Goal: Transaction & Acquisition: Purchase product/service

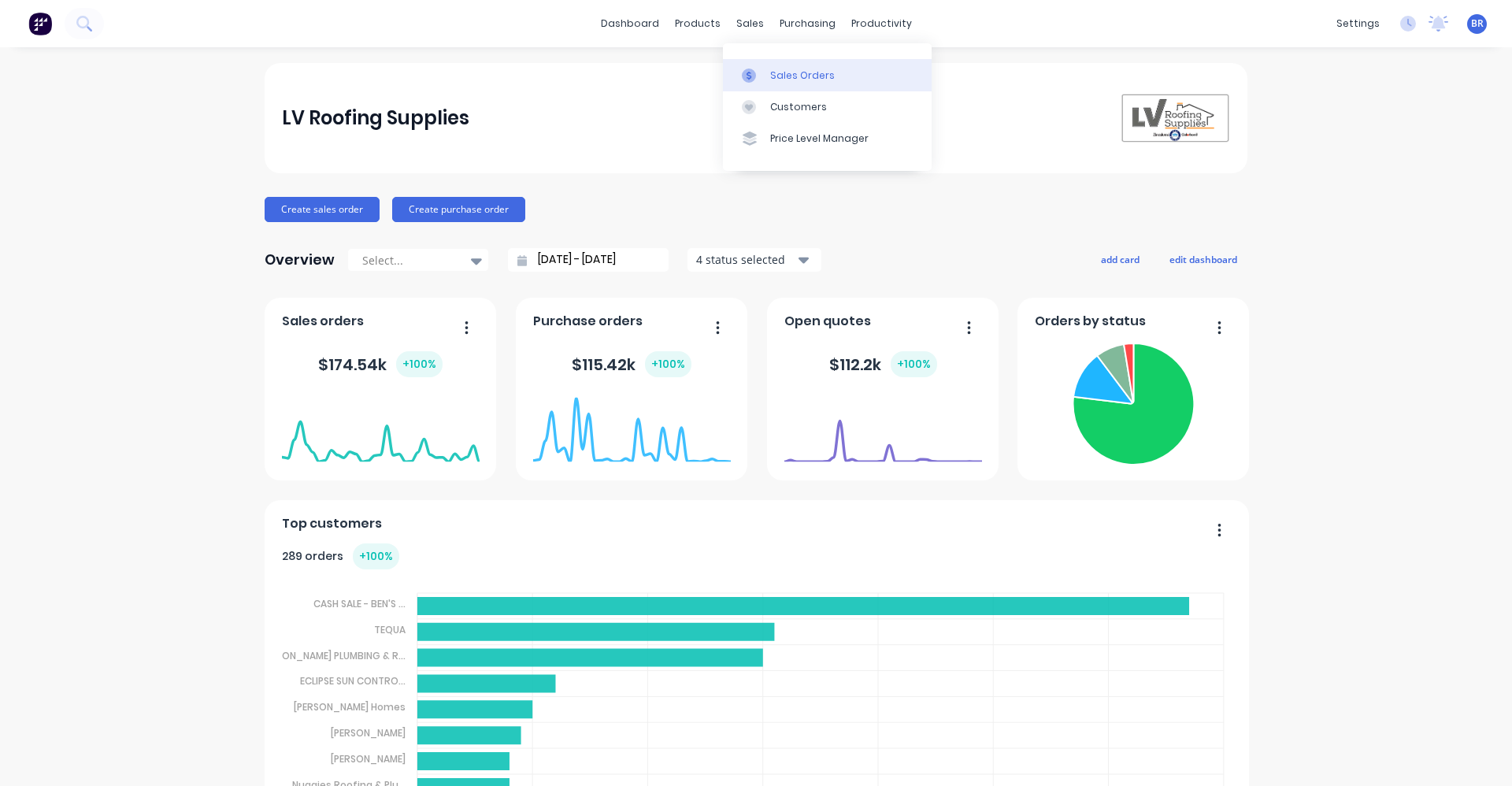
click at [773, 69] on div "Sales Orders" at bounding box center [802, 75] width 65 height 14
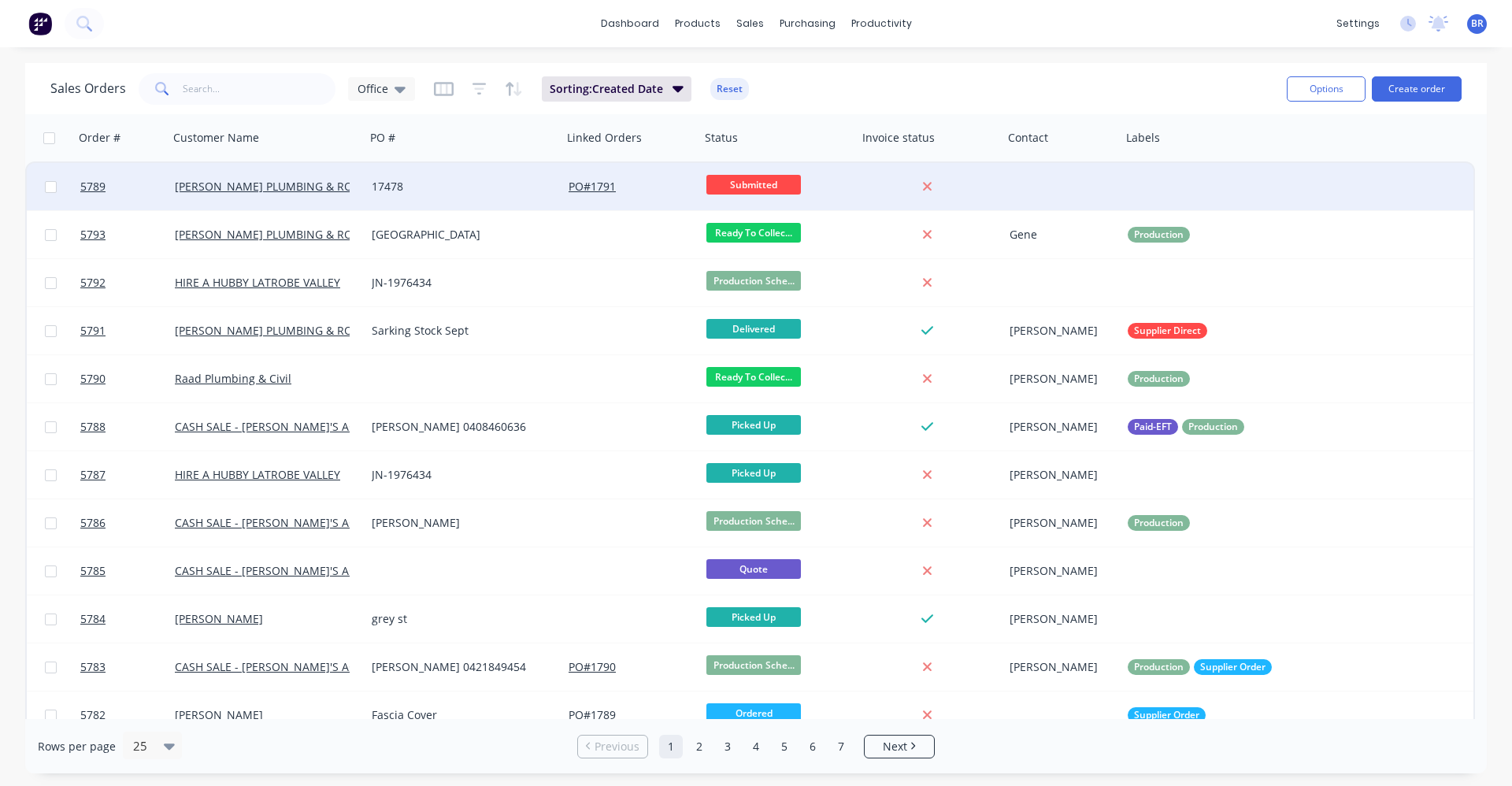
click at [453, 192] on div "17478" at bounding box center [459, 187] width 175 height 16
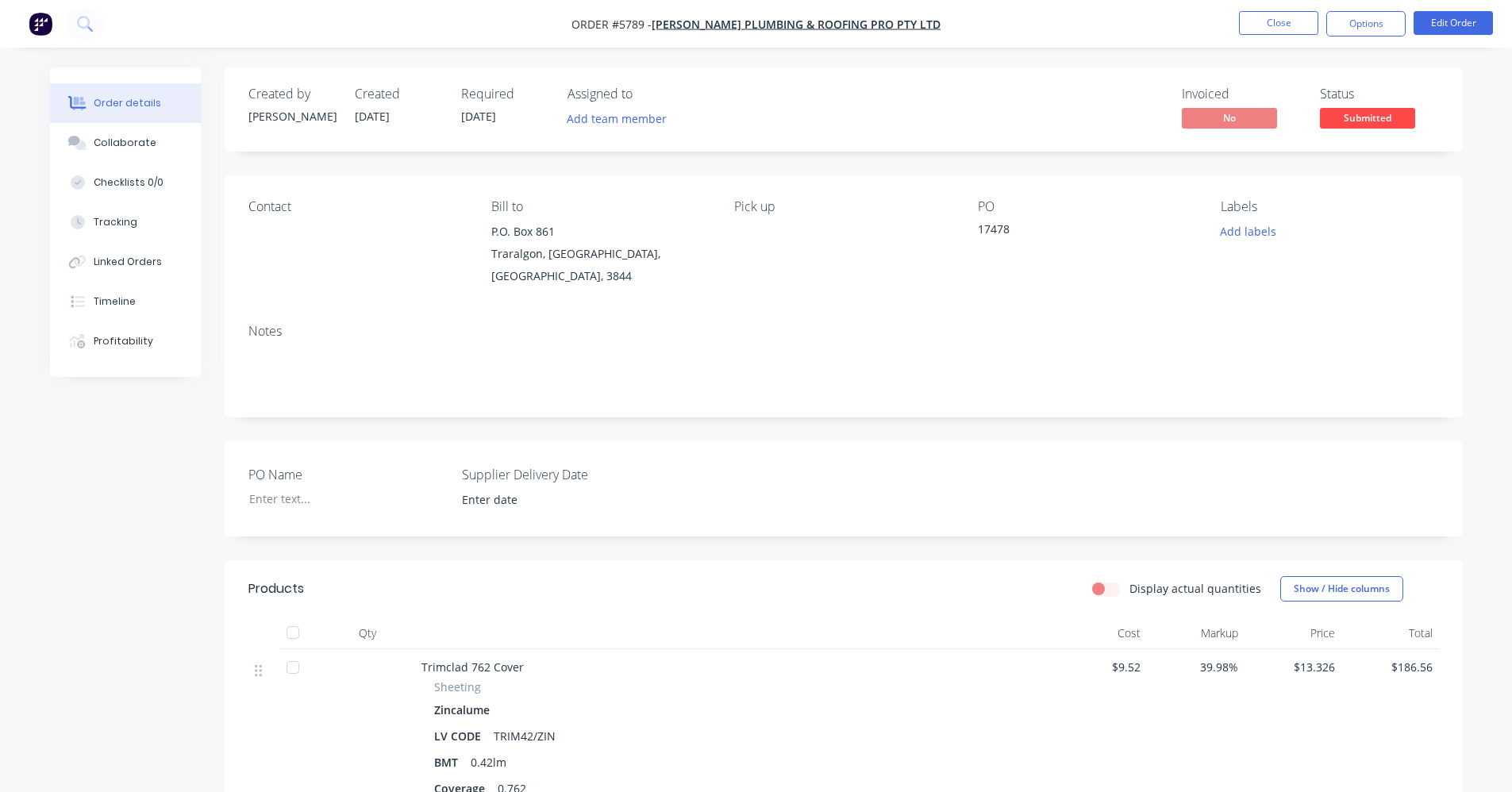
click at [1291, 11] on nav "Order #5789 - BOSSE PLUMBING & ROOFING PRO PTY LTD Close Options Edit Order" at bounding box center [756, 24] width 1512 height 48
click at [1291, 19] on button "Close" at bounding box center [1279, 23] width 79 height 24
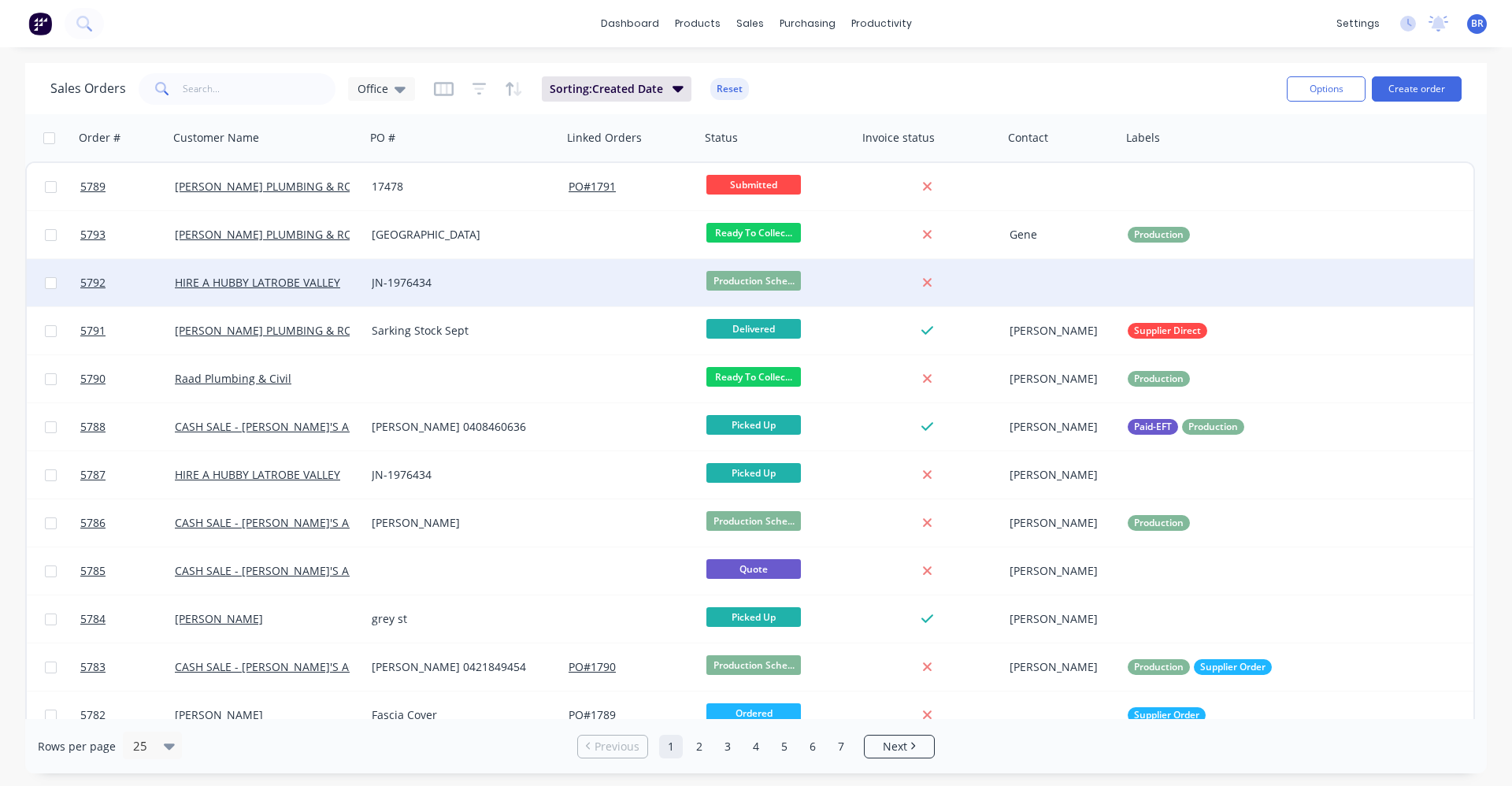
click at [498, 287] on div "JN-1976434" at bounding box center [459, 283] width 175 height 16
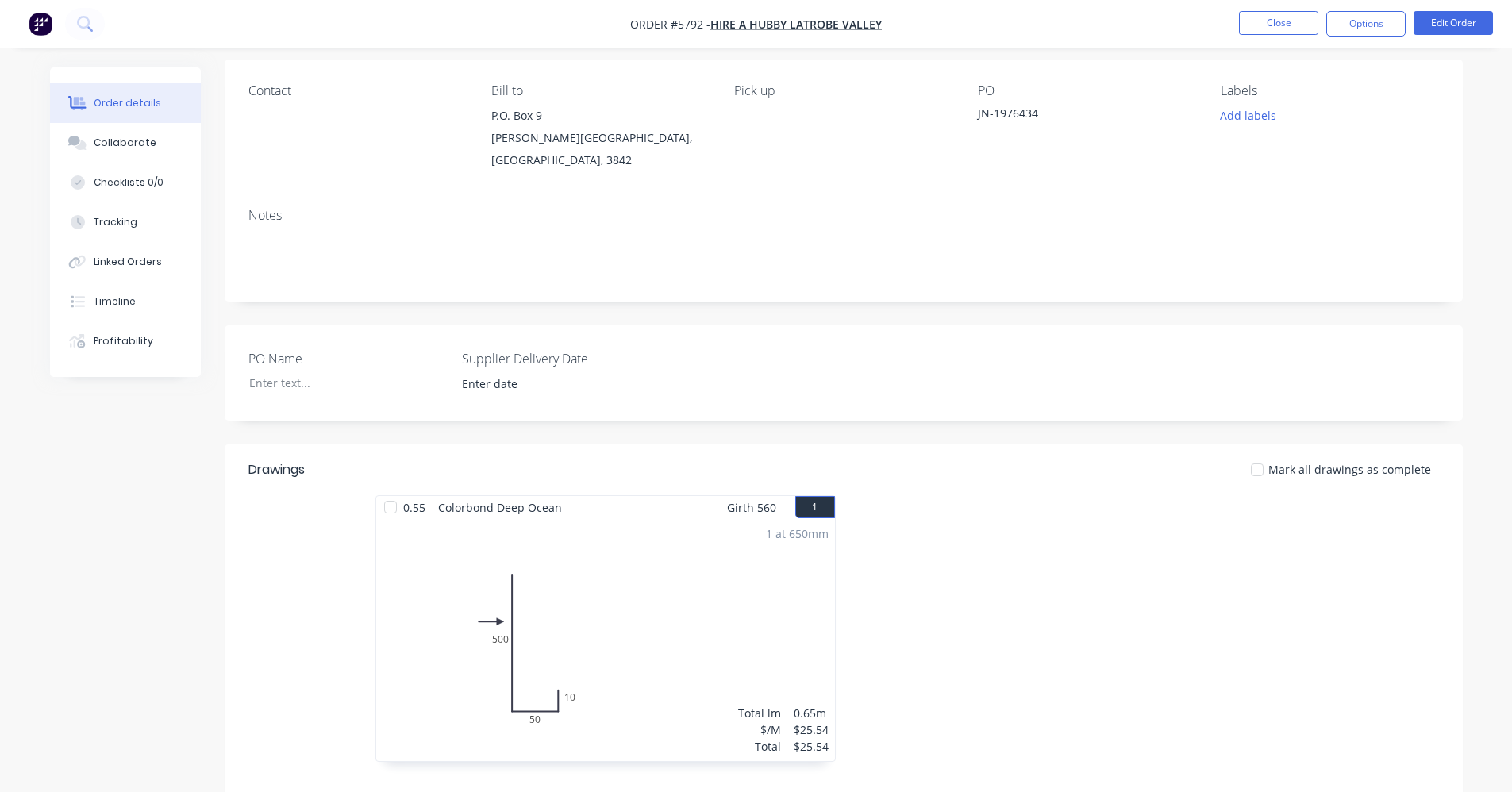
scroll to position [79, 0]
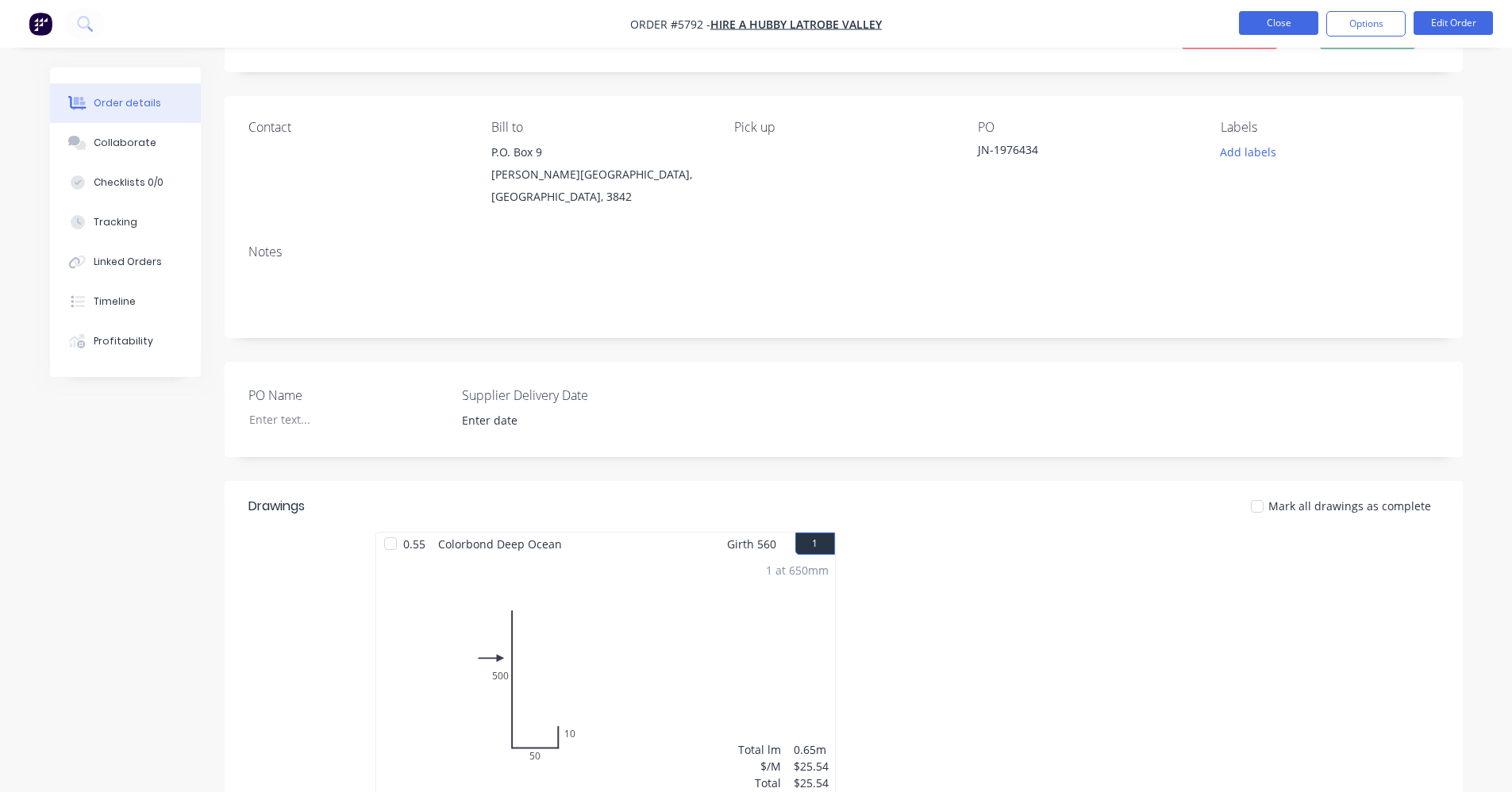
click at [1266, 34] on button "Close" at bounding box center [1279, 23] width 79 height 24
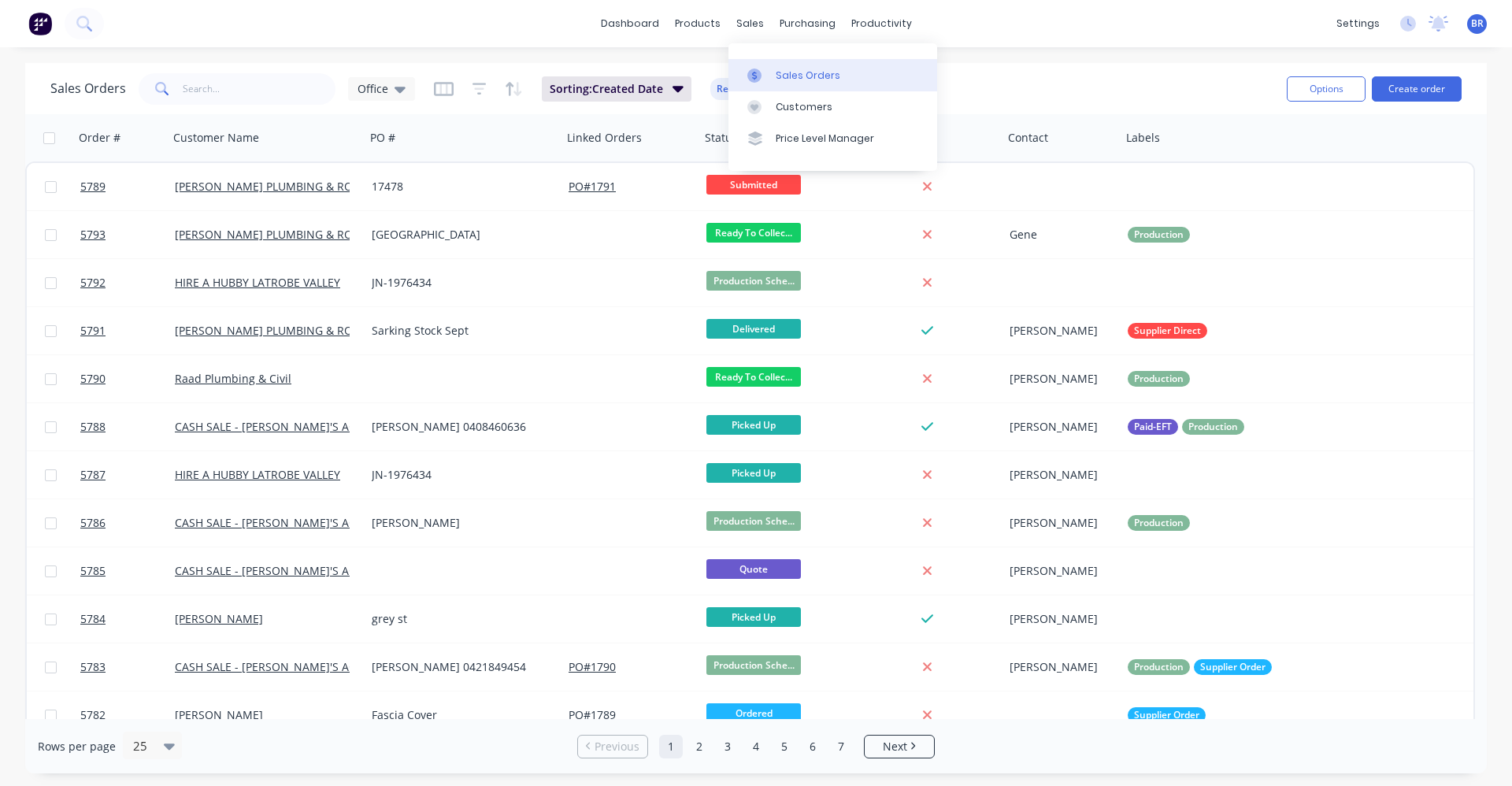
click at [794, 70] on div "Sales Orders" at bounding box center [808, 75] width 65 height 14
click at [1420, 87] on button "Create order" at bounding box center [1417, 89] width 89 height 25
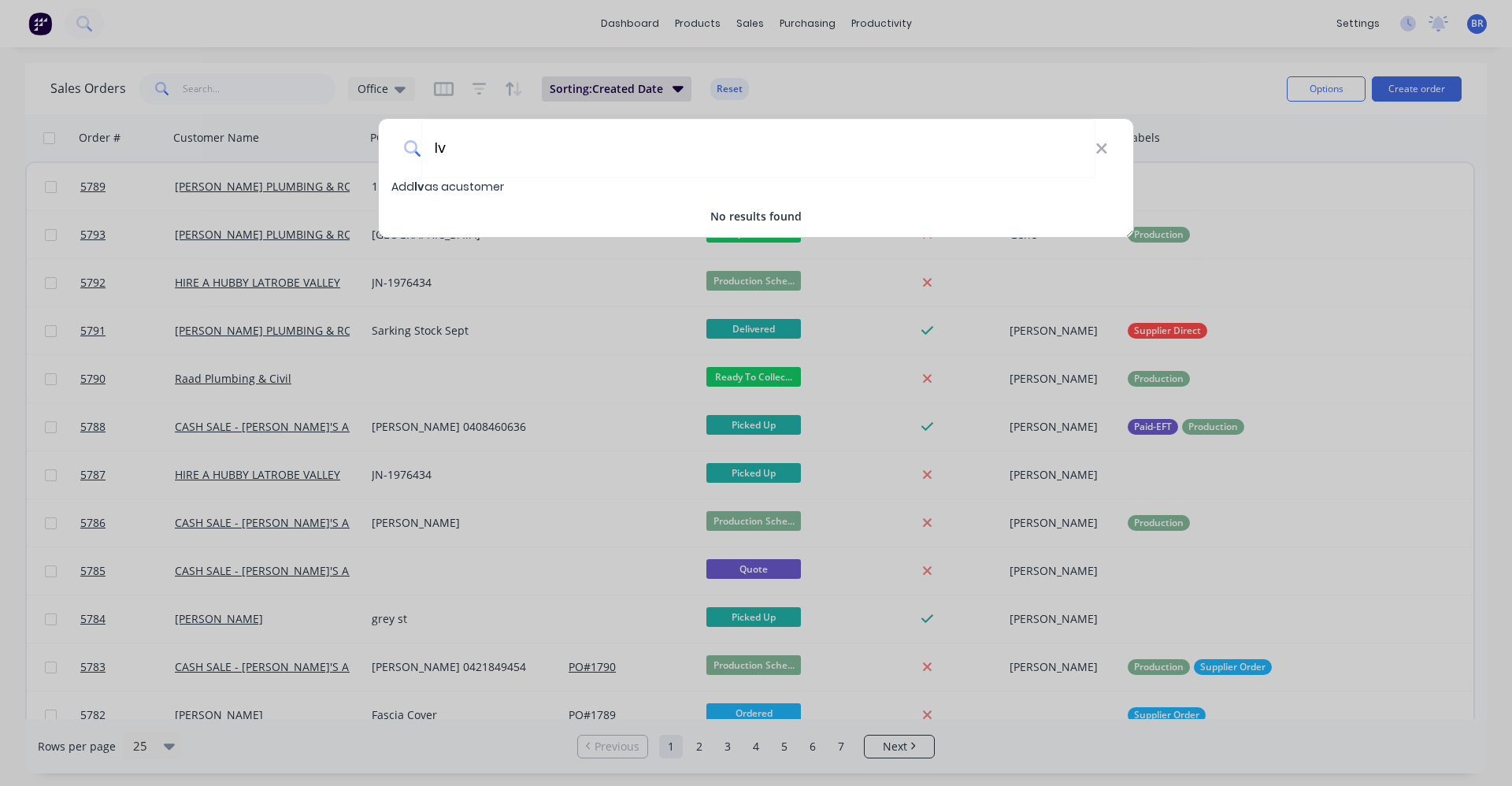
type input "l"
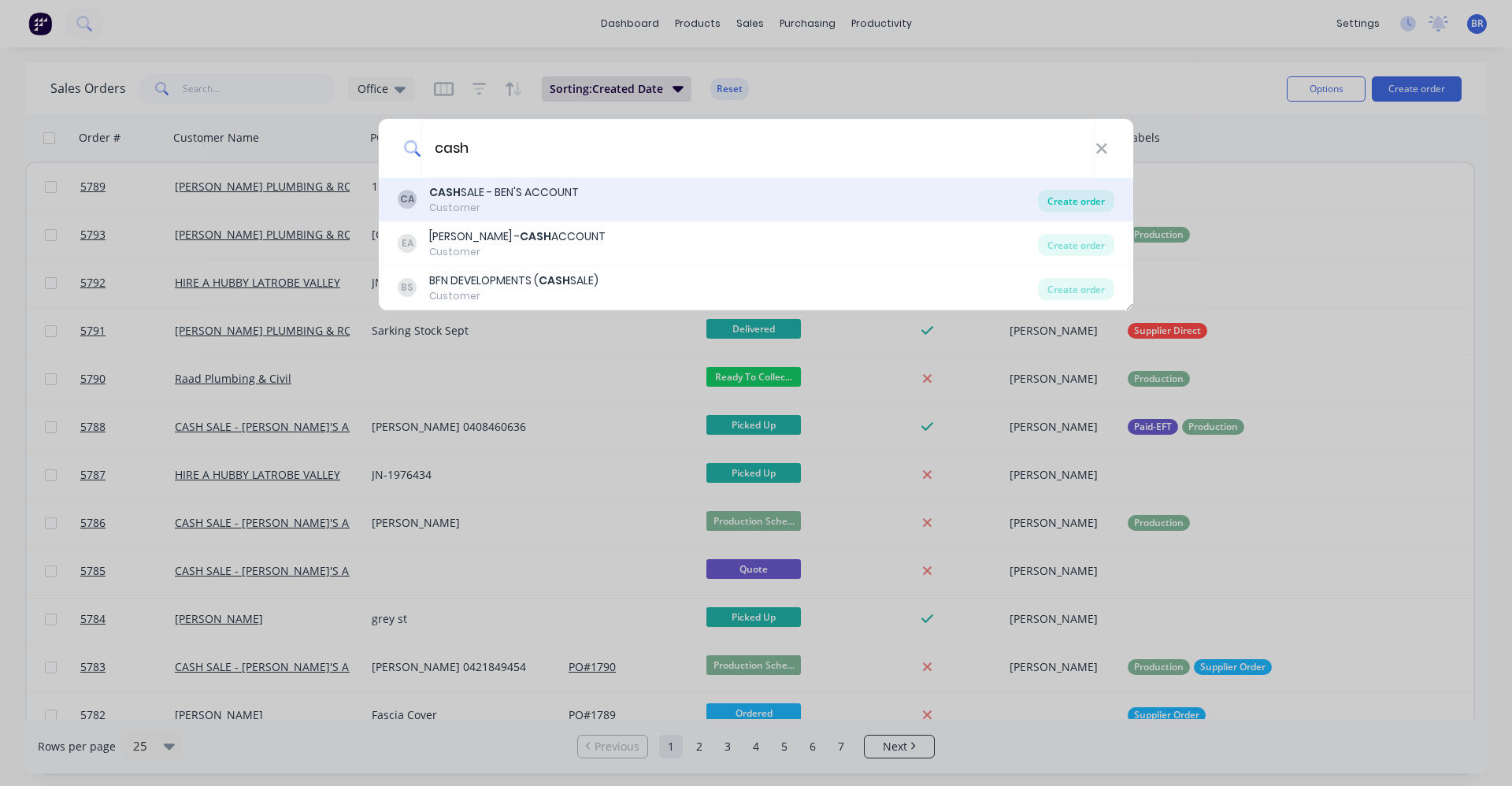
type input "cash"
click at [1074, 198] on div "Create order" at bounding box center [1076, 201] width 76 height 22
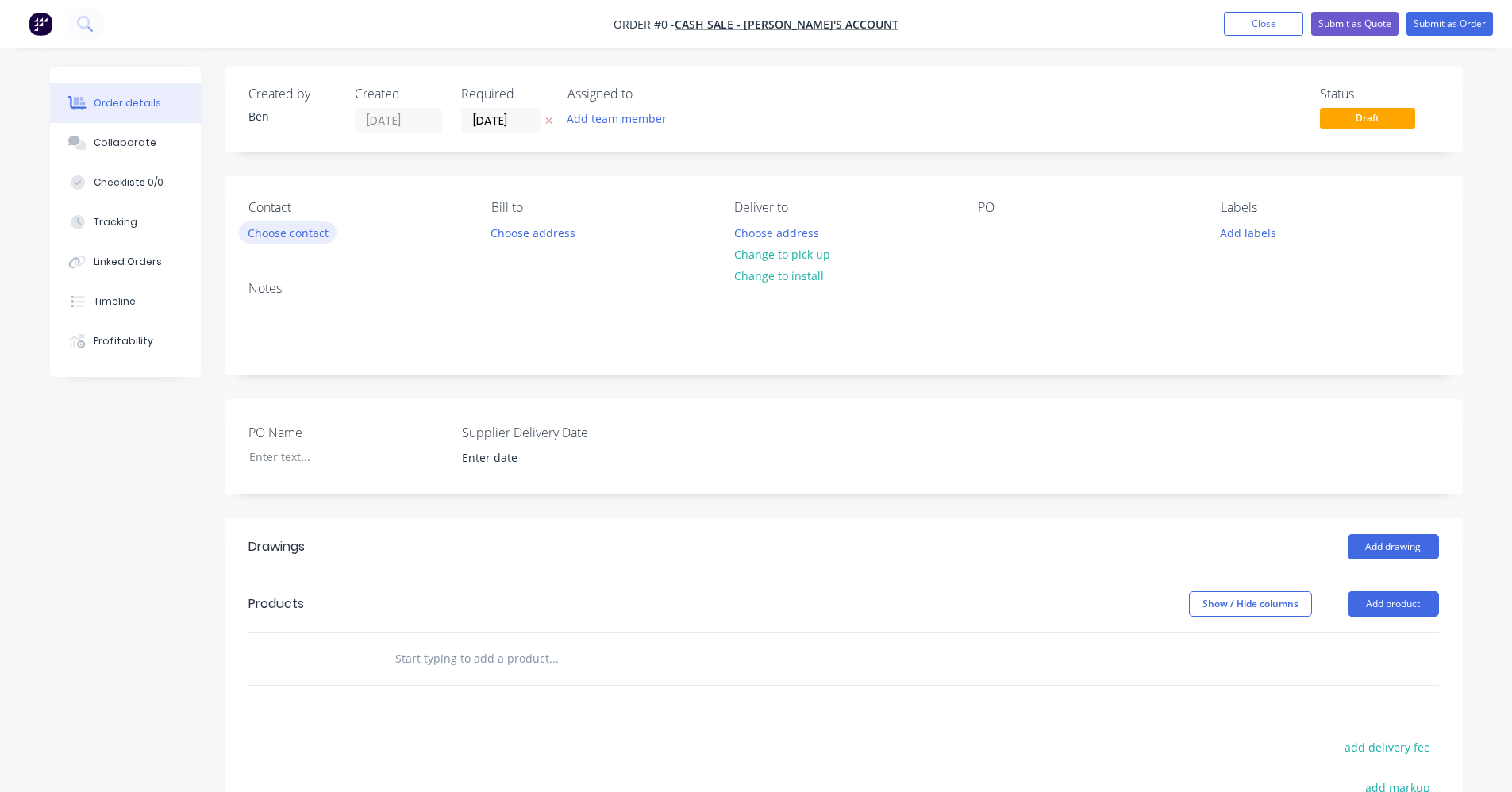
click at [291, 230] on button "Choose contact" at bounding box center [288, 232] width 98 height 21
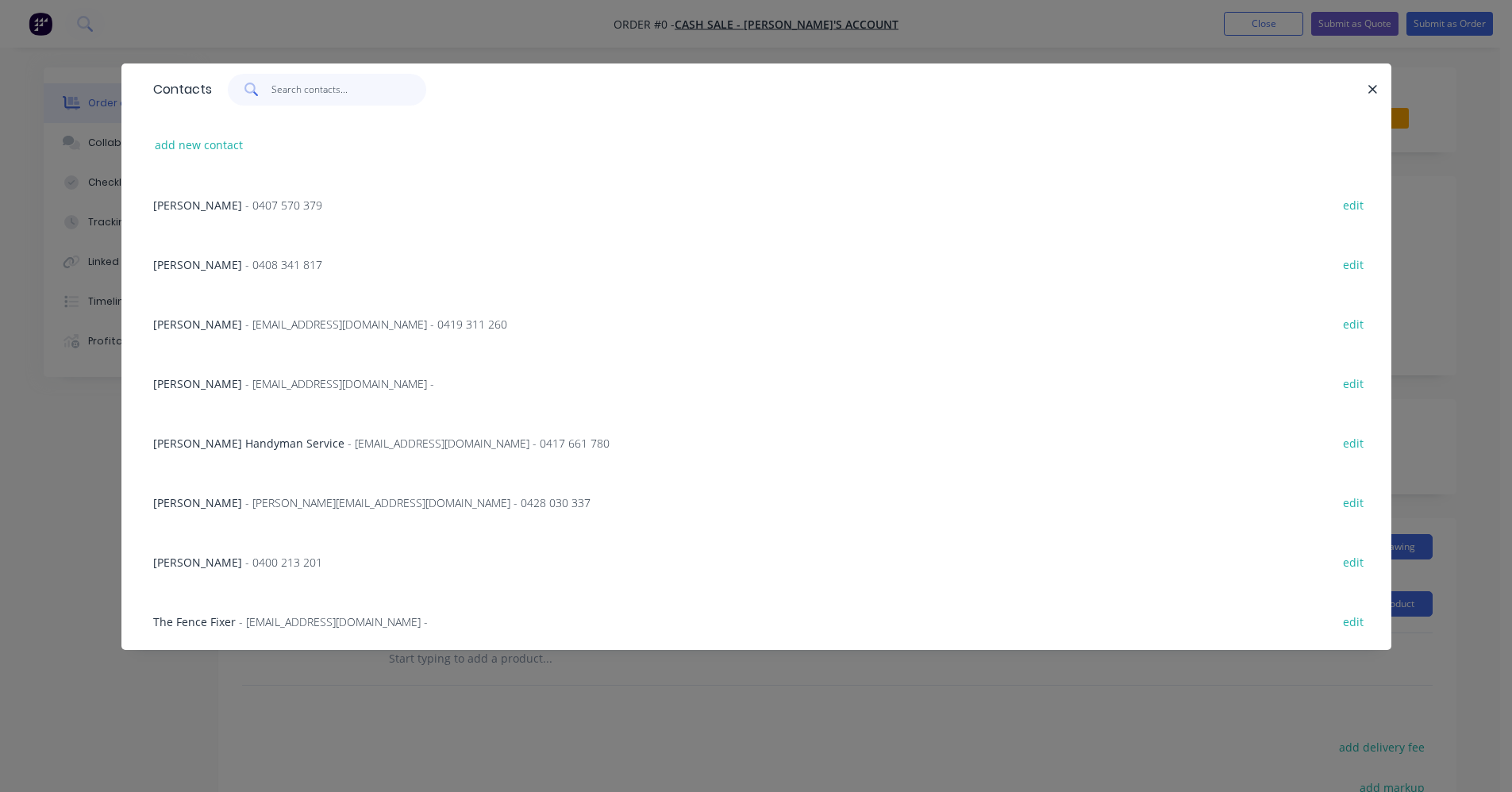
click at [305, 85] on input "text" at bounding box center [348, 90] width 155 height 32
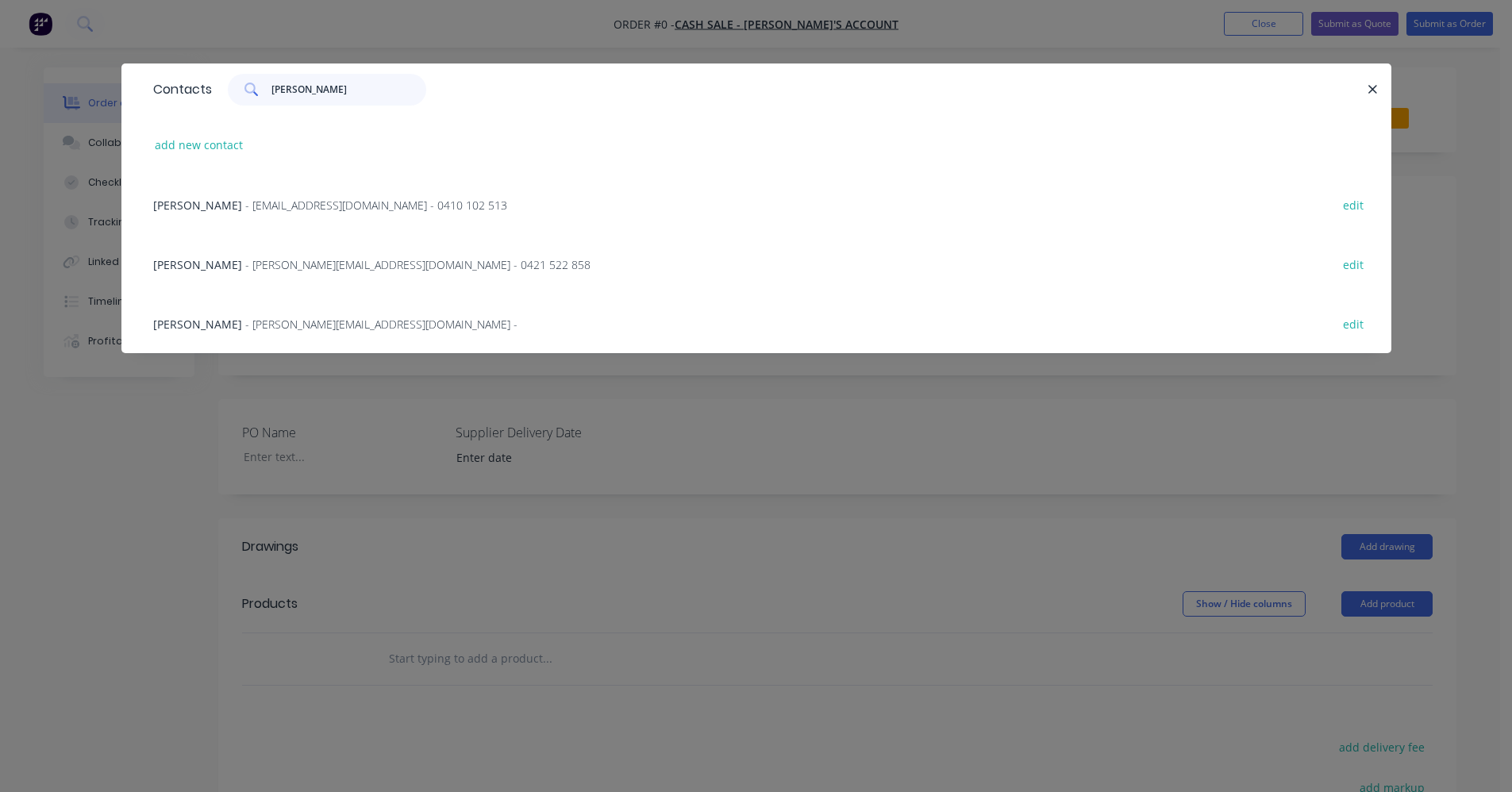
type input "lee"
click at [271, 268] on span "- lee.lvsheds@gmail.com - 0421 522 858" at bounding box center [418, 264] width 345 height 15
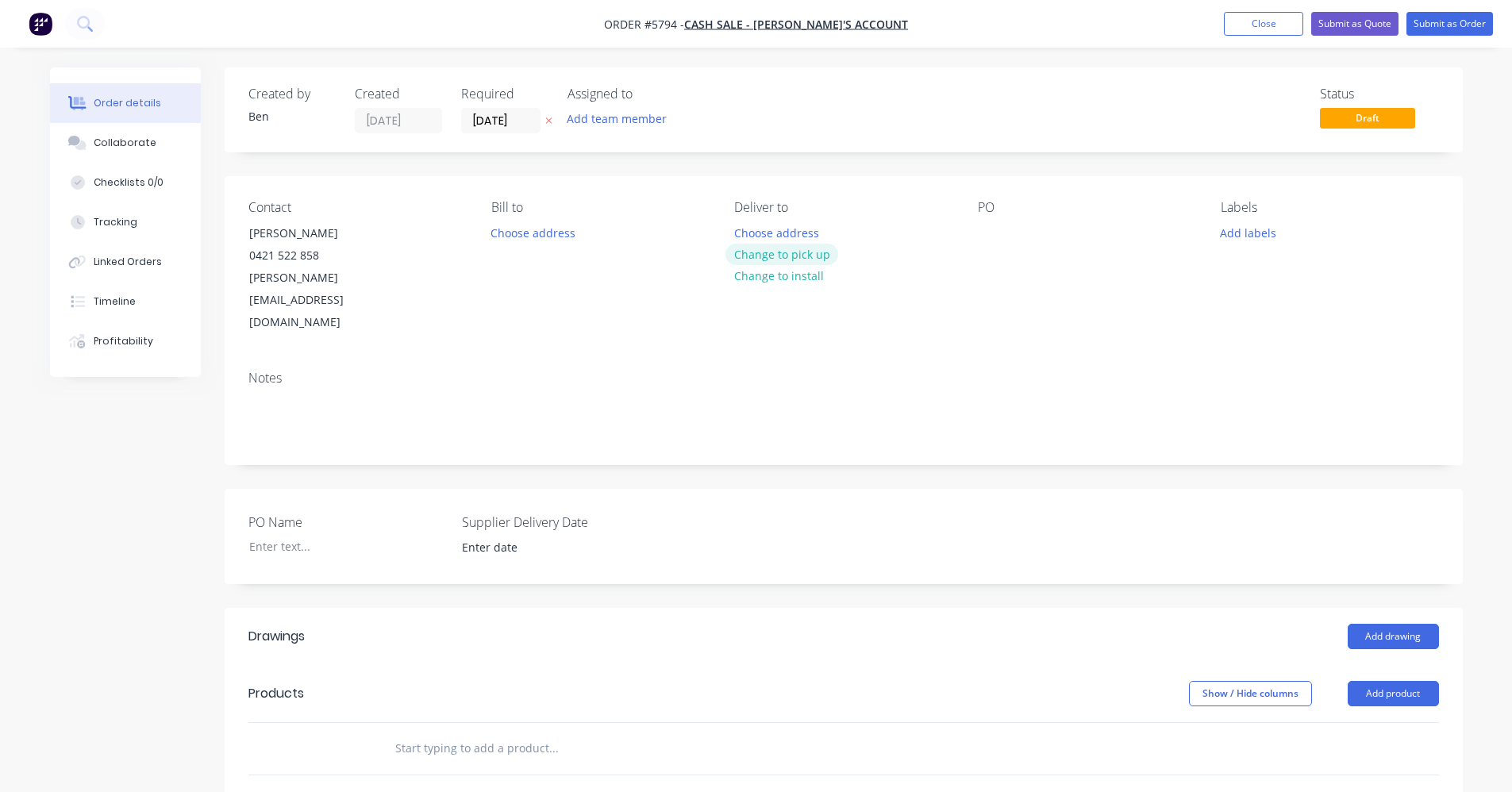
click at [780, 252] on button "Change to pick up" at bounding box center [782, 254] width 113 height 21
click at [1243, 230] on button "Add labels" at bounding box center [1248, 232] width 73 height 21
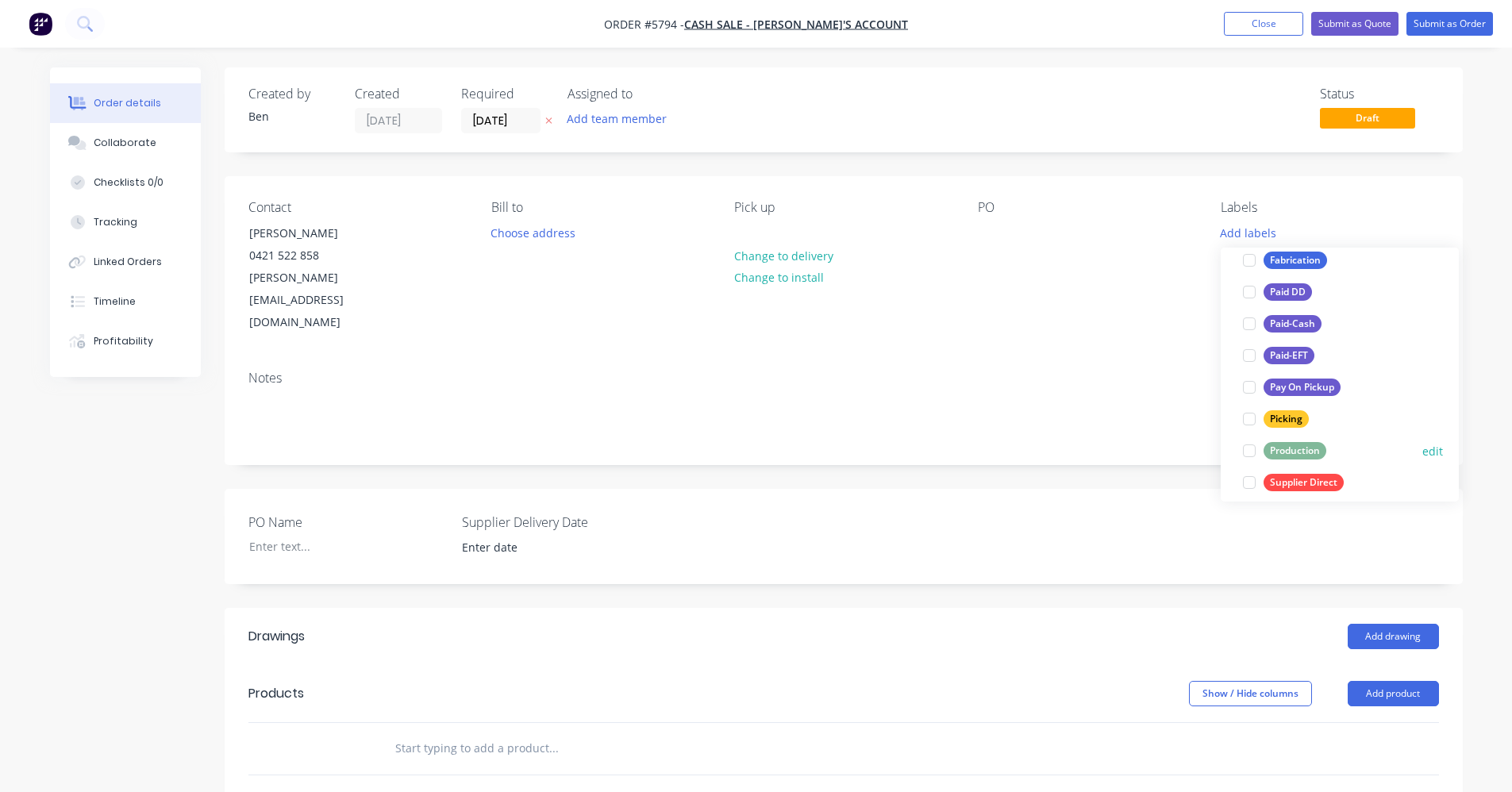
scroll to position [238, 0]
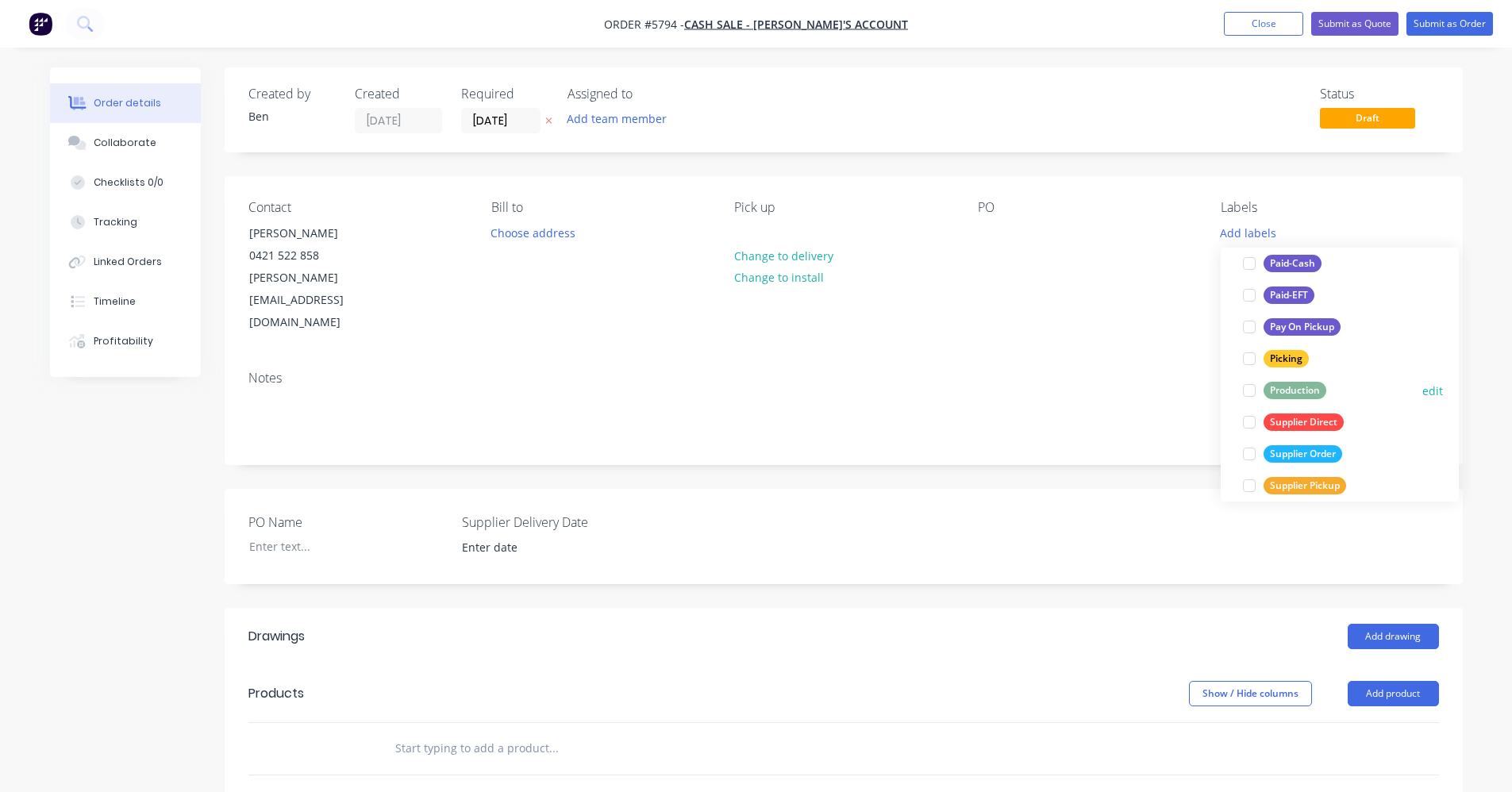
click at [1293, 393] on div "Production" at bounding box center [1295, 390] width 63 height 18
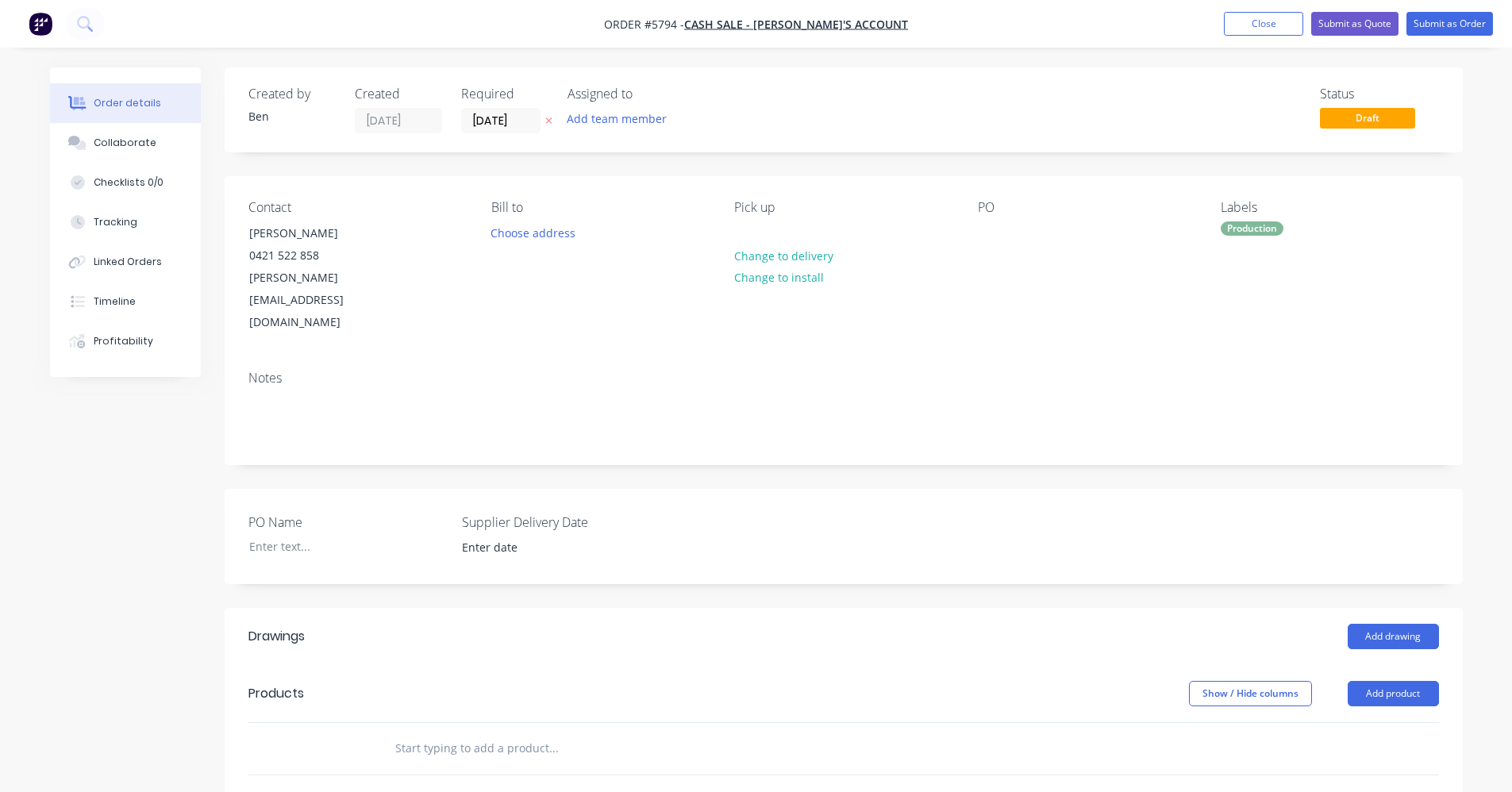
drag, startPoint x: 907, startPoint y: 515, endPoint x: 1033, endPoint y: 515, distance: 126.0
click at [909, 515] on div "PO Name Supplier Delivery Date" at bounding box center [843, 537] width 1238 height 95
click at [1401, 623] on button "Add drawing" at bounding box center [1393, 636] width 91 height 26
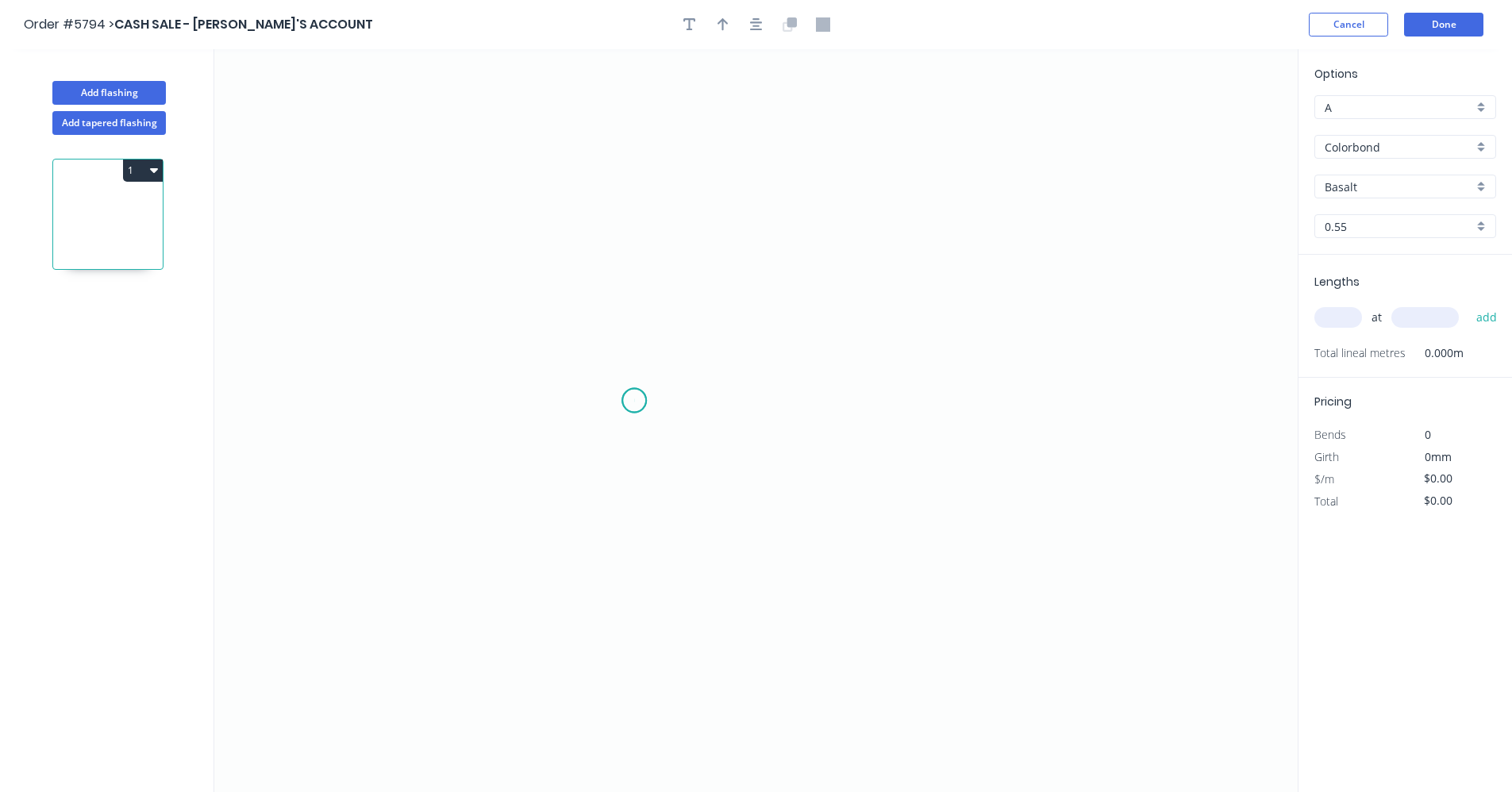
drag, startPoint x: 634, startPoint y: 401, endPoint x: 749, endPoint y: 401, distance: 115.0
click at [638, 401] on icon "0" at bounding box center [756, 420] width 1084 height 743
click at [894, 404] on icon "0" at bounding box center [756, 420] width 1084 height 743
drag, startPoint x: 934, startPoint y: 528, endPoint x: 862, endPoint y: 498, distance: 78.0
click at [933, 526] on div "Feather" at bounding box center [975, 519] width 160 height 33
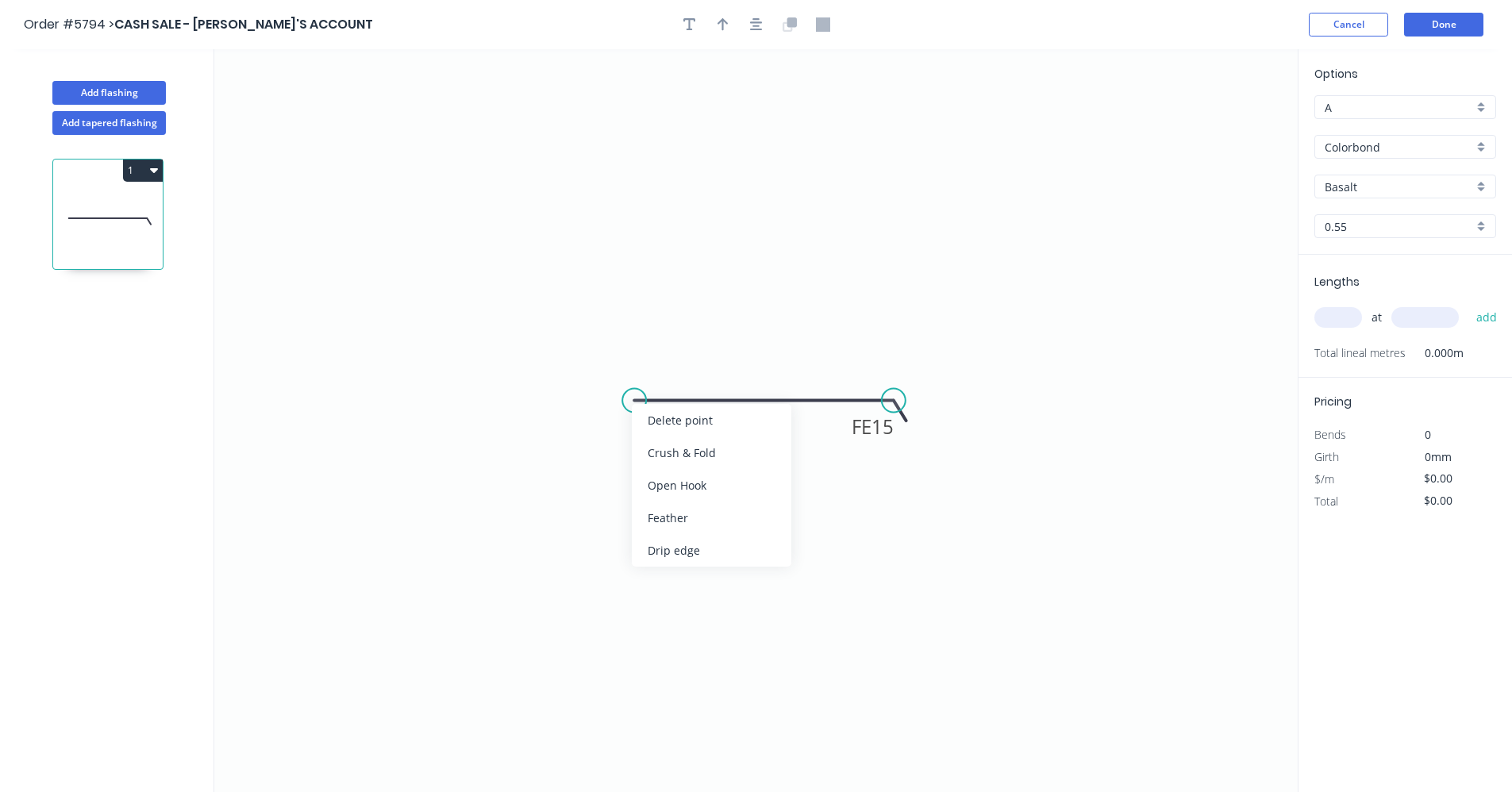
drag, startPoint x: 671, startPoint y: 517, endPoint x: 697, endPoint y: 509, distance: 27.2
click at [673, 517] on div "Feather" at bounding box center [711, 517] width 160 height 33
drag, startPoint x: 888, startPoint y: 400, endPoint x: 890, endPoint y: 408, distance: 8.2
drag, startPoint x: 917, startPoint y: 460, endPoint x: 803, endPoint y: 425, distance: 119.3
click at [914, 458] on div "Flip bend" at bounding box center [970, 459] width 160 height 33
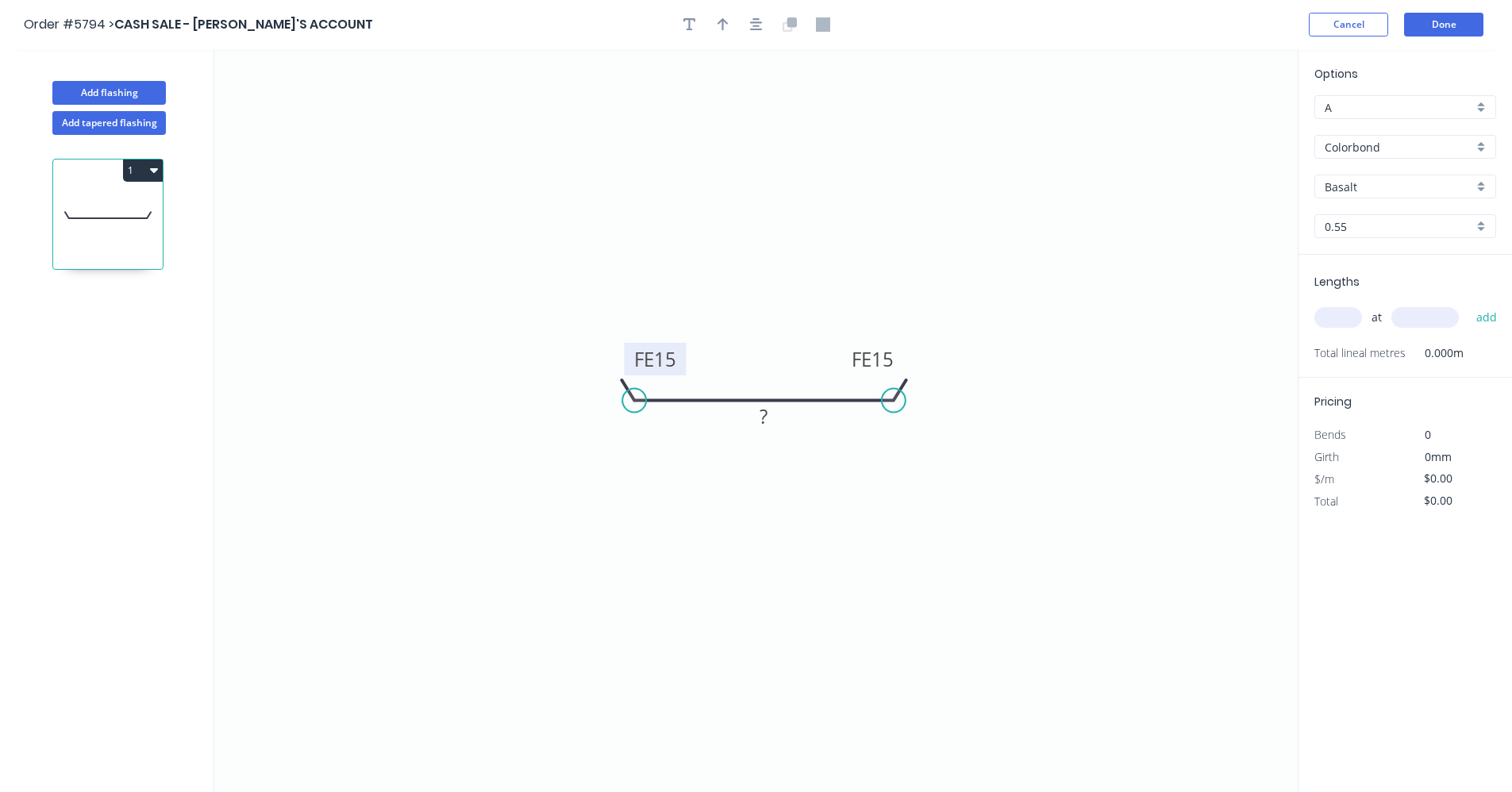
click at [664, 363] on tspan "15" at bounding box center [665, 359] width 22 height 26
type input "$7.76"
click at [1340, 313] on input "text" at bounding box center [1338, 317] width 48 height 20
type input "1"
type input "4800"
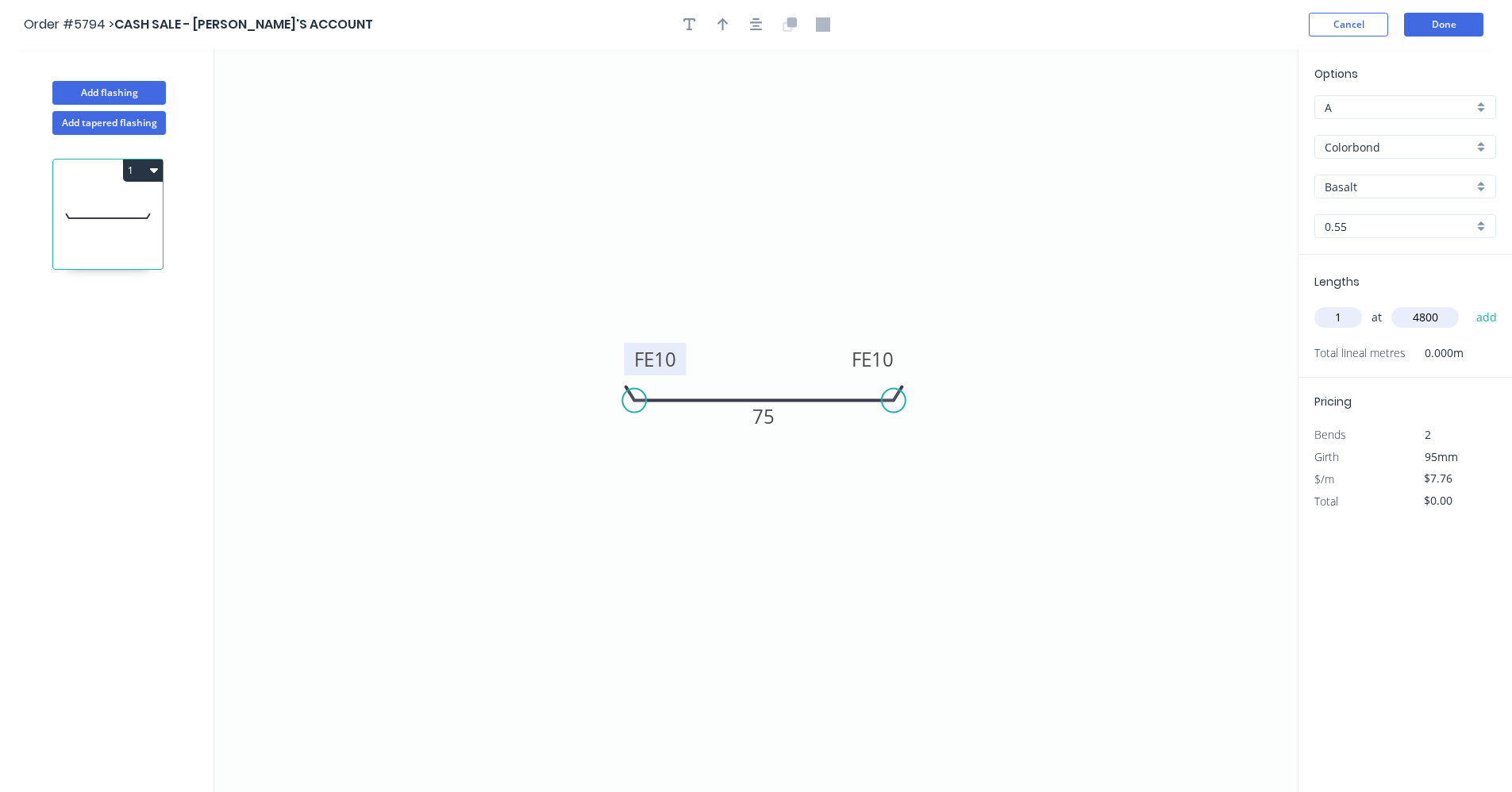
click at [1469, 304] on button "add" at bounding box center [1487, 317] width 37 height 27
type input "$37.25"
click at [1473, 200] on div "Options A A Colorbond Colorbond Colorbond Matt Basalt Basalt 0.55 0.55" at bounding box center [1405, 160] width 214 height 190
click at [1476, 191] on div "Basalt" at bounding box center [1405, 186] width 182 height 24
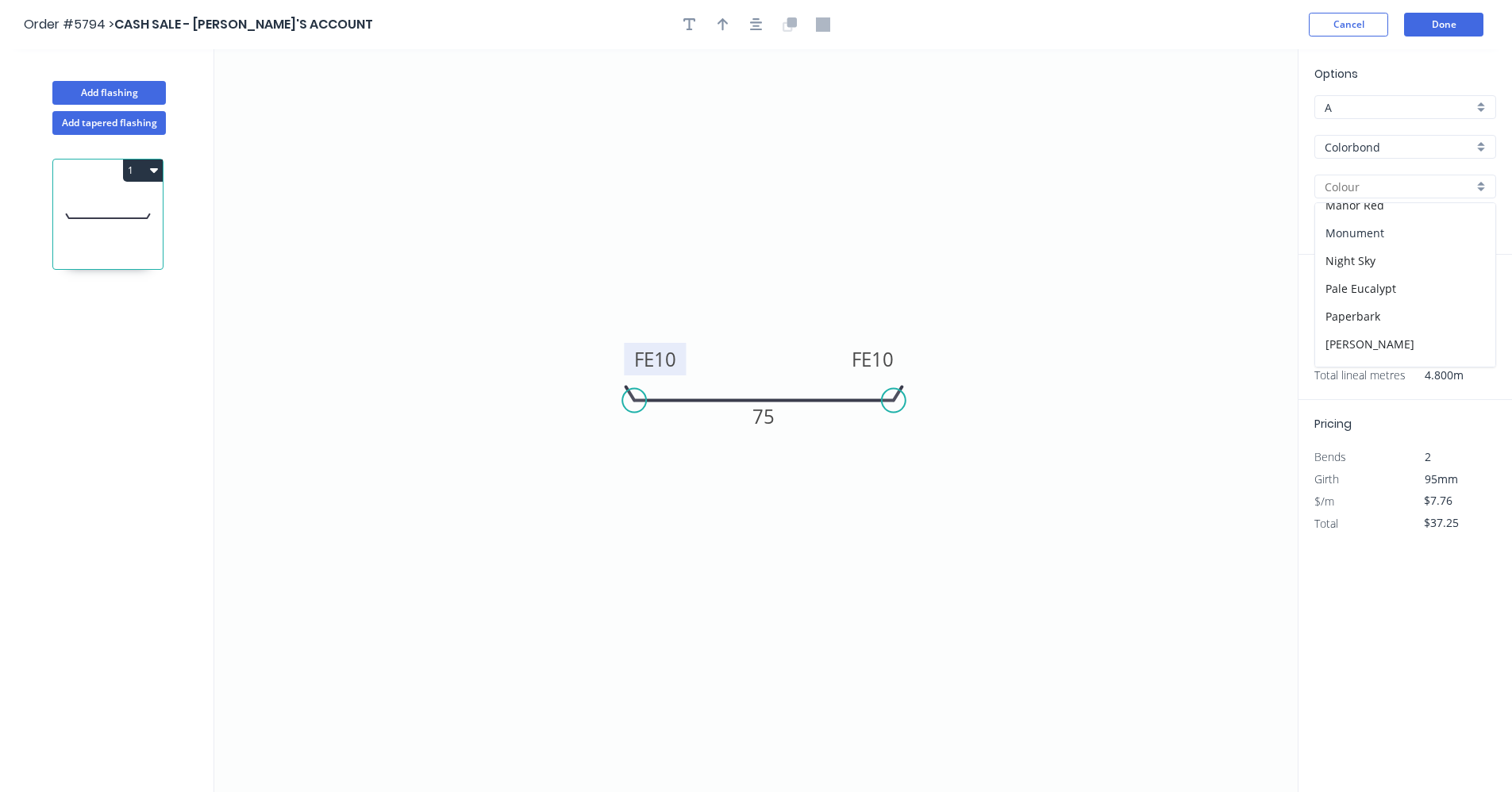
click at [1366, 235] on div "Monument" at bounding box center [1405, 232] width 180 height 27
type input "Monument"
click at [1338, 315] on input "text" at bounding box center [1338, 317] width 48 height 20
drag, startPoint x: 1105, startPoint y: 358, endPoint x: 1230, endPoint y: 357, distance: 125.0
click at [1118, 358] on icon "0 FE 10 FE 10 75" at bounding box center [756, 420] width 1084 height 743
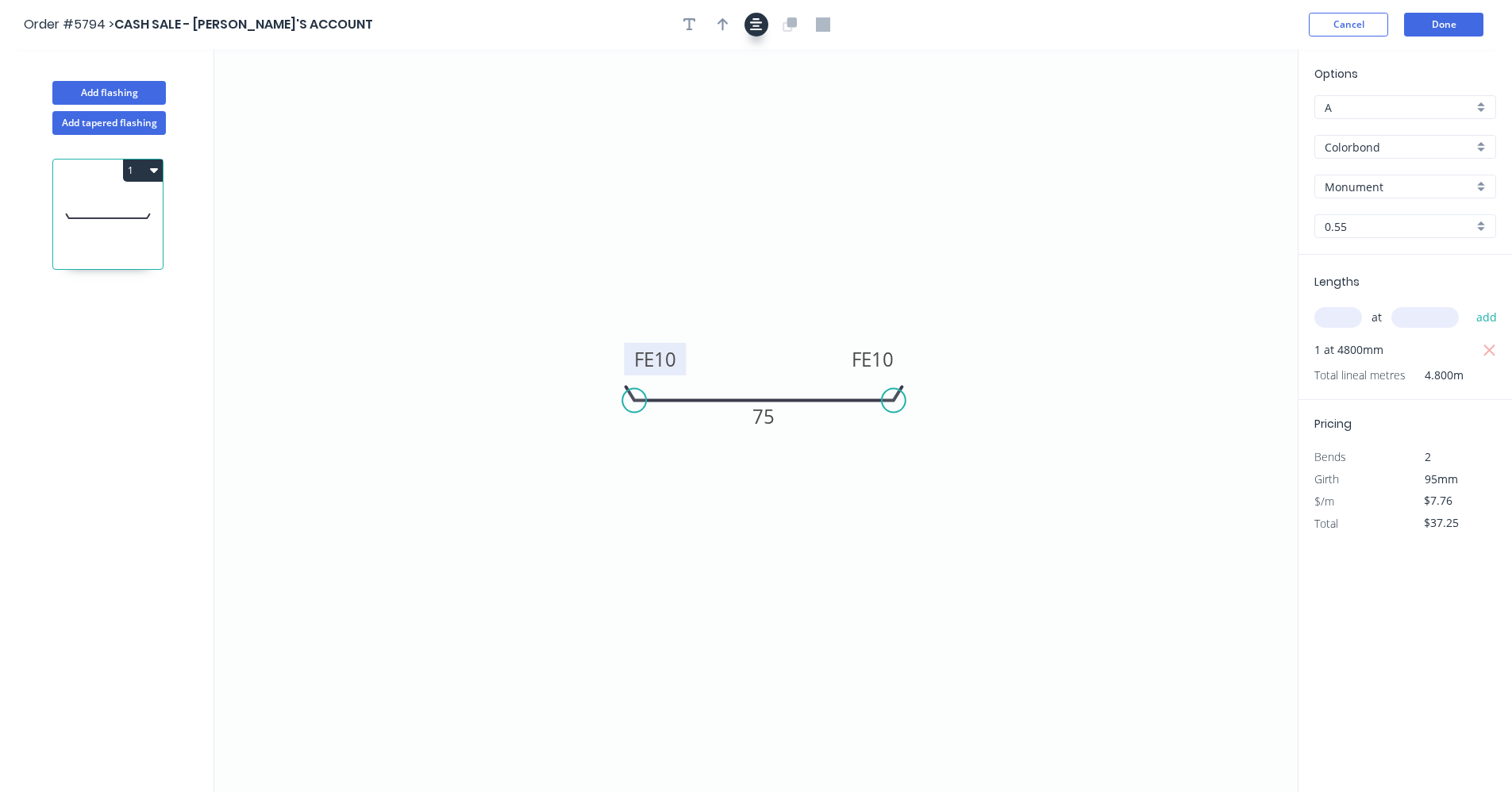
drag, startPoint x: 755, startPoint y: 24, endPoint x: 740, endPoint y: 25, distance: 15.0
click at [754, 24] on icon "button" at bounding box center [756, 25] width 12 height 14
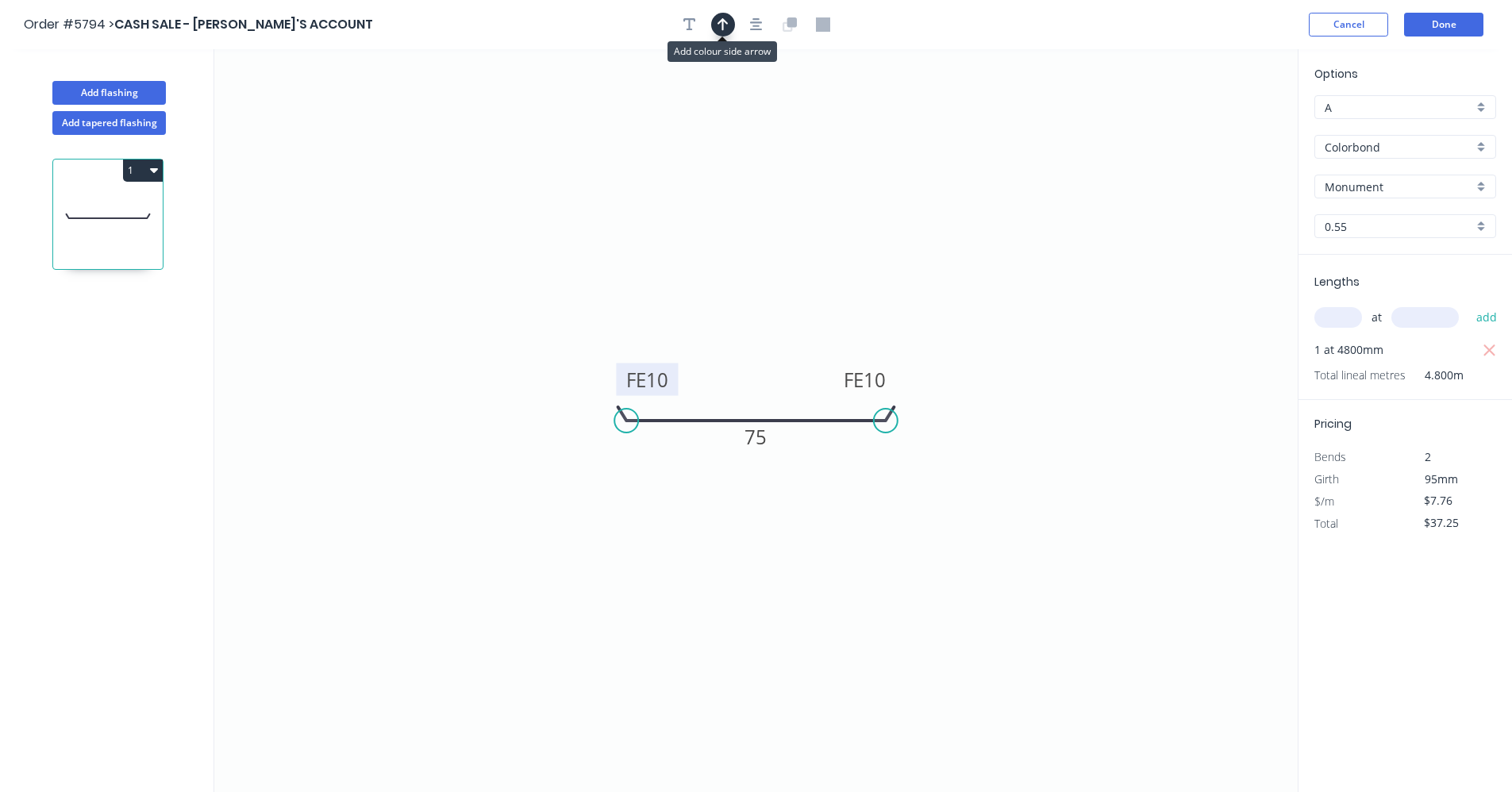
click at [725, 28] on icon "button" at bounding box center [723, 25] width 11 height 14
click at [1215, 127] on icon at bounding box center [1218, 110] width 14 height 51
click at [1215, 127] on icon at bounding box center [1231, 116] width 46 height 46
click at [1215, 127] on icon at bounding box center [1231, 141] width 46 height 46
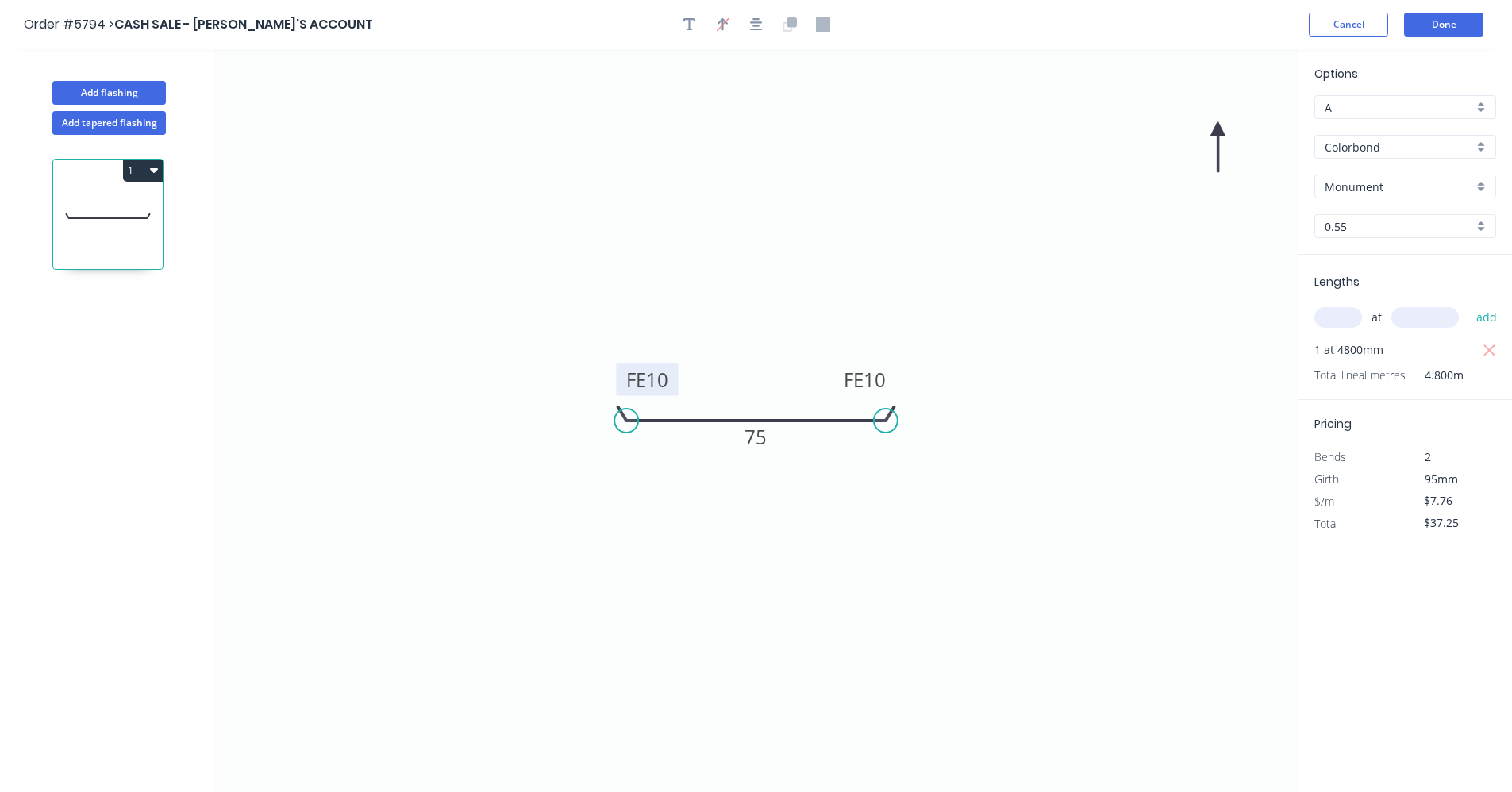
click at [1215, 127] on icon at bounding box center [1218, 147] width 14 height 51
drag, startPoint x: 1215, startPoint y: 127, endPoint x: 695, endPoint y: 438, distance: 605.9
click at [695, 438] on icon at bounding box center [683, 450] width 46 height 46
click at [1447, 29] on button "Done" at bounding box center [1444, 24] width 79 height 24
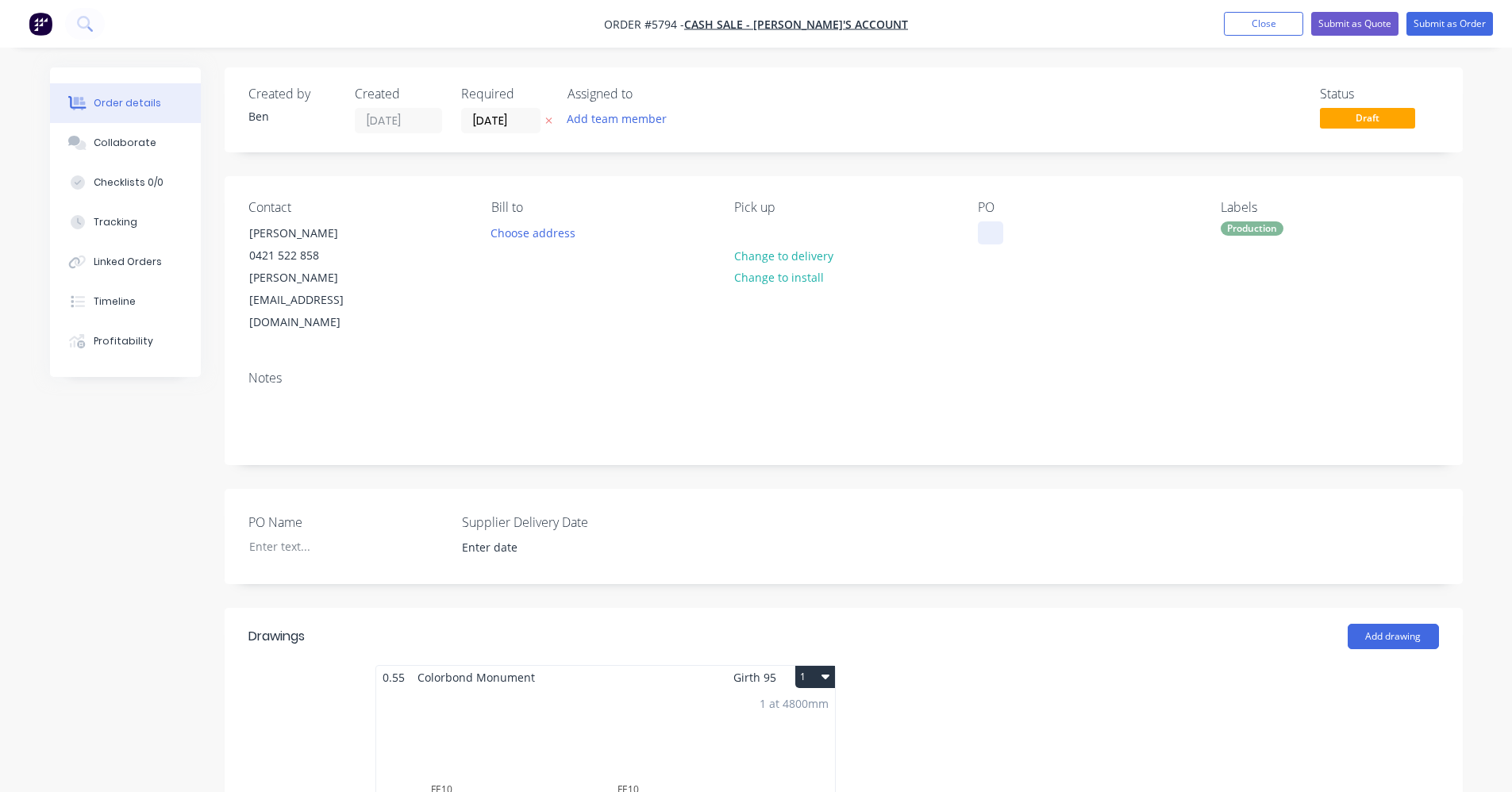
drag, startPoint x: 988, startPoint y: 237, endPoint x: 996, endPoint y: 239, distance: 8.2
click at [988, 238] on div at bounding box center [990, 233] width 26 height 23
drag, startPoint x: 1454, startPoint y: 35, endPoint x: 1450, endPoint y: 26, distance: 9.8
click at [1452, 29] on nav "Order #5794 - CASH SALE - BEN'S ACCOUNT Add product Close Submit as Quote Submi…" at bounding box center [756, 24] width 1512 height 48
click at [1450, 26] on button "Submit as Order" at bounding box center [1450, 23] width 87 height 24
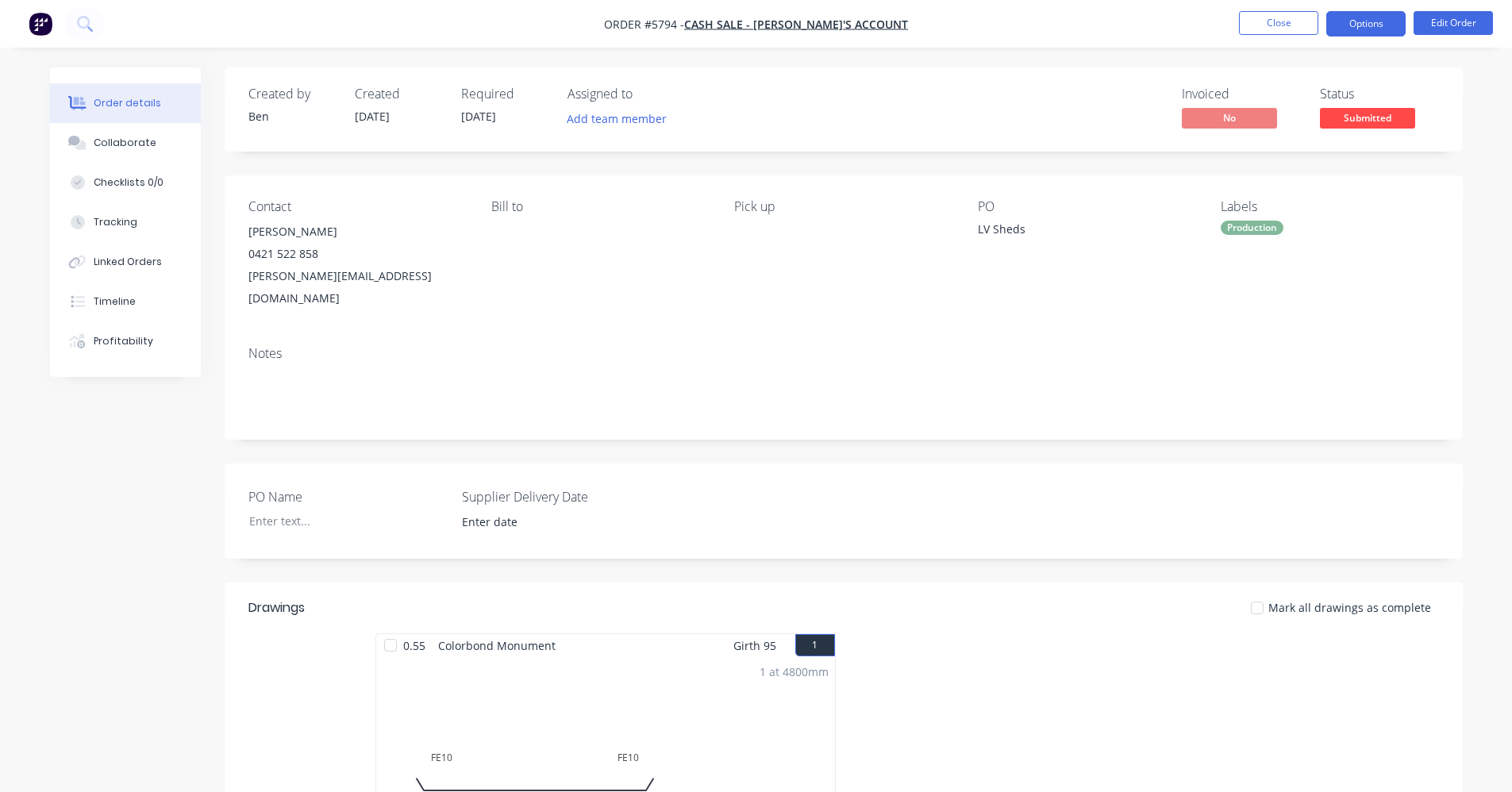
click at [1372, 22] on button "Options" at bounding box center [1366, 24] width 79 height 26
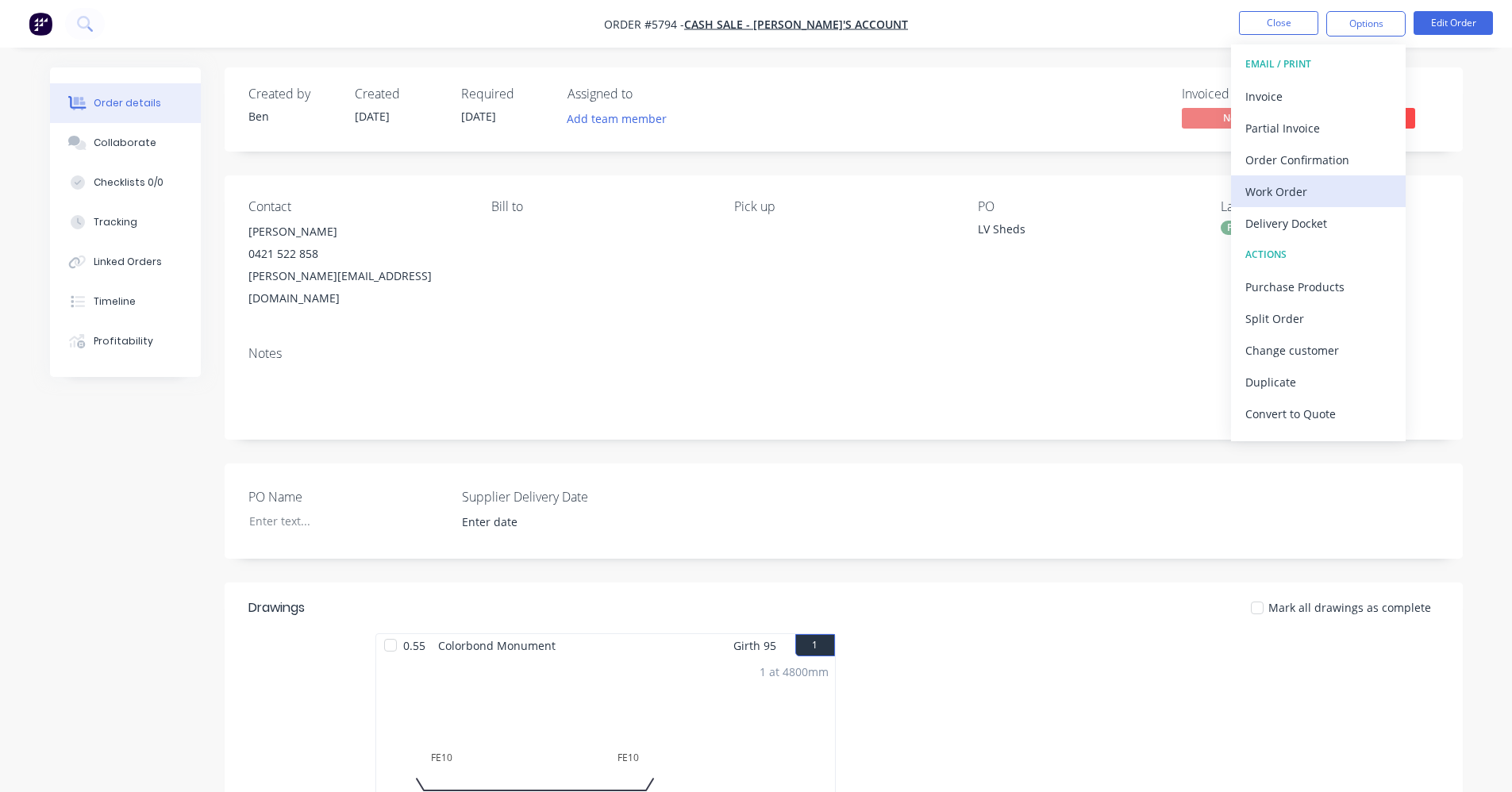
click at [1298, 188] on div "Work Order" at bounding box center [1318, 192] width 146 height 23
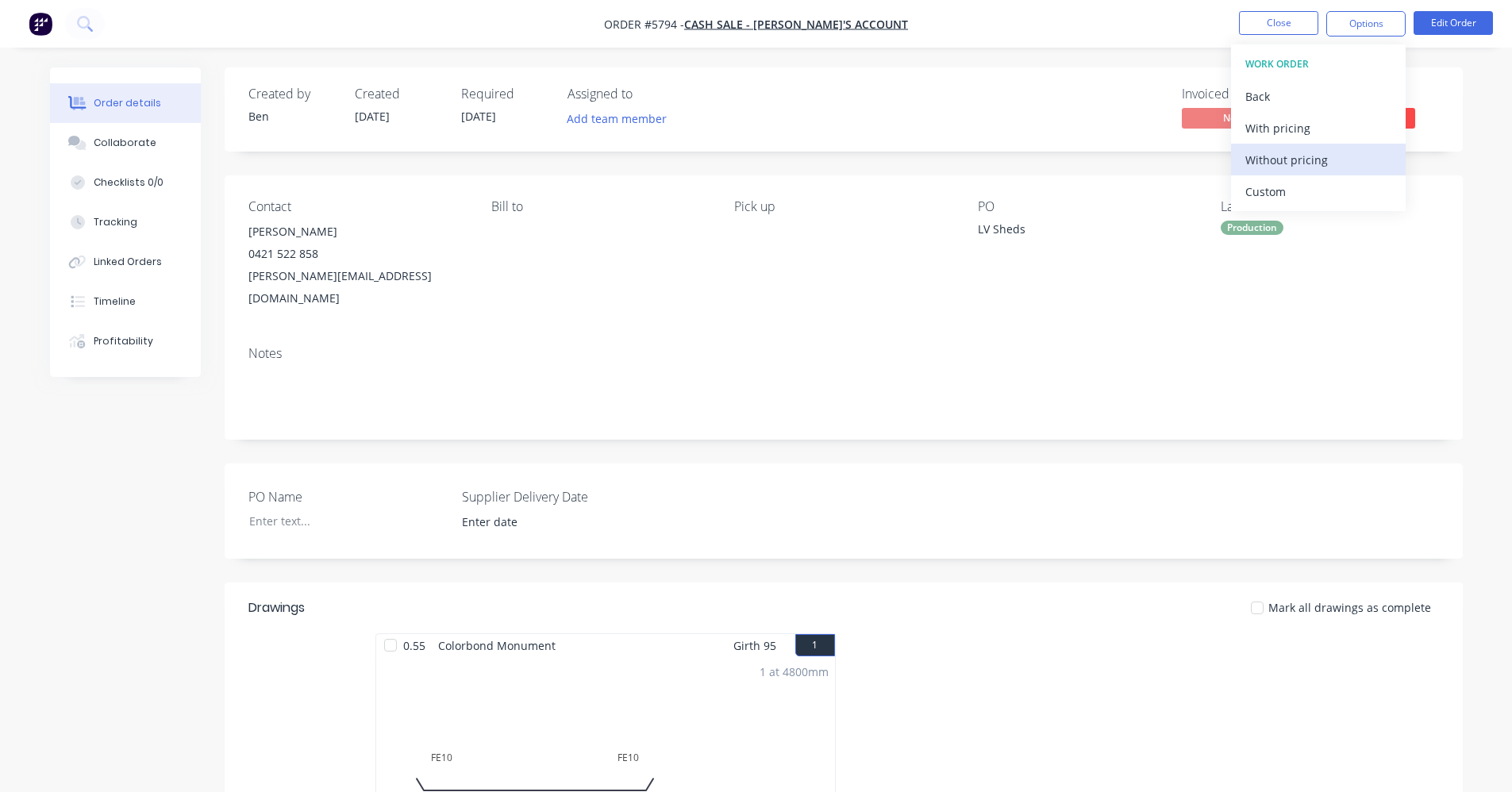
drag, startPoint x: 1296, startPoint y: 155, endPoint x: 1357, endPoint y: 164, distance: 61.7
click at [1296, 154] on div "Without pricing" at bounding box center [1318, 160] width 146 height 23
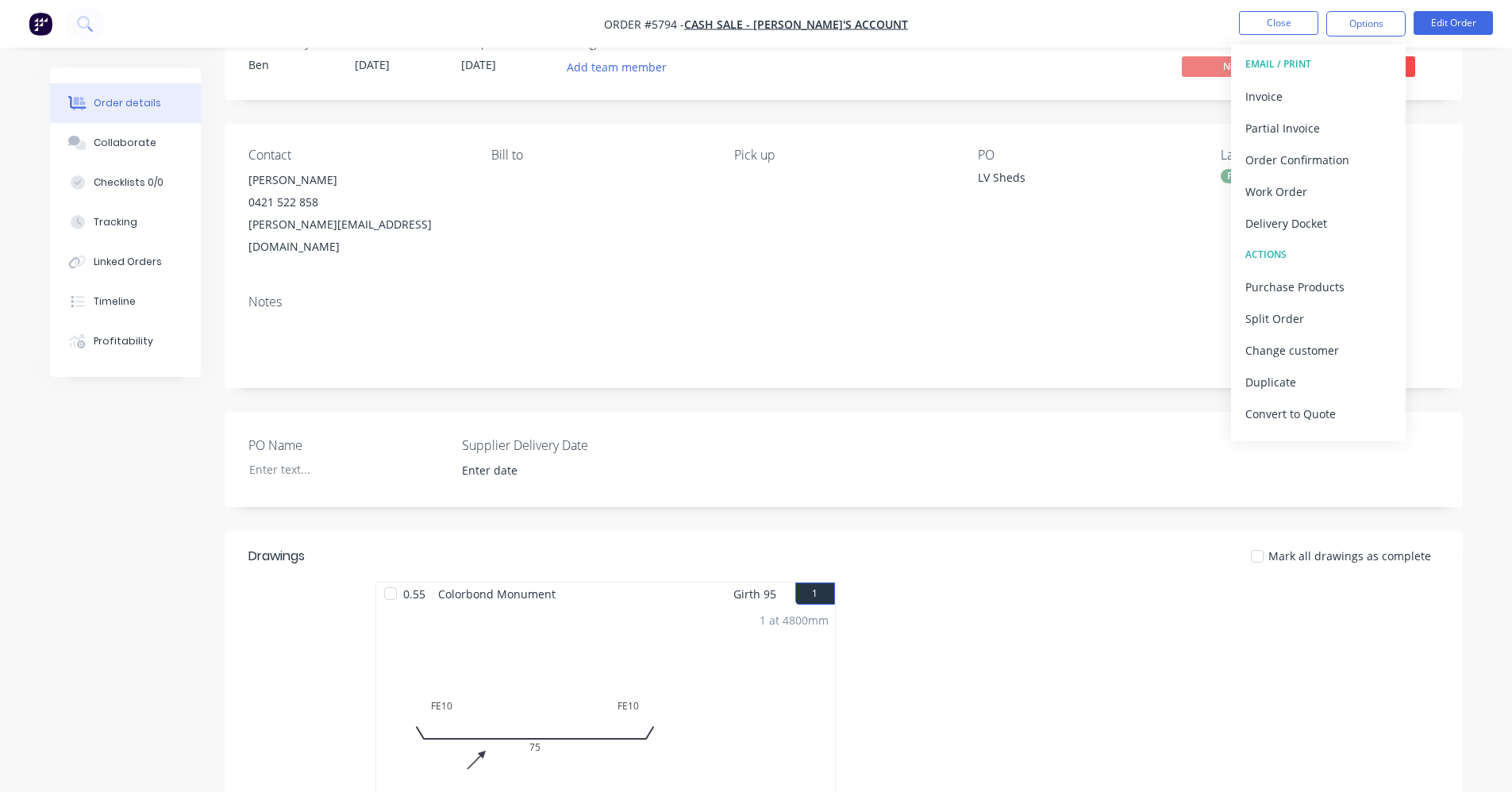
scroll to position [79, 0]
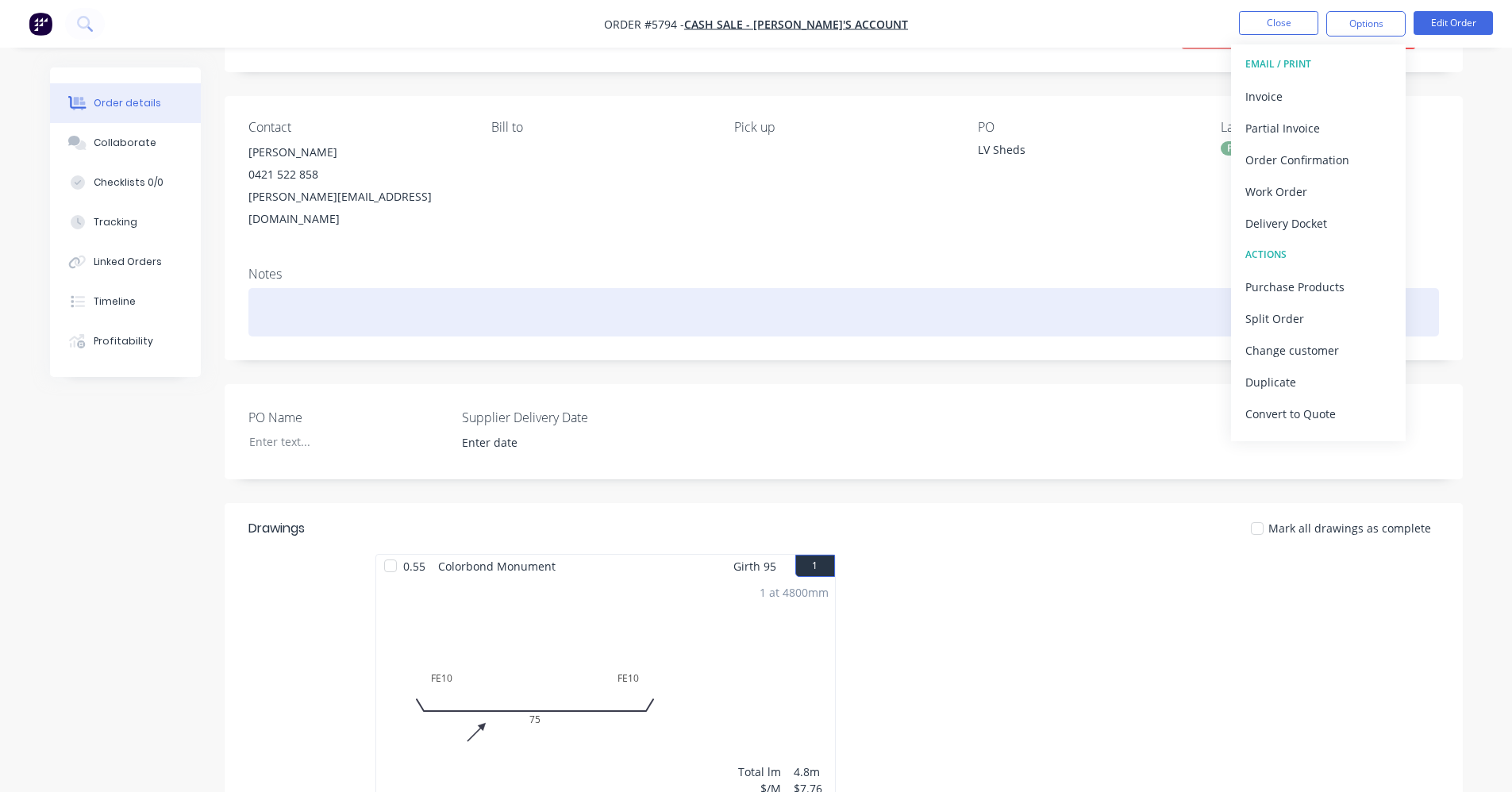
drag, startPoint x: 816, startPoint y: 275, endPoint x: 1202, endPoint y: 177, distance: 398.2
click at [818, 288] on div at bounding box center [843, 312] width 1191 height 49
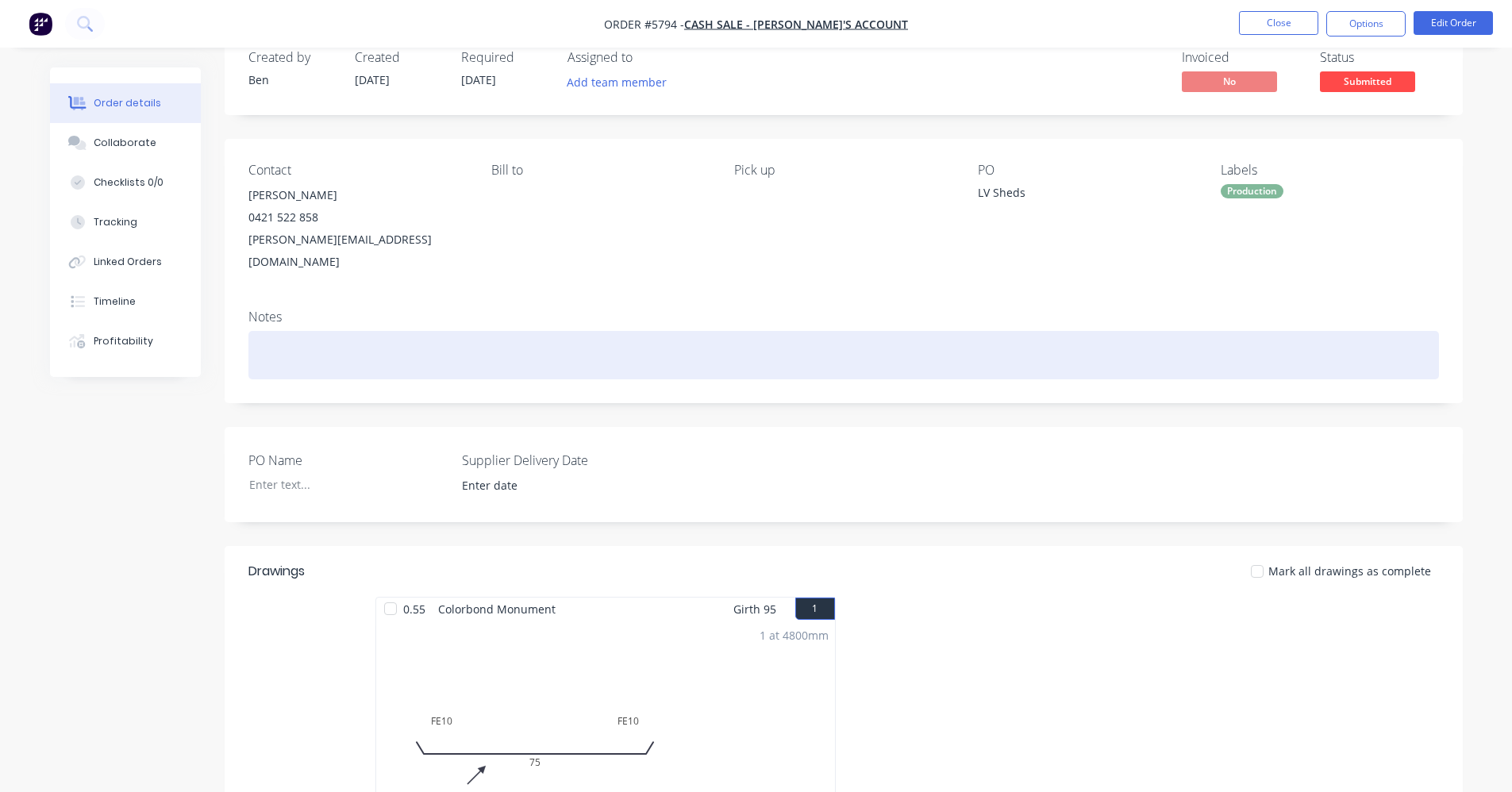
scroll to position [0, 0]
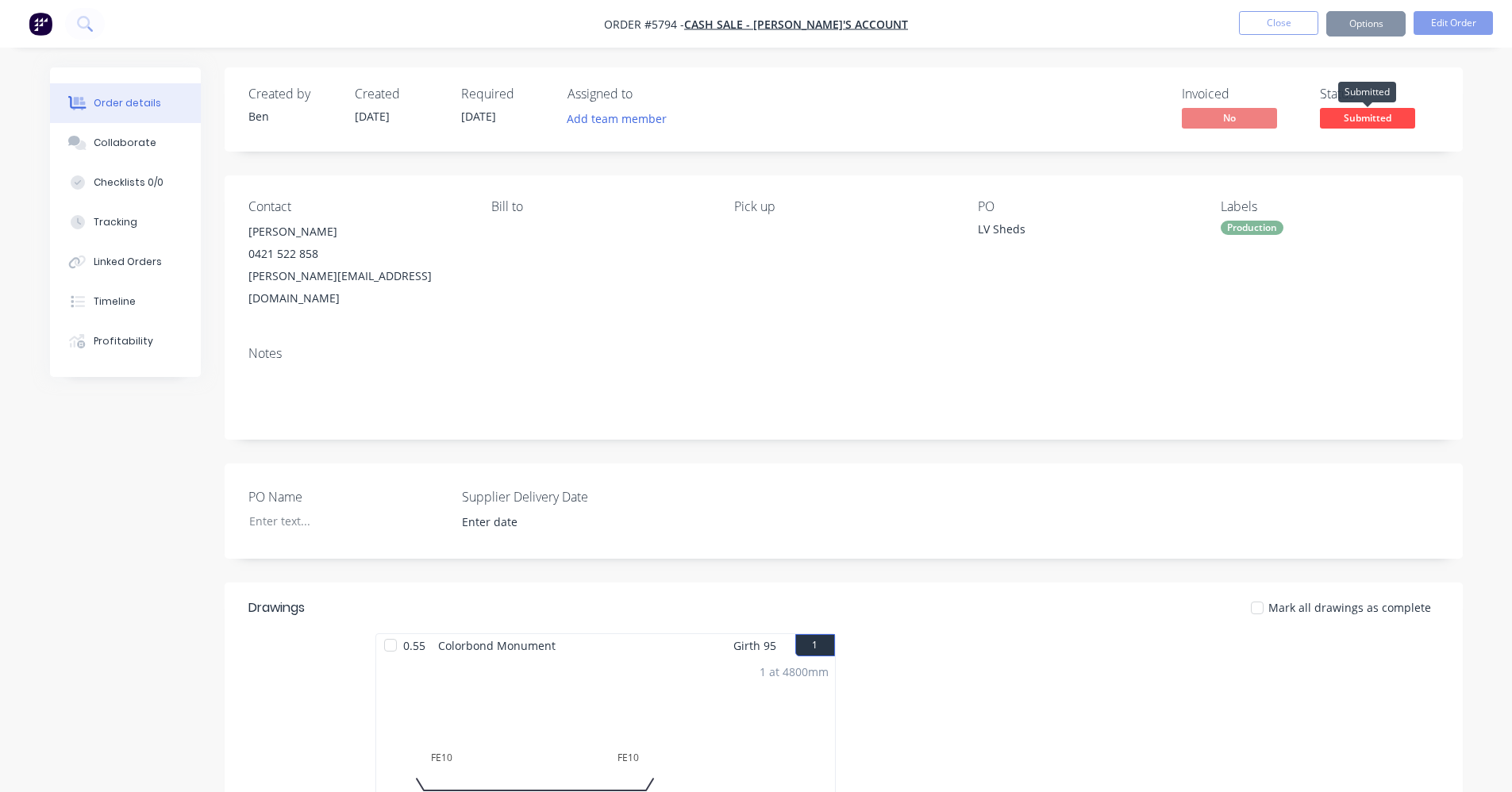
click at [1364, 121] on span "Submitted" at bounding box center [1368, 117] width 95 height 19
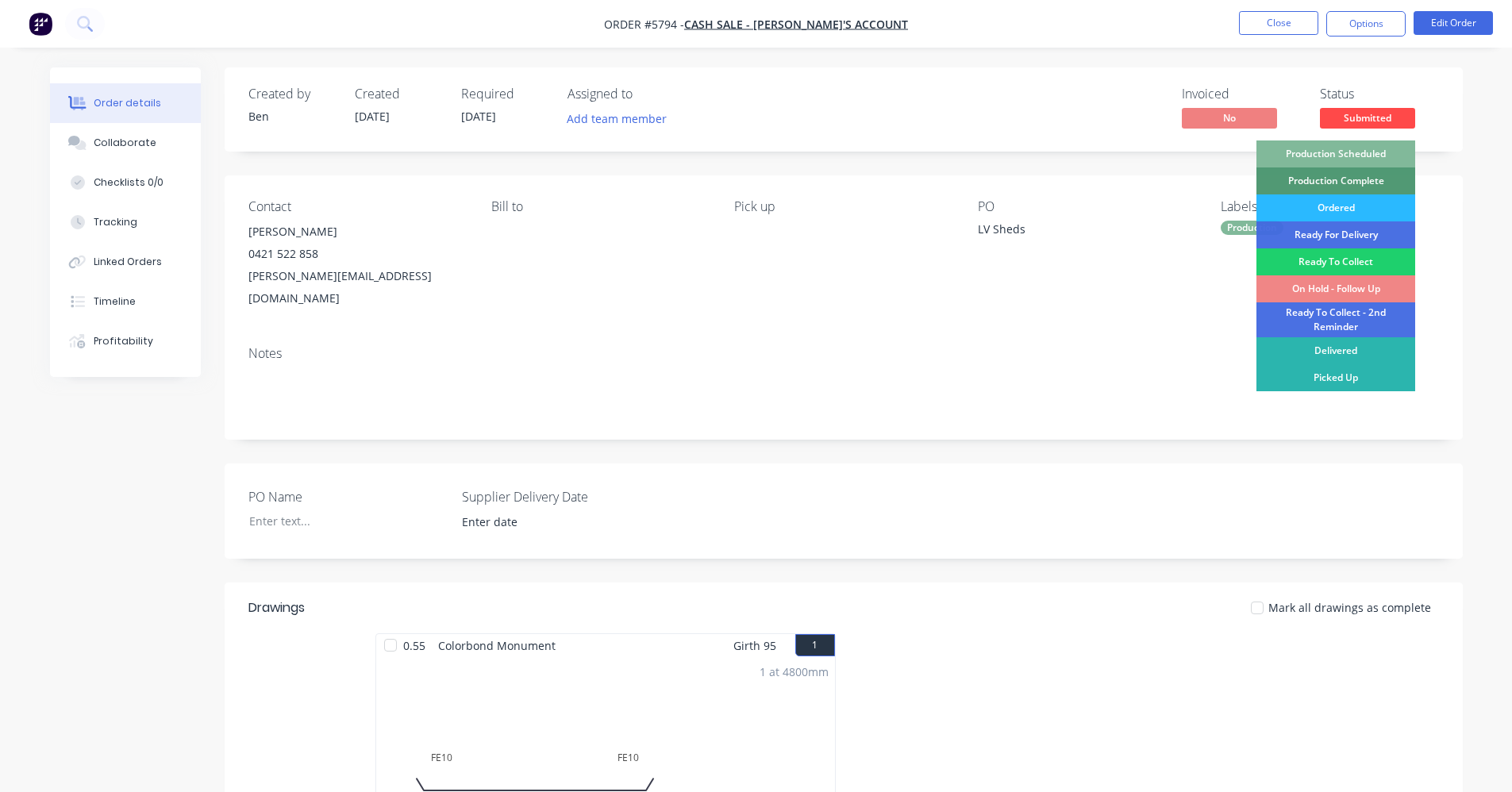
click at [1362, 147] on div "Production Scheduled" at bounding box center [1336, 154] width 159 height 27
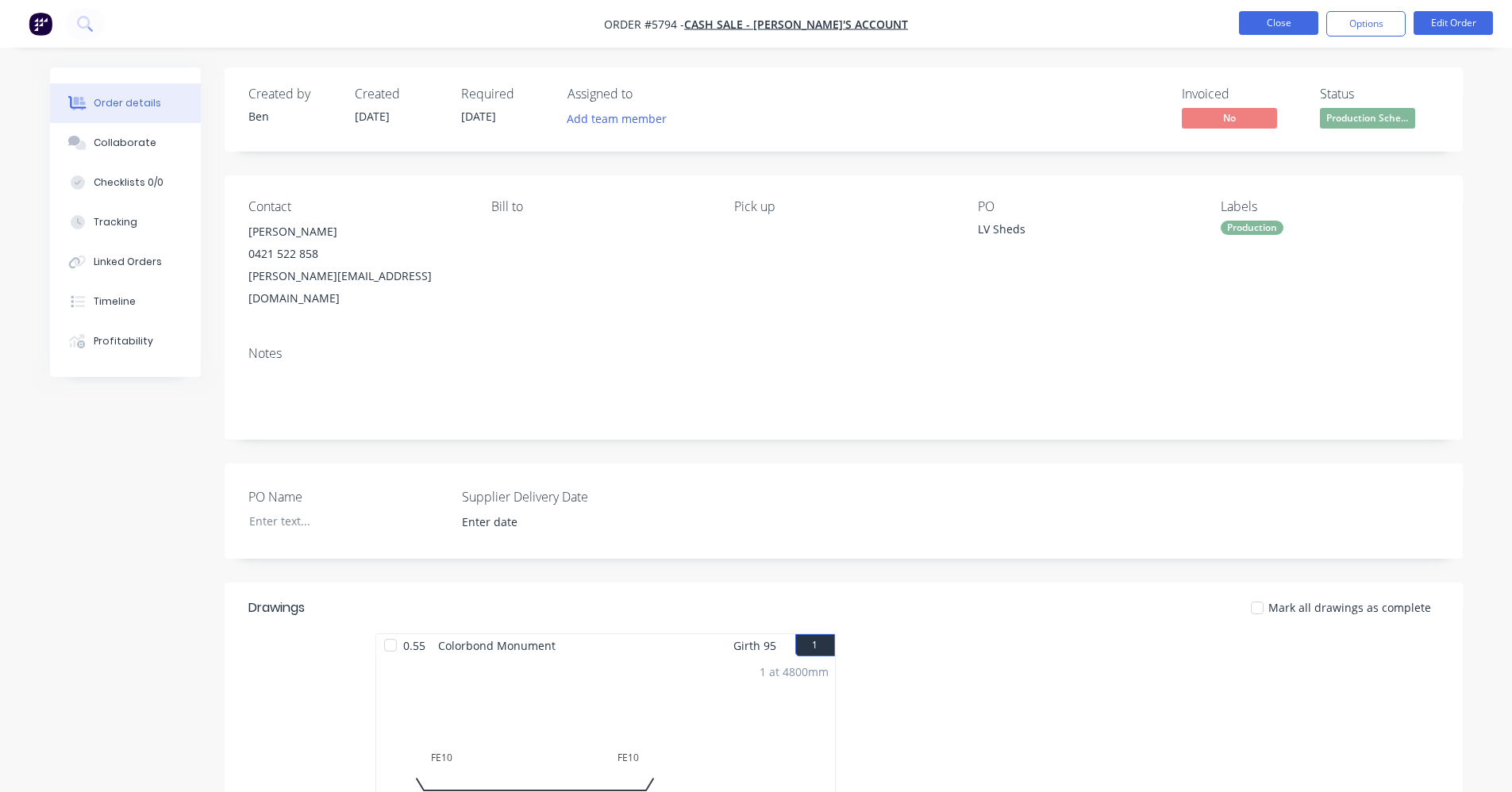
click at [1291, 19] on button "Close" at bounding box center [1279, 23] width 79 height 24
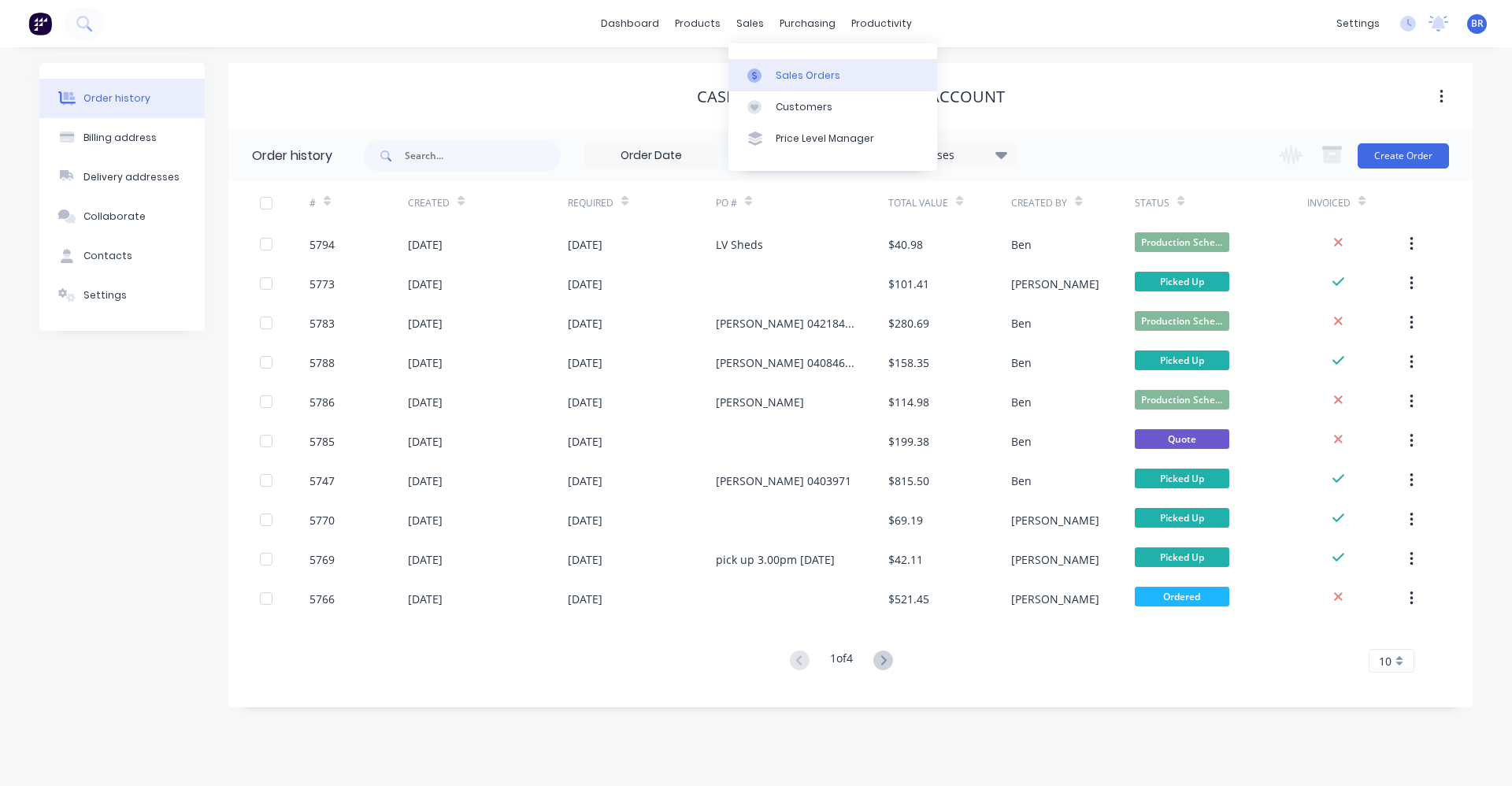
click at [783, 76] on div "Sales Orders" at bounding box center [808, 75] width 65 height 14
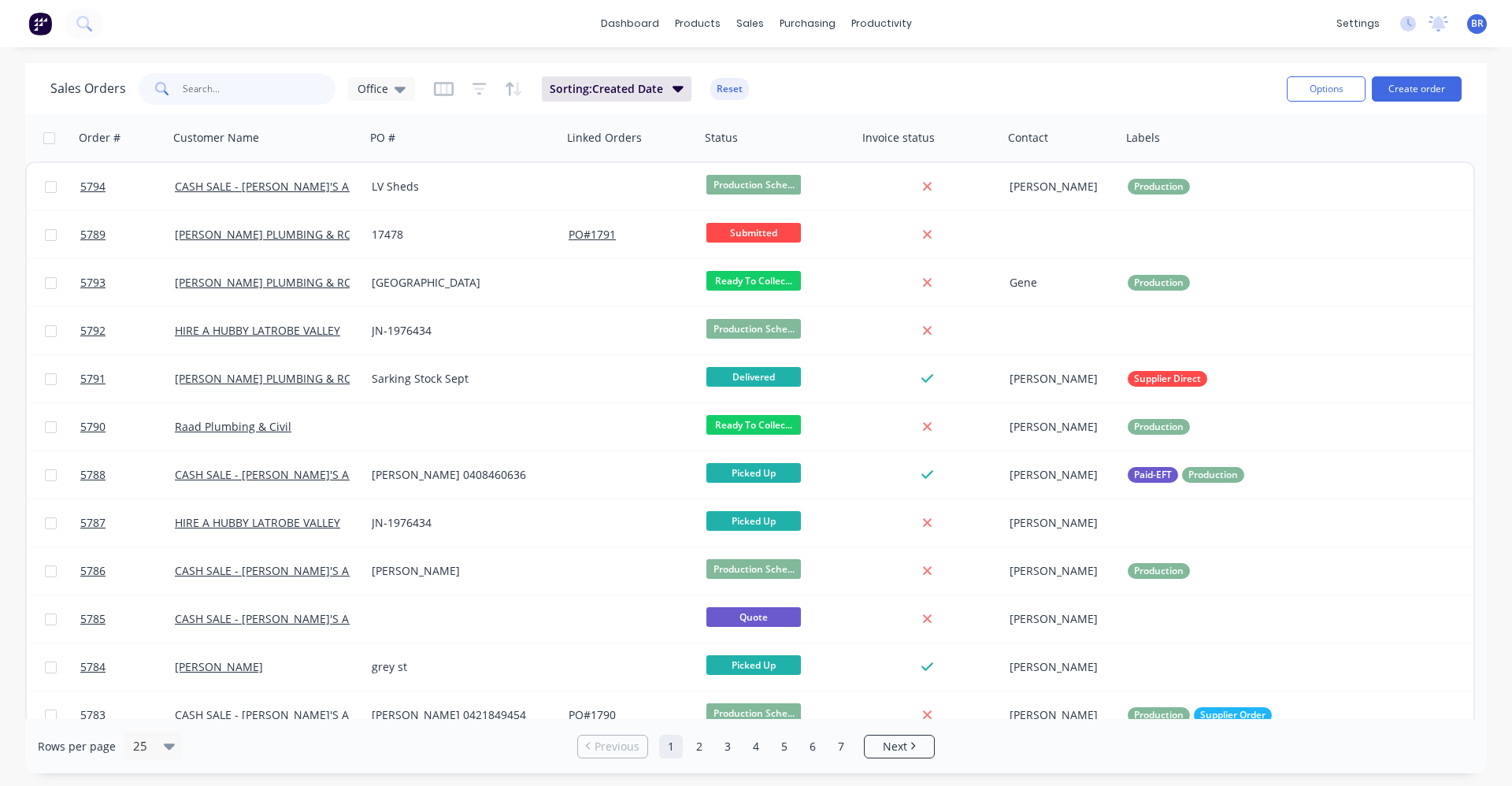
click at [237, 94] on input "text" at bounding box center [259, 89] width 153 height 32
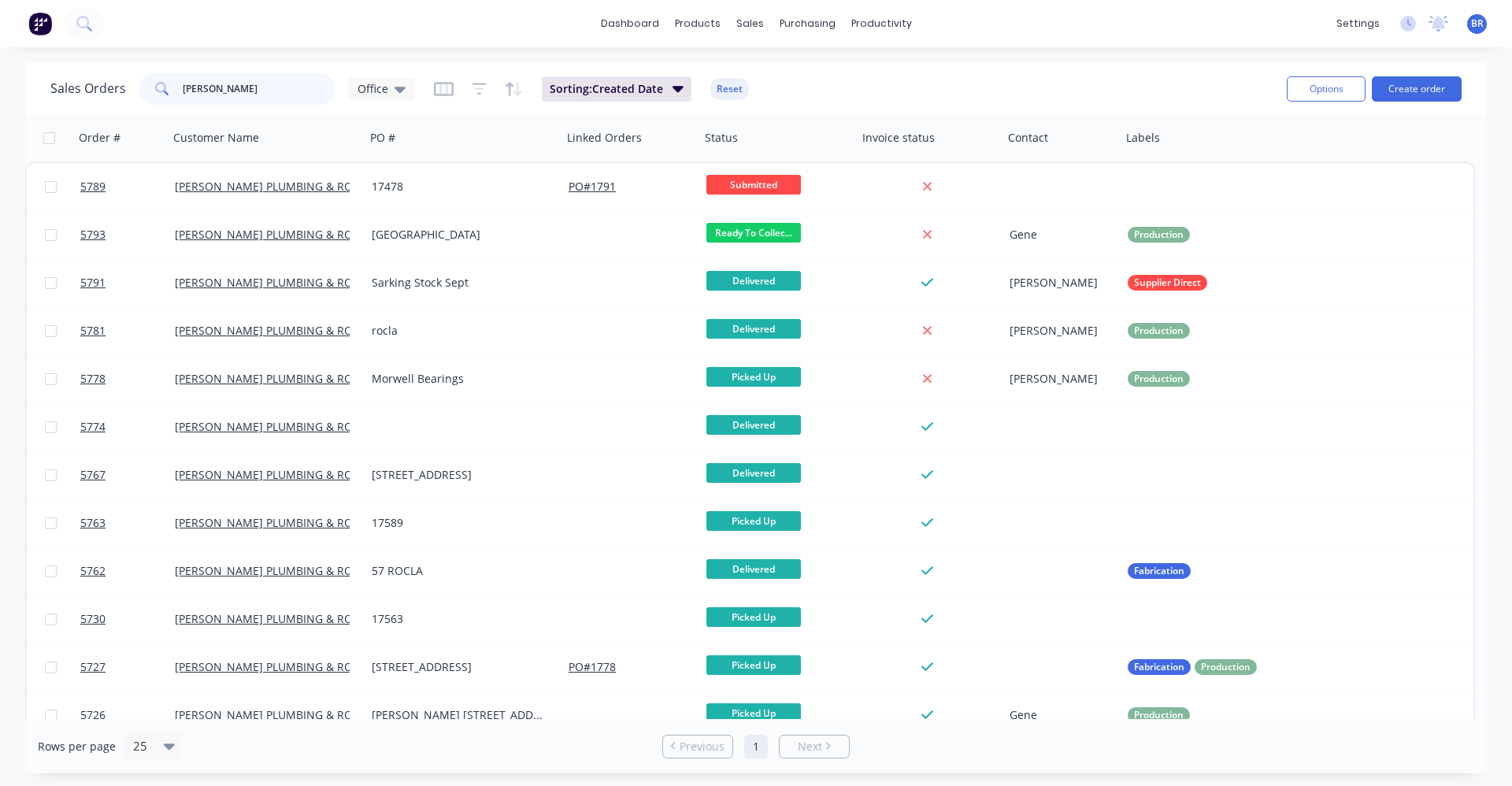
type input "bosse"
click at [775, 72] on div "Sales Orders" at bounding box center [808, 75] width 65 height 14
drag, startPoint x: 224, startPoint y: 91, endPoint x: 49, endPoint y: 88, distance: 175.0
click at [56, 88] on div "Sales Orders bosse Office" at bounding box center [233, 89] width 364 height 32
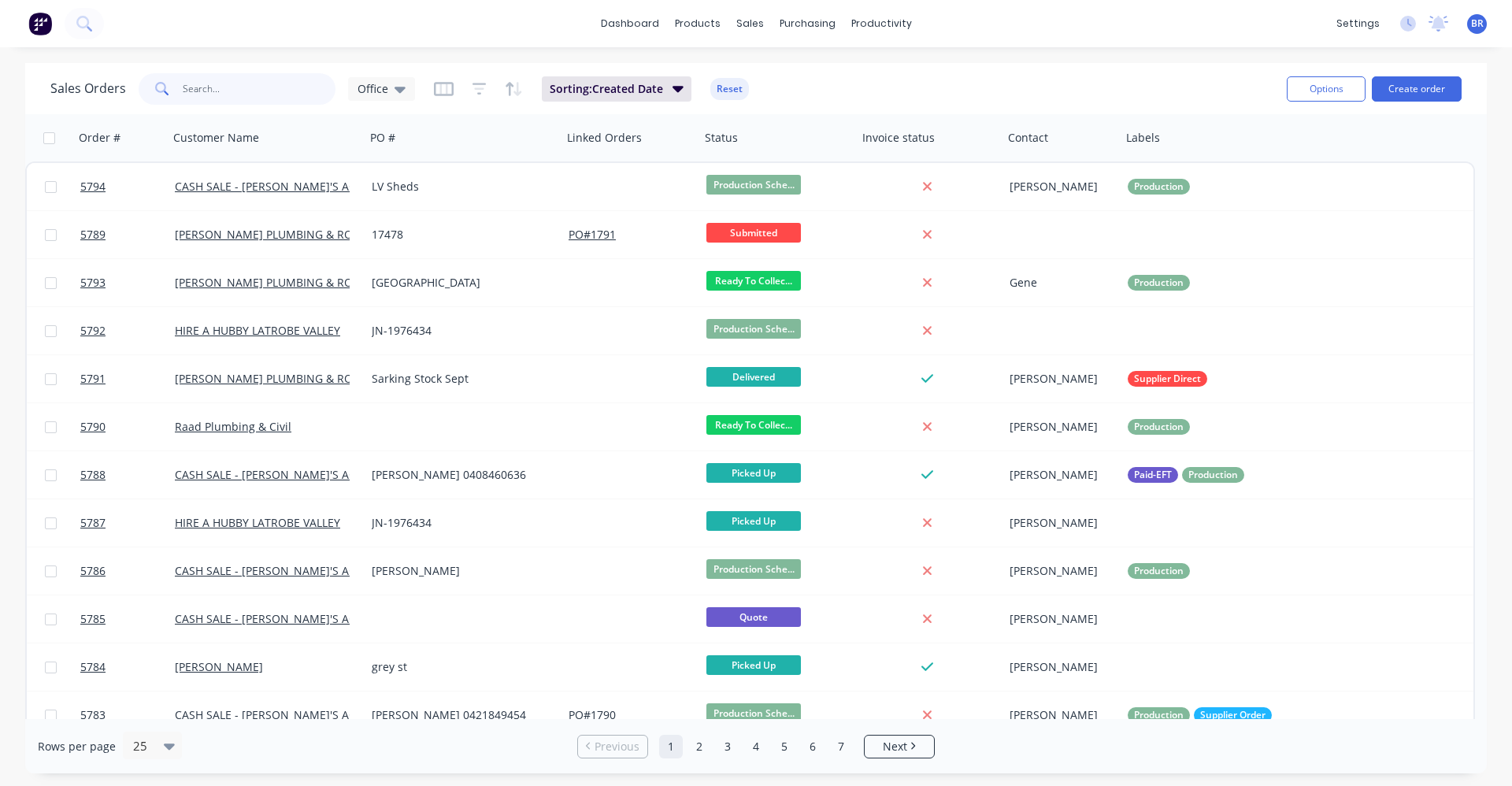
click at [258, 90] on input "text" at bounding box center [259, 89] width 153 height 32
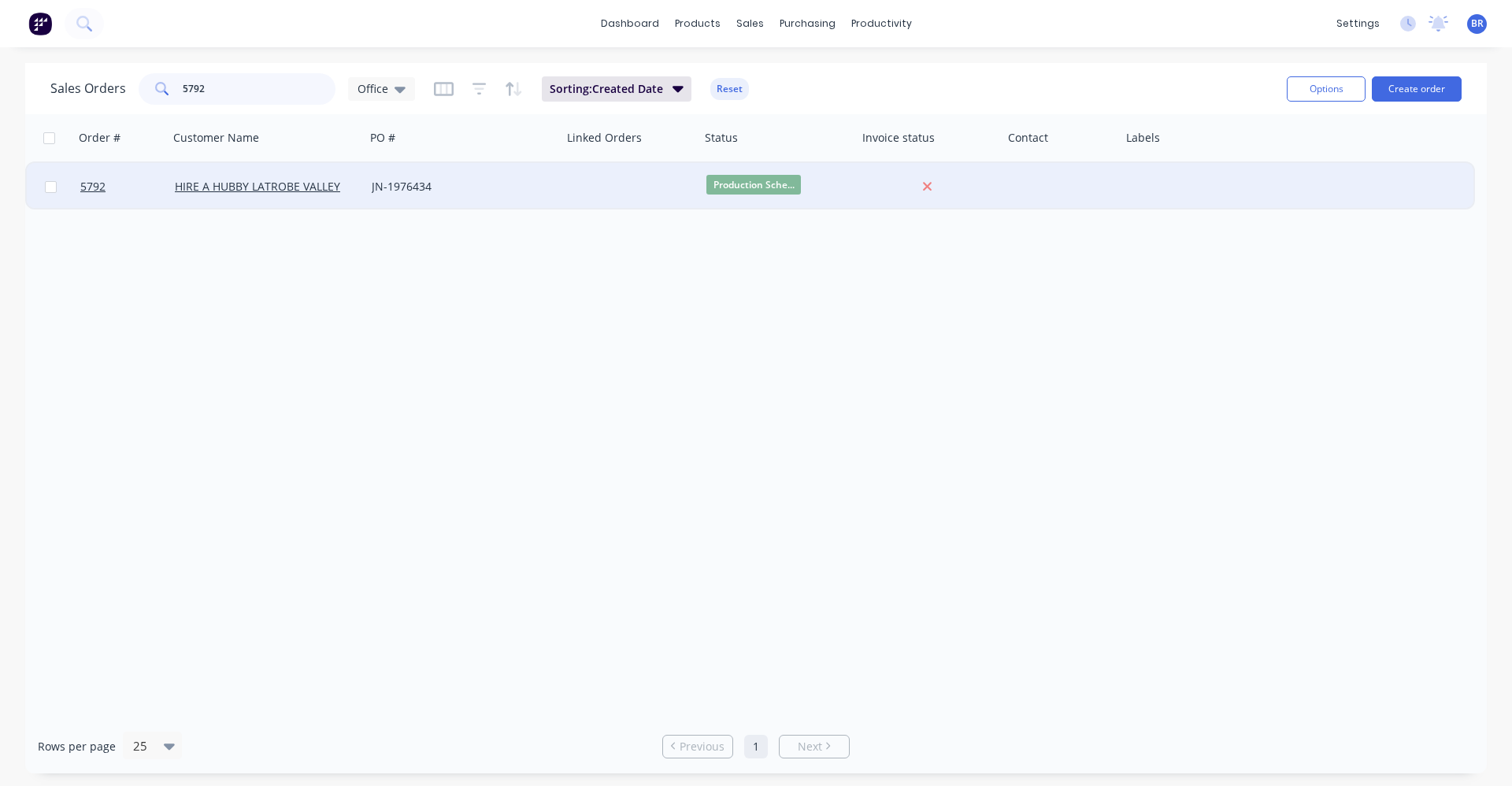
type input "5792"
click at [537, 194] on div "JN-1976434" at bounding box center [463, 187] width 197 height 47
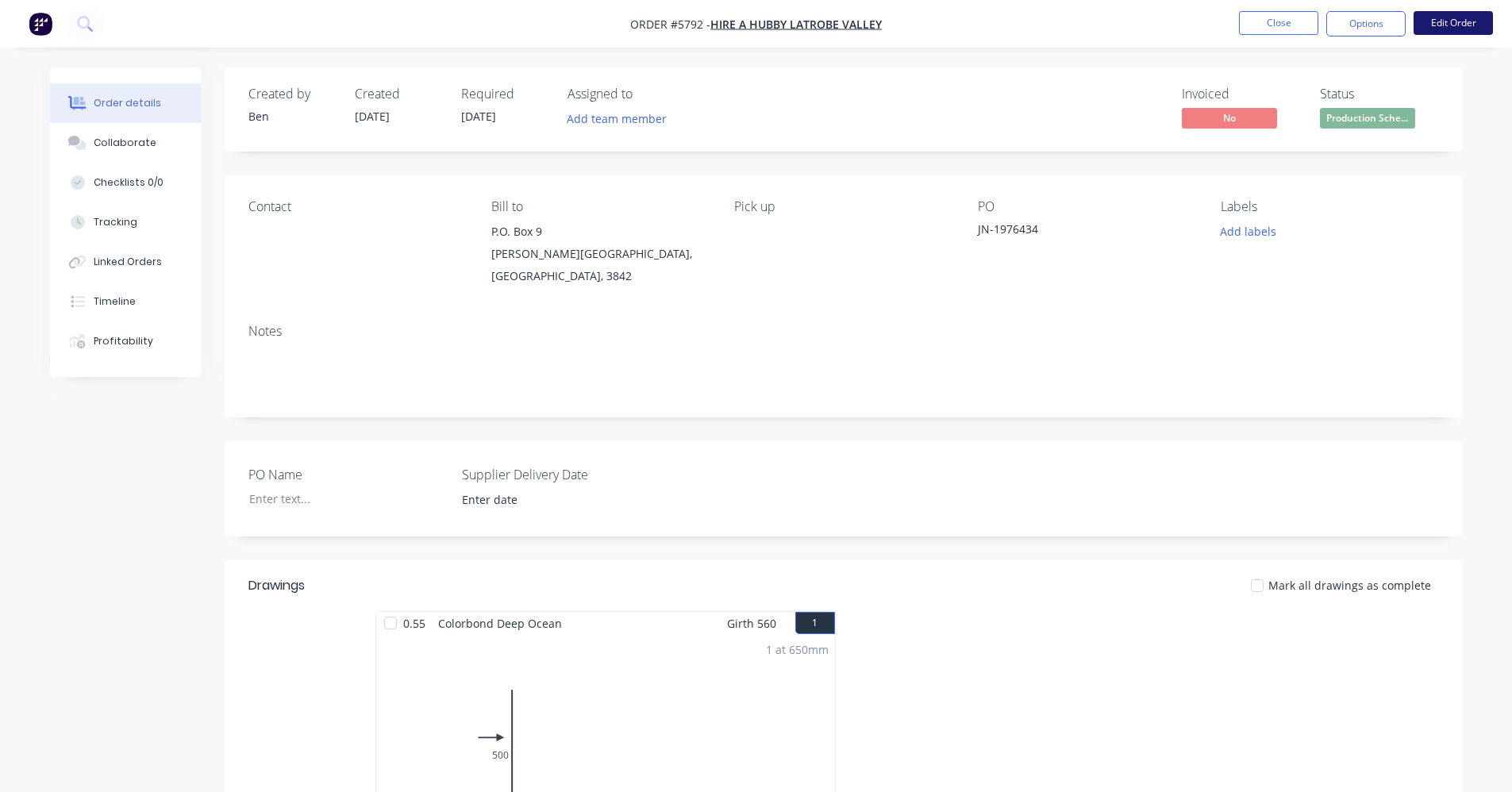
click at [1437, 21] on button "Edit Order" at bounding box center [1454, 23] width 79 height 24
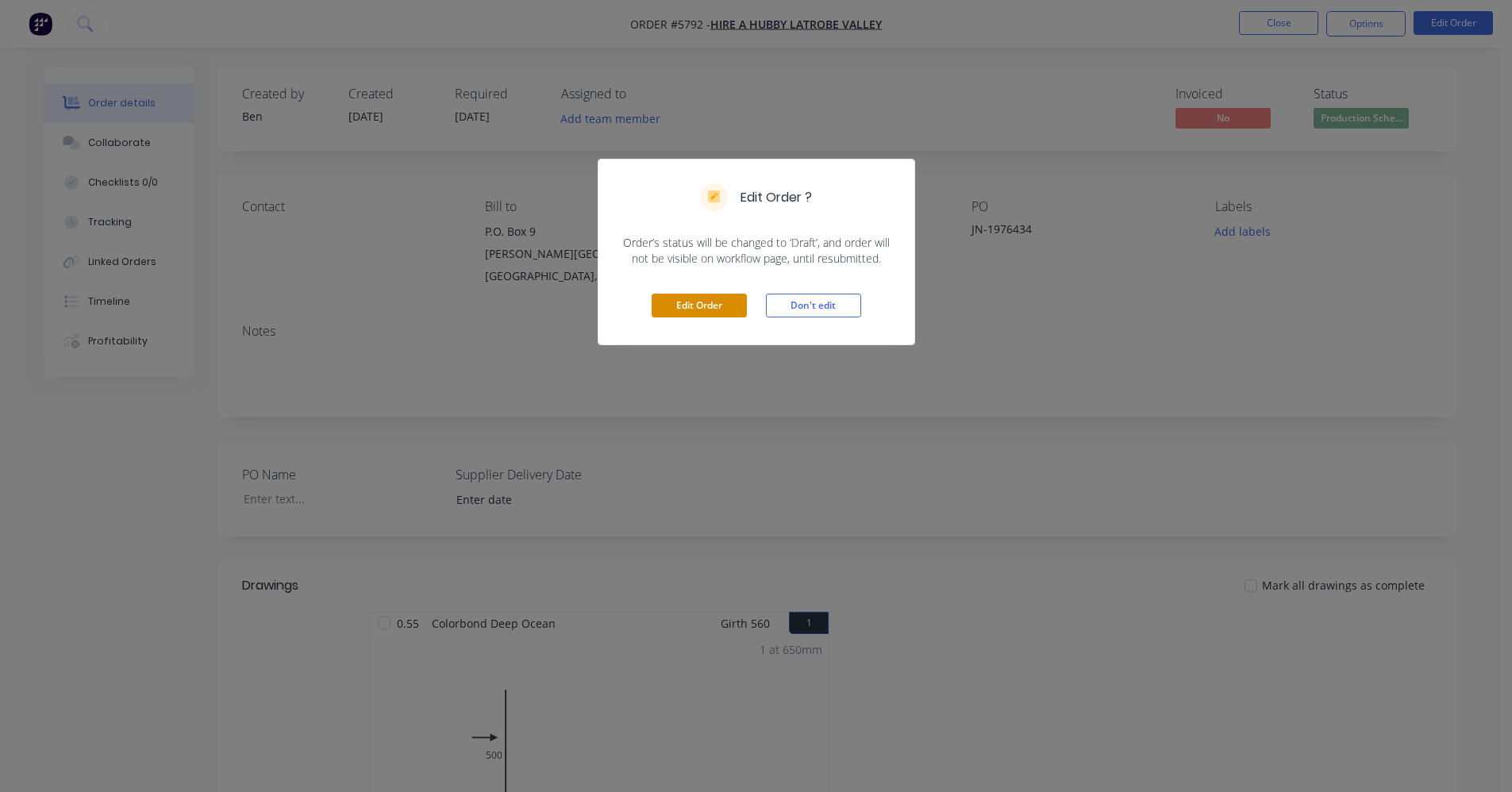
click at [694, 302] on button "Edit Order" at bounding box center [699, 305] width 95 height 24
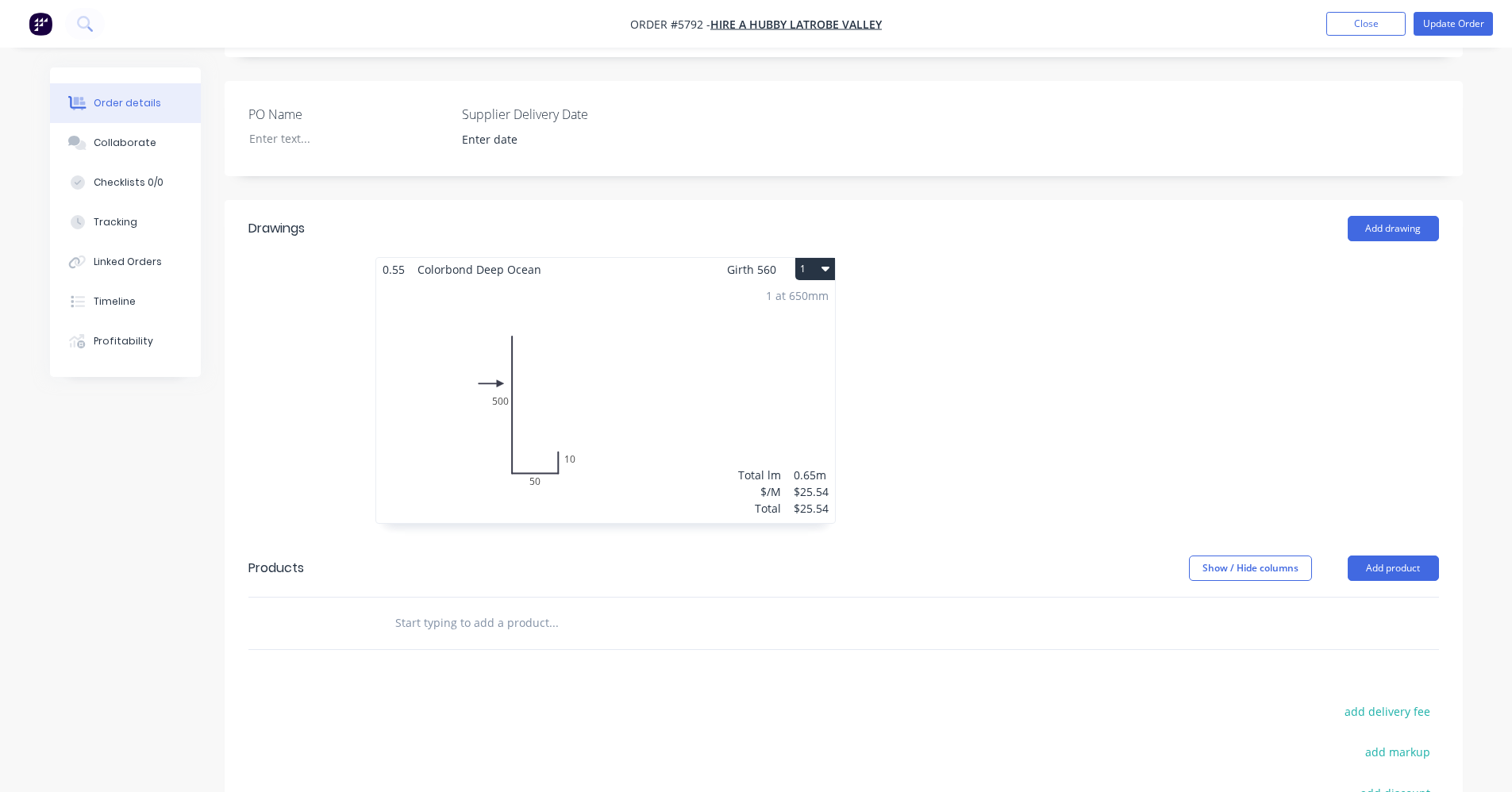
scroll to position [388, 0]
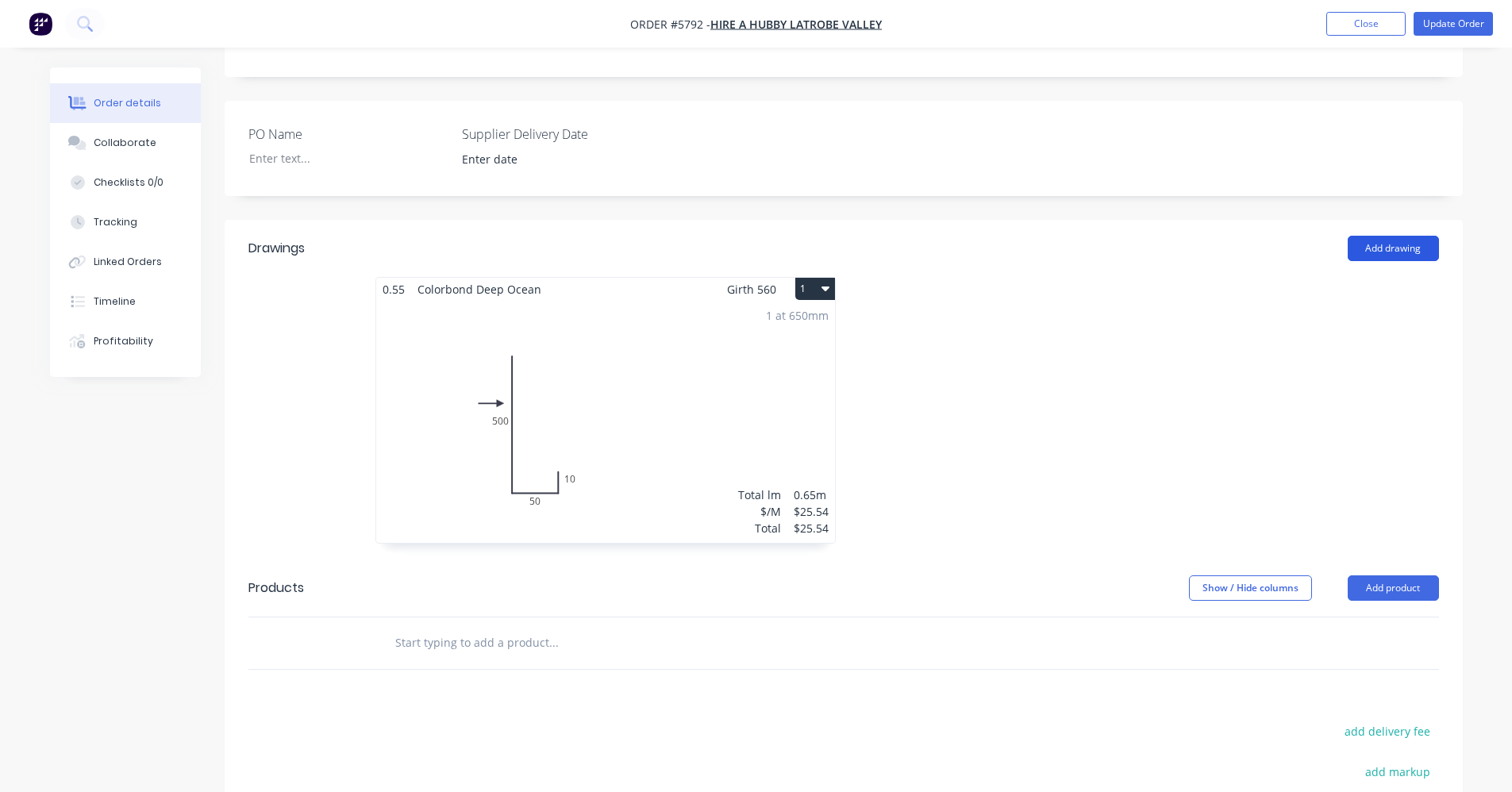
click at [1400, 236] on button "Add drawing" at bounding box center [1393, 248] width 91 height 26
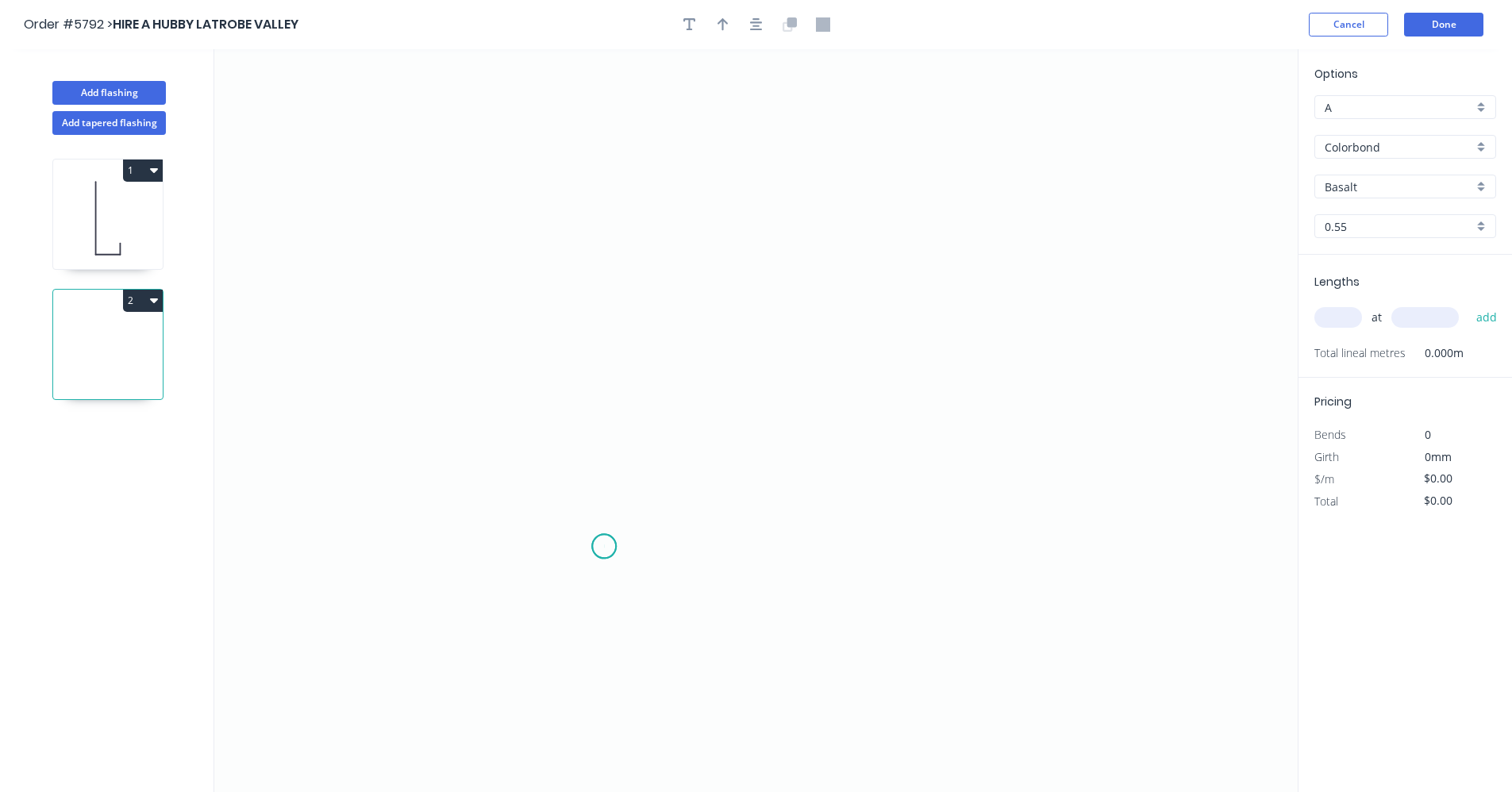
click at [606, 544] on icon "0" at bounding box center [756, 420] width 1084 height 743
drag, startPoint x: 590, startPoint y: 230, endPoint x: 603, endPoint y: 228, distance: 13.2
click at [603, 228] on icon "0" at bounding box center [756, 420] width 1084 height 743
click at [741, 230] on icon "0 ?" at bounding box center [756, 420] width 1084 height 743
click at [749, 346] on icon "0 ? ?" at bounding box center [756, 420] width 1084 height 743
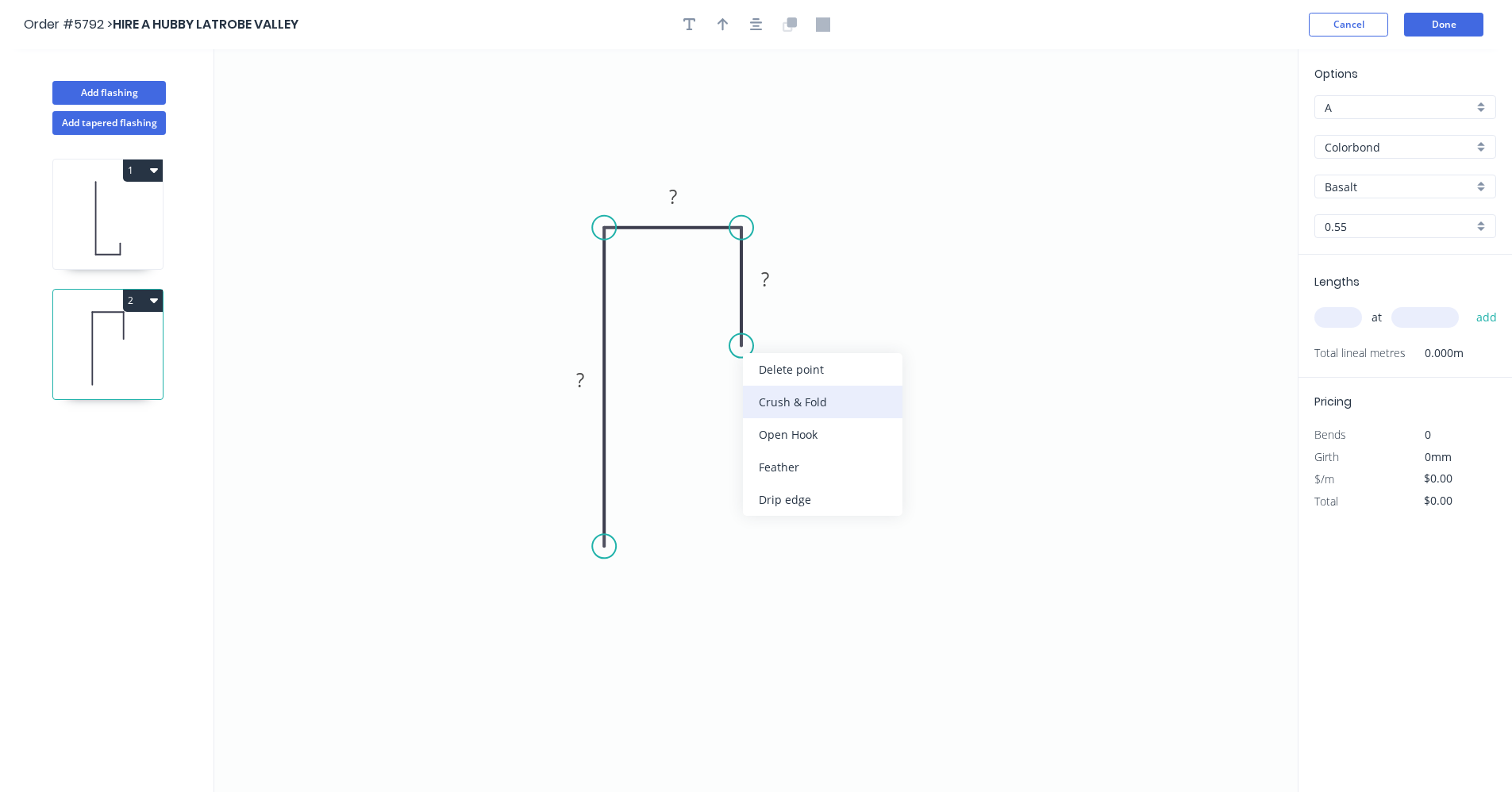
click at [774, 405] on div "Crush & Fold" at bounding box center [822, 402] width 160 height 33
click at [760, 395] on div "Flip bend" at bounding box center [818, 397] width 160 height 33
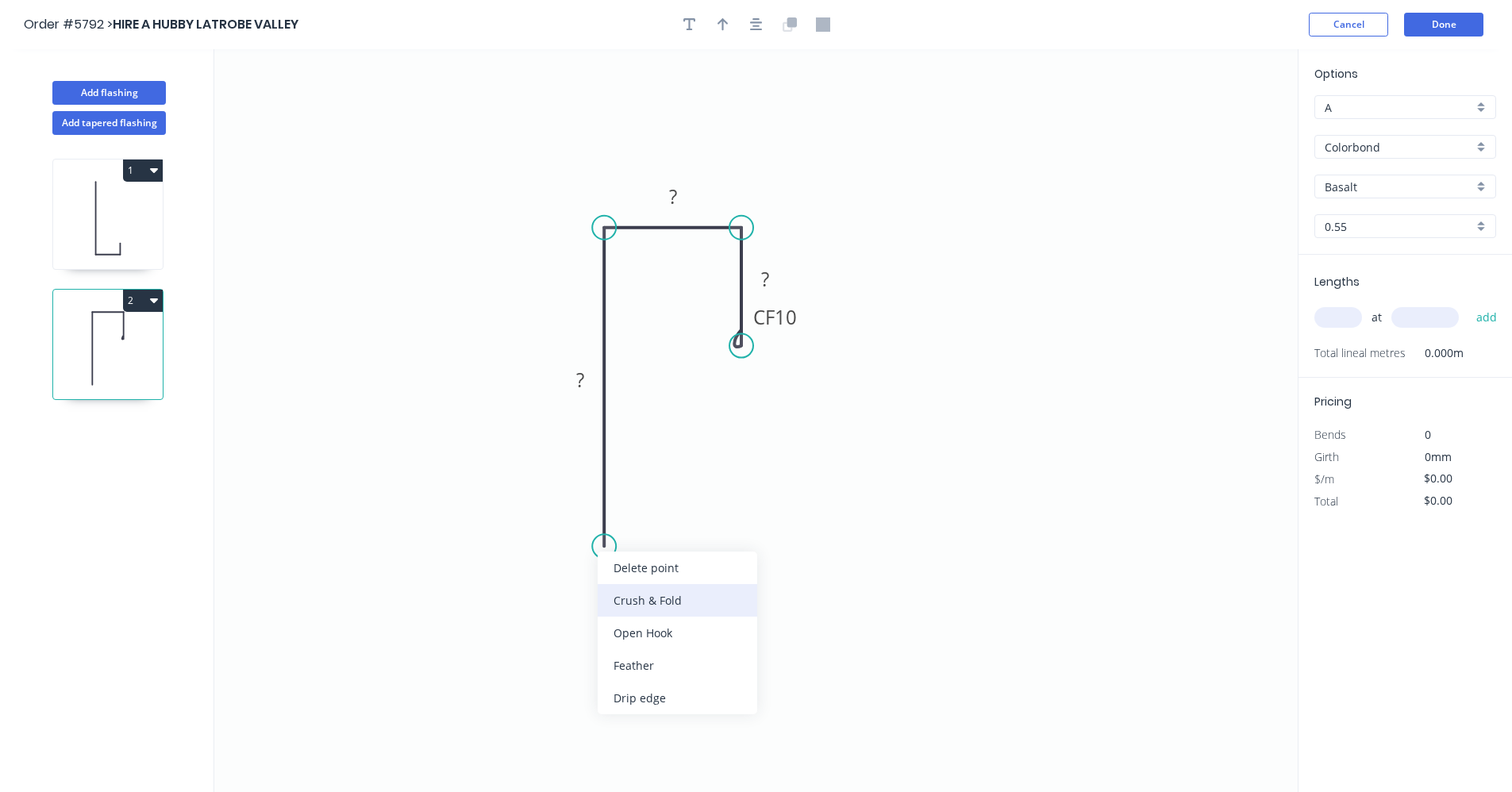
click at [640, 600] on div "Crush & Fold" at bounding box center [677, 600] width 160 height 33
click at [585, 385] on rect at bounding box center [580, 381] width 32 height 22
type input "$23.27"
click at [1485, 185] on div "Basalt" at bounding box center [1405, 186] width 182 height 24
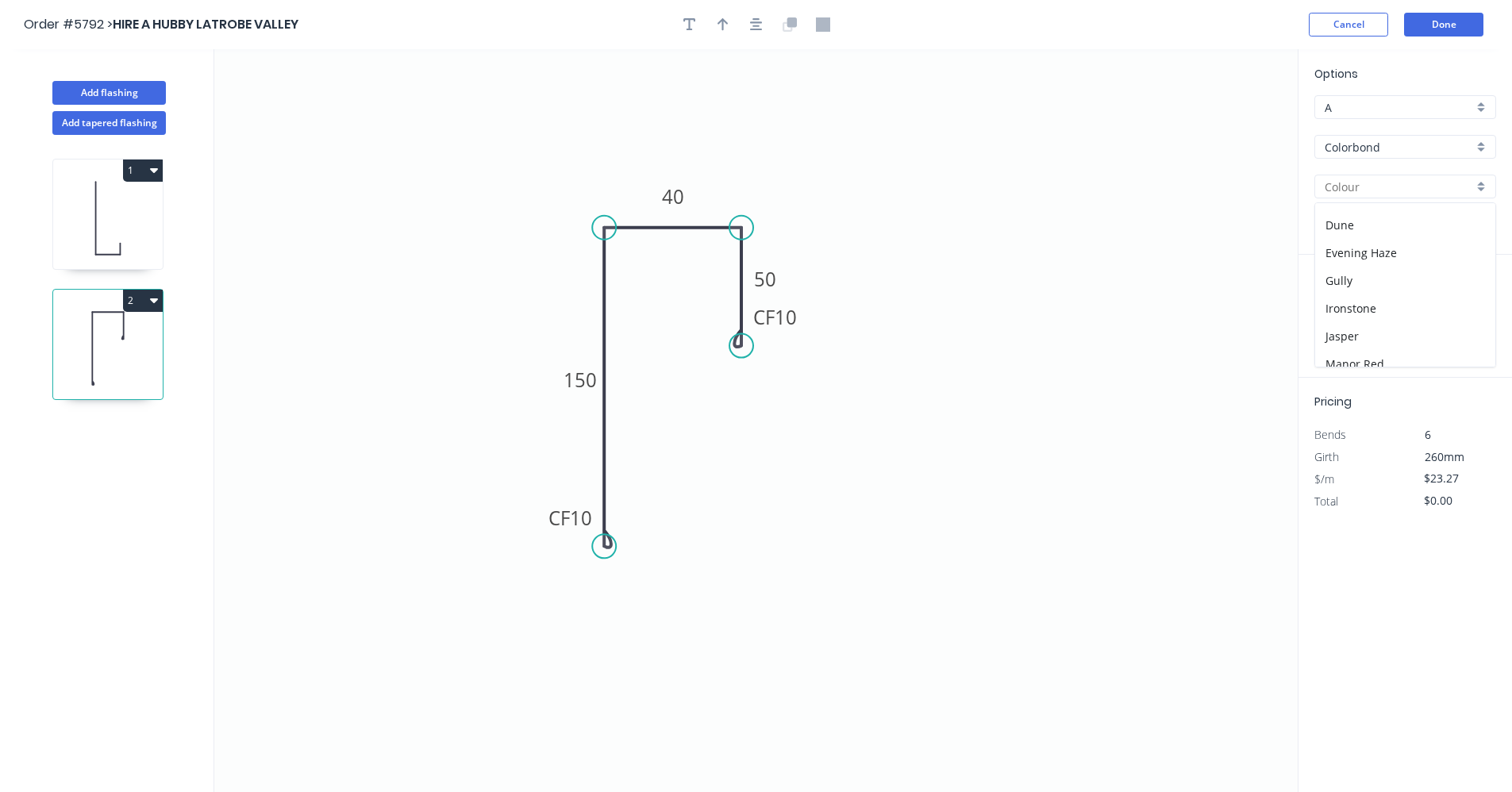
scroll to position [79, 0]
click at [1379, 253] on div "Deep Ocean" at bounding box center [1405, 248] width 180 height 27
type input "Deep Ocean"
click at [1341, 313] on input "text" at bounding box center [1338, 317] width 48 height 20
type input "1"
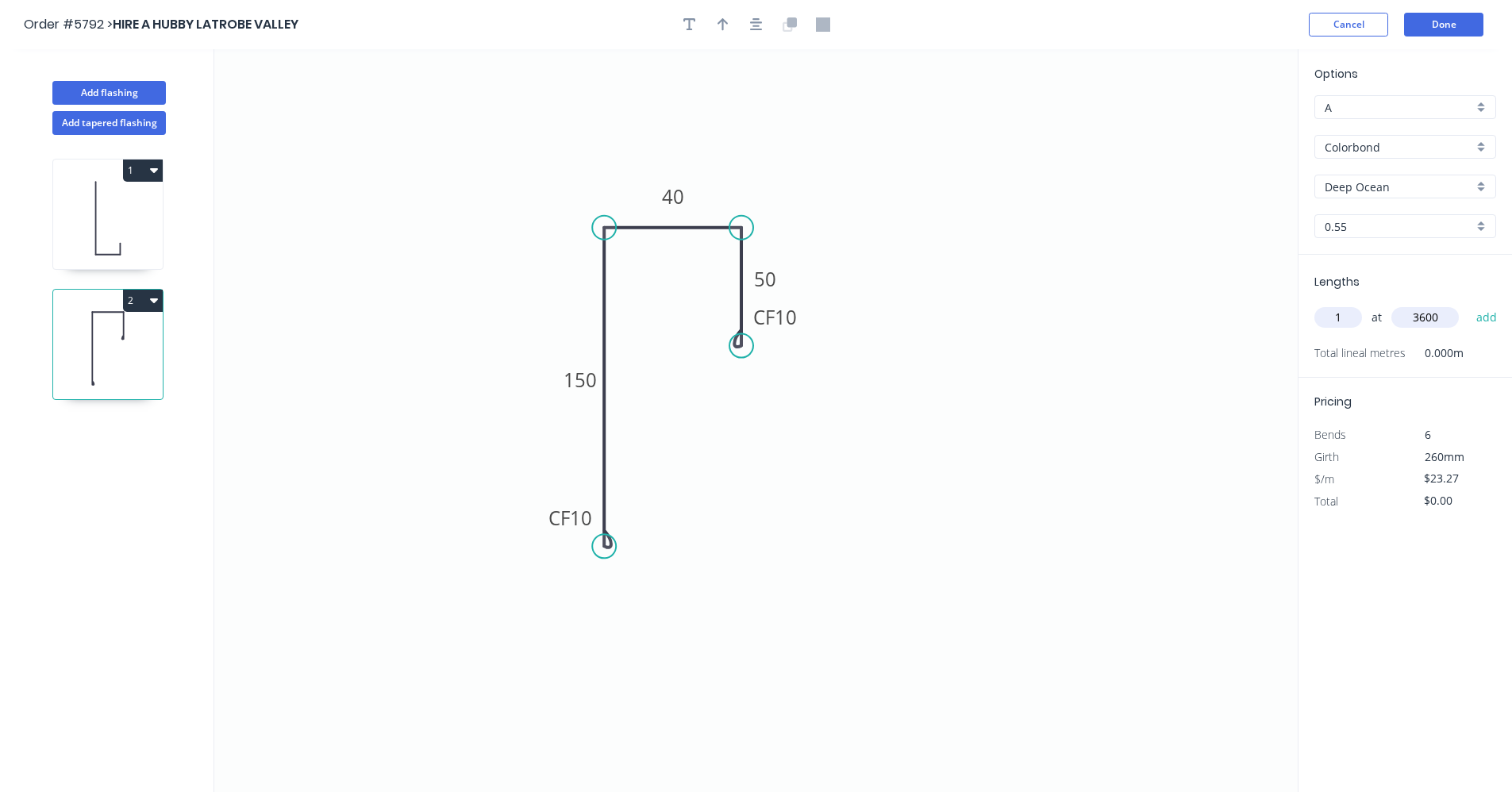
type input "3600"
click at [1469, 304] on button "add" at bounding box center [1487, 317] width 37 height 27
type input "$83.77"
click at [757, 26] on icon "button" at bounding box center [756, 25] width 12 height 12
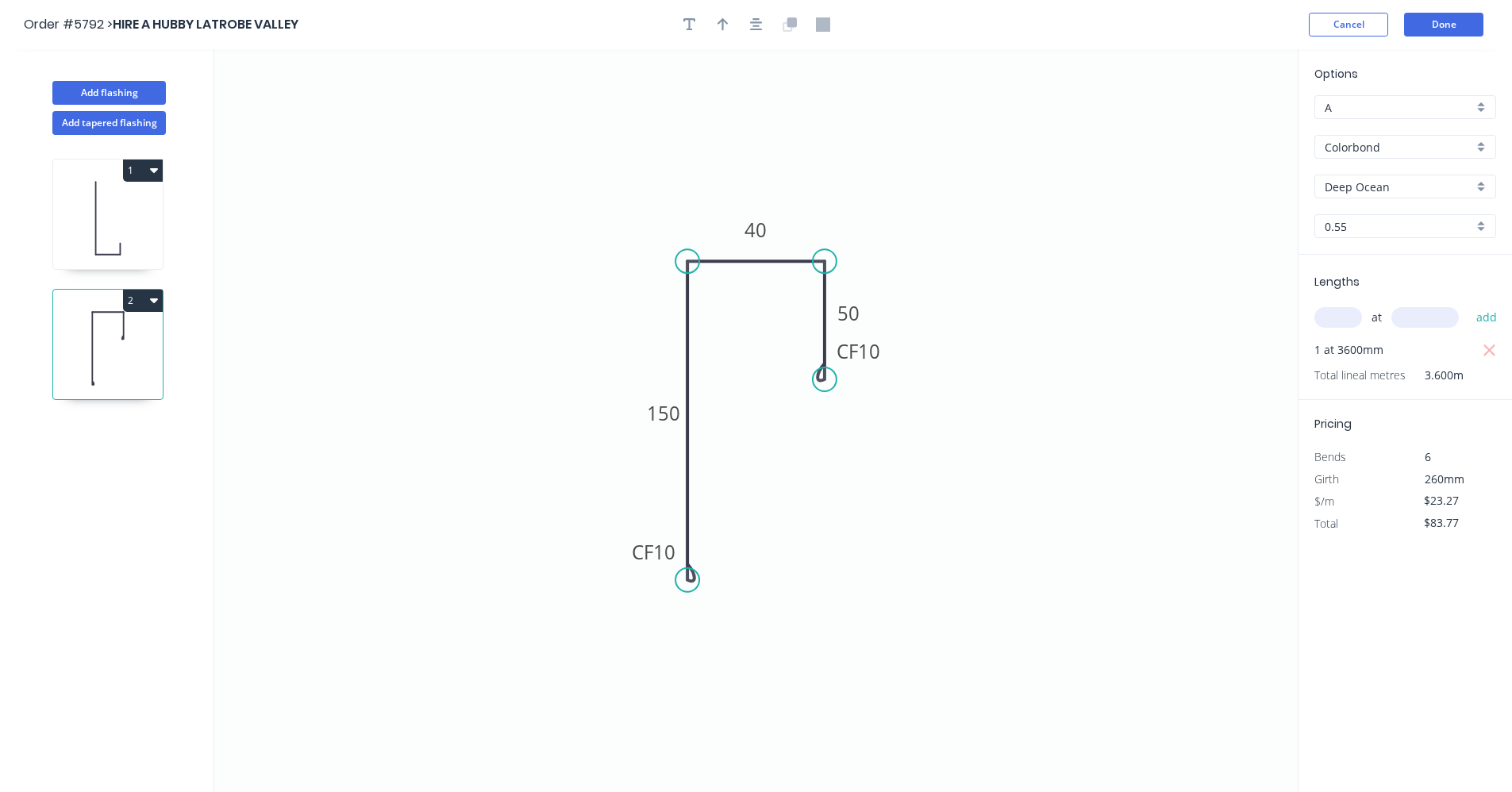
drag, startPoint x: 726, startPoint y: 24, endPoint x: 897, endPoint y: 123, distance: 197.6
click at [728, 27] on icon "button" at bounding box center [723, 25] width 11 height 14
click at [1219, 124] on icon at bounding box center [1218, 110] width 14 height 51
click at [1219, 124] on icon at bounding box center [1231, 116] width 46 height 46
click at [1219, 124] on icon at bounding box center [1236, 129] width 51 height 14
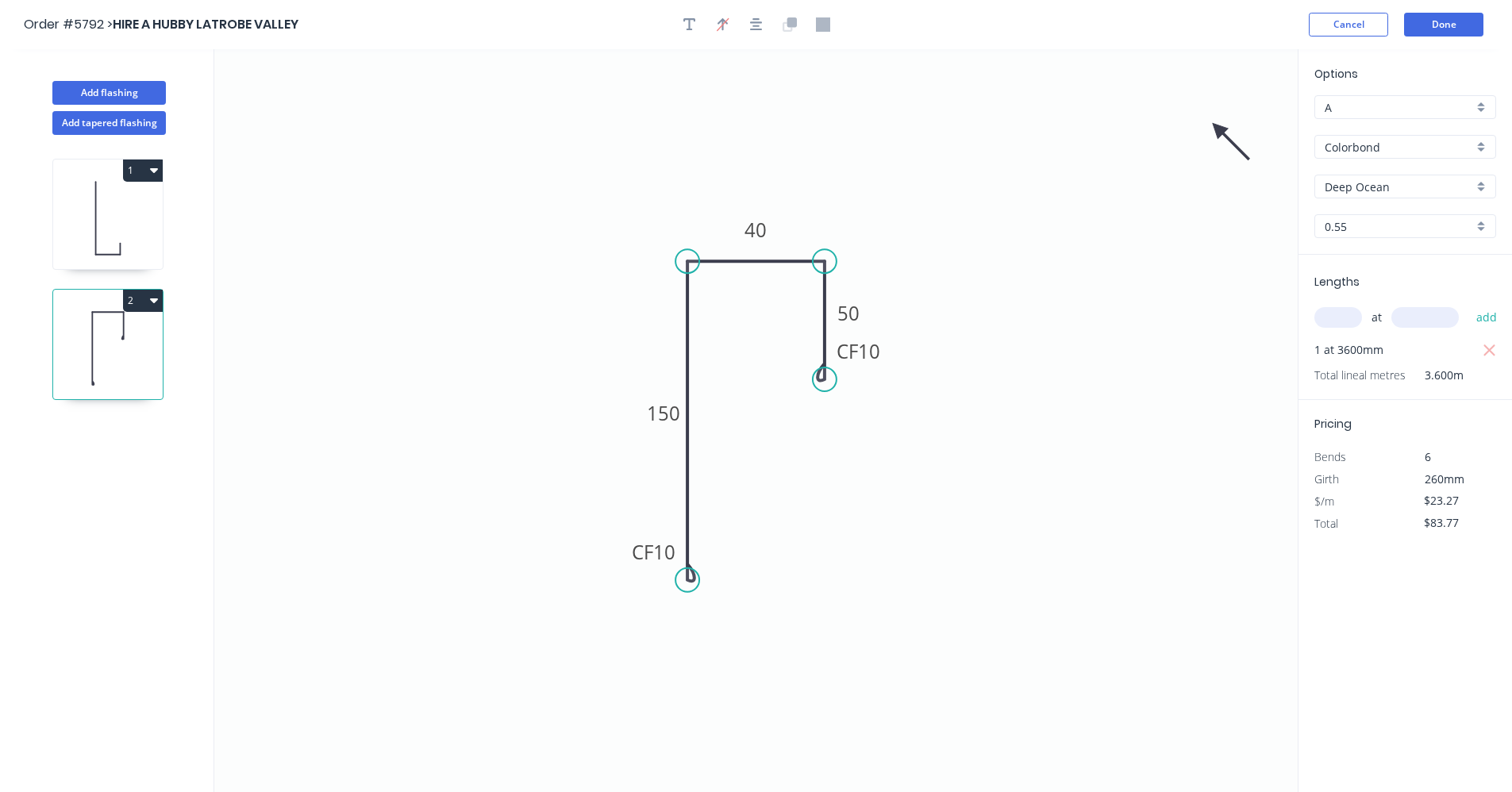
click at [1217, 126] on icon at bounding box center [1231, 141] width 46 height 46
click at [1217, 126] on icon at bounding box center [1218, 147] width 14 height 51
click at [1217, 126] on icon at bounding box center [1205, 141] width 46 height 46
drag, startPoint x: 1217, startPoint y: 126, endPoint x: 527, endPoint y: 294, distance: 710.2
click at [662, 315] on icon at bounding box center [652, 315] width 51 height 14
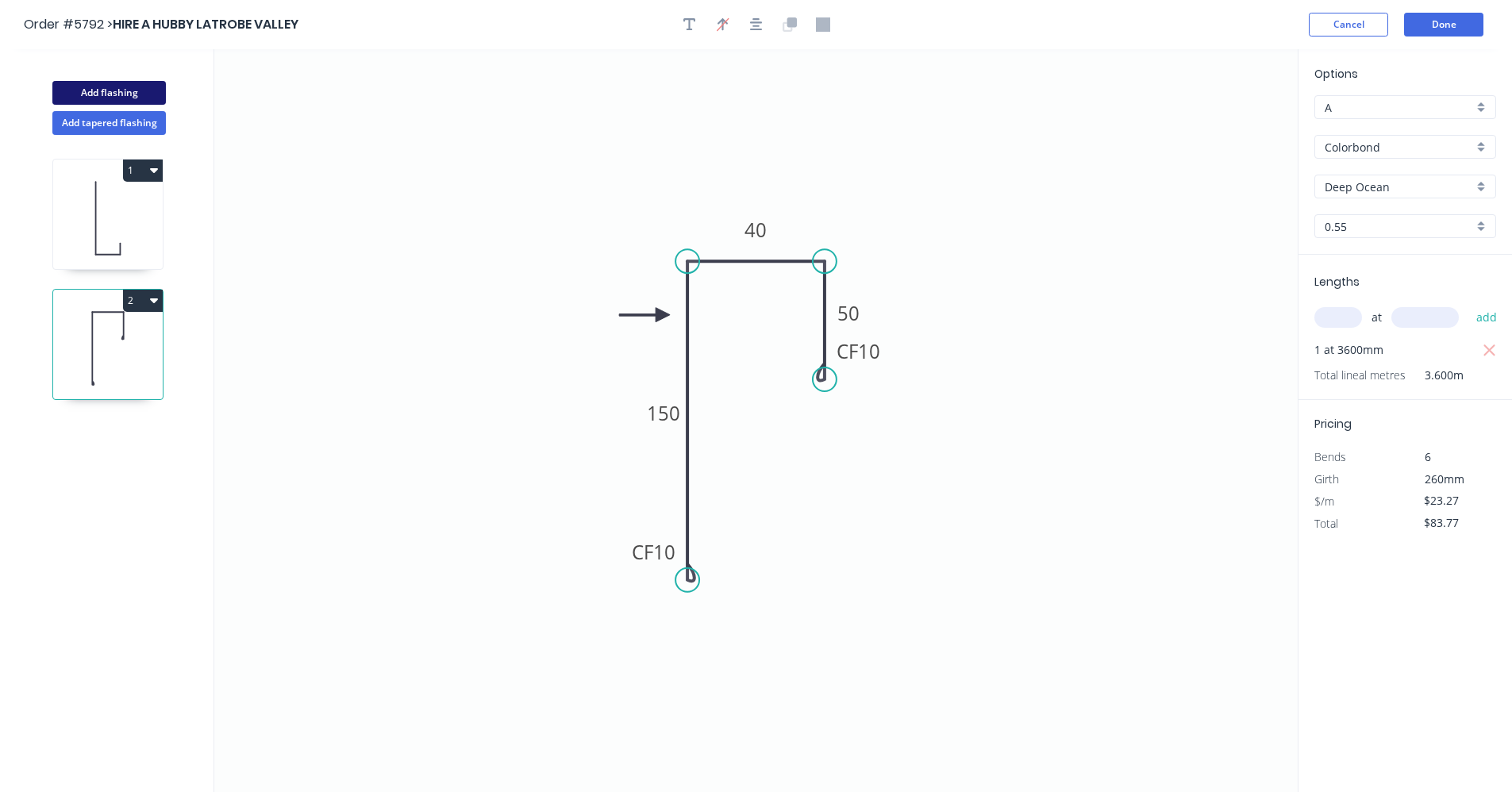
drag, startPoint x: 133, startPoint y: 93, endPoint x: 145, endPoint y: 96, distance: 12.4
click at [138, 94] on button "Add flashing" at bounding box center [109, 93] width 114 height 24
type input "$0.00"
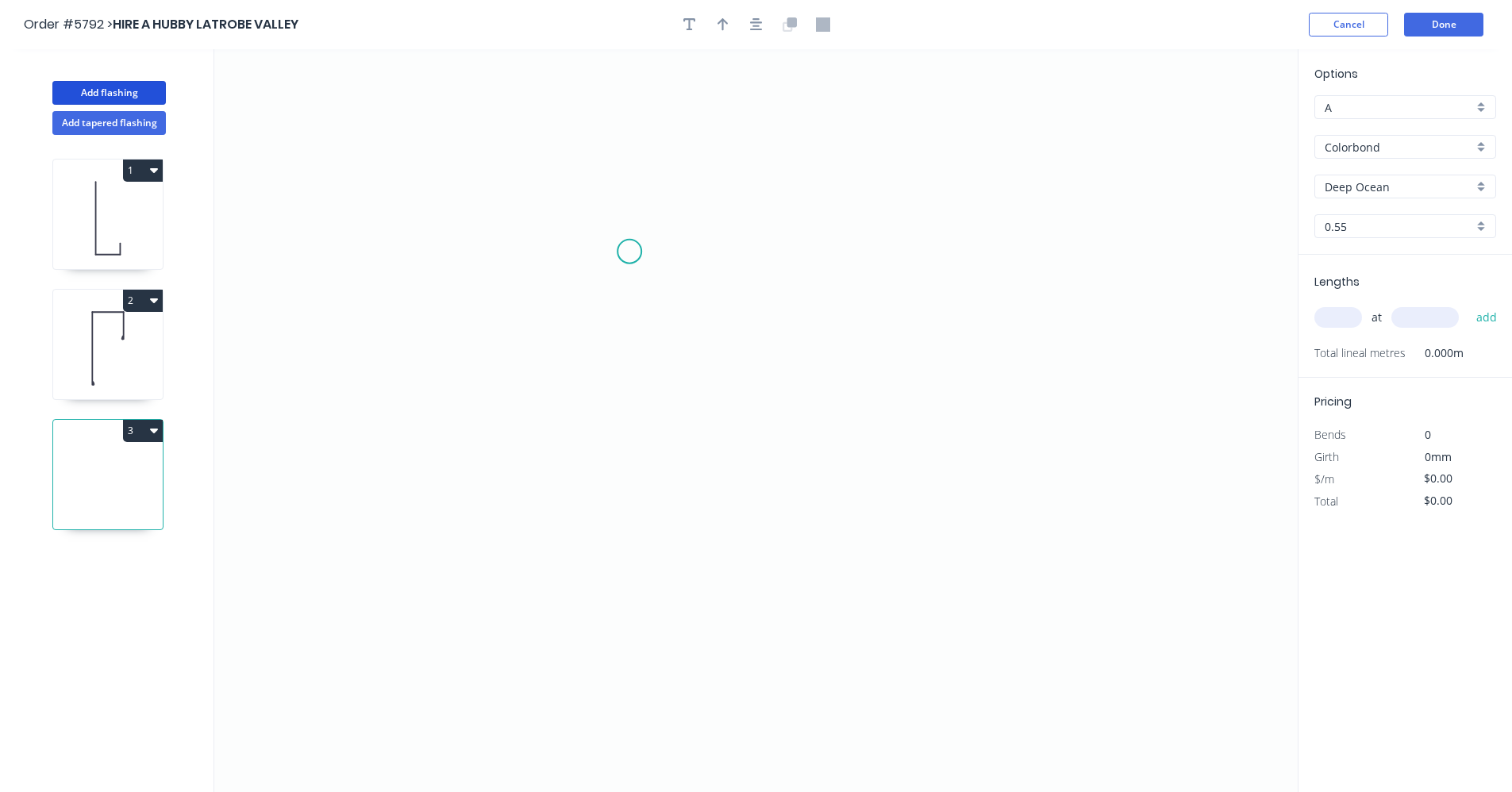
click at [633, 260] on icon "0" at bounding box center [756, 420] width 1084 height 743
drag, startPoint x: 616, startPoint y: 458, endPoint x: 661, endPoint y: 466, distance: 45.7
click at [620, 458] on icon "0" at bounding box center [756, 420] width 1084 height 743
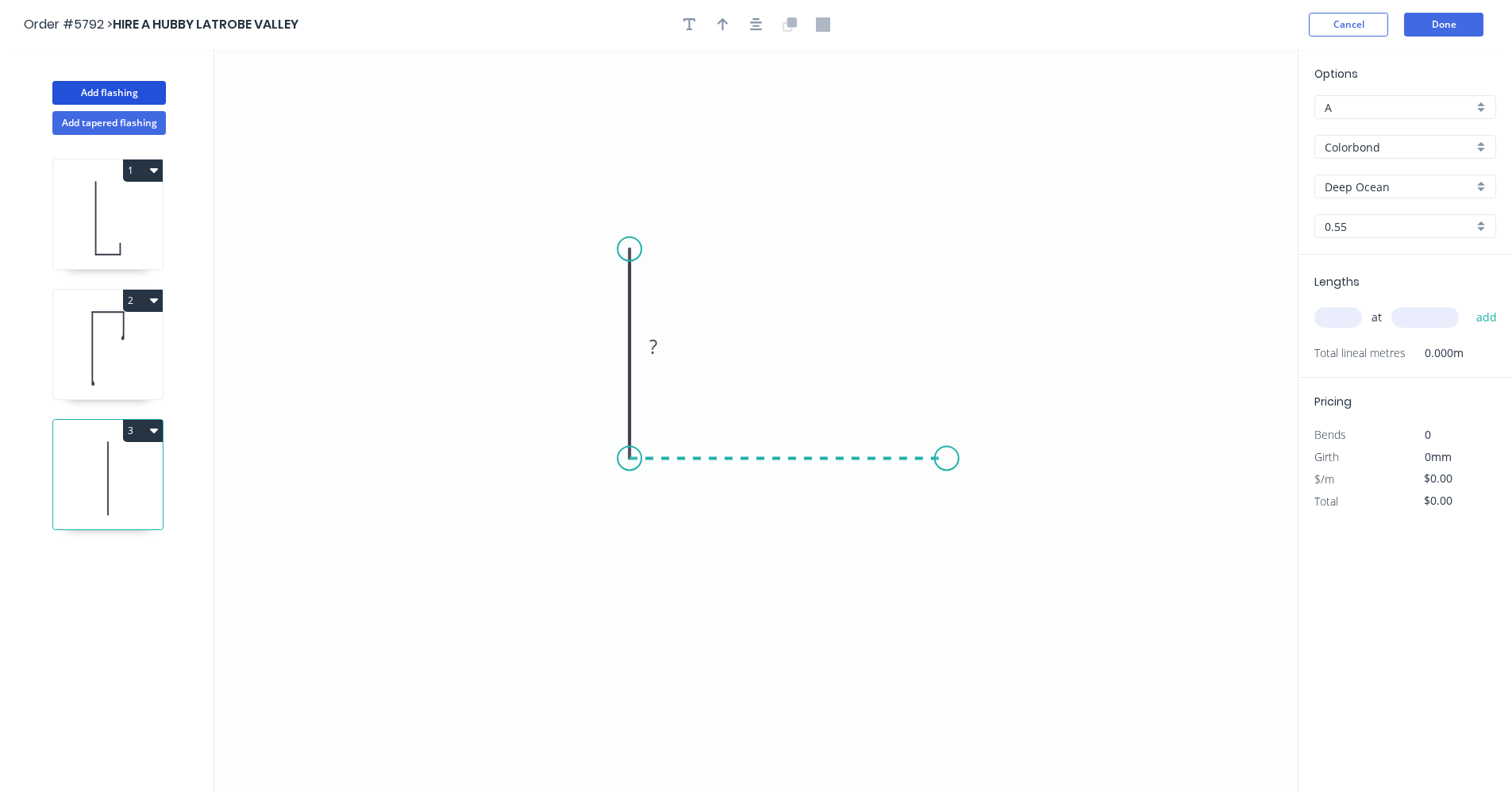
click at [949, 454] on icon "0 ?" at bounding box center [756, 420] width 1084 height 743
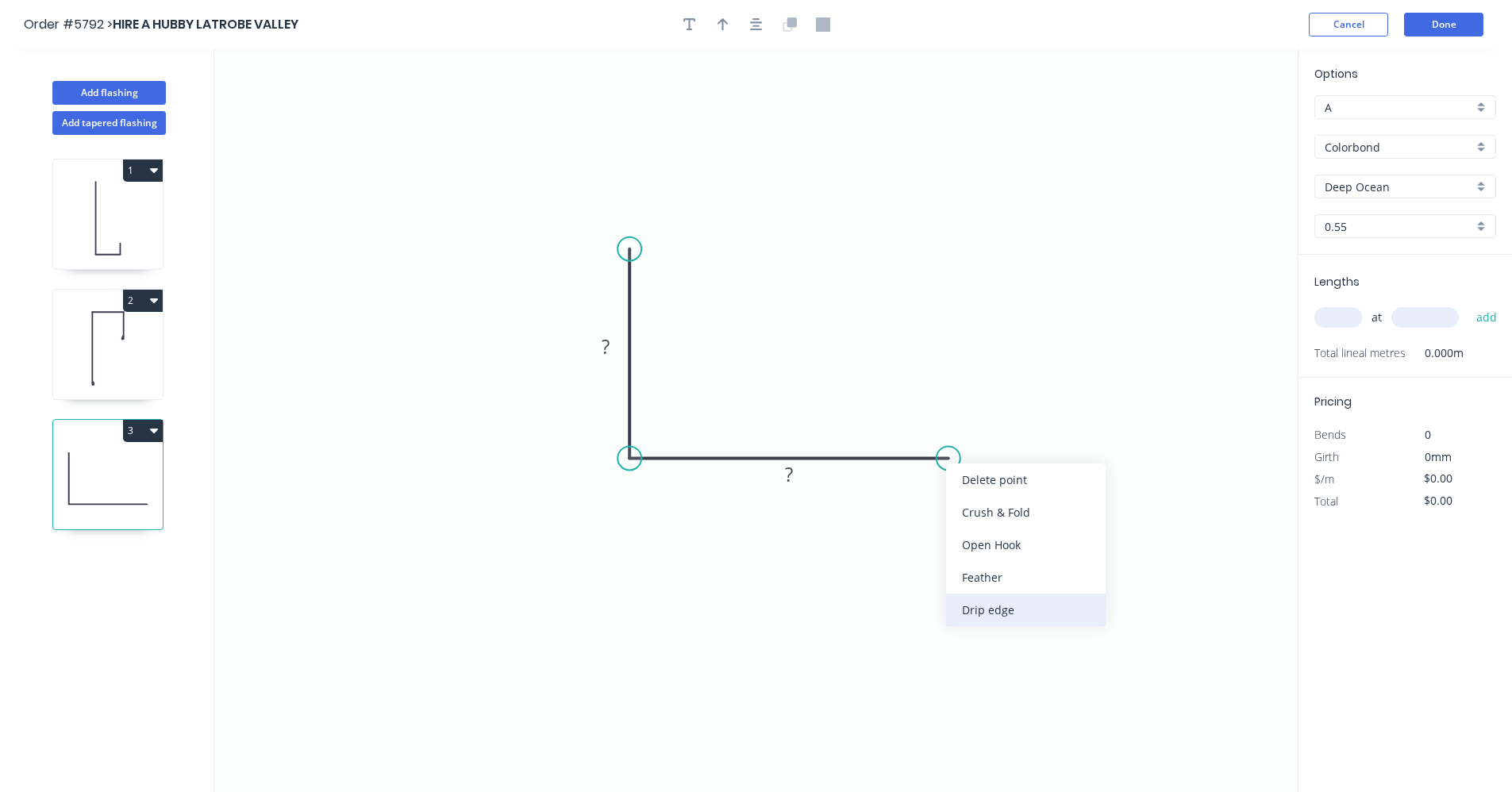
click at [1008, 607] on div "Drip edge" at bounding box center [1025, 609] width 160 height 33
click at [619, 346] on rect at bounding box center [606, 347] width 32 height 22
type input "$14.87"
click at [1353, 317] on input "text" at bounding box center [1338, 317] width 48 height 20
type input "1"
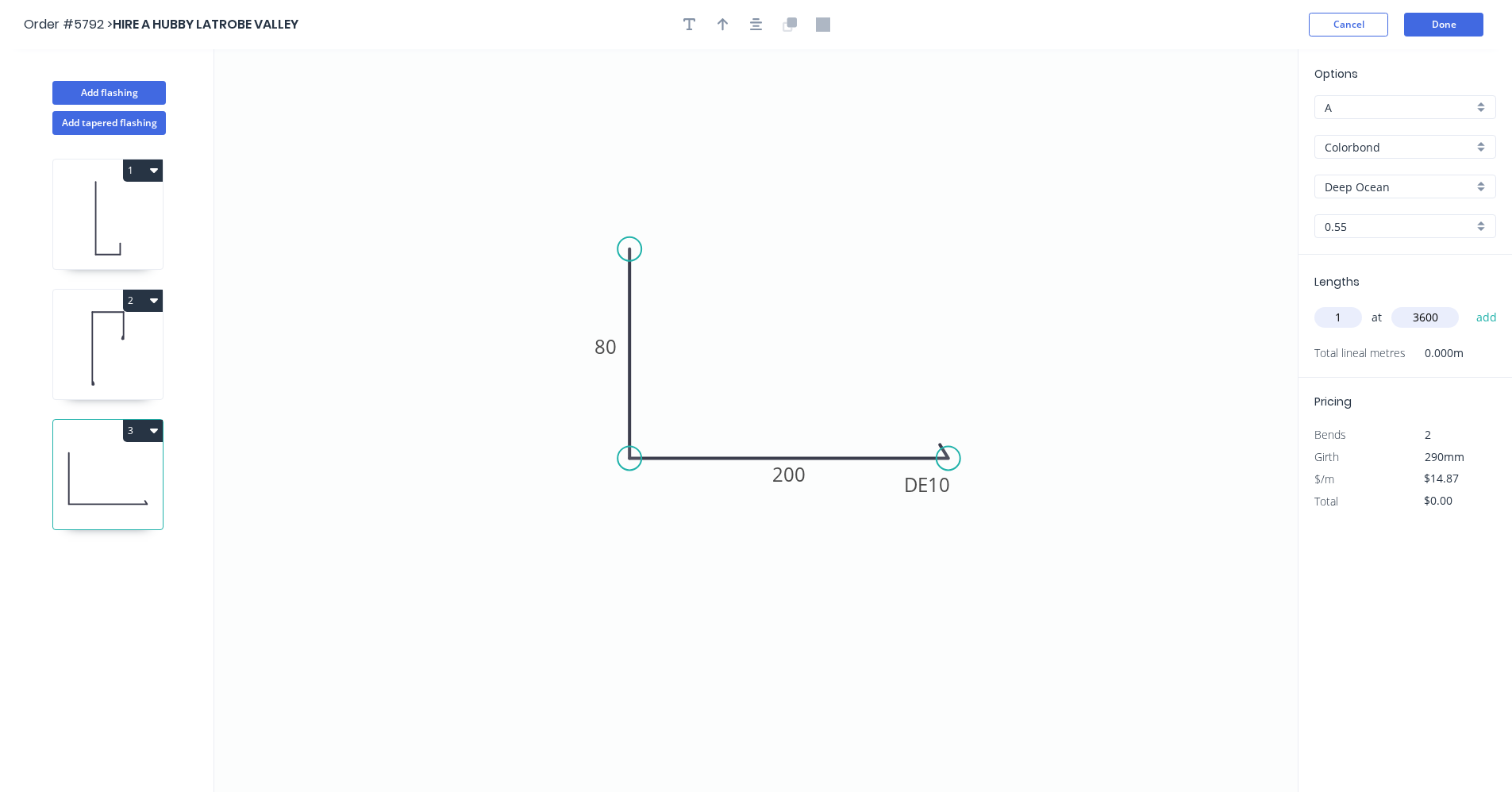
type input "3600"
click at [1469, 304] on button "add" at bounding box center [1487, 317] width 37 height 27
type input "$53.53"
click at [755, 28] on icon "button" at bounding box center [756, 25] width 12 height 14
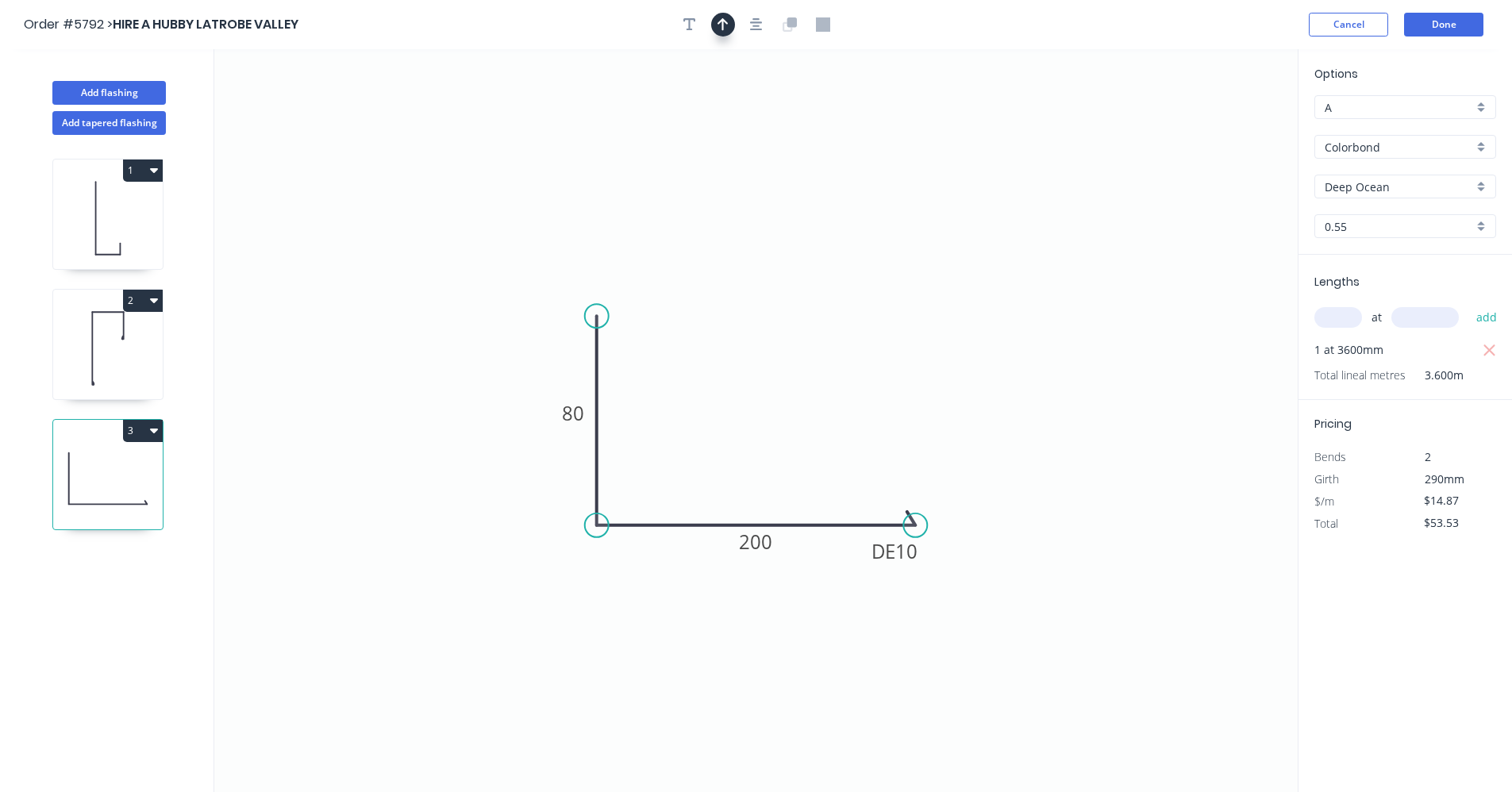
click at [733, 28] on button "button" at bounding box center [722, 24] width 24 height 24
drag, startPoint x: 1220, startPoint y: 129, endPoint x: 746, endPoint y: 506, distance: 605.6
click at [746, 506] on icon at bounding box center [746, 487] width 14 height 51
click at [1337, 321] on input "text" at bounding box center [1338, 317] width 48 height 20
click at [1452, 24] on button "Done" at bounding box center [1444, 24] width 79 height 24
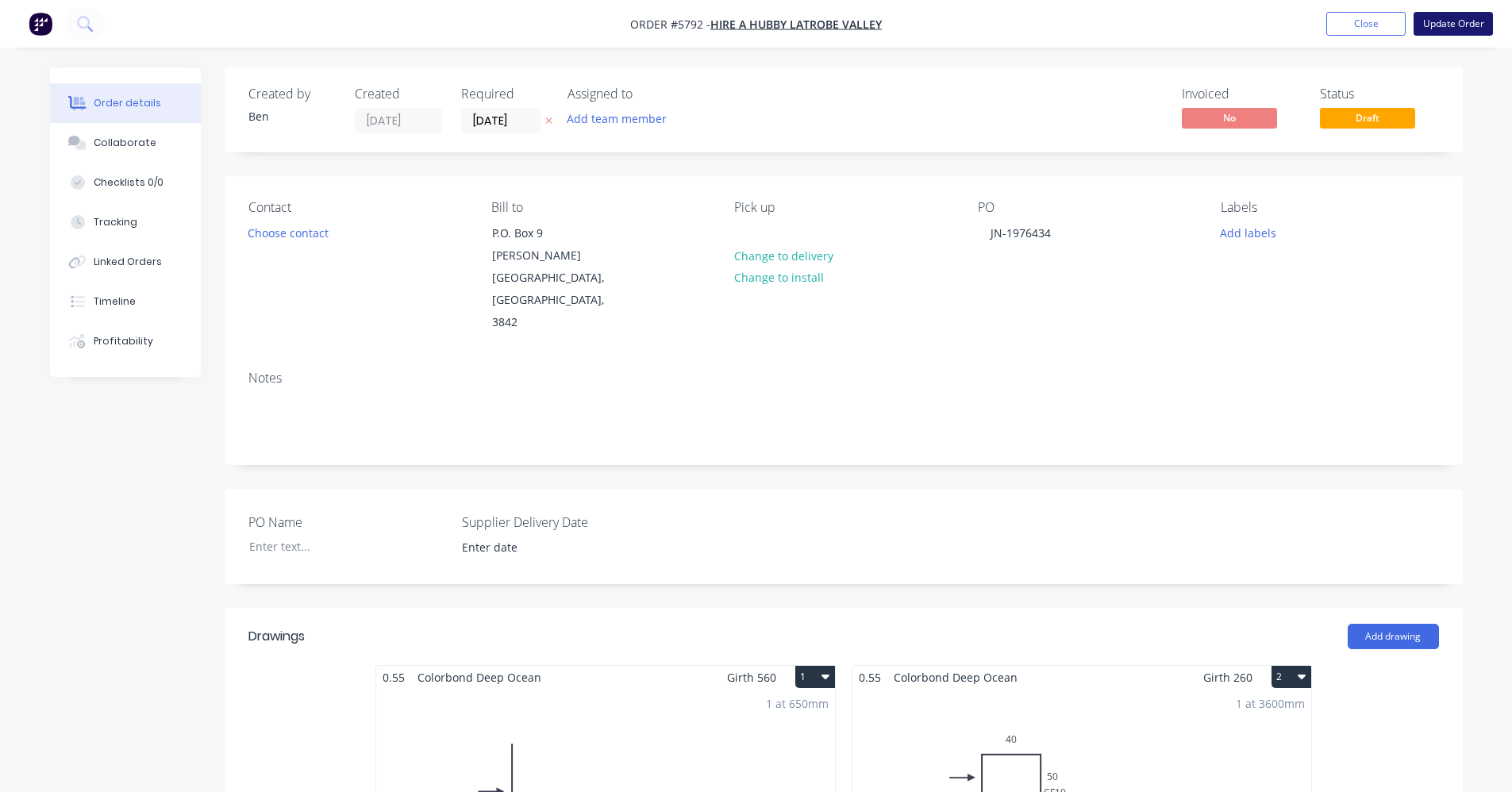
click at [1463, 18] on button "Update Order" at bounding box center [1454, 23] width 79 height 24
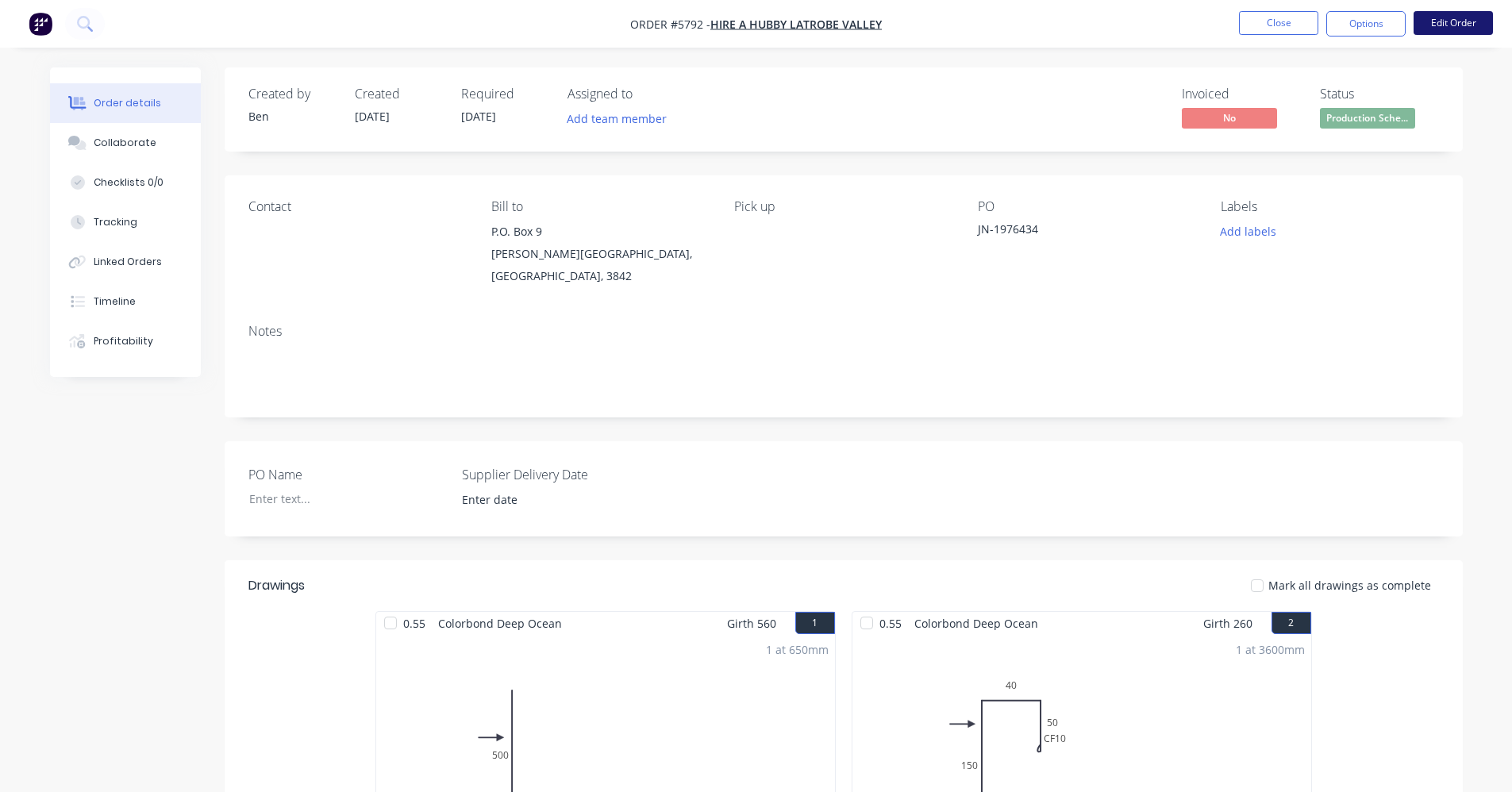
click at [1433, 23] on button "Edit Order" at bounding box center [1454, 23] width 79 height 24
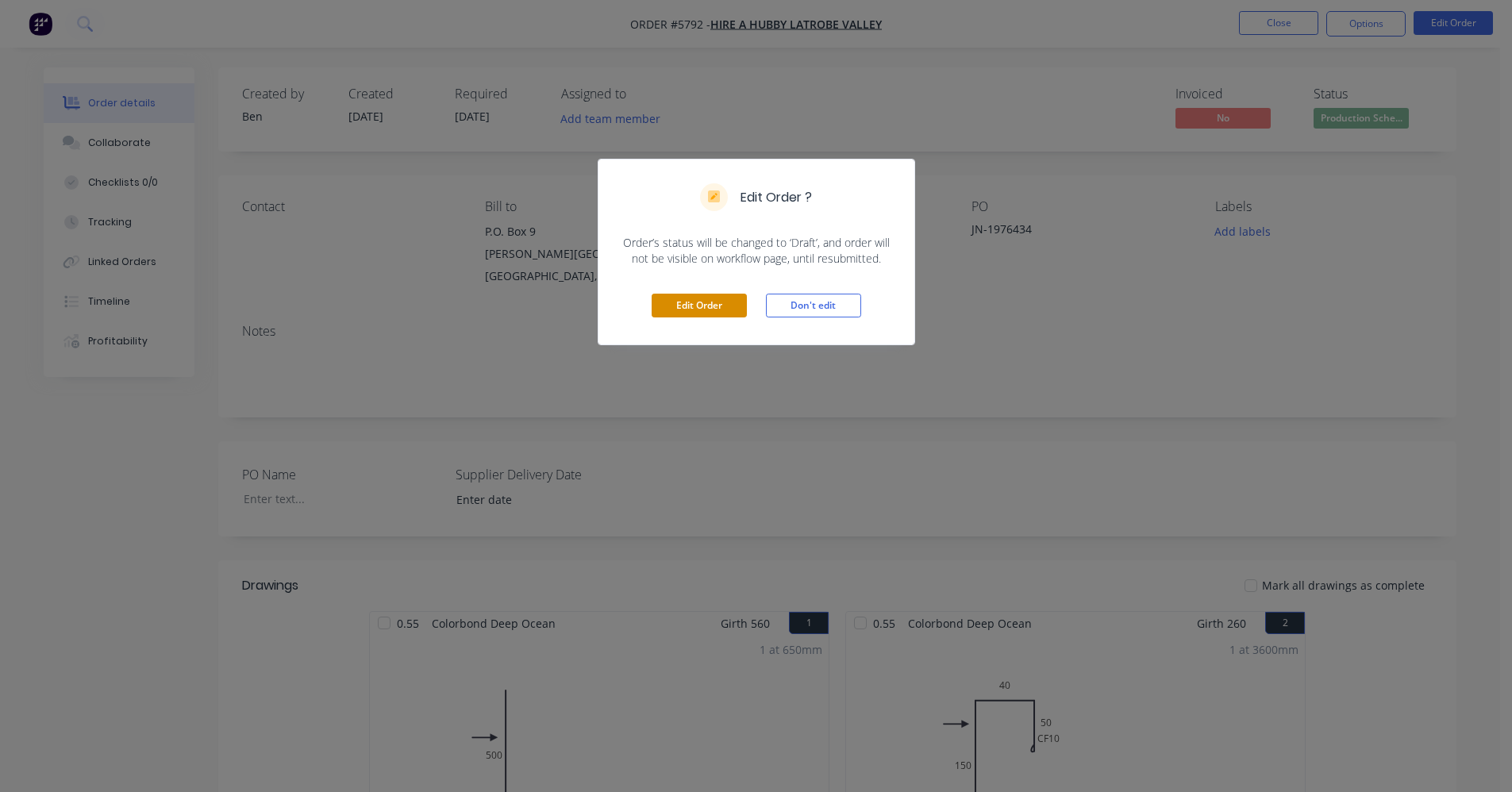
click at [682, 294] on button "Edit Order" at bounding box center [699, 305] width 95 height 24
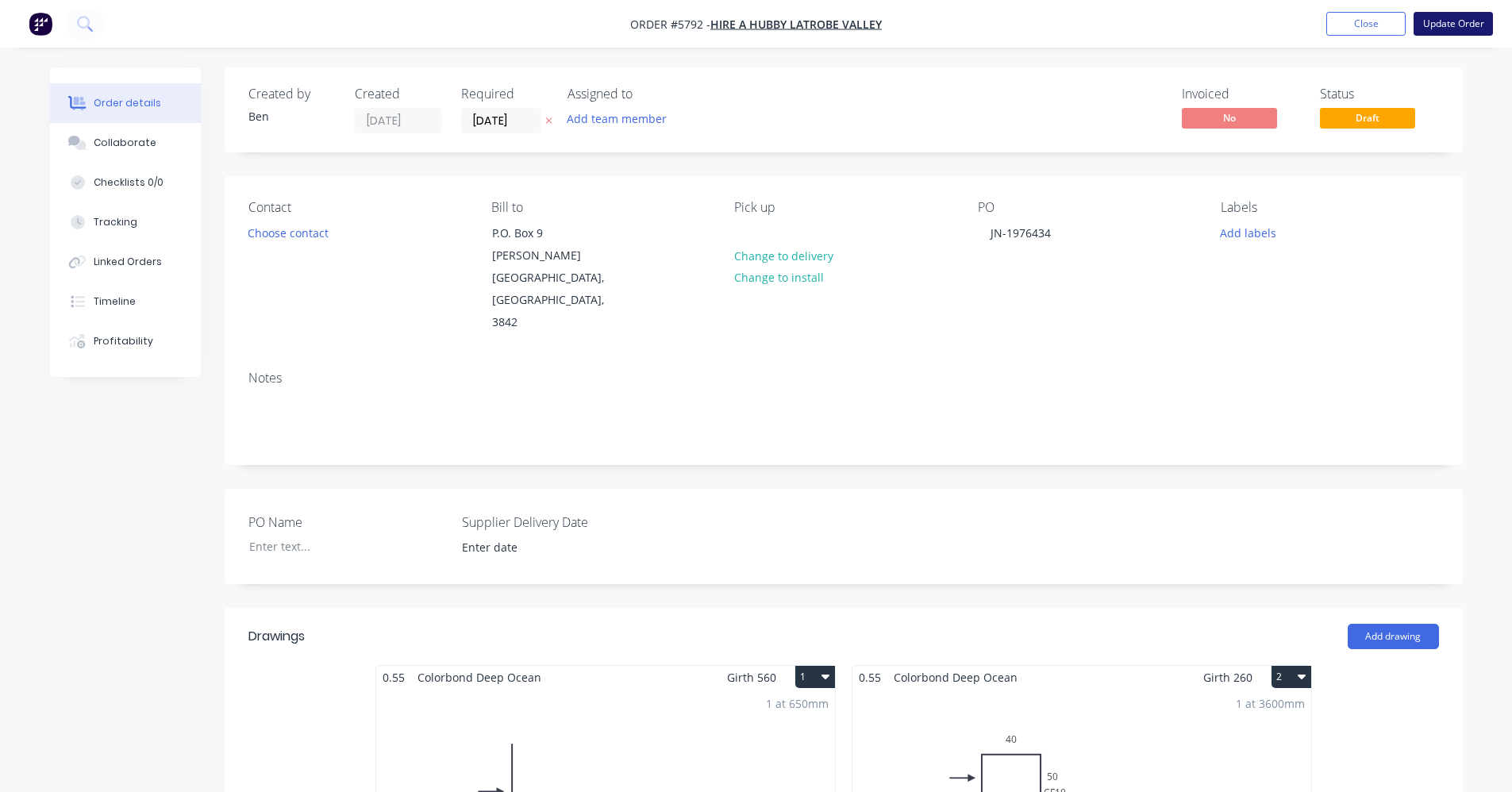
click at [1454, 28] on button "Update Order" at bounding box center [1454, 23] width 79 height 24
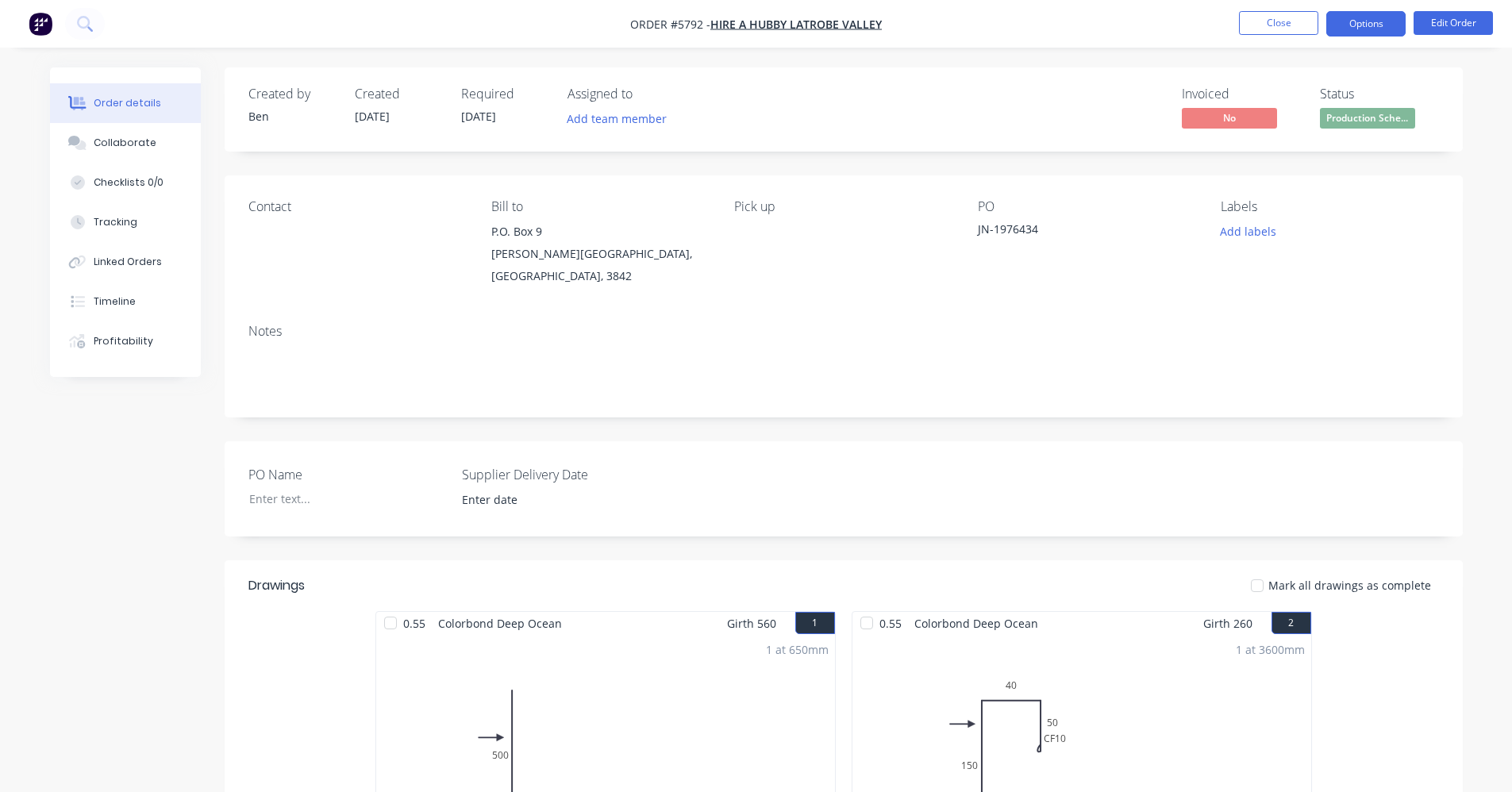
click at [1370, 27] on button "Options" at bounding box center [1366, 24] width 79 height 26
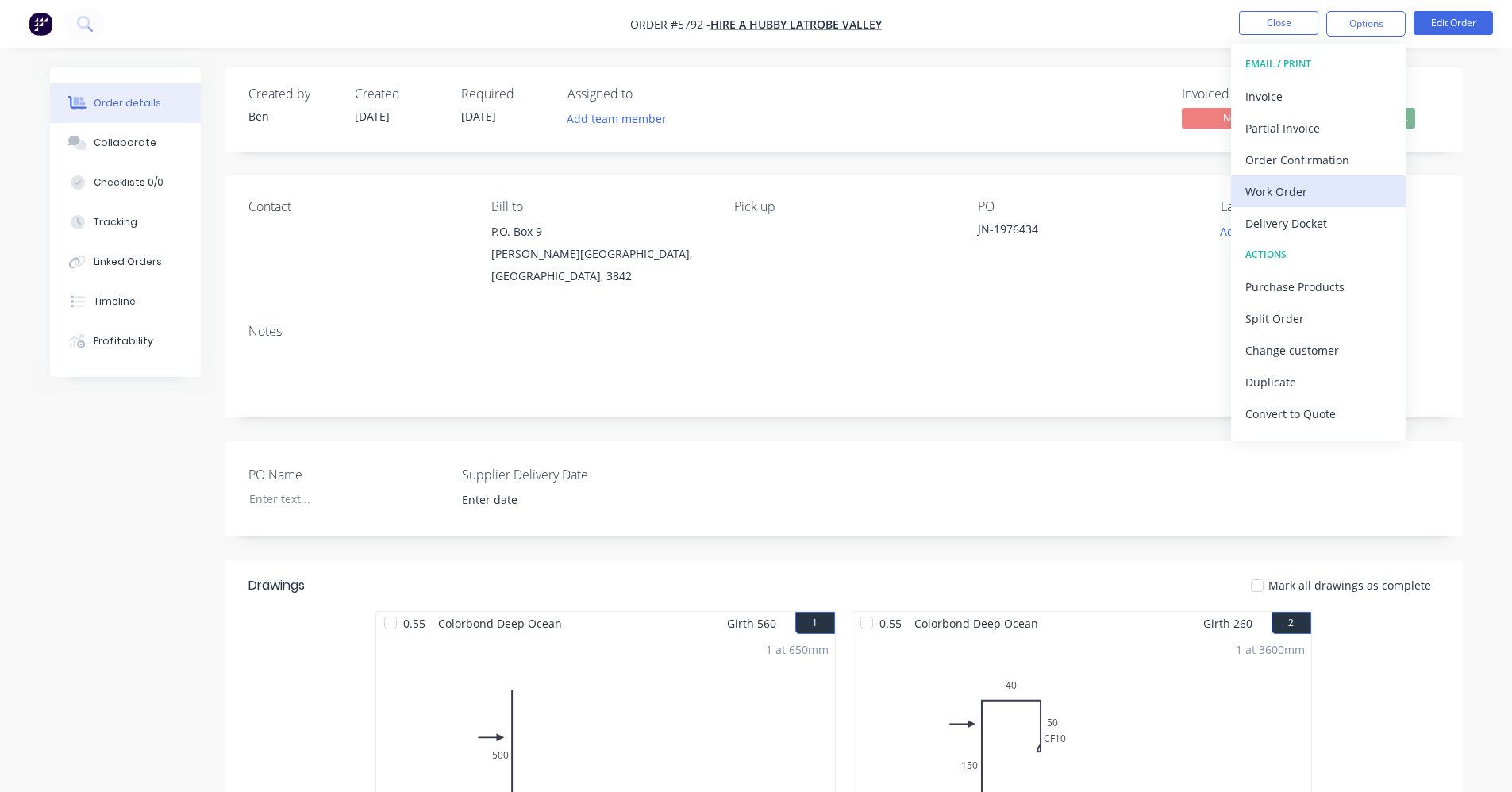
click at [1318, 189] on div "Work Order" at bounding box center [1318, 192] width 146 height 23
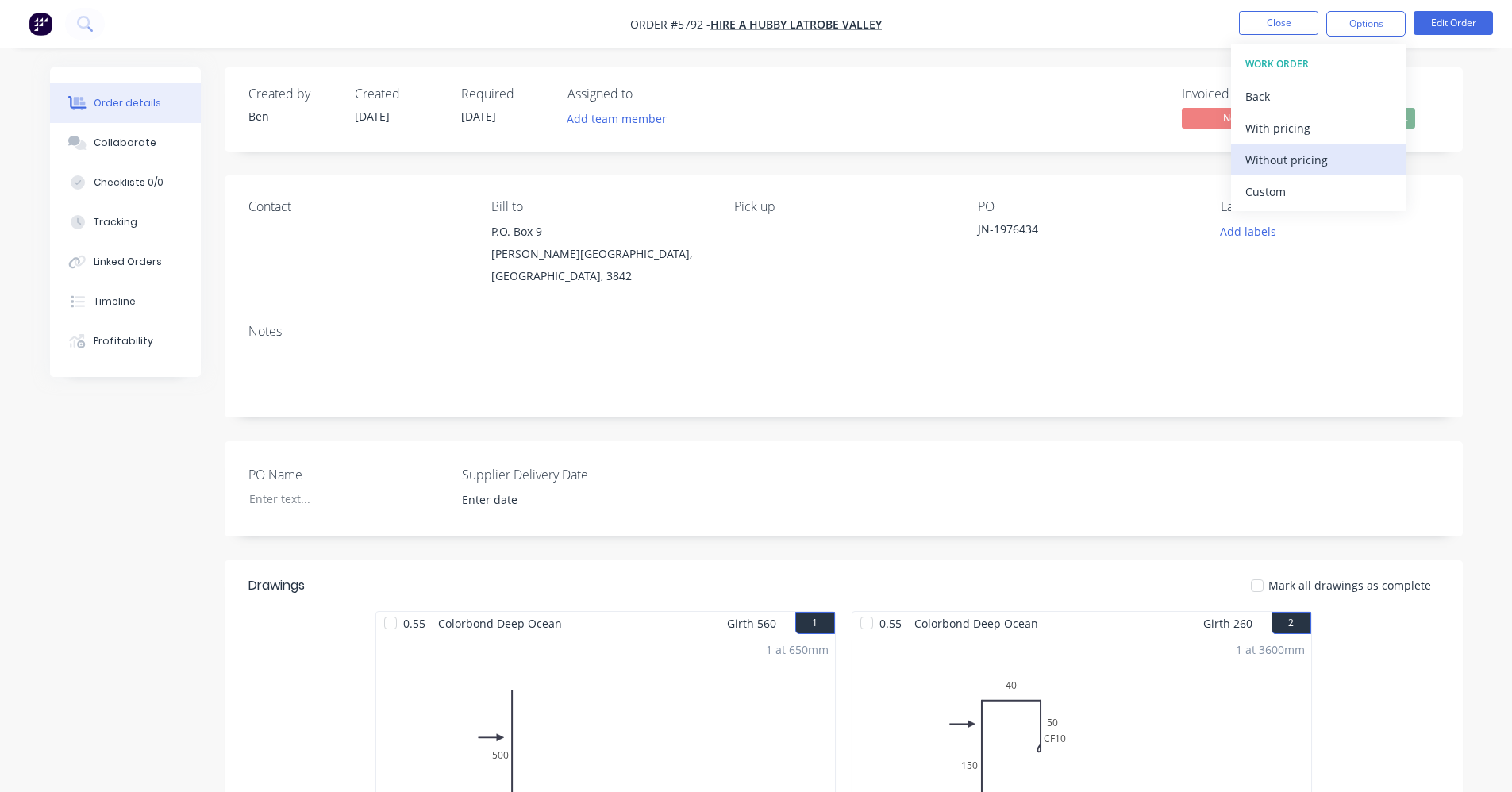
click at [1309, 154] on div "Without pricing" at bounding box center [1318, 160] width 146 height 23
drag, startPoint x: 784, startPoint y: 291, endPoint x: 903, endPoint y: 317, distance: 121.8
click at [786, 294] on div "Contact Bill to P.O. Box 9 Churchill, Victoria, Australia, 3842 Pick up PO JN-1…" at bounding box center [843, 244] width 1238 height 136
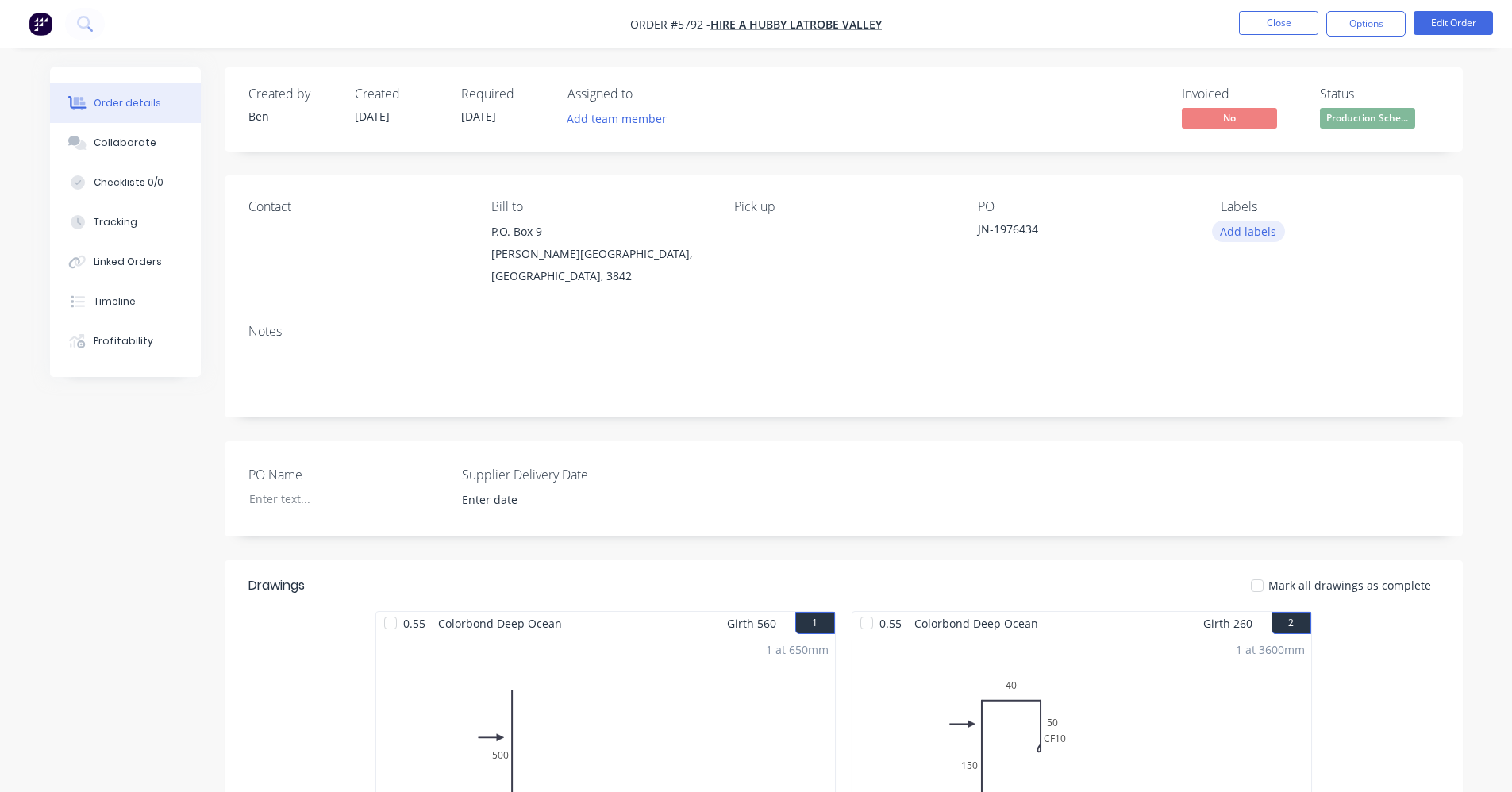
click at [1259, 234] on button "Add labels" at bounding box center [1248, 231] width 73 height 21
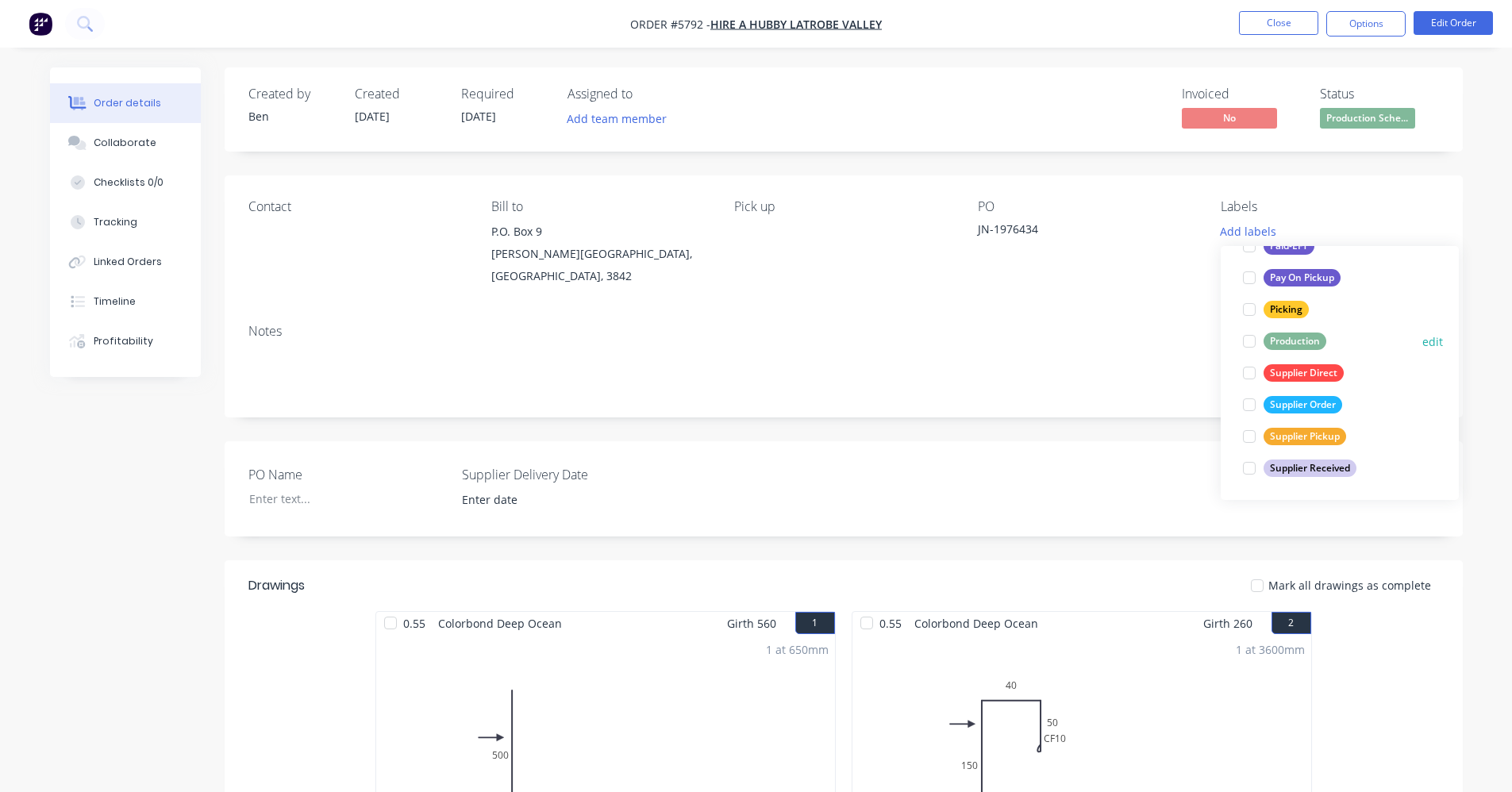
drag, startPoint x: 1302, startPoint y: 336, endPoint x: 1269, endPoint y: 344, distance: 34.0
click at [1303, 336] on div "Production" at bounding box center [1295, 342] width 63 height 18
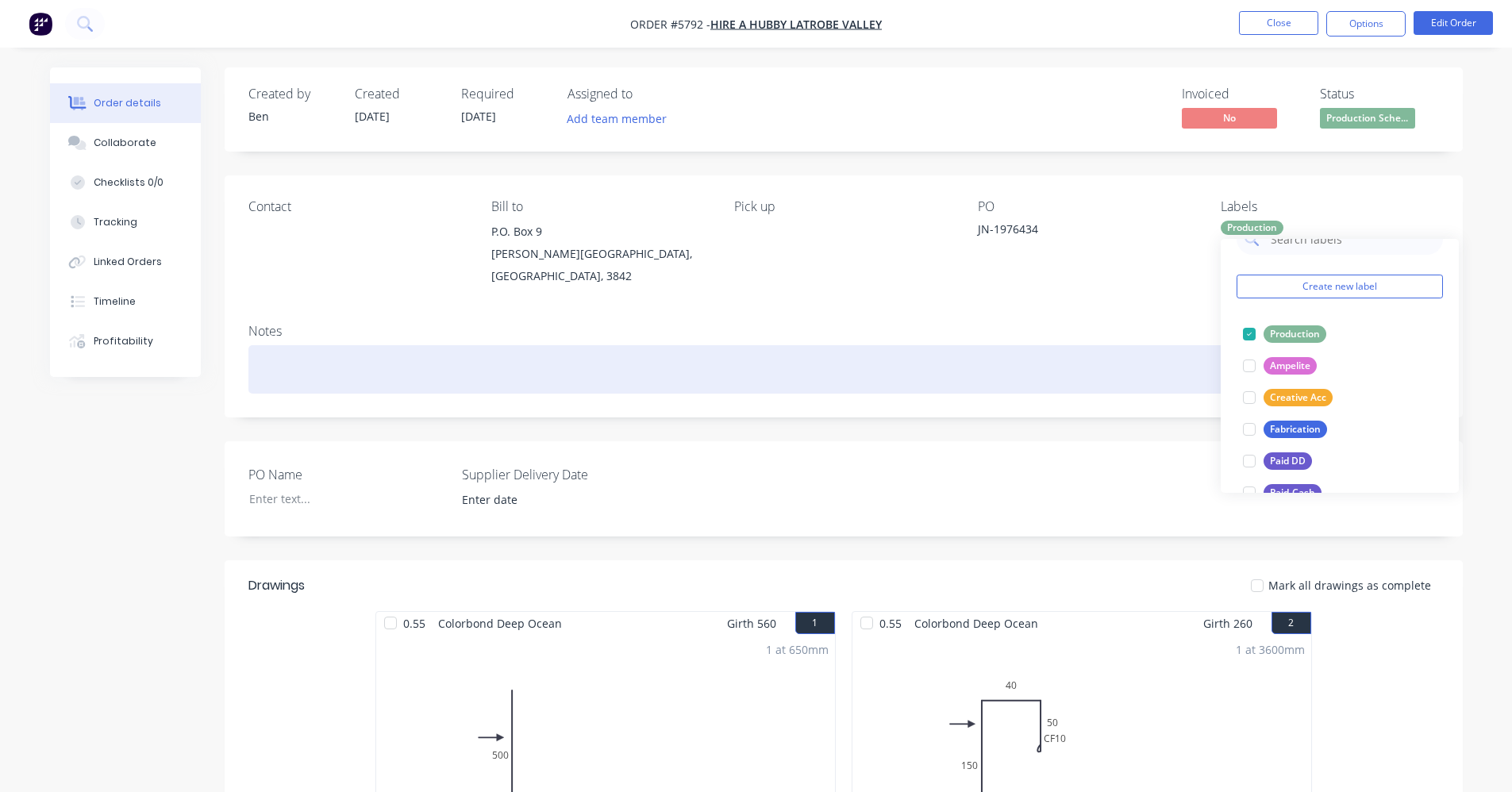
click at [947, 345] on div at bounding box center [843, 369] width 1191 height 49
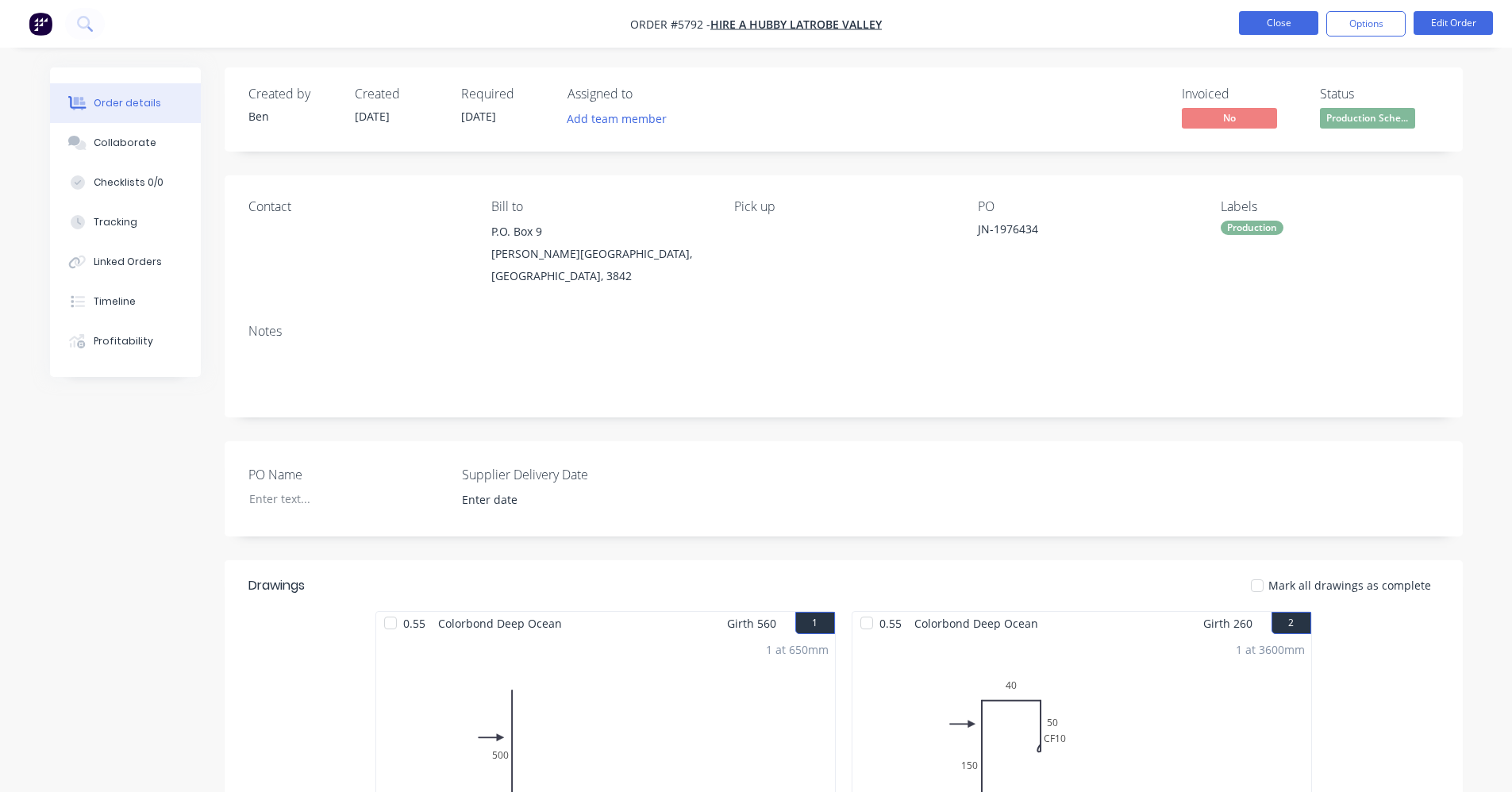
click at [1290, 30] on button "Close" at bounding box center [1279, 23] width 79 height 24
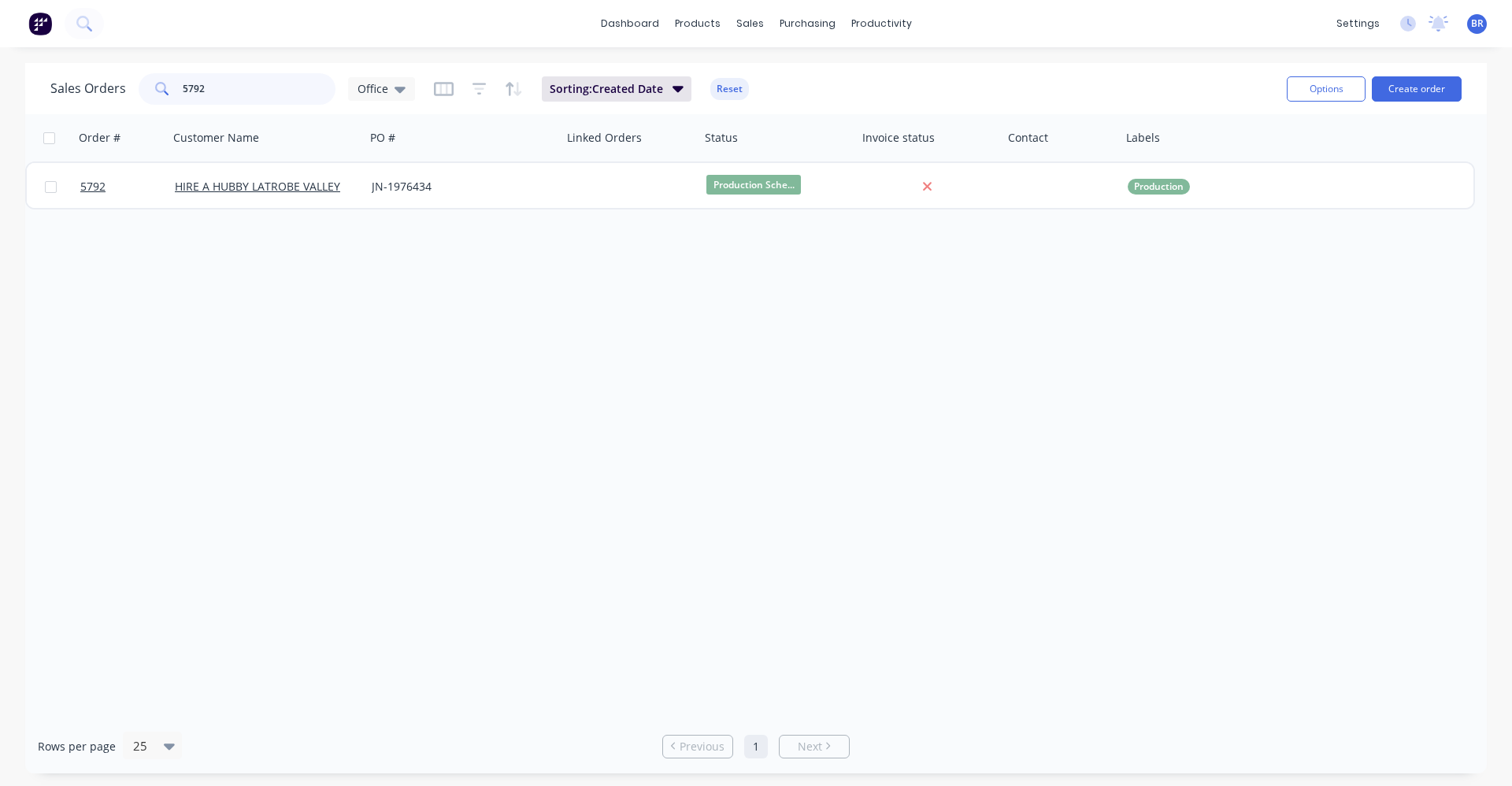
drag, startPoint x: 256, startPoint y: 91, endPoint x: 73, endPoint y: 66, distance: 184.7
click at [73, 66] on div "Sales Orders 5792 Office Sorting: Created Date Reset Options Create order" at bounding box center [756, 89] width 1461 height 51
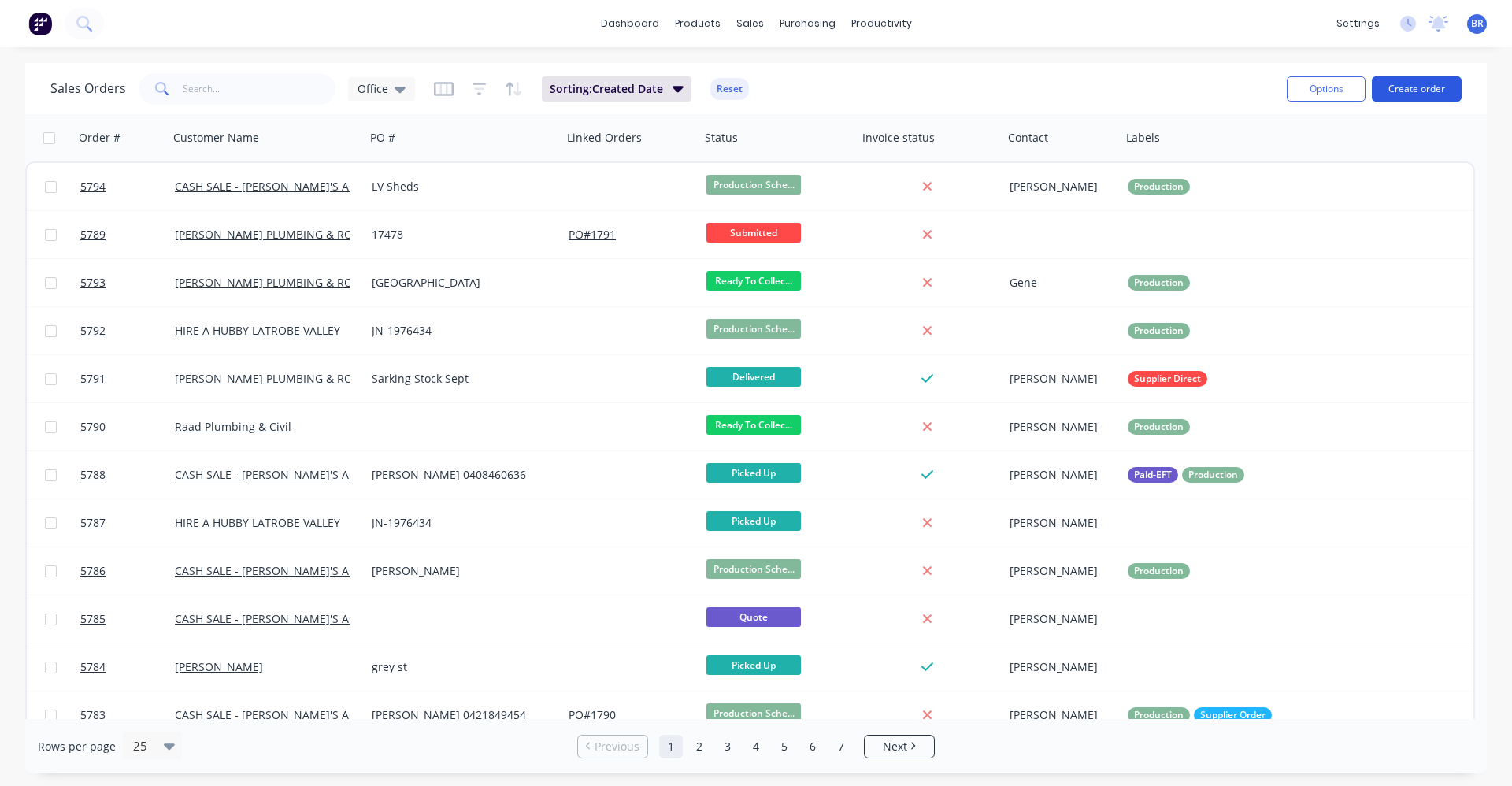
click at [1435, 88] on button "Create order" at bounding box center [1417, 89] width 89 height 25
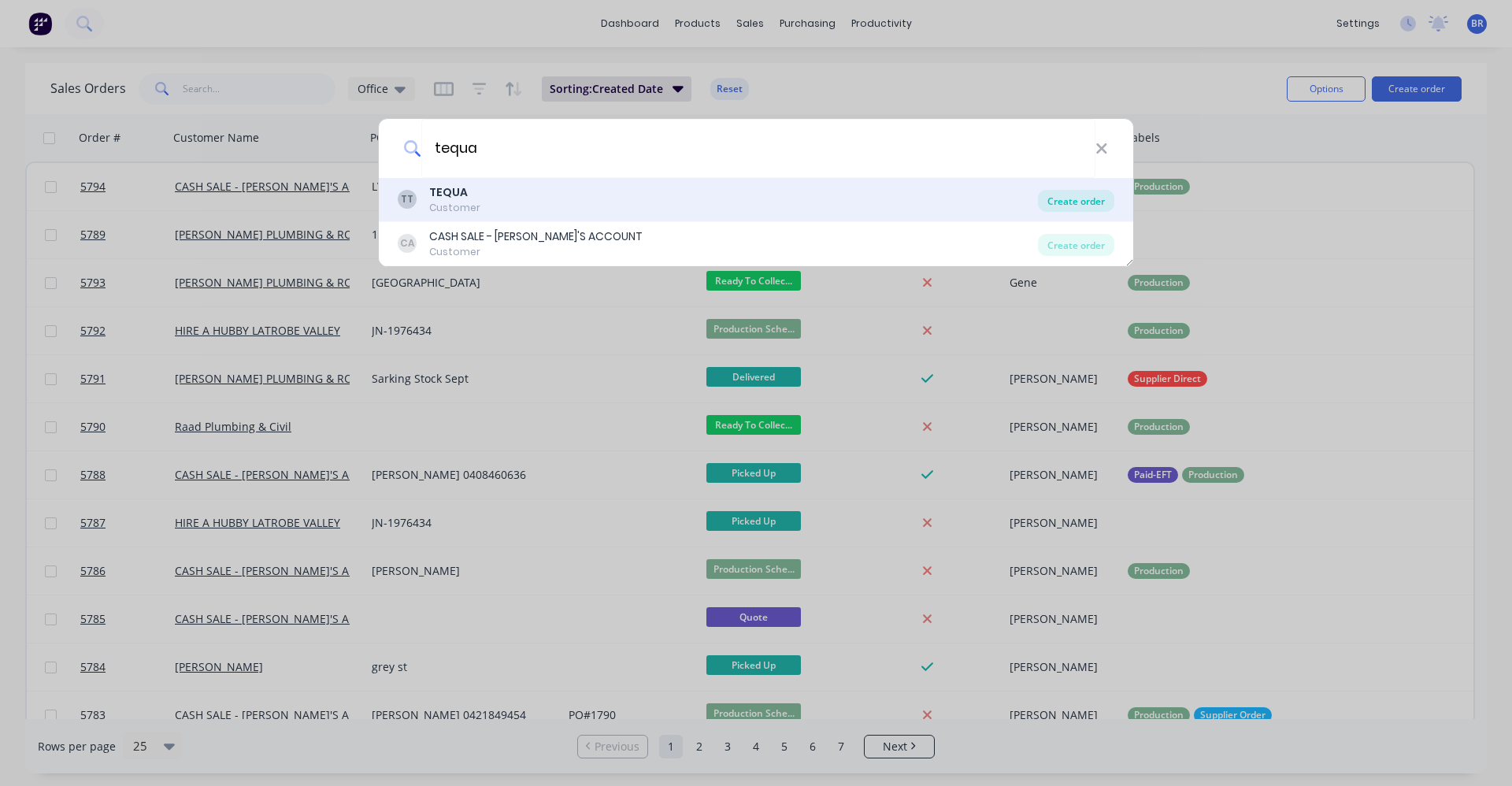
type input "tequa"
click at [1067, 198] on div "Create order" at bounding box center [1076, 201] width 76 height 22
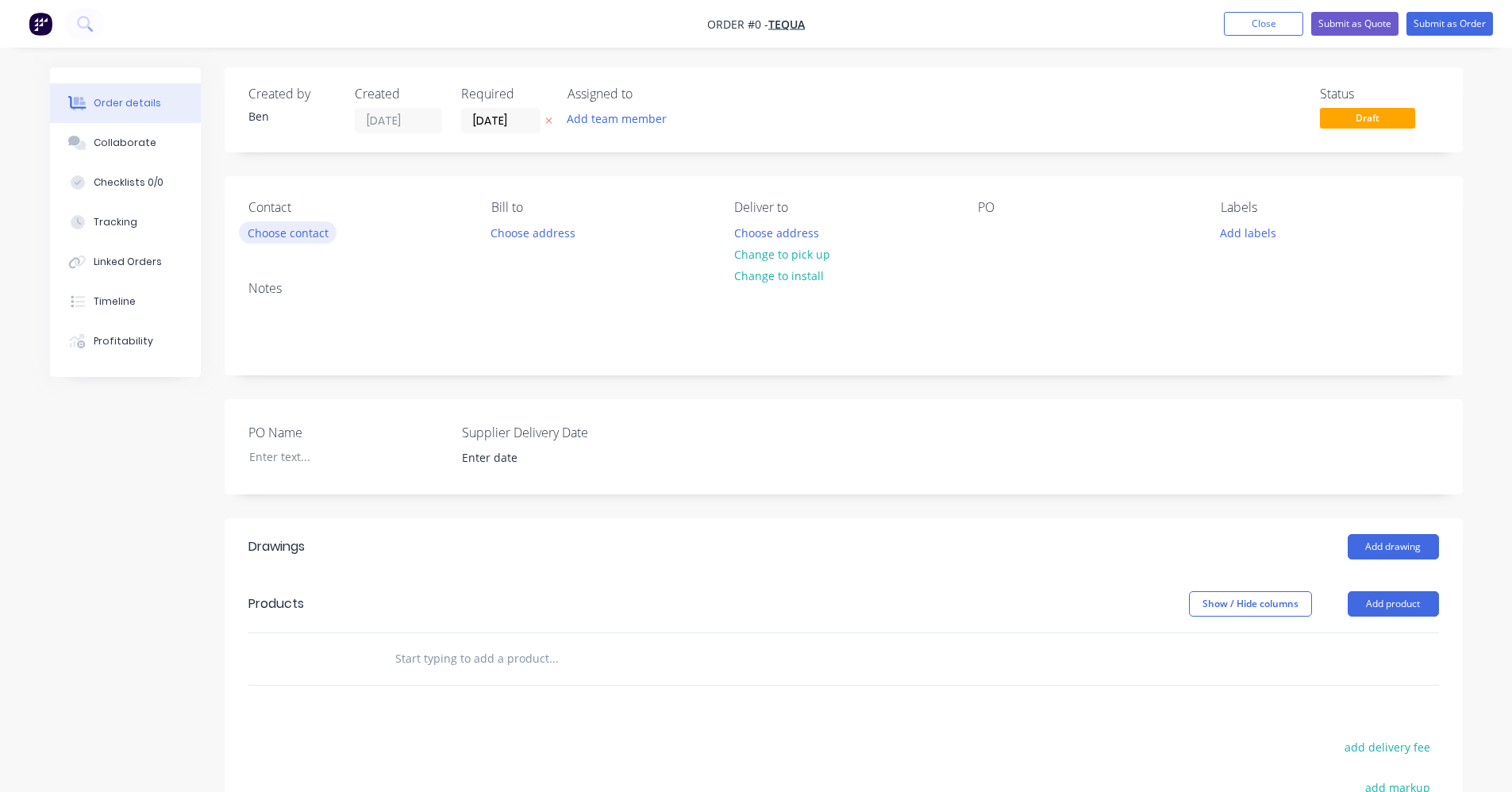
click at [309, 230] on button "Choose contact" at bounding box center [288, 232] width 98 height 21
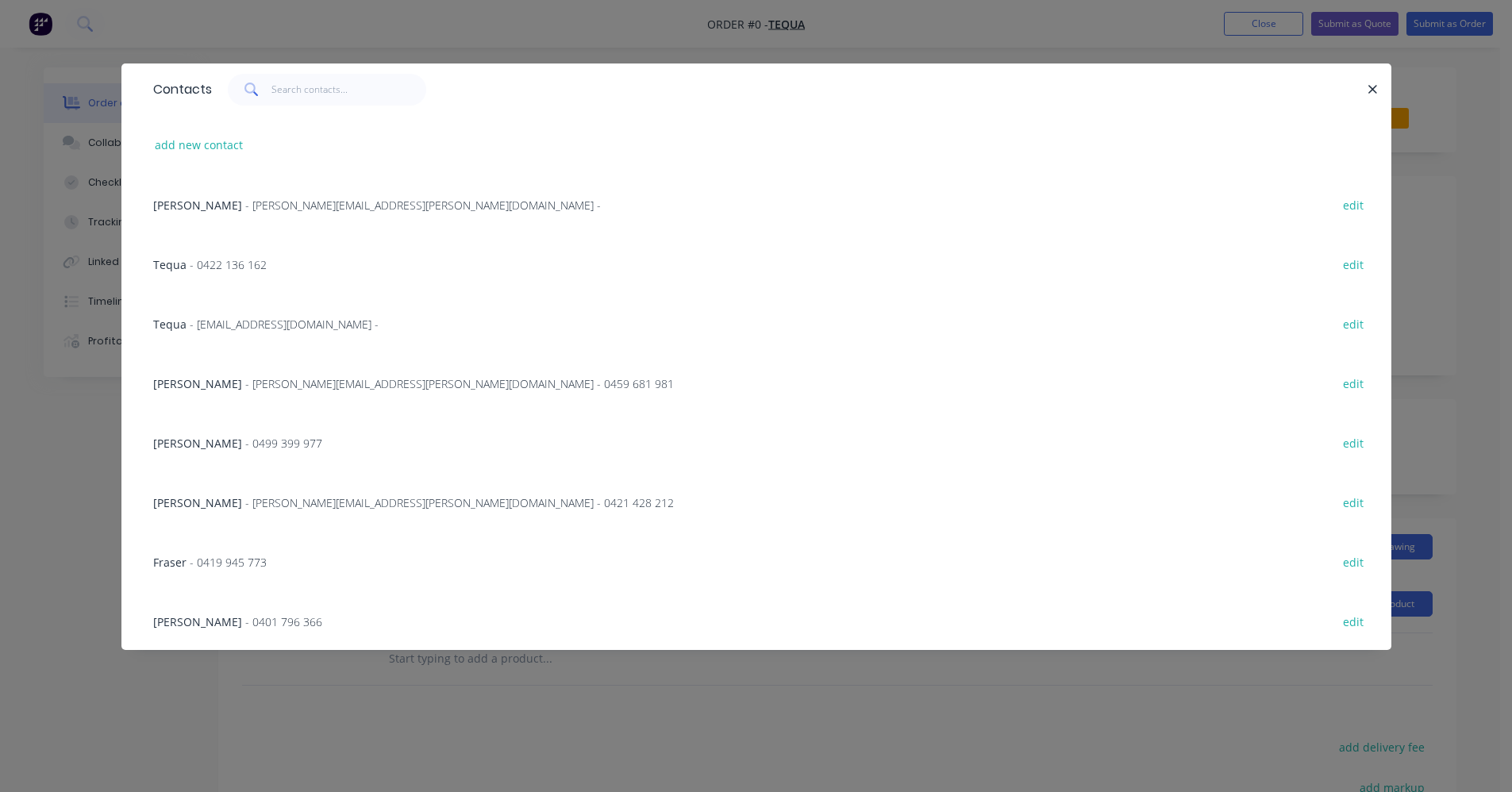
click at [1373, 96] on icon "button" at bounding box center [1373, 89] width 11 height 14
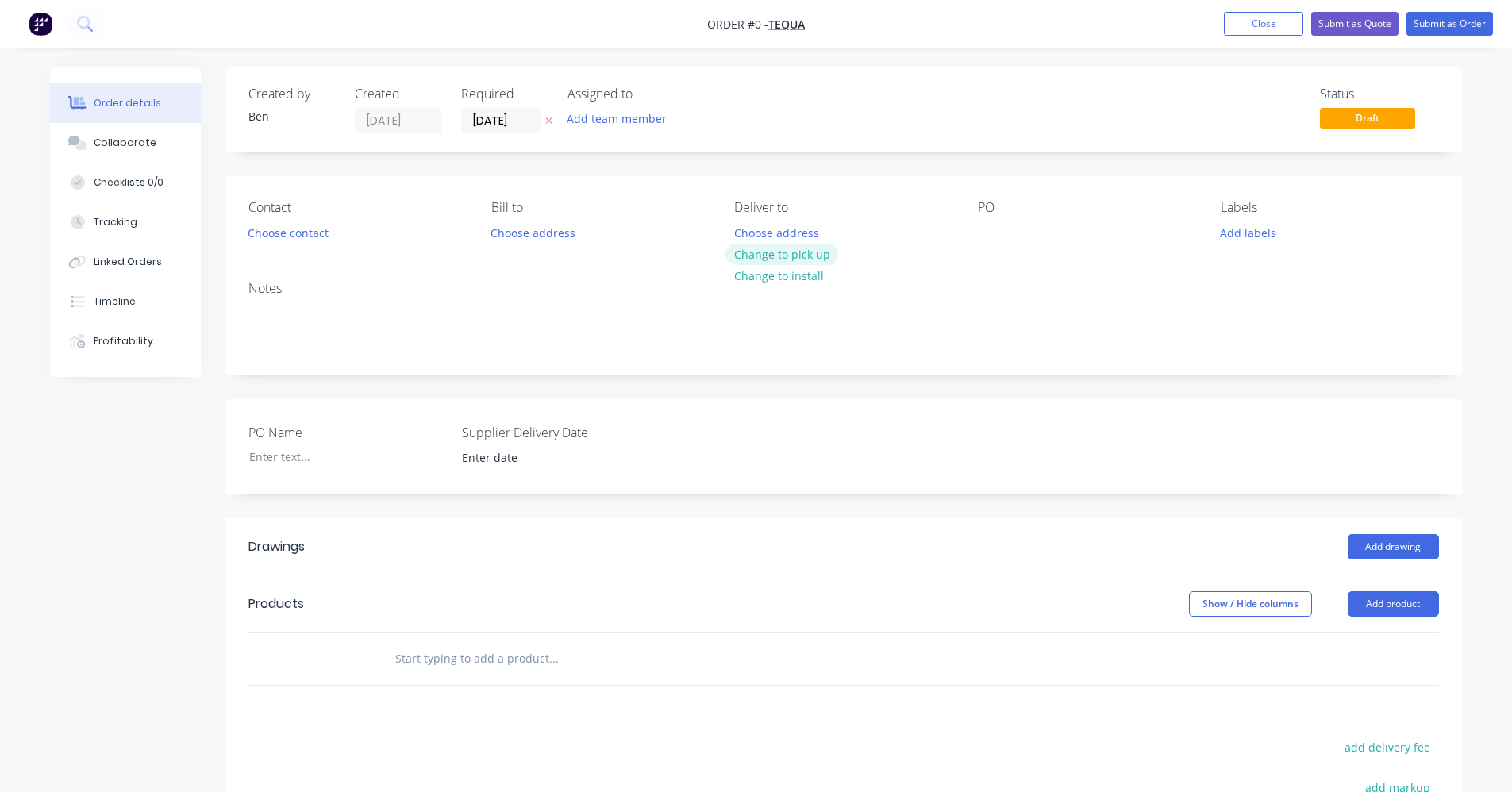
click at [774, 253] on button "Change to pick up" at bounding box center [782, 254] width 113 height 21
click at [981, 227] on div at bounding box center [990, 233] width 26 height 23
click at [484, 661] on input "text" at bounding box center [554, 659] width 318 height 32
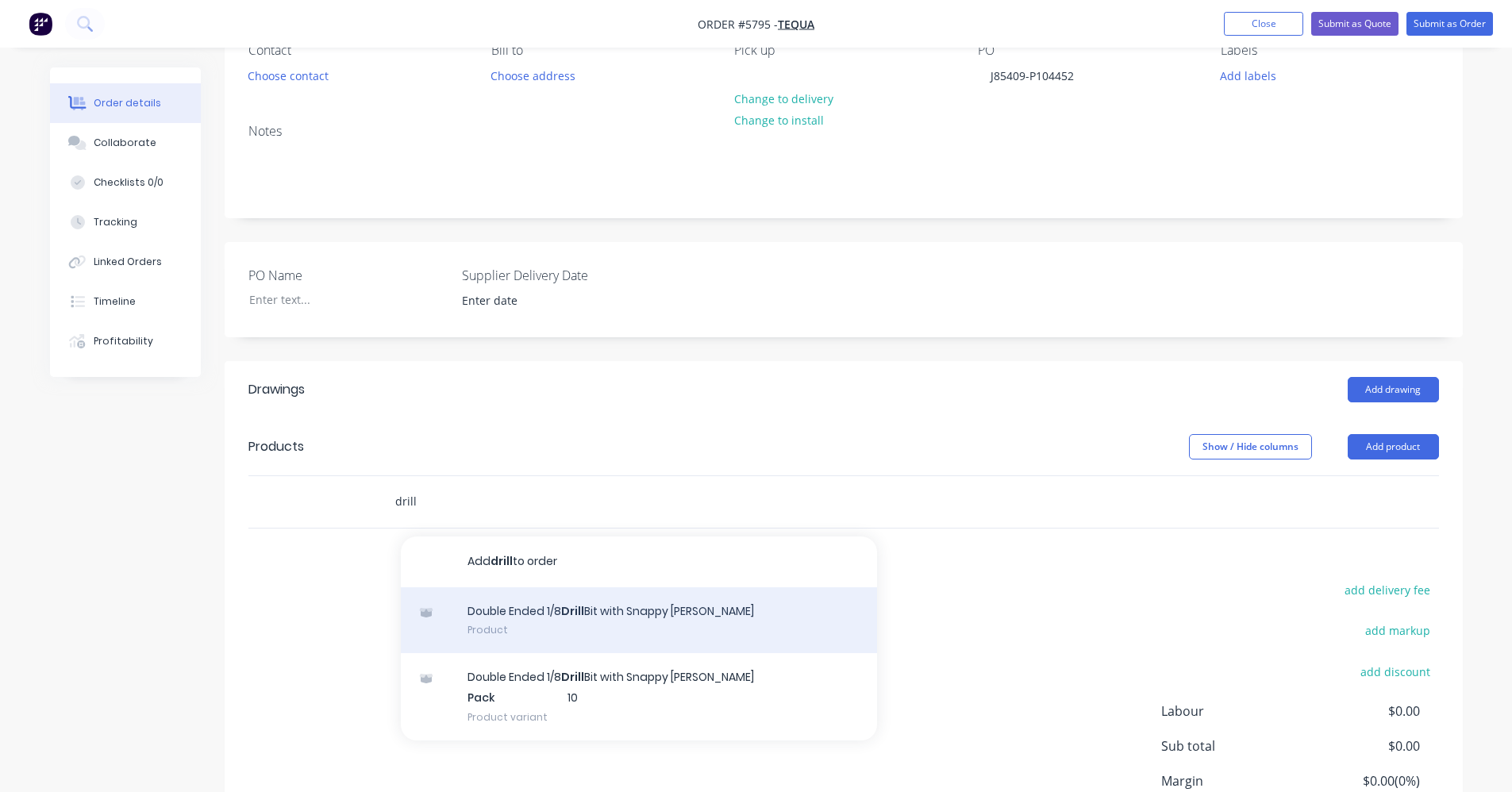
scroll to position [159, 0]
type input "drill"
click at [677, 627] on div "Double Ended 1/8 Drill Bit with Snappy Chuck Product" at bounding box center [639, 618] width 476 height 66
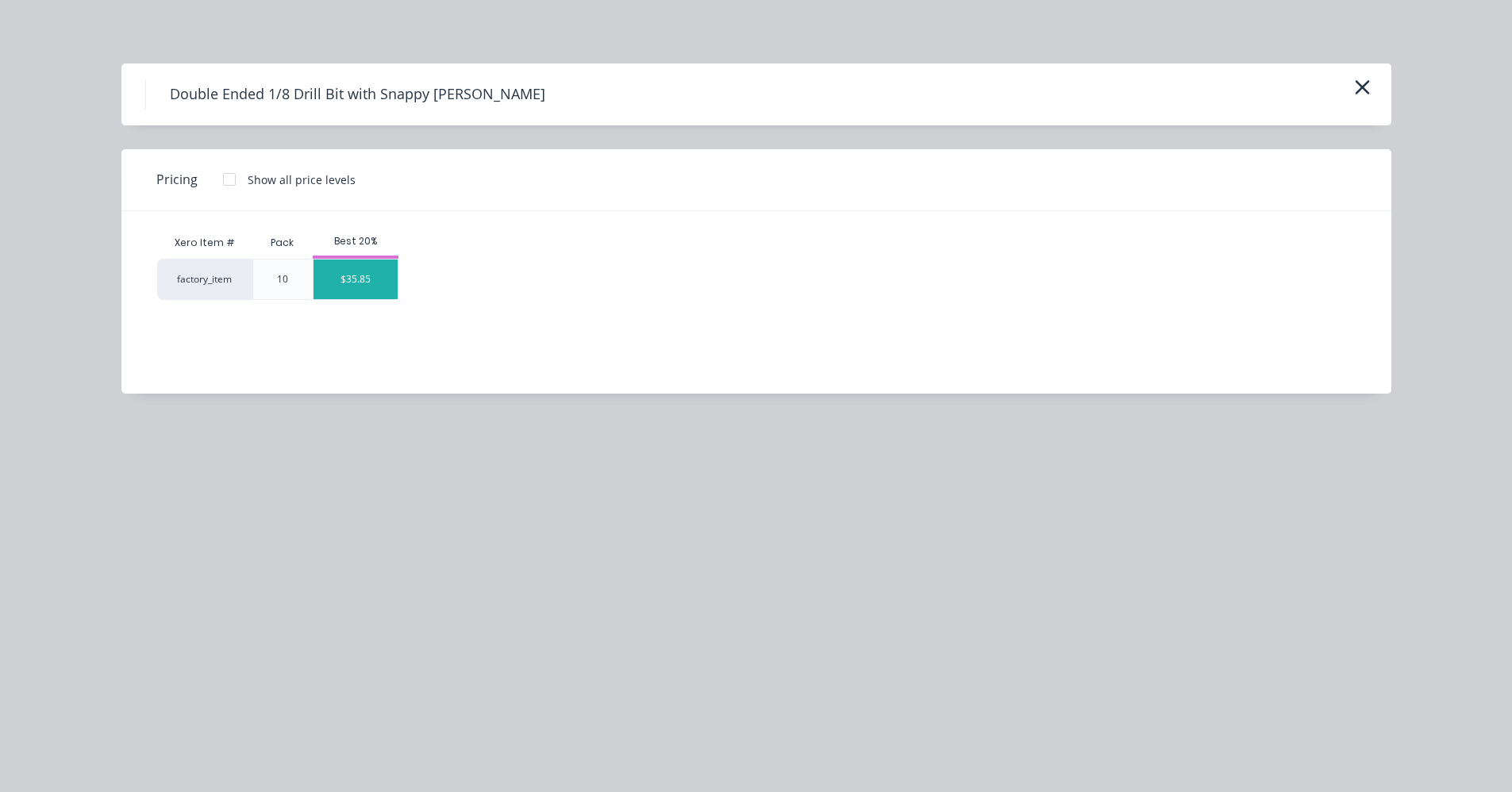
click at [351, 290] on div "$35.85" at bounding box center [356, 279] width 85 height 40
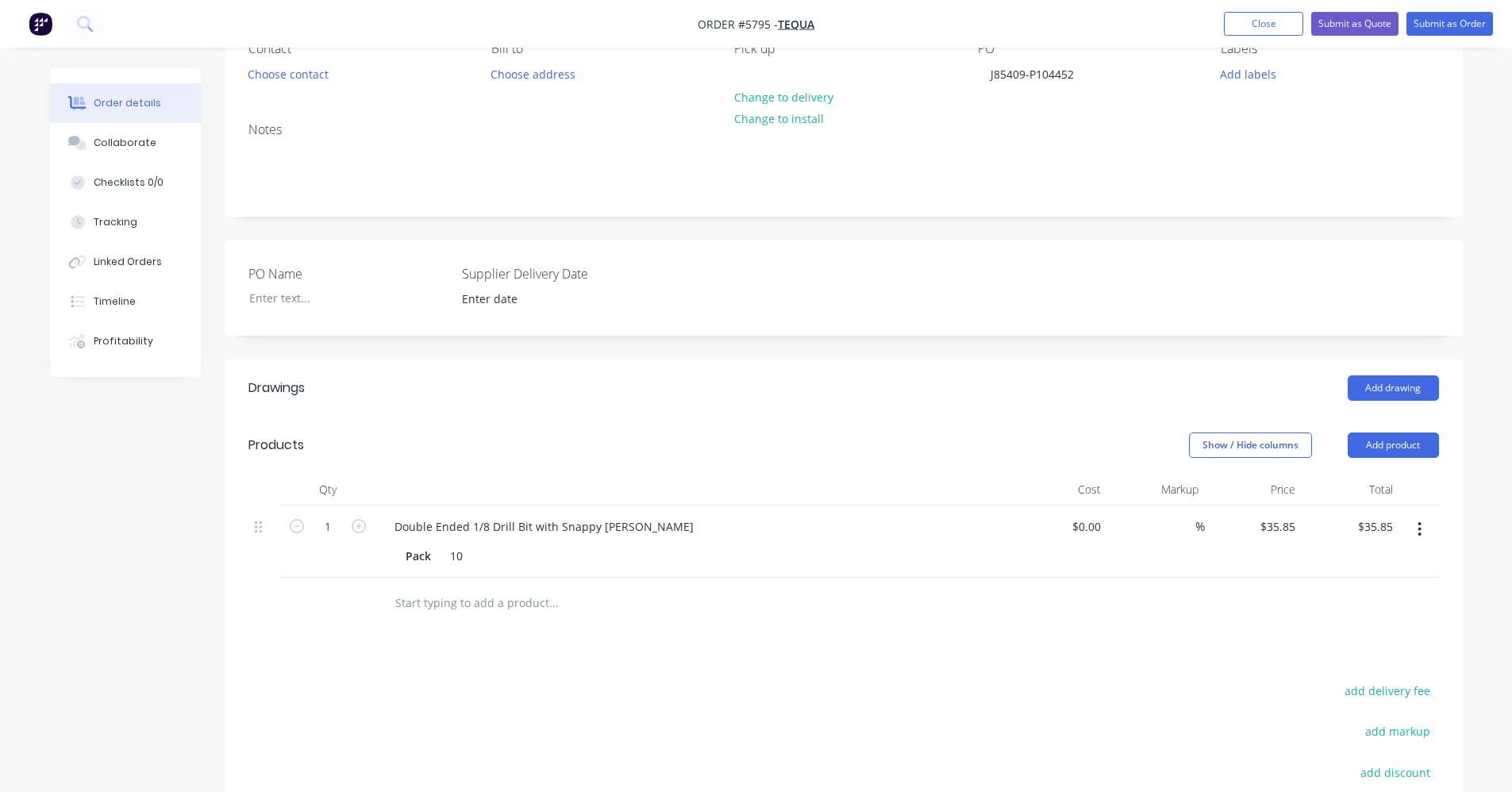
click at [432, 603] on input "text" at bounding box center [554, 603] width 318 height 32
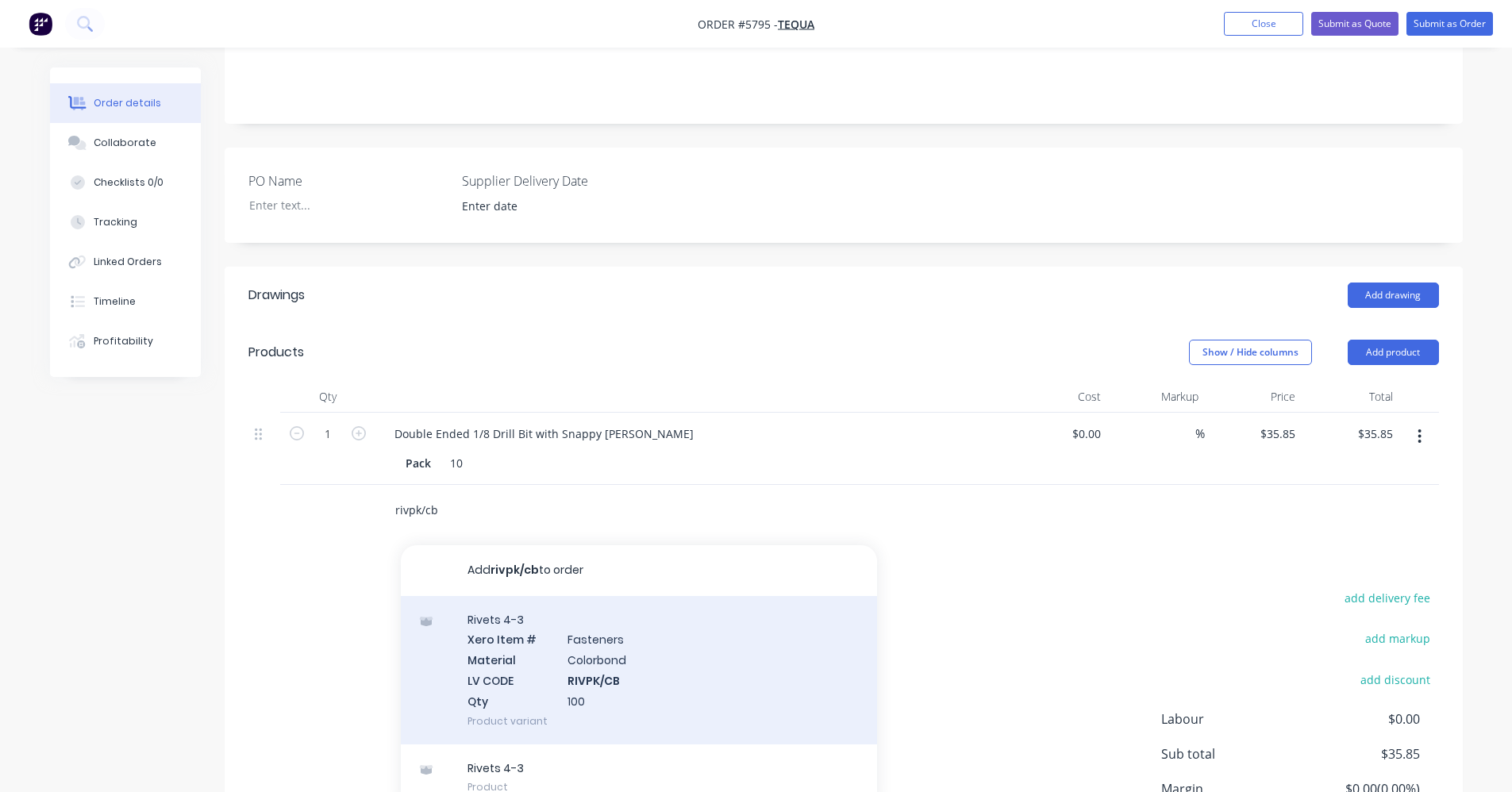
scroll to position [396, 0]
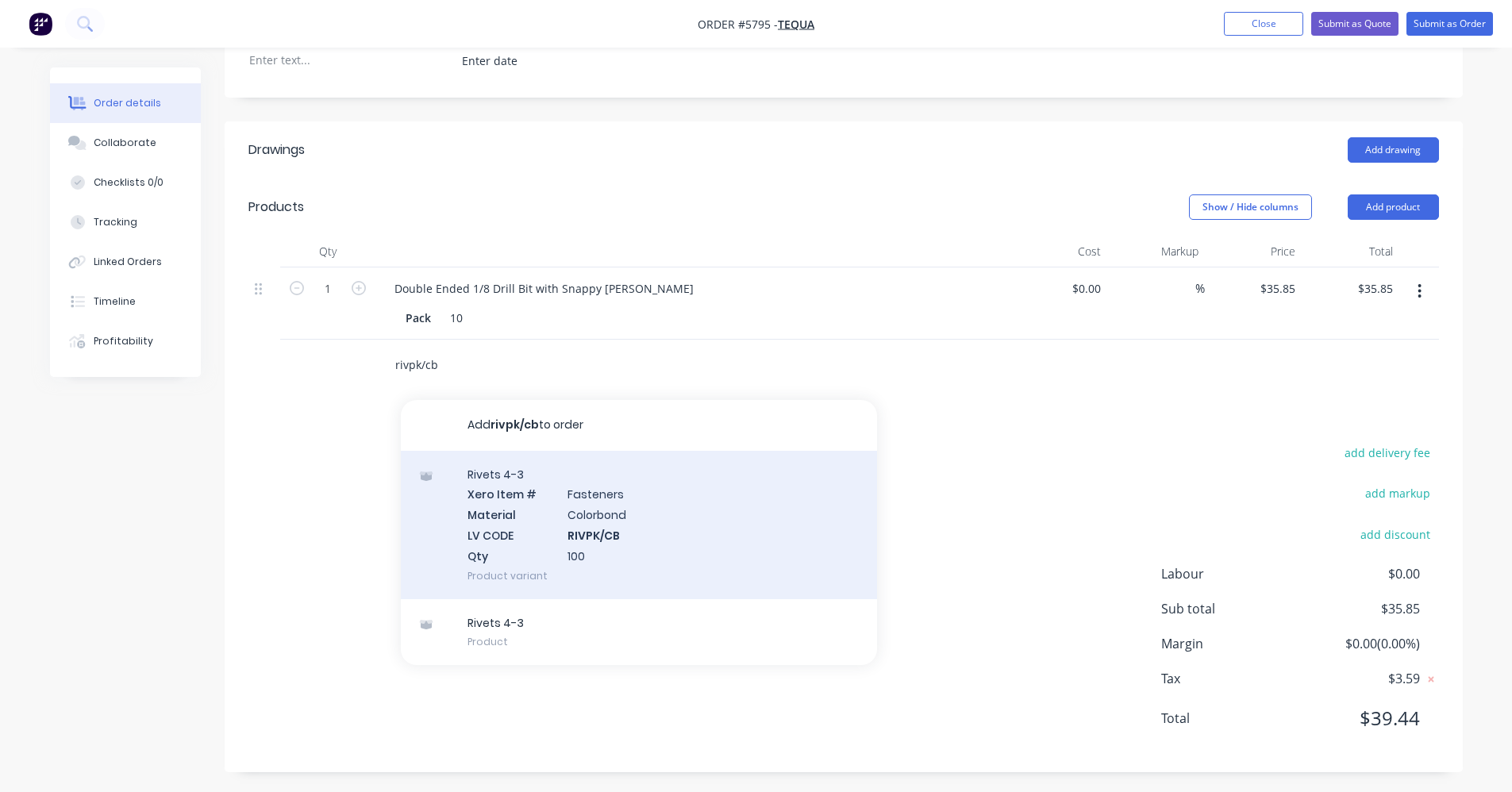
type input "rivpk/cb"
click at [586, 515] on div "Rivets 4-3 Xero Item # Fasteners Material Colorbond LV CODE RIVPK/CB Qty 100 Pr…" at bounding box center [639, 525] width 476 height 148
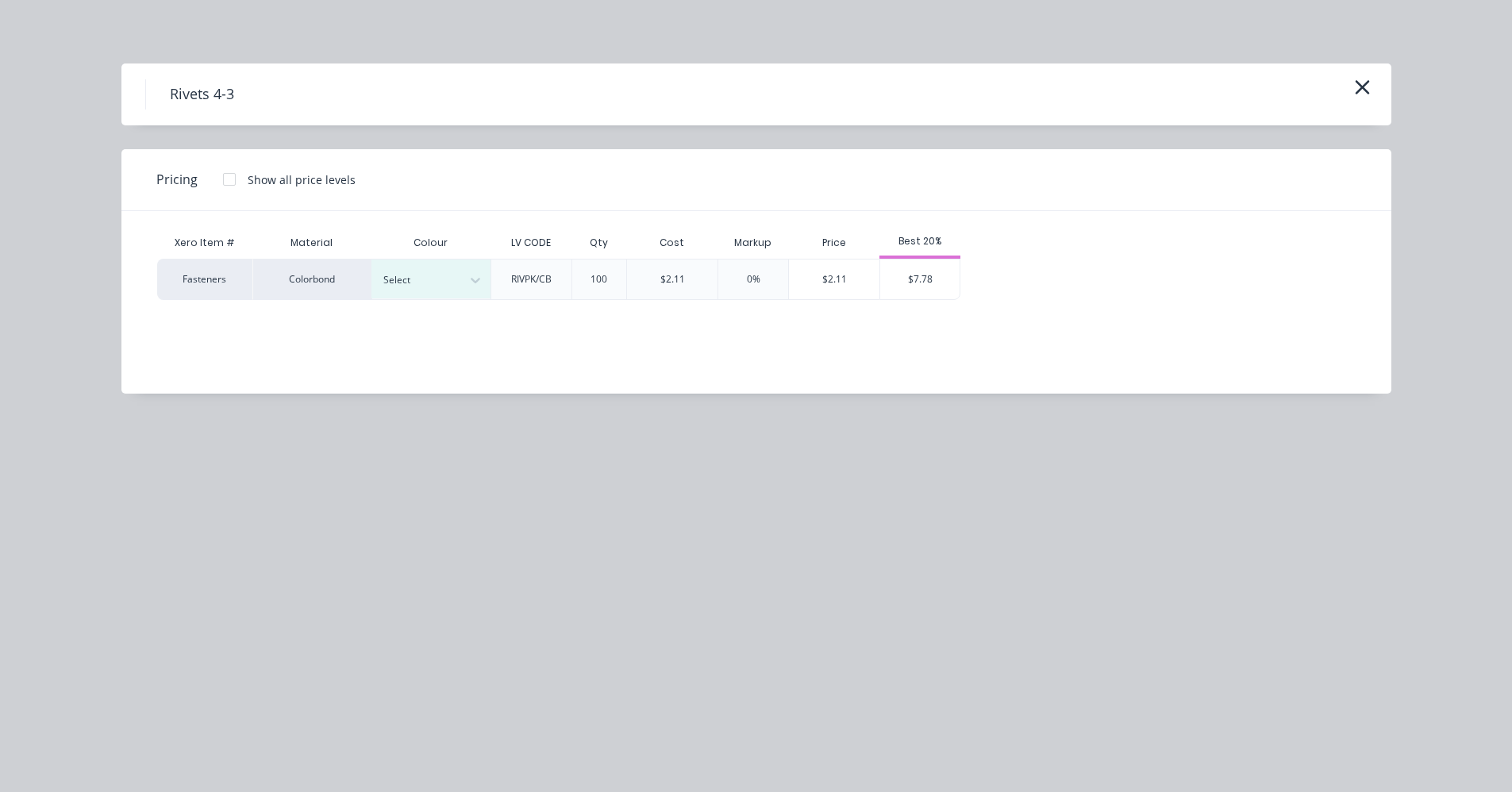
drag, startPoint x: 448, startPoint y: 270, endPoint x: 443, endPoint y: 300, distance: 30.4
click at [447, 272] on div "Select" at bounding box center [417, 280] width 89 height 20
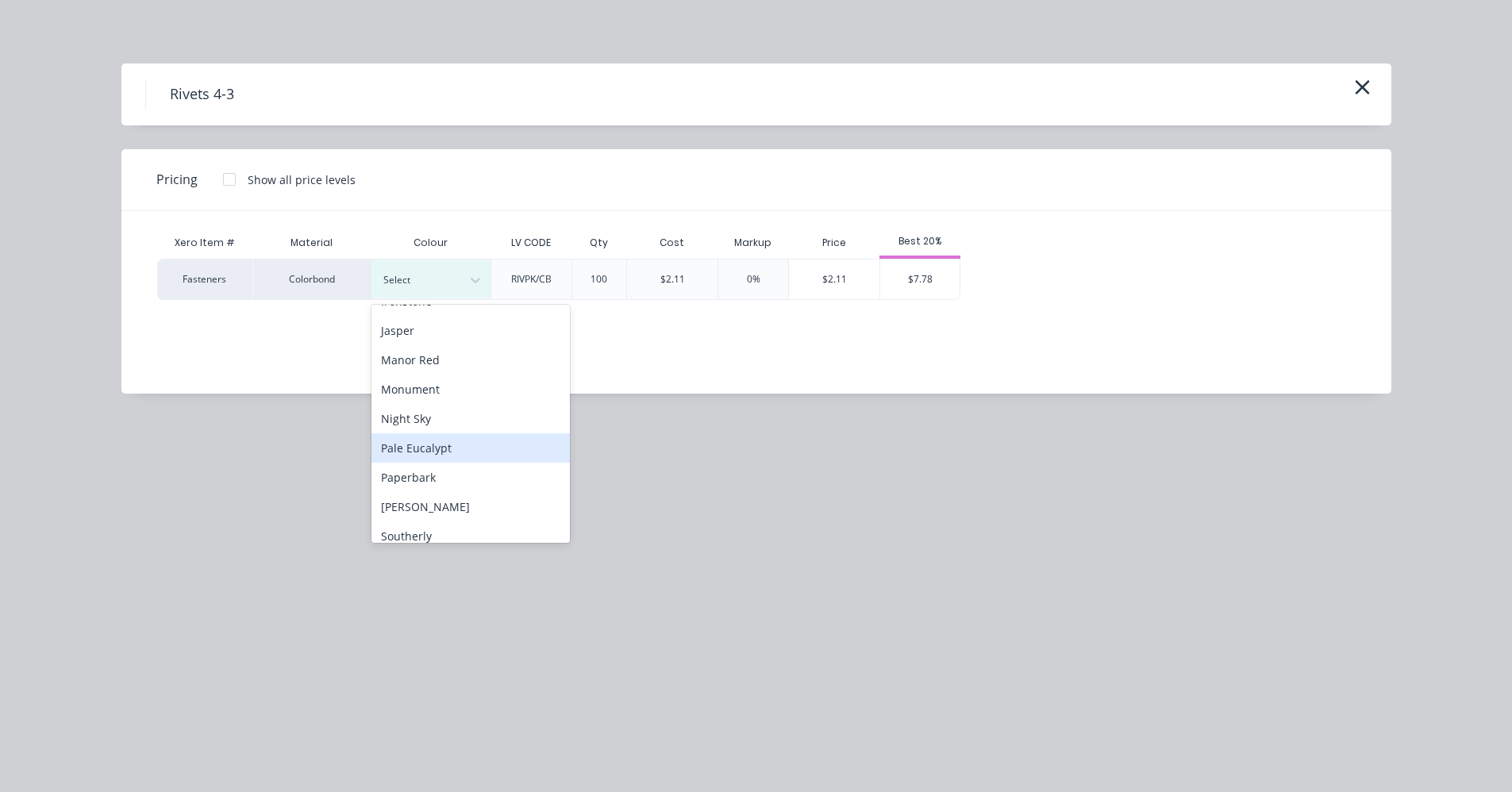
scroll to position [318, 0]
click at [431, 529] on div "Surfmist" at bounding box center [471, 533] width 199 height 29
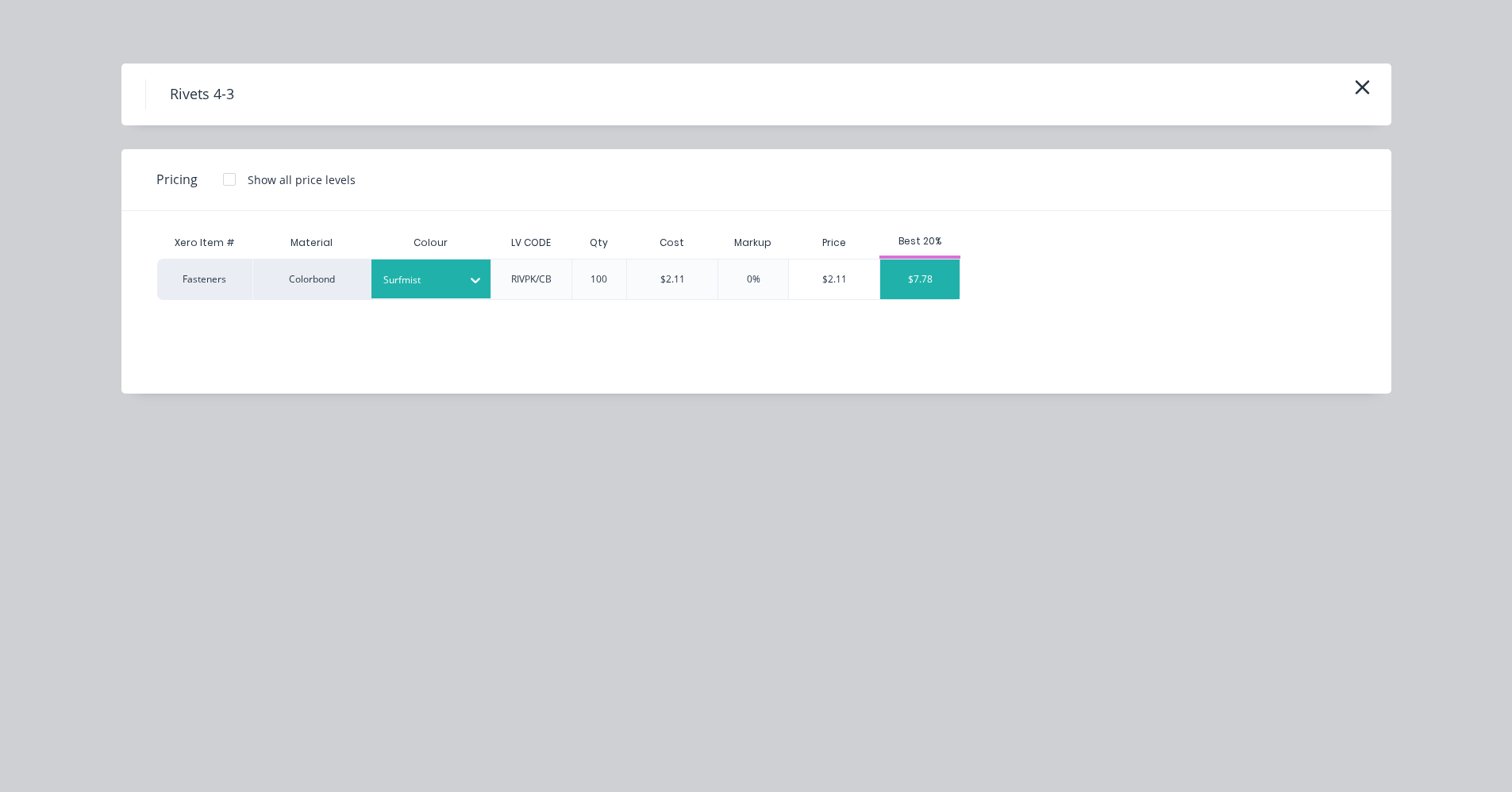
click at [940, 278] on div "$7.78" at bounding box center [920, 279] width 79 height 40
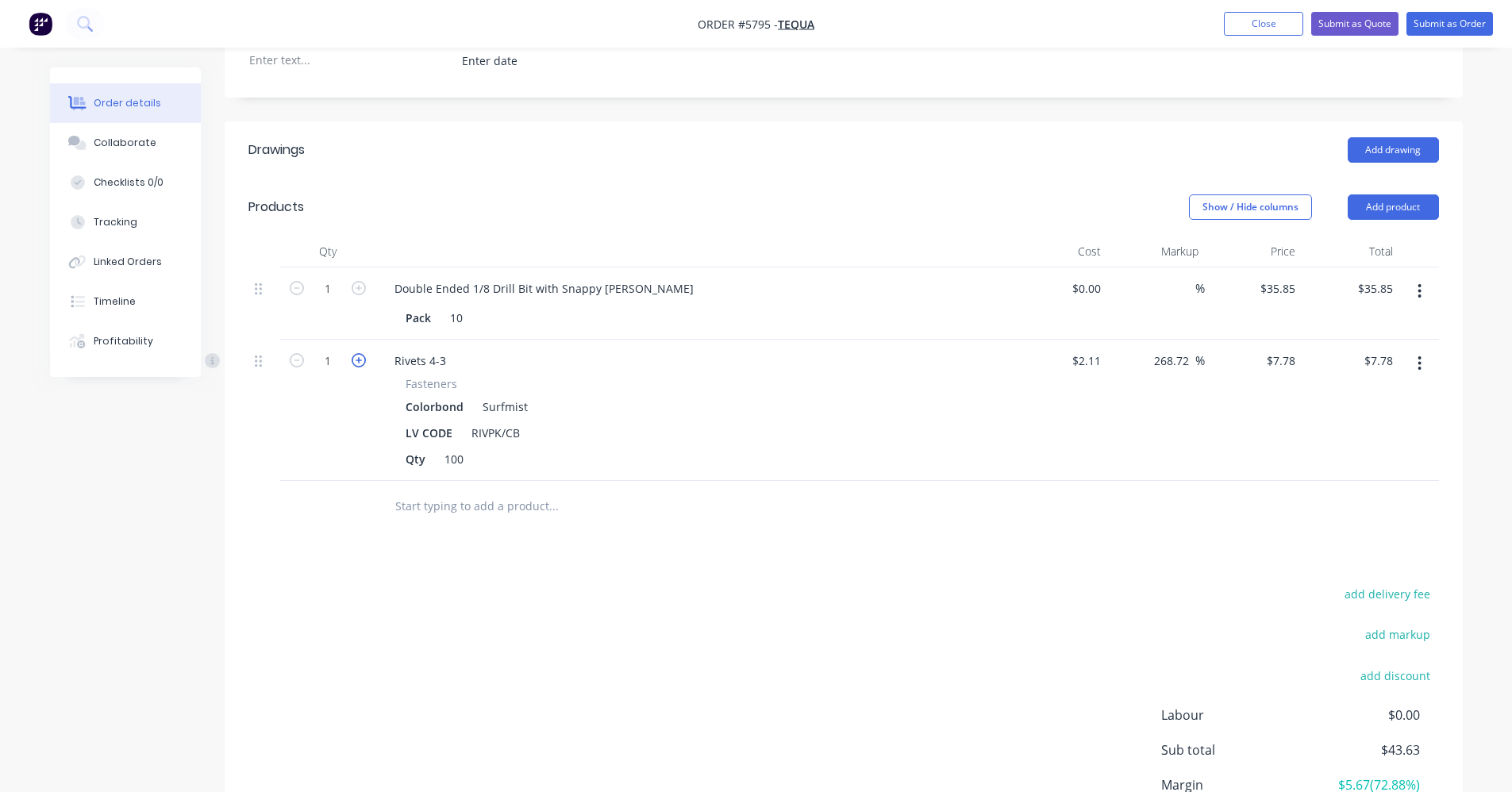
click at [362, 364] on icon "button" at bounding box center [359, 360] width 14 height 14
type input "2"
type input "$15.56"
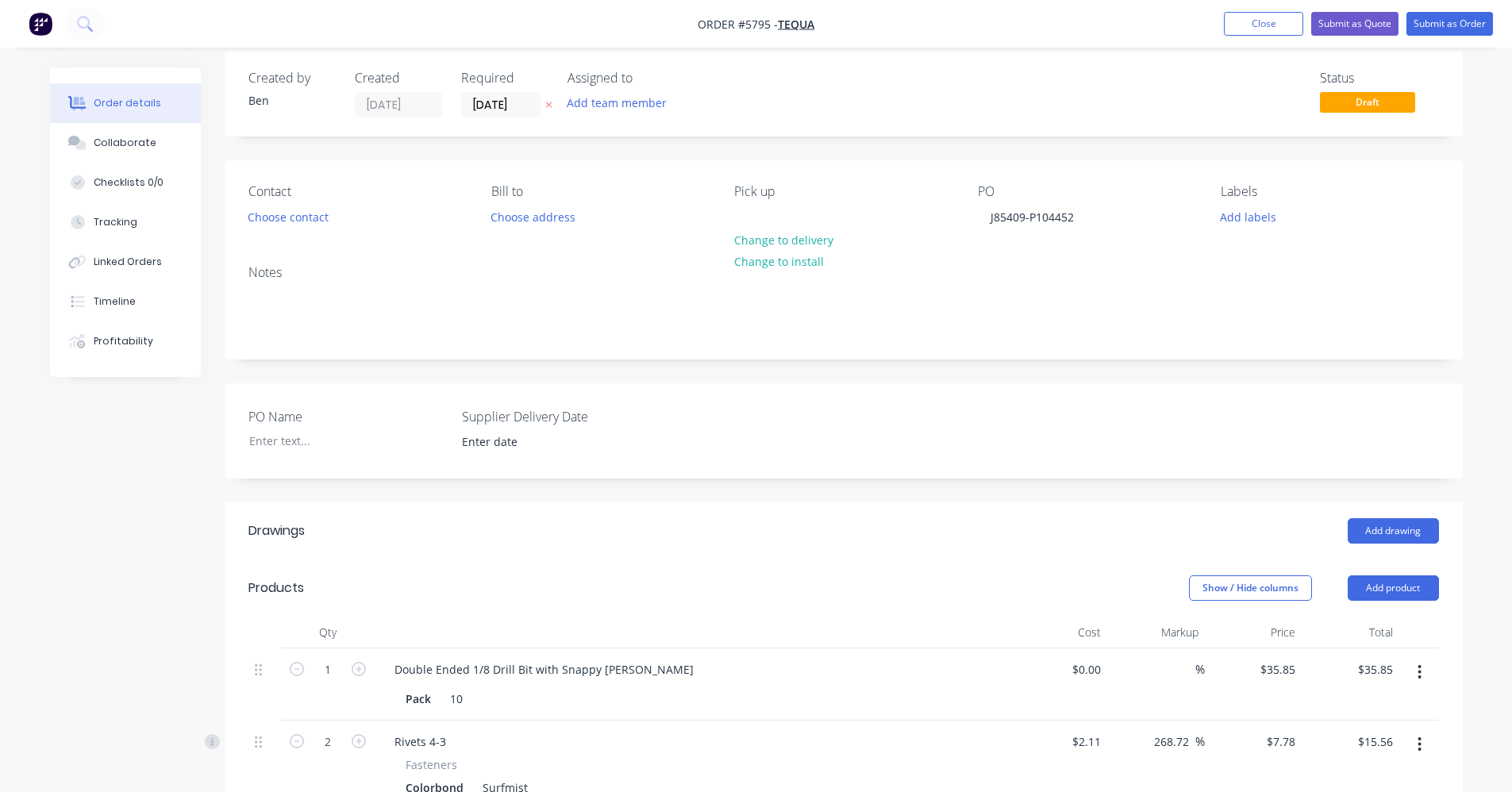
scroll to position [0, 0]
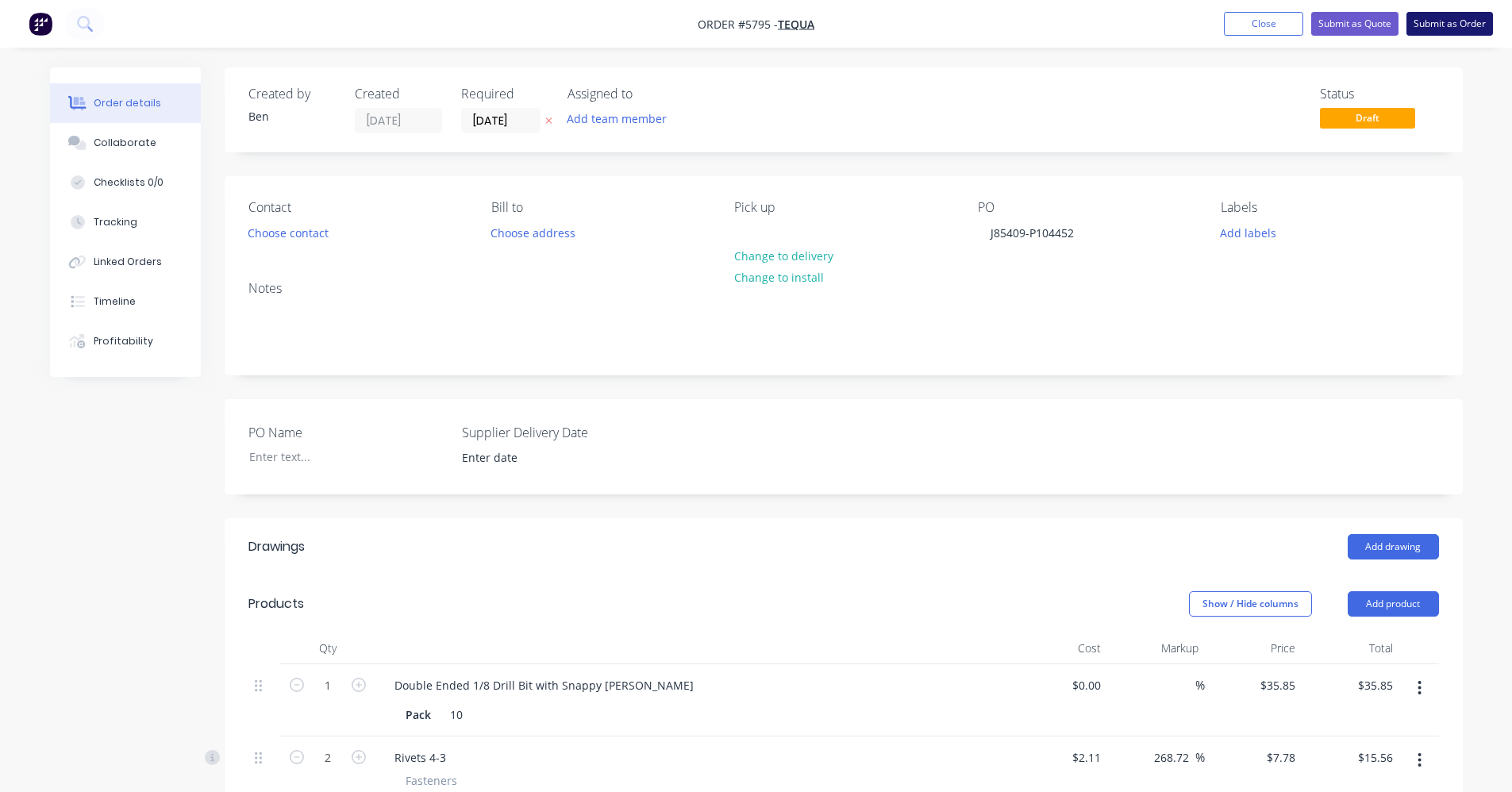
click at [1454, 27] on button "Submit as Order" at bounding box center [1450, 23] width 87 height 24
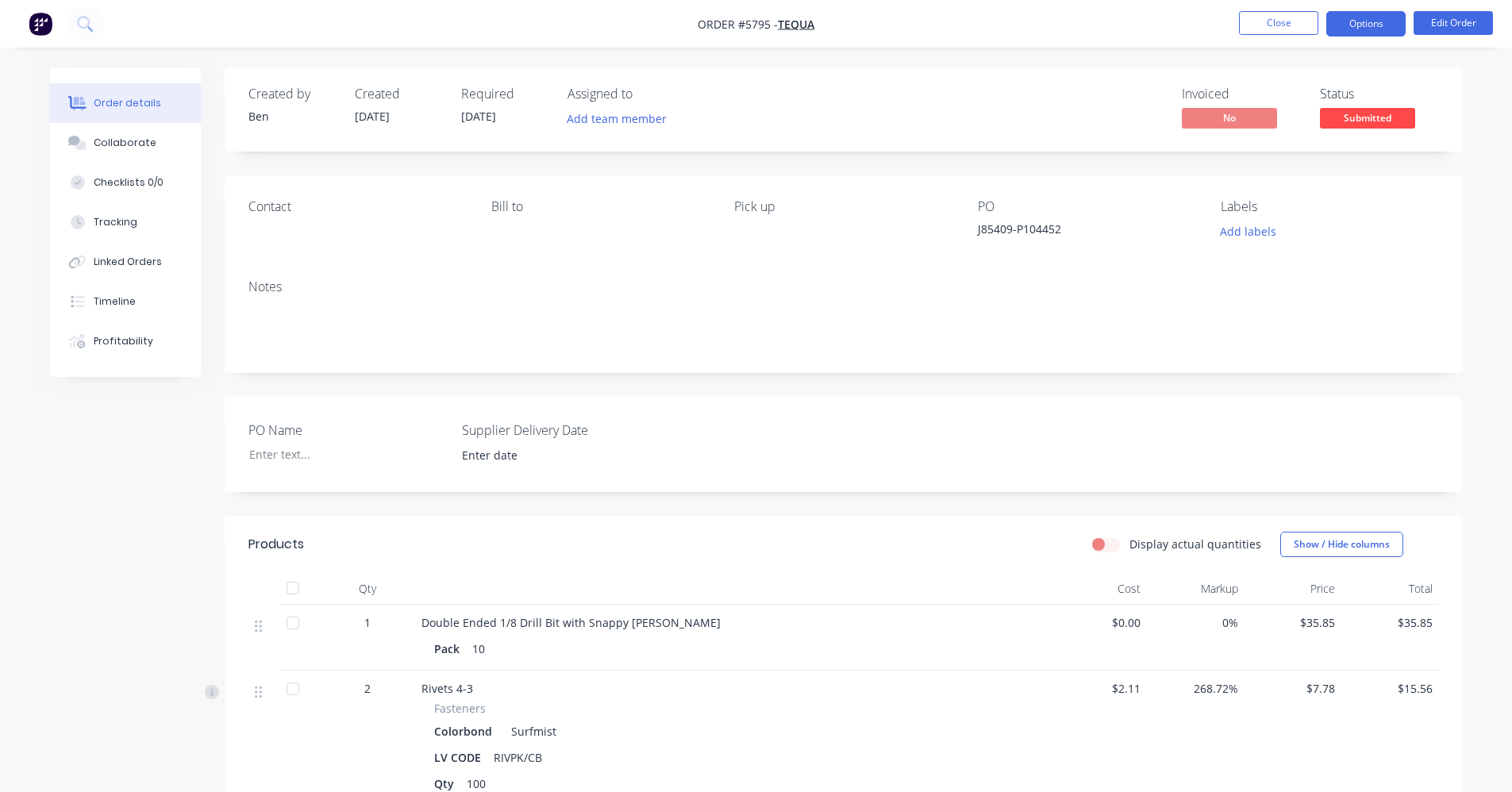
click at [1374, 25] on button "Options" at bounding box center [1366, 24] width 79 height 26
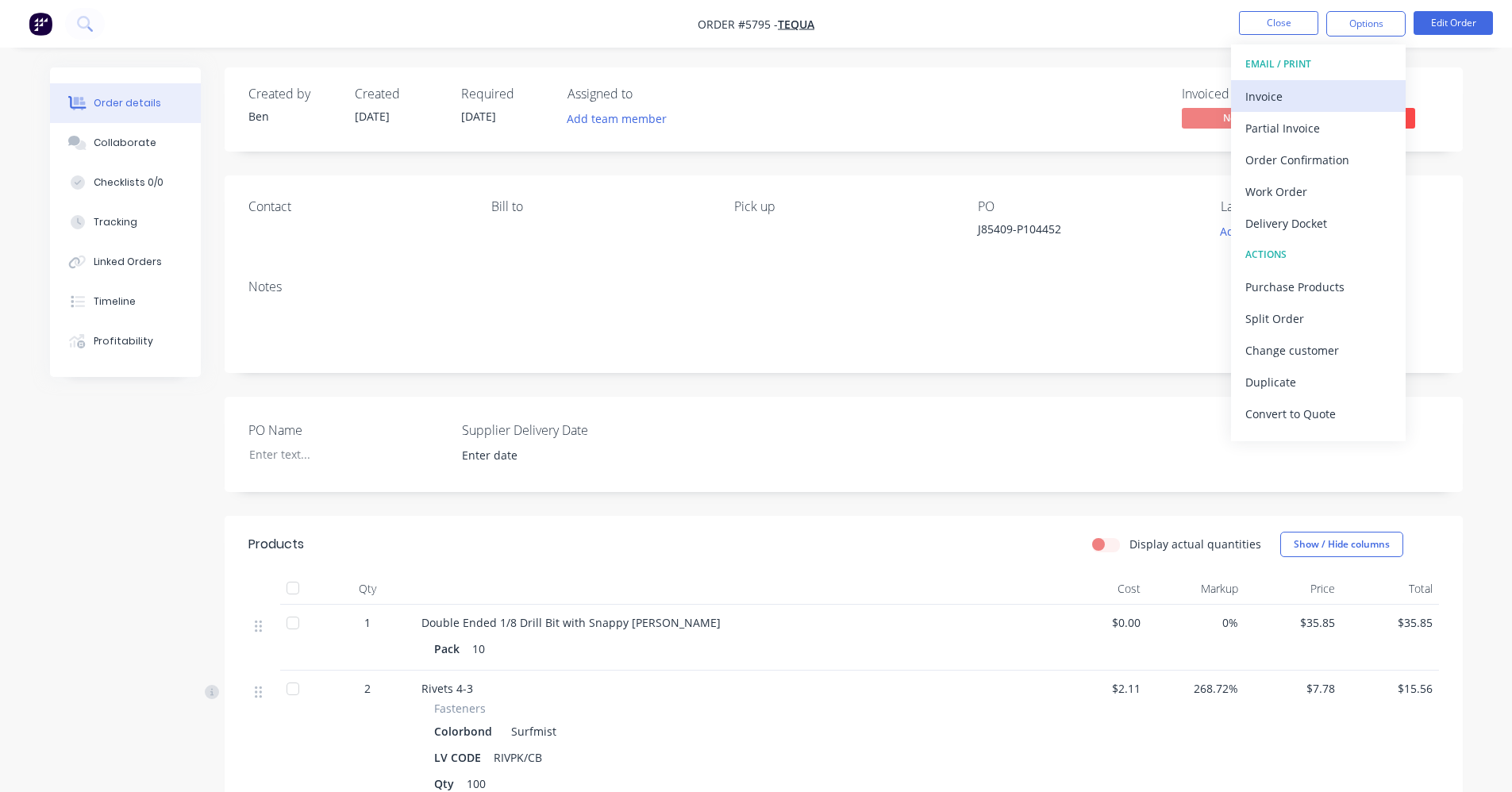
click at [1316, 96] on div "Invoice" at bounding box center [1318, 96] width 146 height 23
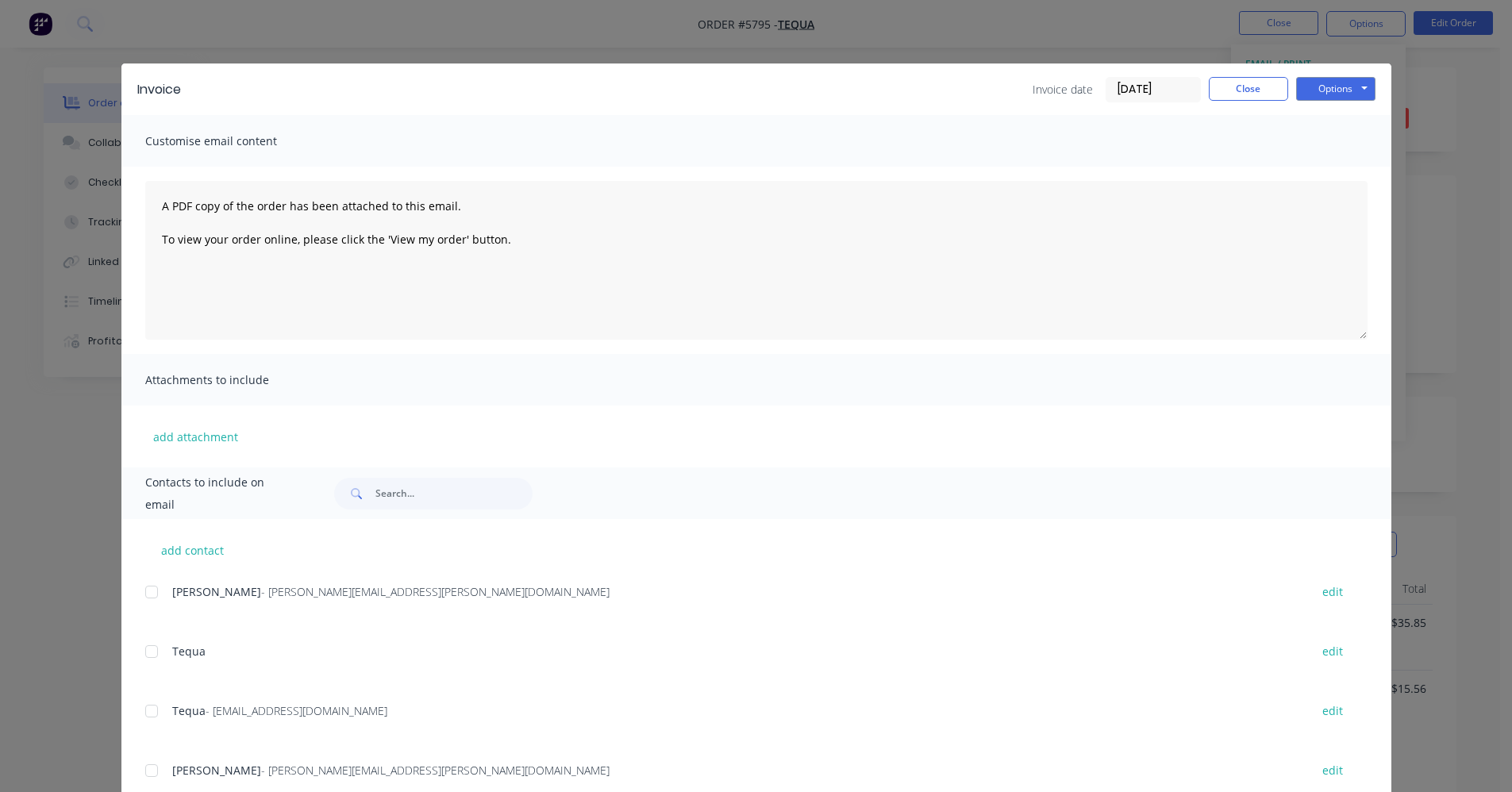
drag, startPoint x: 145, startPoint y: 717, endPoint x: 286, endPoint y: 662, distance: 151.3
click at [146, 716] on div at bounding box center [152, 711] width 32 height 32
click at [1346, 87] on button "Options" at bounding box center [1336, 88] width 79 height 24
click at [1357, 167] on button "Email" at bounding box center [1347, 170] width 102 height 26
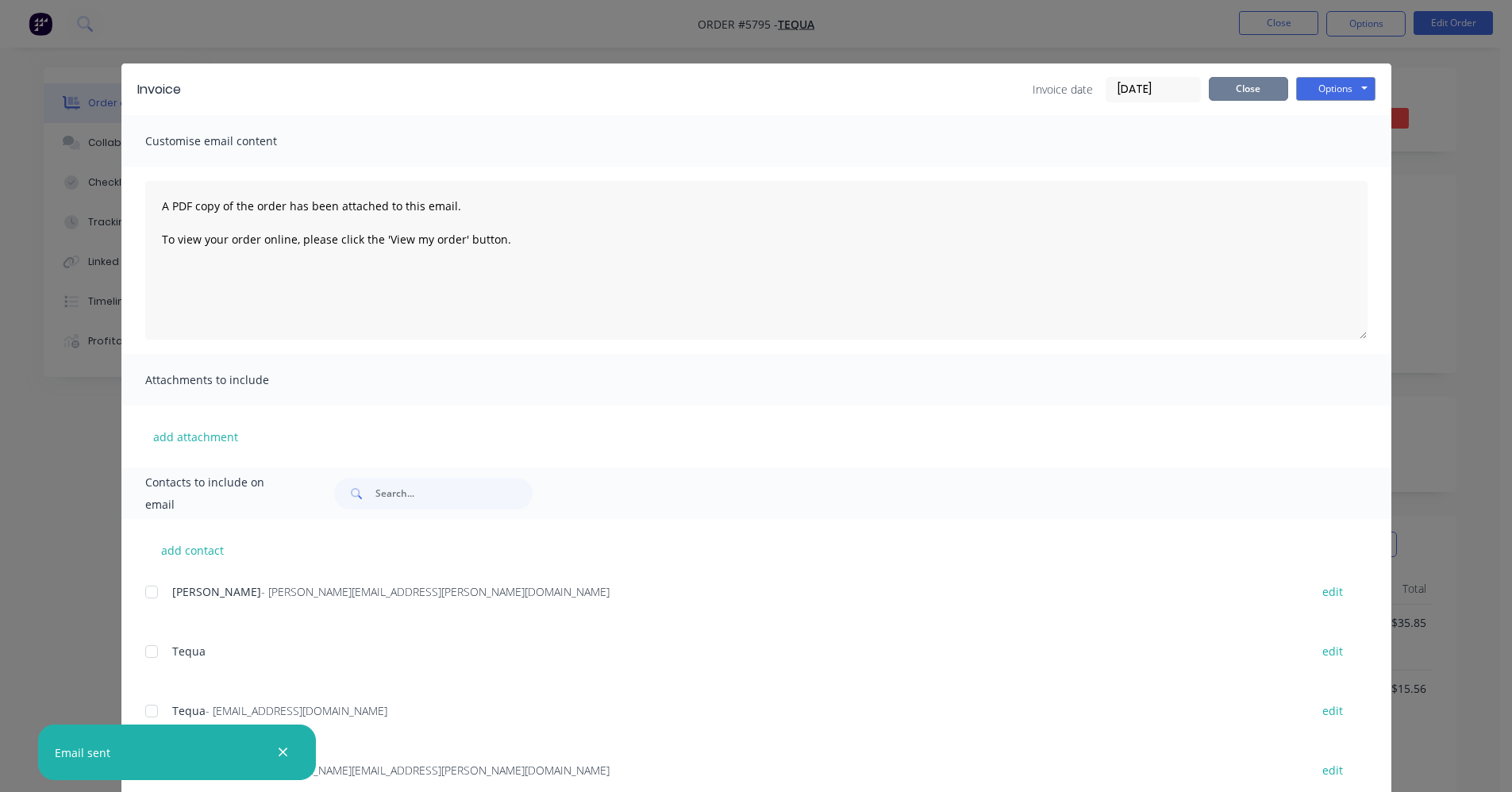
click at [1233, 87] on button "Close" at bounding box center [1249, 88] width 79 height 24
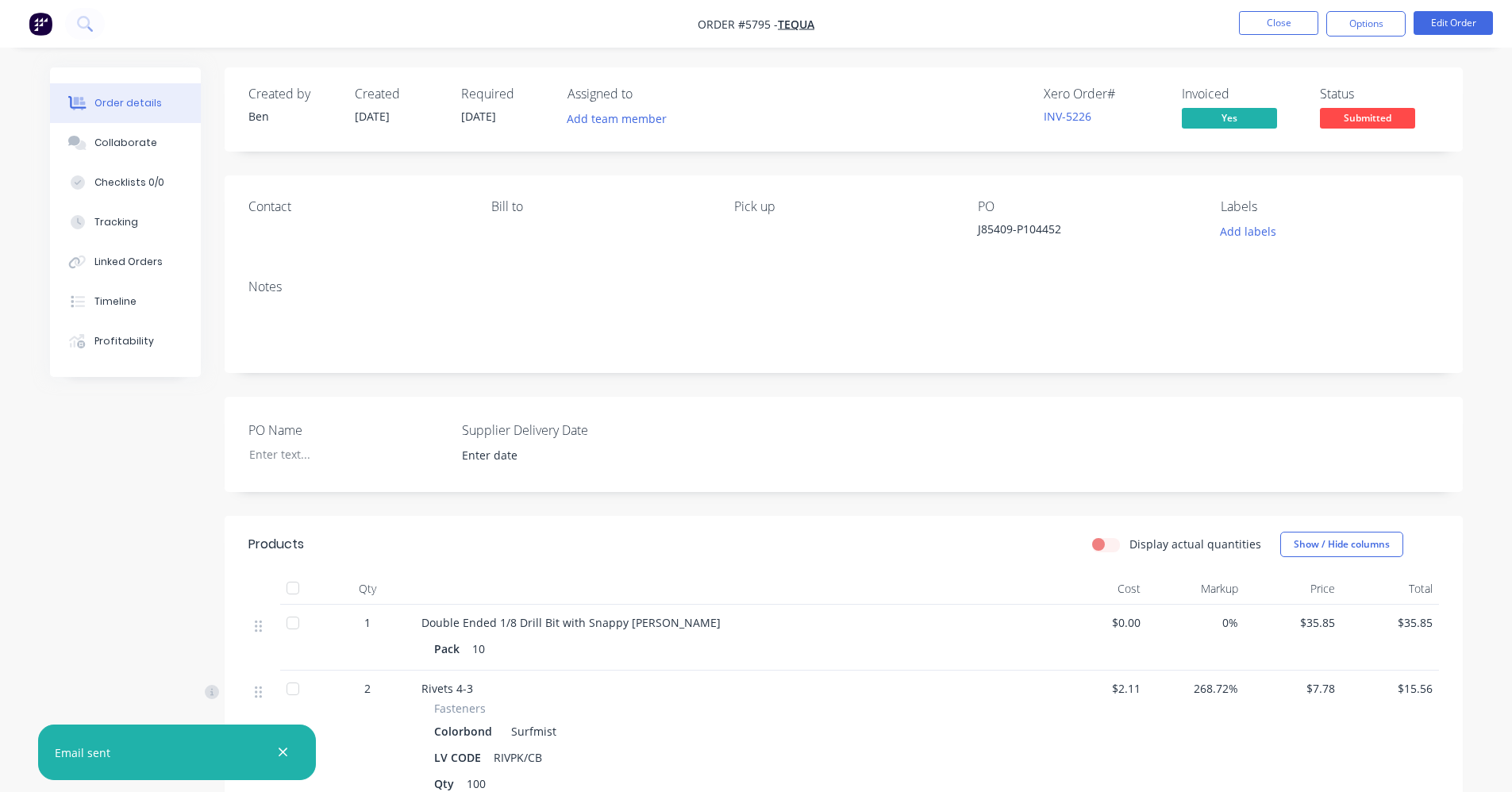
drag, startPoint x: 1363, startPoint y: 119, endPoint x: 1372, endPoint y: 140, distance: 22.8
click at [1362, 121] on span "Submitted" at bounding box center [1368, 117] width 95 height 19
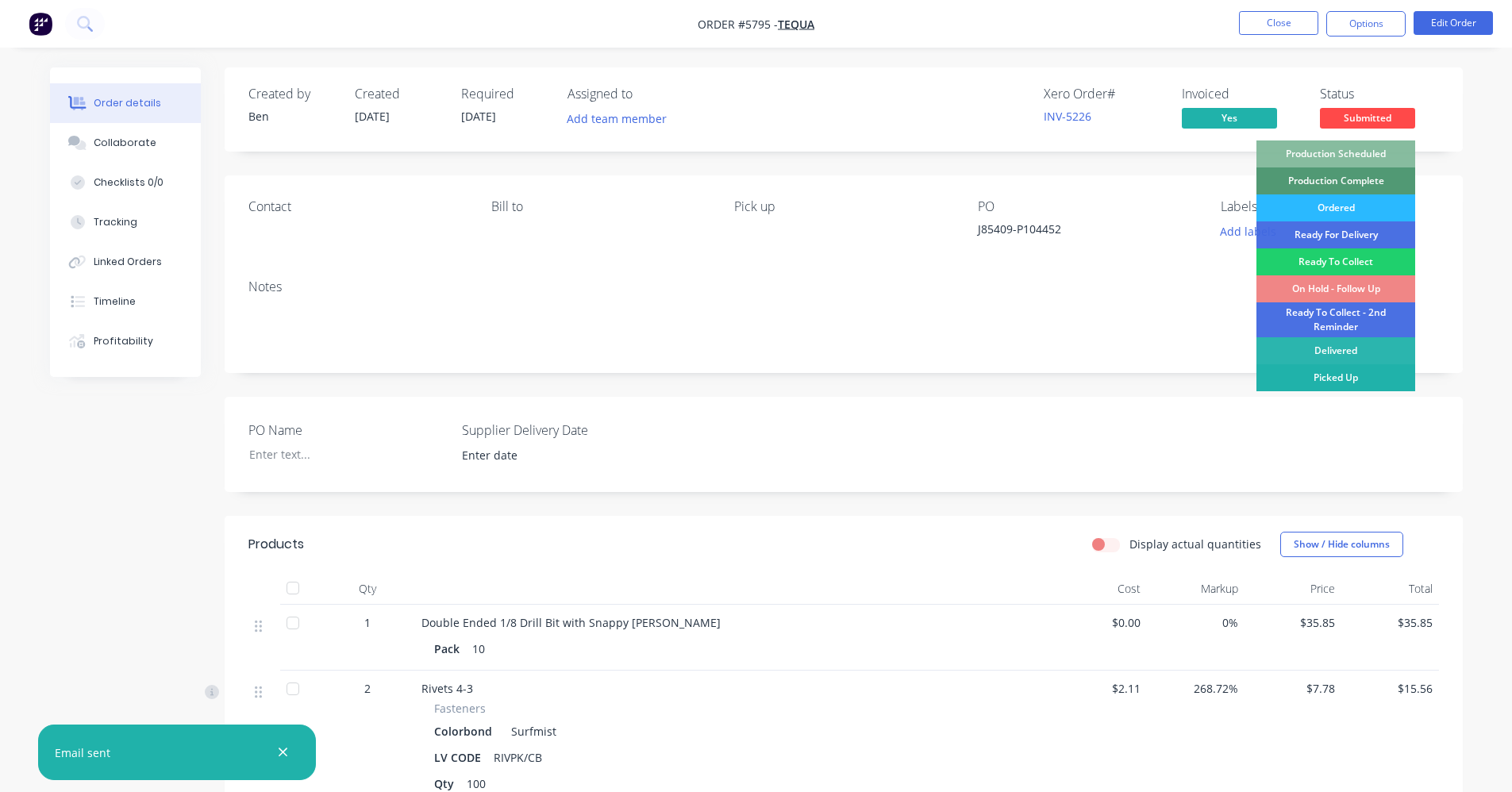
drag, startPoint x: 1348, startPoint y: 377, endPoint x: 1347, endPoint y: 333, distance: 44.0
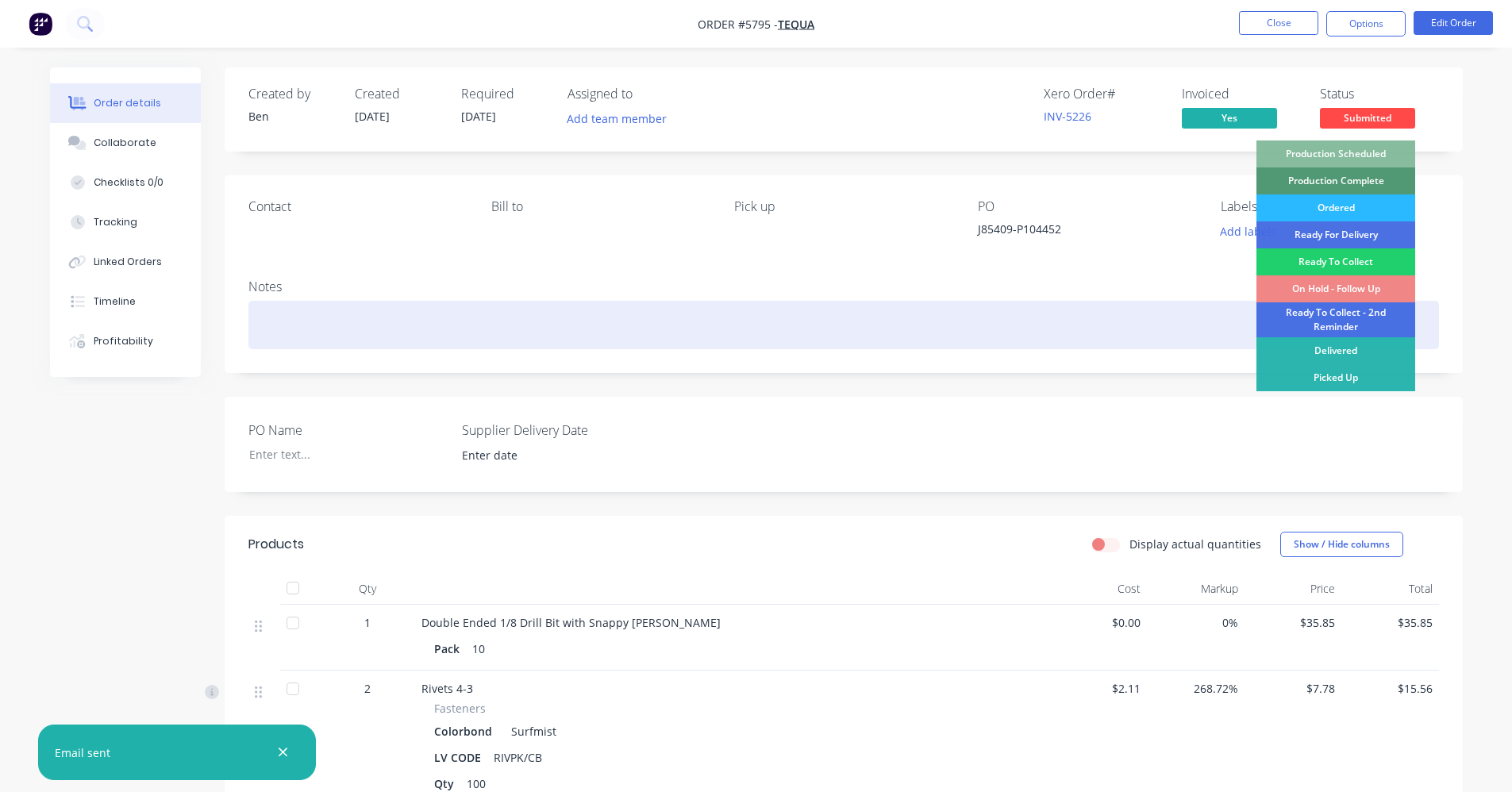
click at [1348, 376] on div "Picked Up" at bounding box center [1336, 378] width 159 height 27
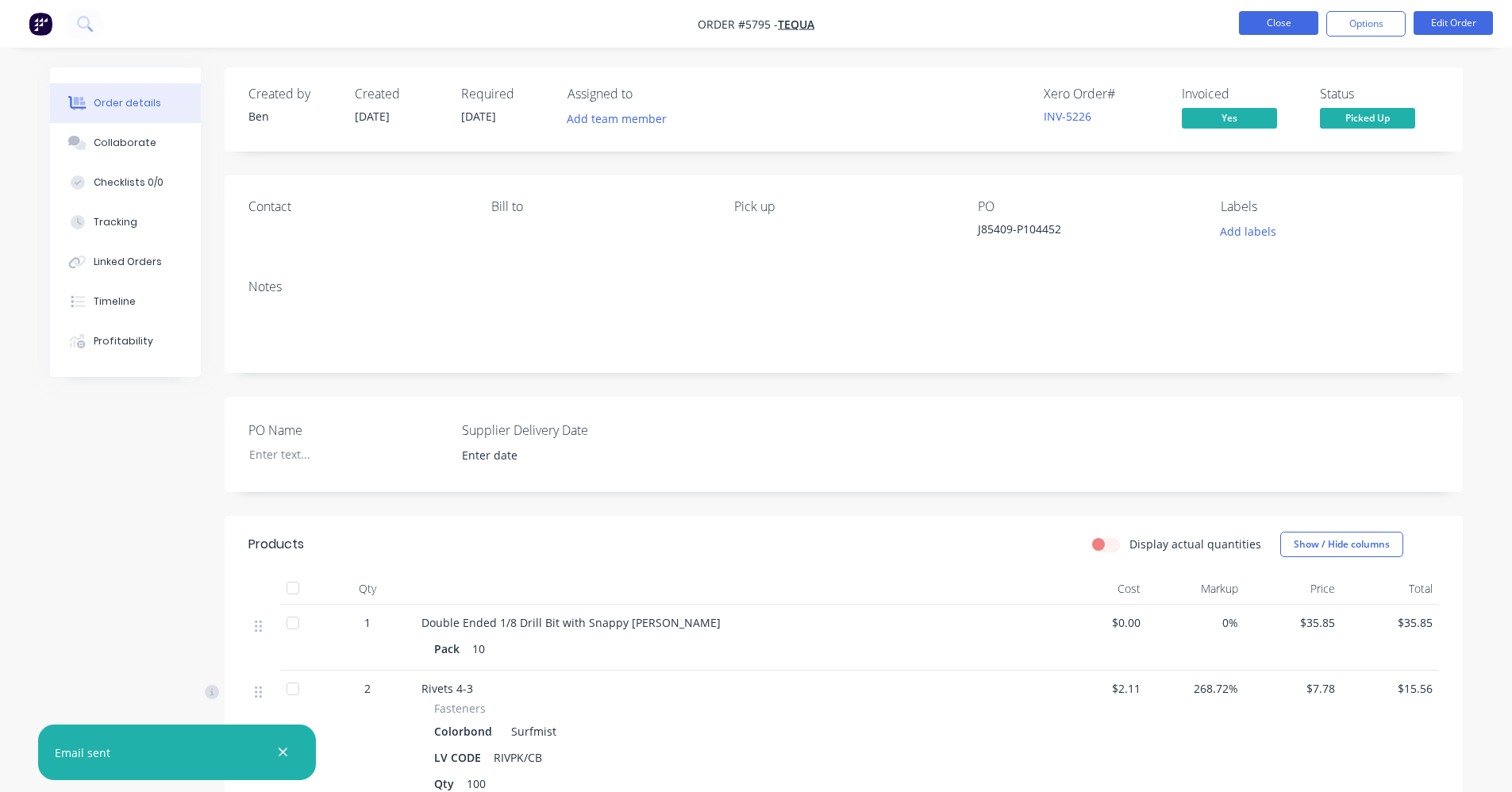
click at [1284, 25] on button "Close" at bounding box center [1279, 23] width 79 height 24
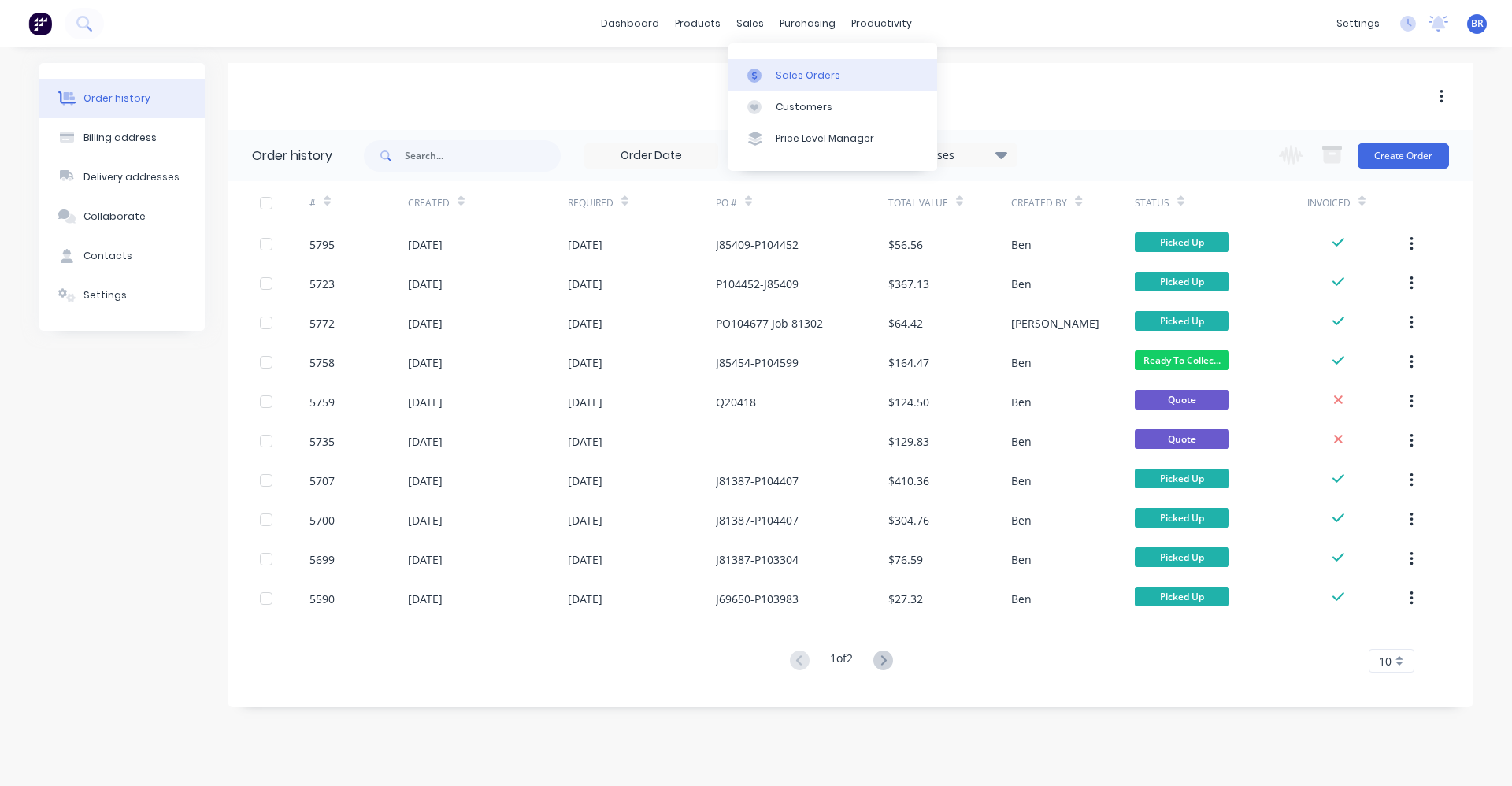
click at [779, 74] on div "Sales Orders" at bounding box center [808, 75] width 65 height 14
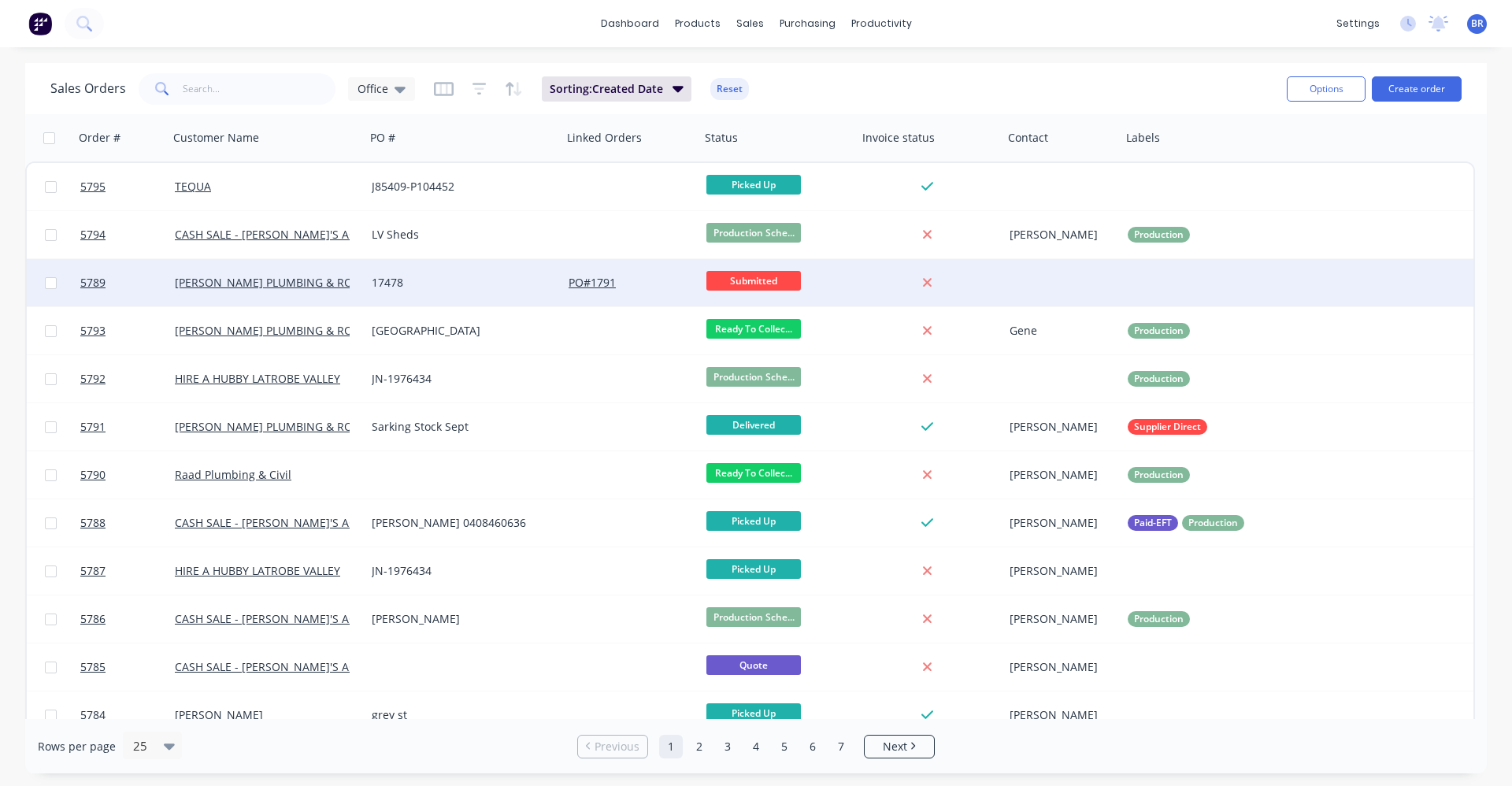
click at [453, 281] on div "17478" at bounding box center [459, 283] width 175 height 16
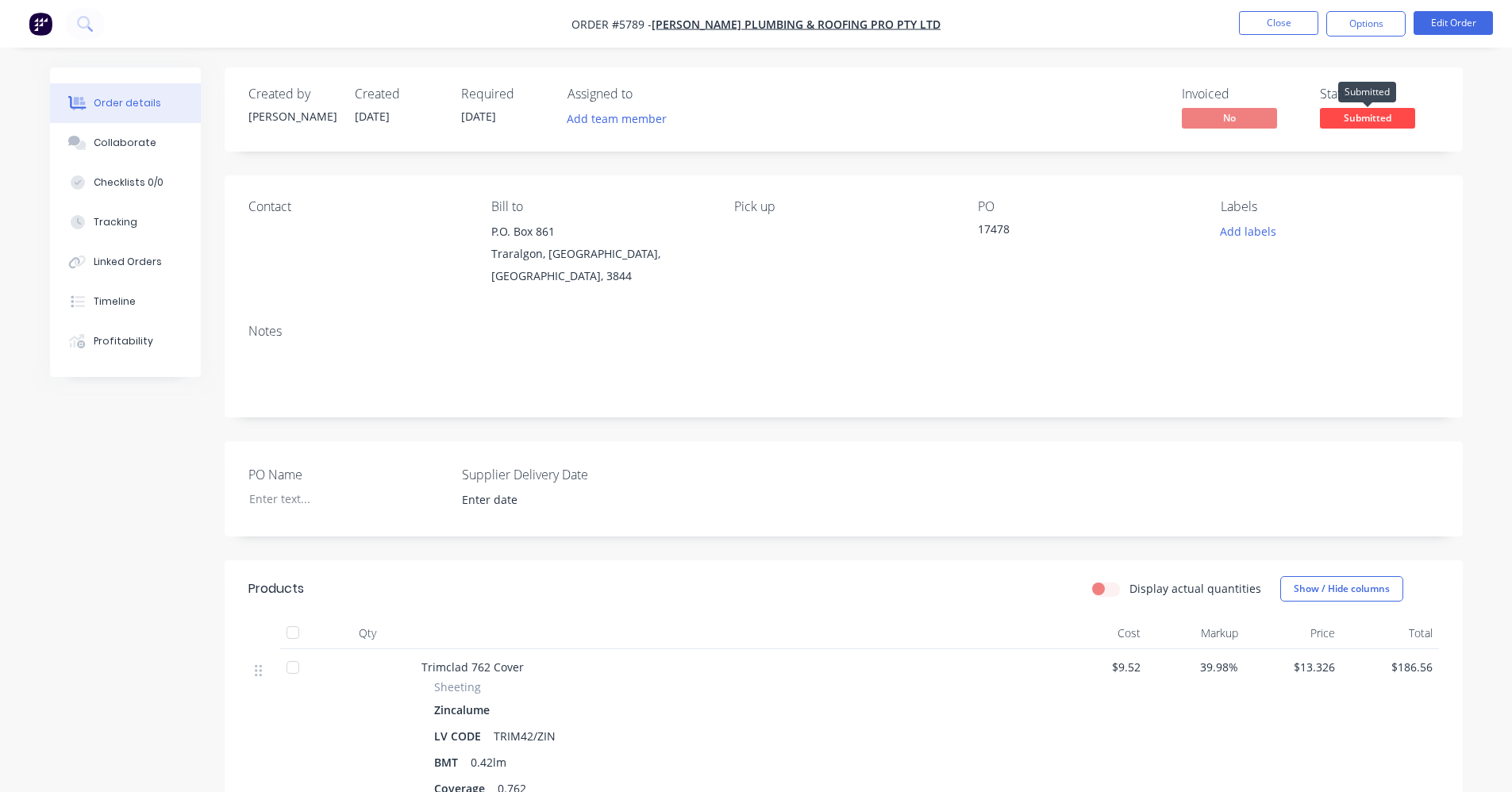
click at [1362, 119] on span "Submitted" at bounding box center [1368, 117] width 95 height 19
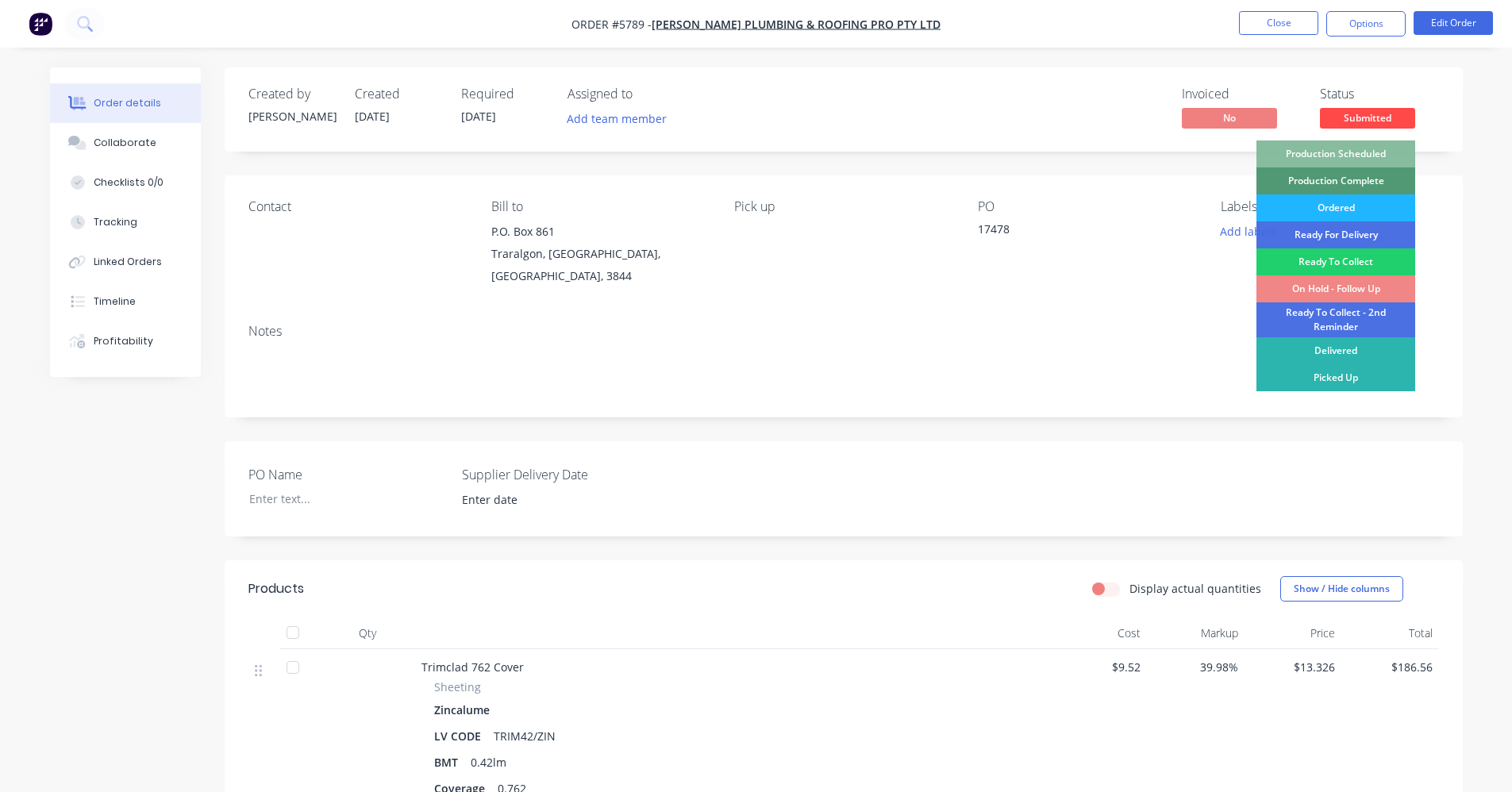
click at [1361, 214] on div "Ordered" at bounding box center [1336, 207] width 159 height 27
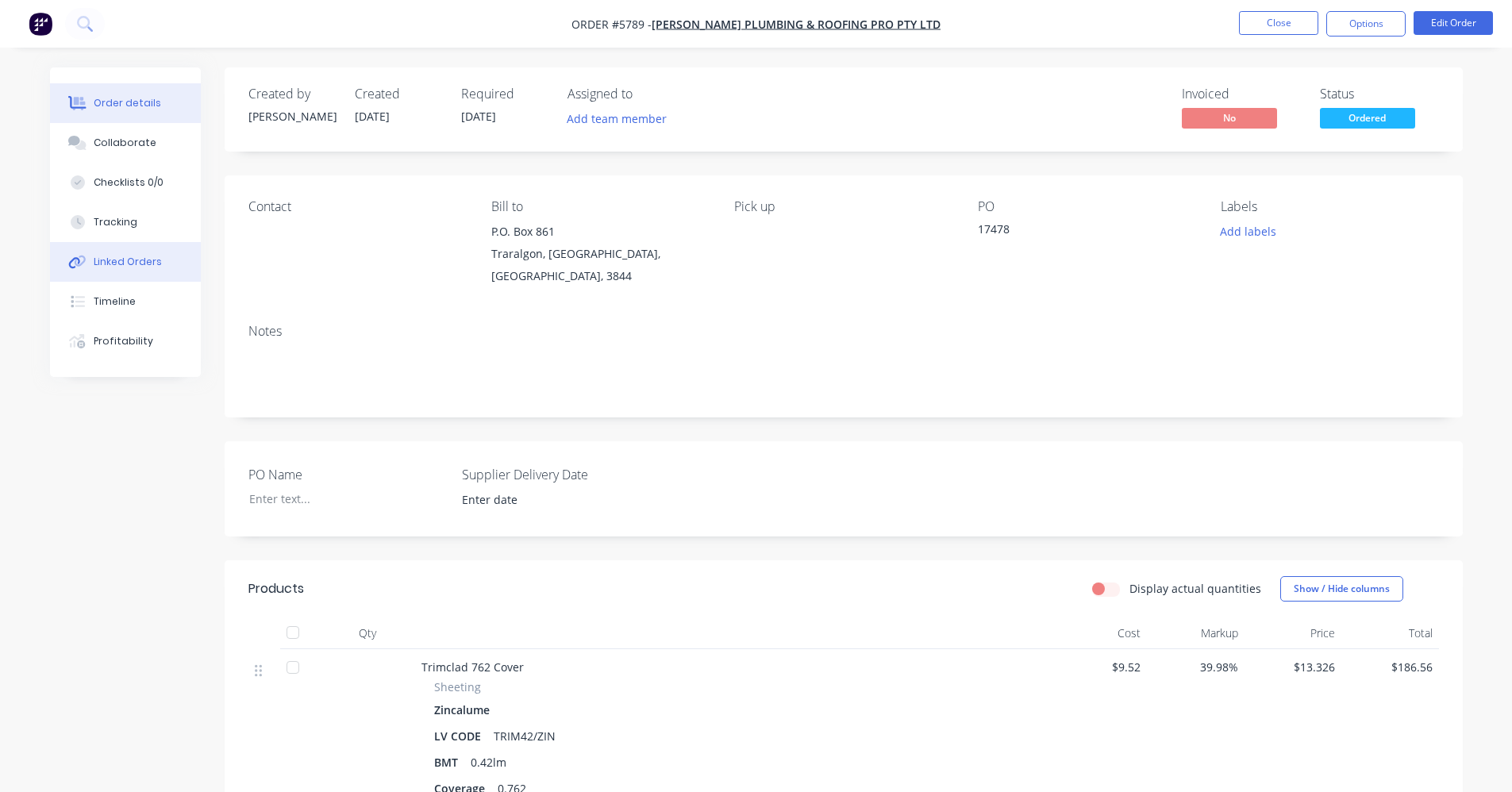
click at [123, 270] on button "Linked Orders" at bounding box center [125, 261] width 151 height 40
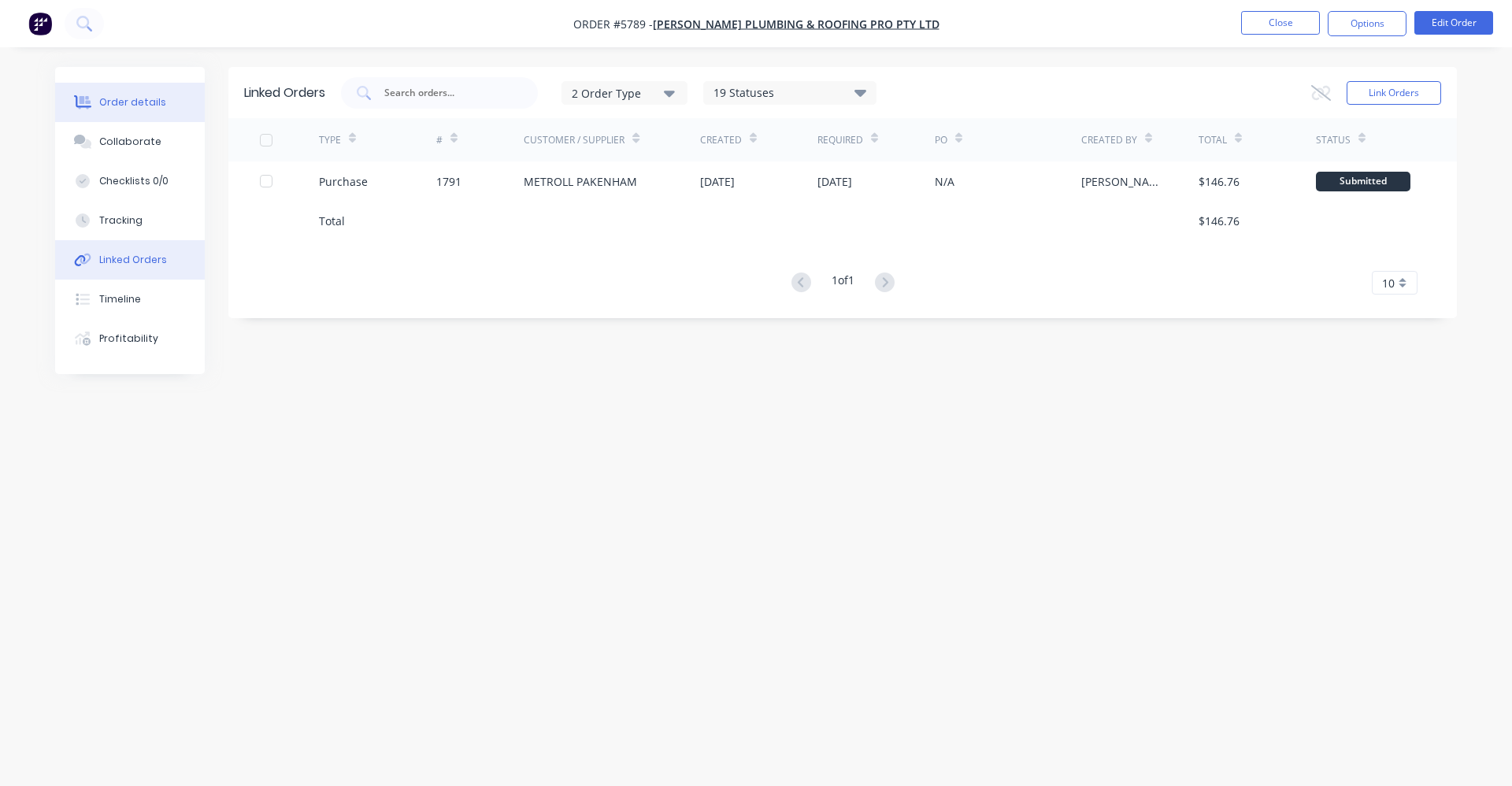
drag, startPoint x: 127, startPoint y: 103, endPoint x: 176, endPoint y: 108, distance: 49.3
click at [129, 103] on div "Order details" at bounding box center [132, 103] width 67 height 14
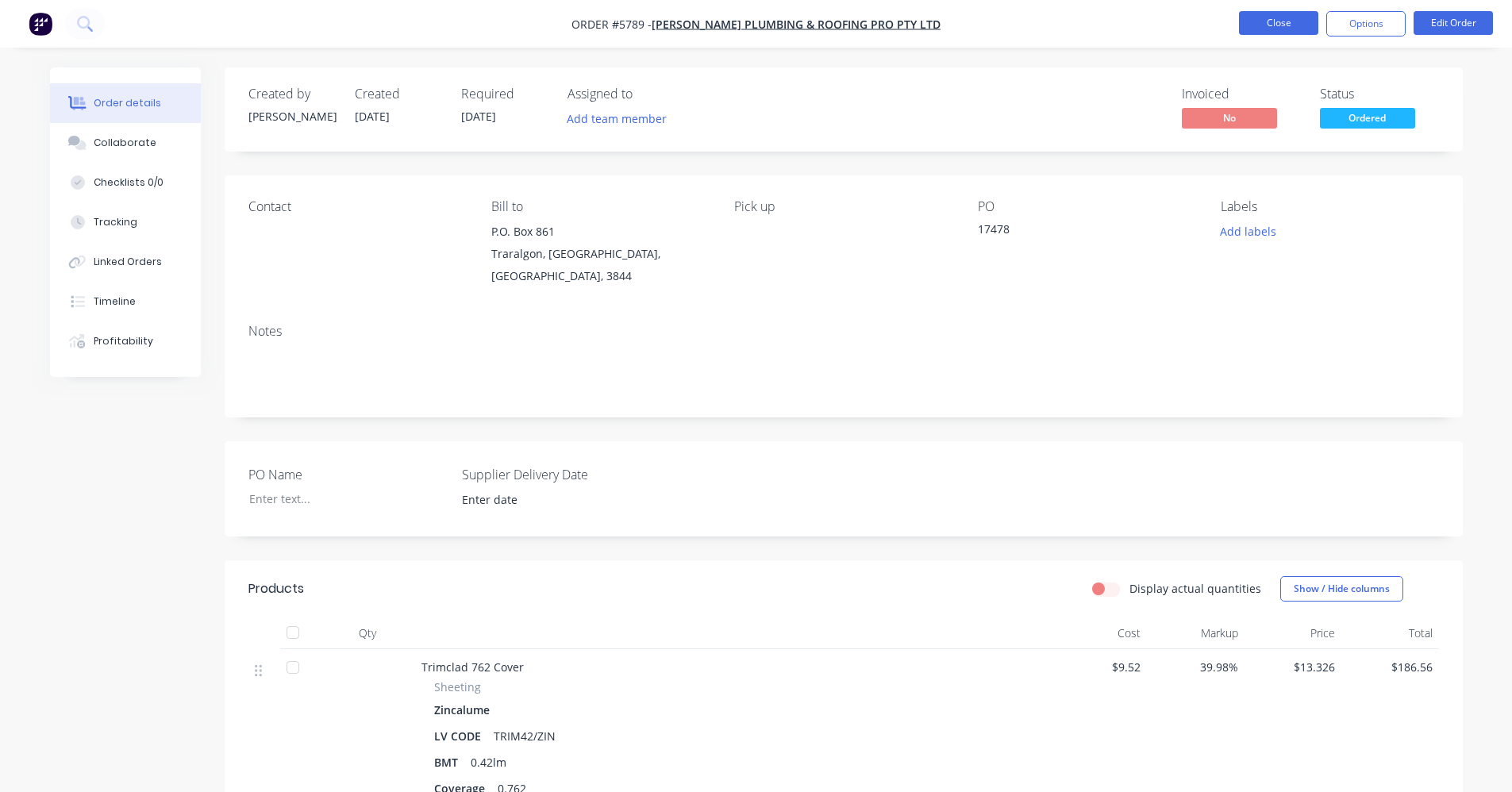
click at [1259, 26] on button "Close" at bounding box center [1279, 23] width 79 height 24
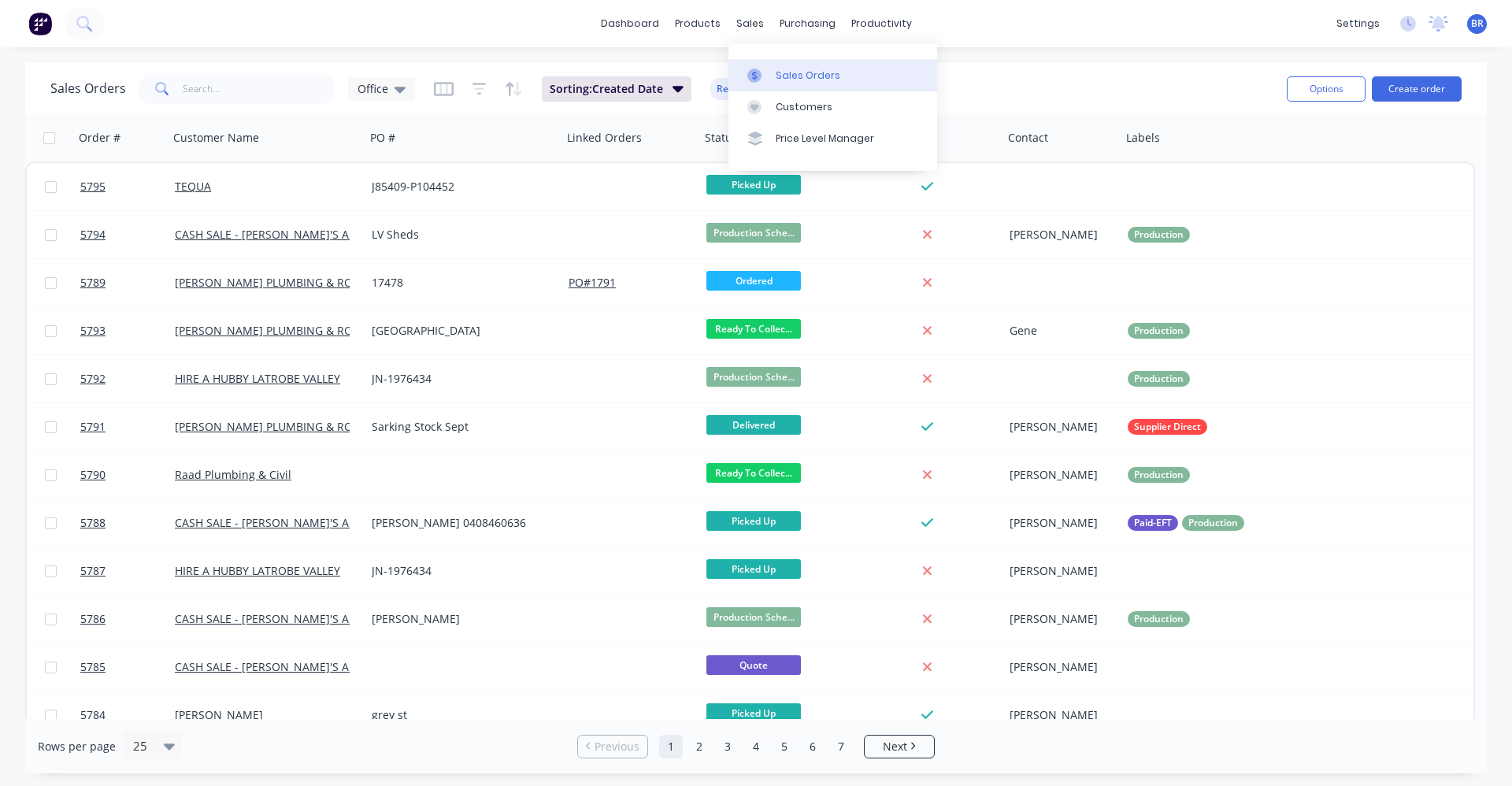
click at [775, 68] on div "Sales Orders" at bounding box center [808, 75] width 65 height 14
click at [1403, 88] on button "Create order" at bounding box center [1417, 89] width 89 height 25
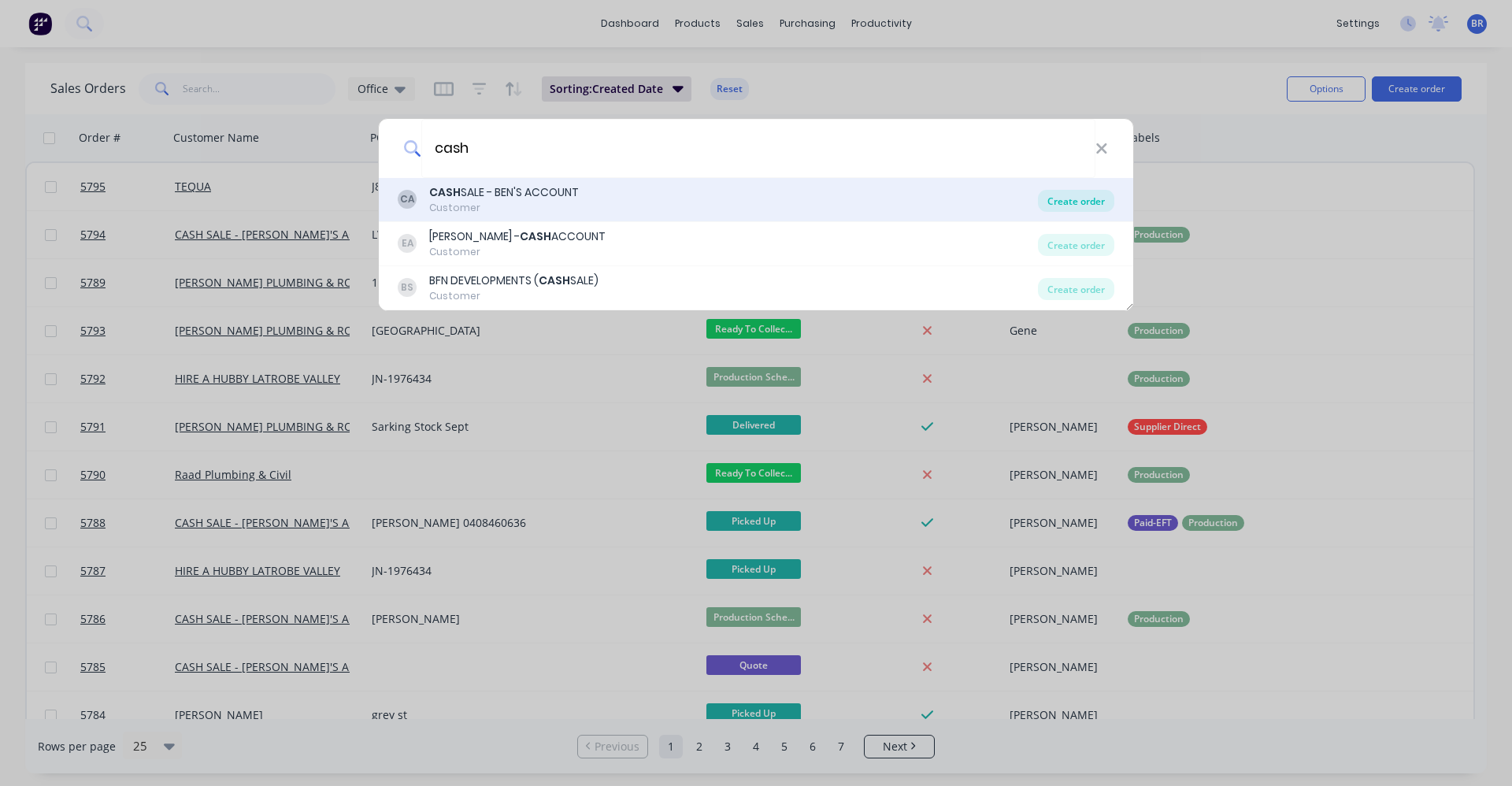
type input "cash"
click at [1085, 200] on div "Create order" at bounding box center [1076, 201] width 76 height 22
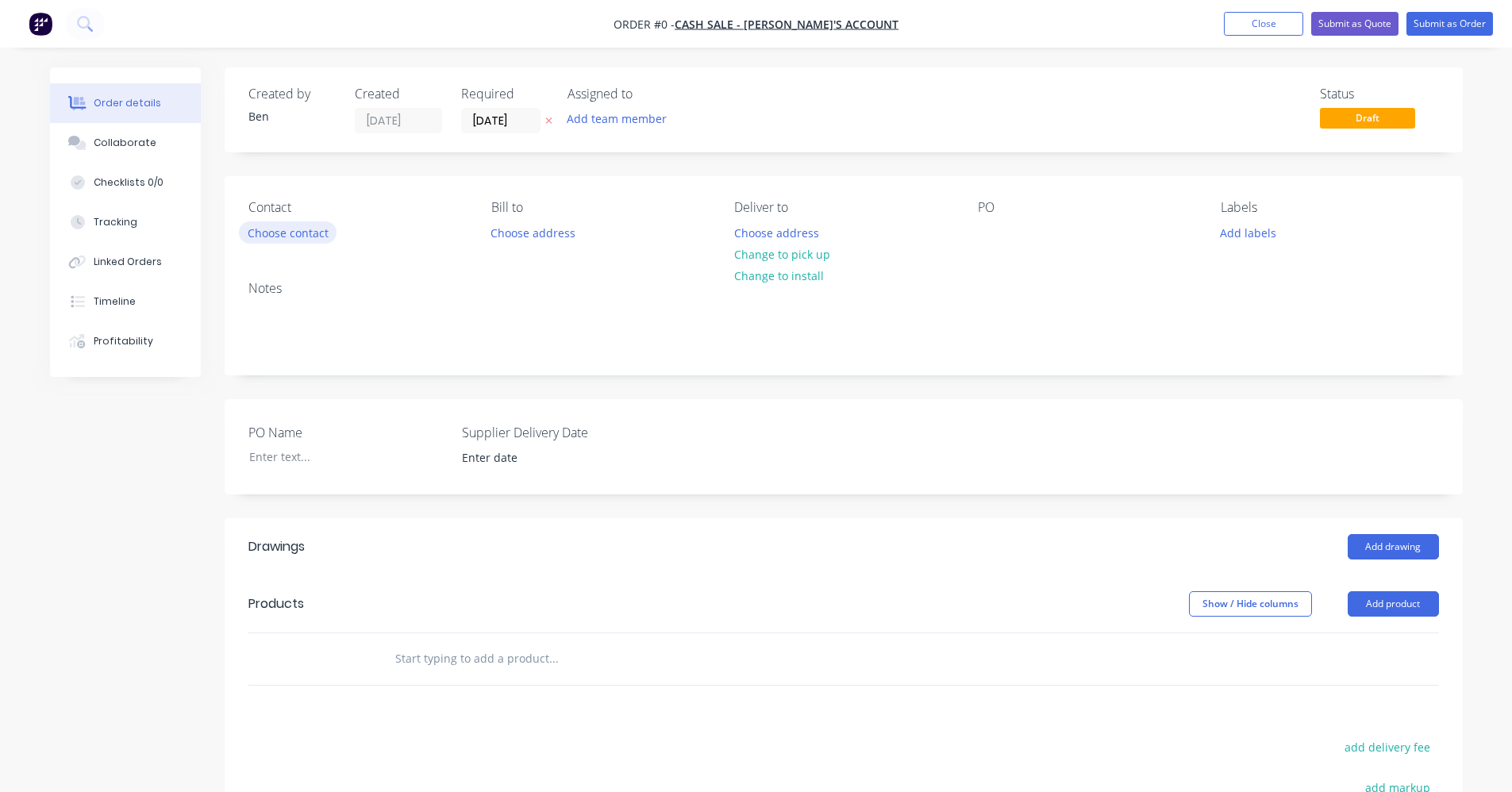
click at [298, 226] on button "Choose contact" at bounding box center [288, 232] width 98 height 21
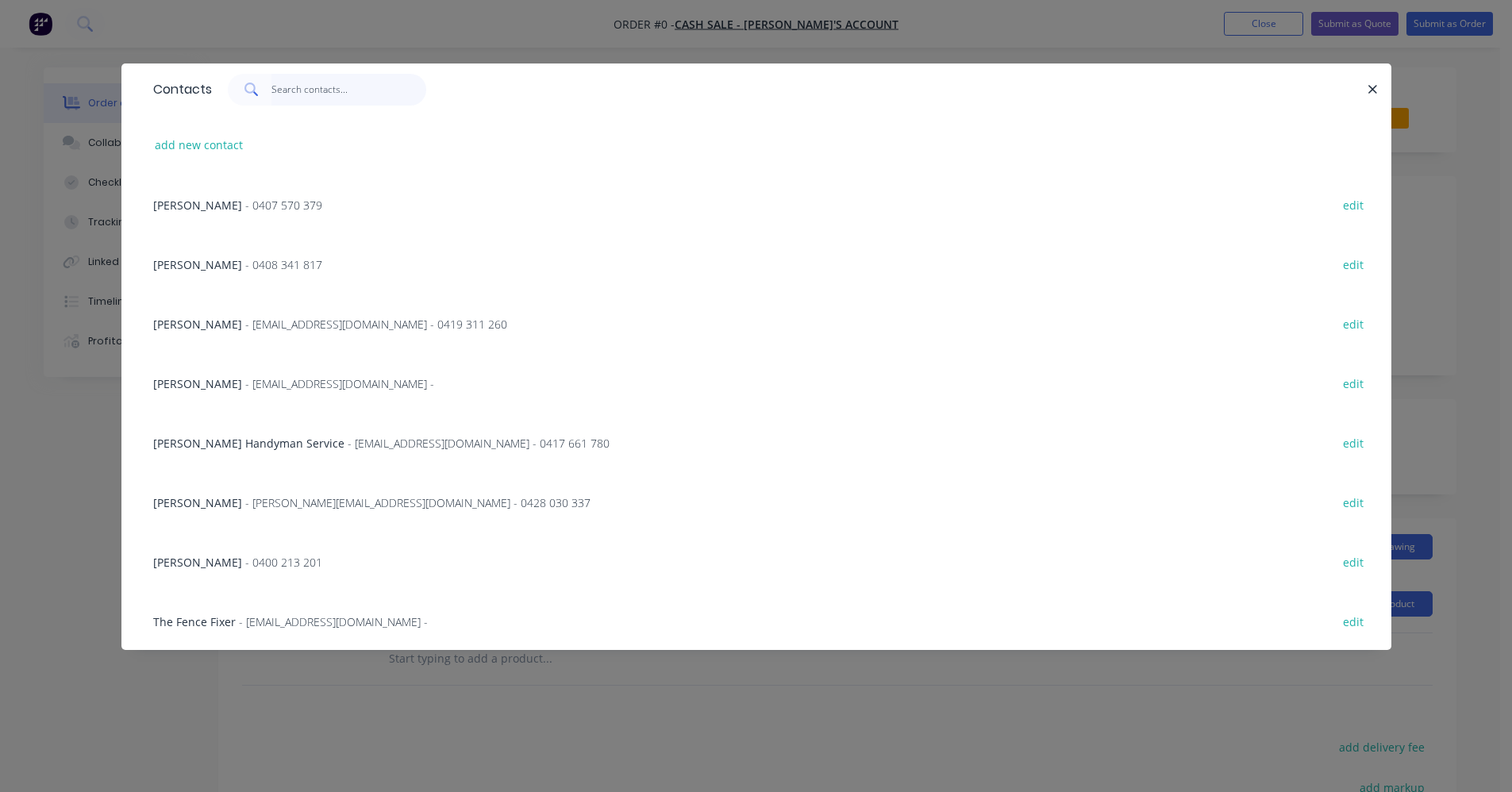
click at [292, 91] on input "text" at bounding box center [348, 90] width 155 height 32
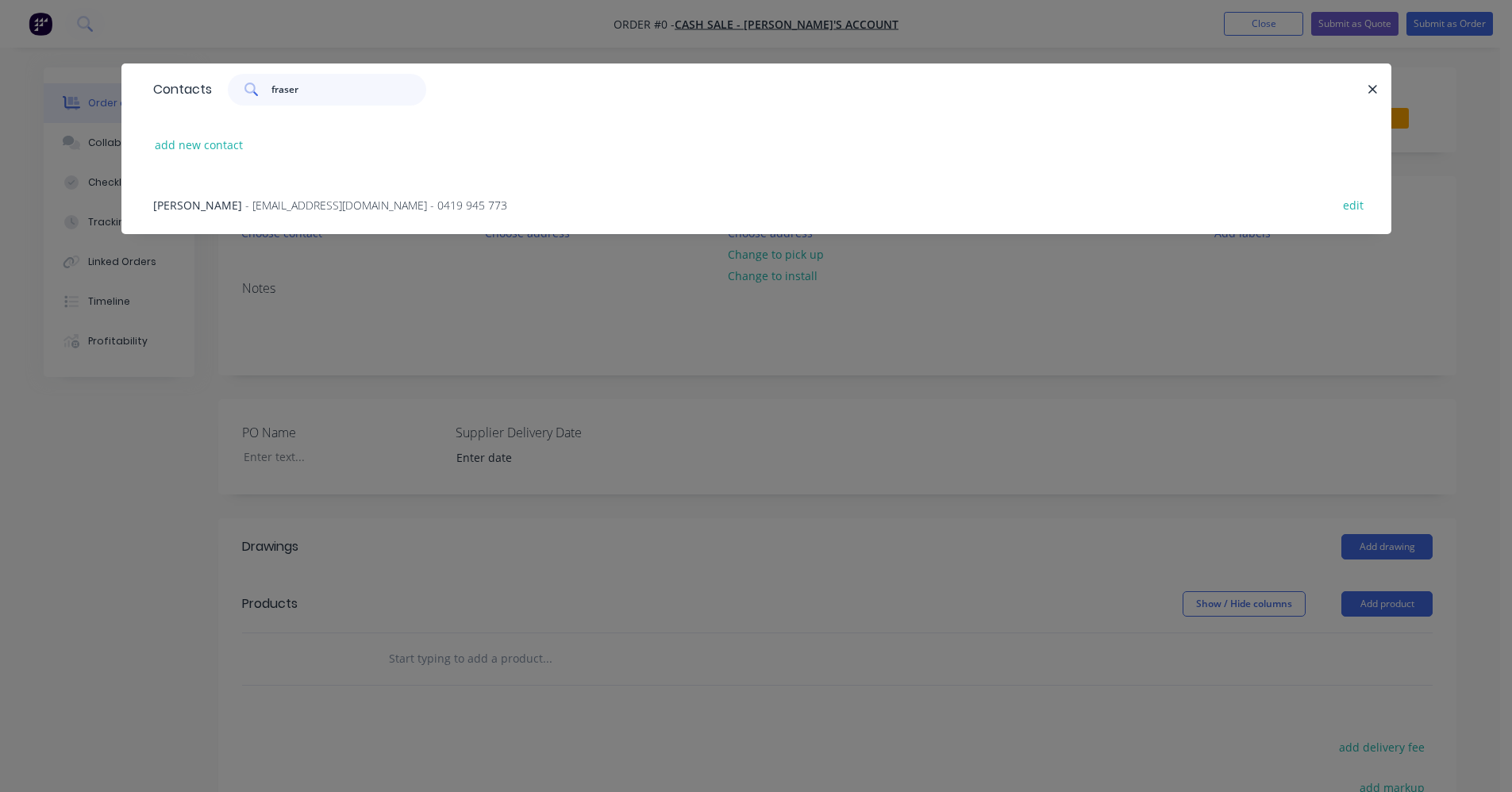
type input "fraser"
click at [285, 205] on span "- frasaustin12@gmail.com - 0419 945 773" at bounding box center [376, 205] width 262 height 15
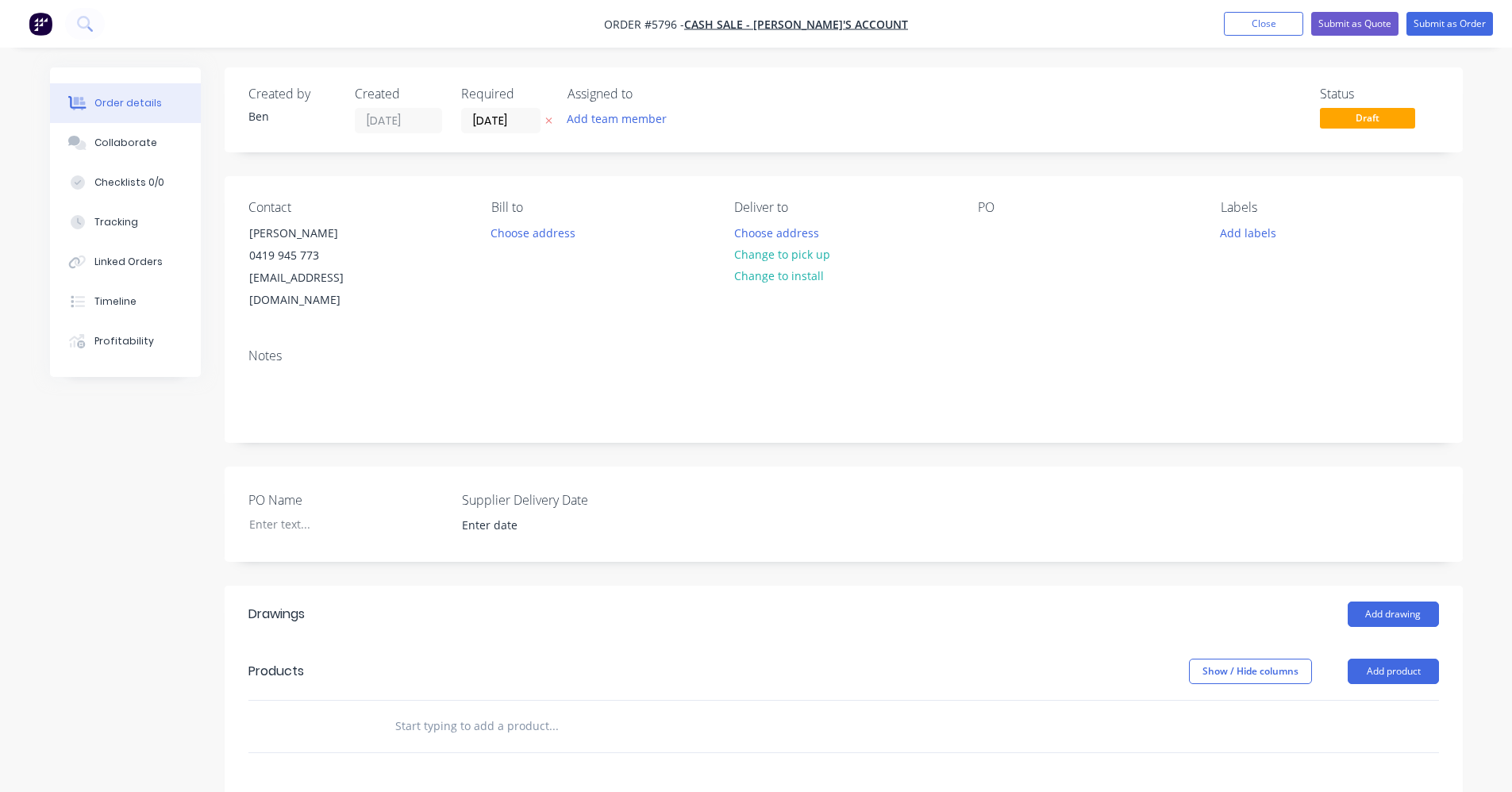
drag, startPoint x: 804, startPoint y: 260, endPoint x: 954, endPoint y: 267, distance: 150.2
click at [813, 260] on button "Change to pick up" at bounding box center [782, 254] width 113 height 21
click at [1002, 236] on div at bounding box center [990, 233] width 26 height 23
click at [1235, 239] on button "Add labels" at bounding box center [1248, 232] width 73 height 21
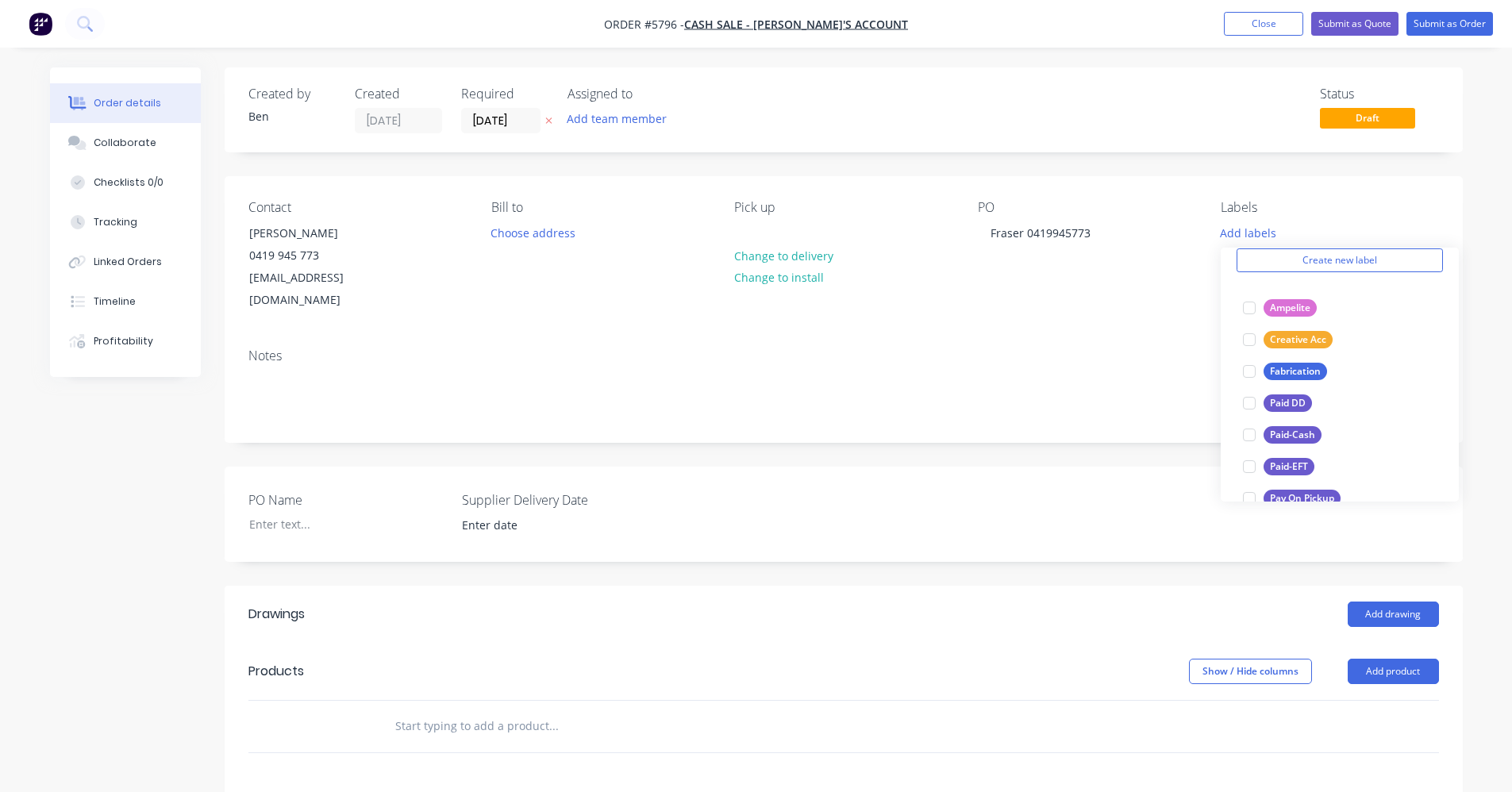
scroll to position [159, 0]
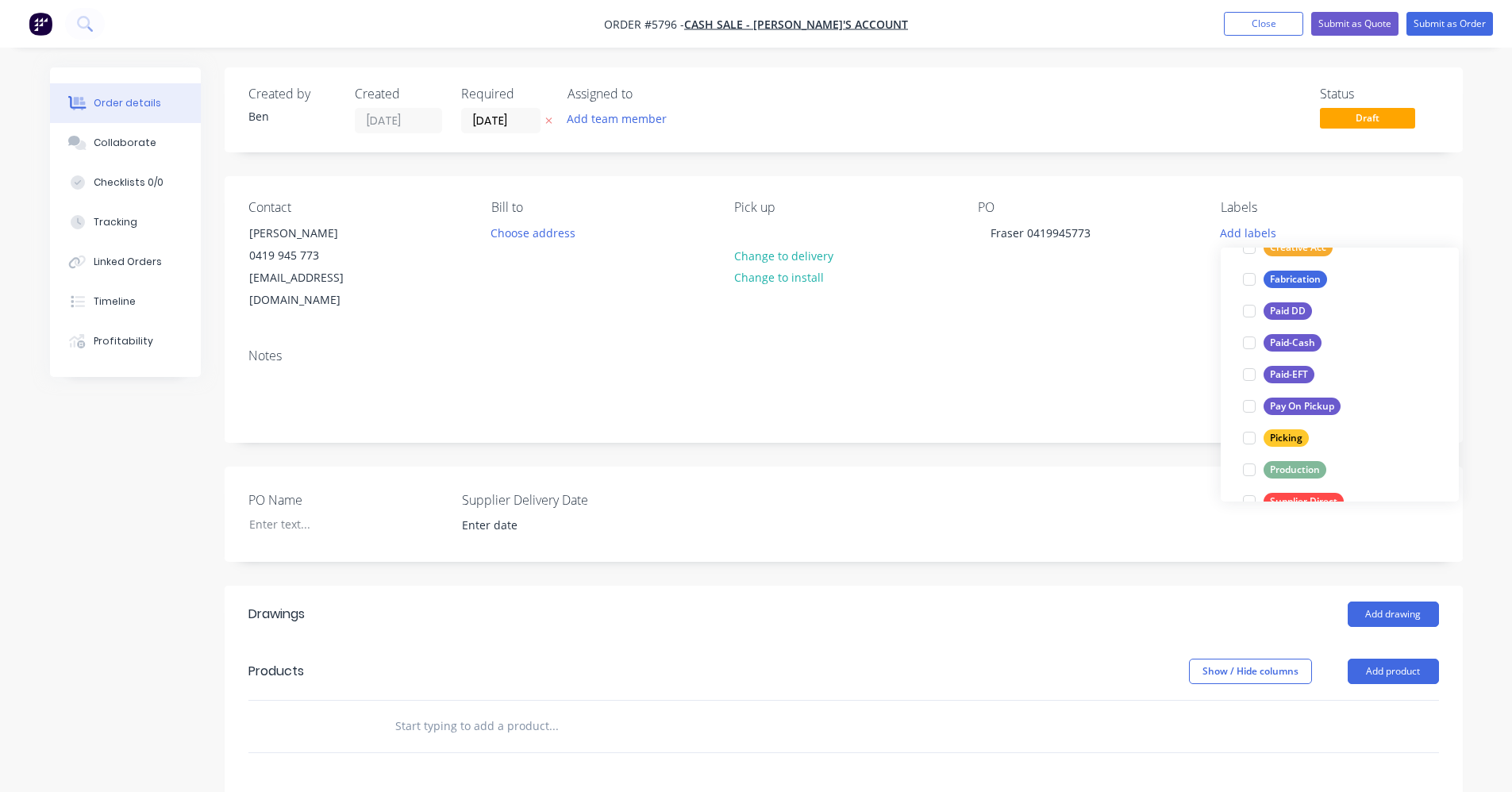
drag, startPoint x: 1293, startPoint y: 469, endPoint x: 1185, endPoint y: 431, distance: 114.5
click at [1293, 468] on div "Production" at bounding box center [1295, 470] width 63 height 18
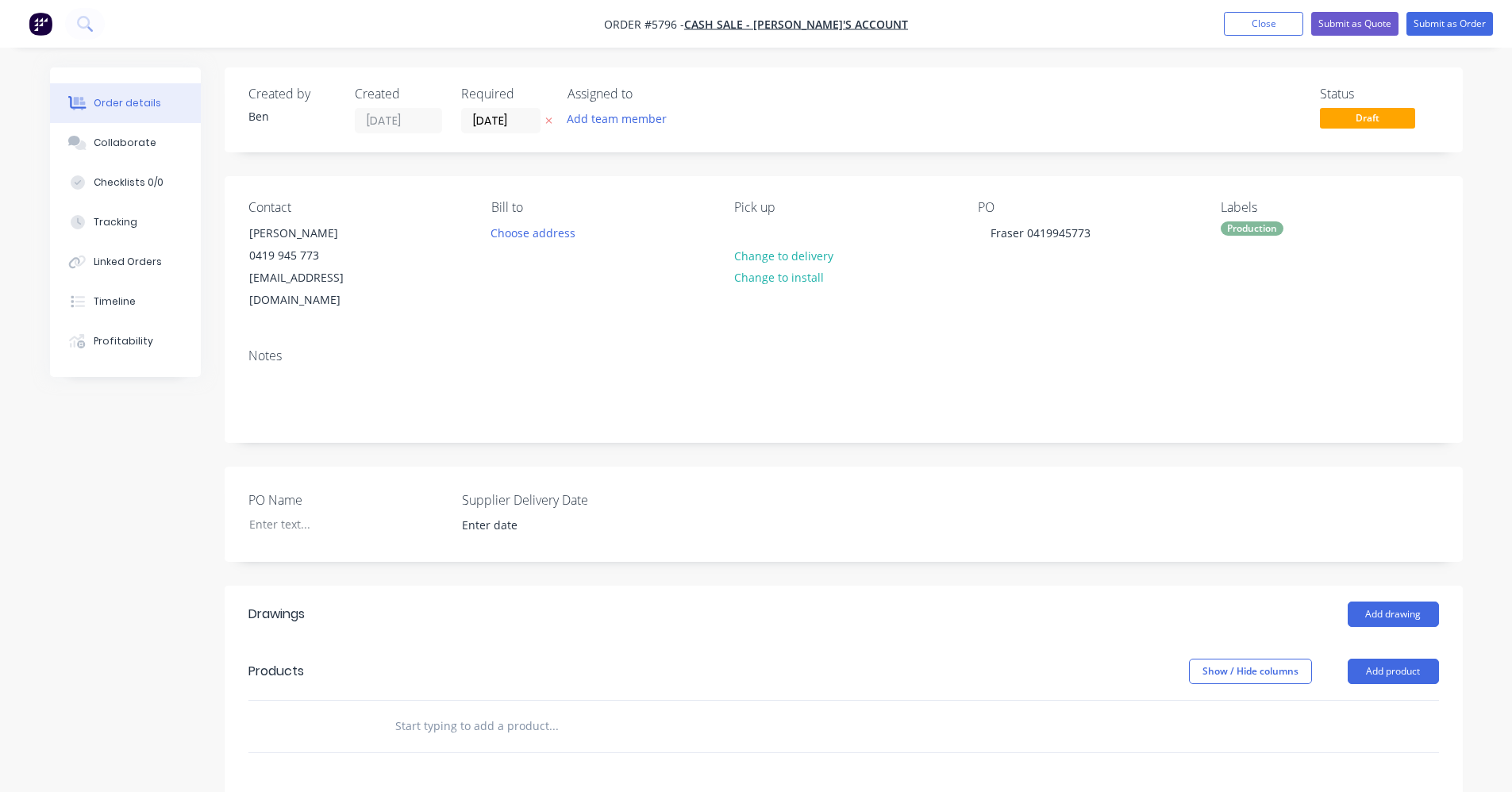
click at [989, 419] on div "Notes" at bounding box center [843, 388] width 1238 height 106
drag, startPoint x: 144, startPoint y: 147, endPoint x: 209, endPoint y: 167, distance: 68.0
click at [147, 147] on div "Collaborate" at bounding box center [125, 143] width 63 height 14
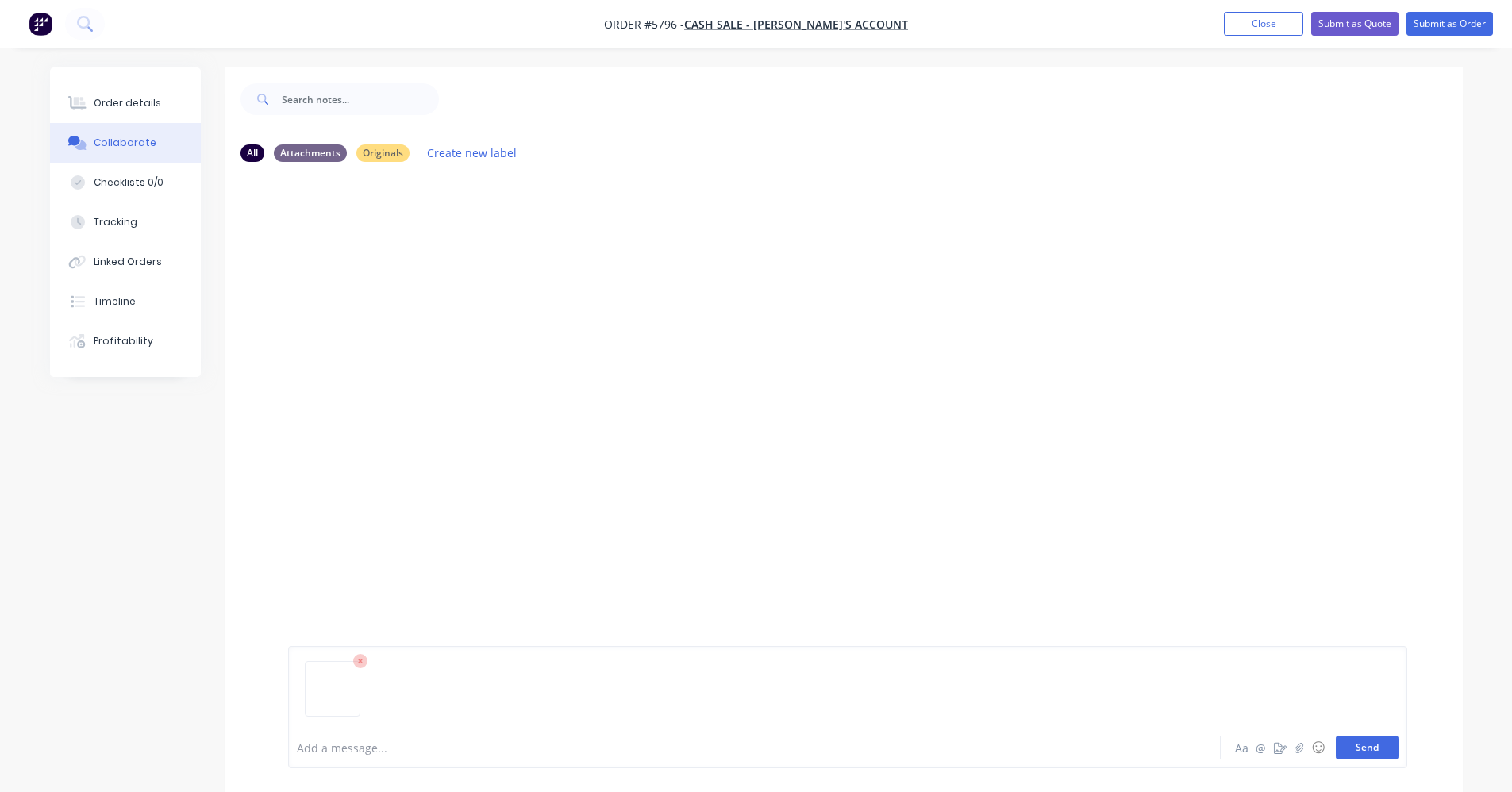
click at [1381, 749] on button "Send" at bounding box center [1367, 747] width 63 height 24
drag, startPoint x: 126, startPoint y: 105, endPoint x: 138, endPoint y: 106, distance: 12.0
click at [126, 104] on div "Order details" at bounding box center [127, 103] width 67 height 14
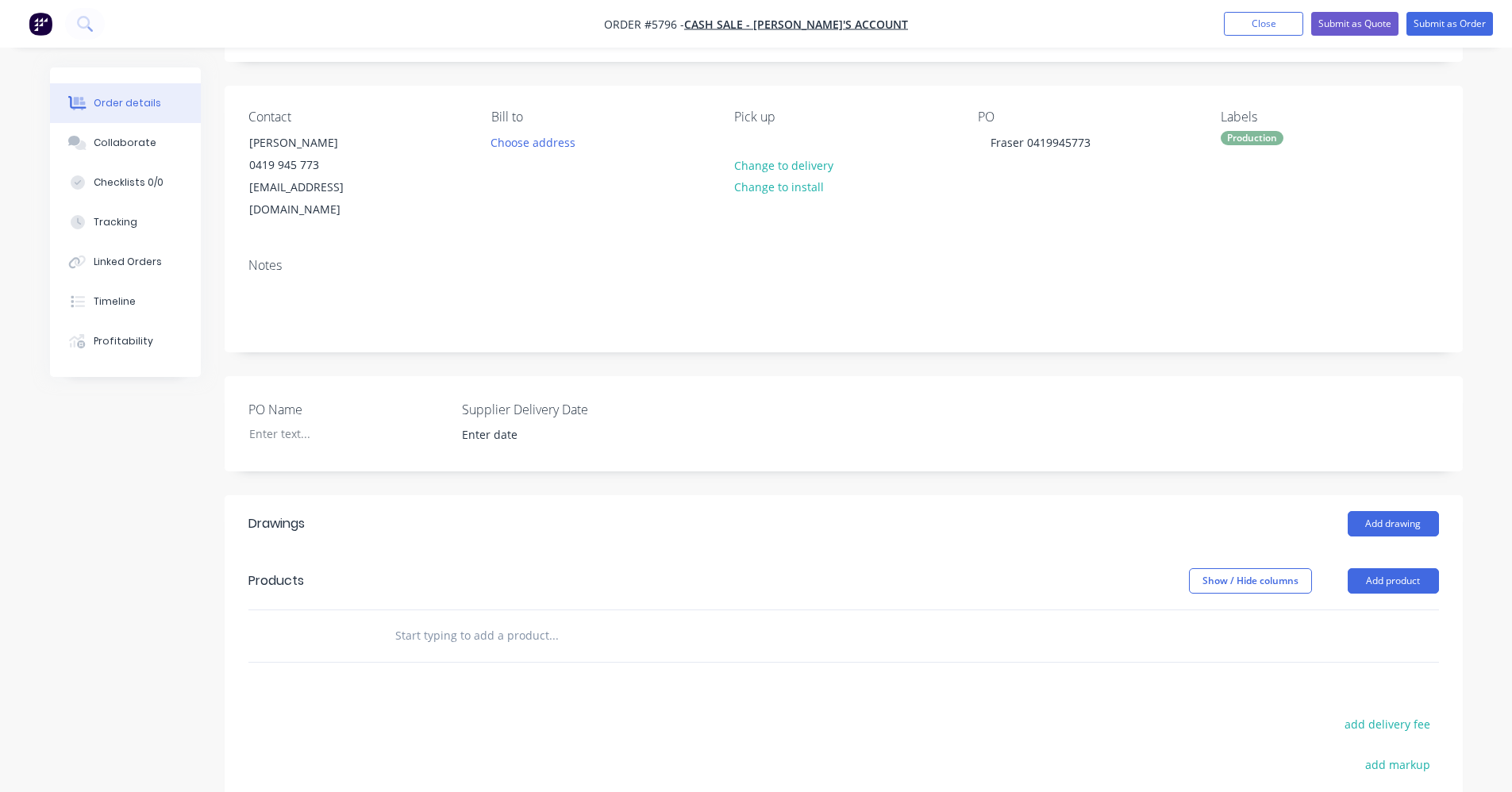
scroll to position [318, 0]
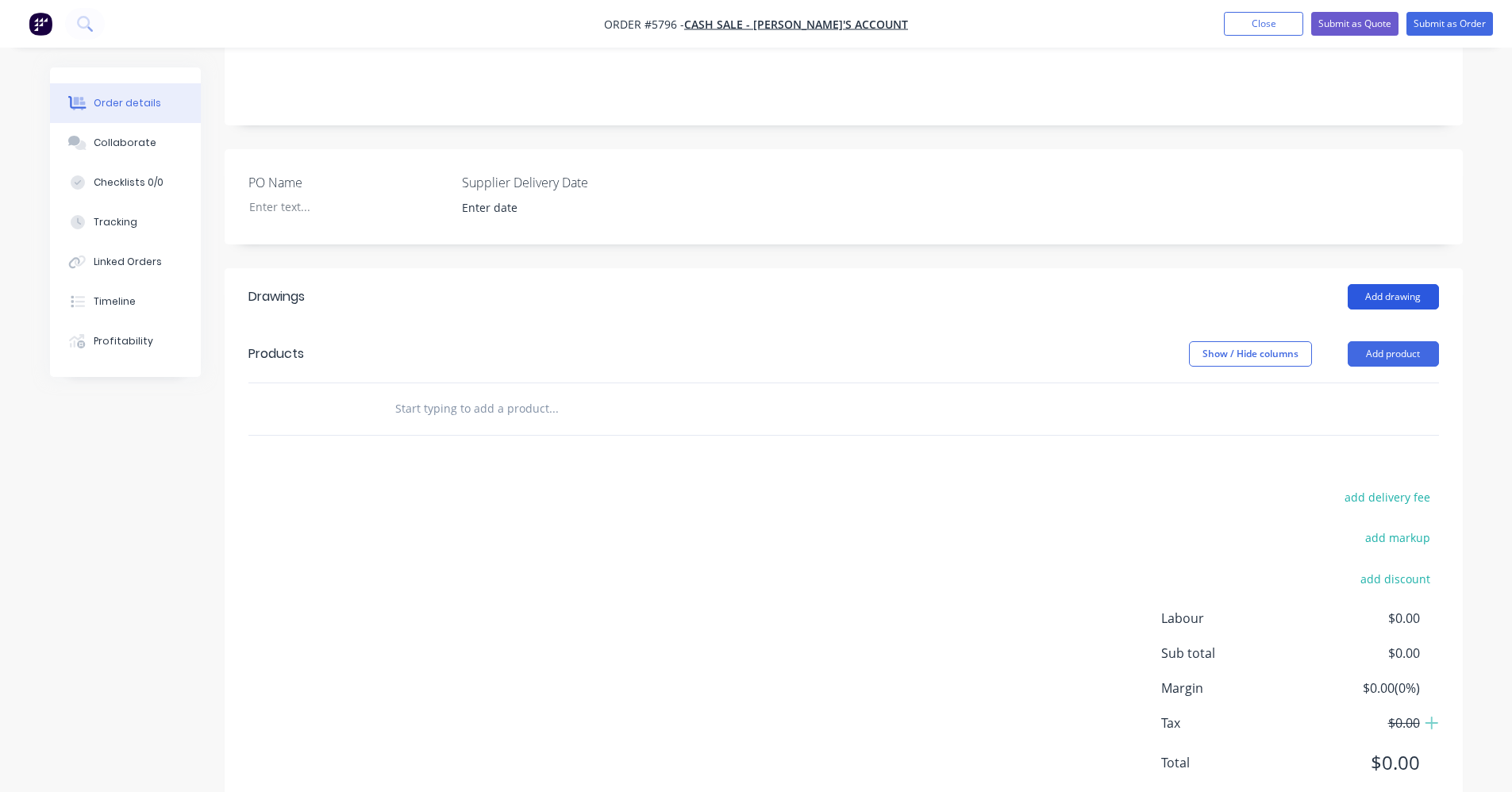
click at [1406, 284] on button "Add drawing" at bounding box center [1393, 297] width 91 height 26
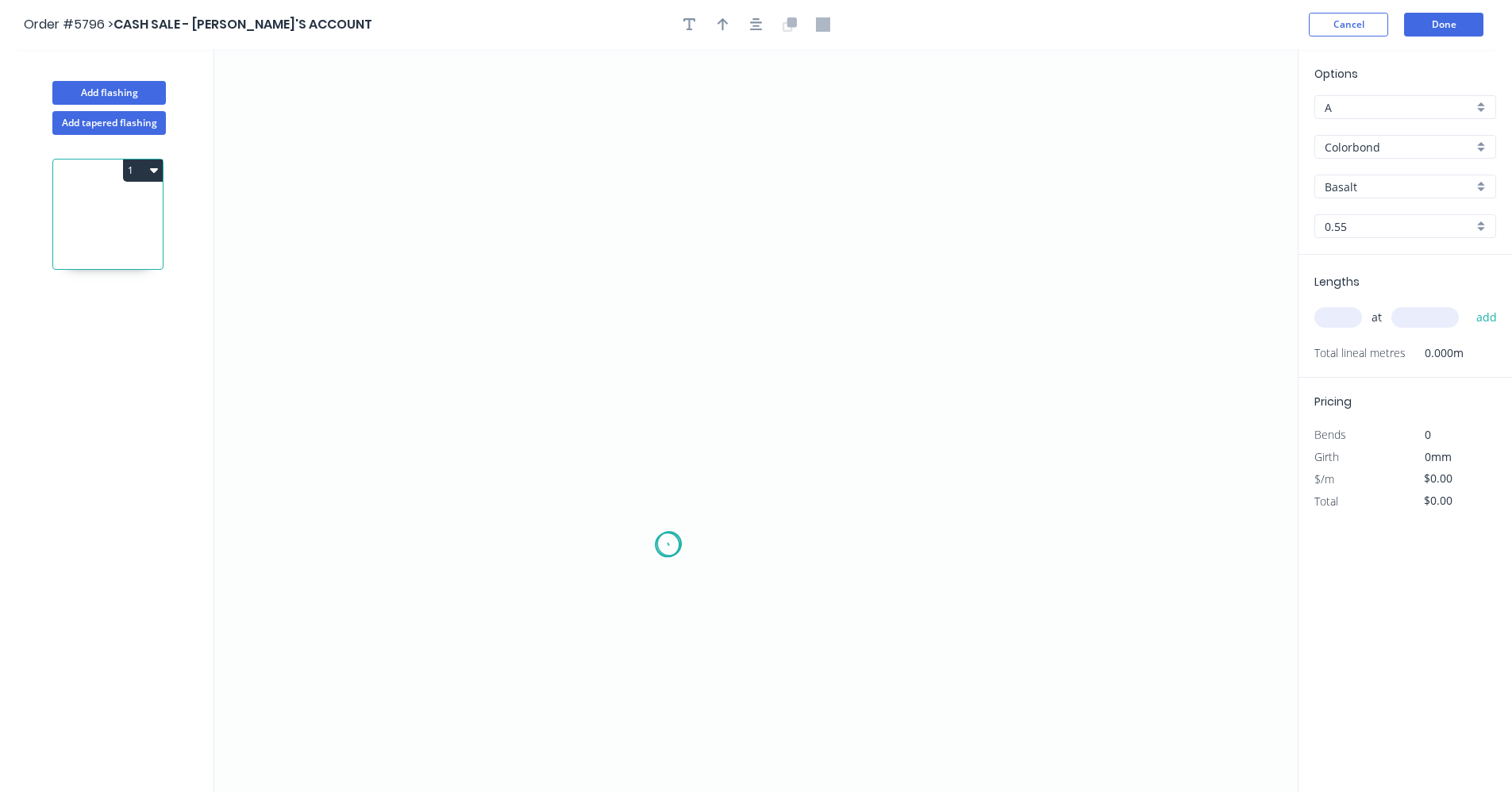
drag, startPoint x: 668, startPoint y: 545, endPoint x: 662, endPoint y: 409, distance: 136.1
click at [669, 540] on icon "0" at bounding box center [756, 420] width 1084 height 743
click at [672, 186] on icon "0" at bounding box center [756, 420] width 1084 height 743
click at [1053, 185] on icon "0 ?" at bounding box center [756, 420] width 1084 height 743
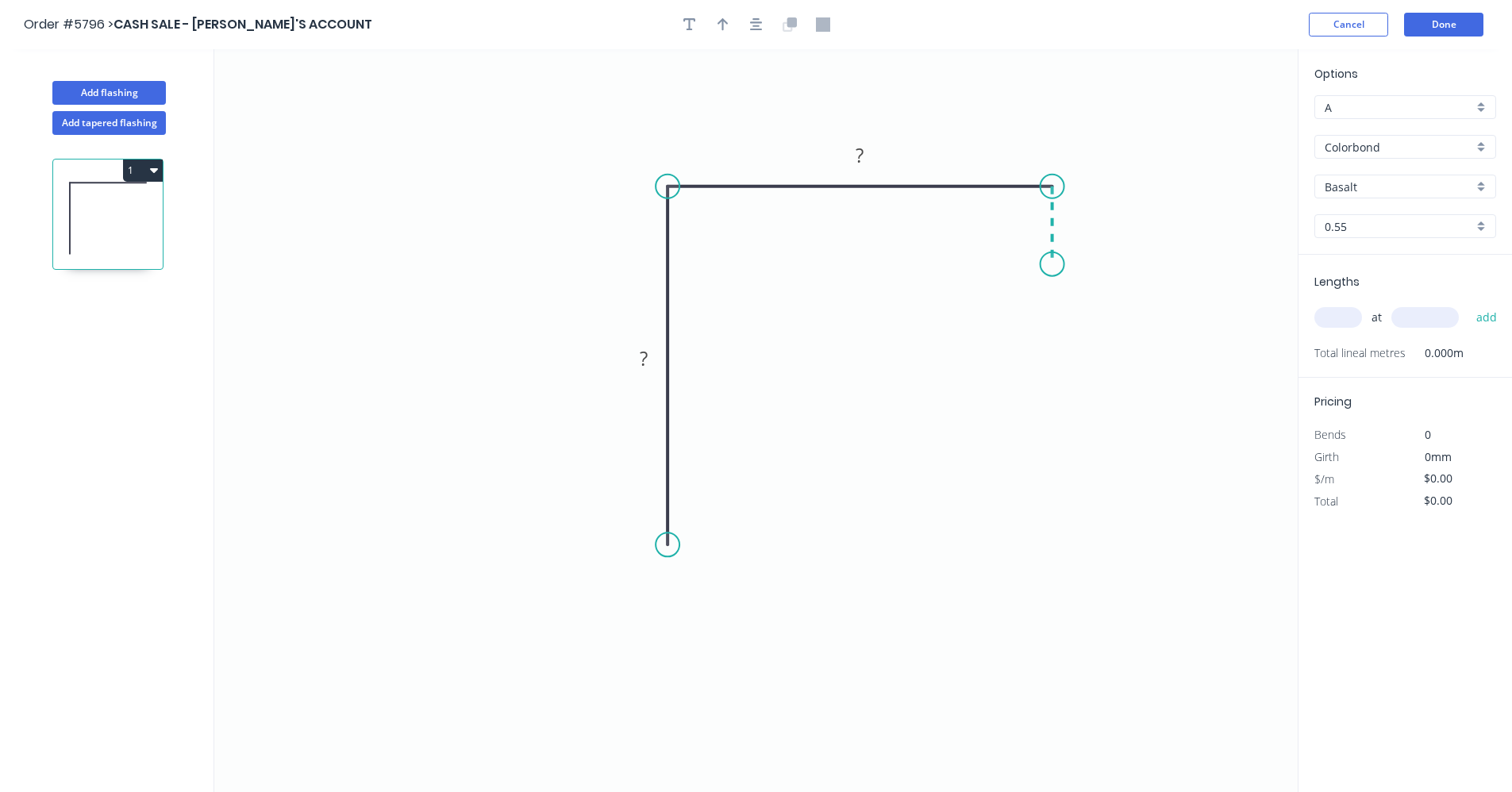
click at [1048, 264] on icon "0 ? ?" at bounding box center [756, 420] width 1084 height 743
drag, startPoint x: 662, startPoint y: 549, endPoint x: 665, endPoint y: 386, distance: 163.0
click at [665, 386] on circle at bounding box center [667, 385] width 24 height 24
click at [765, 20] on button "button" at bounding box center [756, 24] width 24 height 24
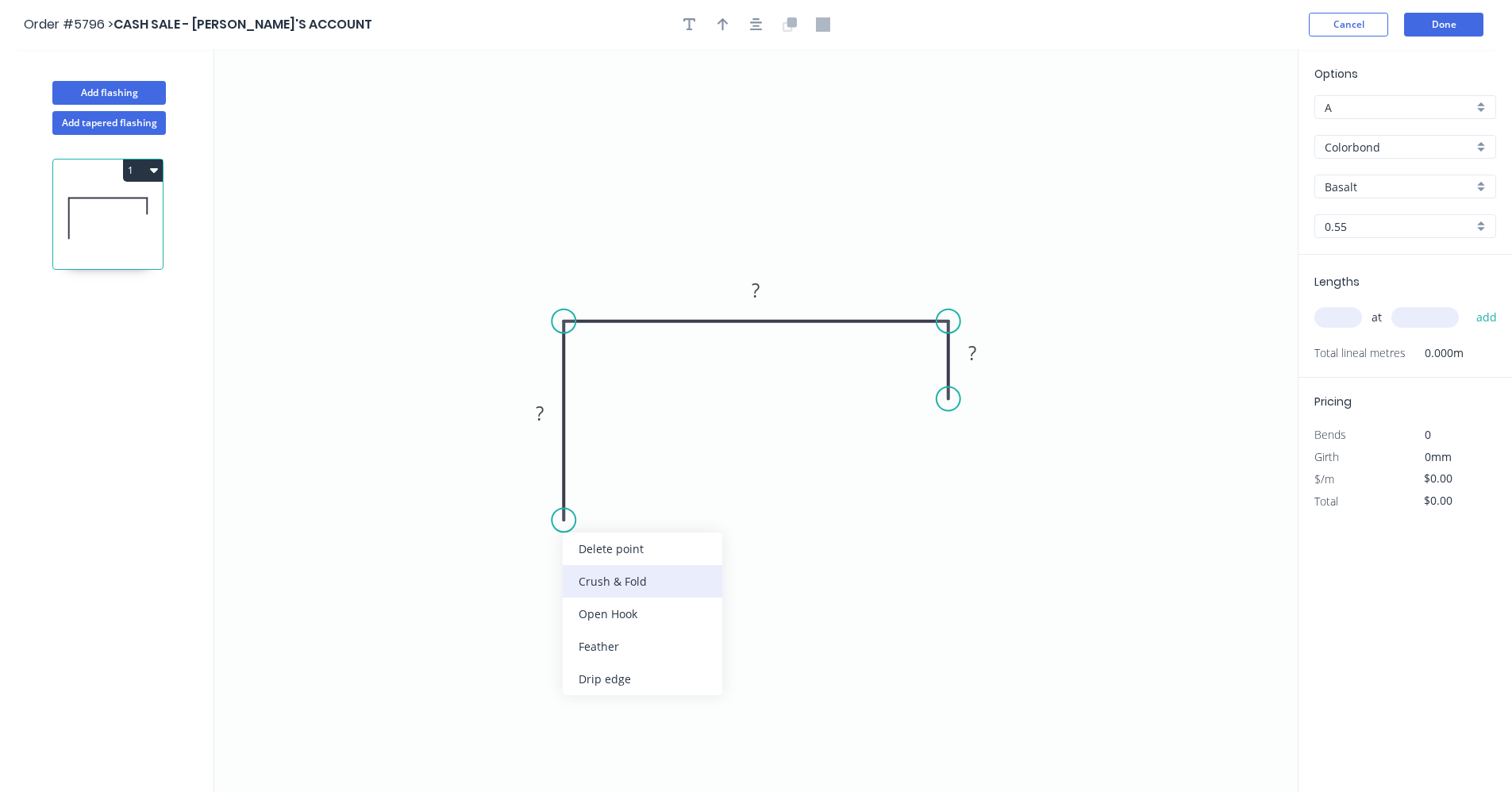
click at [614, 582] on div "Crush & Fold" at bounding box center [642, 581] width 160 height 33
click at [546, 417] on rect at bounding box center [540, 414] width 32 height 22
type input "$22.63"
click at [752, 25] on icon "button" at bounding box center [756, 25] width 12 height 14
click at [727, 25] on icon "button" at bounding box center [723, 25] width 11 height 14
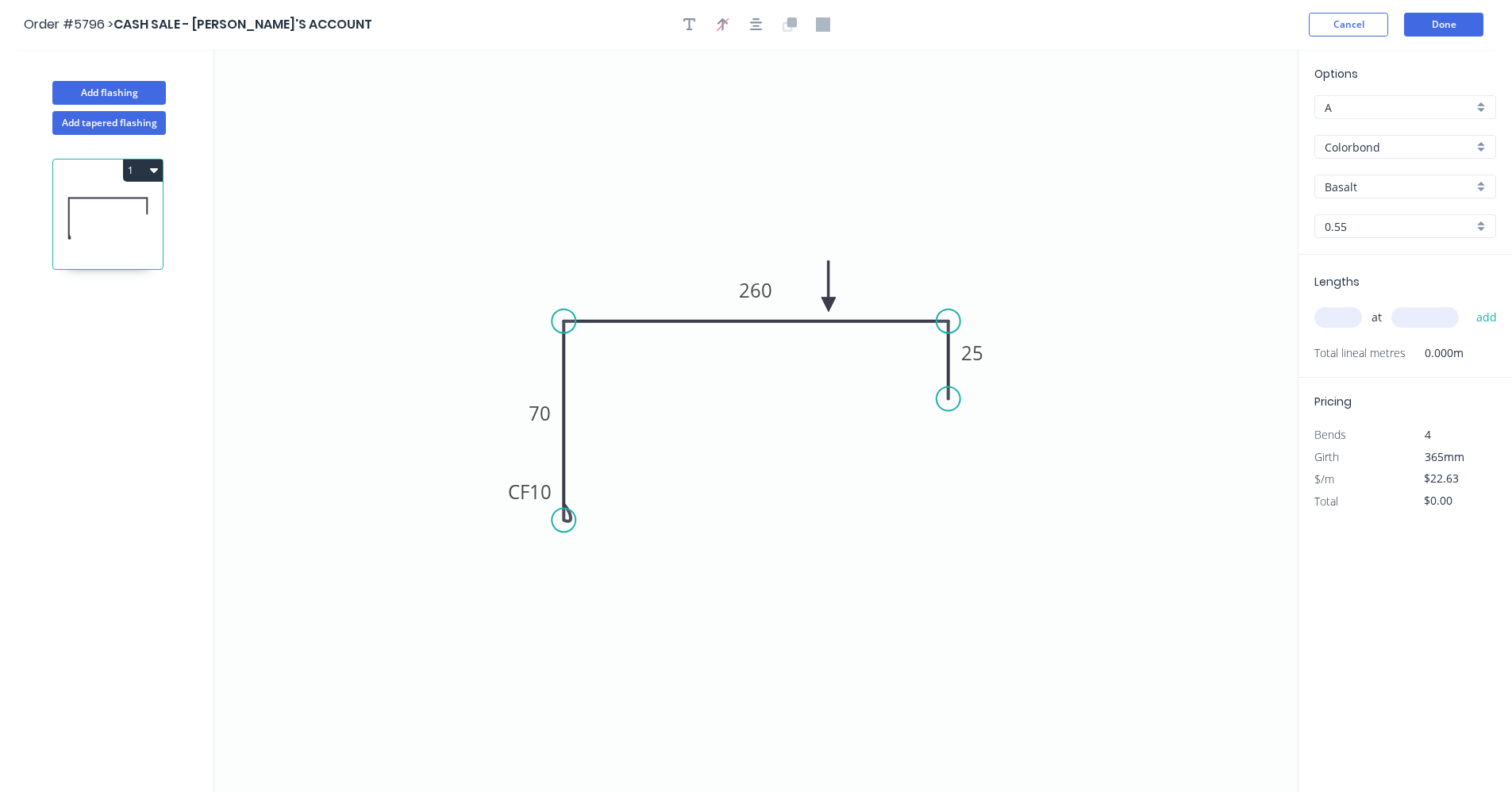
drag, startPoint x: 1214, startPoint y: 127, endPoint x: 835, endPoint y: 305, distance: 418.7
click at [830, 305] on icon at bounding box center [828, 287] width 14 height 51
click at [1473, 188] on div "Basalt" at bounding box center [1405, 186] width 182 height 24
click at [1374, 354] on div "Dover White" at bounding box center [1405, 355] width 180 height 27
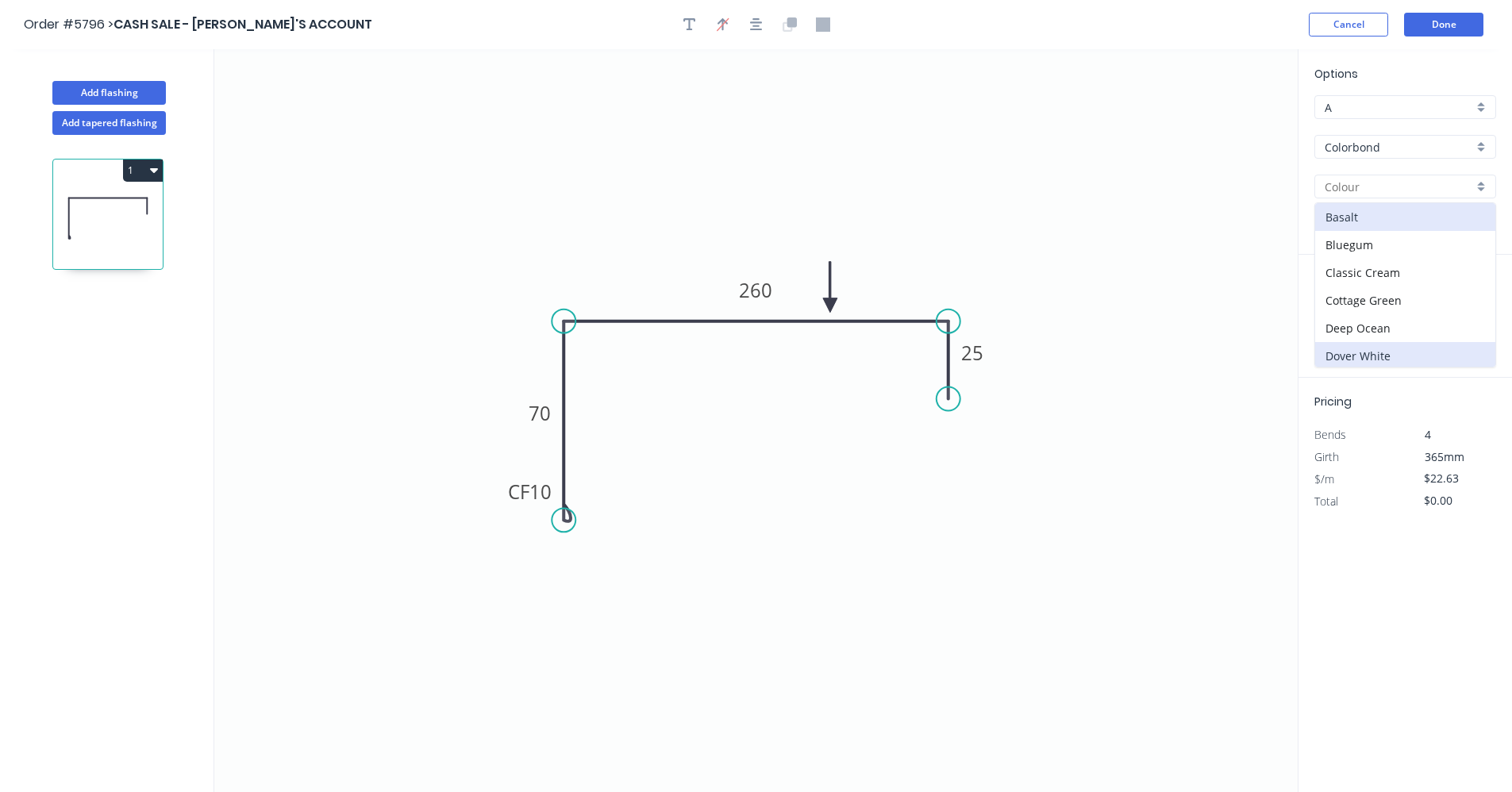
type input "Dover White"
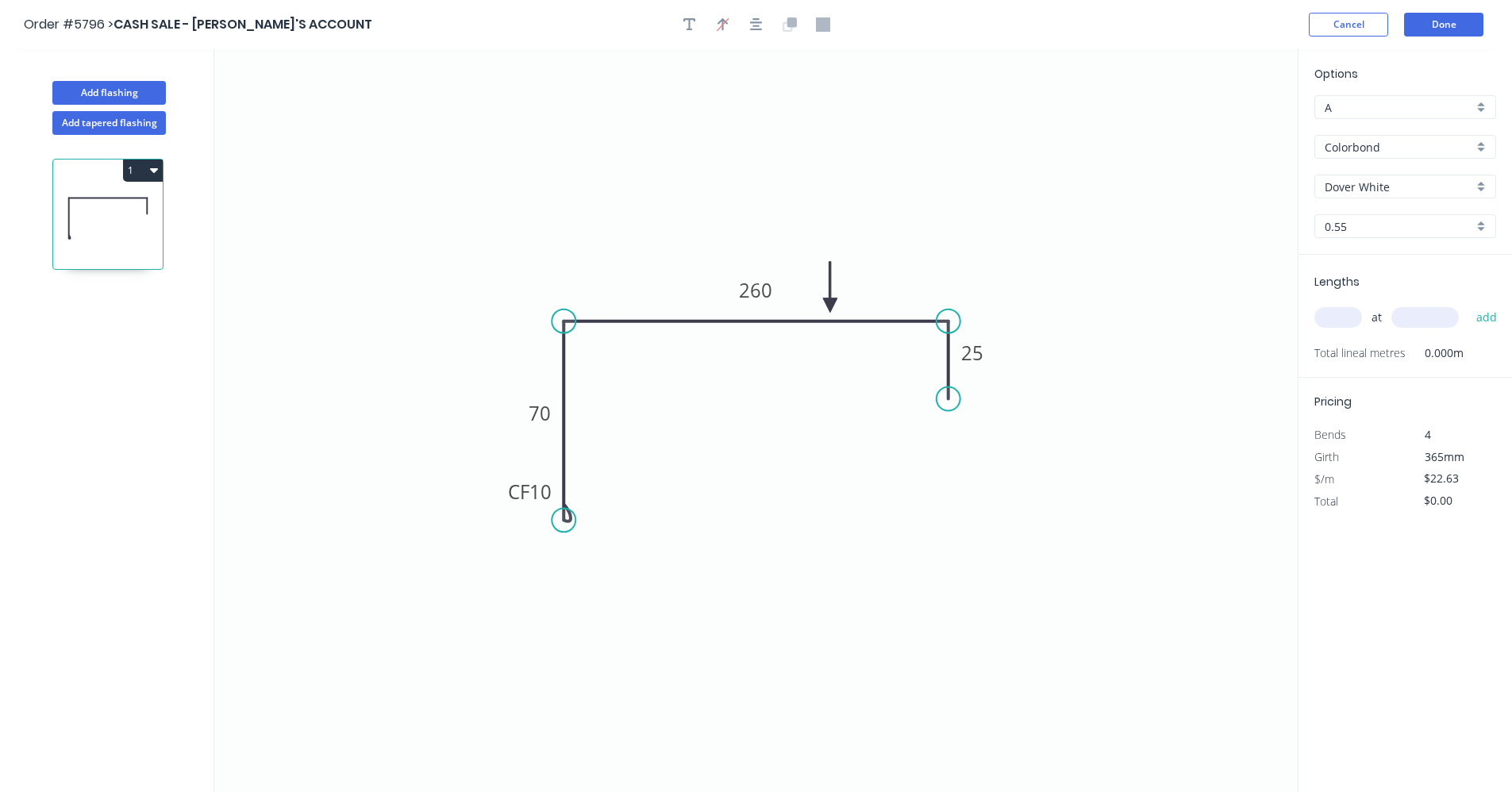
click at [1339, 313] on input "text" at bounding box center [1338, 317] width 48 height 20
type input "1"
type input "2300"
click at [1469, 304] on button "add" at bounding box center [1487, 317] width 37 height 27
click at [153, 174] on icon "button" at bounding box center [154, 170] width 8 height 12
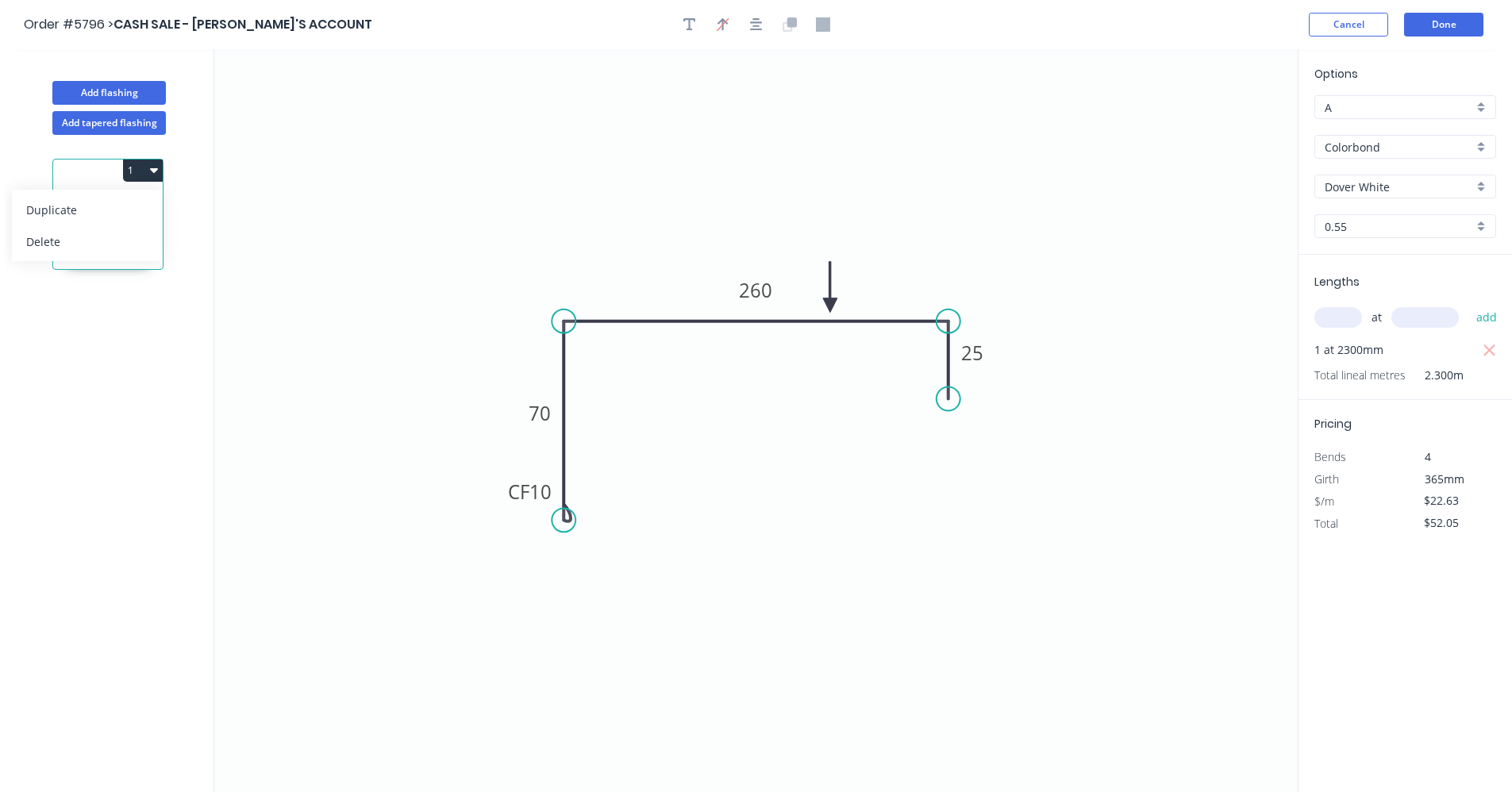
drag, startPoint x: 113, startPoint y: 203, endPoint x: 122, endPoint y: 207, distance: 9.8
click at [113, 205] on div "Duplicate" at bounding box center [87, 210] width 122 height 23
type input "$0.00"
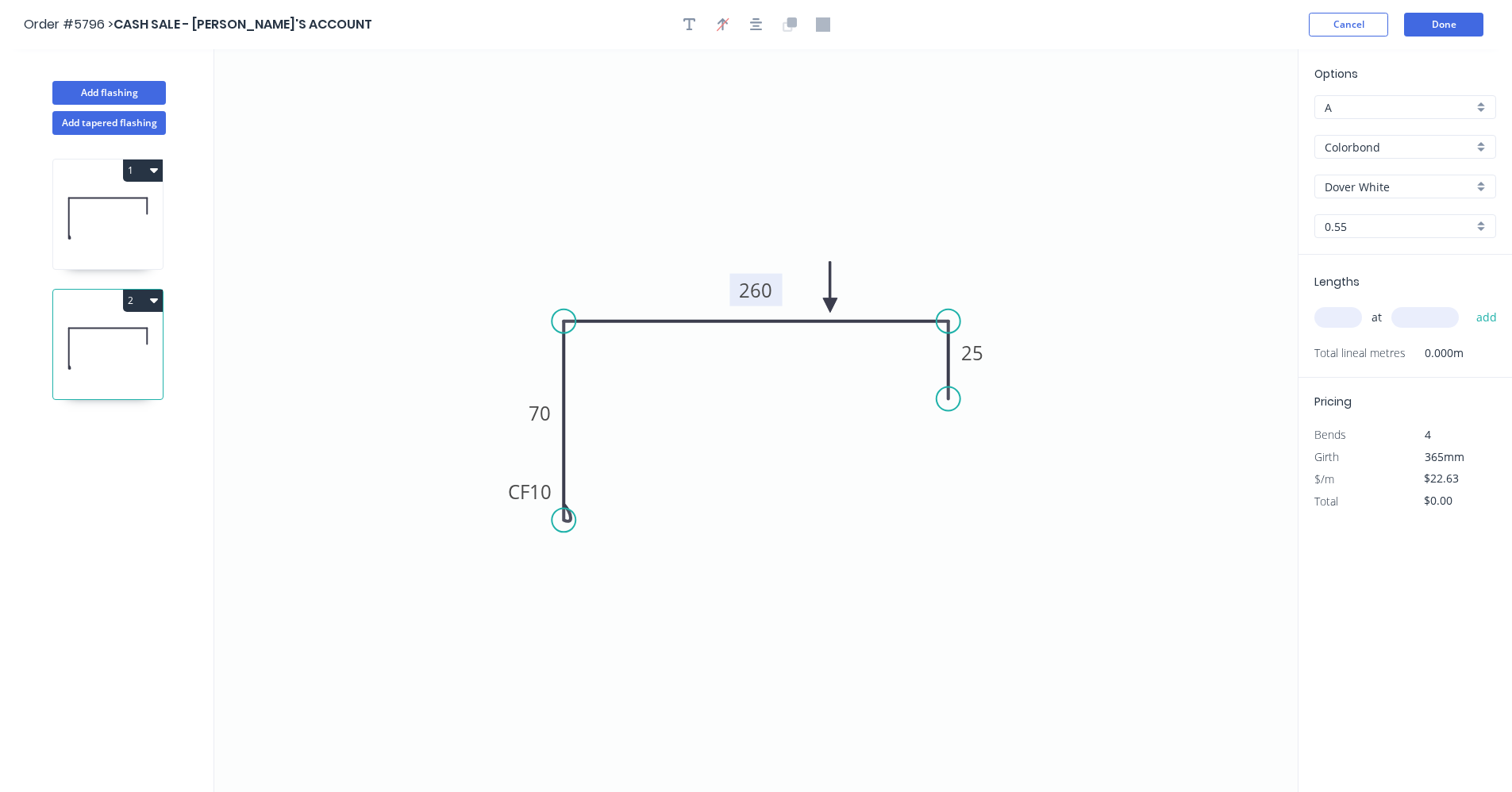
click at [774, 293] on rect at bounding box center [755, 290] width 52 height 33
click at [764, 287] on tspan "260" at bounding box center [757, 290] width 34 height 26
click at [1328, 318] on input "text" at bounding box center [1338, 317] width 48 height 20
type input "1"
type input "2300"
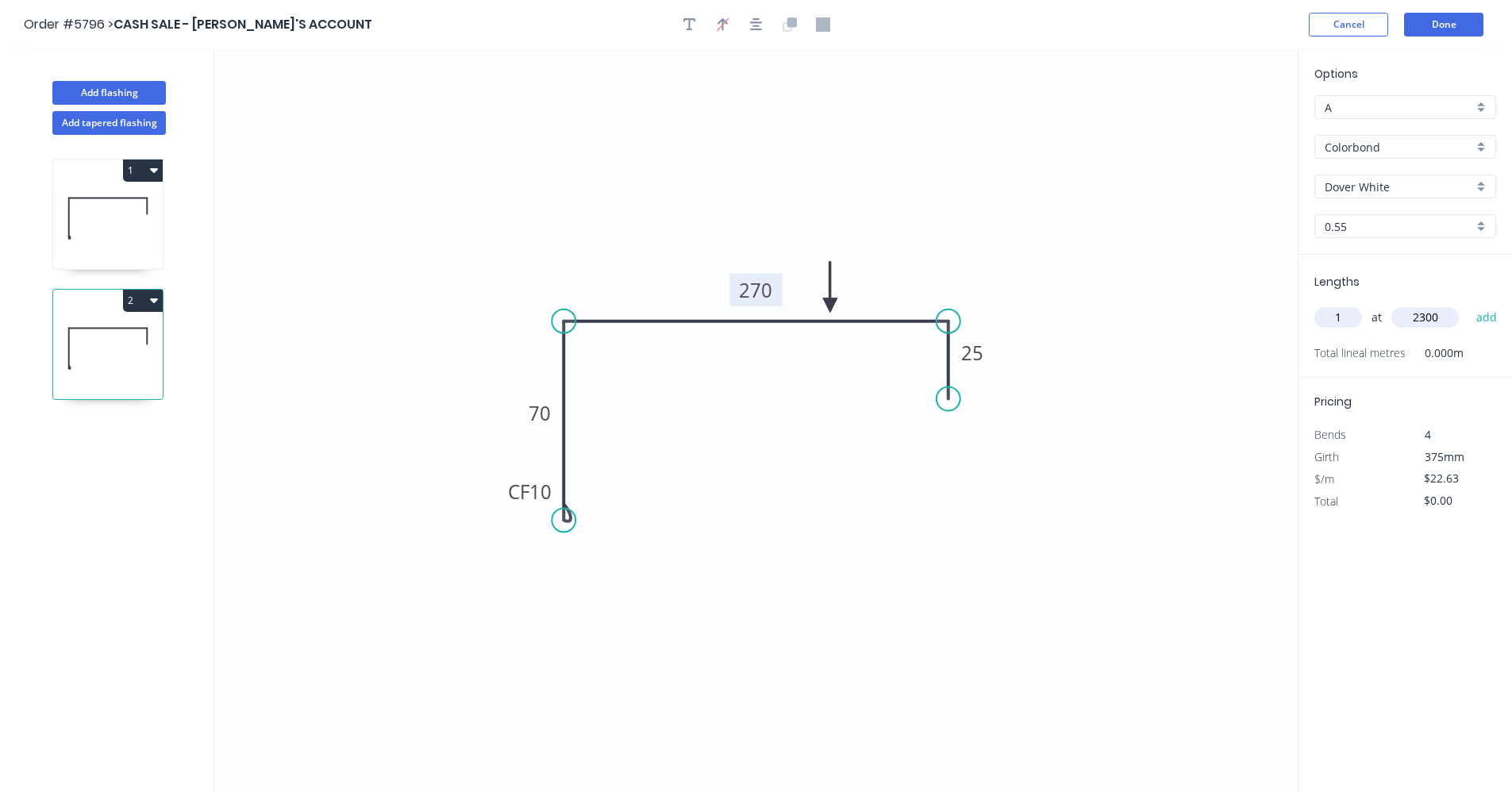
click at [1469, 304] on button "add" at bounding box center [1487, 317] width 37 height 27
click at [151, 301] on icon "button" at bounding box center [154, 300] width 8 height 12
click at [108, 328] on div "Duplicate" at bounding box center [87, 340] width 122 height 23
type input "$0.00"
click at [762, 288] on tspan "270" at bounding box center [757, 290] width 34 height 26
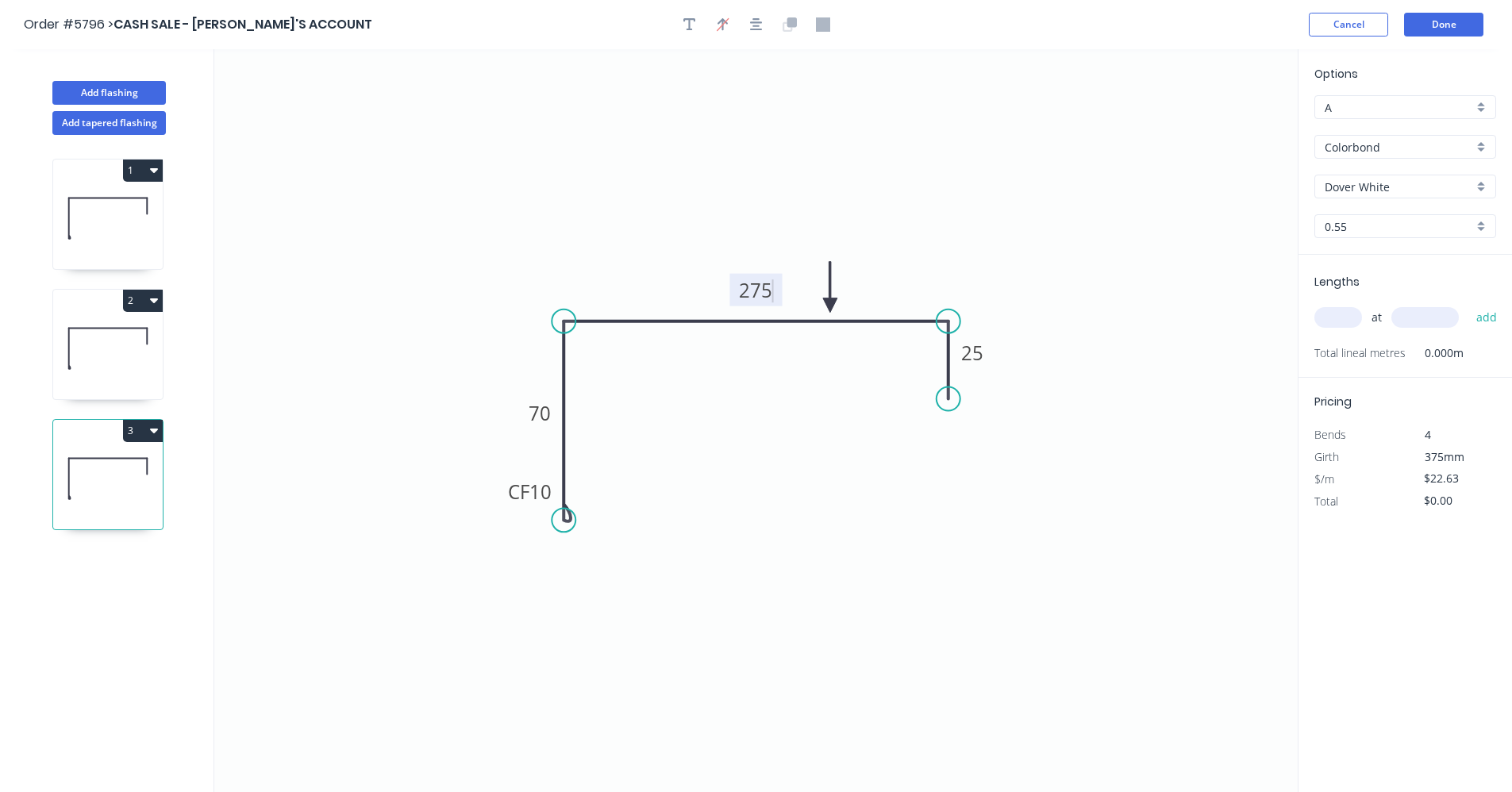
click at [1332, 317] on input "text" at bounding box center [1338, 317] width 48 height 20
type input "1"
type input "1200"
click at [1469, 304] on button "add" at bounding box center [1487, 317] width 37 height 27
type input "$27.16"
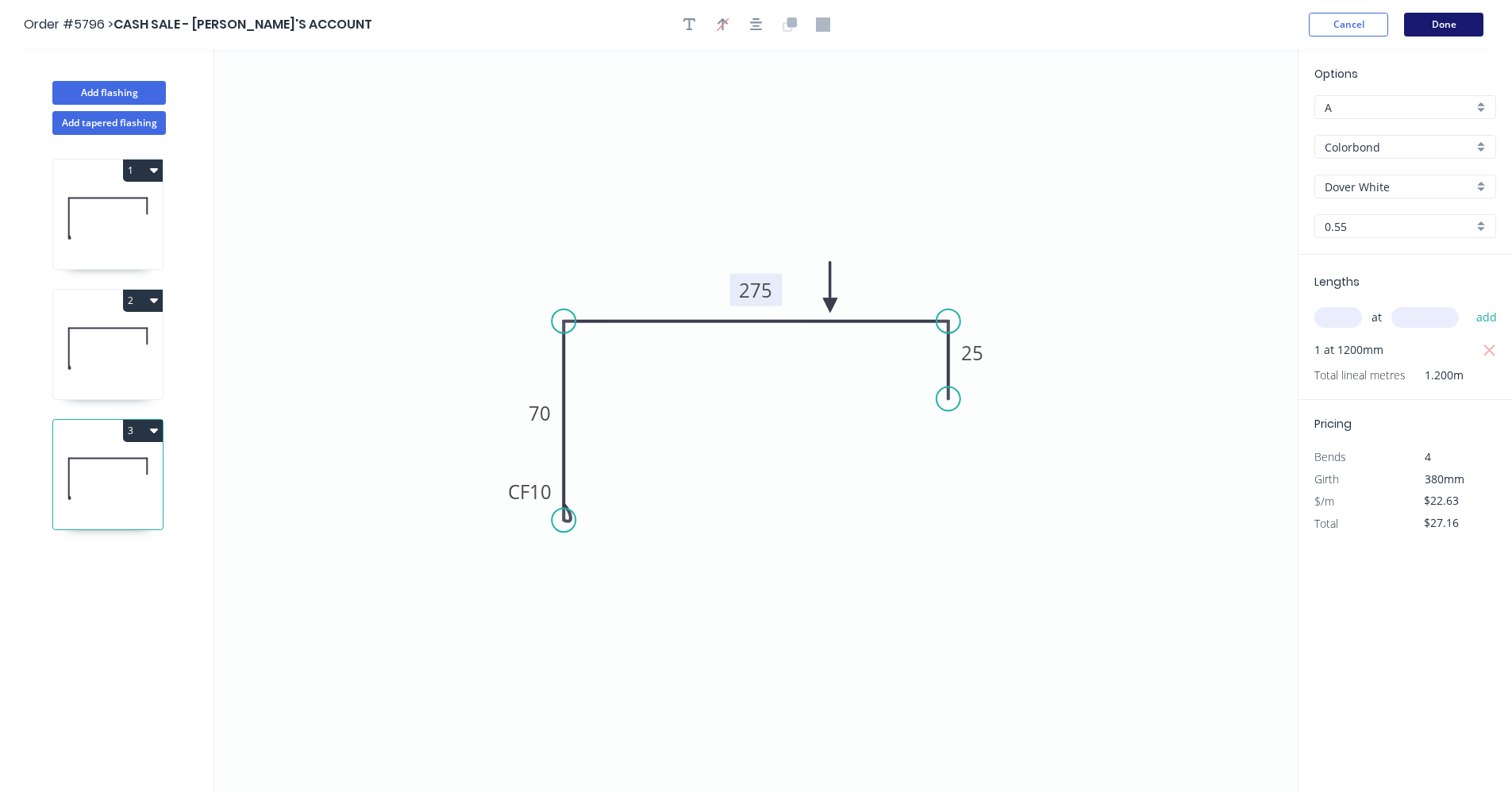
click at [1440, 26] on button "Done" at bounding box center [1444, 24] width 79 height 24
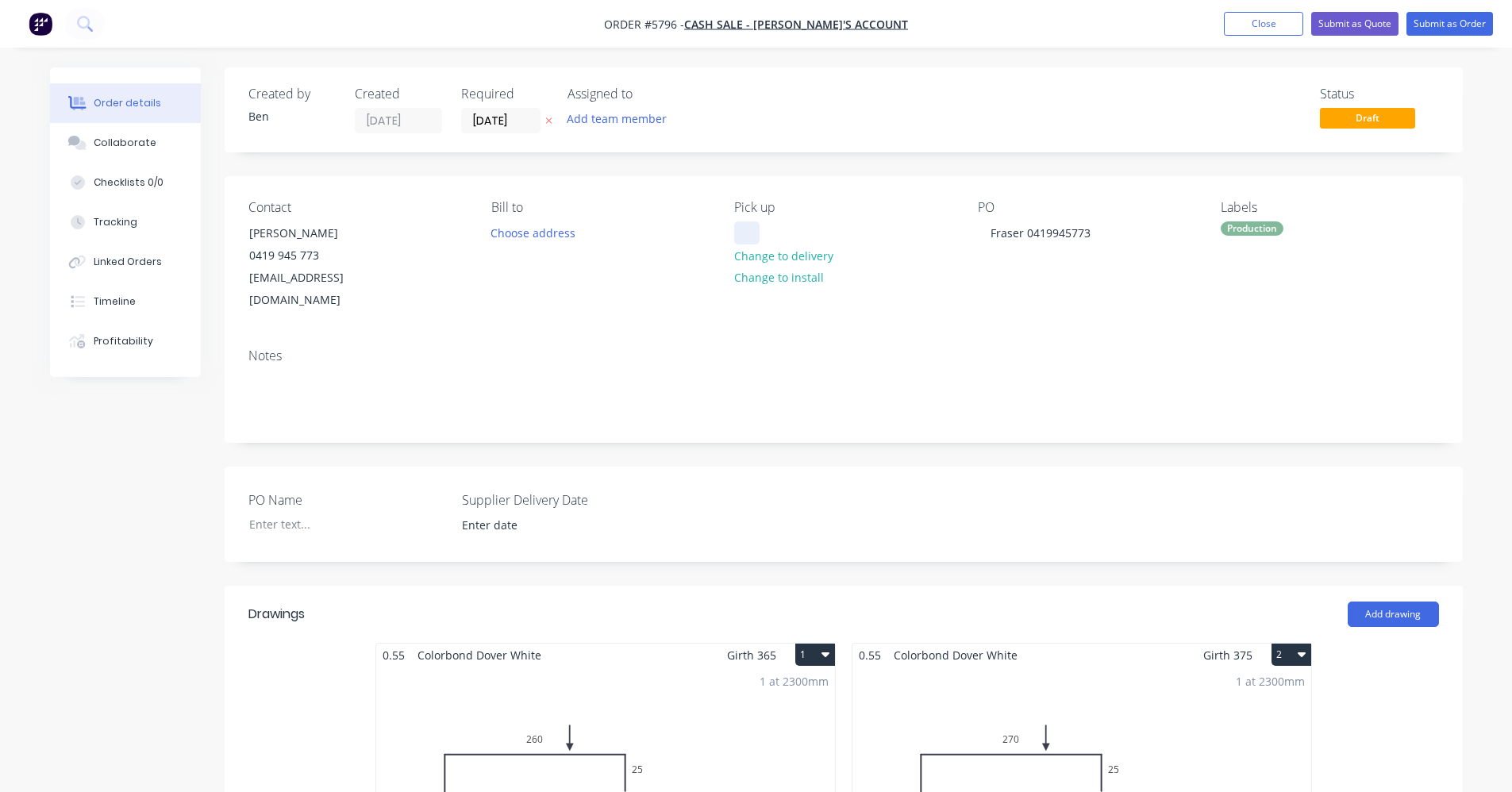
click at [749, 232] on div at bounding box center [746, 233] width 26 height 23
click at [1475, 11] on button "Submit as Order" at bounding box center [1450, 23] width 87 height 24
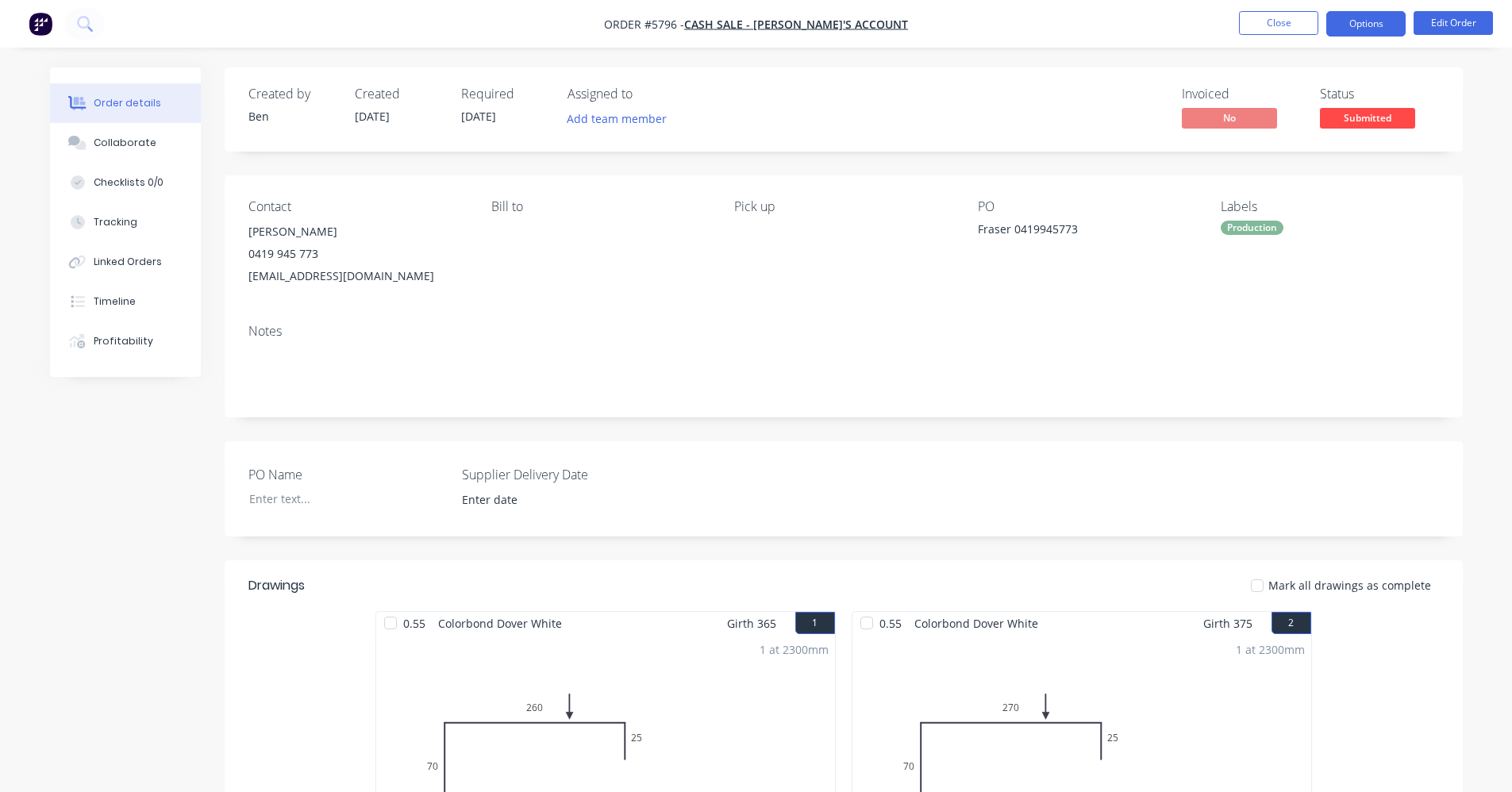
click at [1378, 24] on button "Options" at bounding box center [1366, 24] width 79 height 26
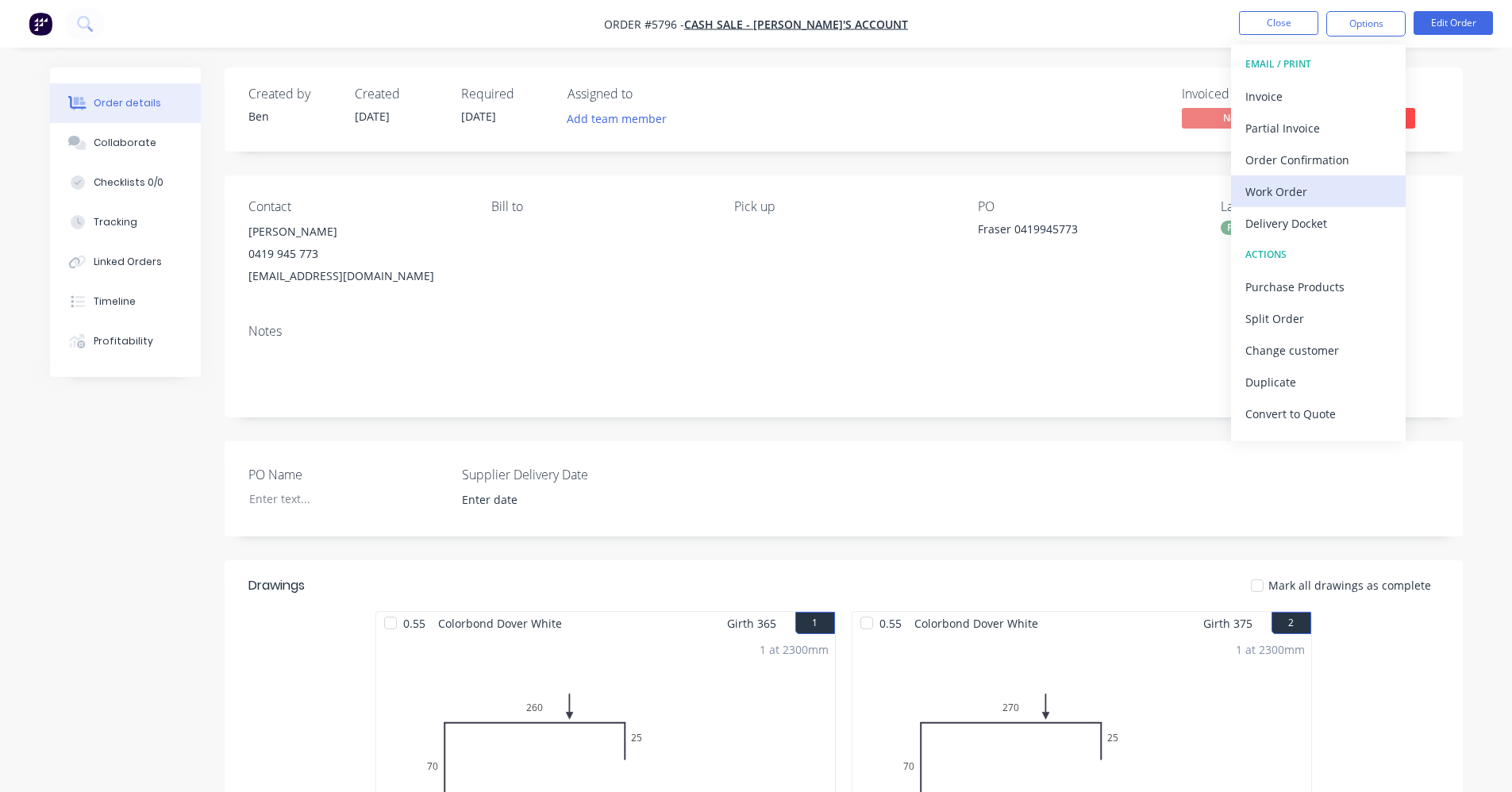
click at [1298, 191] on div "Work Order" at bounding box center [1318, 192] width 146 height 23
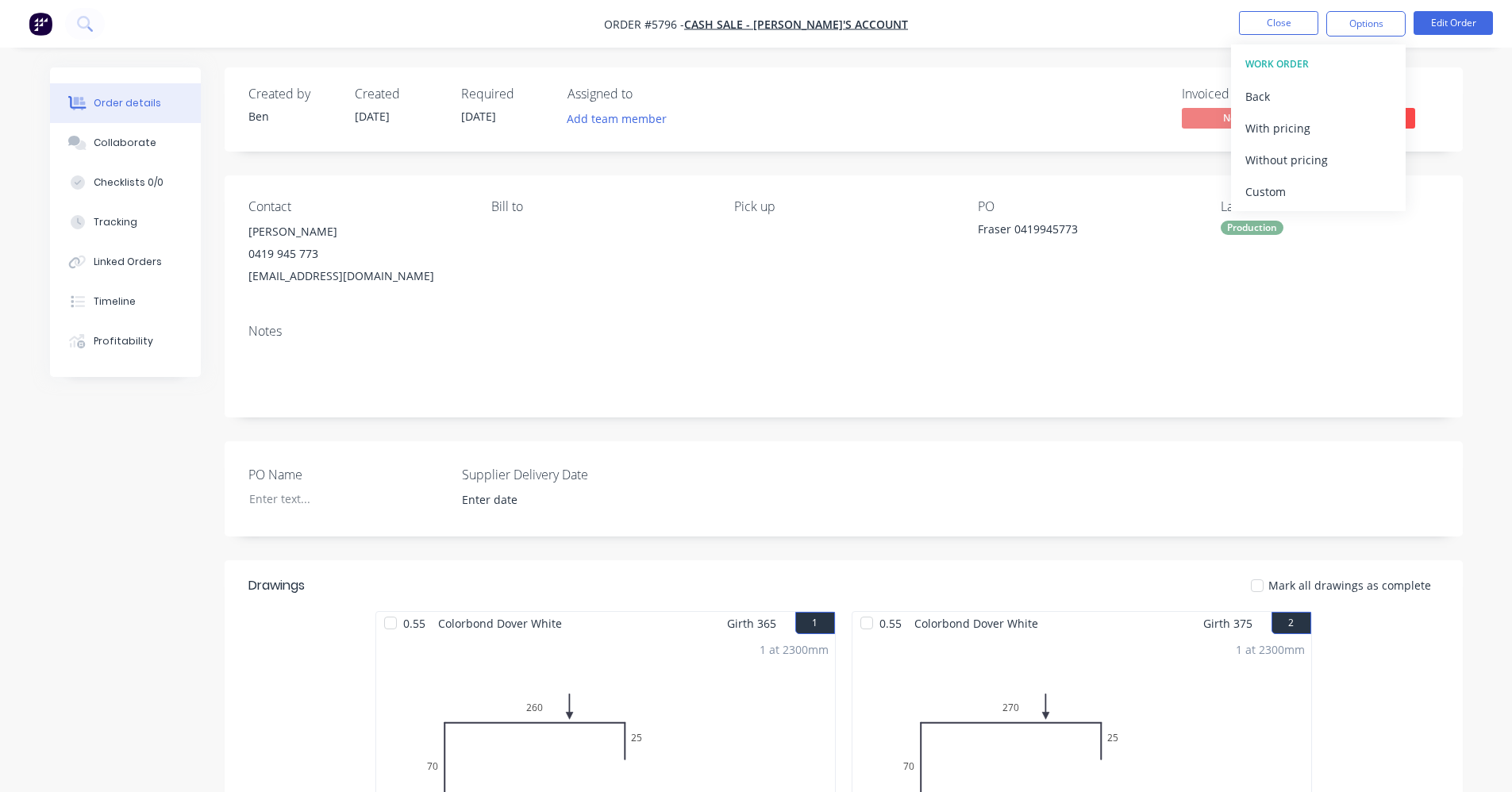
click at [873, 339] on div "Notes" at bounding box center [843, 364] width 1238 height 106
click at [1372, 113] on span "Submitted" at bounding box center [1368, 117] width 95 height 19
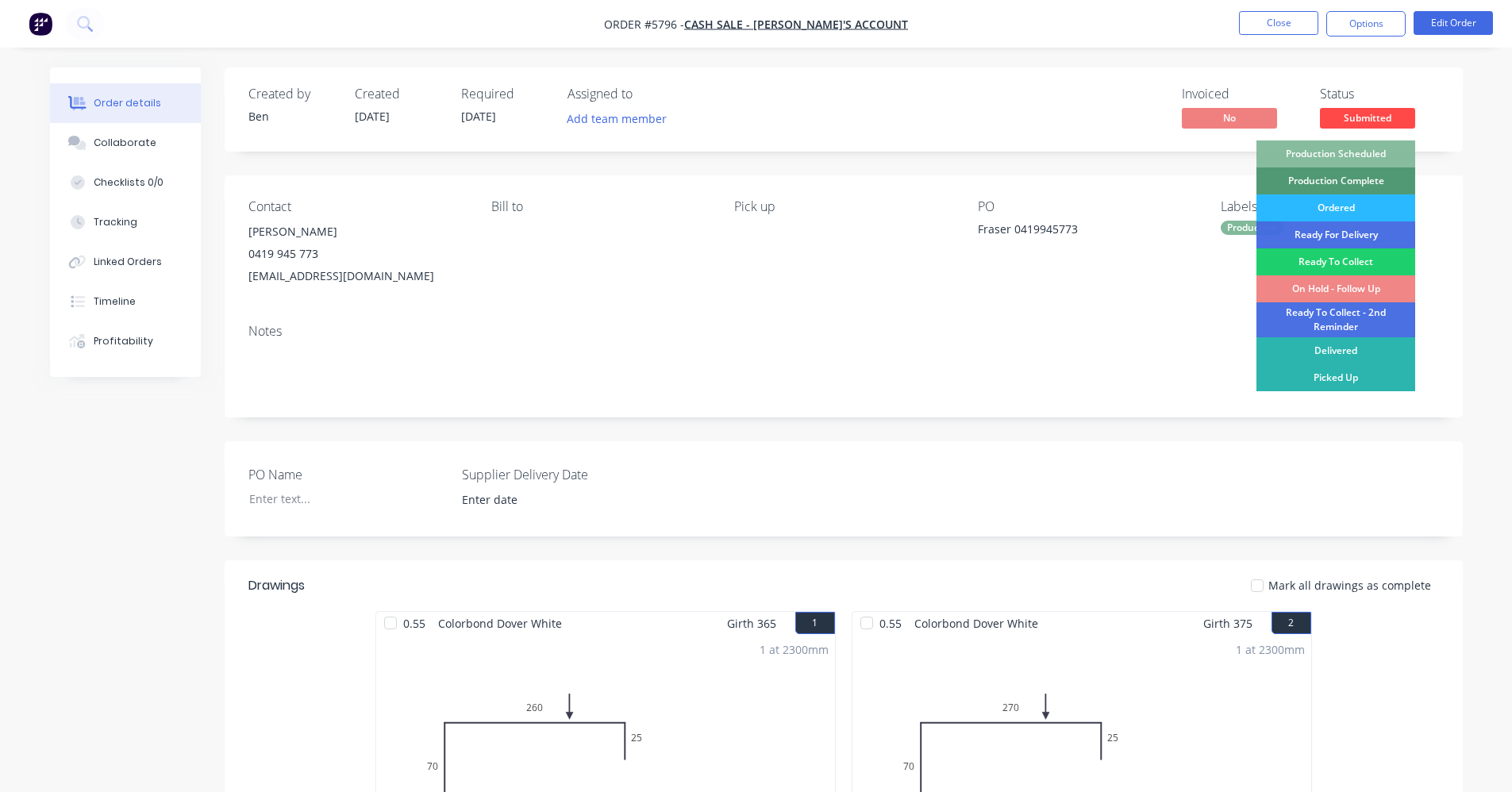
drag, startPoint x: 1357, startPoint y: 152, endPoint x: 1345, endPoint y: 57, distance: 95.8
click at [1357, 146] on div "Production Scheduled" at bounding box center [1336, 154] width 159 height 27
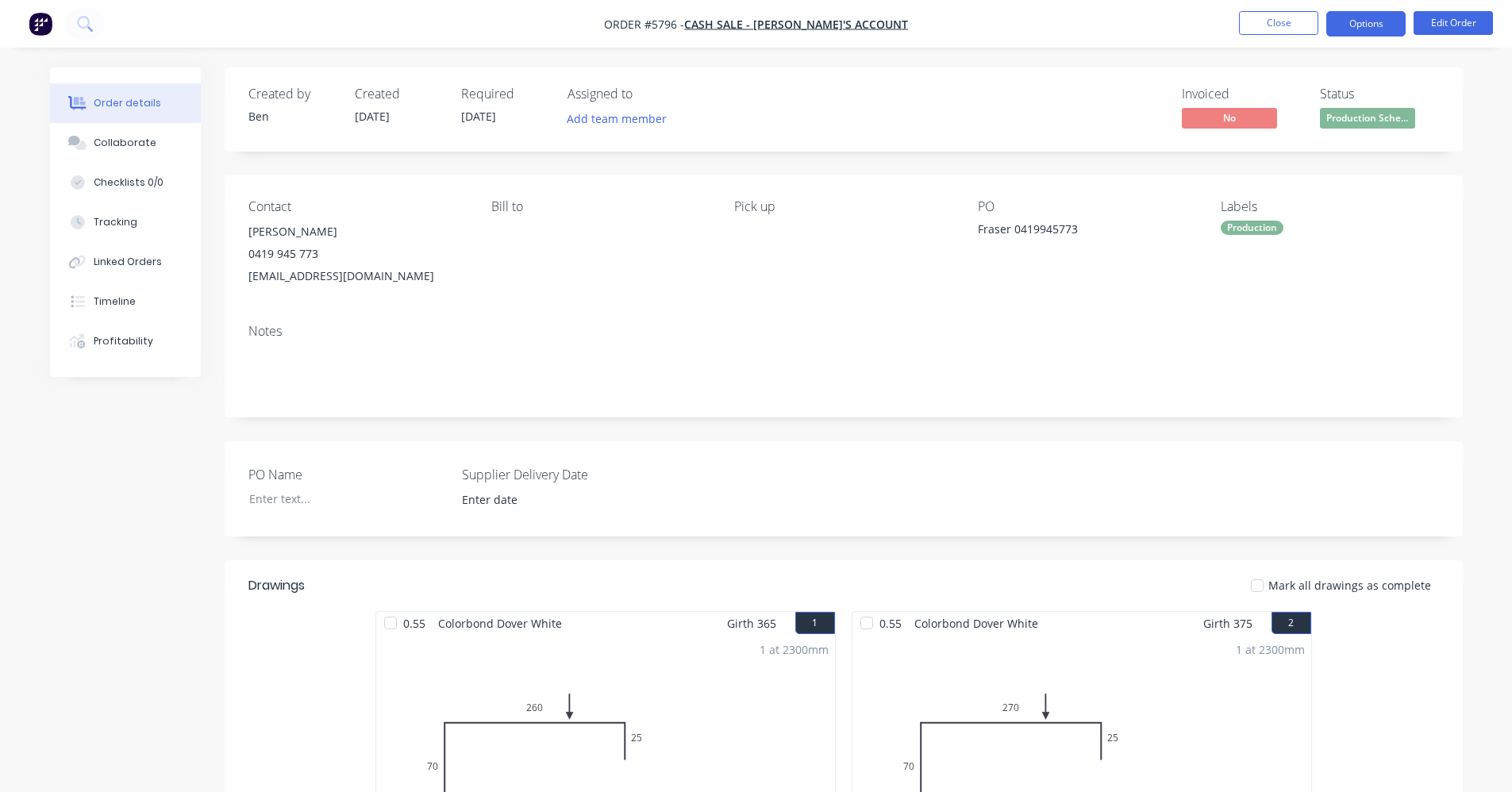
click at [1356, 22] on button "Options" at bounding box center [1366, 24] width 79 height 26
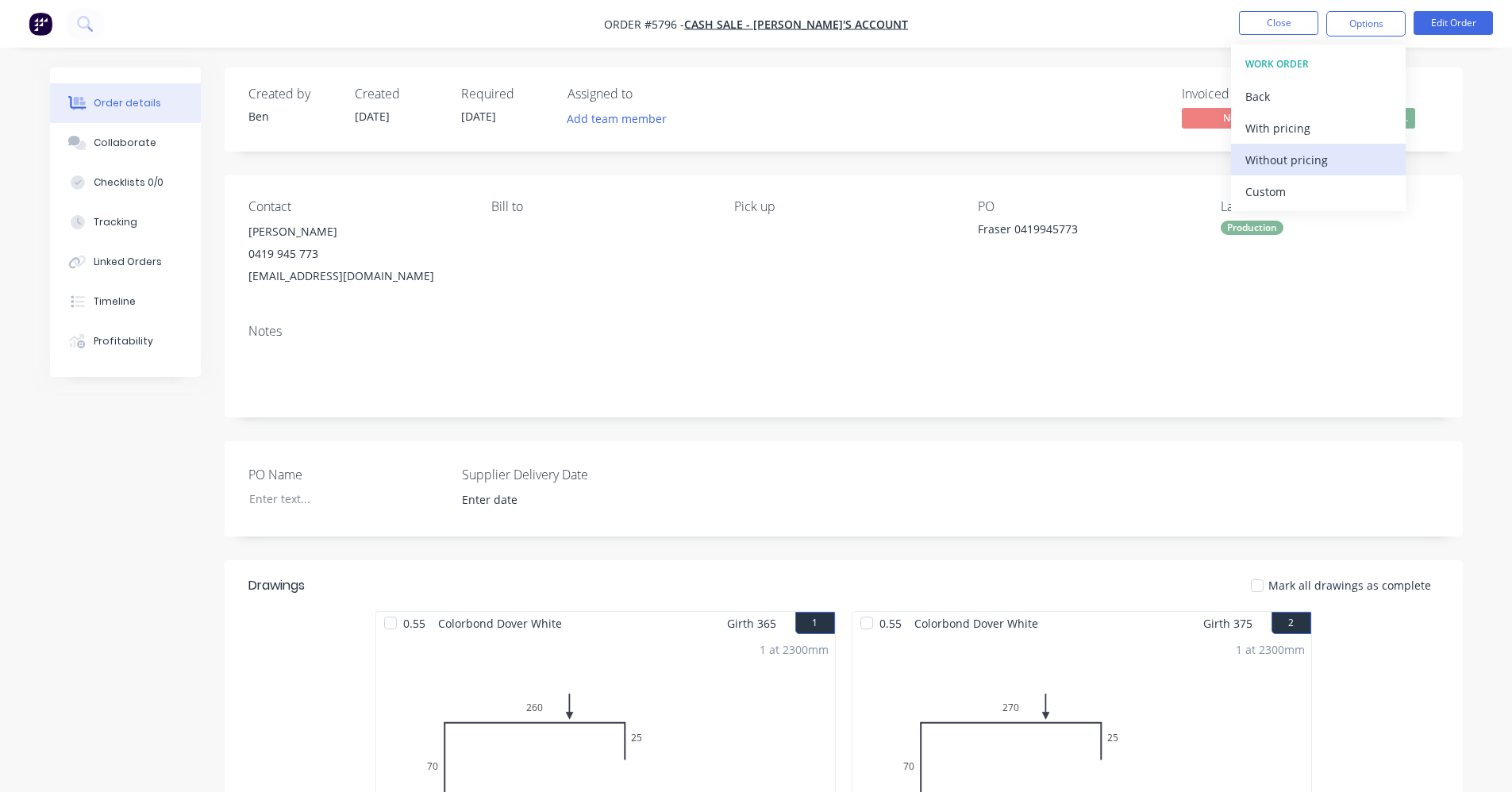
click at [1300, 161] on div "Without pricing" at bounding box center [1318, 160] width 146 height 23
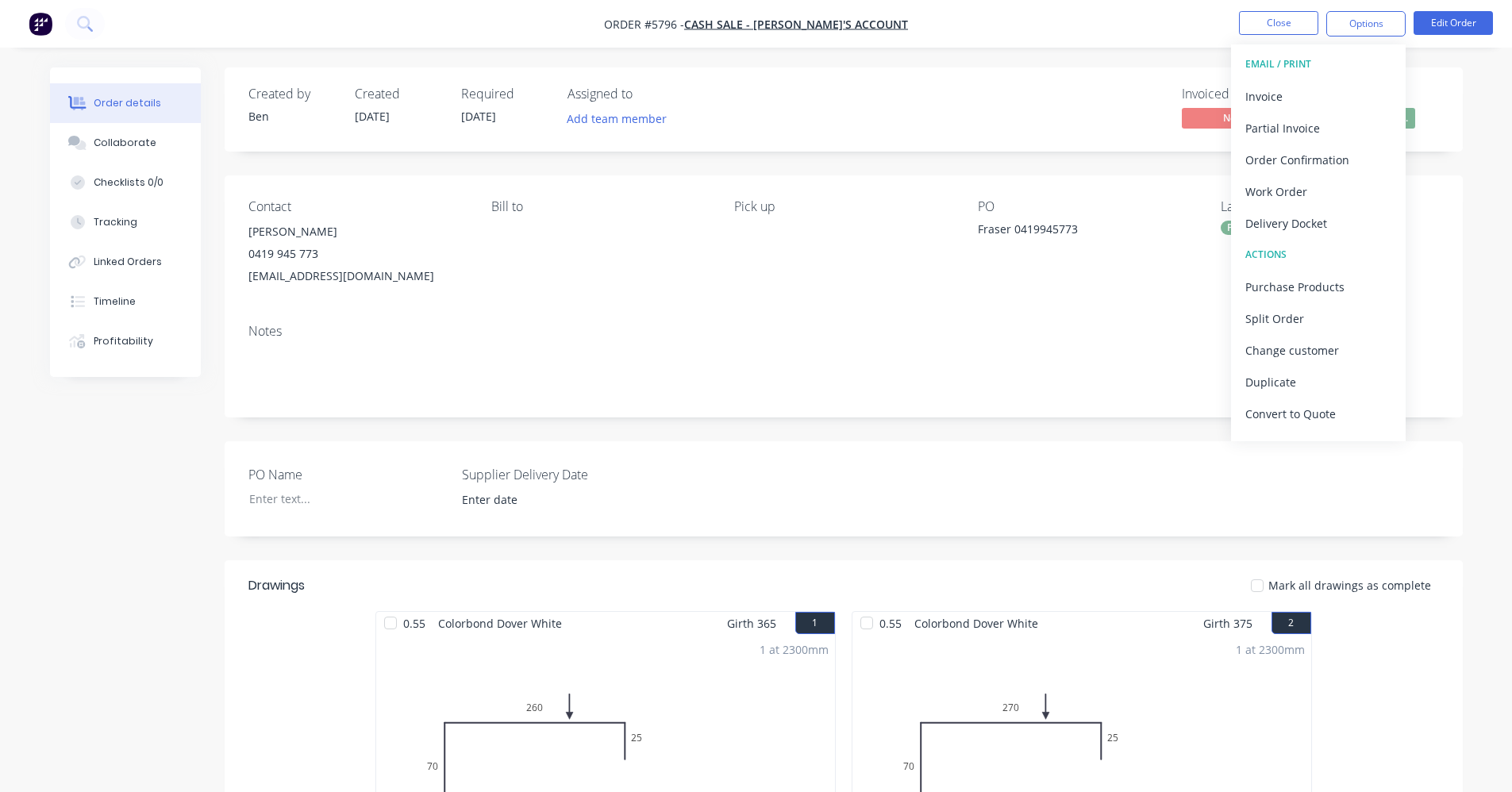
drag, startPoint x: 940, startPoint y: 88, endPoint x: 994, endPoint y: 101, distance: 55.5
click at [945, 90] on div "Invoiced No Status Production Sche..." at bounding box center [1082, 109] width 713 height 46
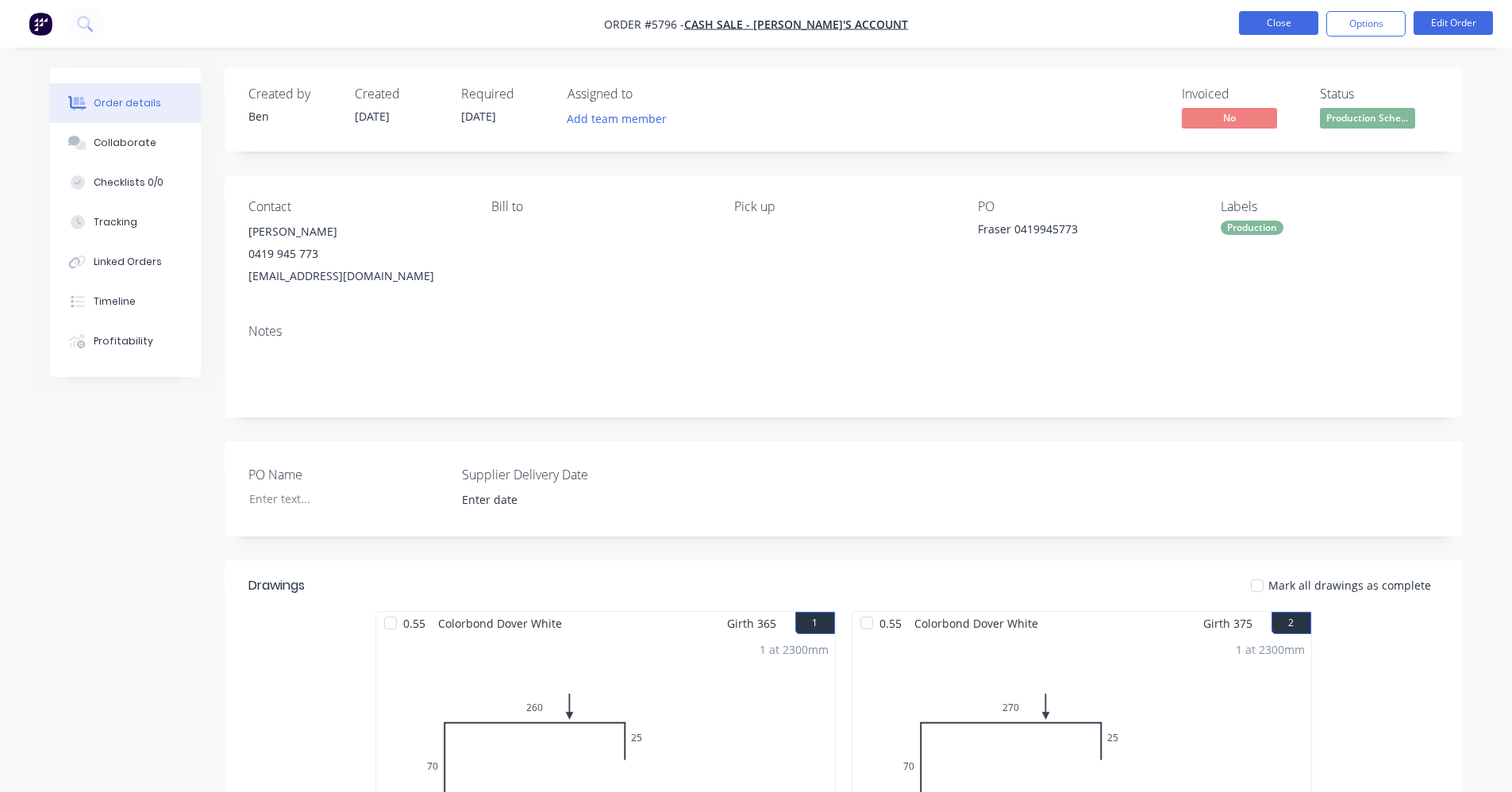
click at [1257, 21] on button "Close" at bounding box center [1279, 23] width 79 height 24
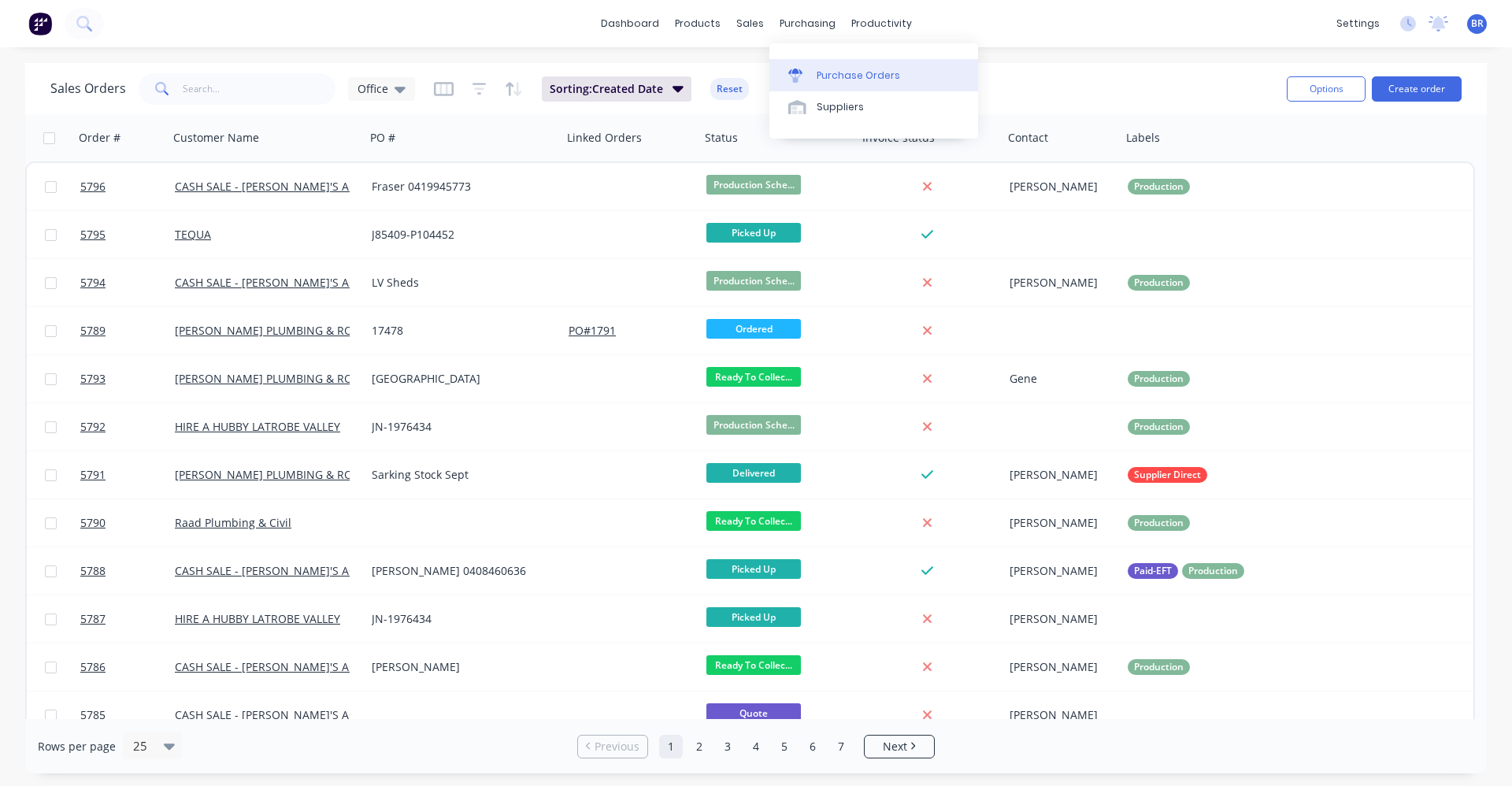
click at [832, 74] on div "Purchase Orders" at bounding box center [858, 75] width 83 height 14
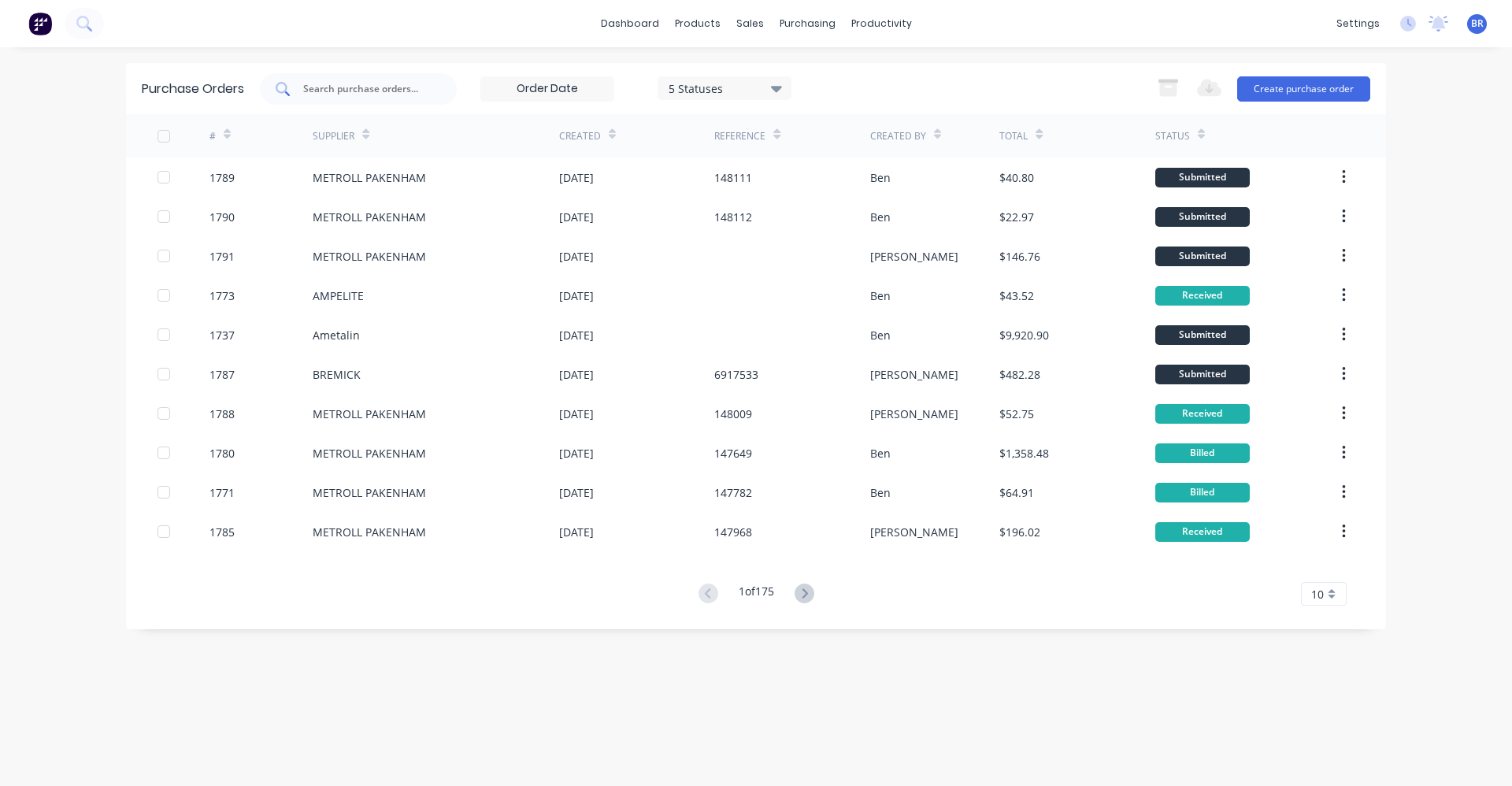
click at [378, 86] on input "text" at bounding box center [366, 89] width 131 height 16
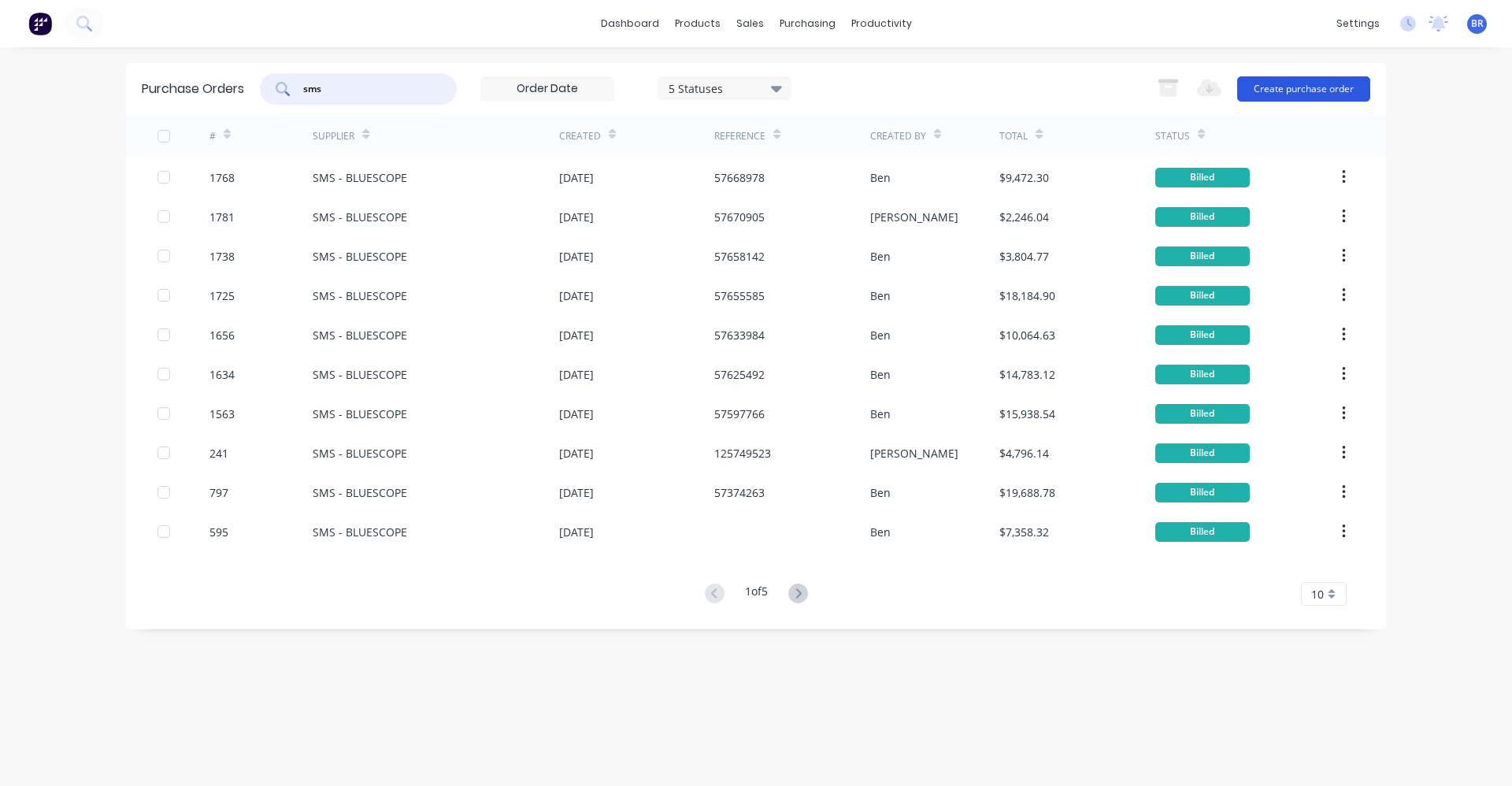
type input "sms"
click at [1299, 89] on button "Create purchase order" at bounding box center [1304, 89] width 133 height 25
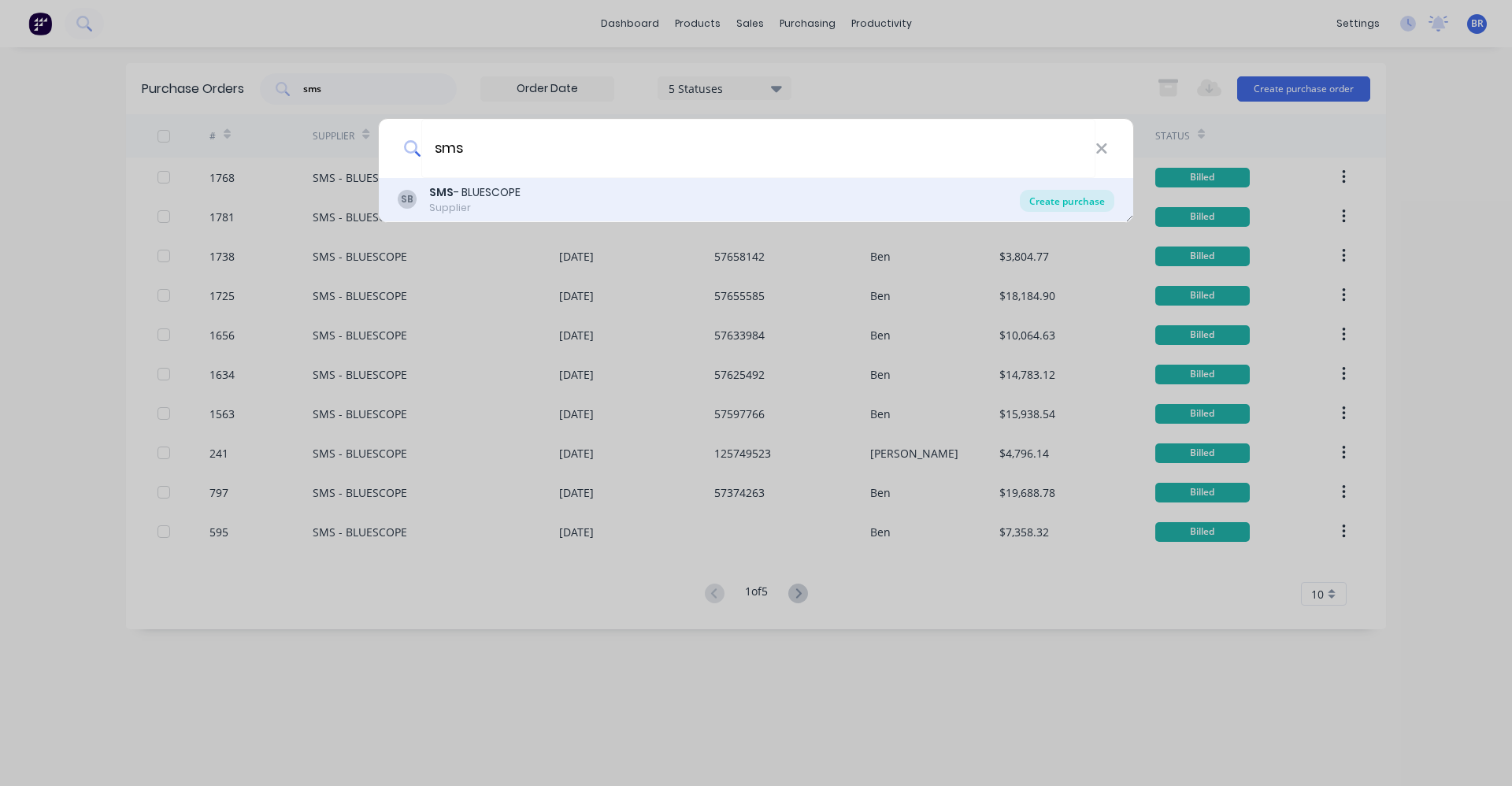
type input "sms"
click at [1078, 207] on div "Create purchase" at bounding box center [1067, 201] width 95 height 22
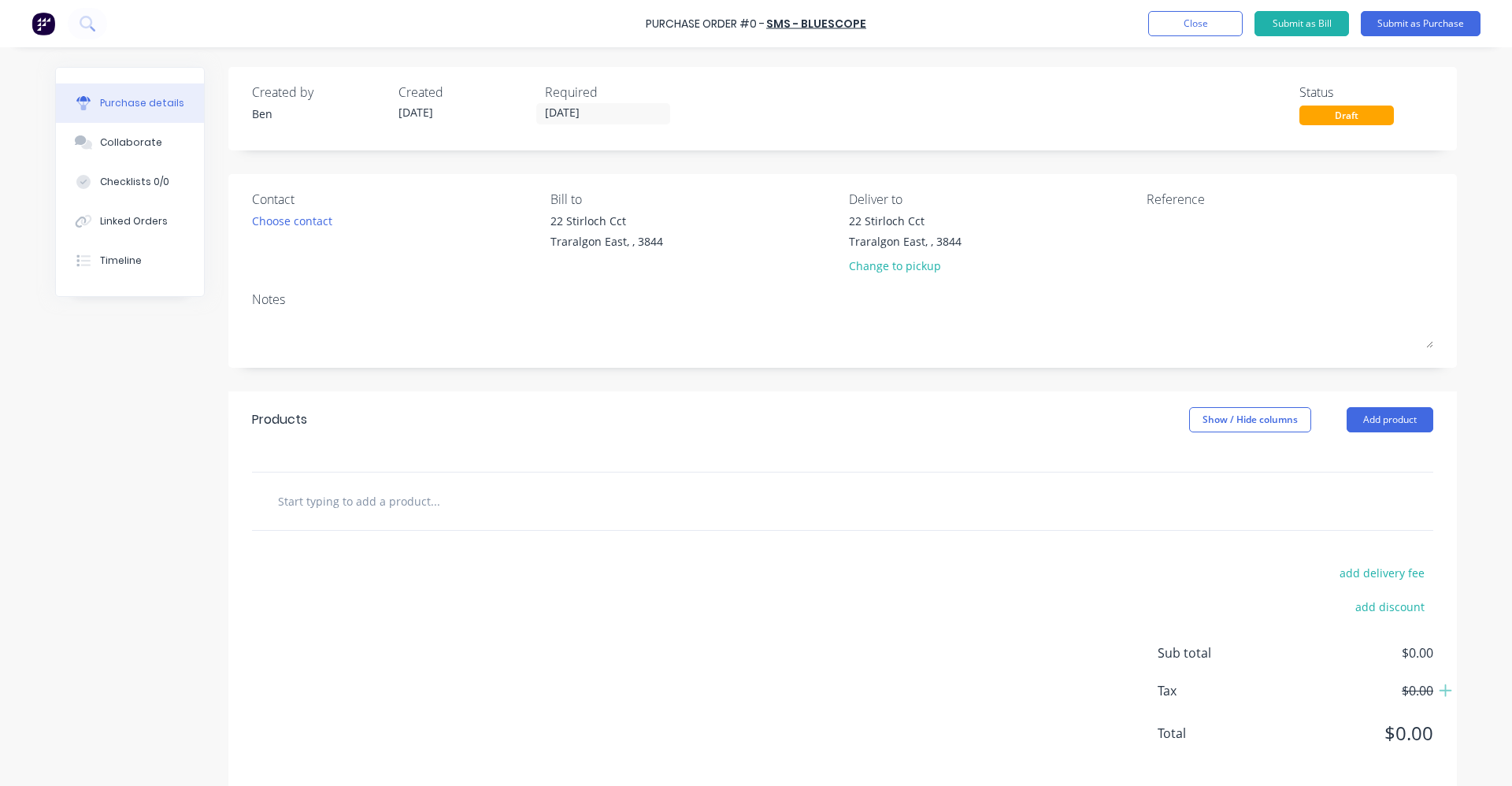
click at [400, 511] on input "text" at bounding box center [435, 501] width 315 height 32
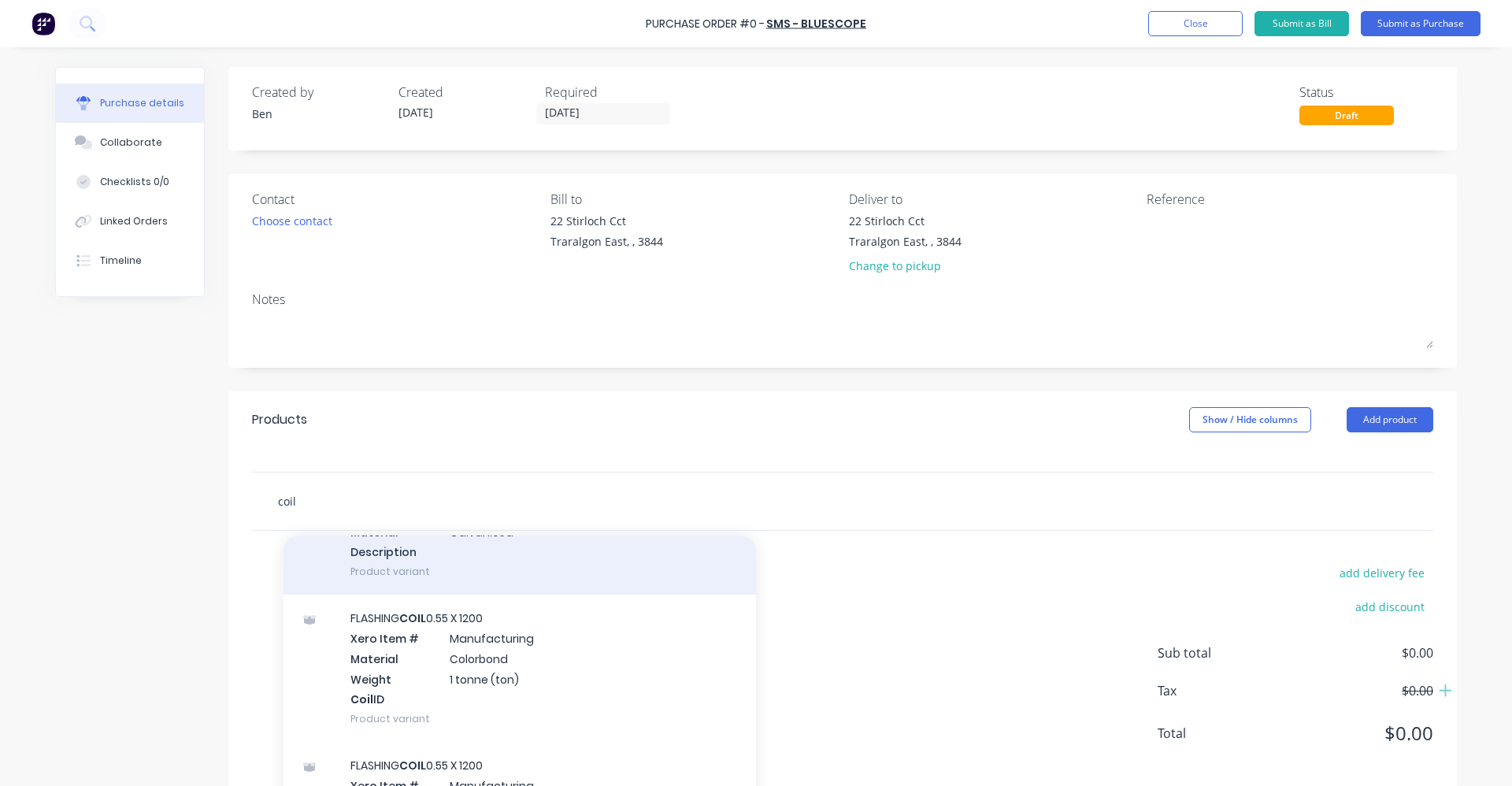
scroll to position [158, 0]
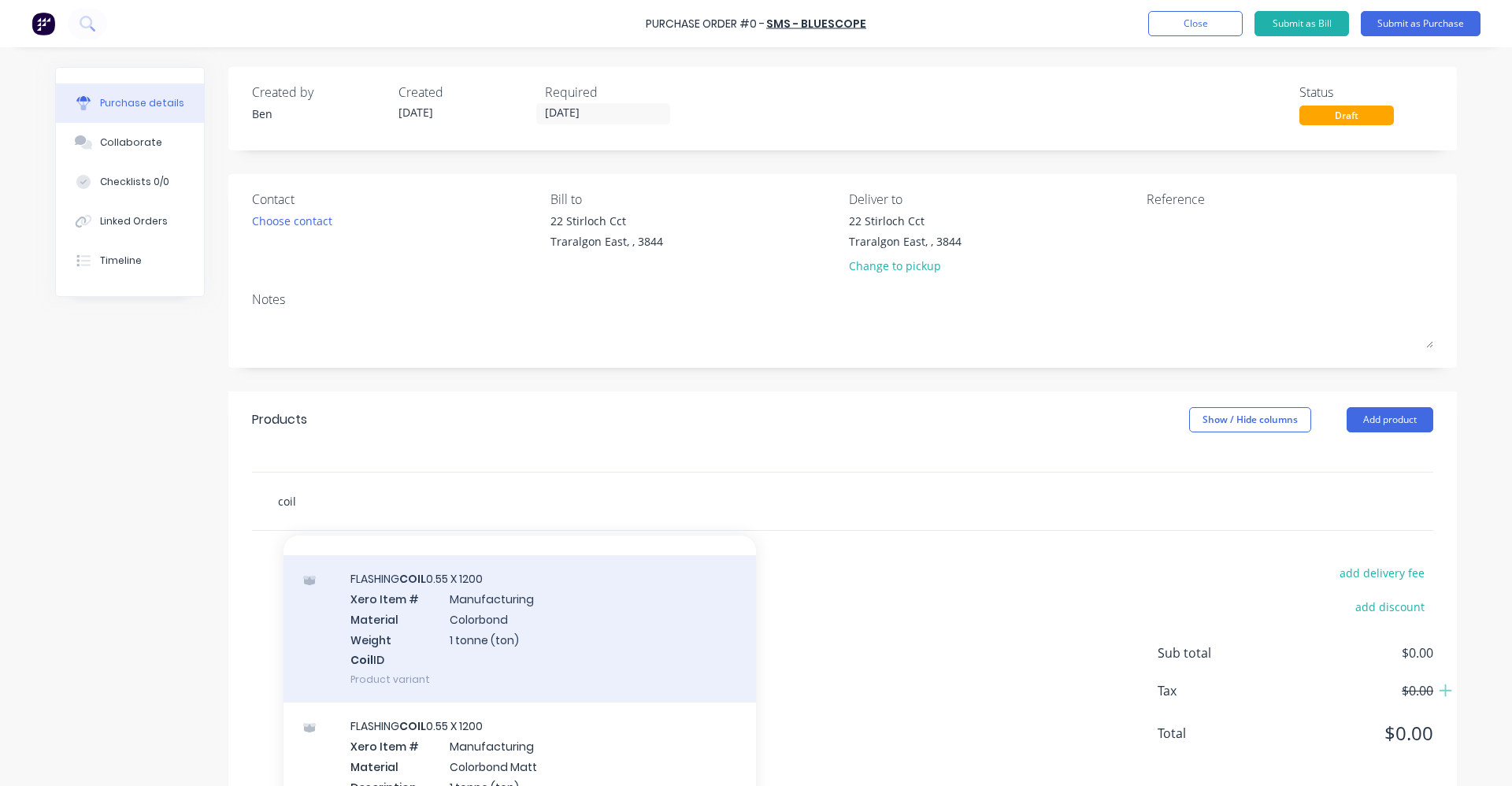
type input "coil"
click at [477, 614] on div "FLASHING COIL 0.55 X 1200 Xero Item # Manufacturing Material Colorbond Weight 1…" at bounding box center [519, 629] width 472 height 147
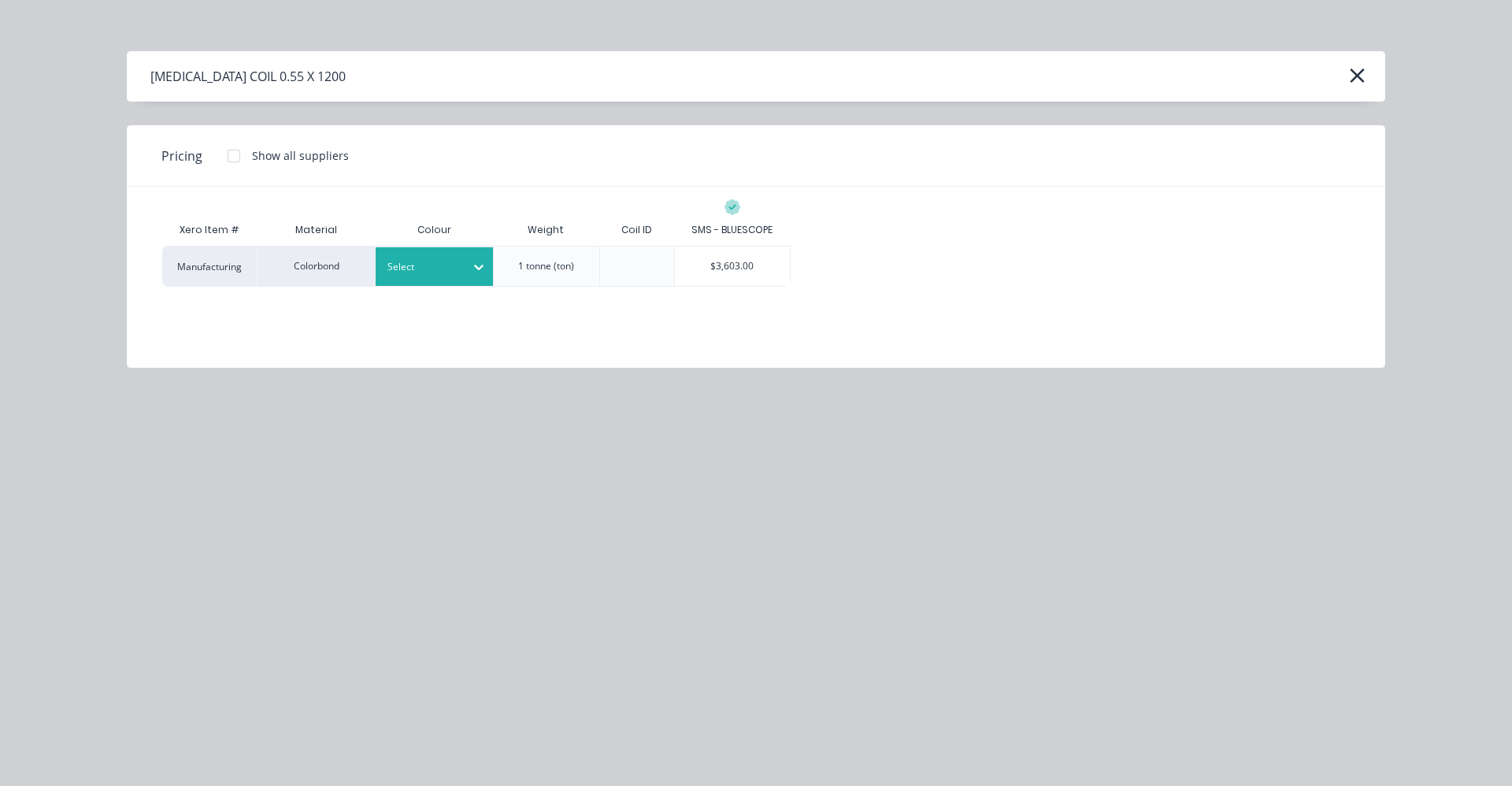
click at [423, 271] on div at bounding box center [422, 267] width 71 height 18
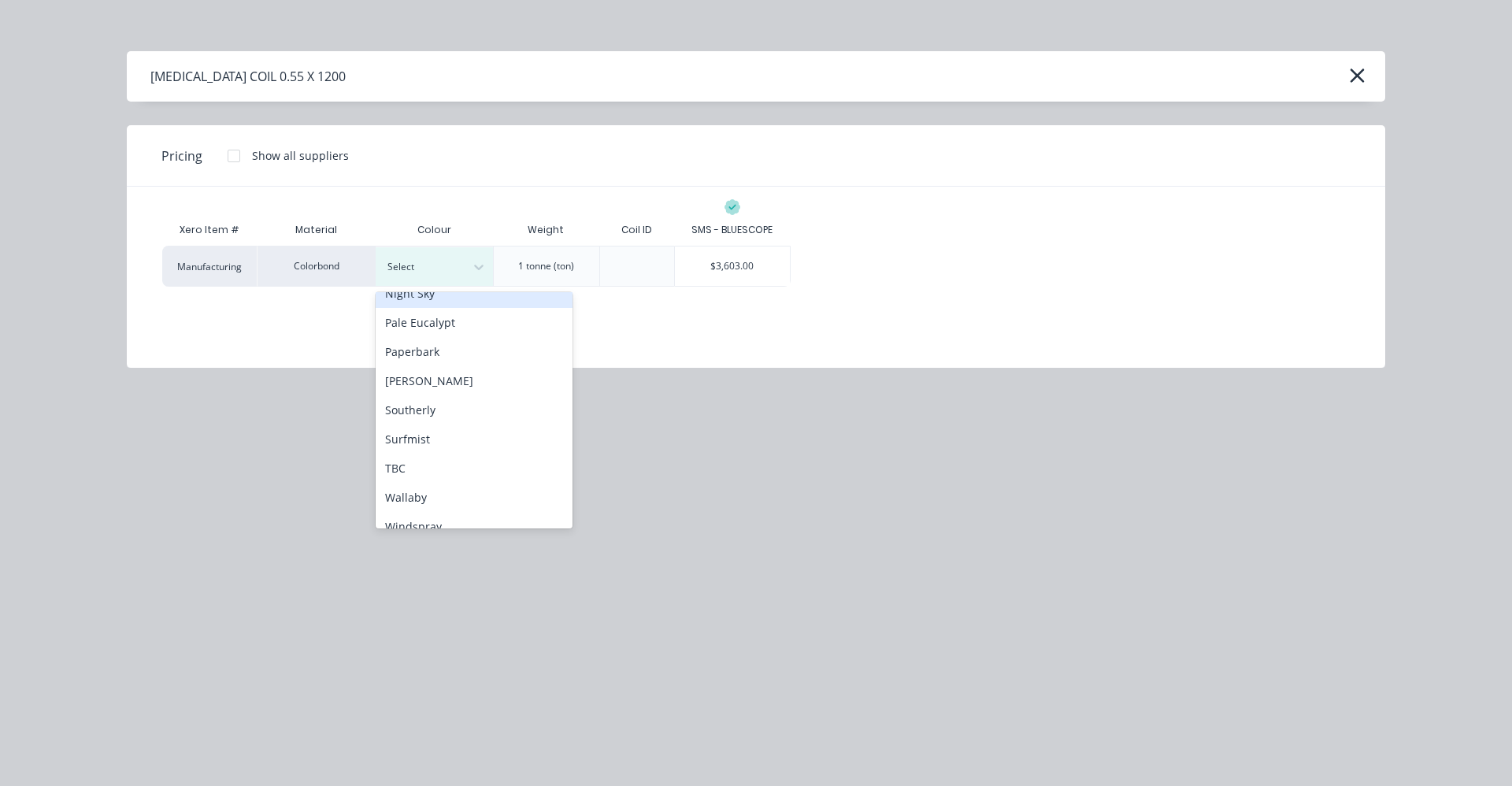
scroll to position [440, 0]
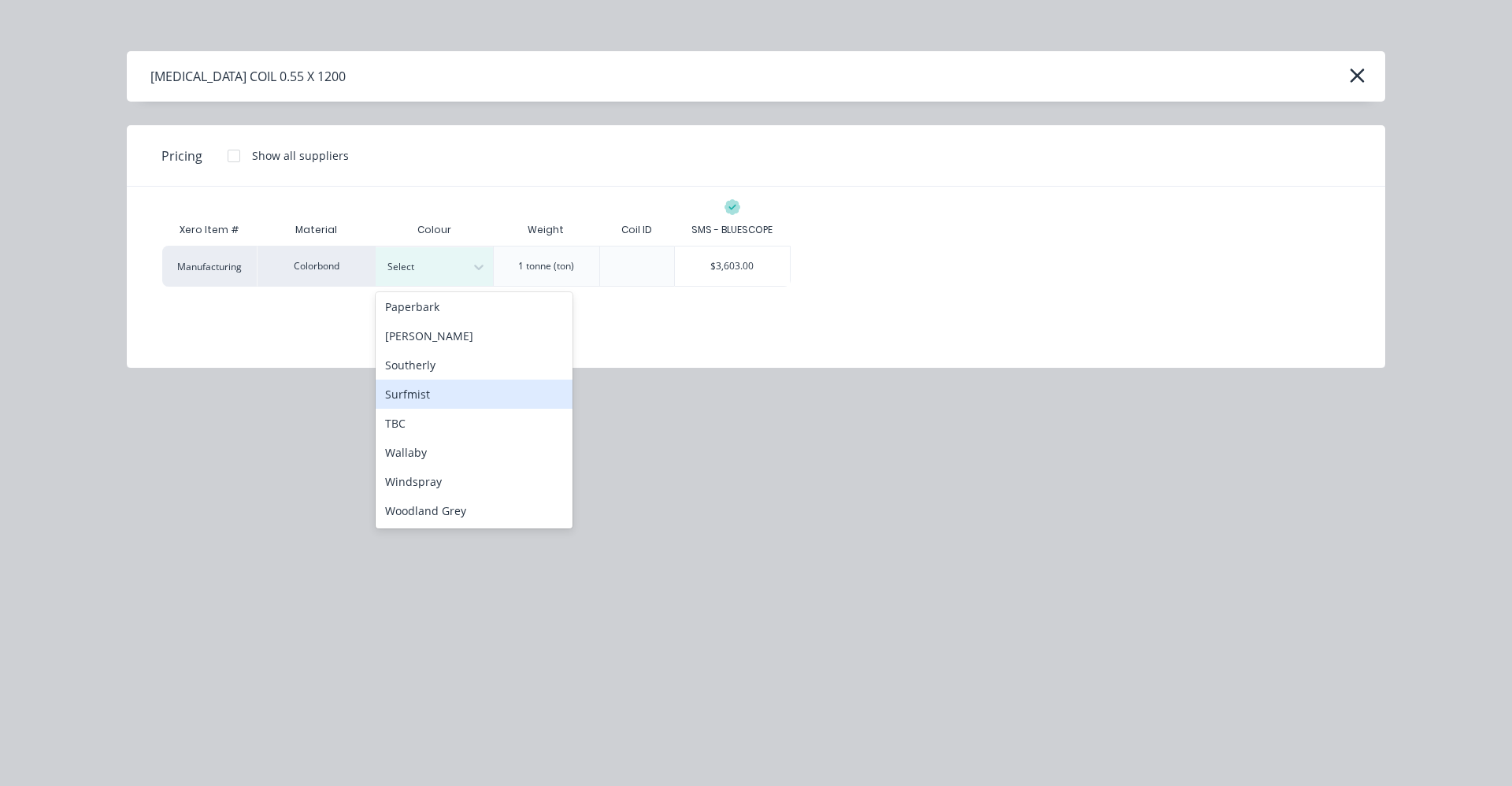
click at [427, 399] on div "Surfmist" at bounding box center [474, 393] width 197 height 29
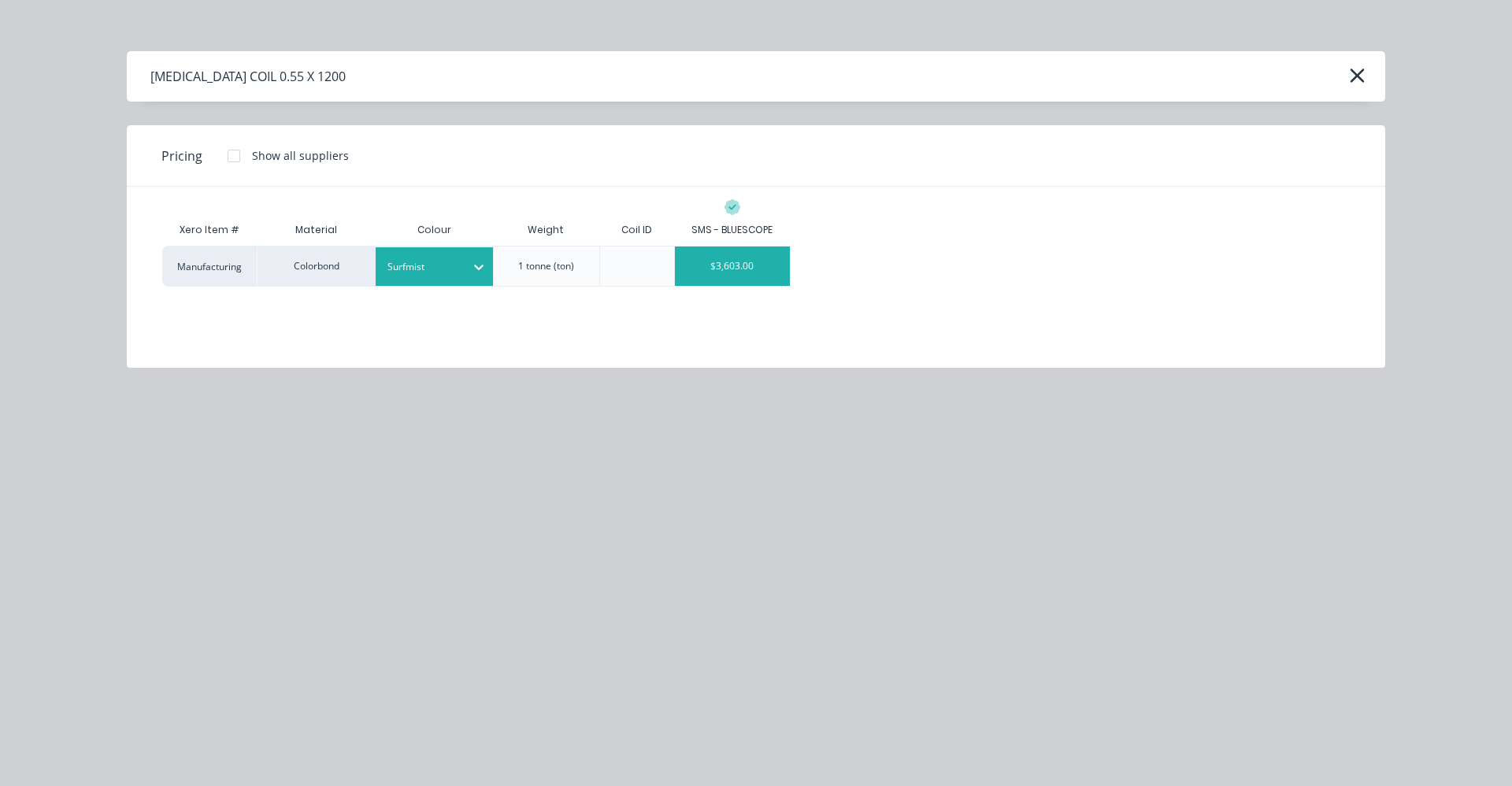
click at [755, 265] on div "$3,603.00" at bounding box center [731, 266] width 115 height 39
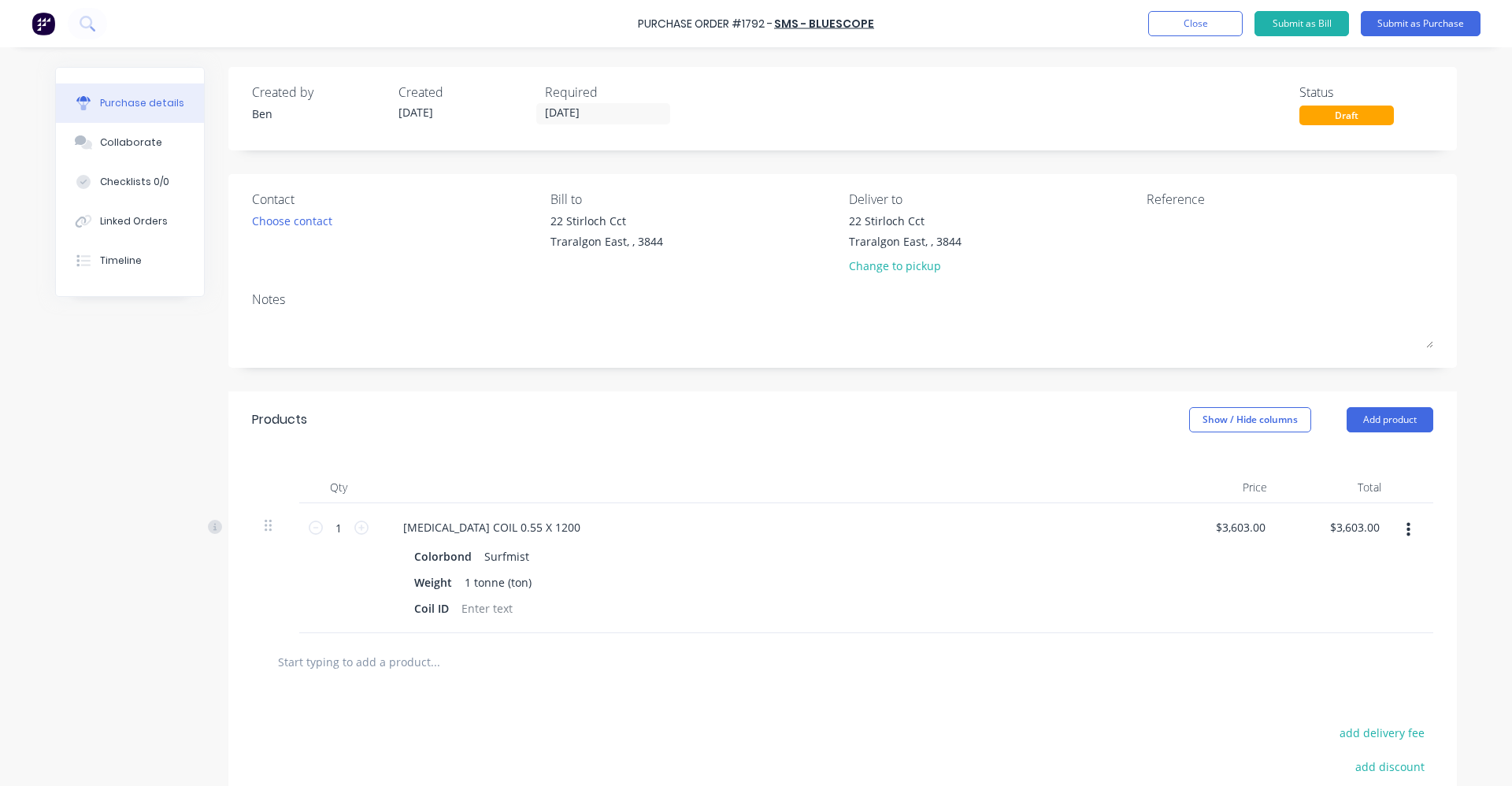
click at [419, 661] on input "text" at bounding box center [435, 662] width 315 height 32
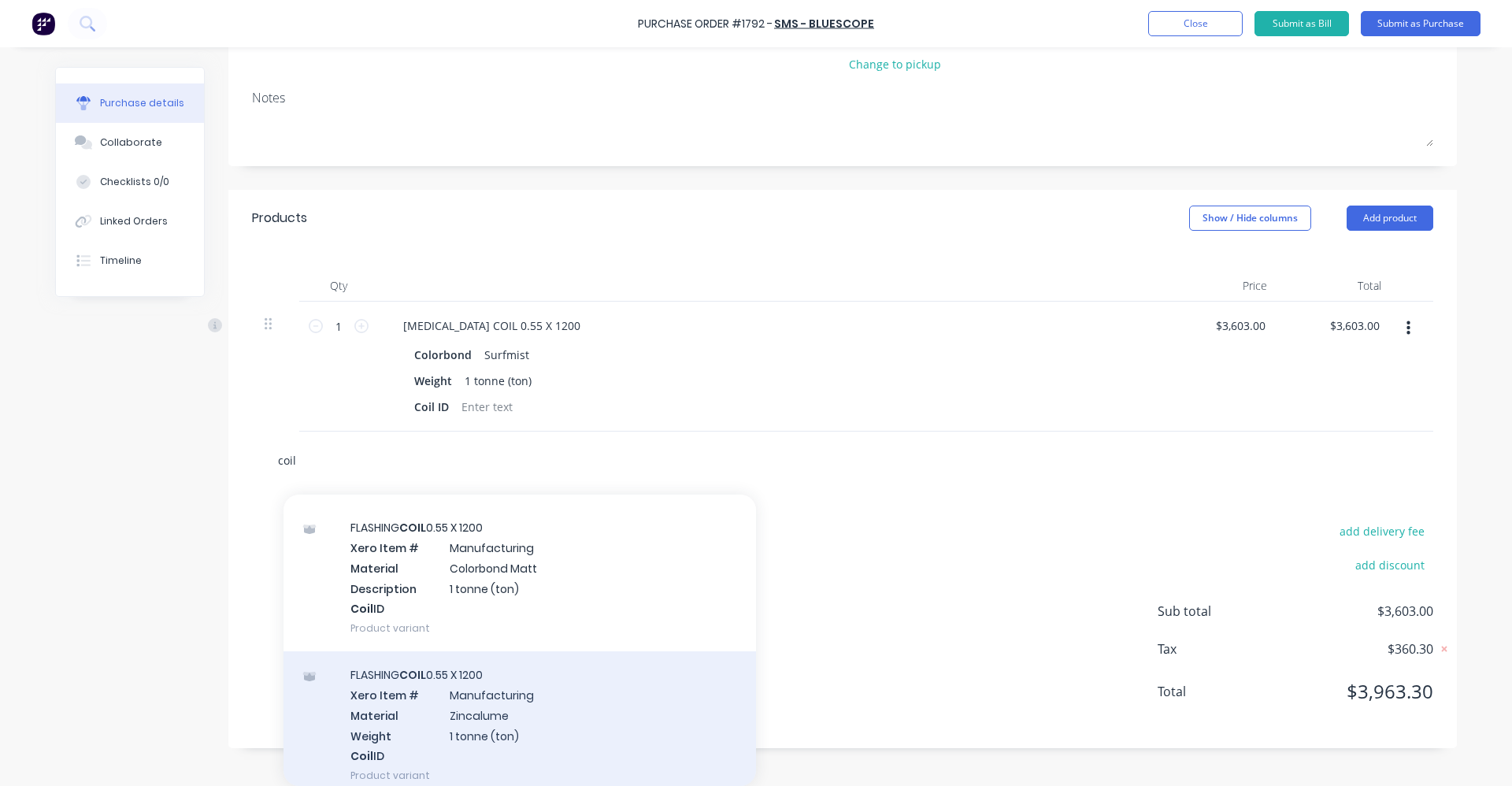
scroll to position [393, 0]
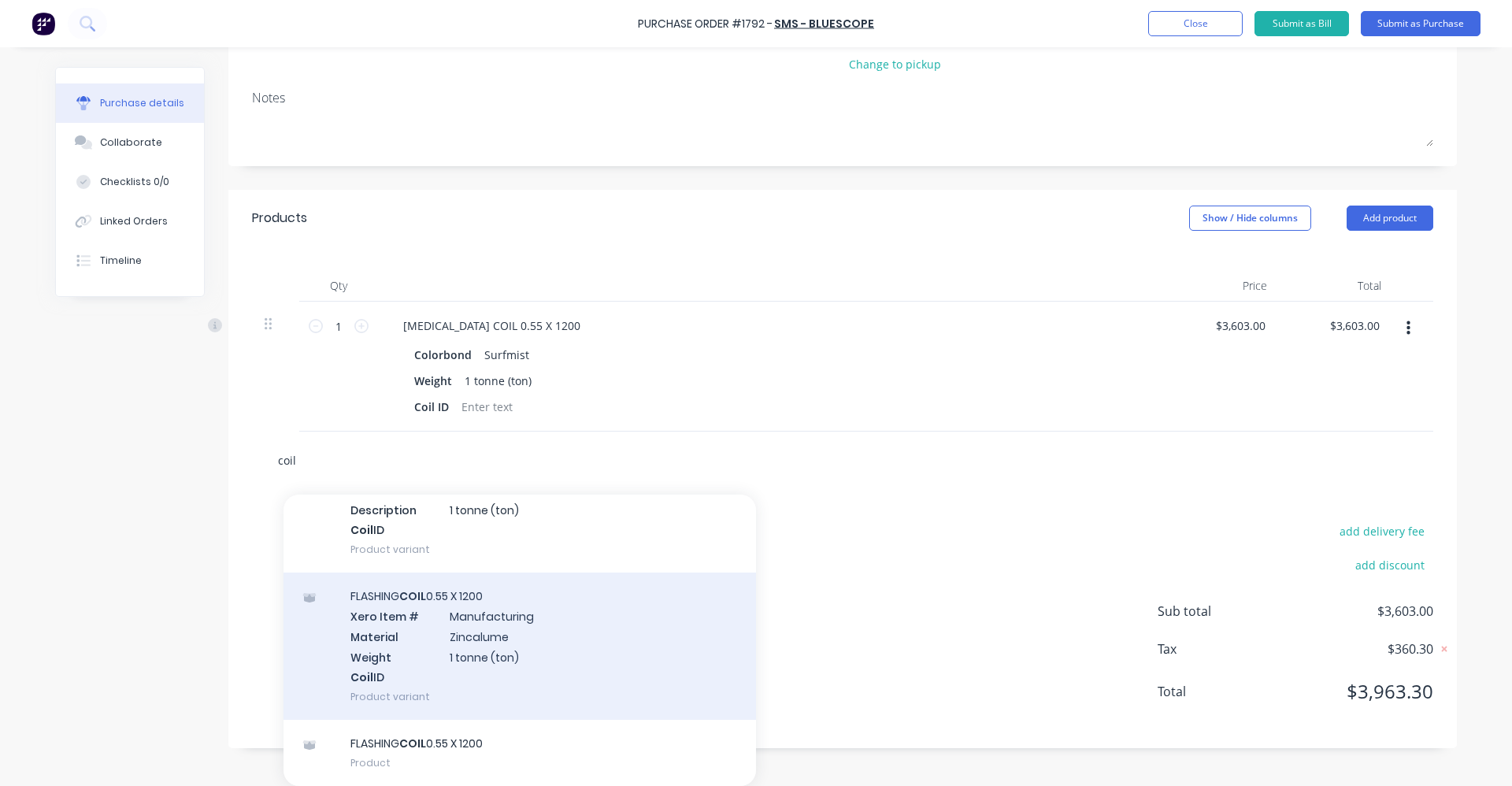
type input "coil"
click at [493, 642] on div "FLASHING COIL 0.55 X 1200 Xero Item # Manufacturing Material Zincalume Weight 1…" at bounding box center [519, 646] width 472 height 147
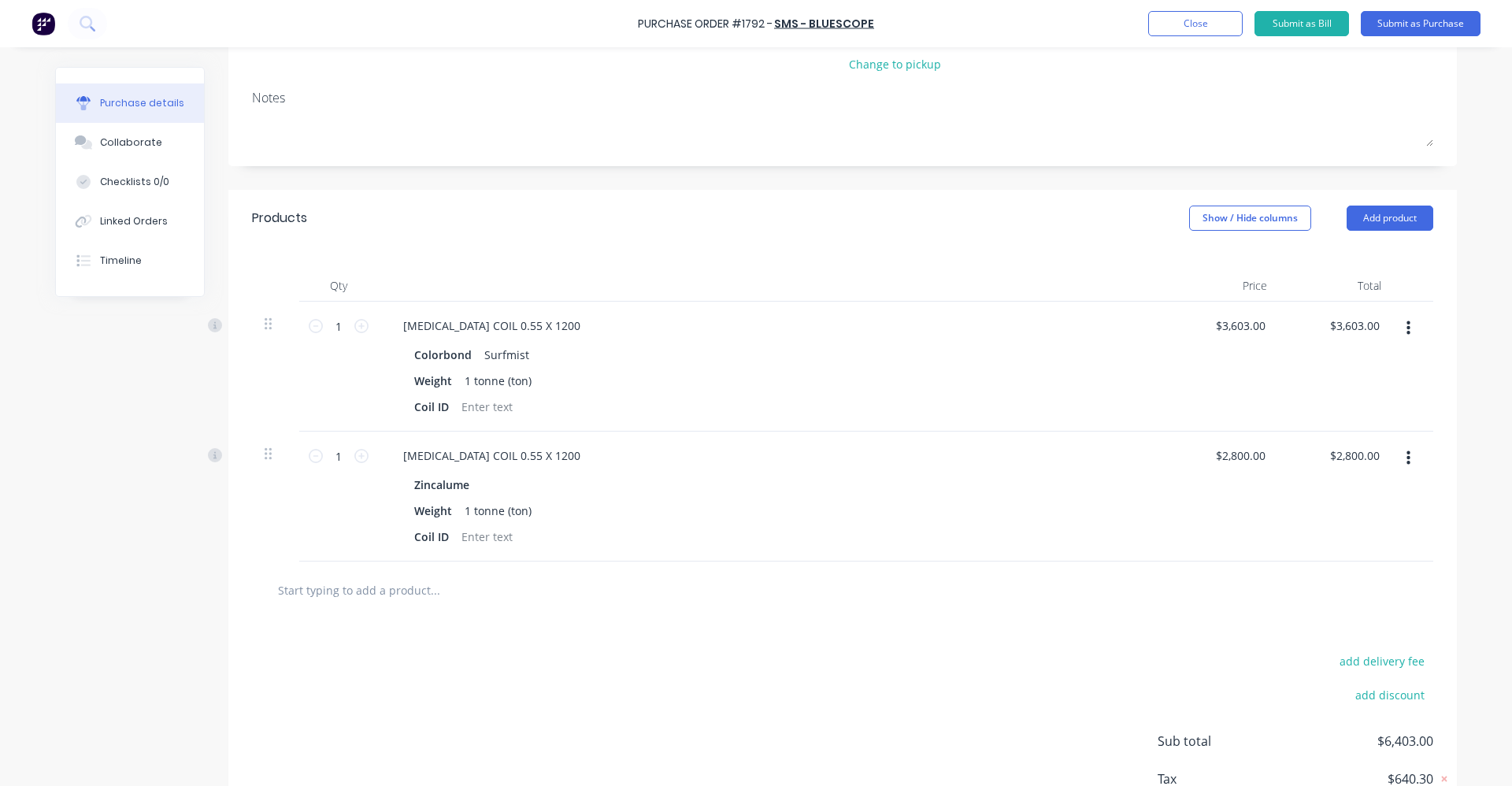
click at [1406, 464] on icon "button" at bounding box center [1408, 458] width 4 height 14
click at [1329, 528] on button "Duplicate" at bounding box center [1360, 532] width 134 height 32
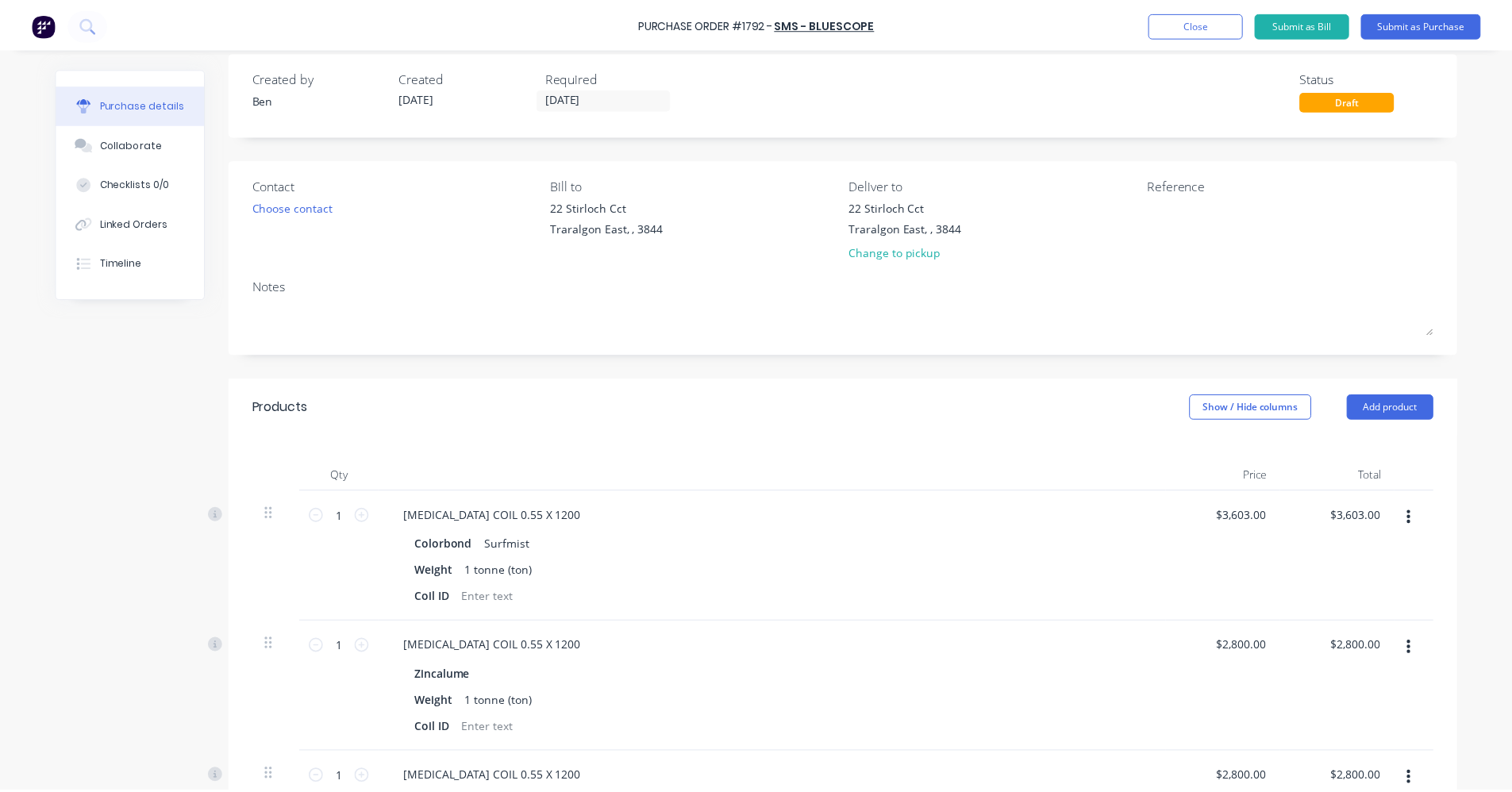
scroll to position [0, 0]
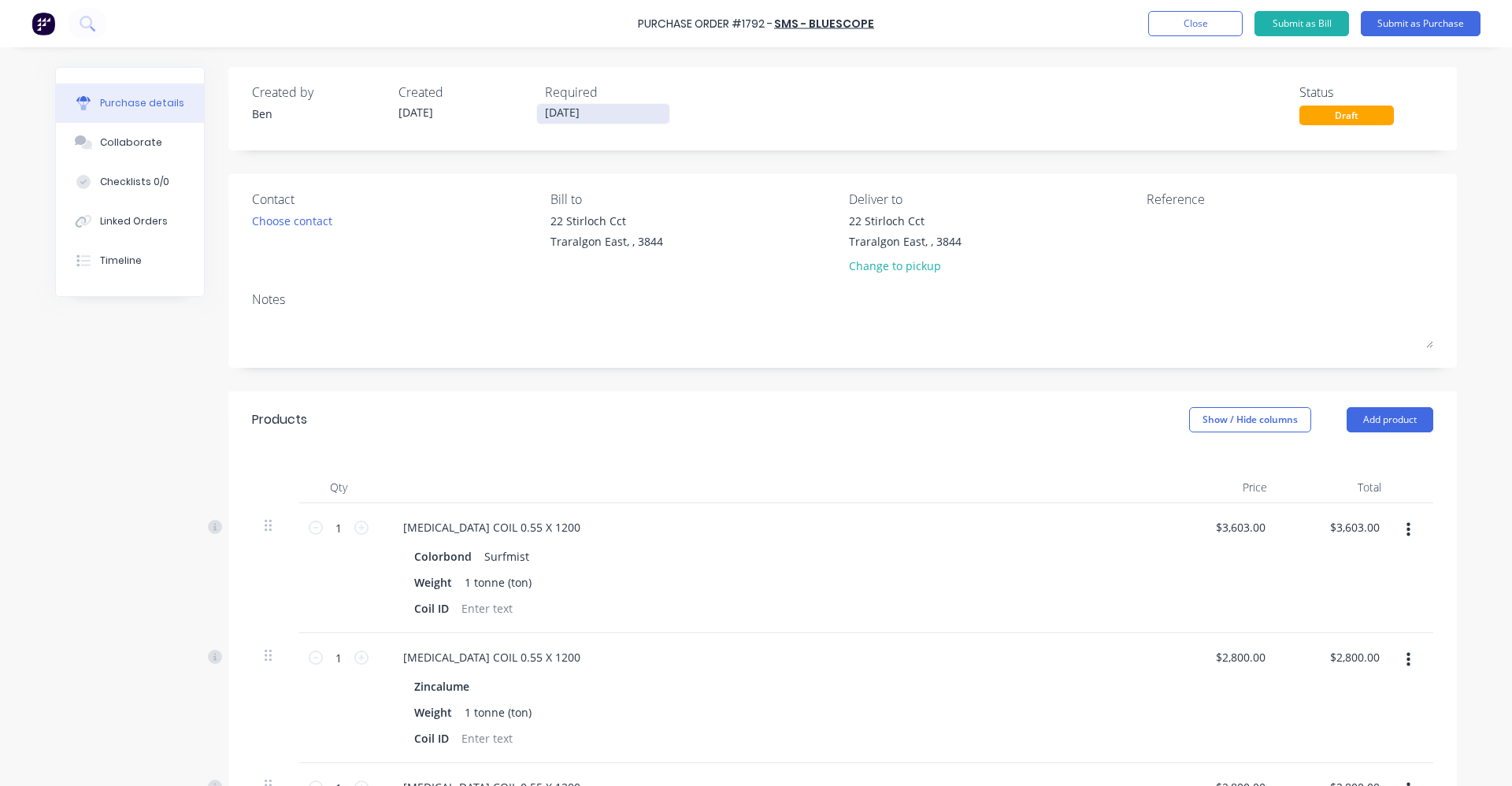
click at [563, 113] on input "11/09/25" at bounding box center [603, 114] width 132 height 19
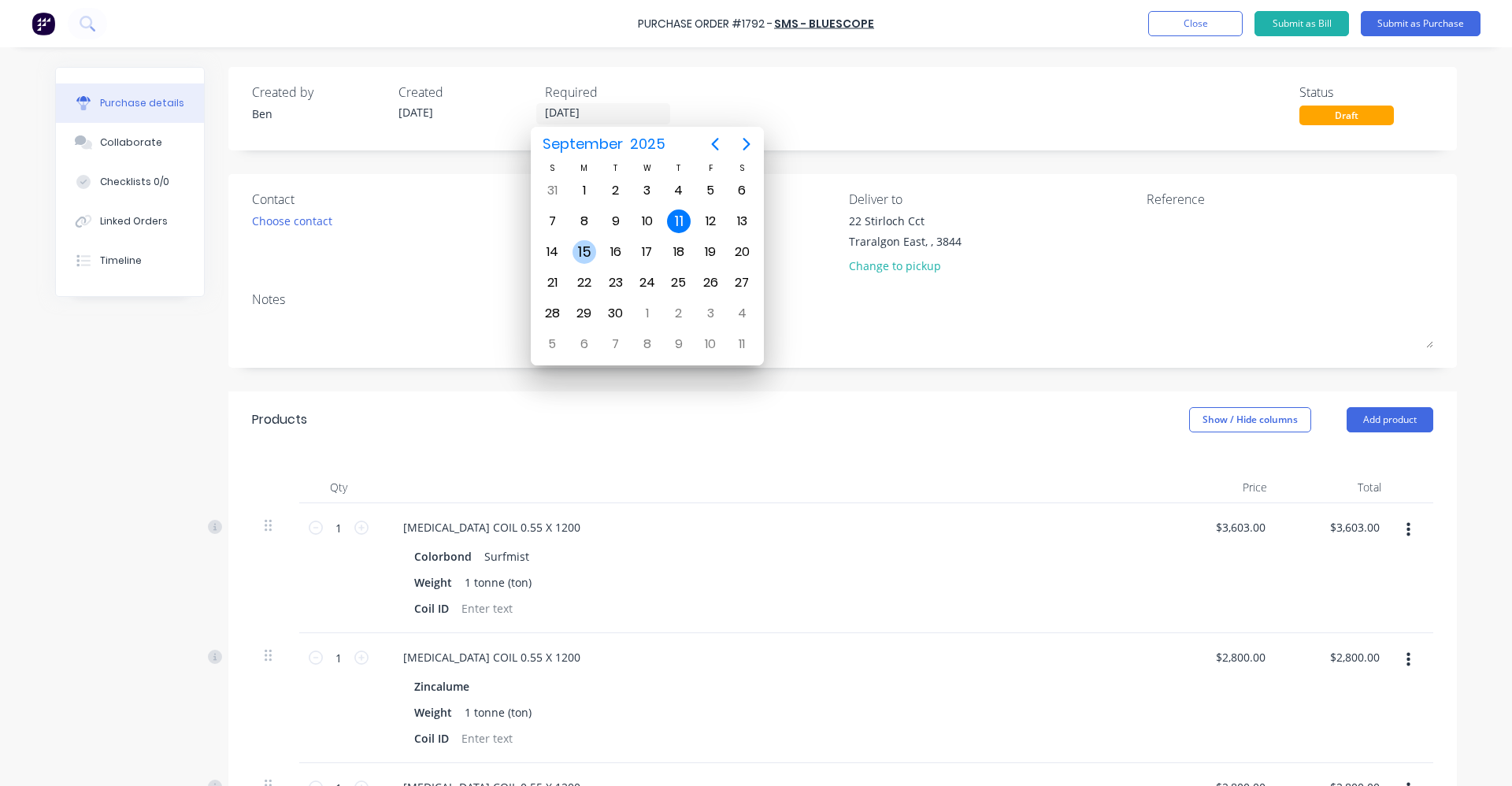
click at [579, 249] on div "15" at bounding box center [583, 251] width 24 height 24
type input "15/09/25"
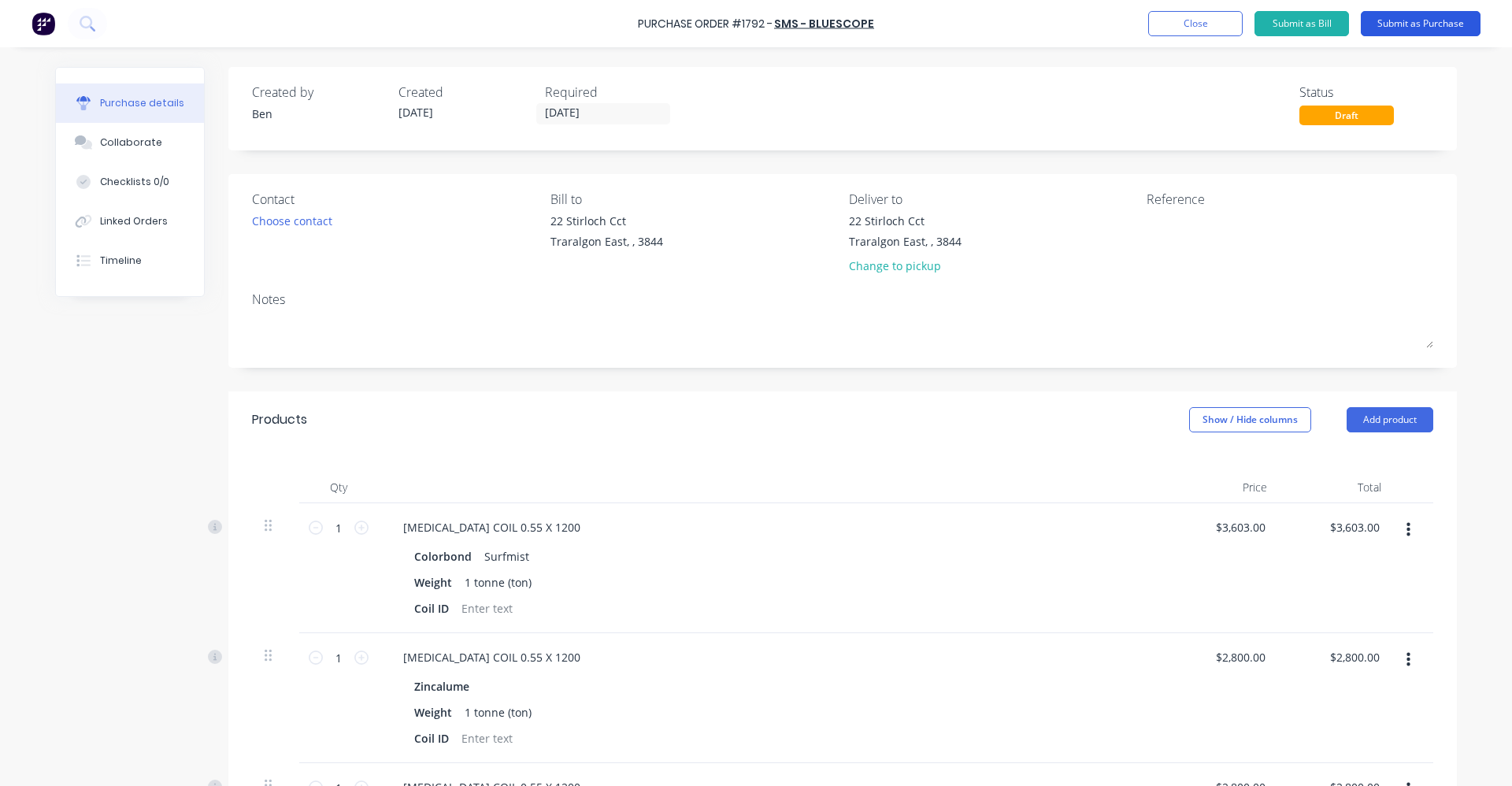
click at [1424, 22] on button "Submit as Purchase" at bounding box center [1420, 24] width 120 height 25
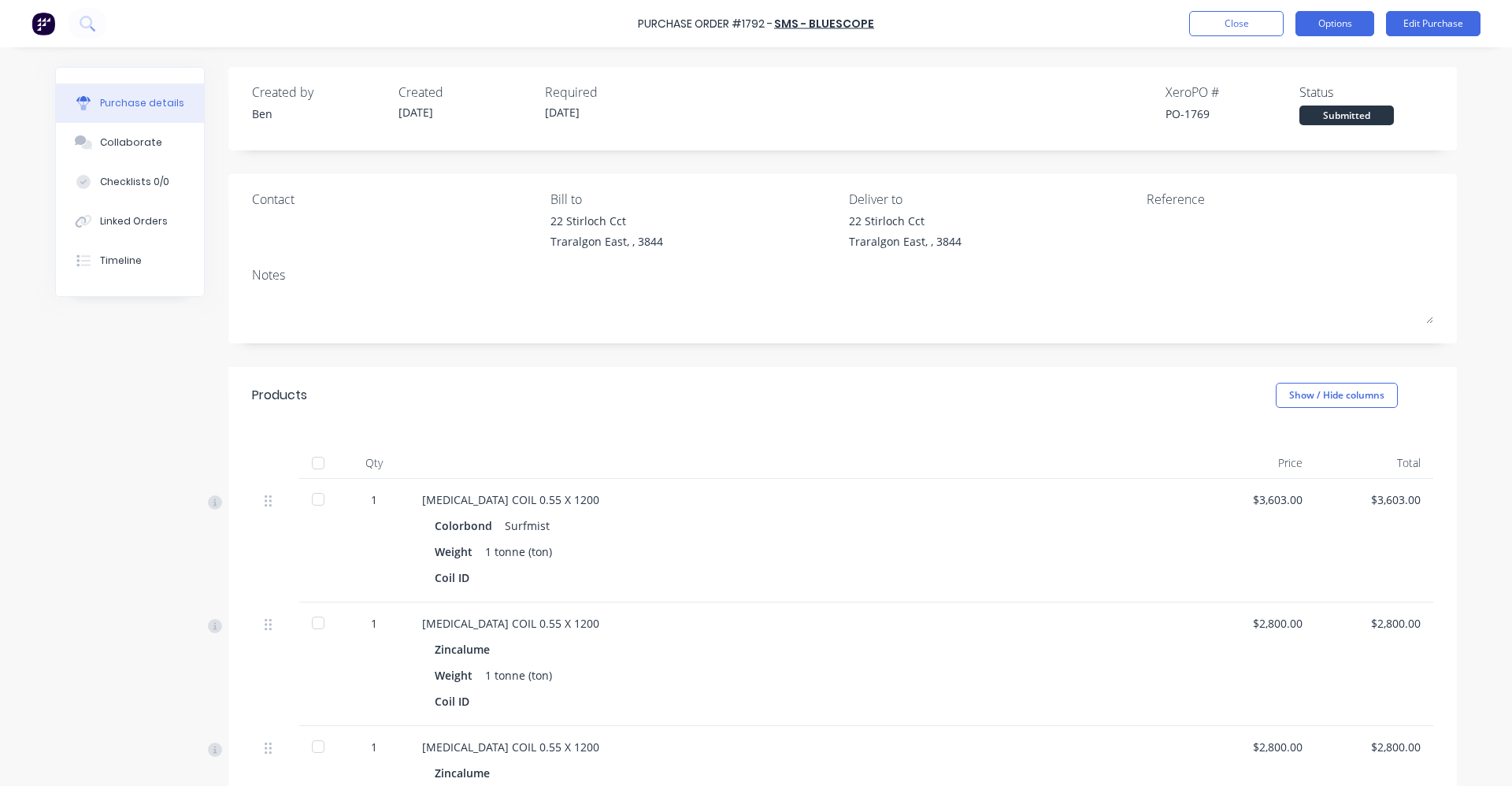
click at [1325, 28] on button "Options" at bounding box center [1335, 24] width 79 height 25
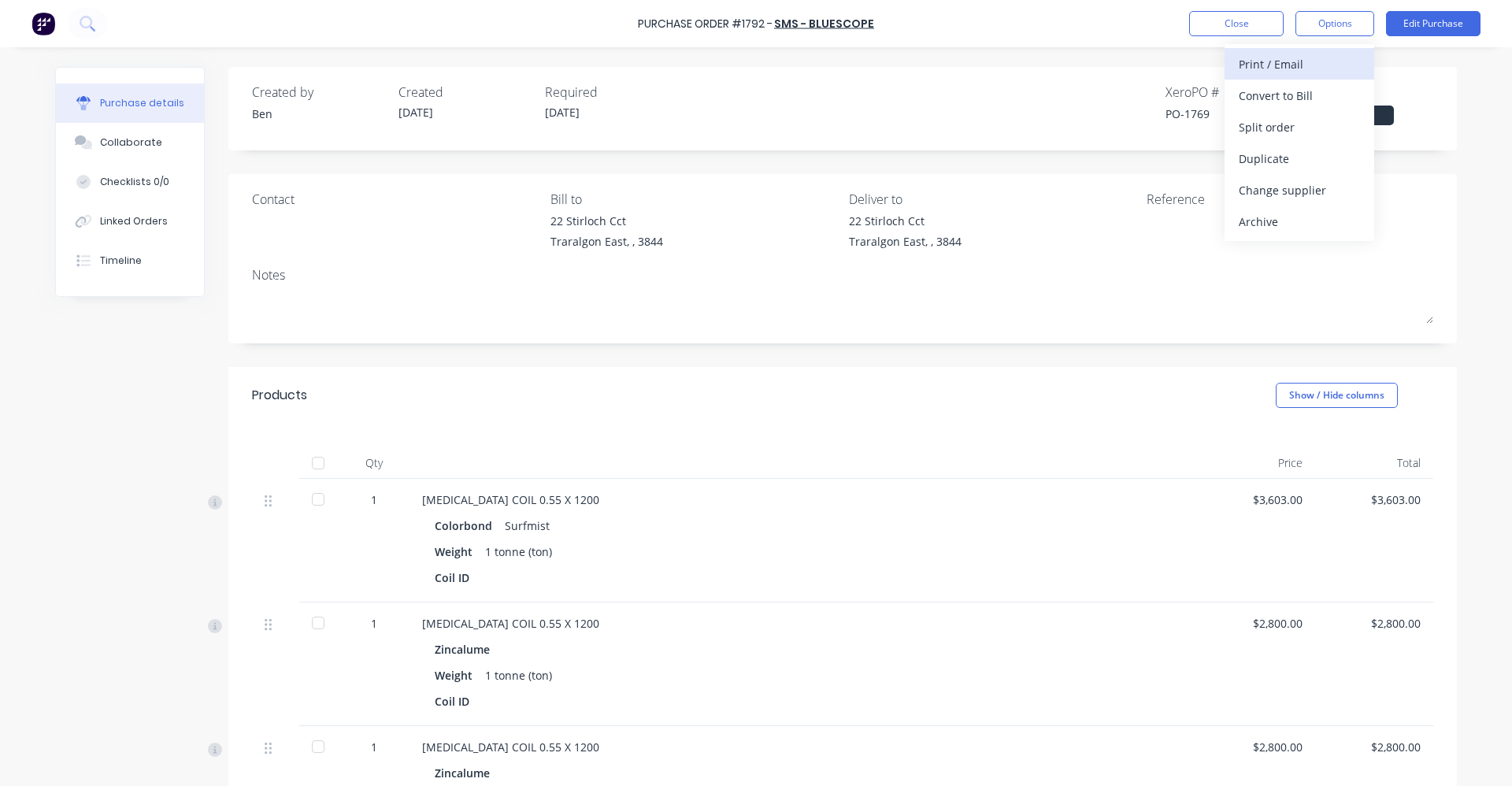
click at [1298, 65] on div "Print / Email" at bounding box center [1299, 64] width 121 height 23
click at [1300, 96] on div "With pricing" at bounding box center [1299, 96] width 121 height 23
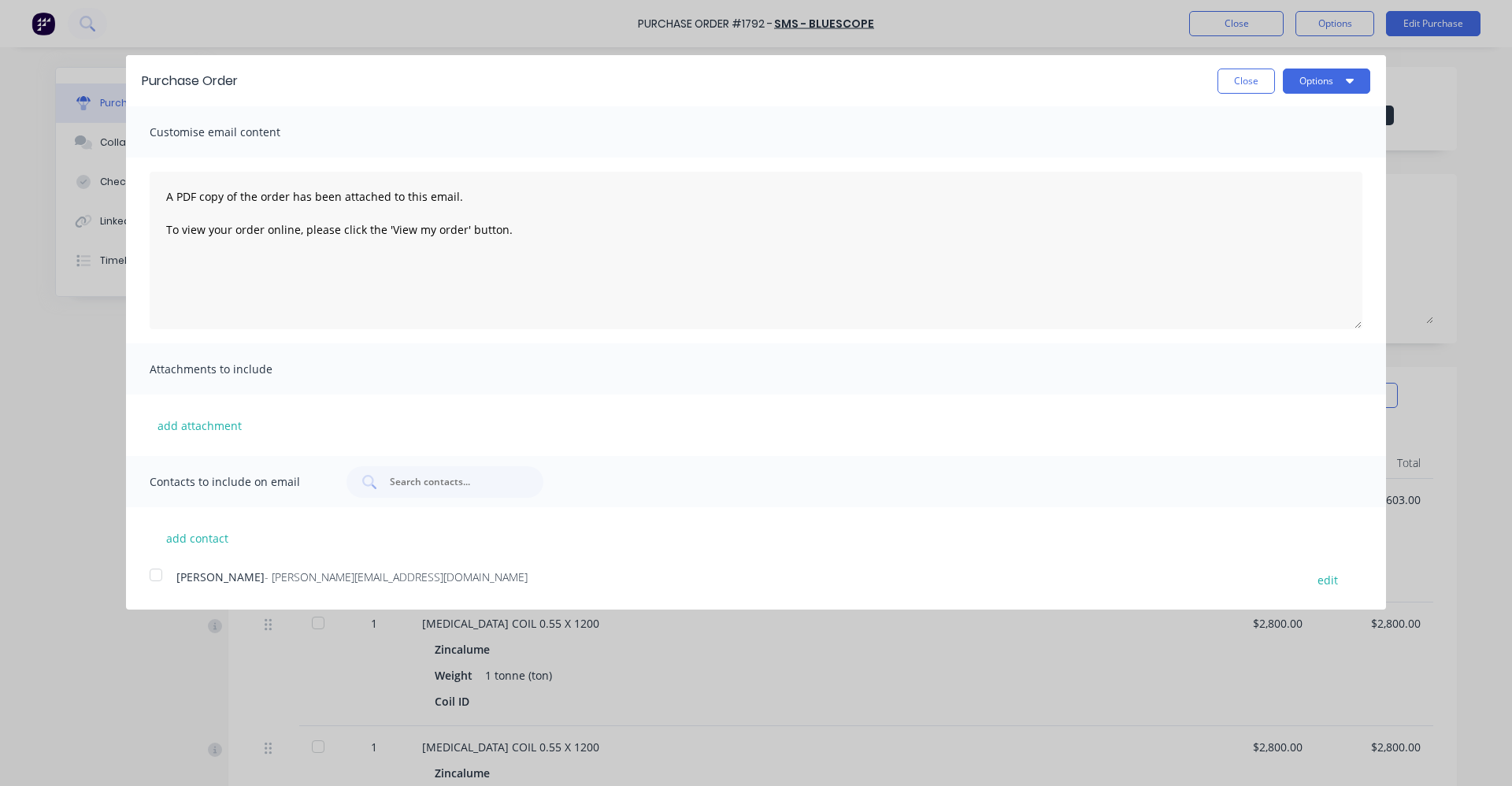
click at [152, 576] on div at bounding box center [156, 575] width 32 height 32
click at [1332, 89] on button "Options" at bounding box center [1326, 81] width 88 height 25
click at [1297, 150] on div "Email" at bounding box center [1295, 152] width 121 height 23
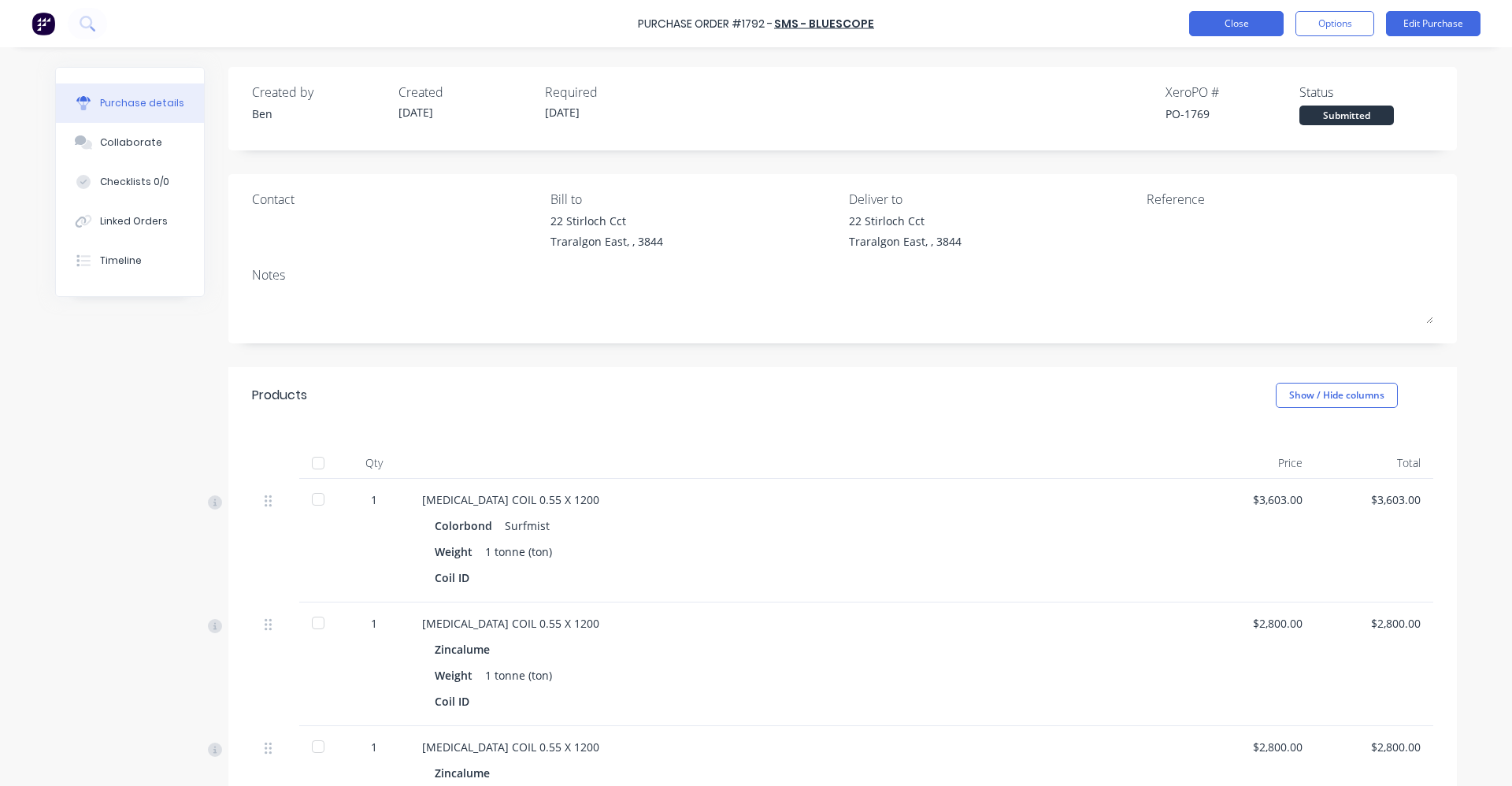
click at [1228, 28] on button "Close" at bounding box center [1236, 24] width 95 height 25
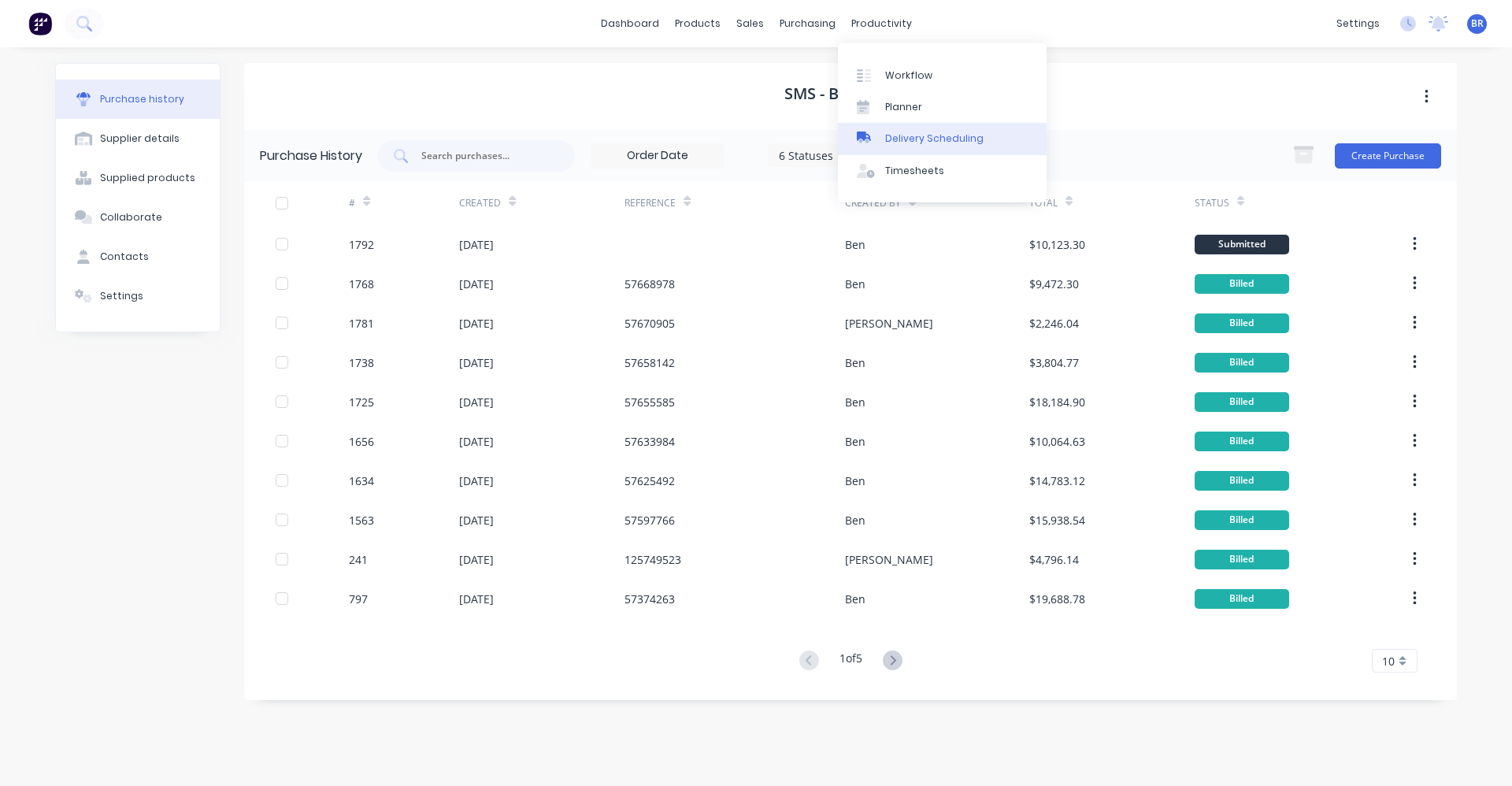
click at [911, 139] on div "Delivery Scheduling" at bounding box center [934, 138] width 98 height 14
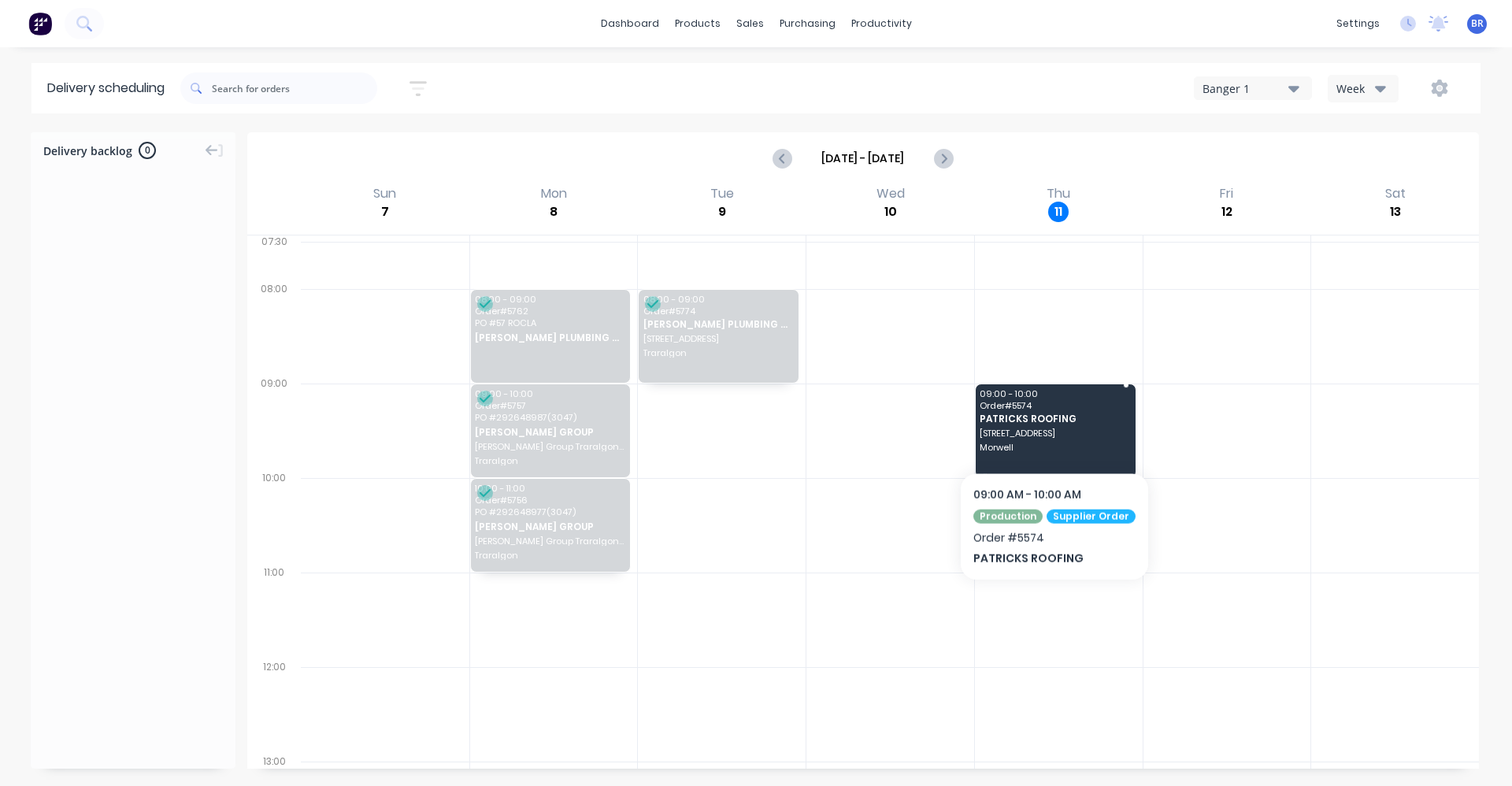
click at [1049, 431] on span "22 Hurrigan road" at bounding box center [1054, 433] width 150 height 10
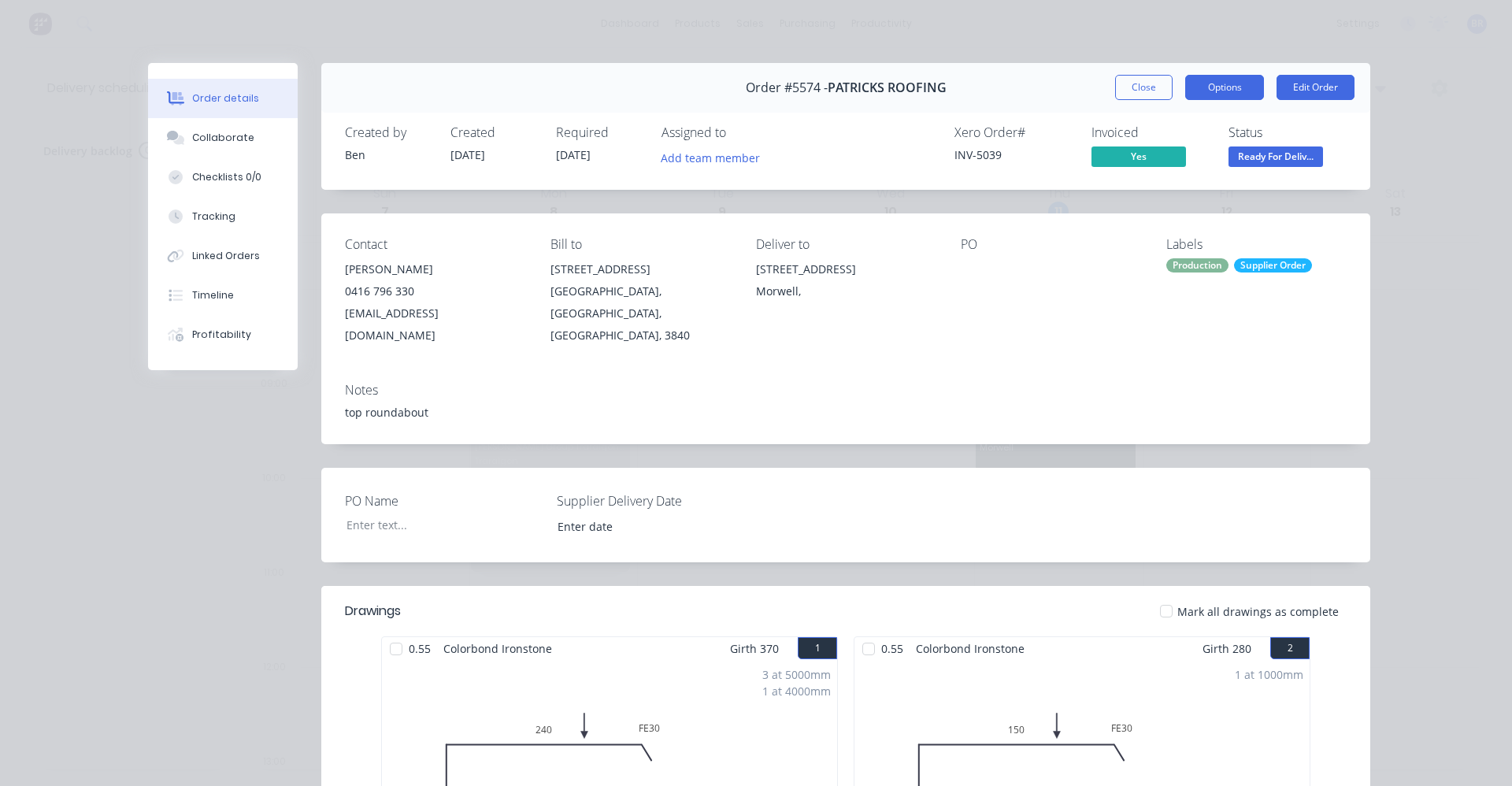
click at [1218, 81] on button "Options" at bounding box center [1225, 87] width 79 height 25
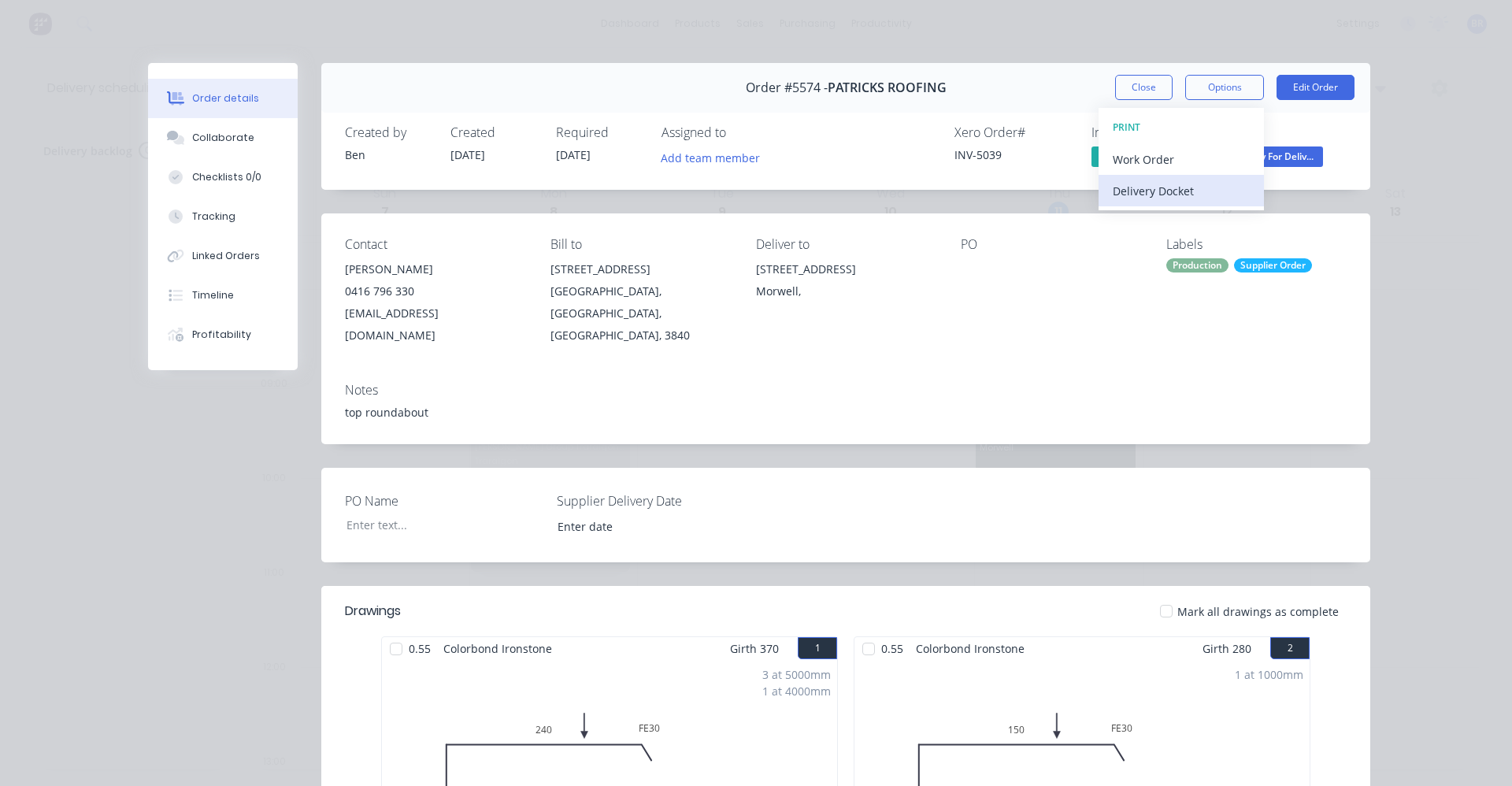
click at [1155, 188] on div "Delivery Docket" at bounding box center [1181, 191] width 137 height 23
click at [1155, 183] on div "Standard" at bounding box center [1181, 191] width 137 height 23
drag, startPoint x: 1007, startPoint y: 351, endPoint x: 1031, endPoint y: 255, distance: 99.0
click at [1004, 370] on div "Notes top roundabout" at bounding box center [845, 407] width 1049 height 74
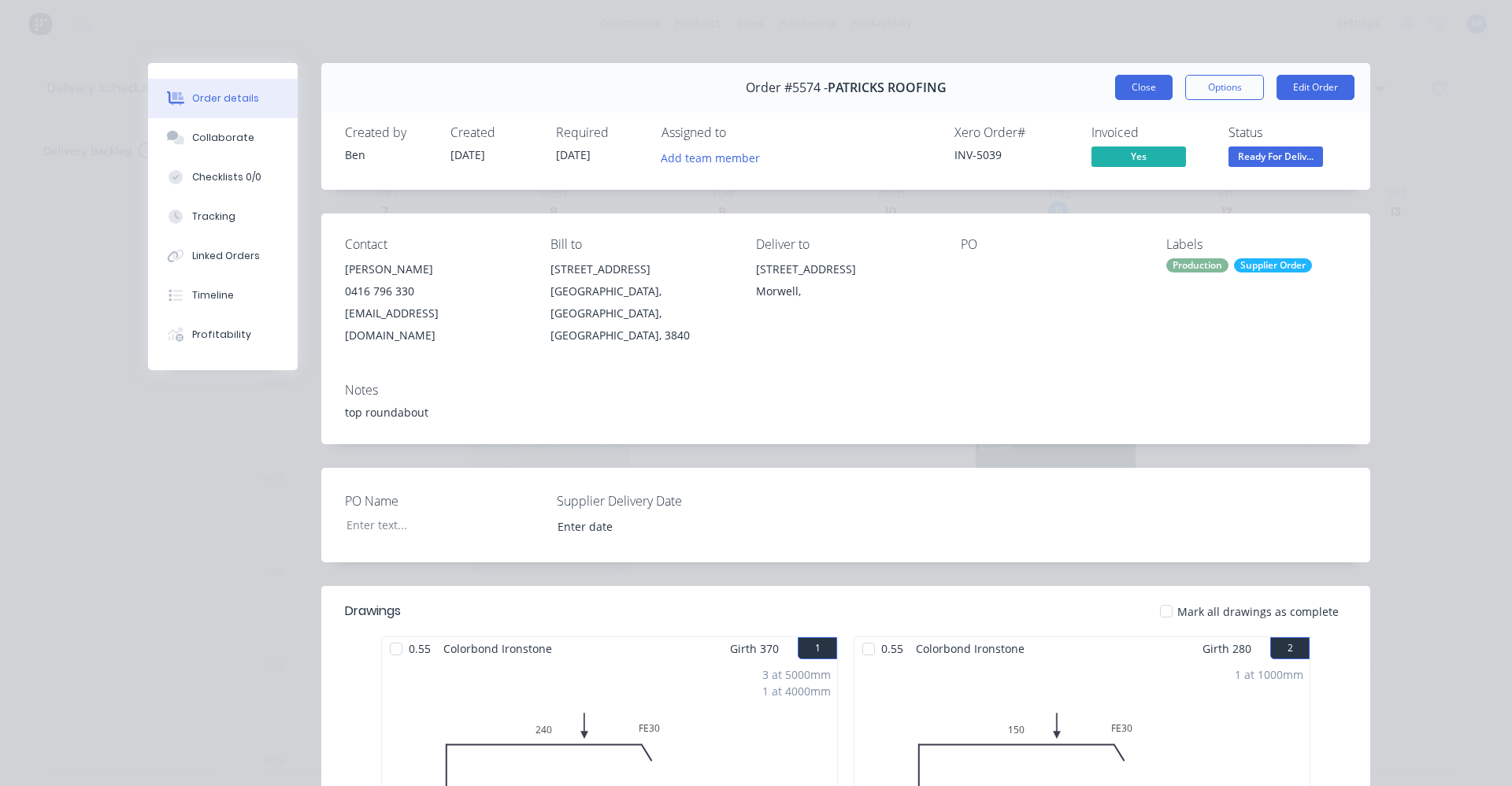
click at [1134, 86] on button "Close" at bounding box center [1144, 87] width 58 height 25
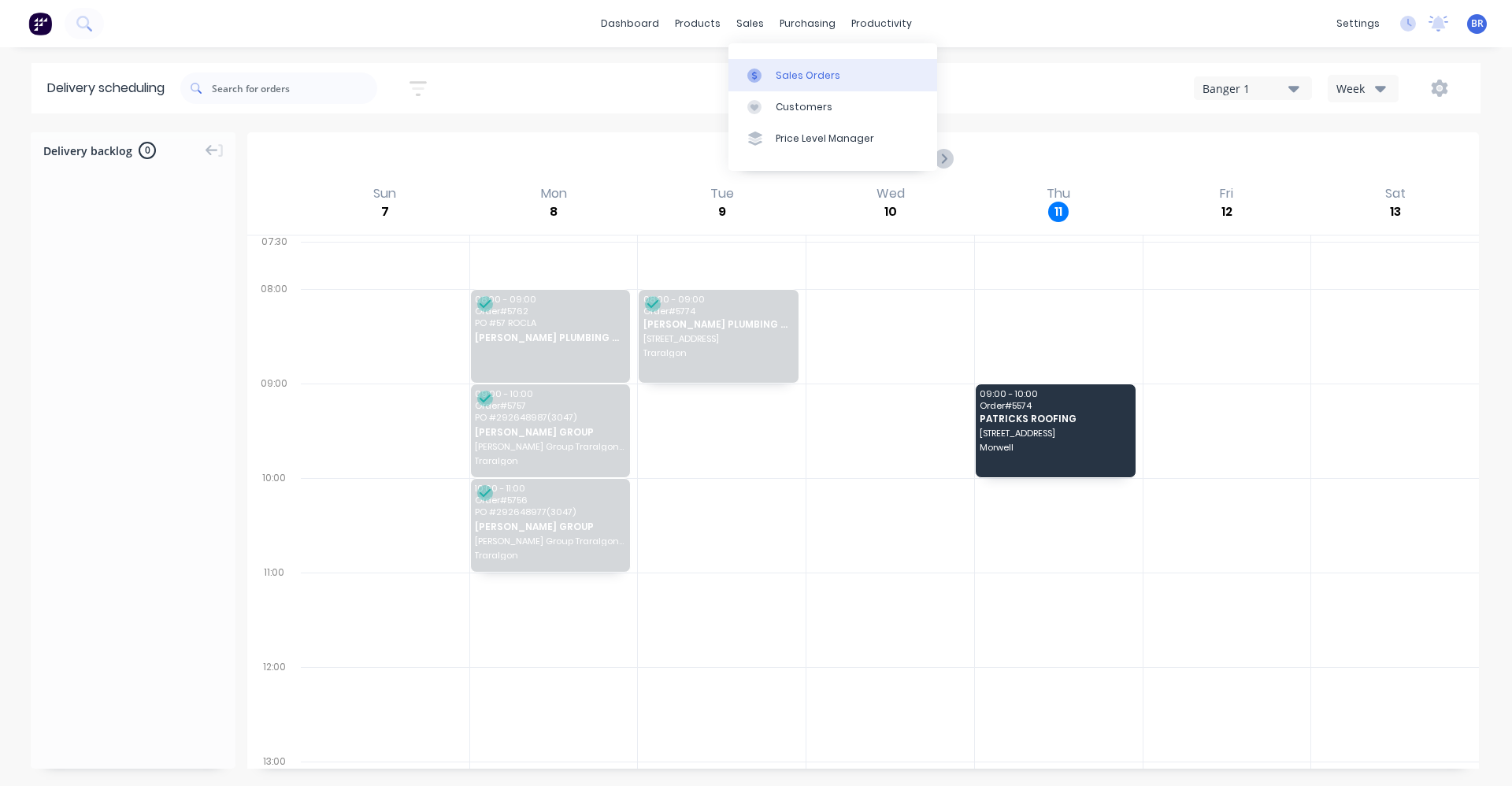
click at [773, 67] on link "Sales Orders" at bounding box center [832, 74] width 208 height 32
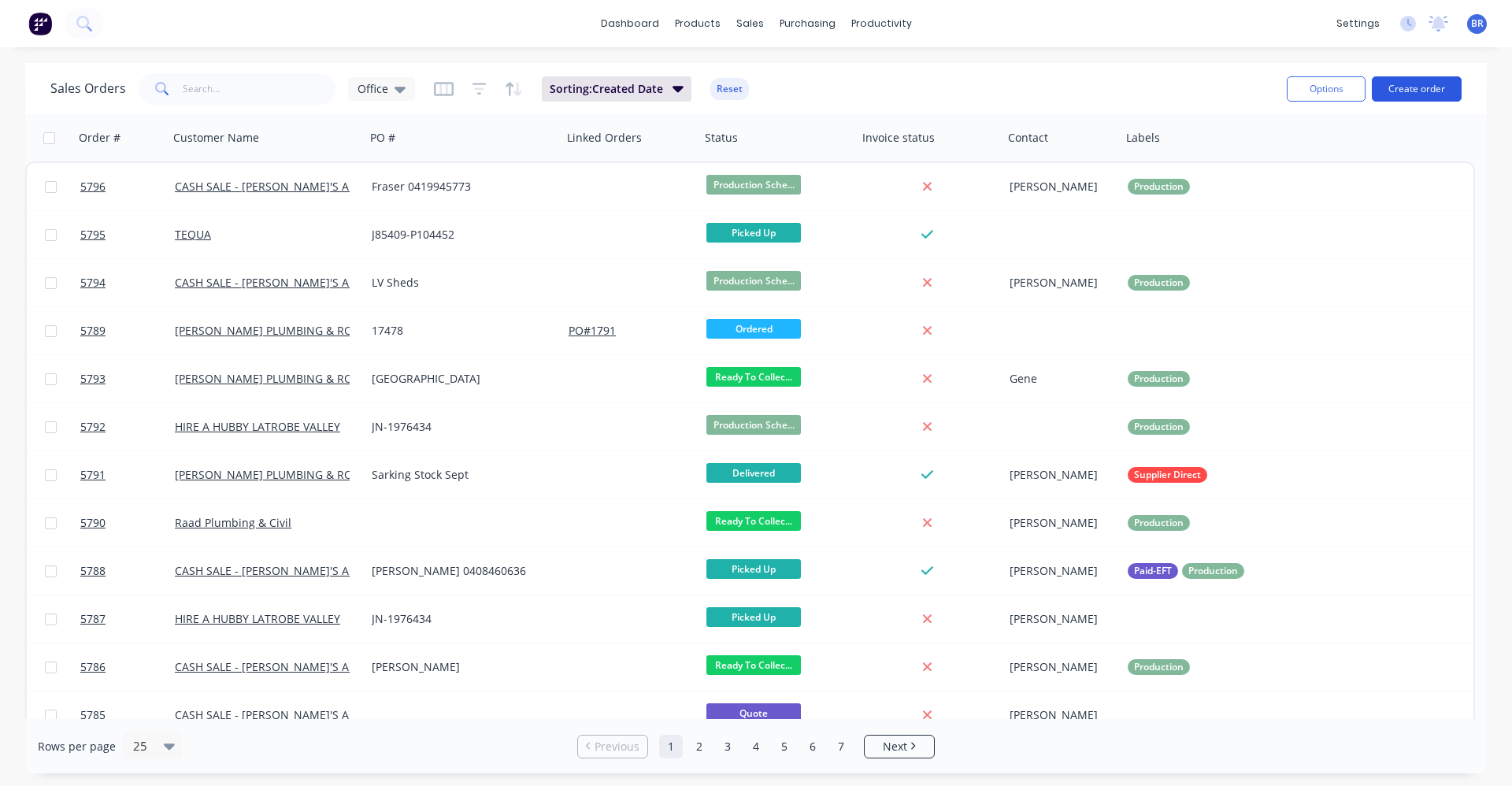
click at [1407, 94] on button "Create order" at bounding box center [1417, 89] width 89 height 25
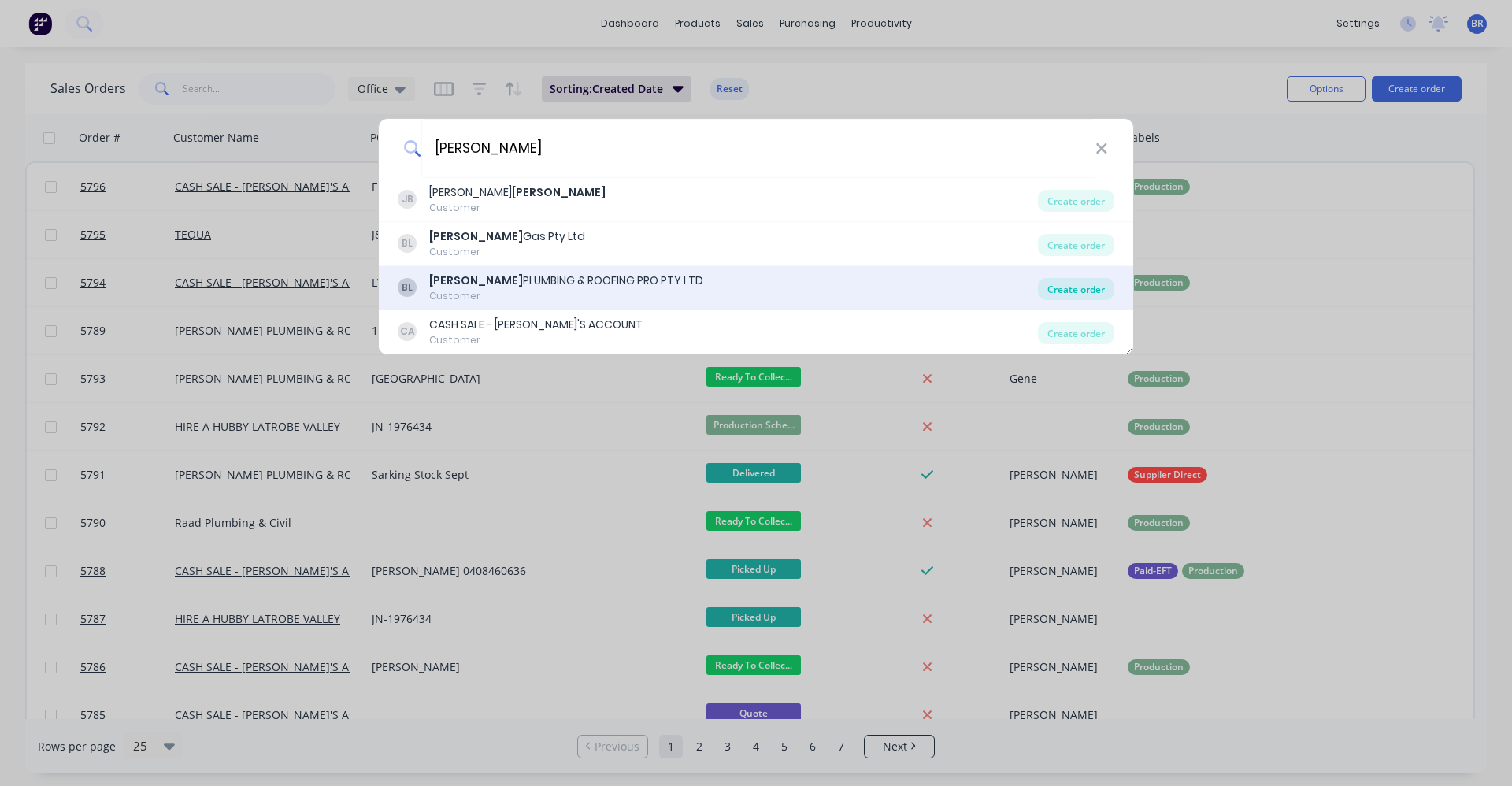
type input "bosse"
click at [1068, 290] on div "Create order" at bounding box center [1076, 288] width 76 height 22
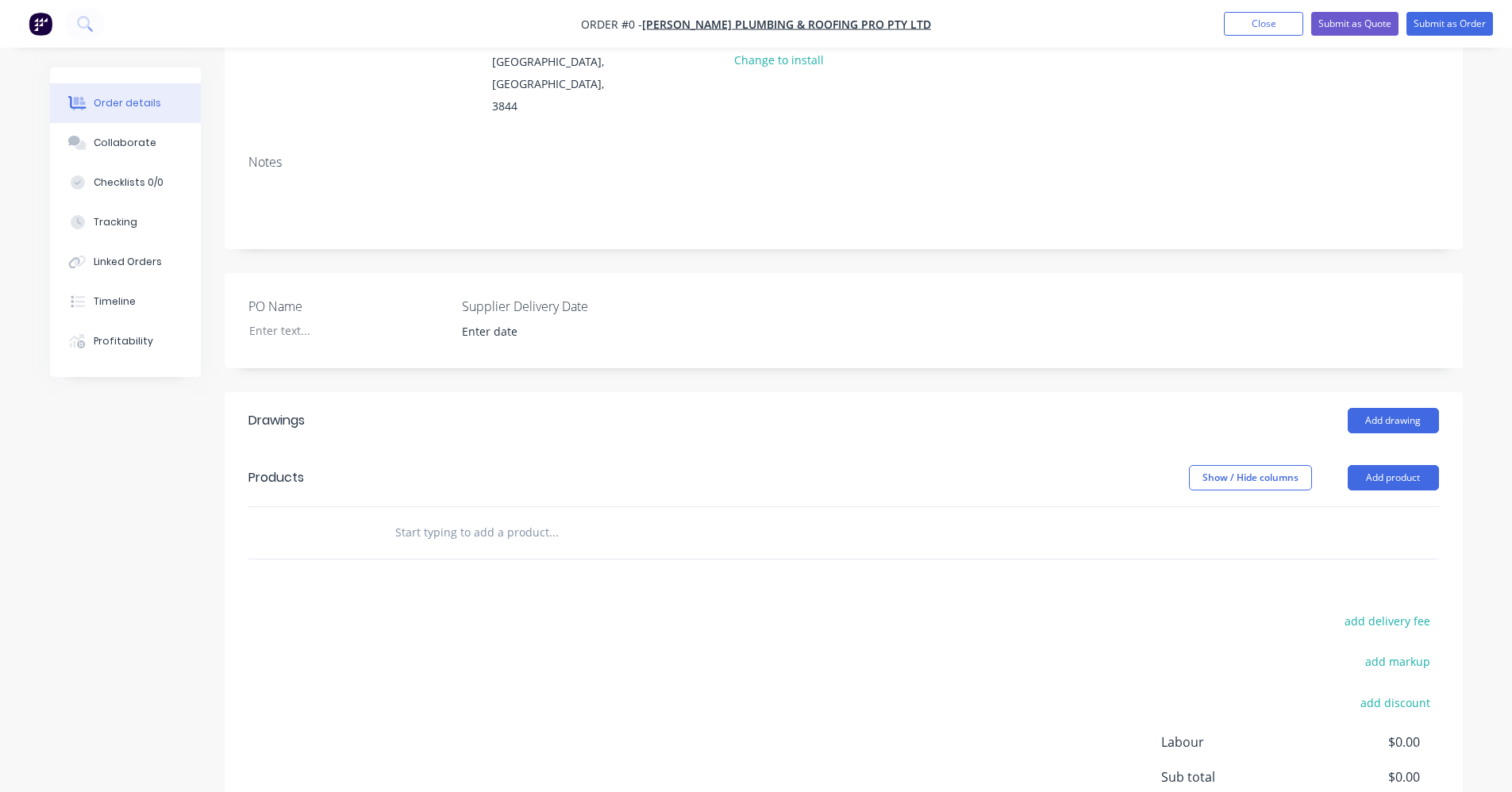
scroll to position [238, 0]
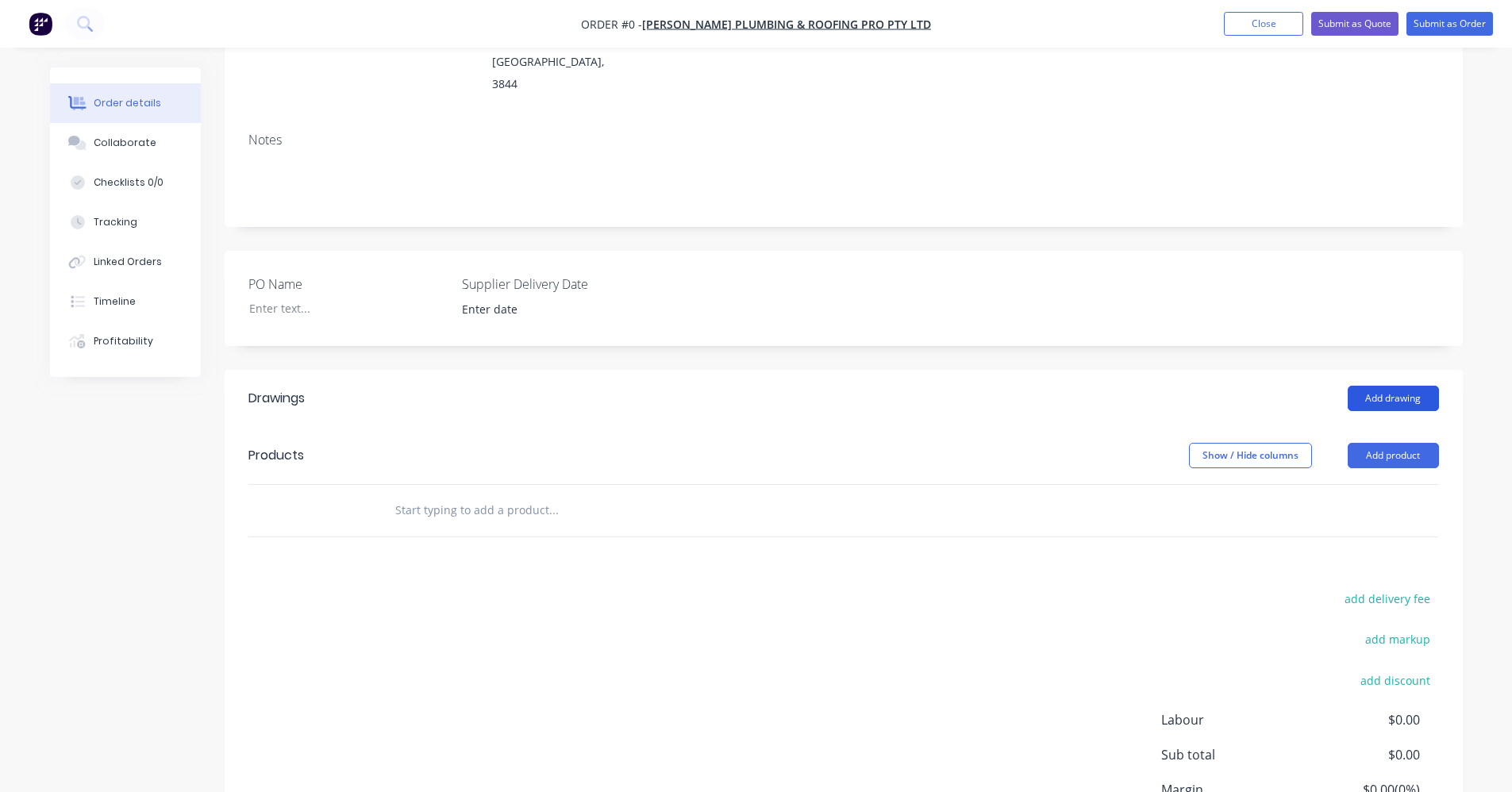
click at [1388, 386] on button "Add drawing" at bounding box center [1393, 398] width 91 height 26
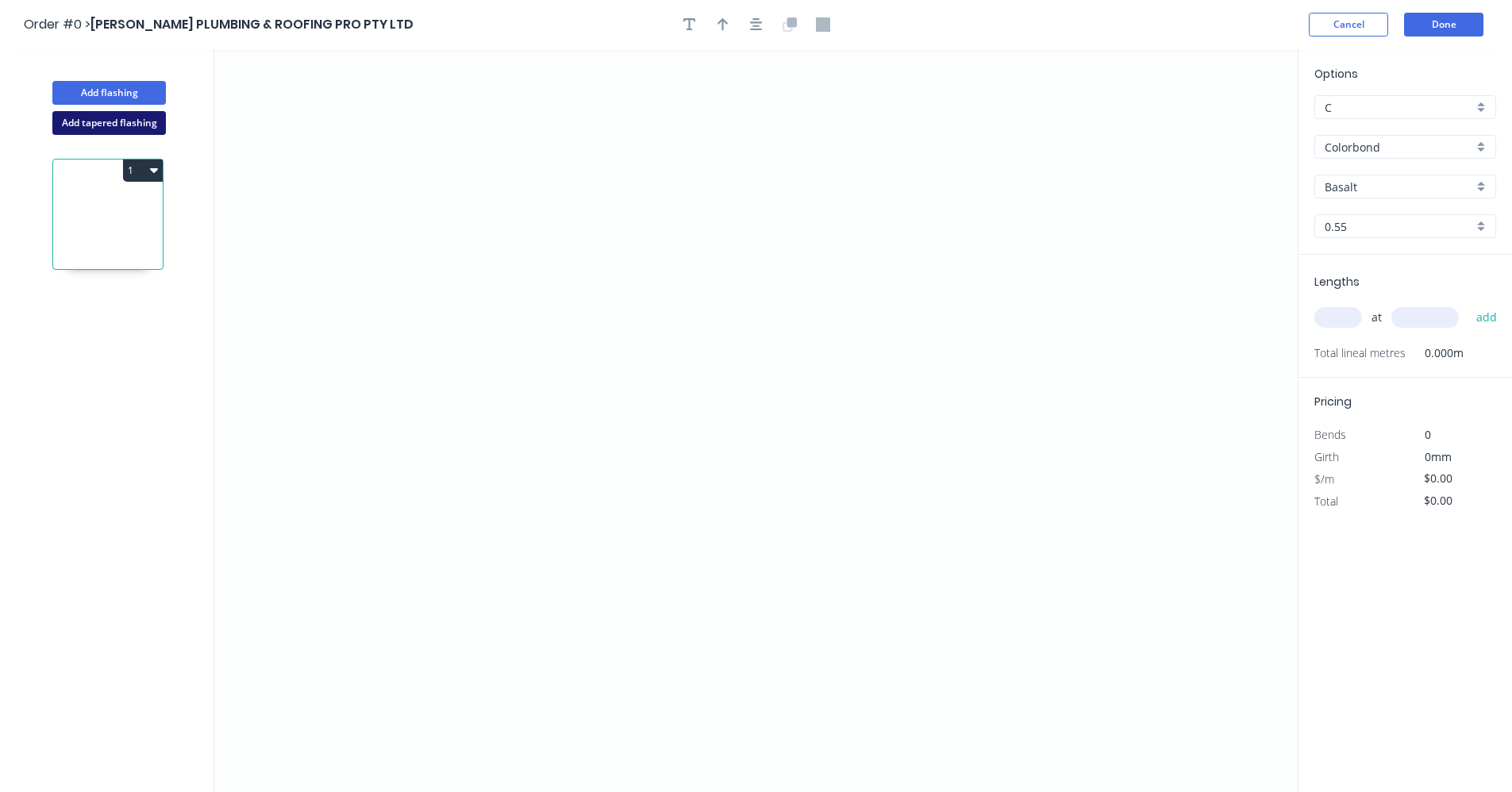
drag, startPoint x: 101, startPoint y: 123, endPoint x: 274, endPoint y: 176, distance: 180.9
click at [102, 124] on button "Add tapered flashing" at bounding box center [109, 123] width 114 height 24
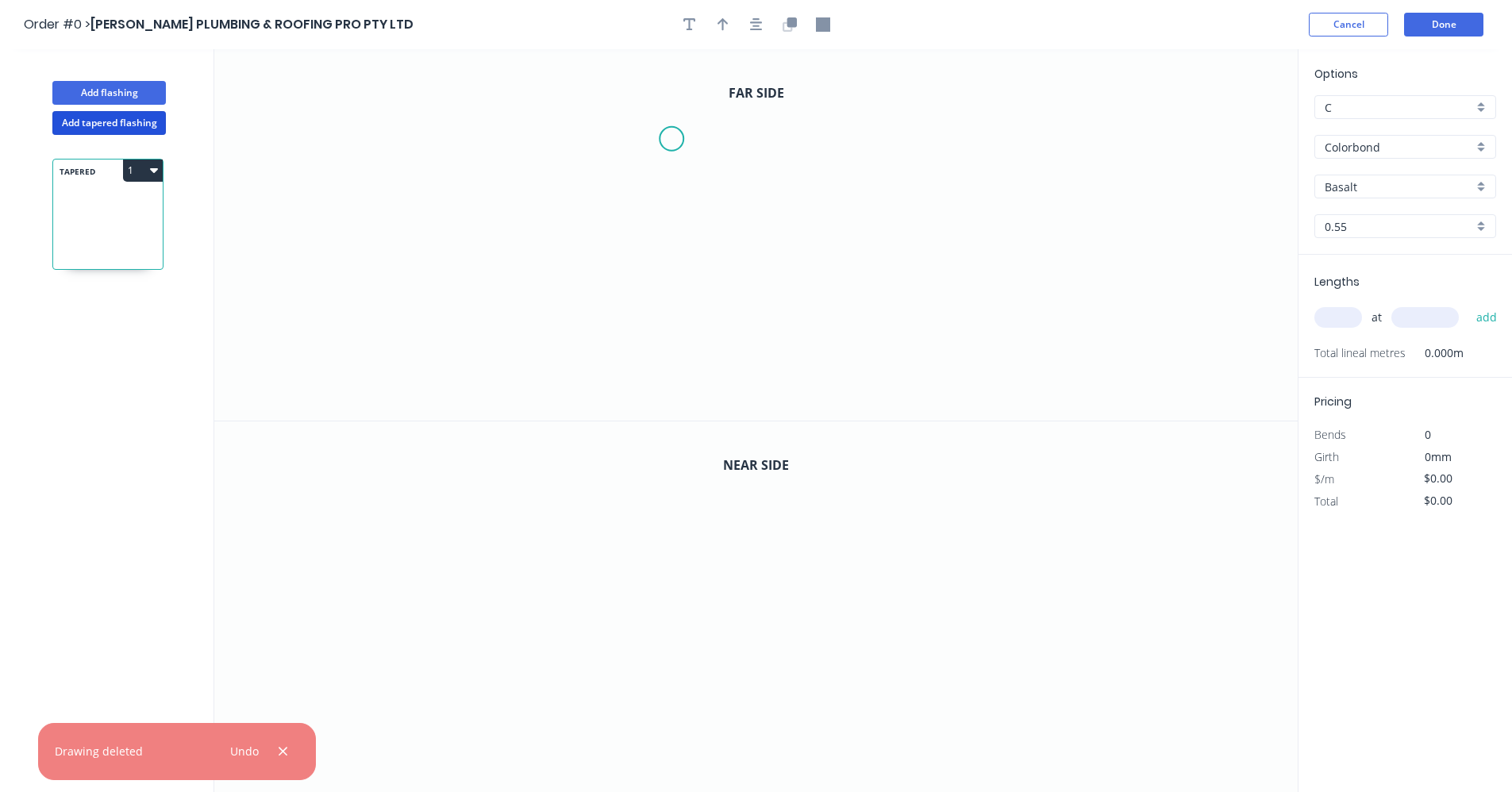
click at [671, 138] on icon "0" at bounding box center [756, 235] width 1084 height 372
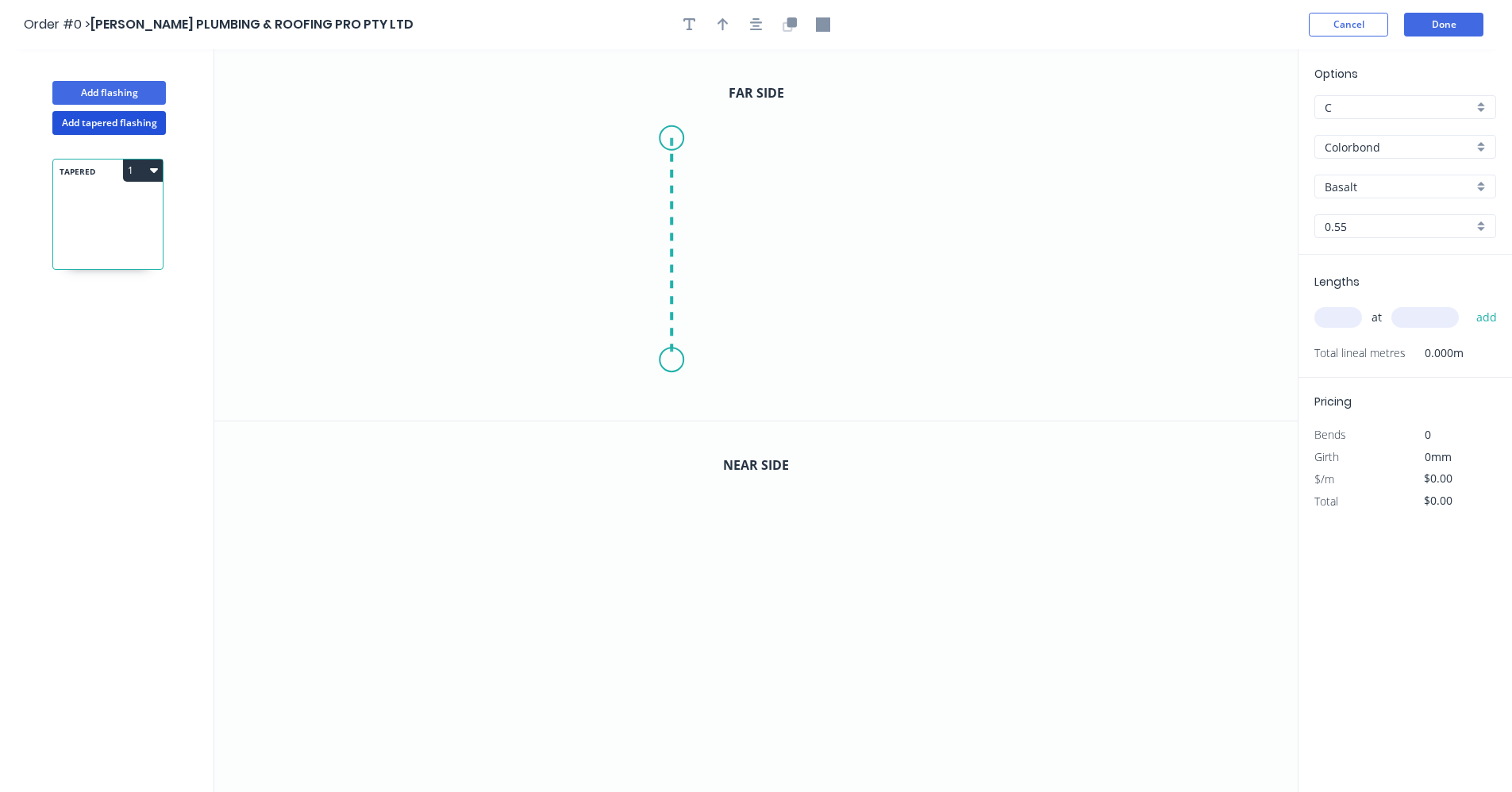
click at [676, 361] on icon "0" at bounding box center [756, 235] width 1084 height 372
click at [794, 357] on icon "0 ?" at bounding box center [756, 235] width 1084 height 372
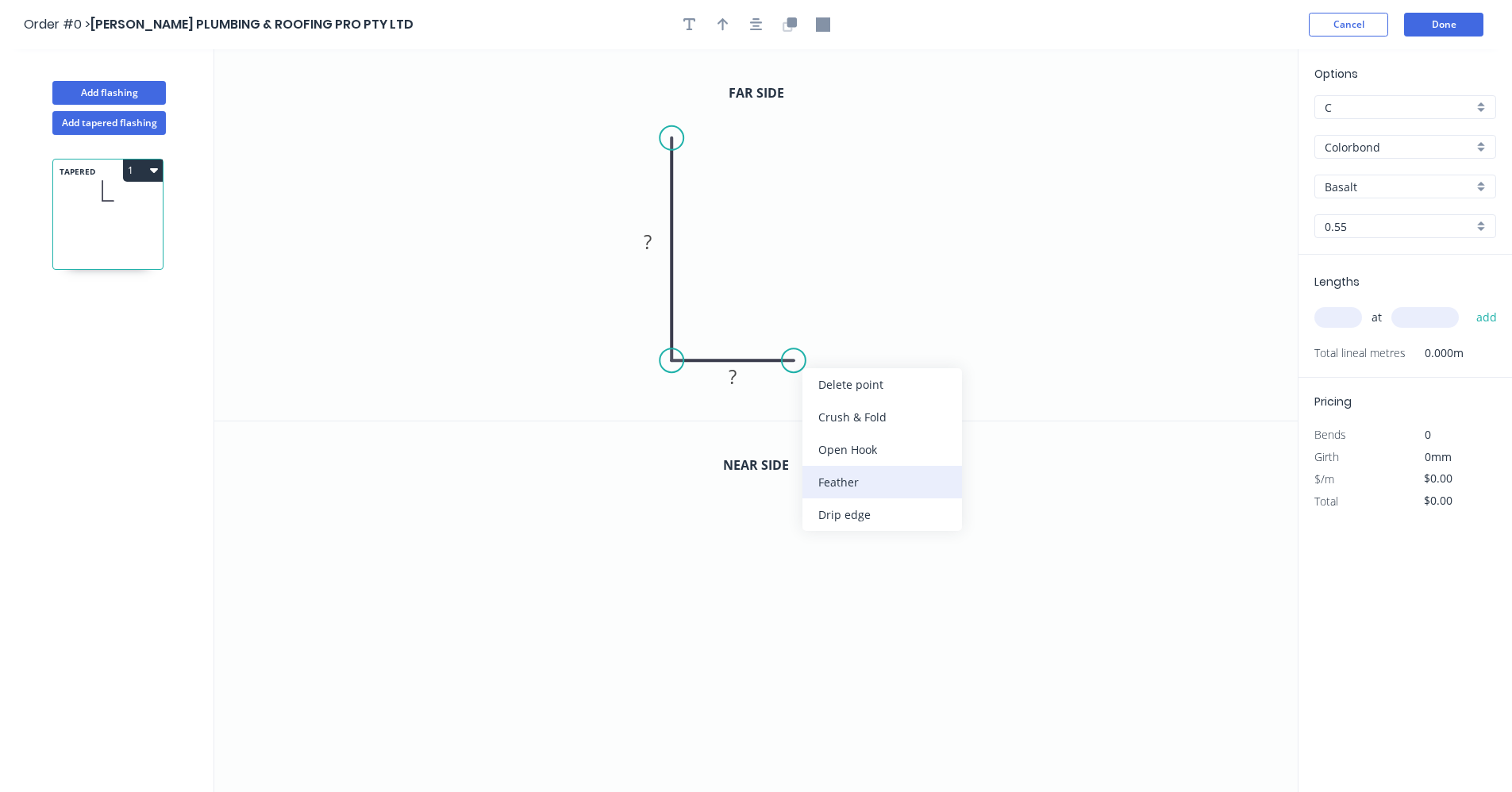
click at [858, 487] on div "Feather" at bounding box center [882, 482] width 160 height 33
click at [758, 32] on button "button" at bounding box center [756, 24] width 24 height 24
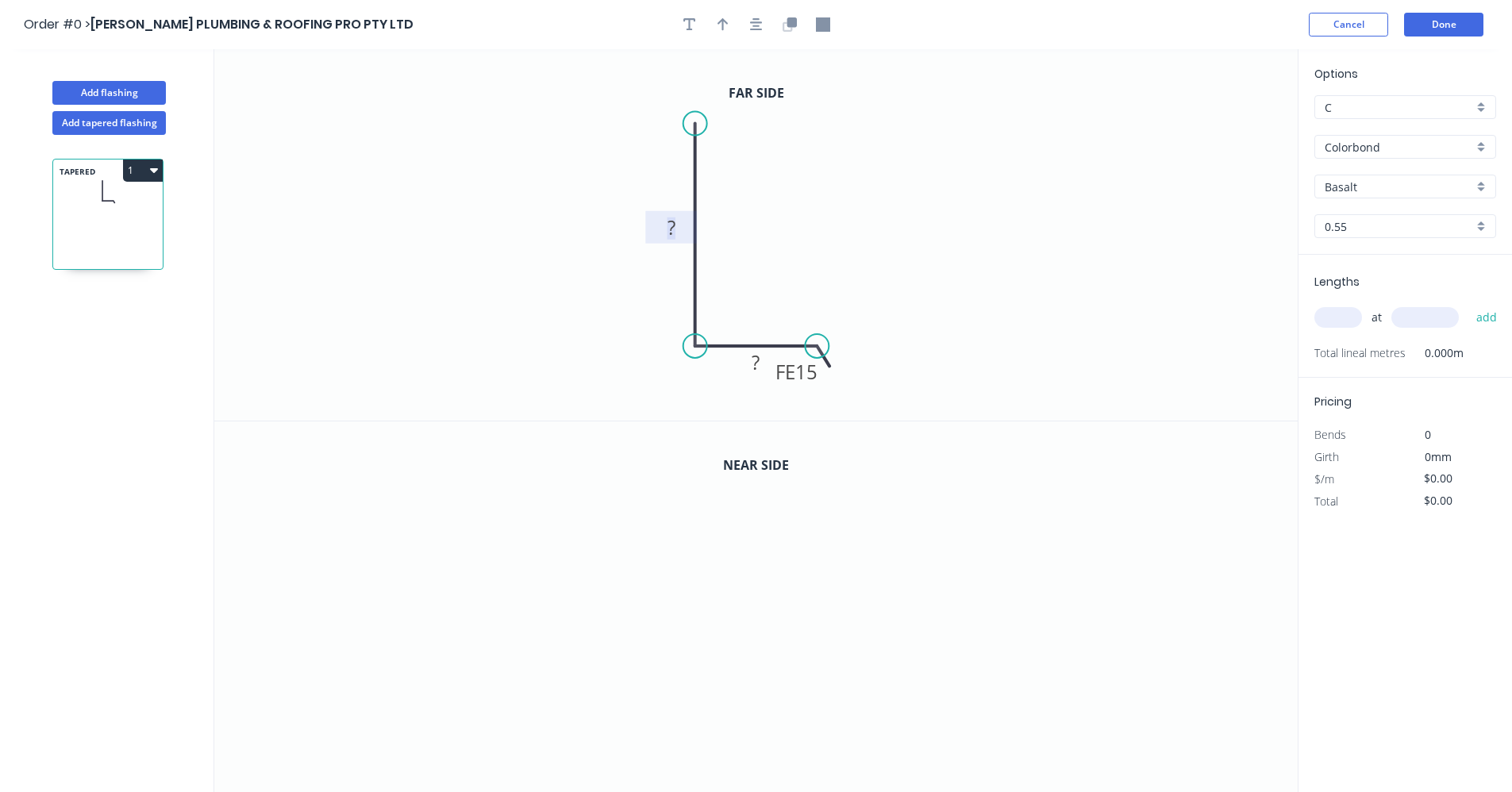
click at [669, 237] on tspan "?" at bounding box center [671, 228] width 8 height 26
type input "$30.68"
click at [761, 27] on icon "button" at bounding box center [756, 25] width 12 height 14
click at [1484, 151] on div "Colorbond" at bounding box center [1405, 147] width 182 height 24
click at [1387, 255] on div "Zincalume" at bounding box center [1405, 260] width 180 height 27
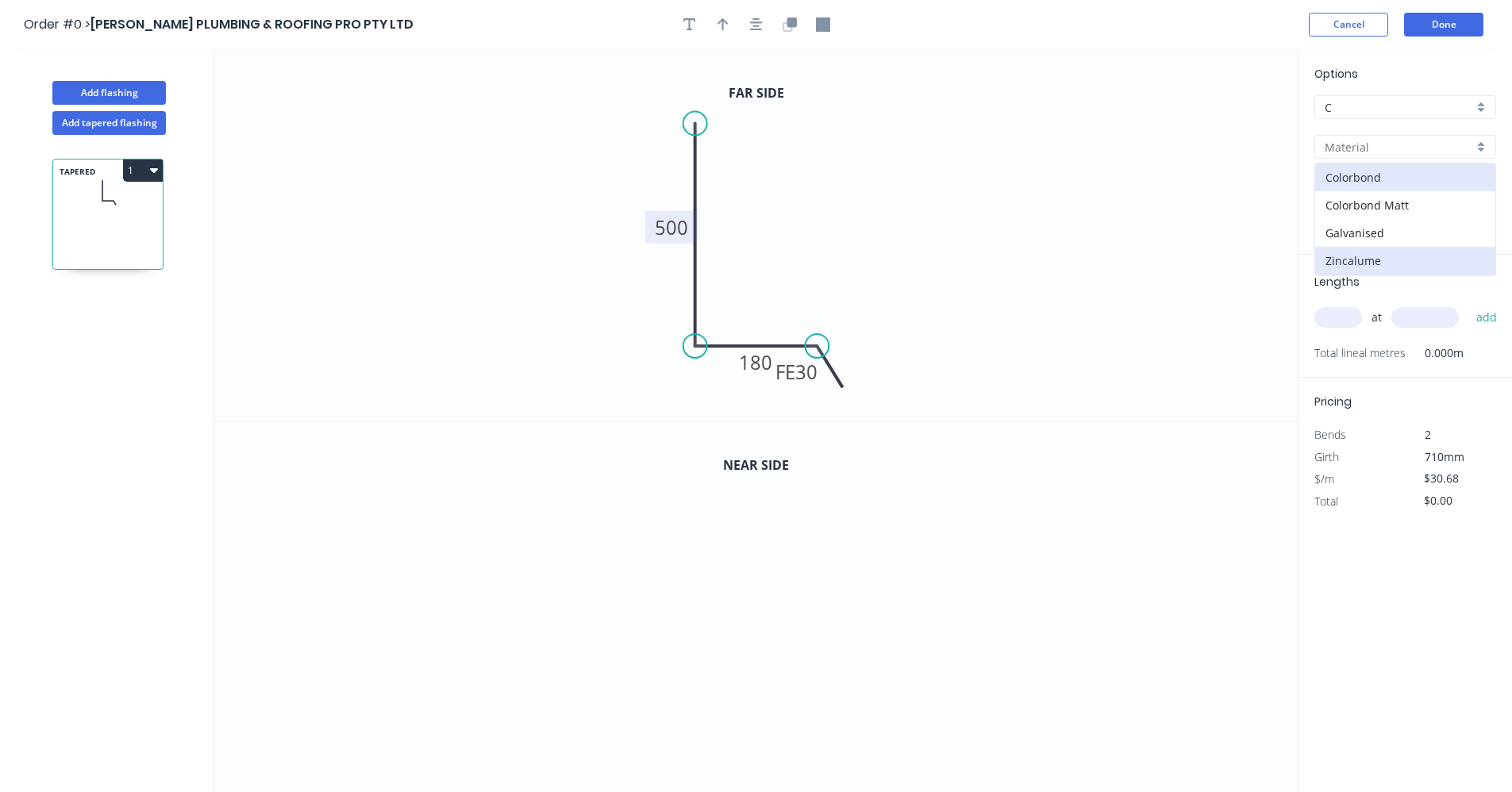
type input "Zincalume"
click at [1347, 317] on input "text" at bounding box center [1338, 317] width 48 height 20
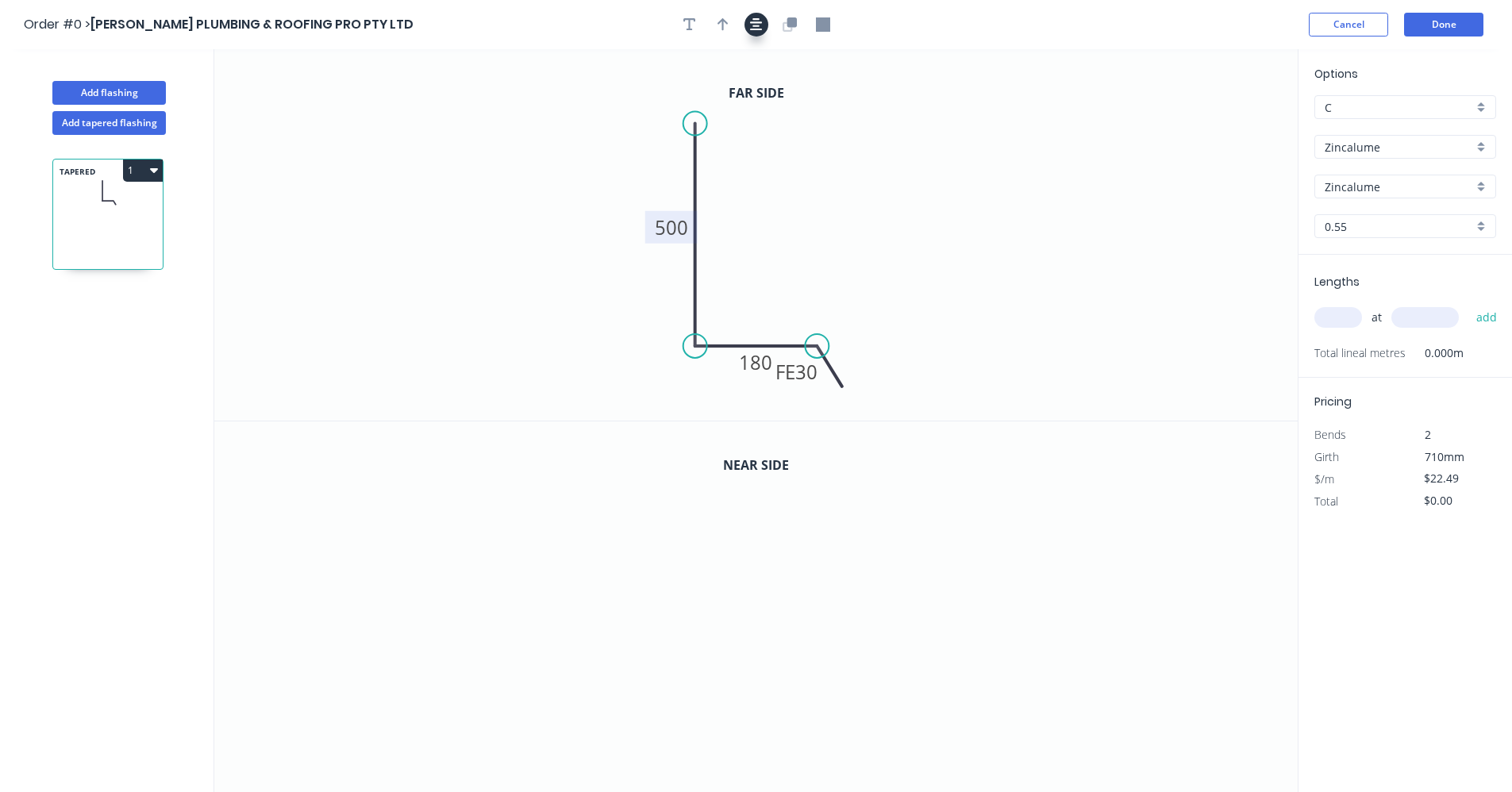
click at [749, 26] on button "button" at bounding box center [756, 24] width 24 height 24
drag, startPoint x: 726, startPoint y: 27, endPoint x: 828, endPoint y: 37, distance: 102.5
click at [727, 28] on icon "button" at bounding box center [723, 25] width 11 height 14
click at [1220, 130] on icon at bounding box center [1218, 110] width 14 height 51
drag, startPoint x: 1220, startPoint y: 130, endPoint x: 783, endPoint y: 313, distance: 473.8
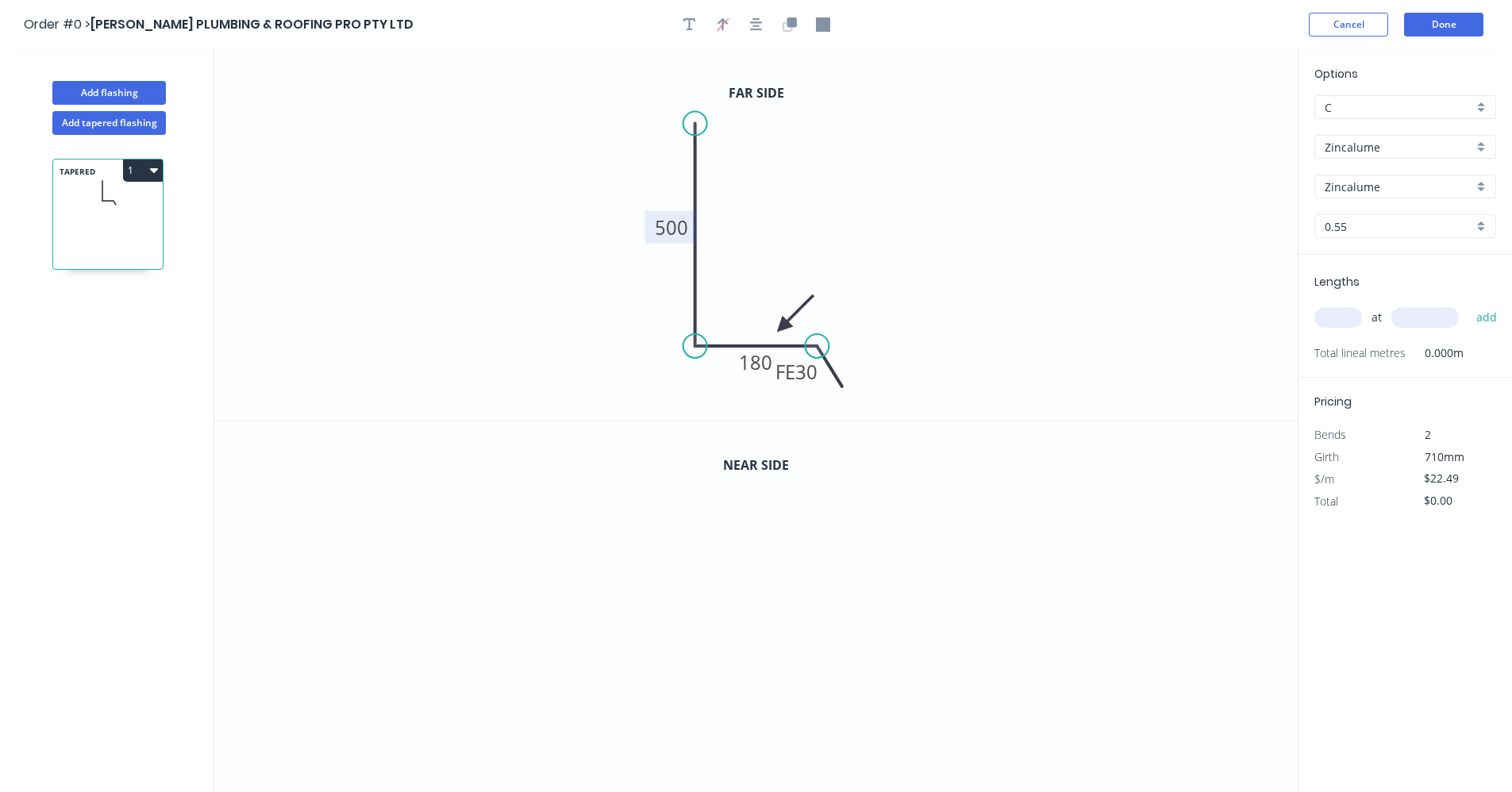
click at [783, 327] on icon at bounding box center [796, 313] width 46 height 46
click at [787, 27] on icon "button" at bounding box center [790, 25] width 14 height 14
click at [682, 599] on tspan "500" at bounding box center [671, 600] width 34 height 26
type input "$24.35"
click at [1347, 314] on input "text" at bounding box center [1338, 317] width 48 height 20
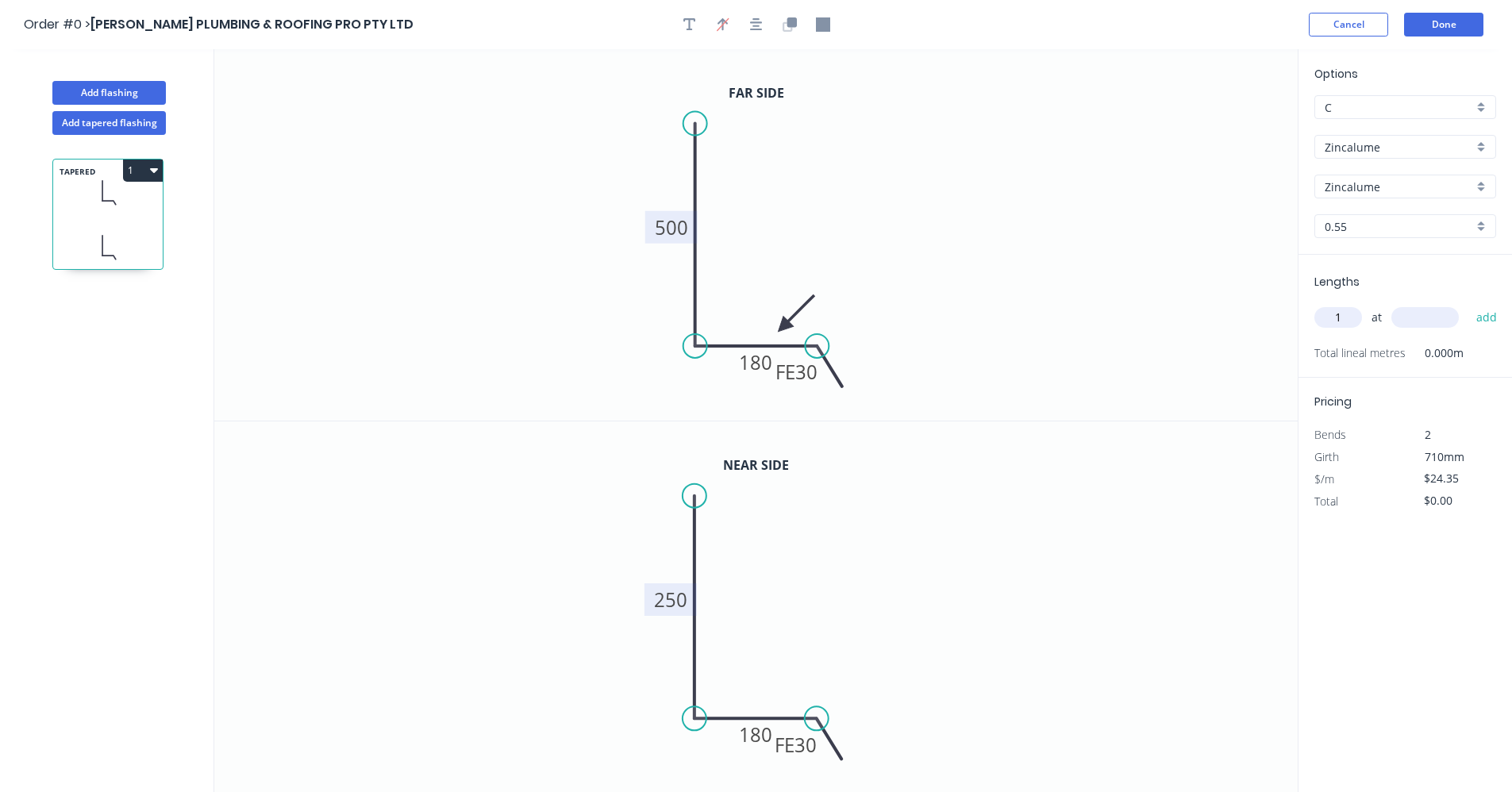
type input "1"
type input "4700"
click at [1469, 304] on button "add" at bounding box center [1487, 317] width 37 height 27
drag, startPoint x: 823, startPoint y: 344, endPoint x: 874, endPoint y: 341, distance: 51.1
click at [874, 341] on circle at bounding box center [873, 345] width 24 height 24
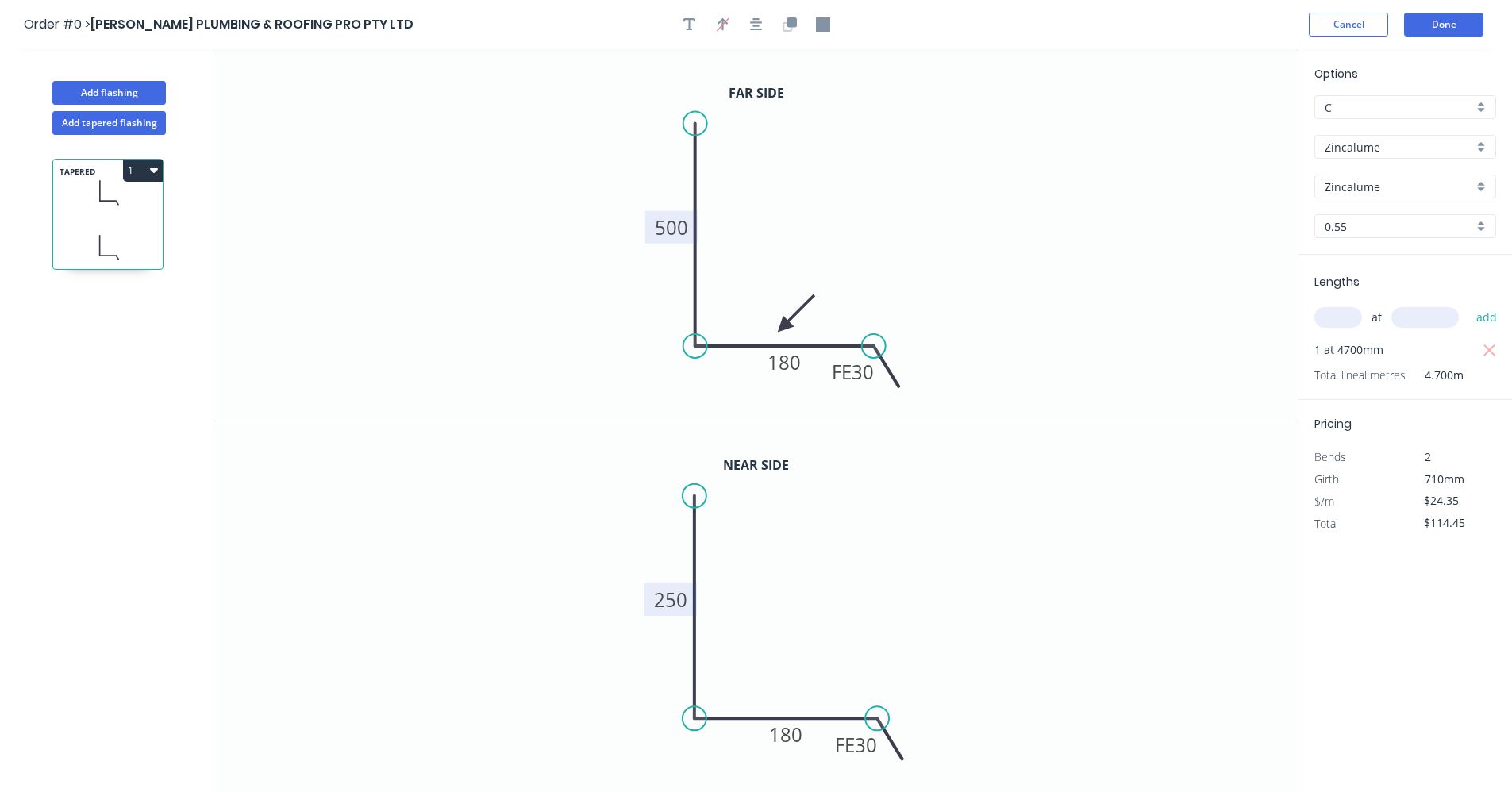
drag, startPoint x: 822, startPoint y: 720, endPoint x: 878, endPoint y: 716, distance: 56.1
click at [878, 716] on circle at bounding box center [878, 718] width 24 height 24
click at [760, 22] on icon "button" at bounding box center [756, 25] width 12 height 12
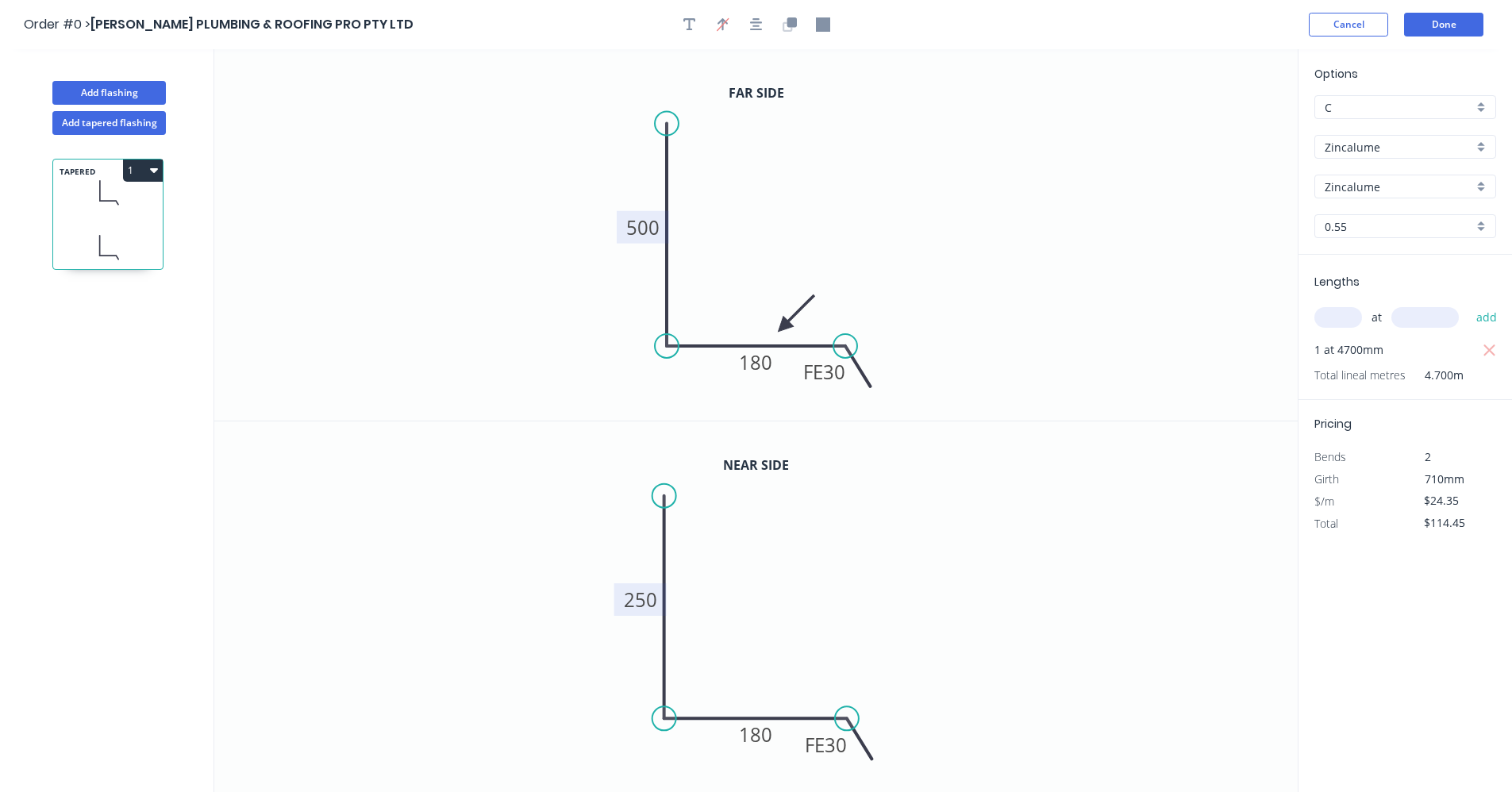
click at [154, 175] on icon "button" at bounding box center [154, 170] width 8 height 12
click at [82, 217] on div "Duplicate" at bounding box center [87, 210] width 122 height 23
type input "$0.00"
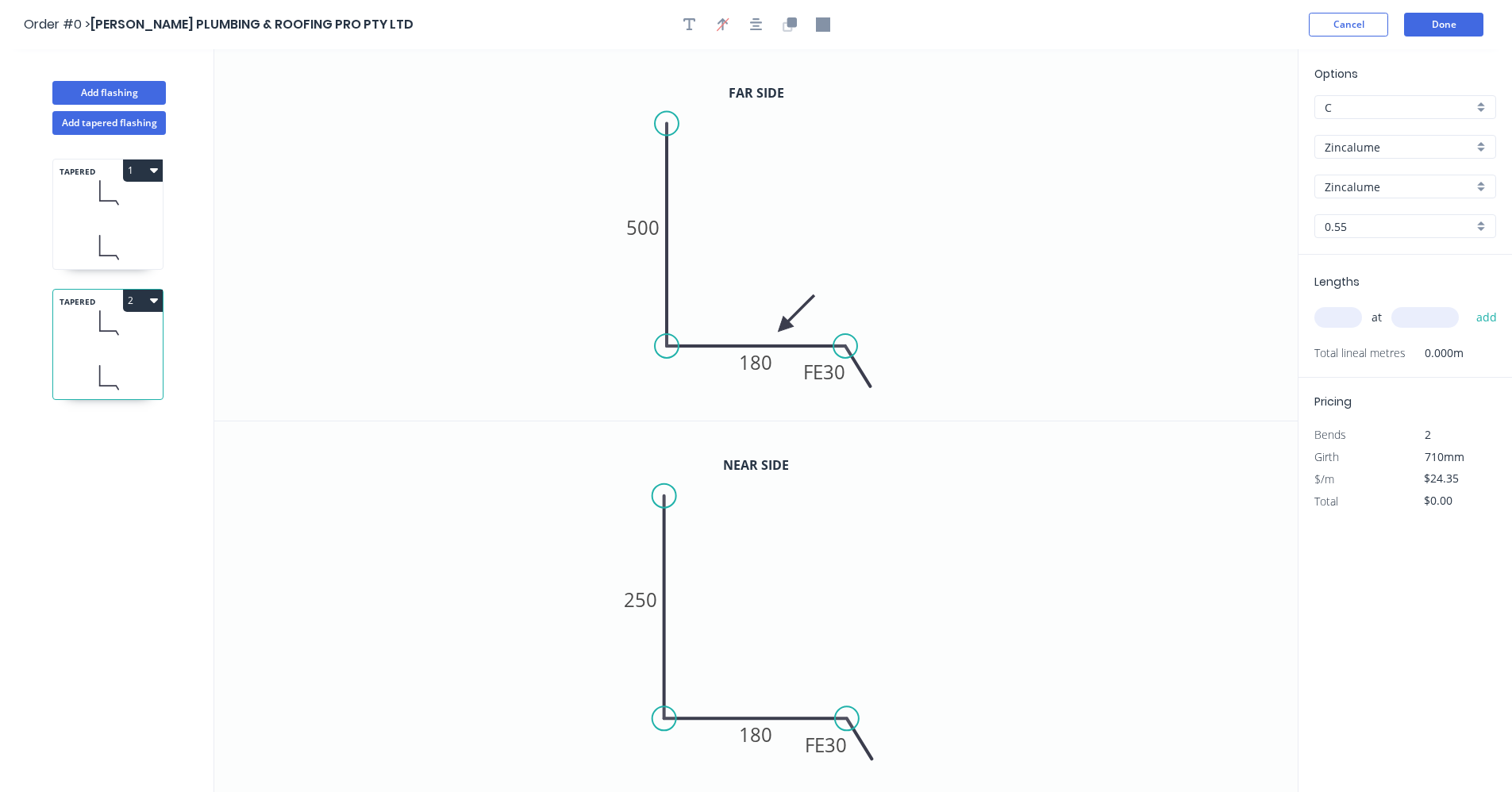
click at [118, 357] on icon at bounding box center [108, 375] width 110 height 47
click at [645, 231] on tspan "500" at bounding box center [643, 228] width 34 height 26
click at [650, 600] on tspan "250" at bounding box center [640, 600] width 34 height 26
drag, startPoint x: 663, startPoint y: 498, endPoint x: 663, endPoint y: 562, distance: 64.0
click at [663, 562] on circle at bounding box center [664, 562] width 24 height 24
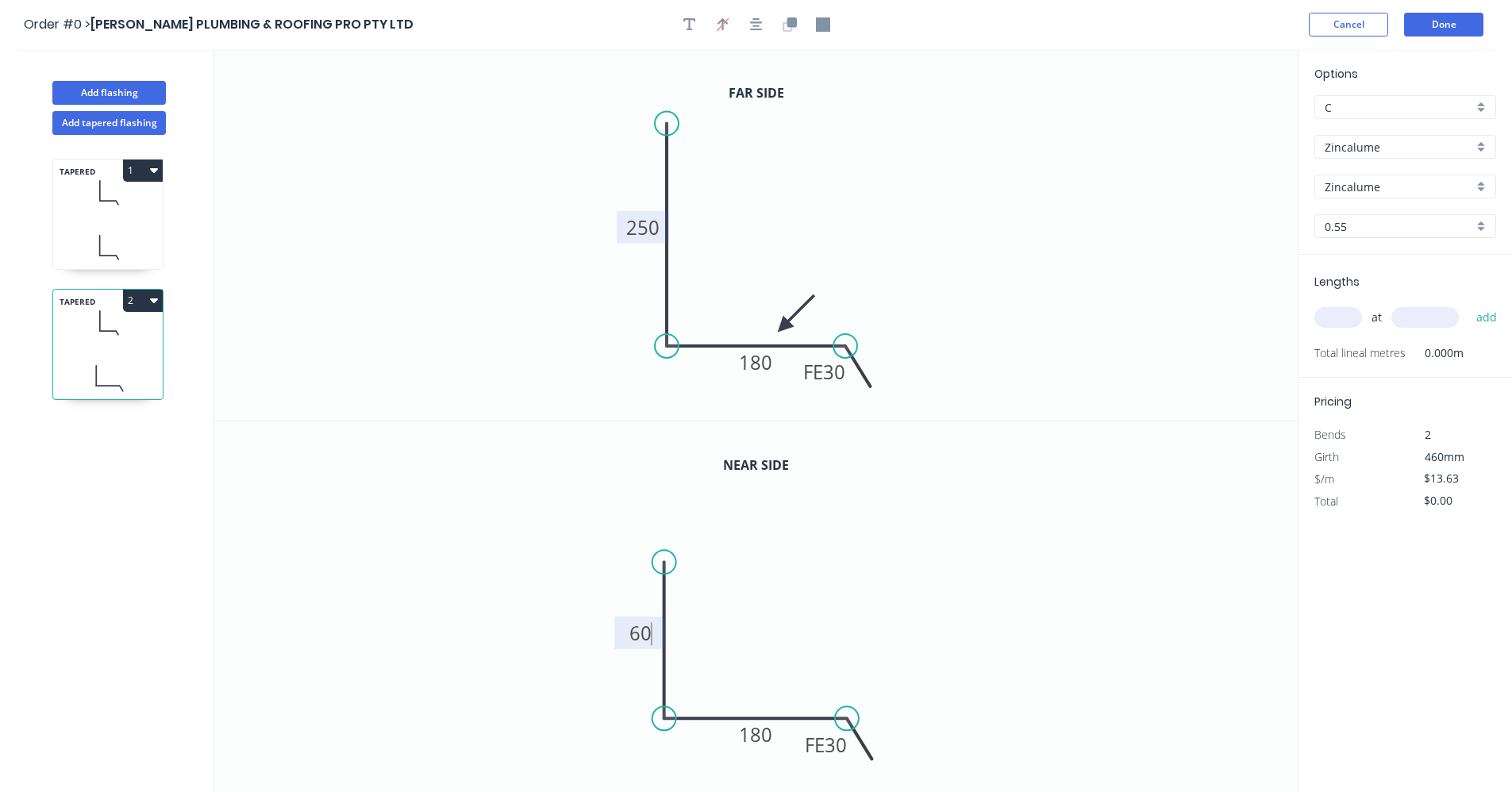
type input "$15.49"
click at [997, 601] on icon "0 60 FE 30 180" at bounding box center [756, 607] width 1084 height 373
click at [756, 26] on icon "button" at bounding box center [756, 25] width 12 height 12
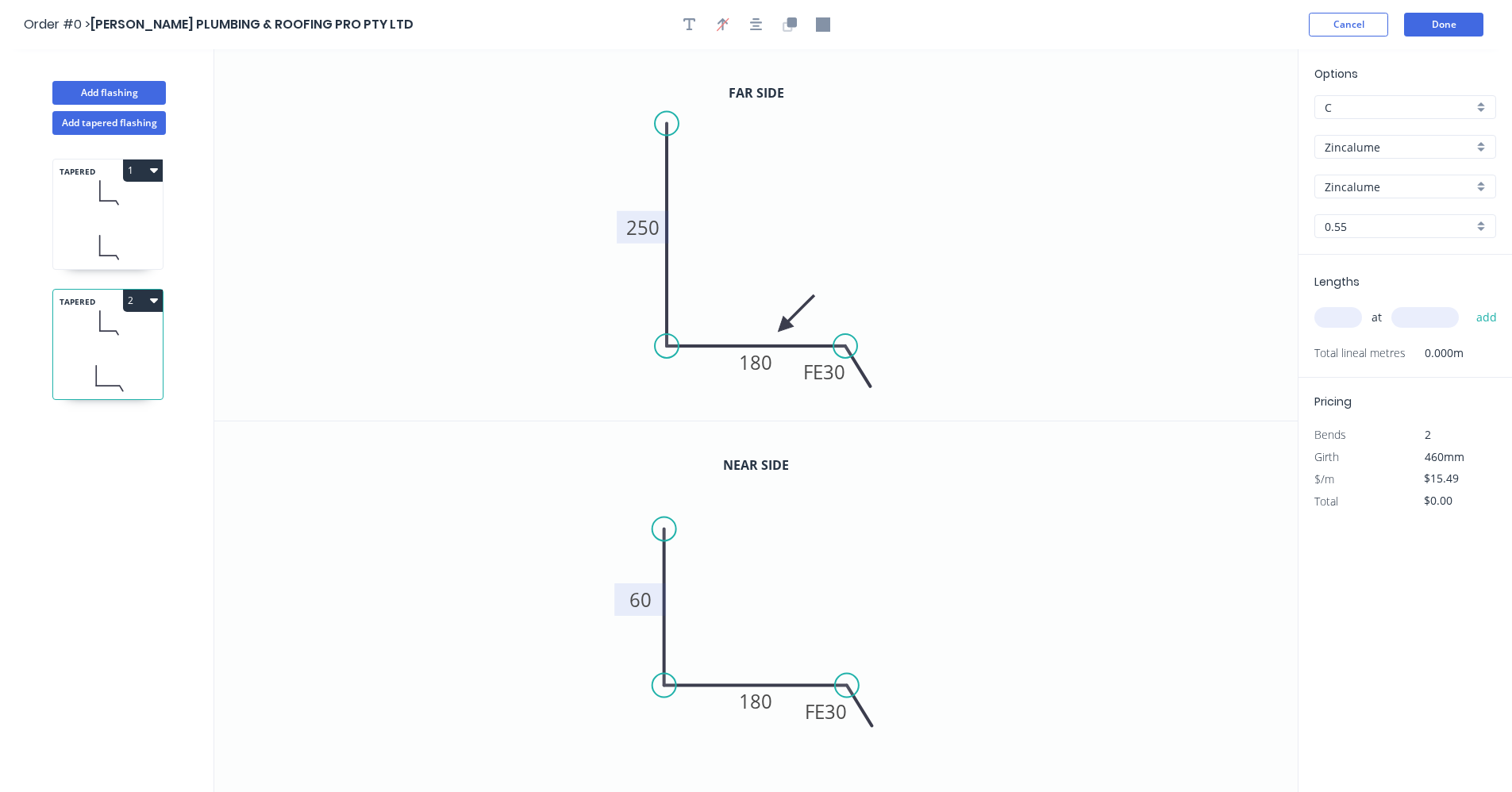
click at [1343, 321] on input "text" at bounding box center [1338, 317] width 48 height 20
type input "1"
type input "4000"
click at [1469, 304] on button "add" at bounding box center [1487, 317] width 37 height 27
type input "$61.96"
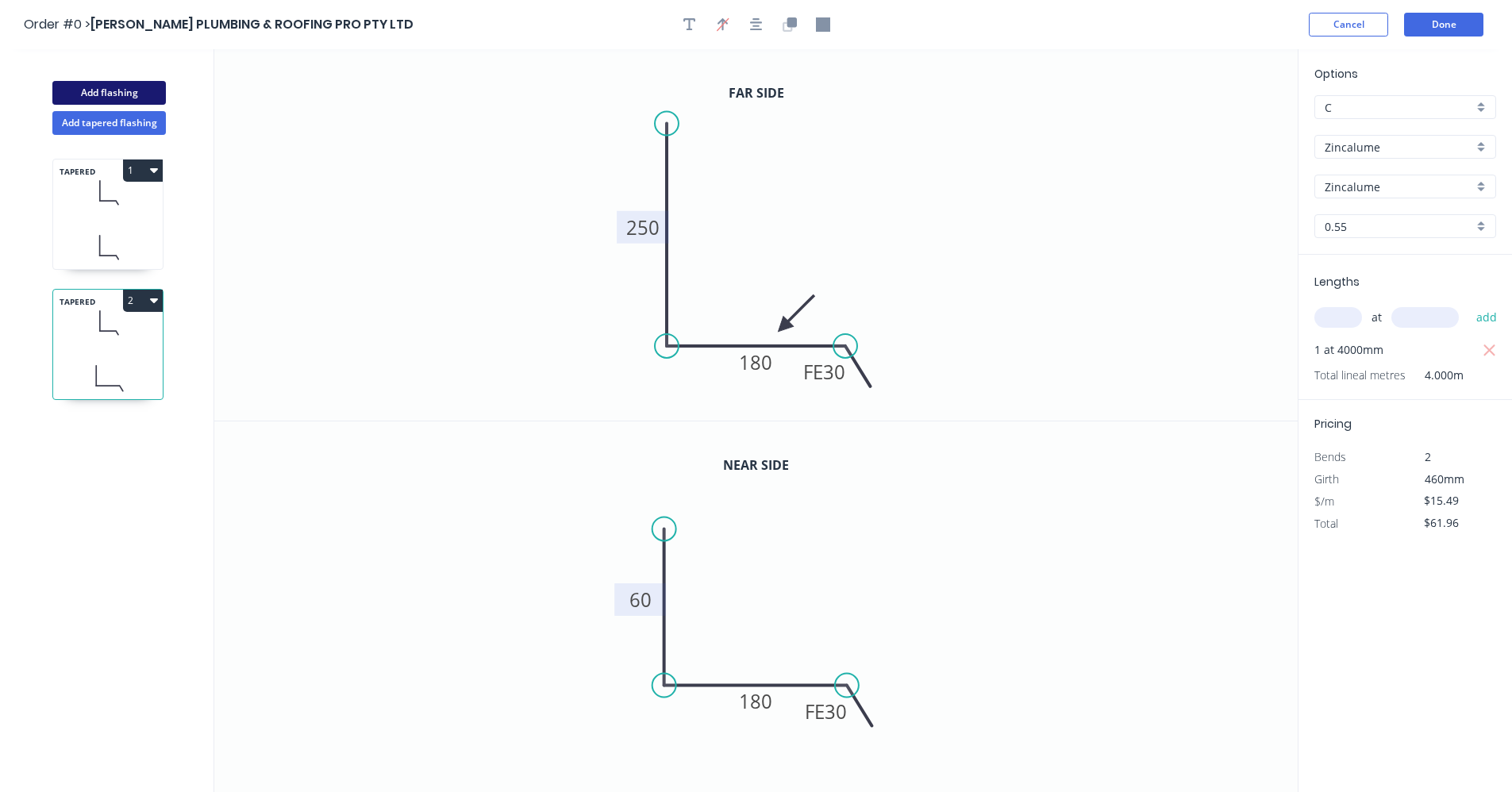
click at [108, 91] on button "Add flashing" at bounding box center [109, 93] width 114 height 24
type input "$0.00"
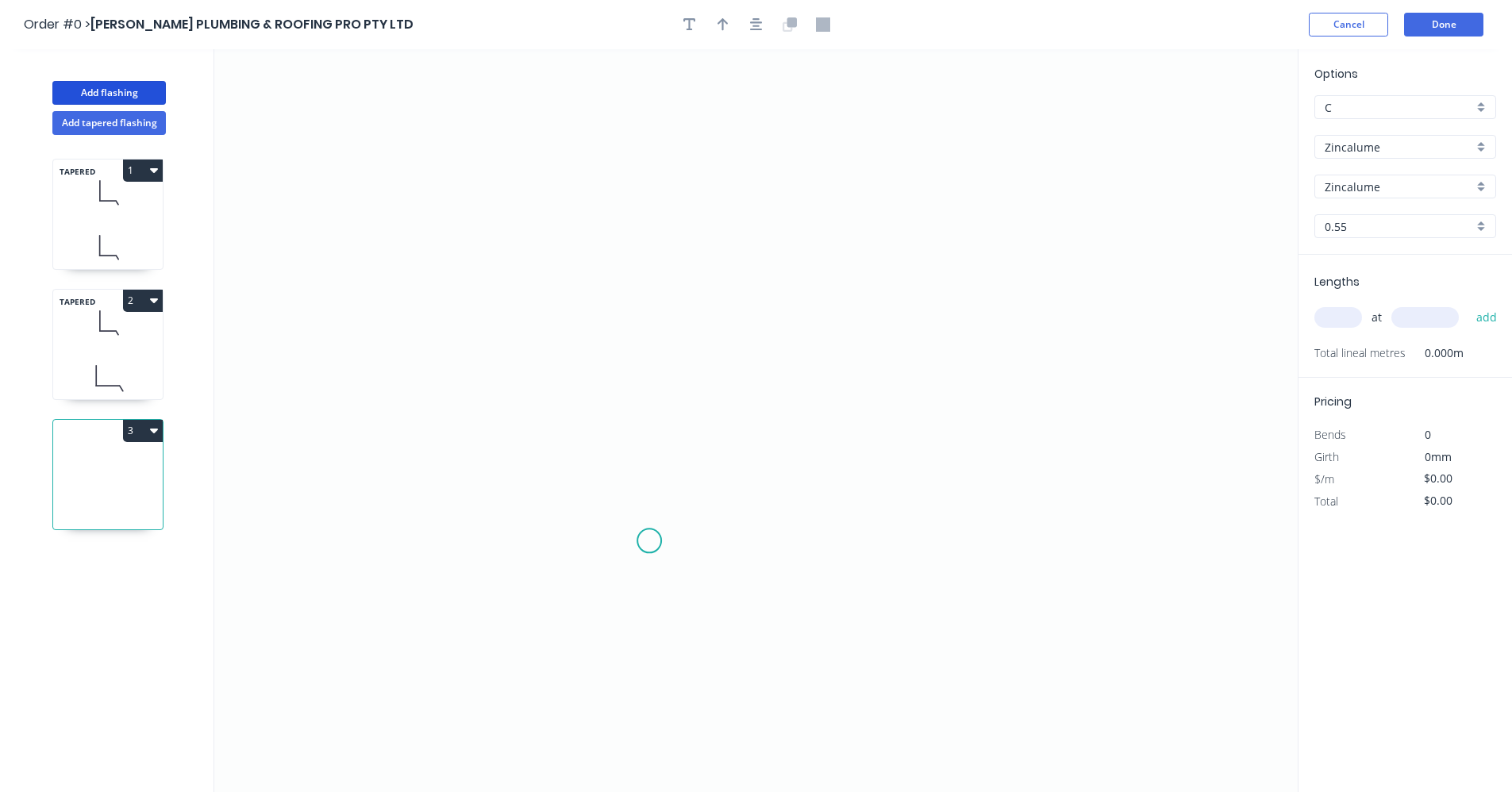
click at [654, 533] on icon "0" at bounding box center [756, 420] width 1084 height 743
click at [650, 464] on icon "0" at bounding box center [756, 420] width 1084 height 743
click at [585, 464] on icon "0 ?" at bounding box center [756, 420] width 1084 height 743
click at [597, 231] on icon "0 ? ?" at bounding box center [756, 420] width 1084 height 743
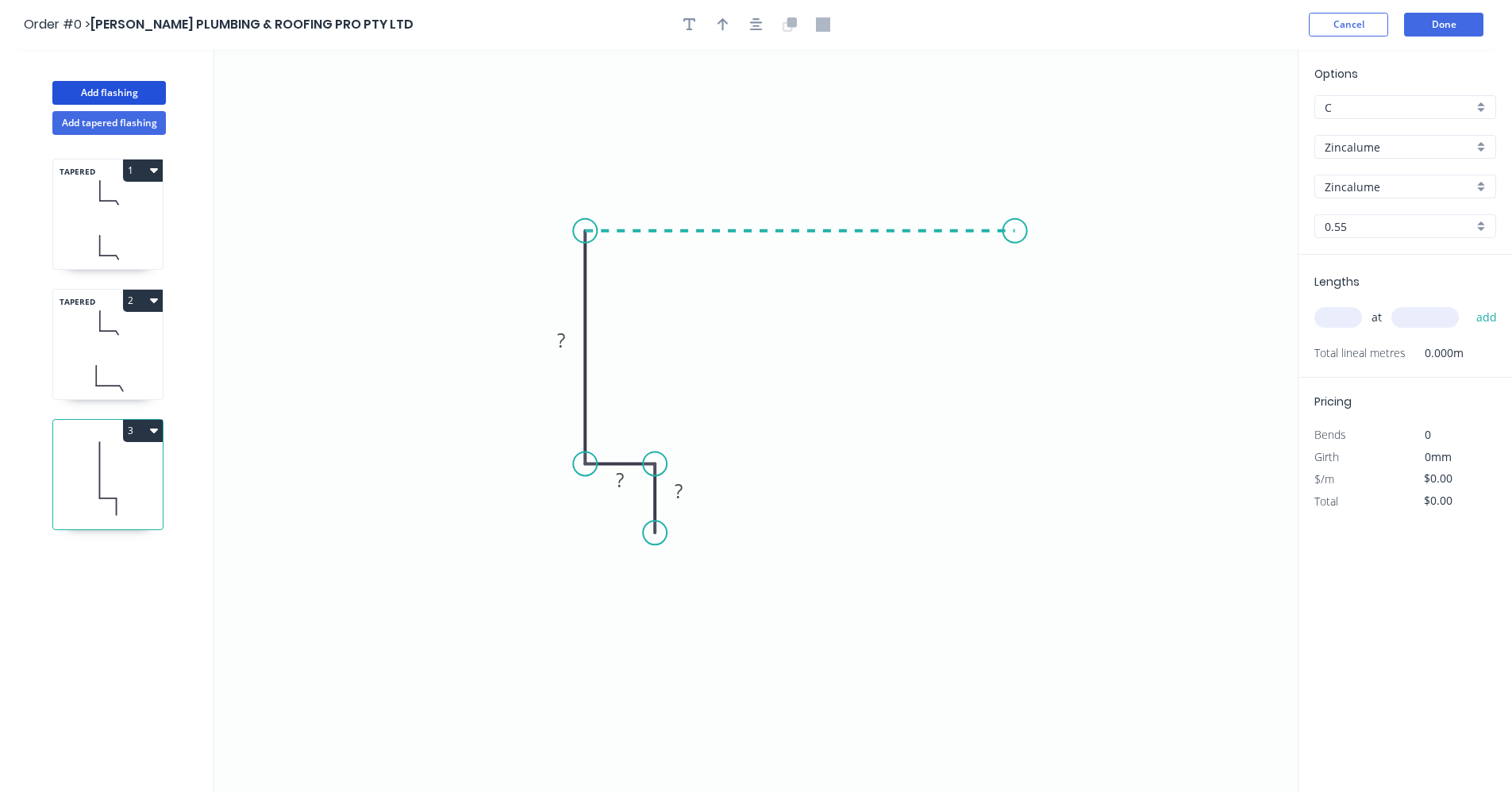
click at [1016, 227] on icon "0 ? ? ?" at bounding box center [756, 420] width 1084 height 743
click at [1011, 471] on icon "0 ? ? ? ?" at bounding box center [756, 420] width 1084 height 743
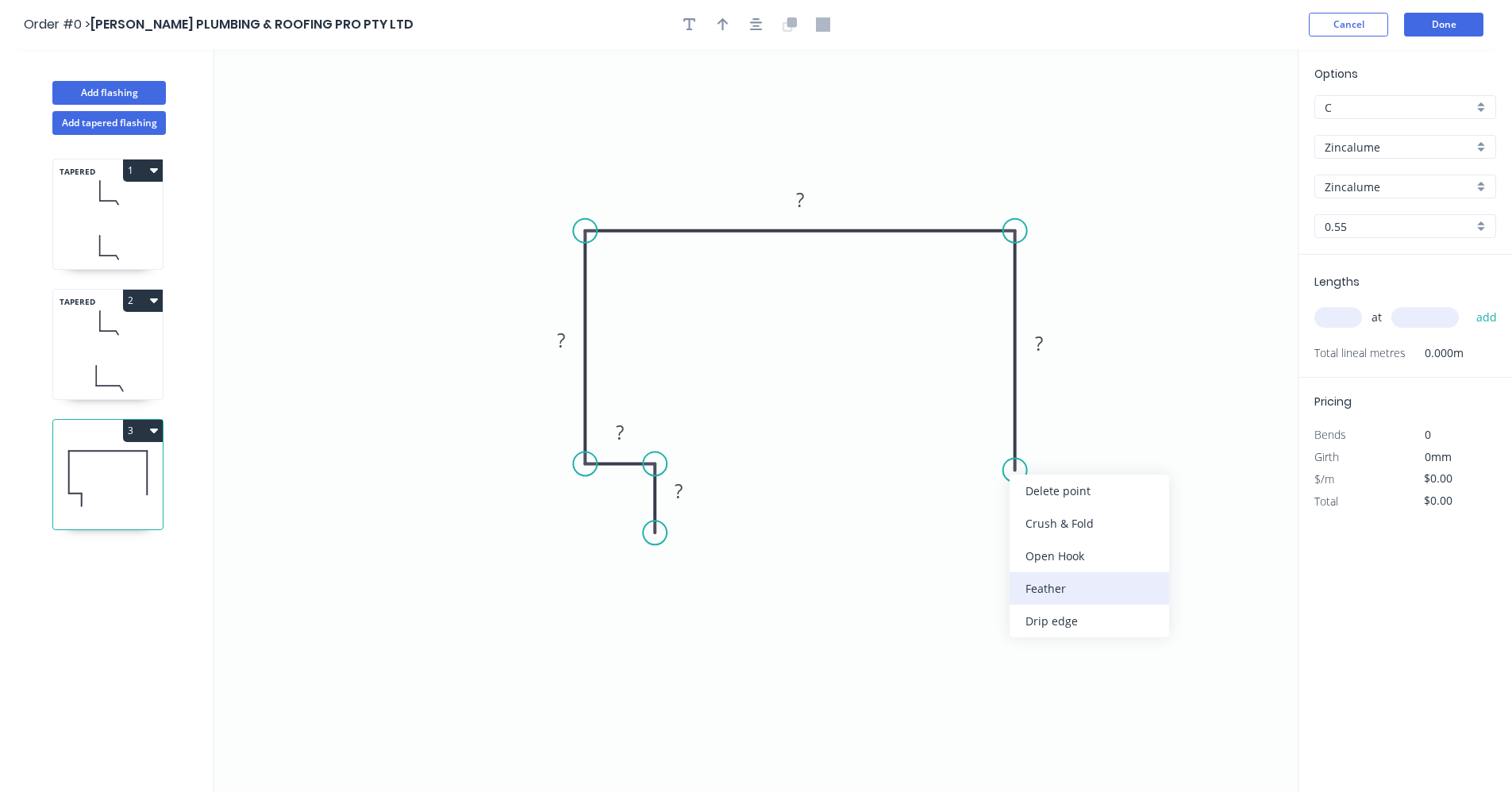
click at [1036, 585] on div "Feather" at bounding box center [1089, 588] width 160 height 33
click at [682, 490] on tspan "?" at bounding box center [678, 491] width 8 height 26
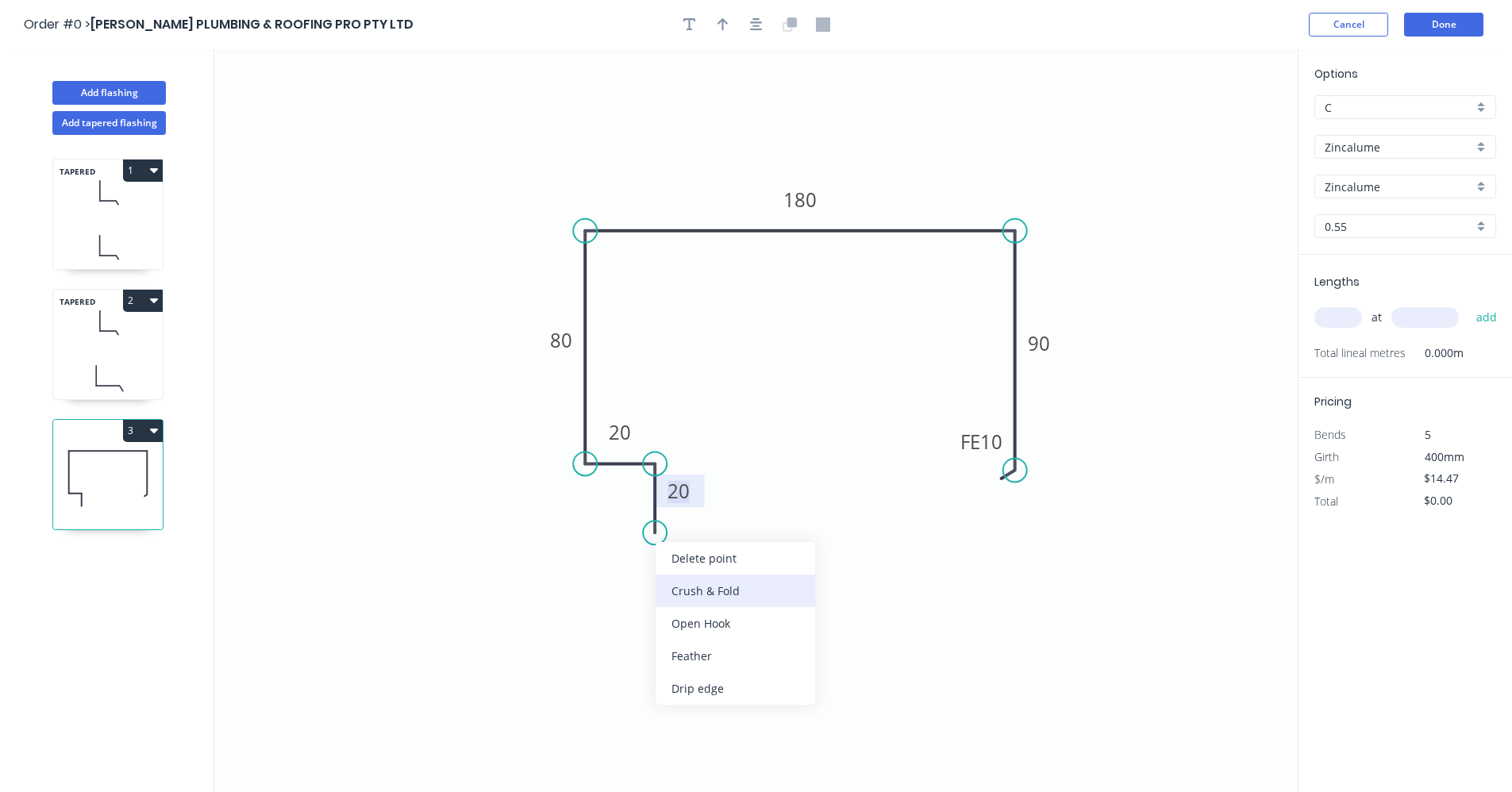
click at [706, 592] on div "Crush & Fold" at bounding box center [735, 591] width 160 height 33
type input "$16.43"
drag, startPoint x: 760, startPoint y: 20, endPoint x: 741, endPoint y: 29, distance: 21.0
click at [759, 20] on icon "button" at bounding box center [756, 25] width 12 height 14
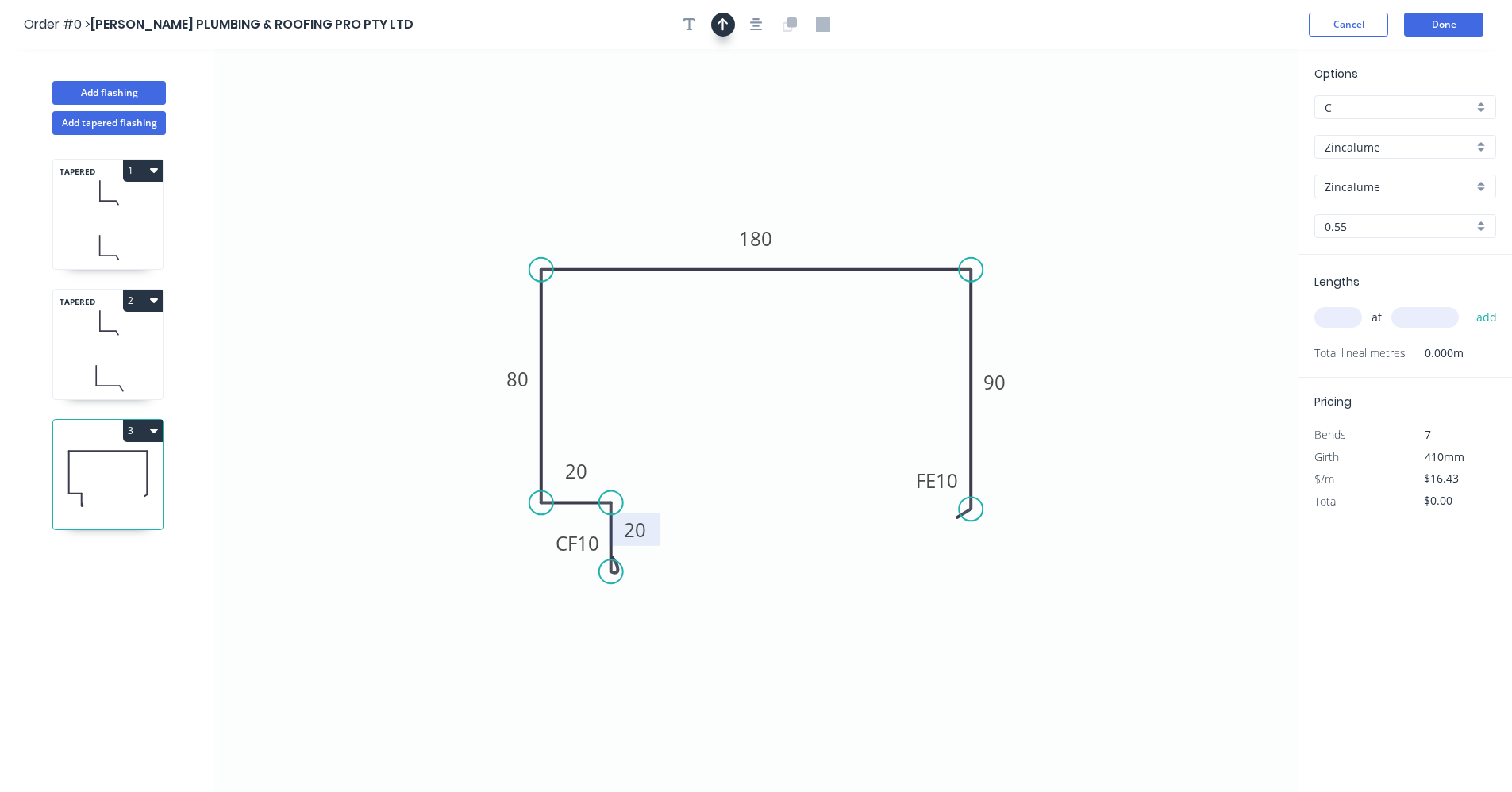
click at [726, 32] on button "button" at bounding box center [722, 24] width 24 height 24
drag, startPoint x: 1215, startPoint y: 127, endPoint x: 873, endPoint y: 253, distance: 364.5
click at [873, 253] on icon at bounding box center [873, 234] width 14 height 51
click at [1331, 321] on input "text" at bounding box center [1338, 317] width 48 height 20
type input "2"
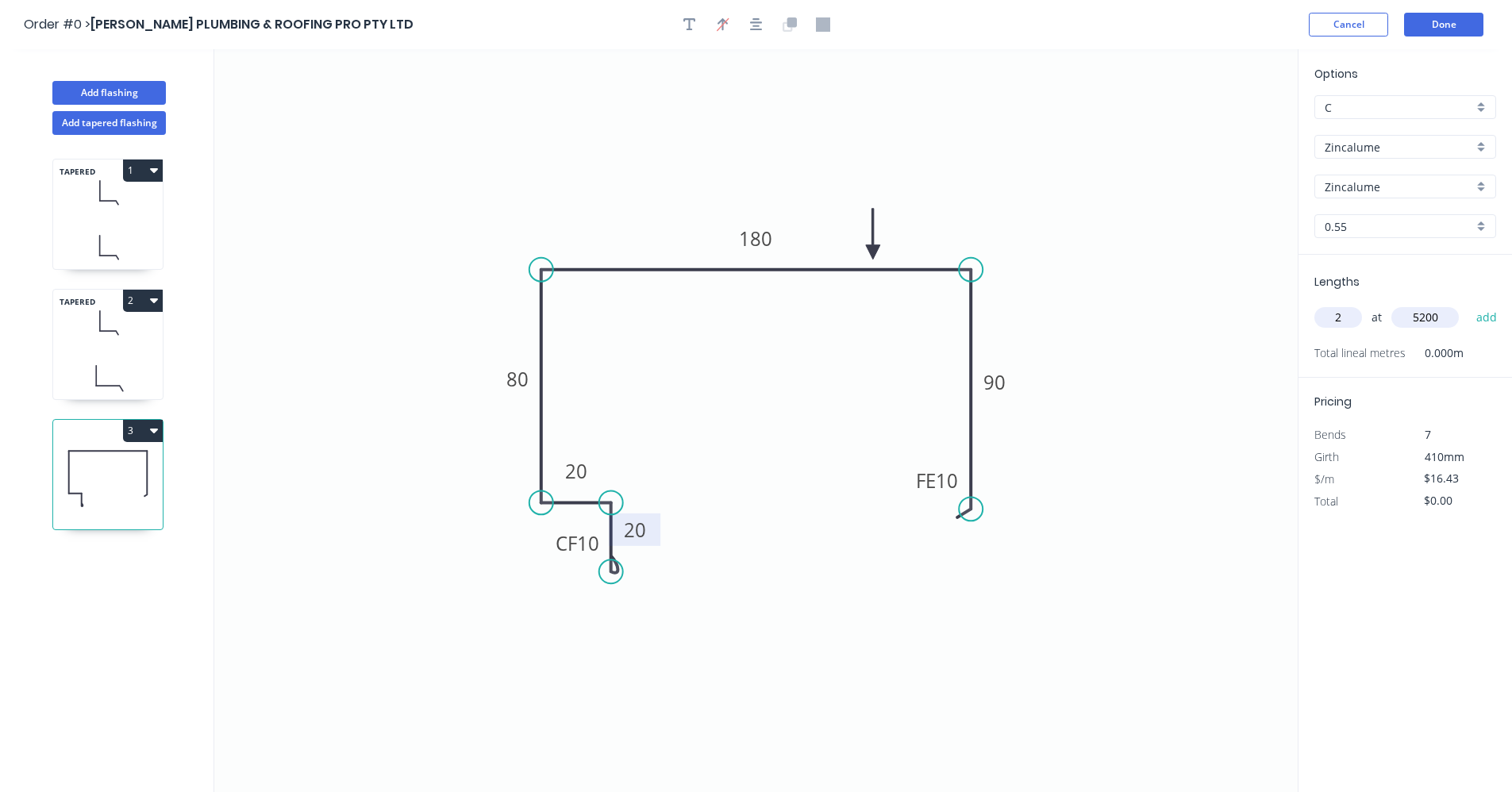
type input "5200"
click at [1469, 304] on button "add" at bounding box center [1487, 317] width 37 height 27
type input "$170.87"
click at [1482, 150] on div "Zincalume" at bounding box center [1405, 147] width 182 height 24
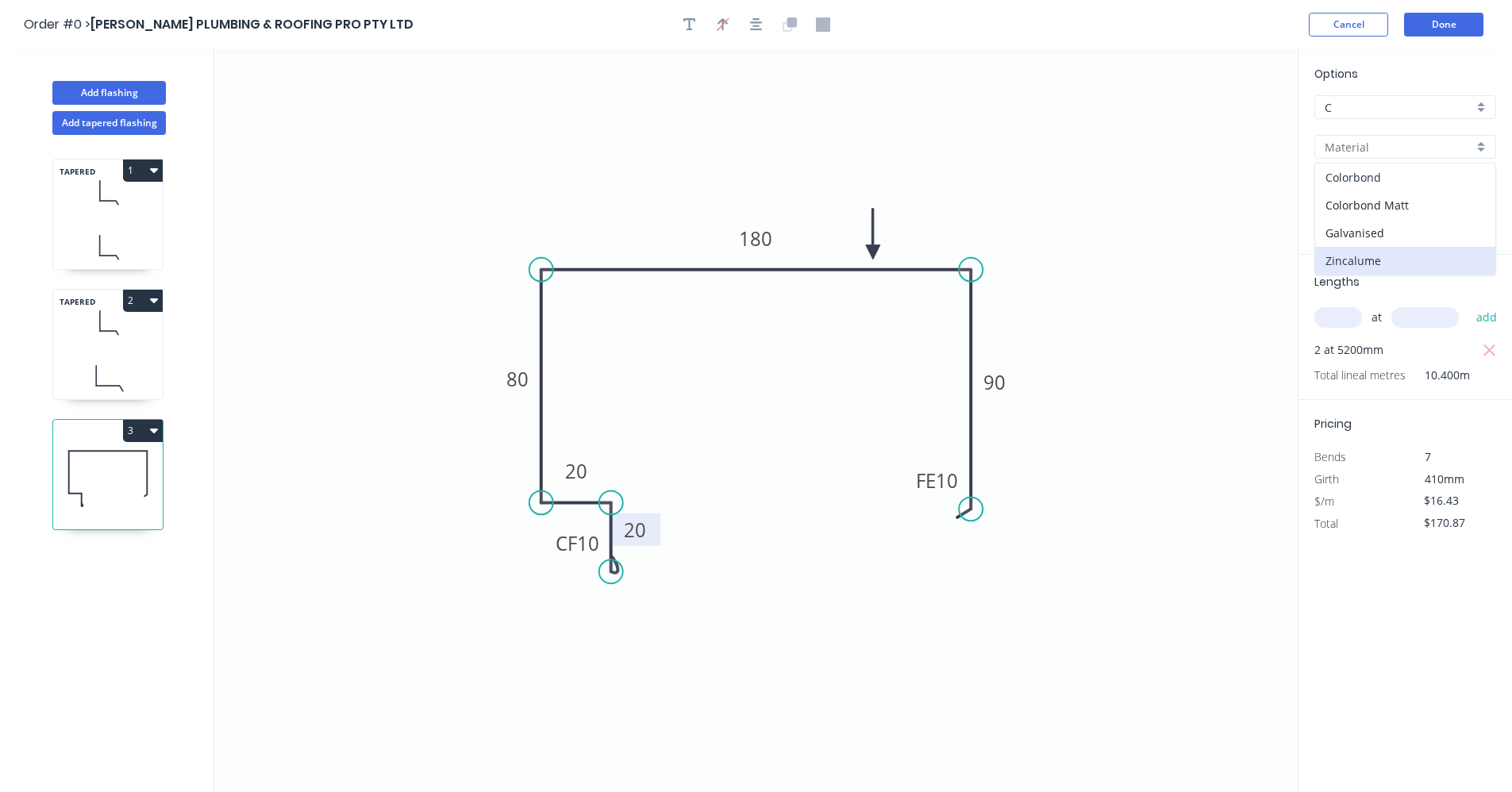
click at [1371, 178] on div "Colorbond" at bounding box center [1405, 177] width 180 height 27
type input "Colorbond"
type input "Basalt"
type input "$22.34"
type input "$232.34"
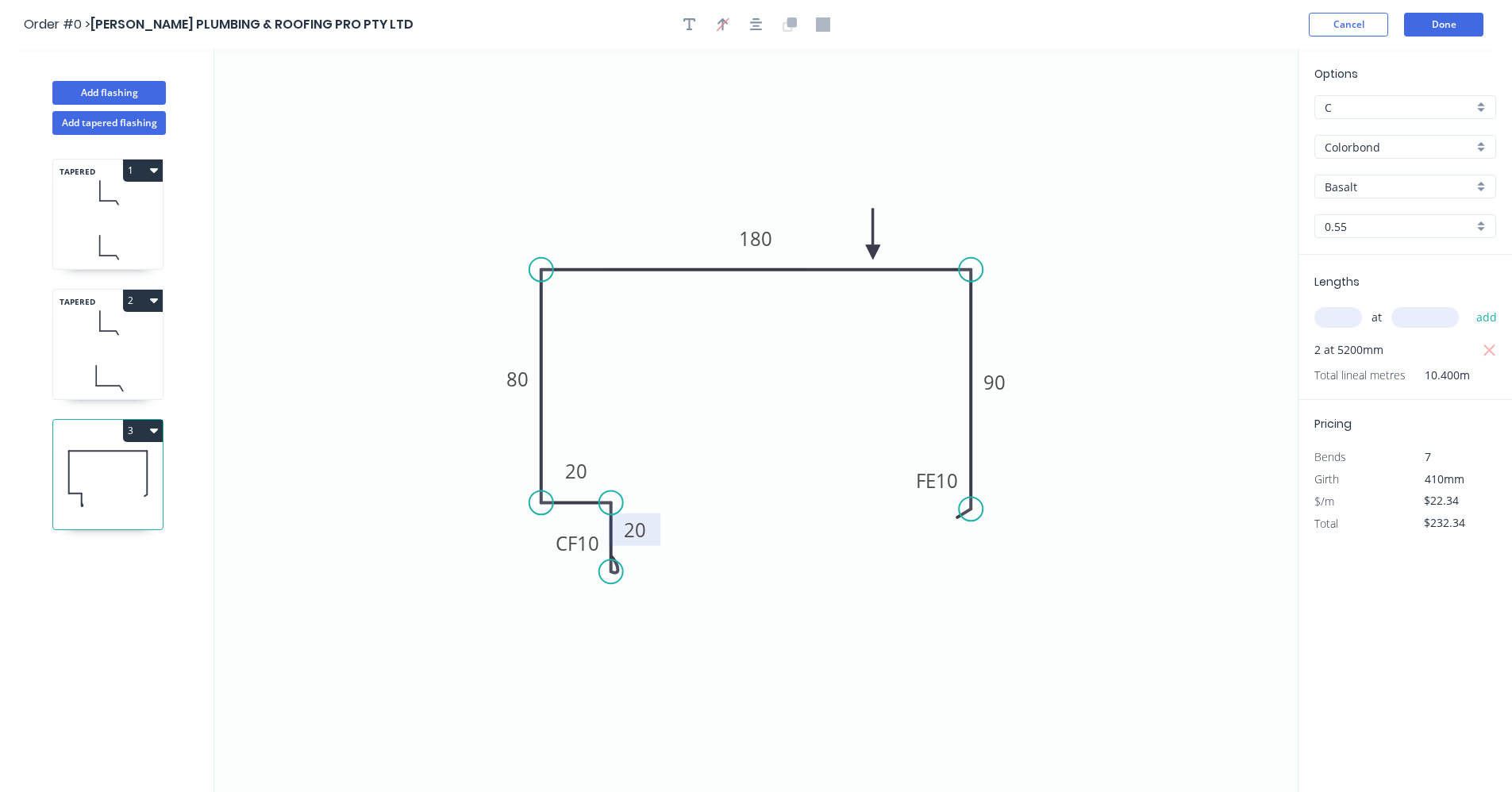
click at [1439, 185] on input "Basalt" at bounding box center [1399, 186] width 148 height 17
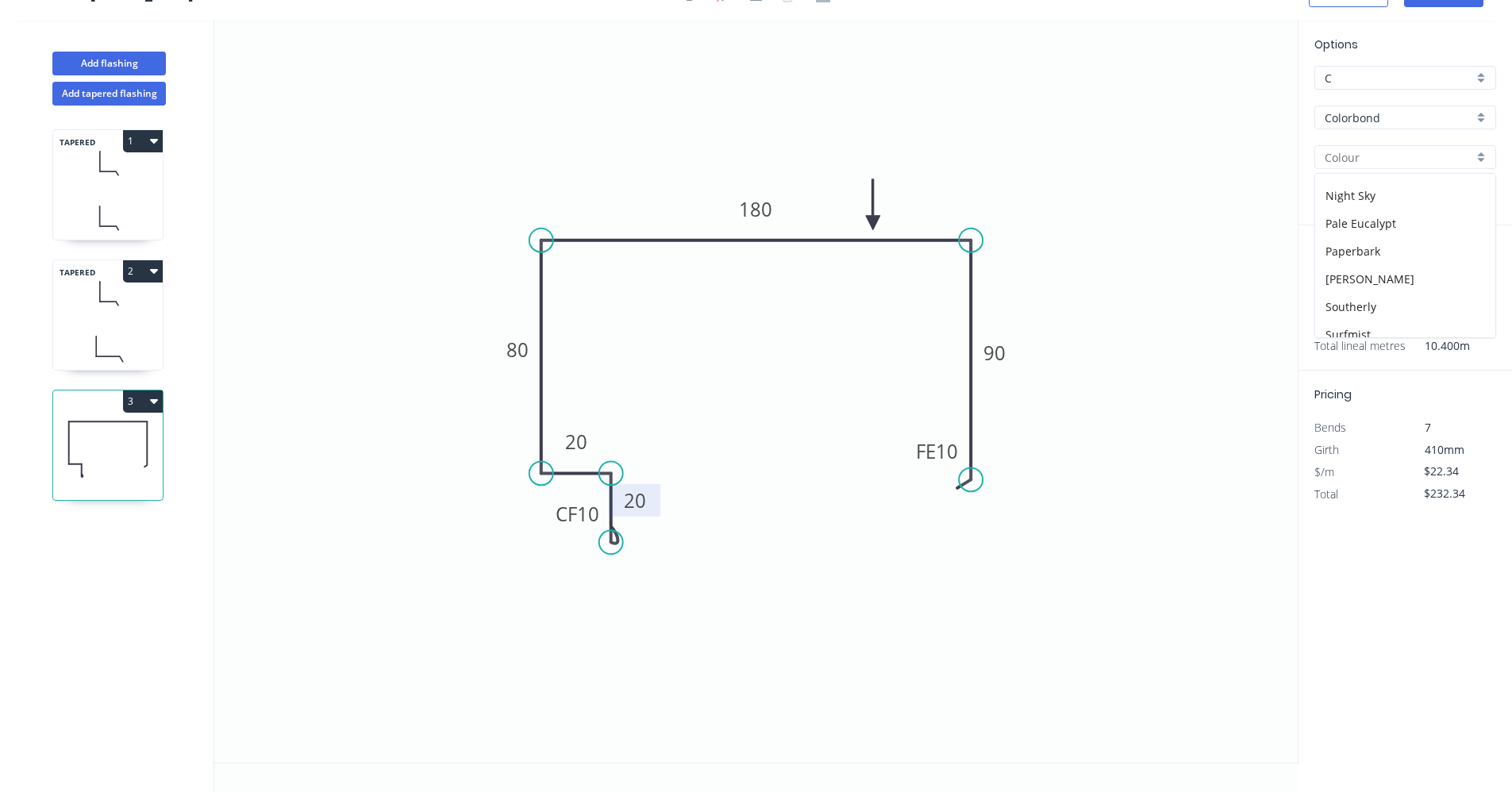
scroll to position [396, 0]
click at [1371, 284] on div "Surfmist" at bounding box center [1405, 290] width 180 height 27
type input "Surfmist"
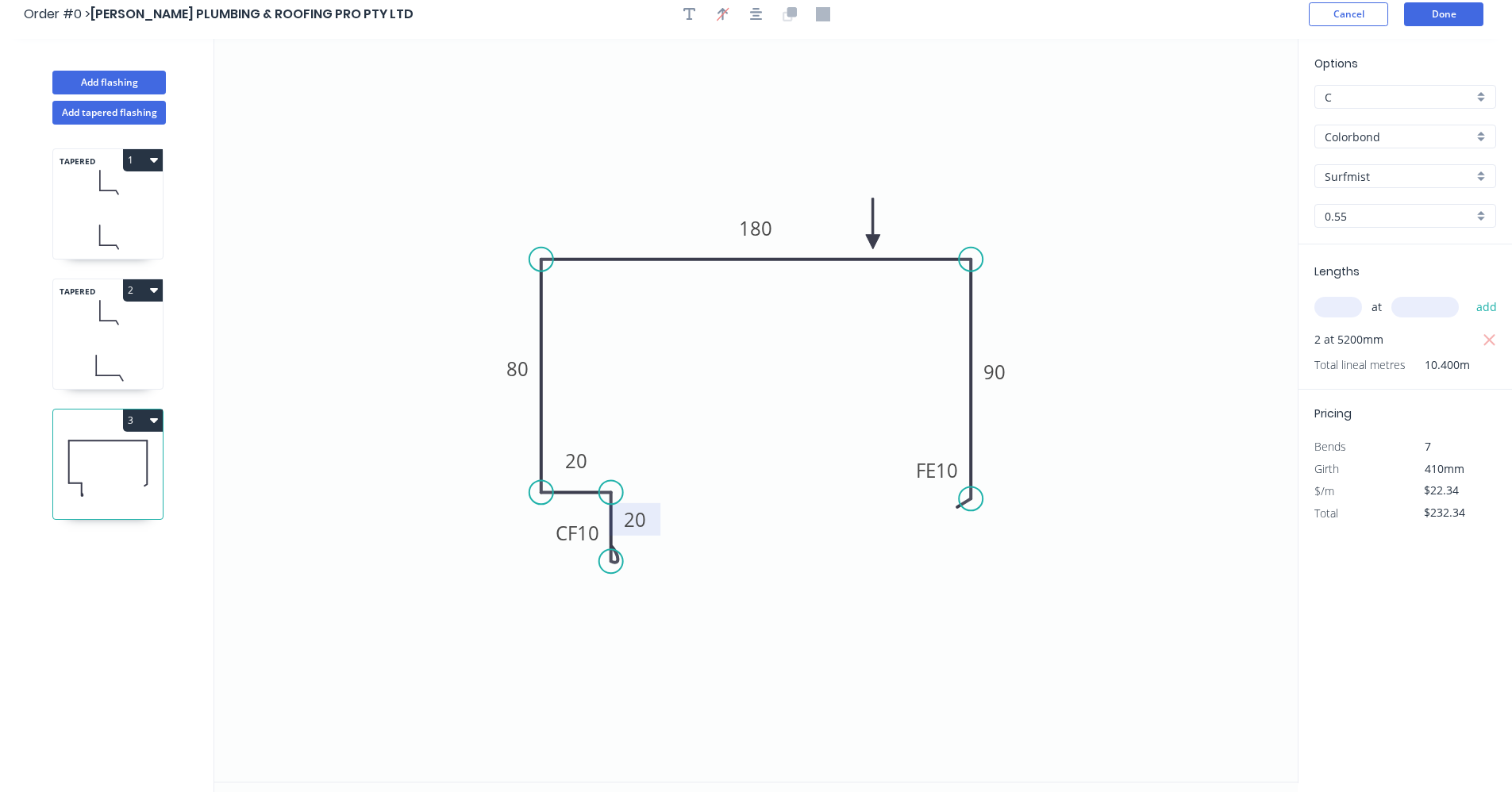
scroll to position [0, 0]
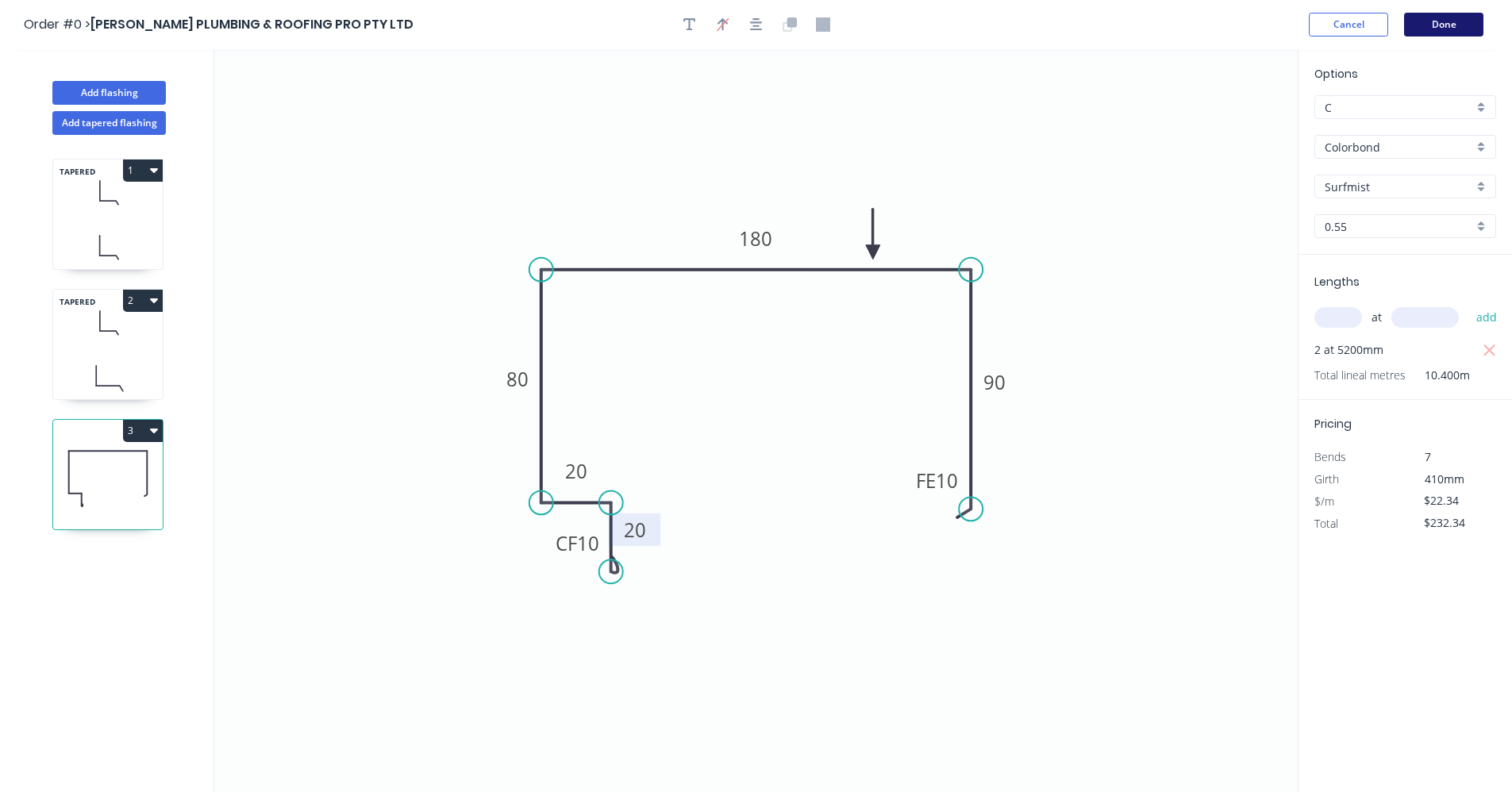
click at [1440, 24] on button "Done" at bounding box center [1444, 24] width 79 height 24
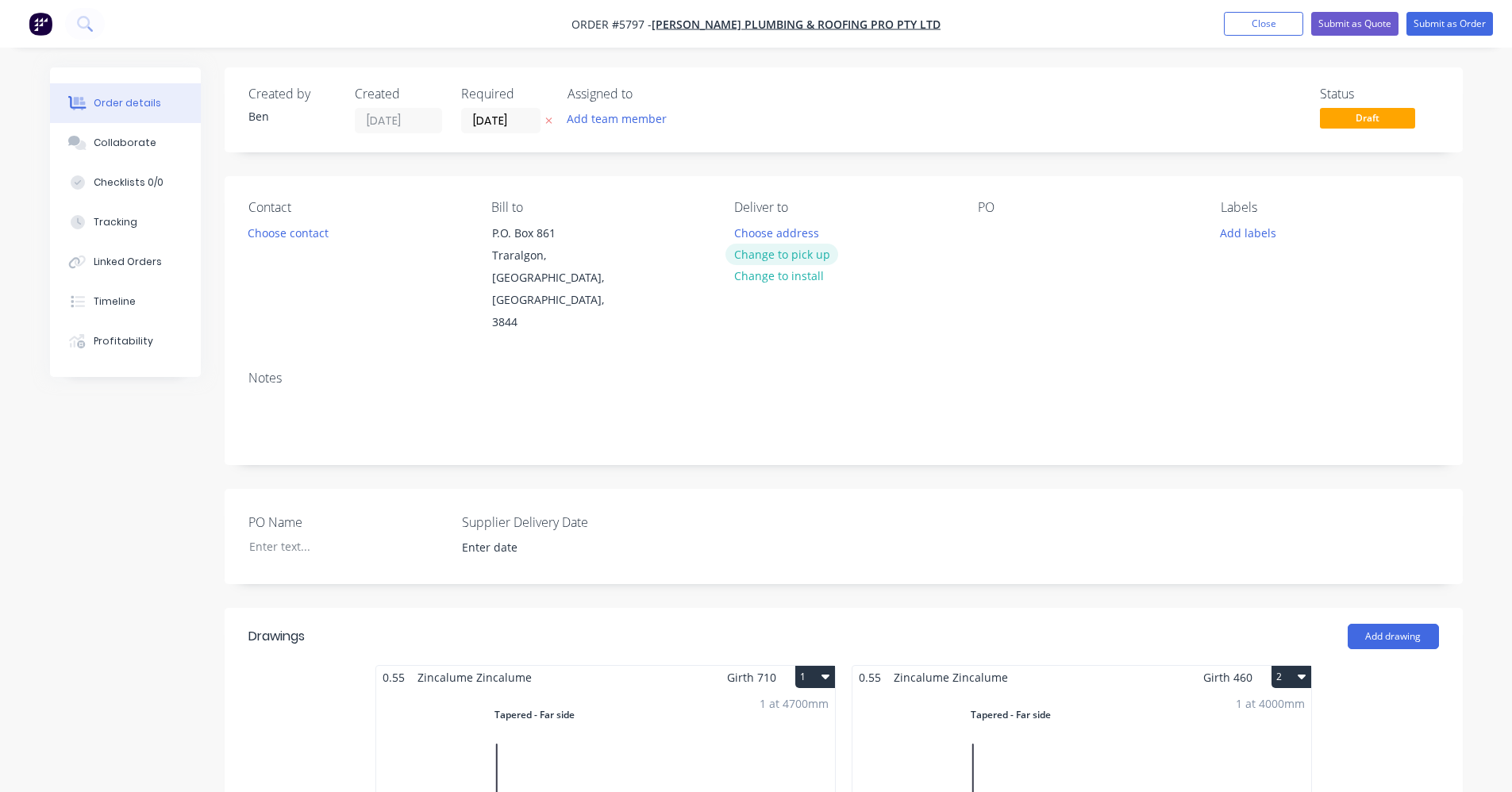
click at [788, 258] on button "Change to pick up" at bounding box center [782, 254] width 113 height 21
click at [764, 249] on button "Change to delivery" at bounding box center [782, 255] width 116 height 21
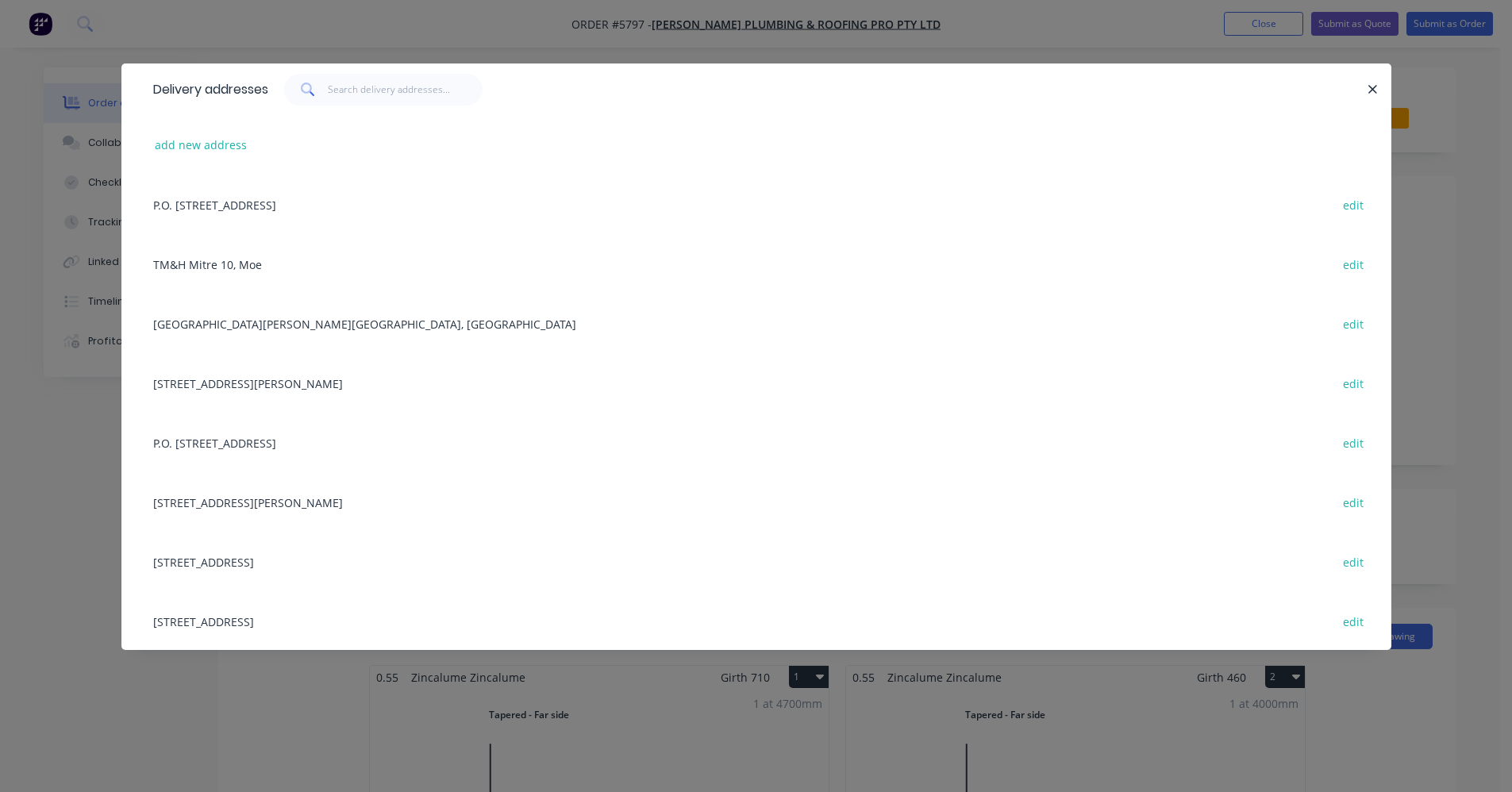
click at [229, 616] on div "57 Rocla Road, Traralgon, Victoria, Australia, 3844 edit" at bounding box center [756, 621] width 1222 height 59
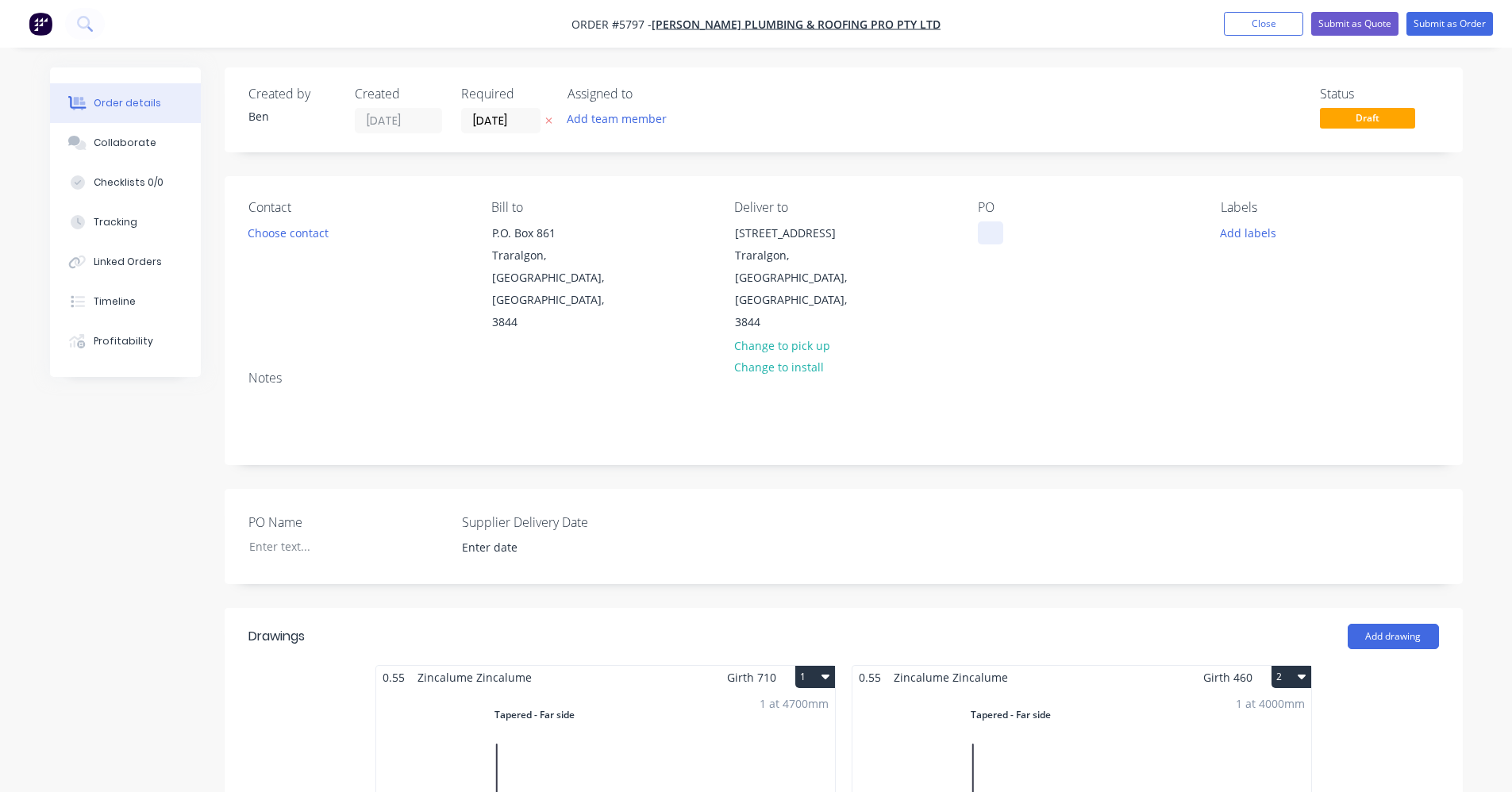
click at [987, 225] on div at bounding box center [990, 233] width 26 height 23
click at [1259, 223] on button "Add labels" at bounding box center [1248, 232] width 73 height 21
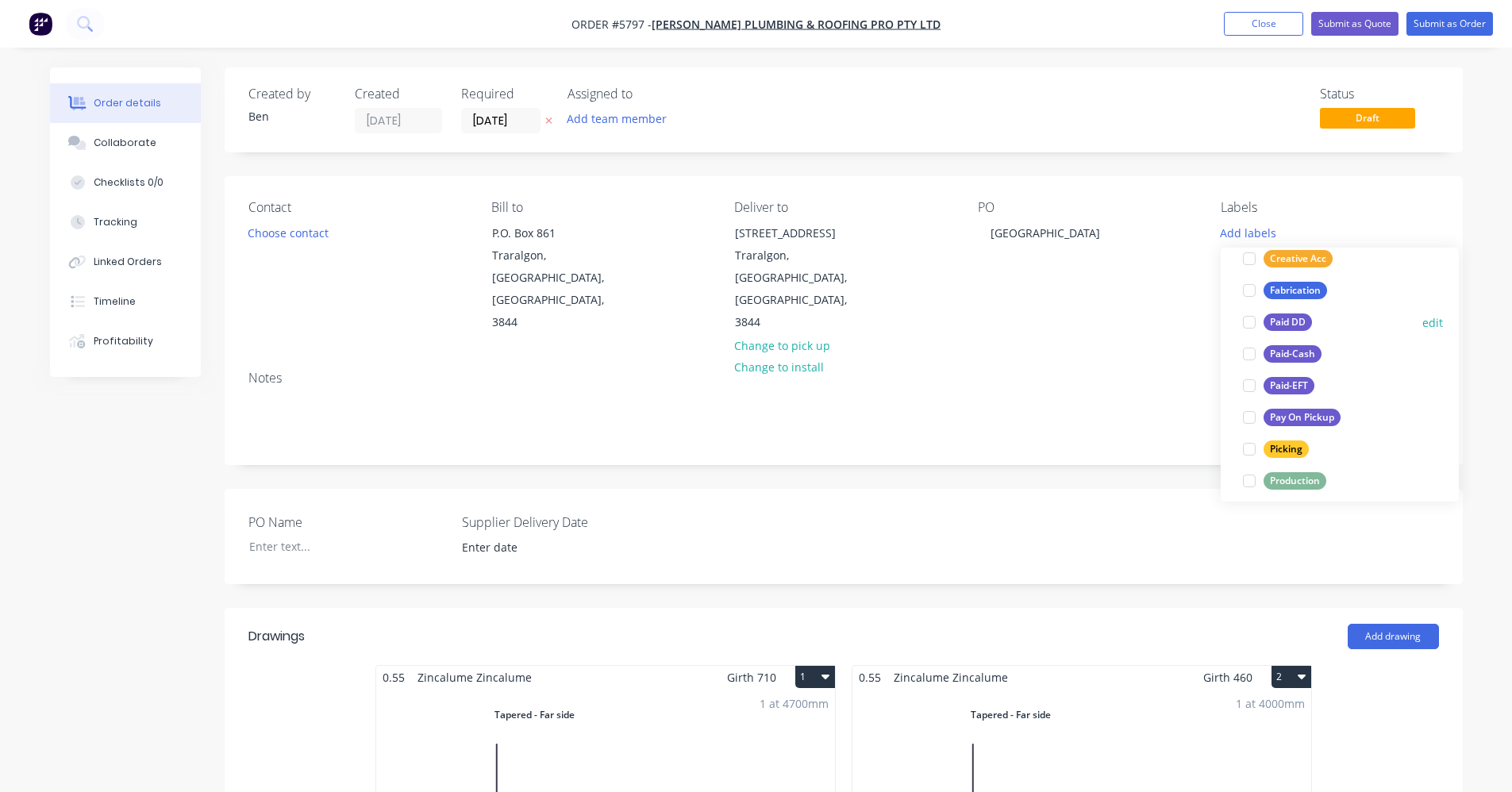
scroll to position [159, 0]
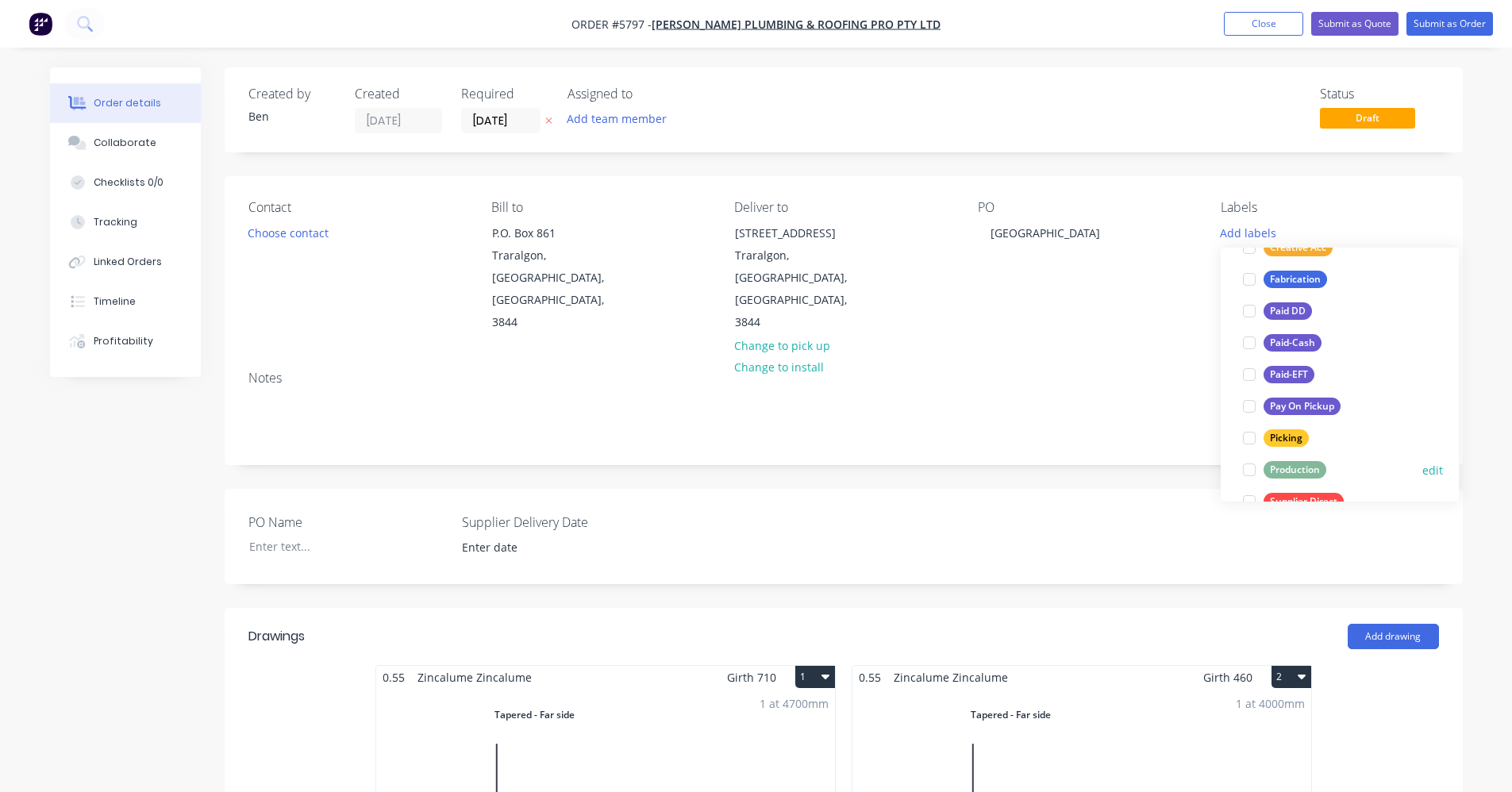
click at [1293, 474] on div "Production" at bounding box center [1295, 470] width 63 height 18
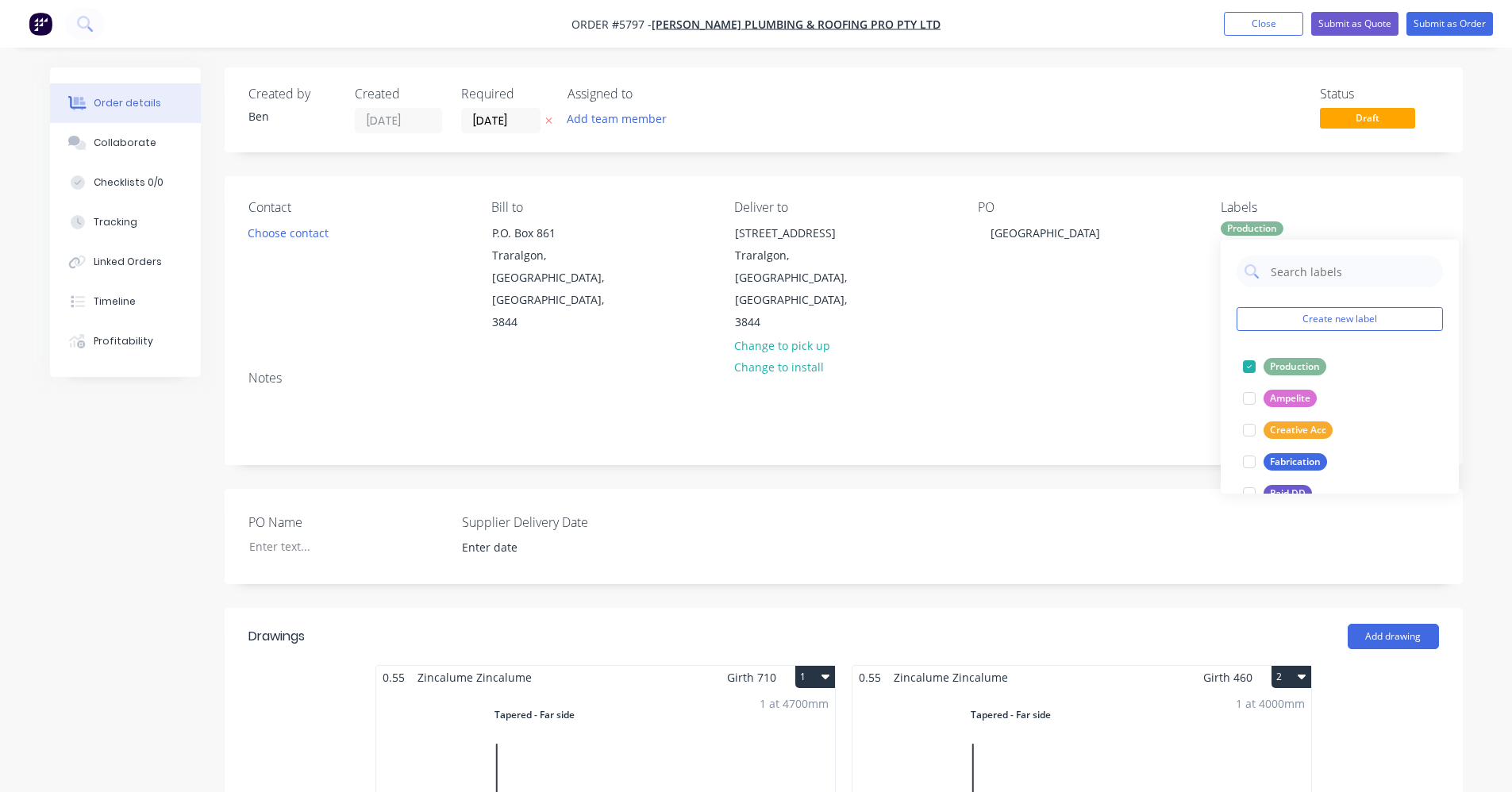
click at [1049, 404] on div "Notes" at bounding box center [843, 411] width 1238 height 106
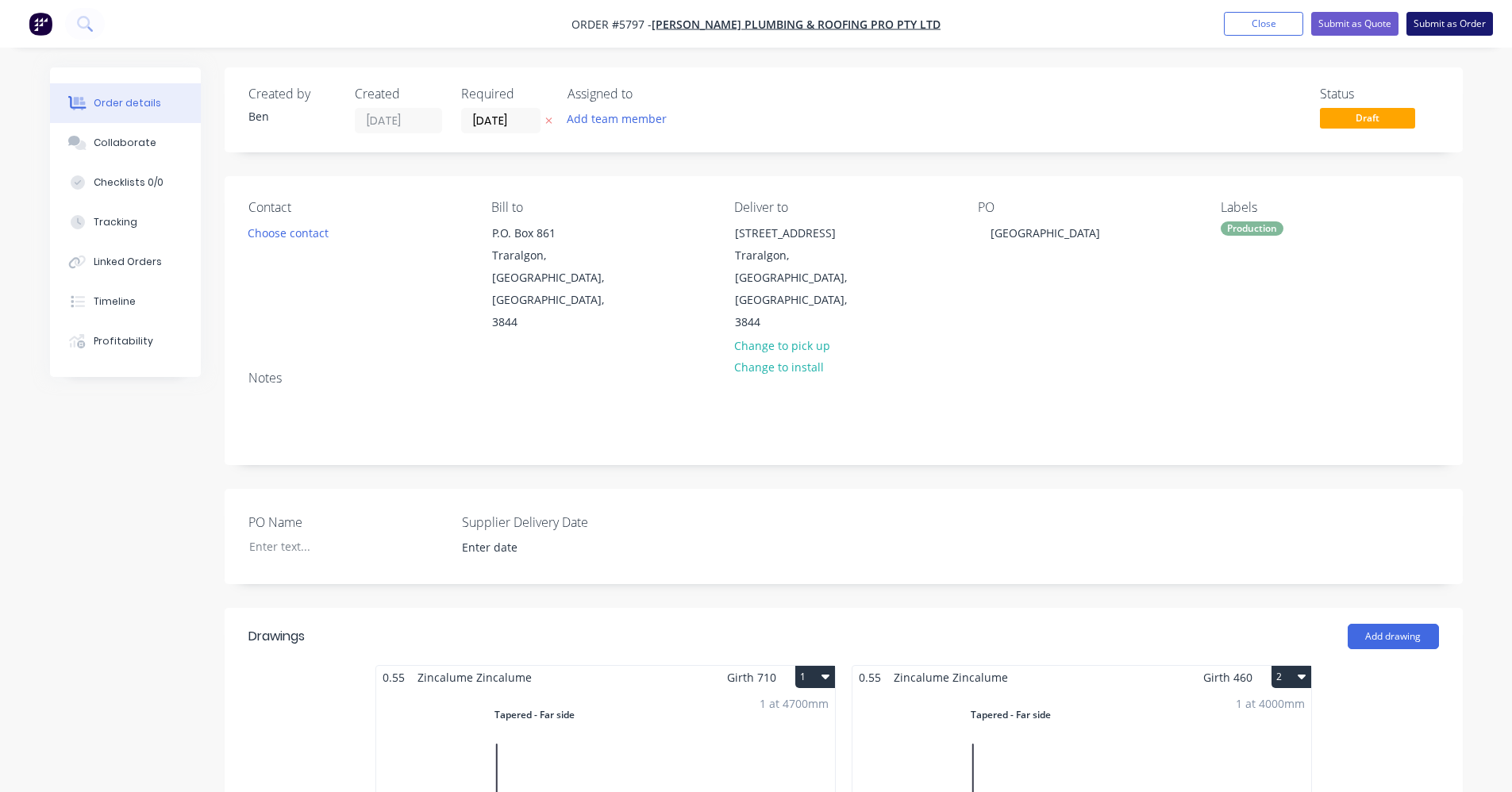
click at [1447, 24] on button "Submit as Order" at bounding box center [1450, 23] width 87 height 24
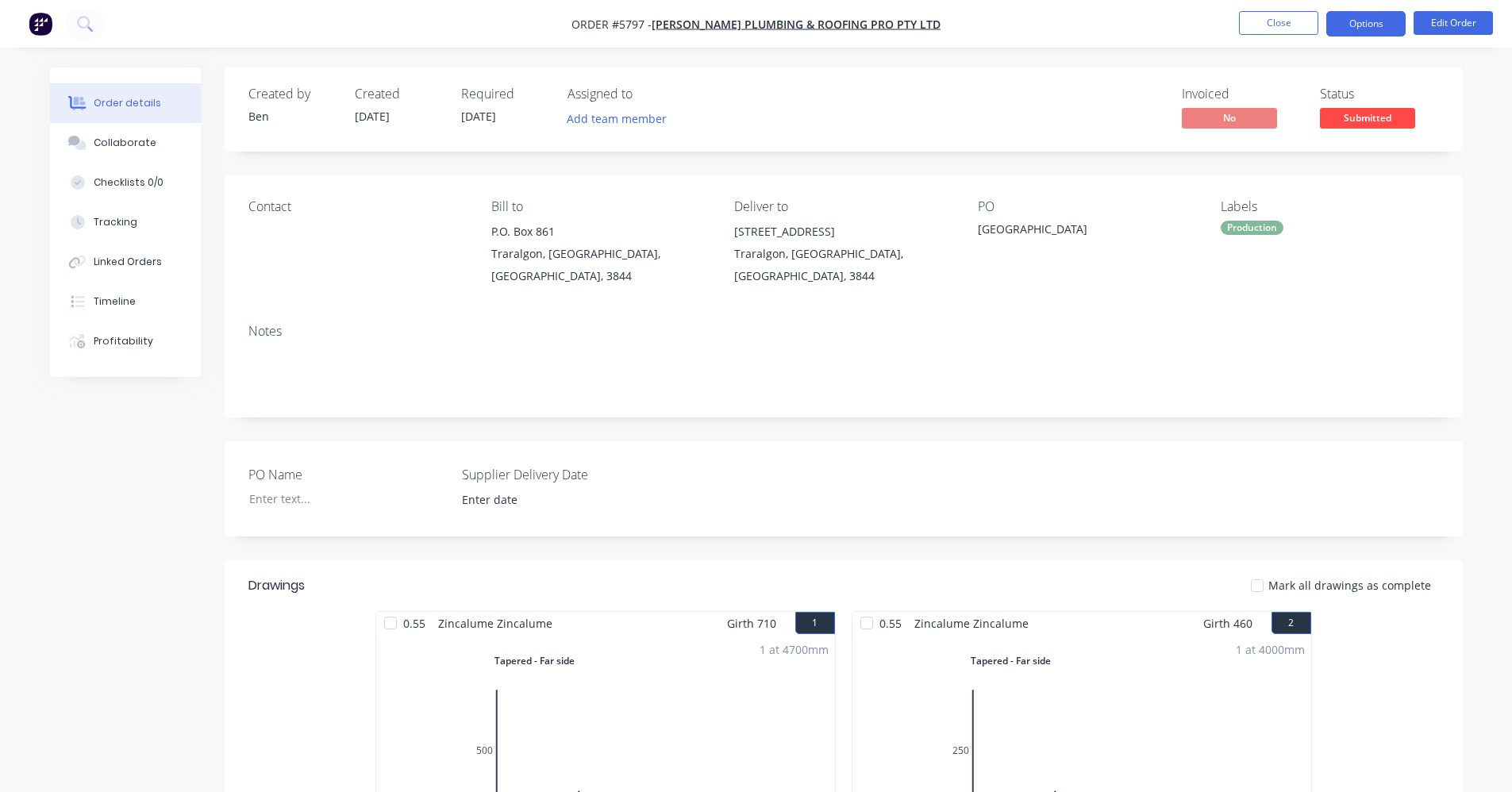
click at [1379, 22] on button "Options" at bounding box center [1366, 24] width 79 height 26
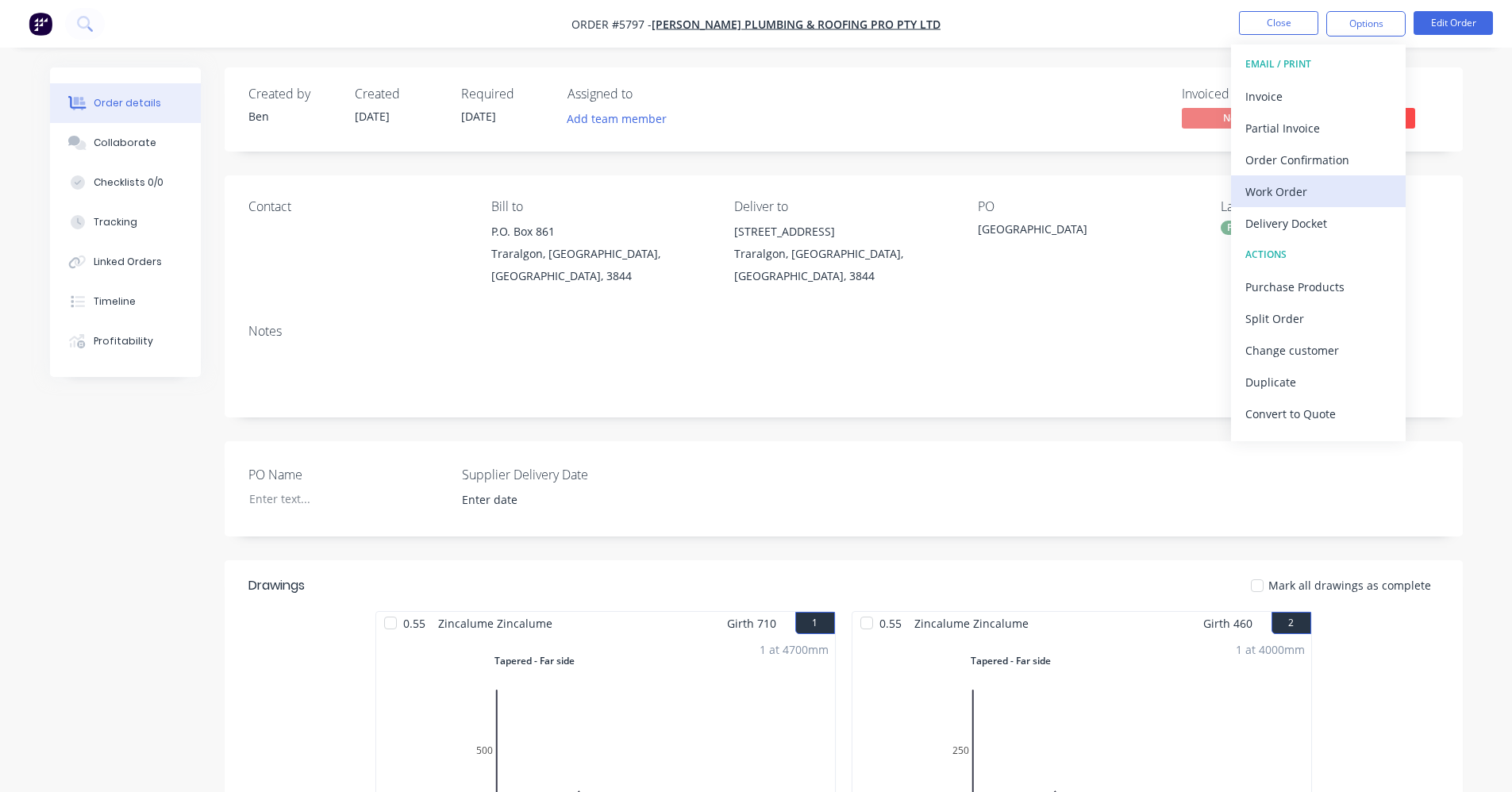
click at [1324, 195] on div "Work Order" at bounding box center [1318, 192] width 146 height 23
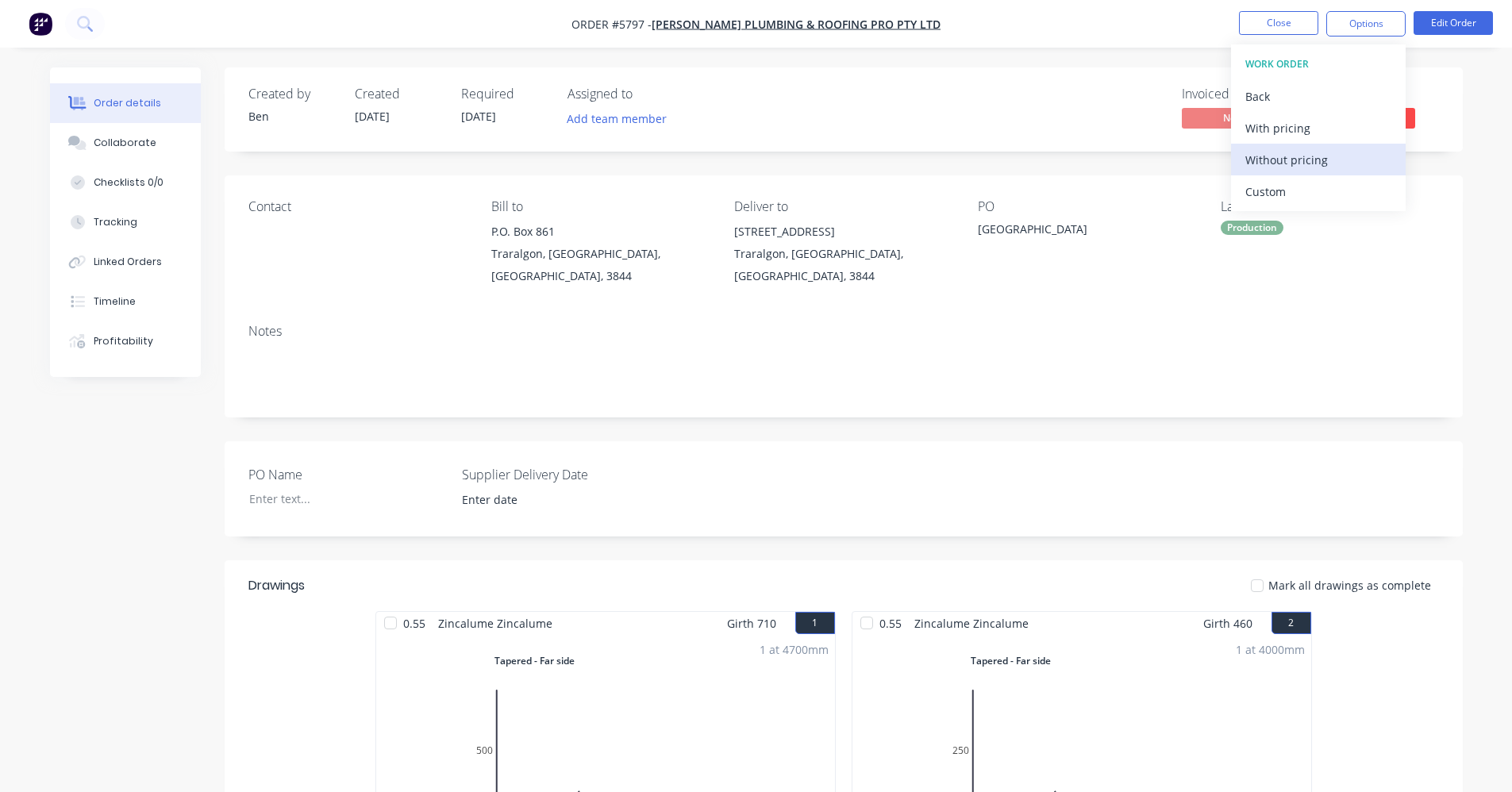
click at [1297, 164] on div "Without pricing" at bounding box center [1318, 160] width 146 height 23
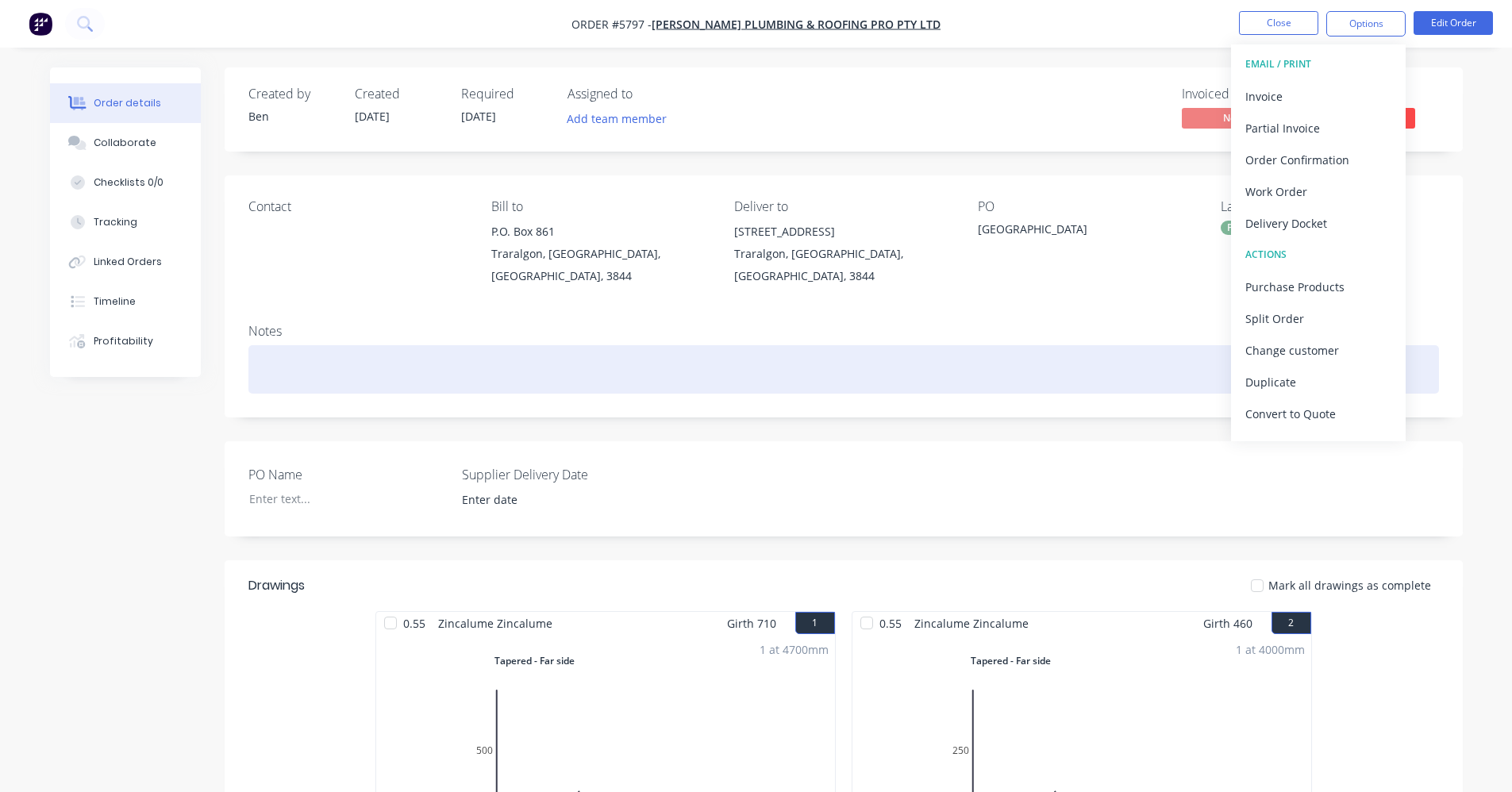
click at [577, 351] on div at bounding box center [843, 369] width 1191 height 49
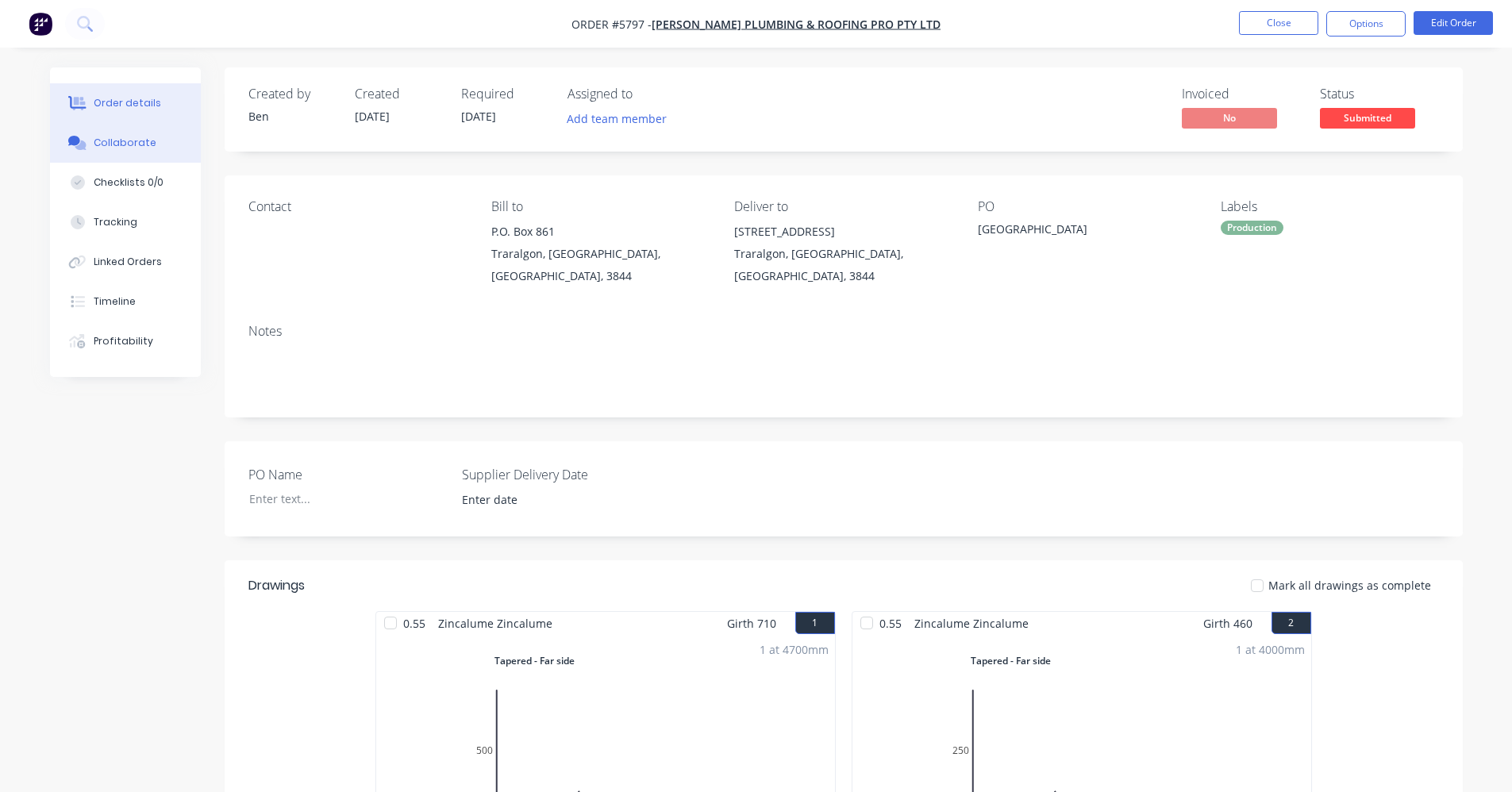
click at [121, 147] on div "Collaborate" at bounding box center [125, 143] width 63 height 14
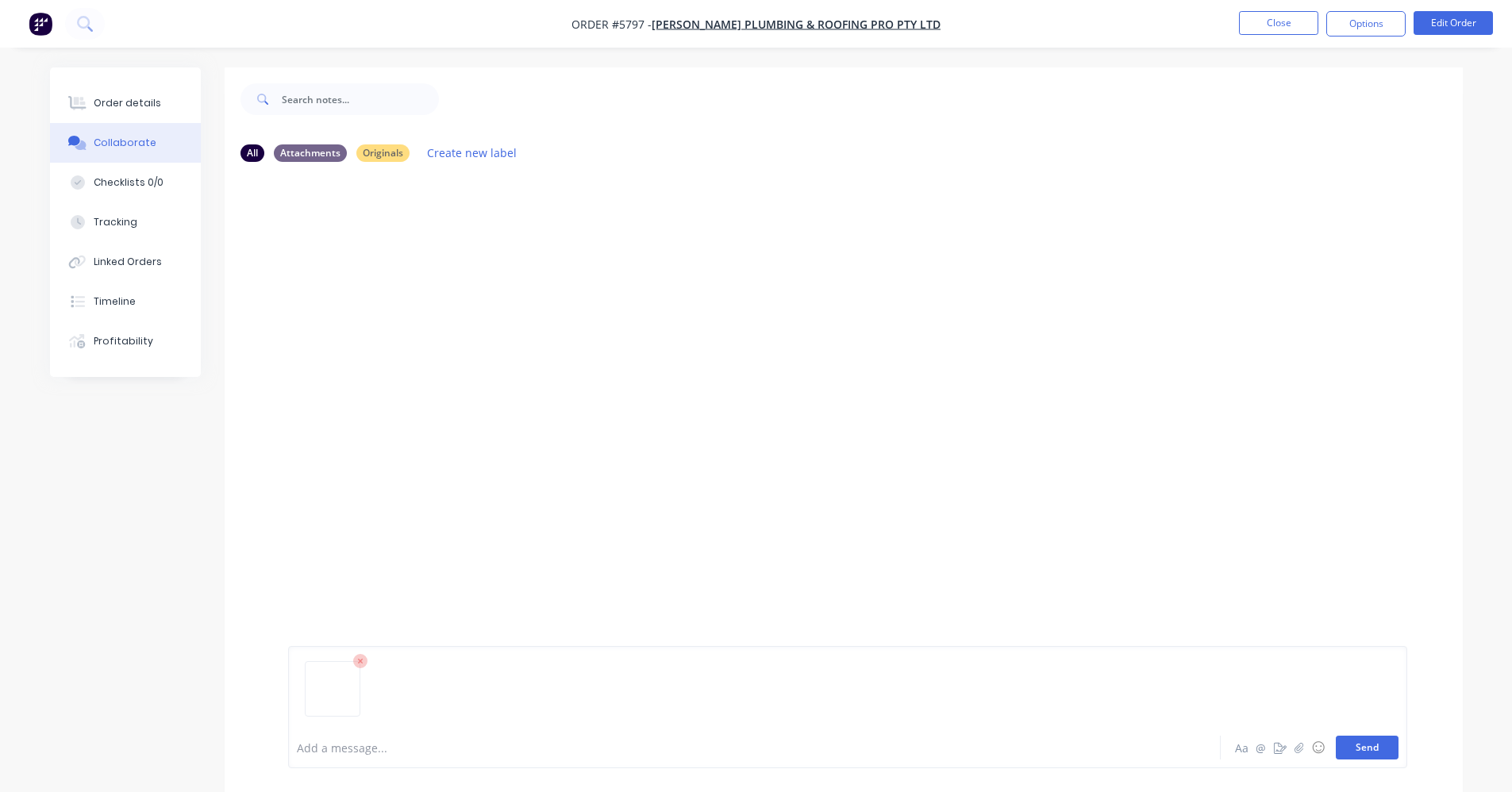
click at [1369, 749] on button "Send" at bounding box center [1367, 747] width 63 height 24
click at [1270, 24] on button "Close" at bounding box center [1279, 23] width 79 height 24
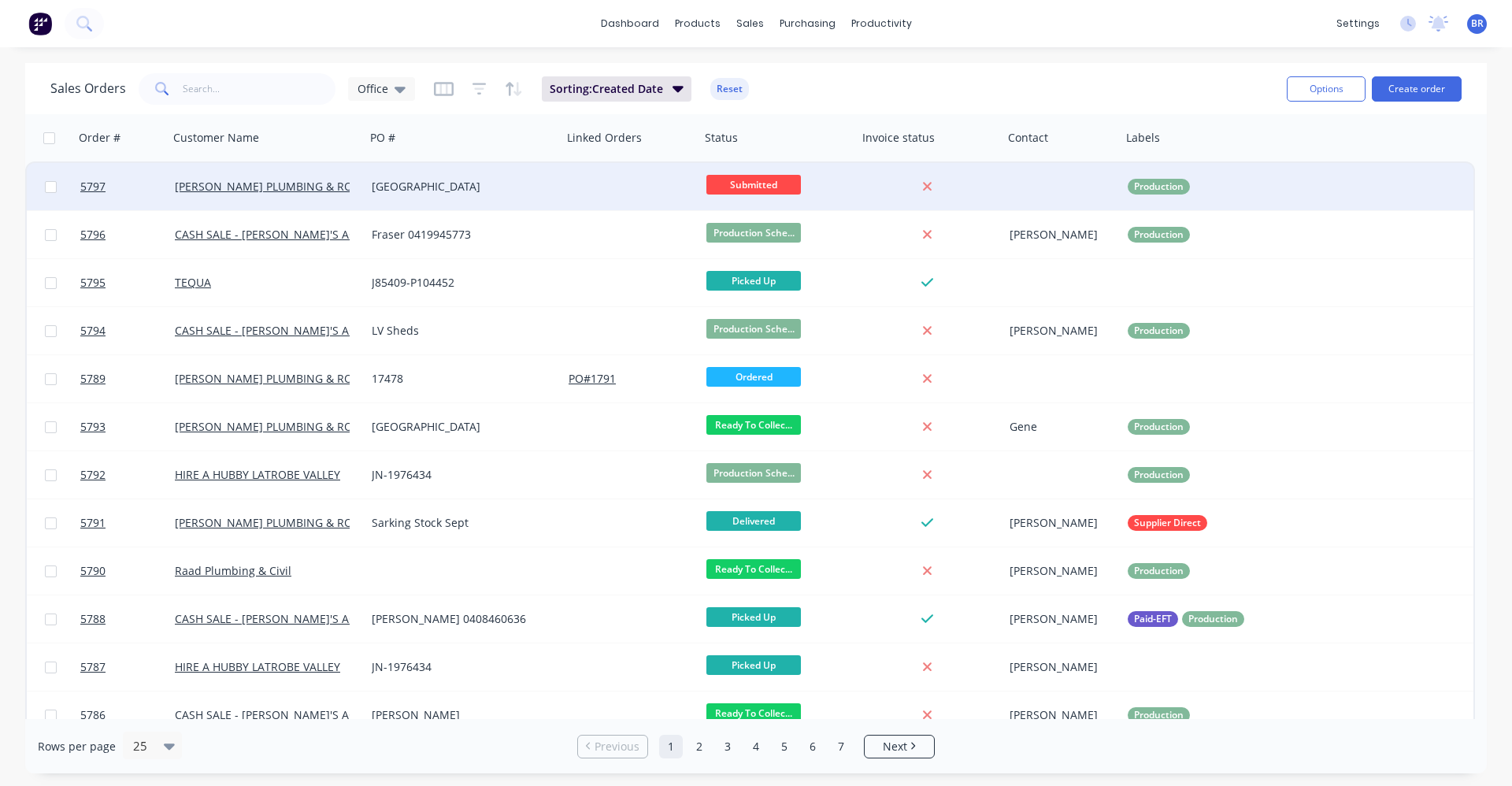
click at [505, 192] on div "Rocla Road" at bounding box center [459, 187] width 175 height 16
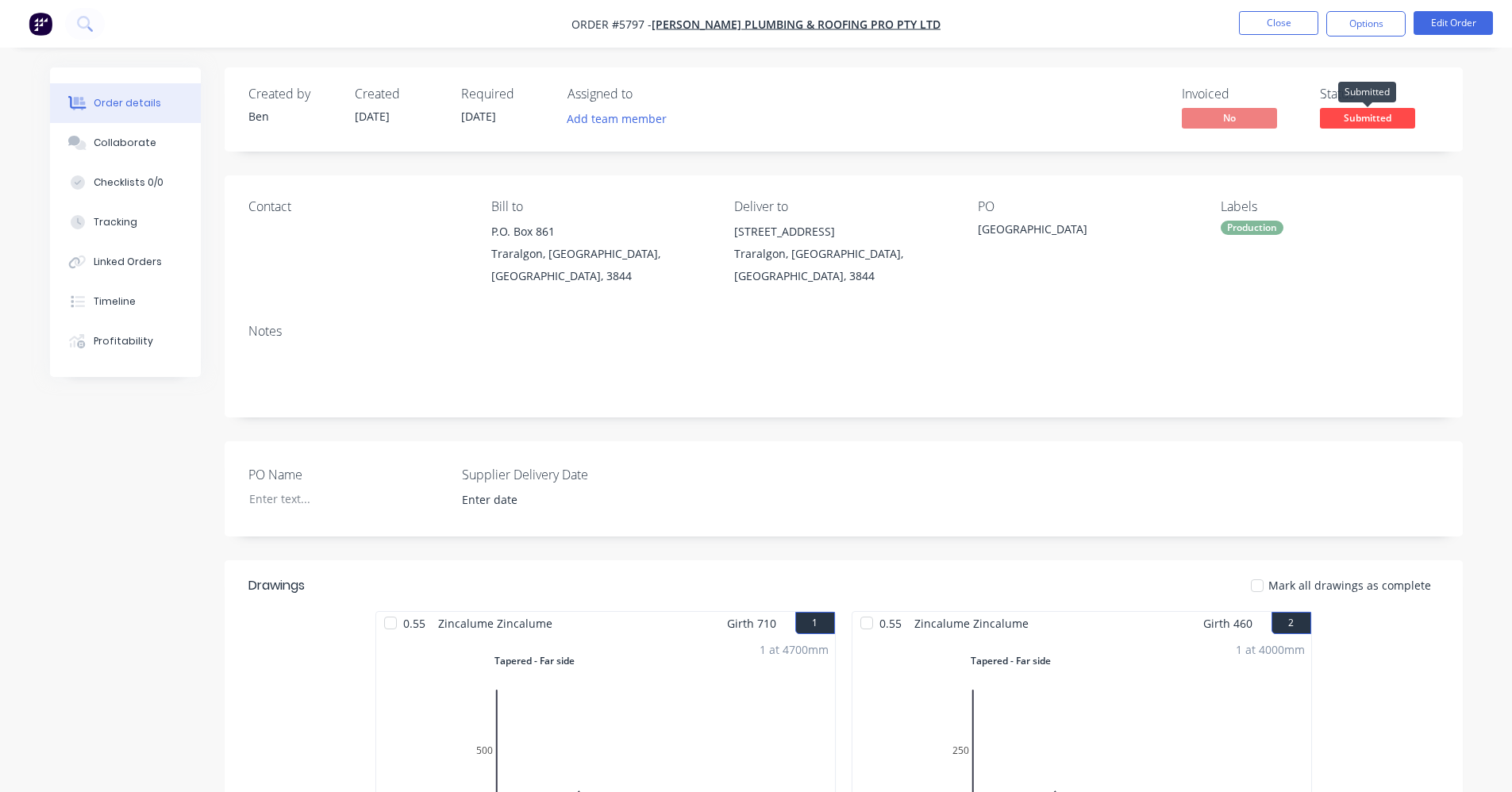
drag, startPoint x: 1383, startPoint y: 117, endPoint x: 1375, endPoint y: 132, distance: 17.0
click at [1382, 117] on span "Submitted" at bounding box center [1368, 117] width 95 height 19
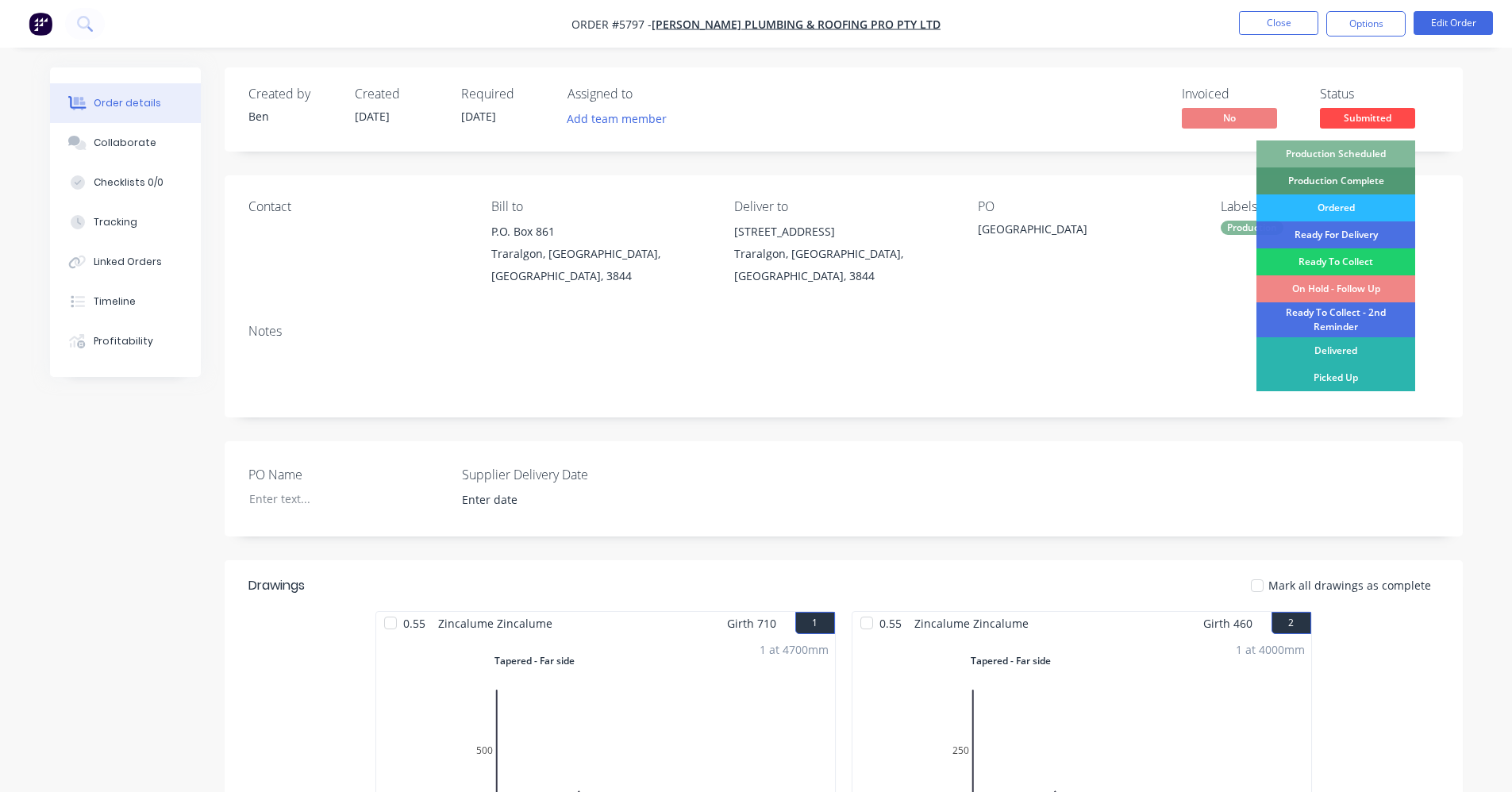
click at [1337, 150] on div "Production Scheduled" at bounding box center [1336, 154] width 159 height 27
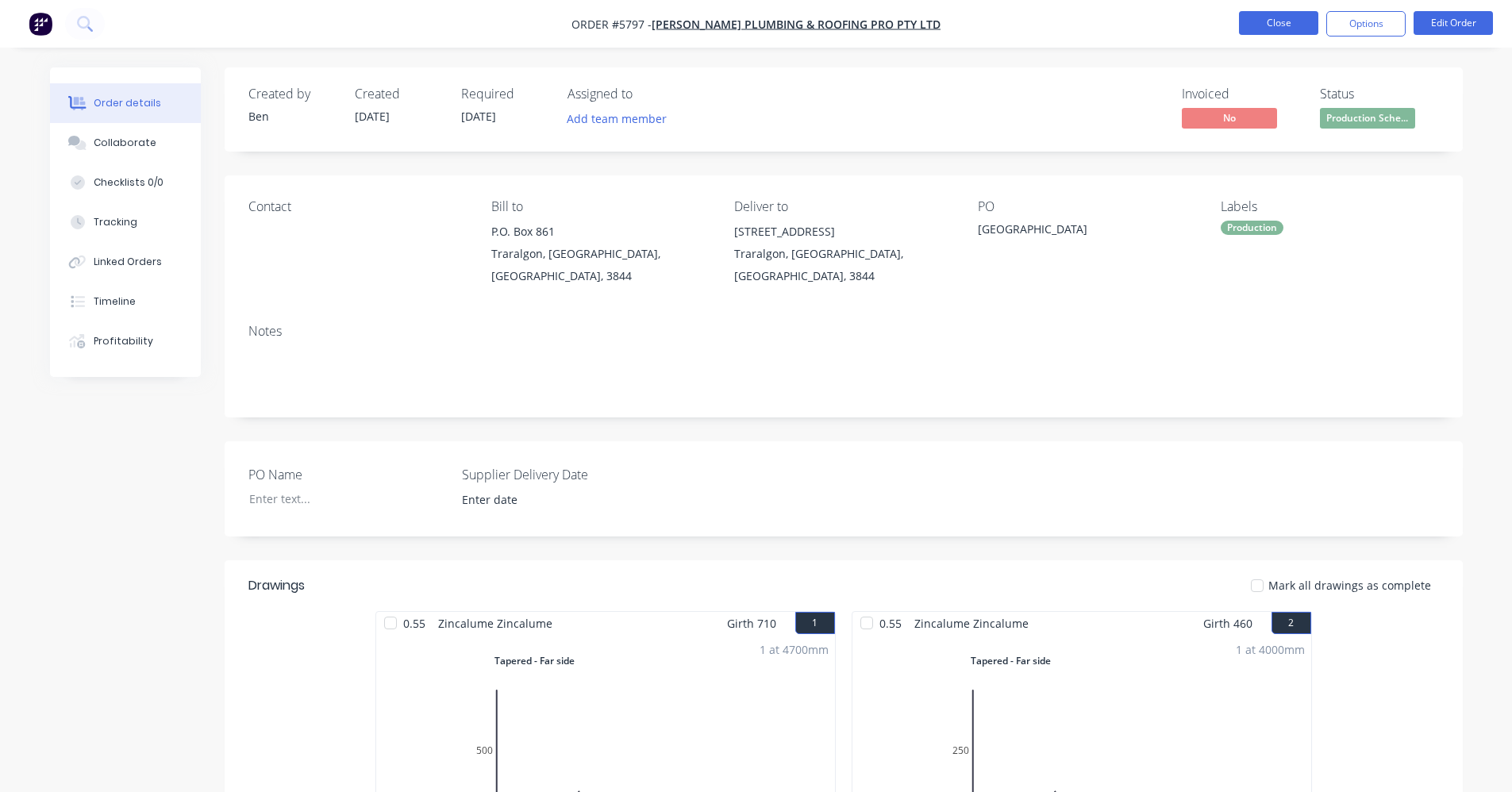
click at [1289, 31] on button "Close" at bounding box center [1279, 23] width 79 height 24
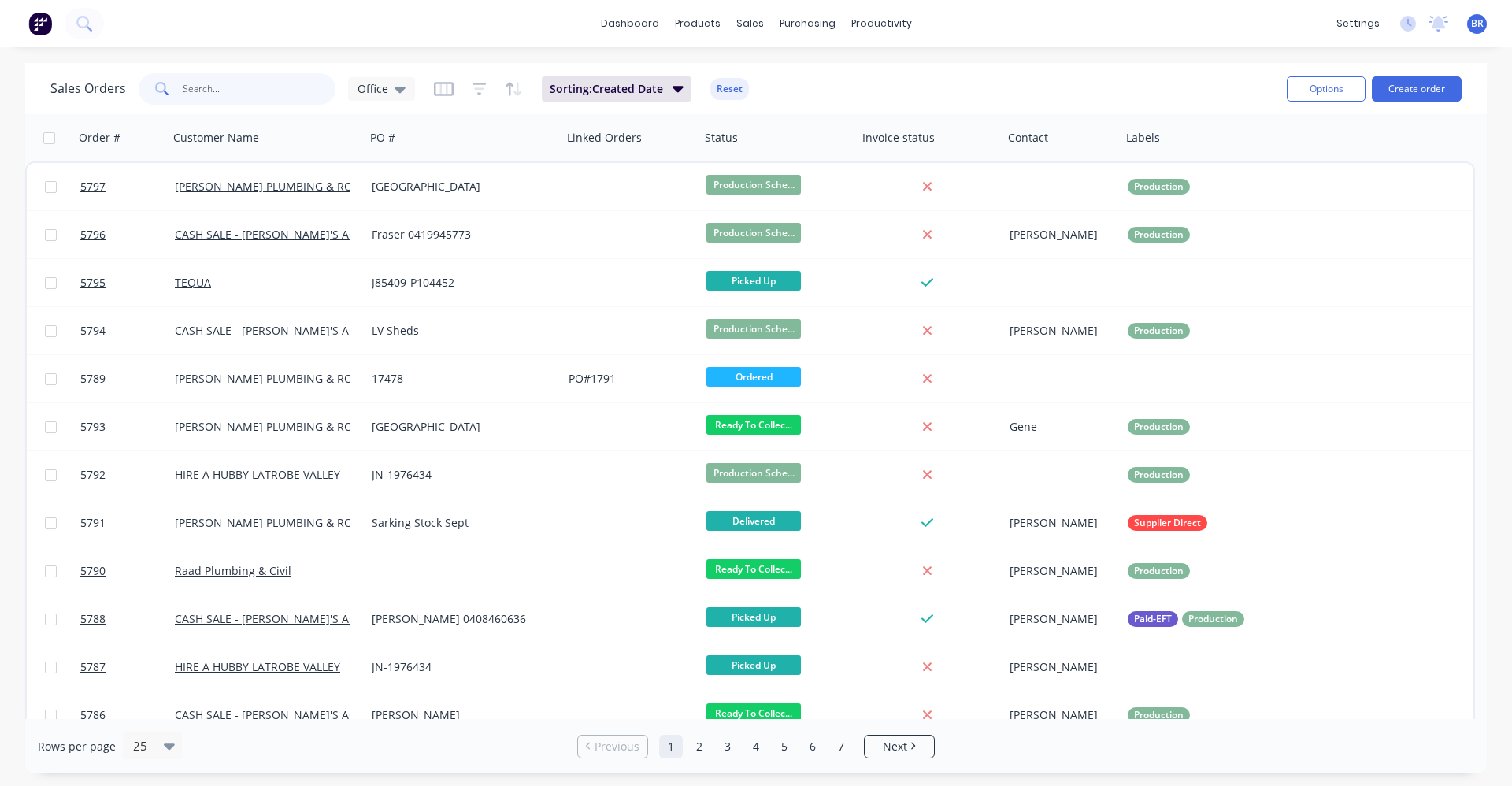
click at [244, 96] on input "text" at bounding box center [259, 89] width 153 height 32
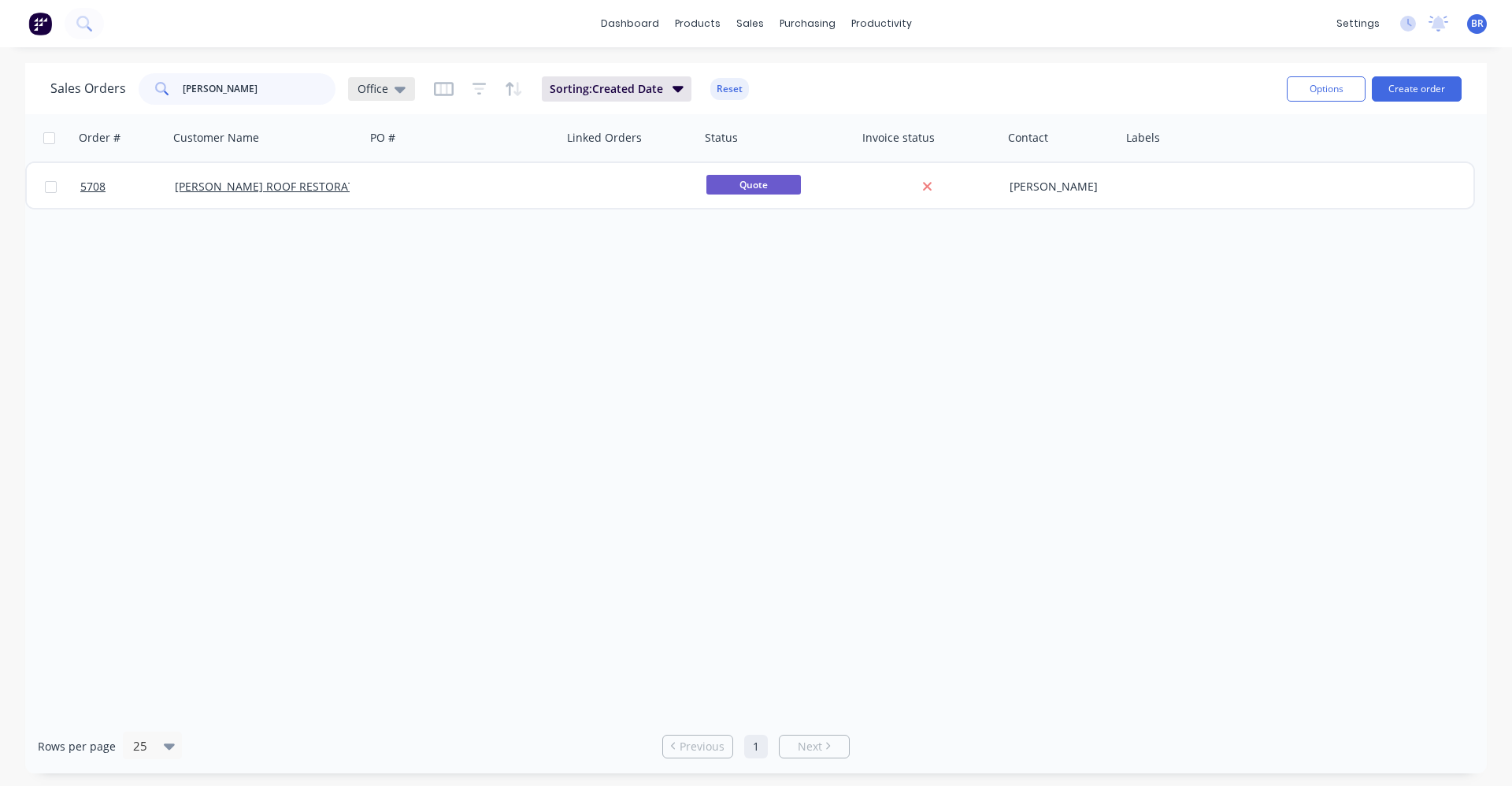
type input "james mills"
click at [378, 91] on span "Office" at bounding box center [372, 89] width 31 height 17
click at [379, 284] on button "Archived" at bounding box center [442, 286] width 180 height 18
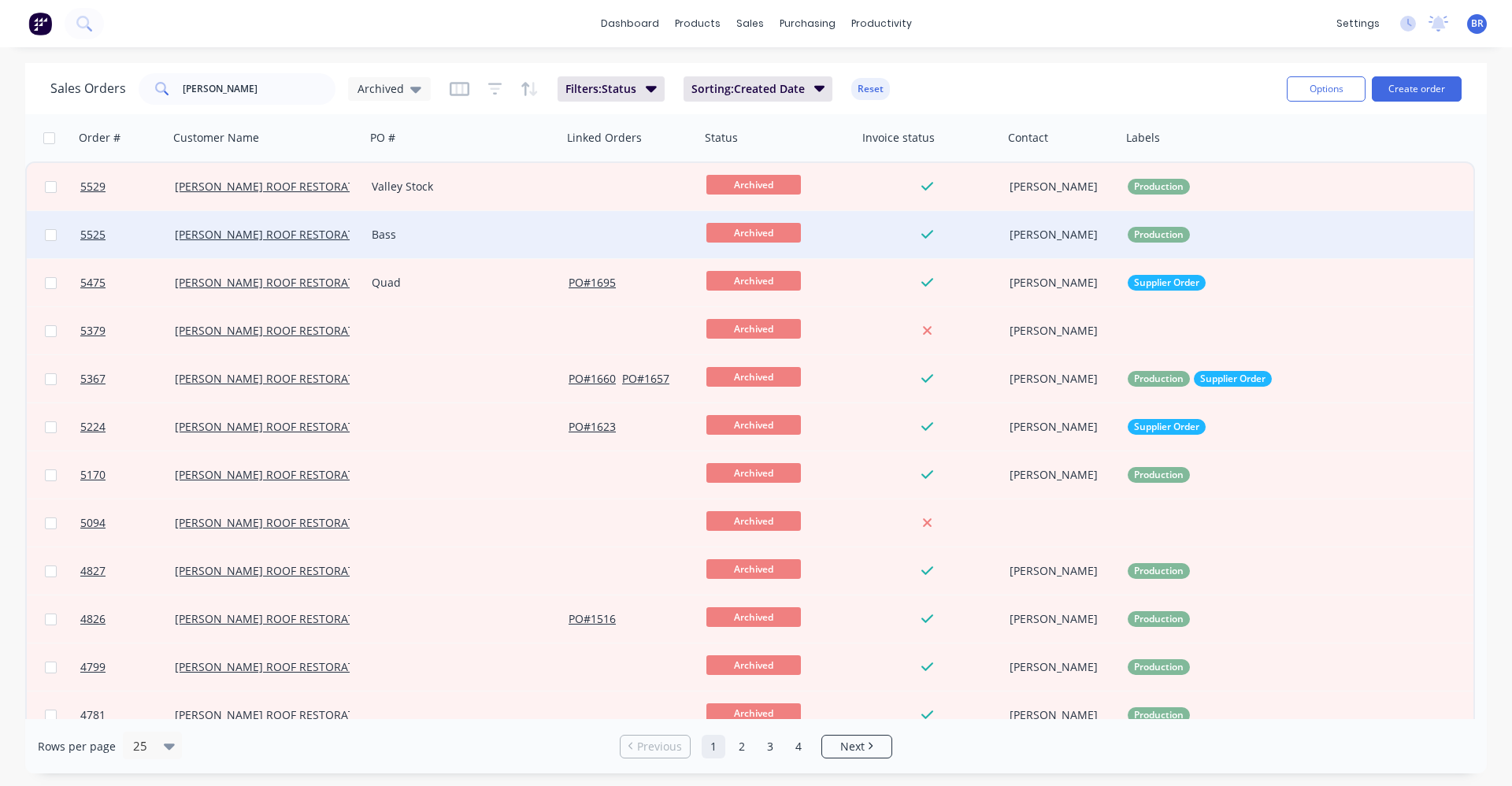
click at [478, 229] on div "Bass" at bounding box center [459, 235] width 175 height 16
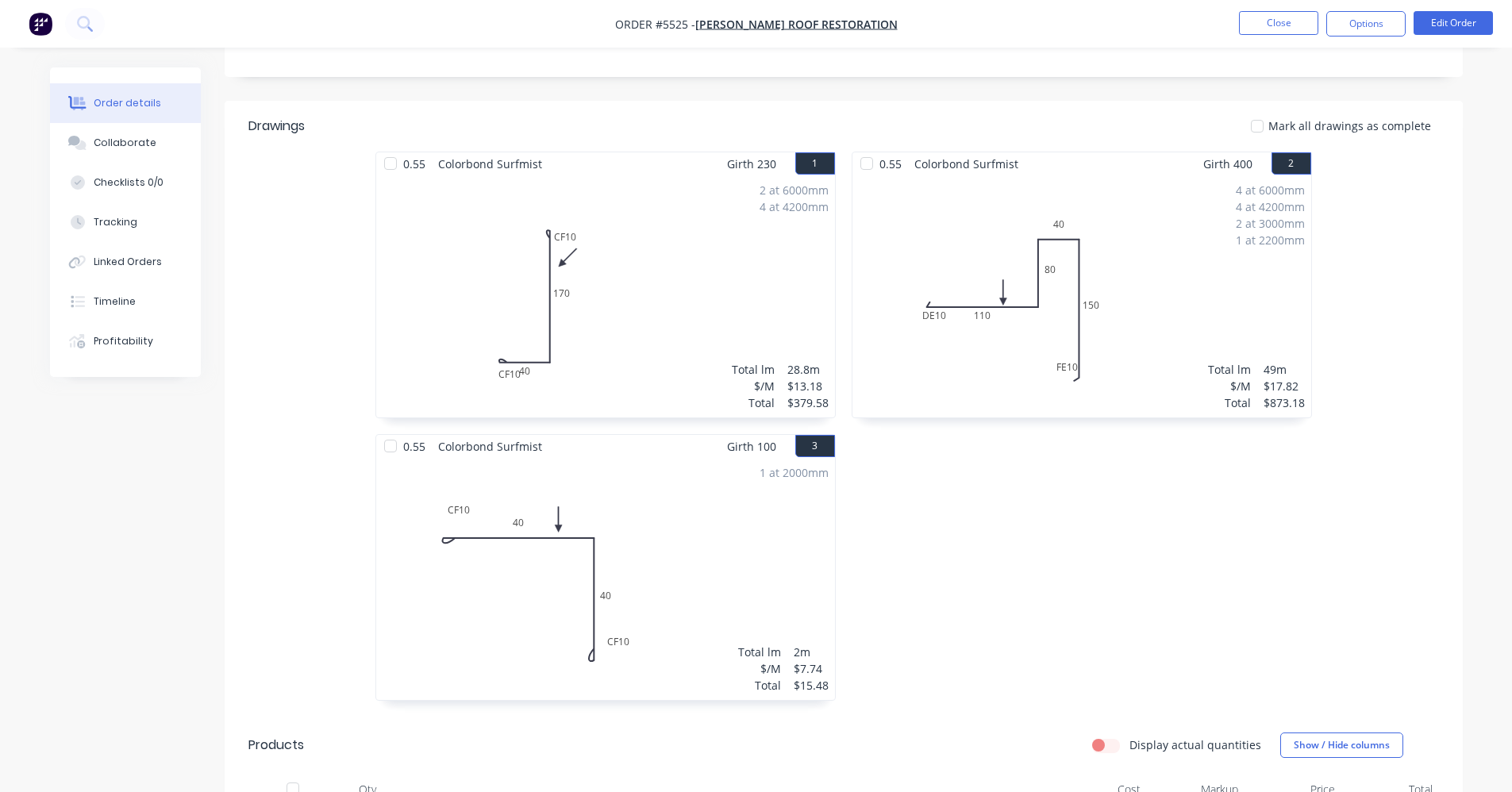
scroll to position [476, 0]
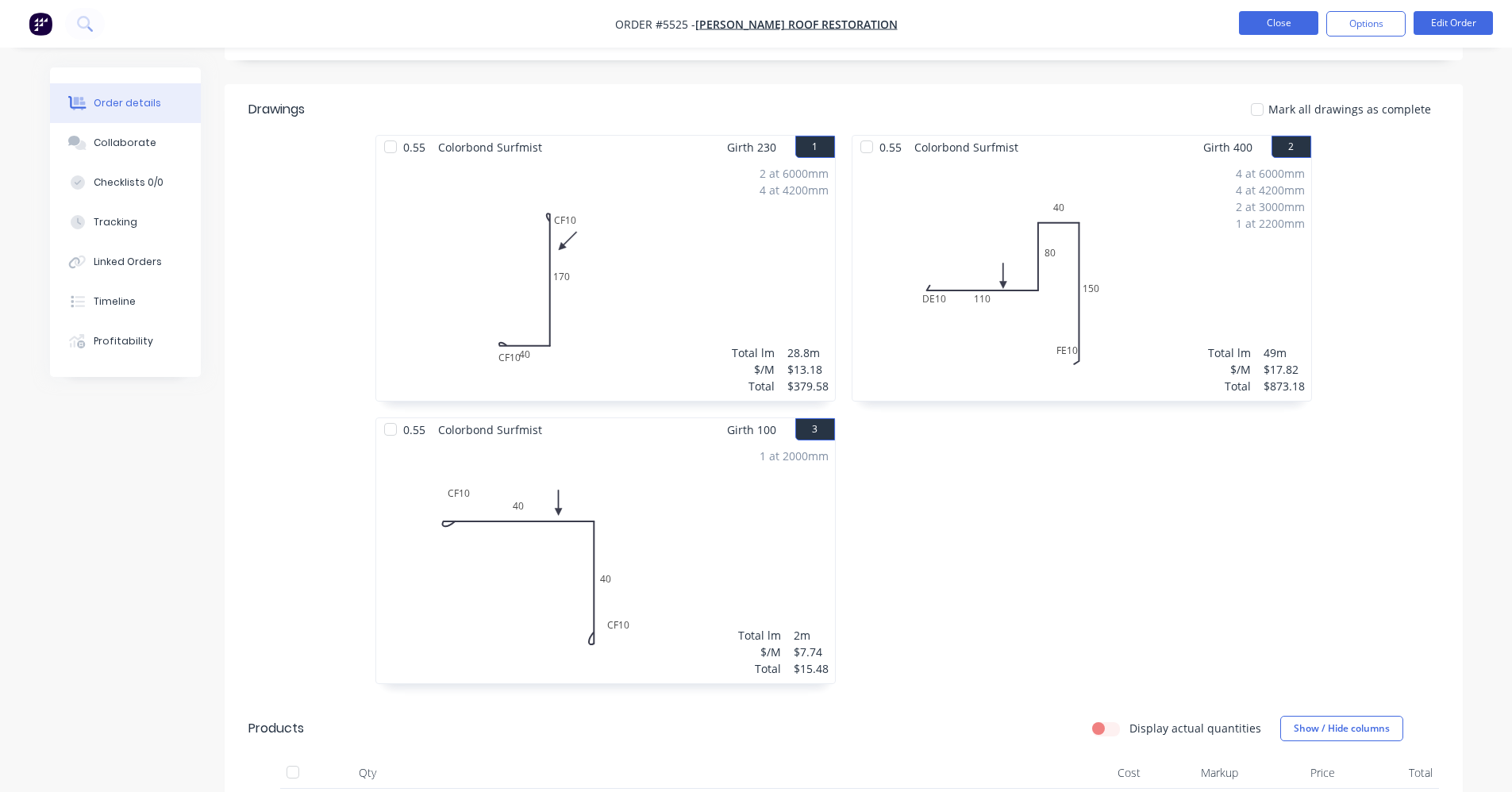
click at [1279, 32] on button "Close" at bounding box center [1279, 23] width 79 height 24
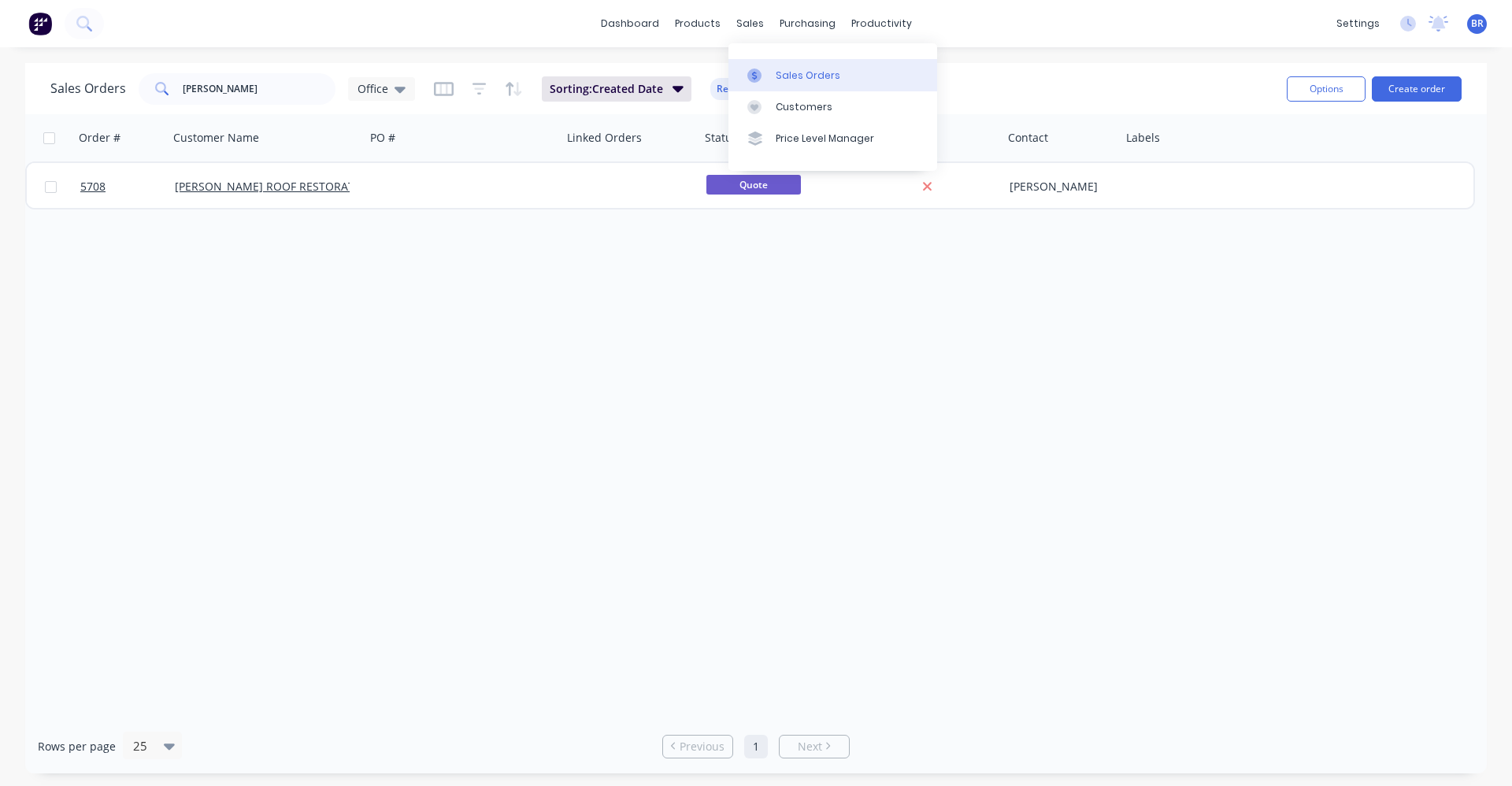
click at [781, 88] on link "Sales Orders" at bounding box center [832, 74] width 208 height 32
drag, startPoint x: 119, startPoint y: 80, endPoint x: 43, endPoint y: 54, distance: 80.3
click at [53, 71] on div "Sales Orders james mills Office Sorting: Created Date Reset" at bounding box center [662, 89] width 1224 height 39
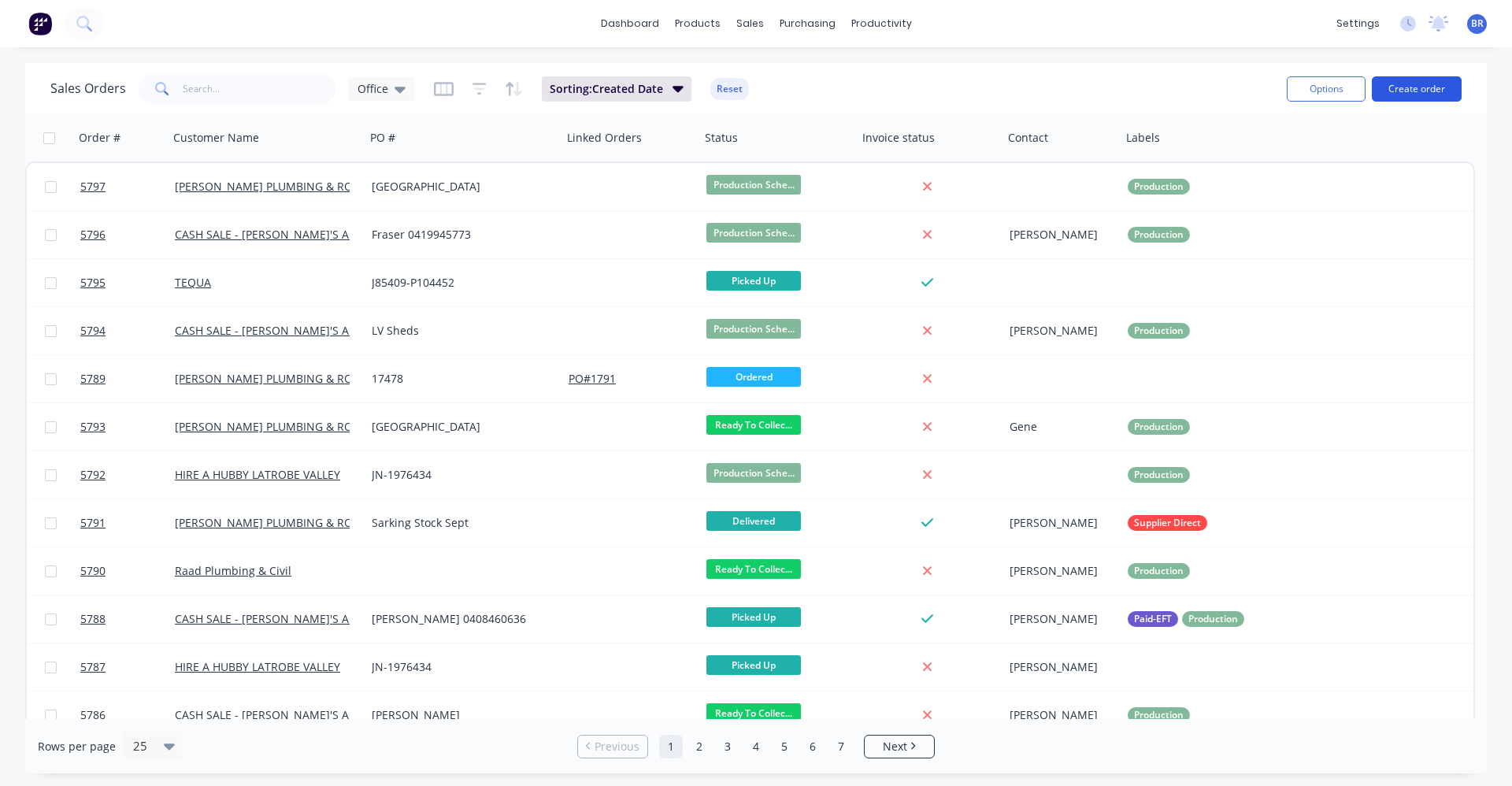
click at [1417, 88] on button "Create order" at bounding box center [1417, 89] width 89 height 25
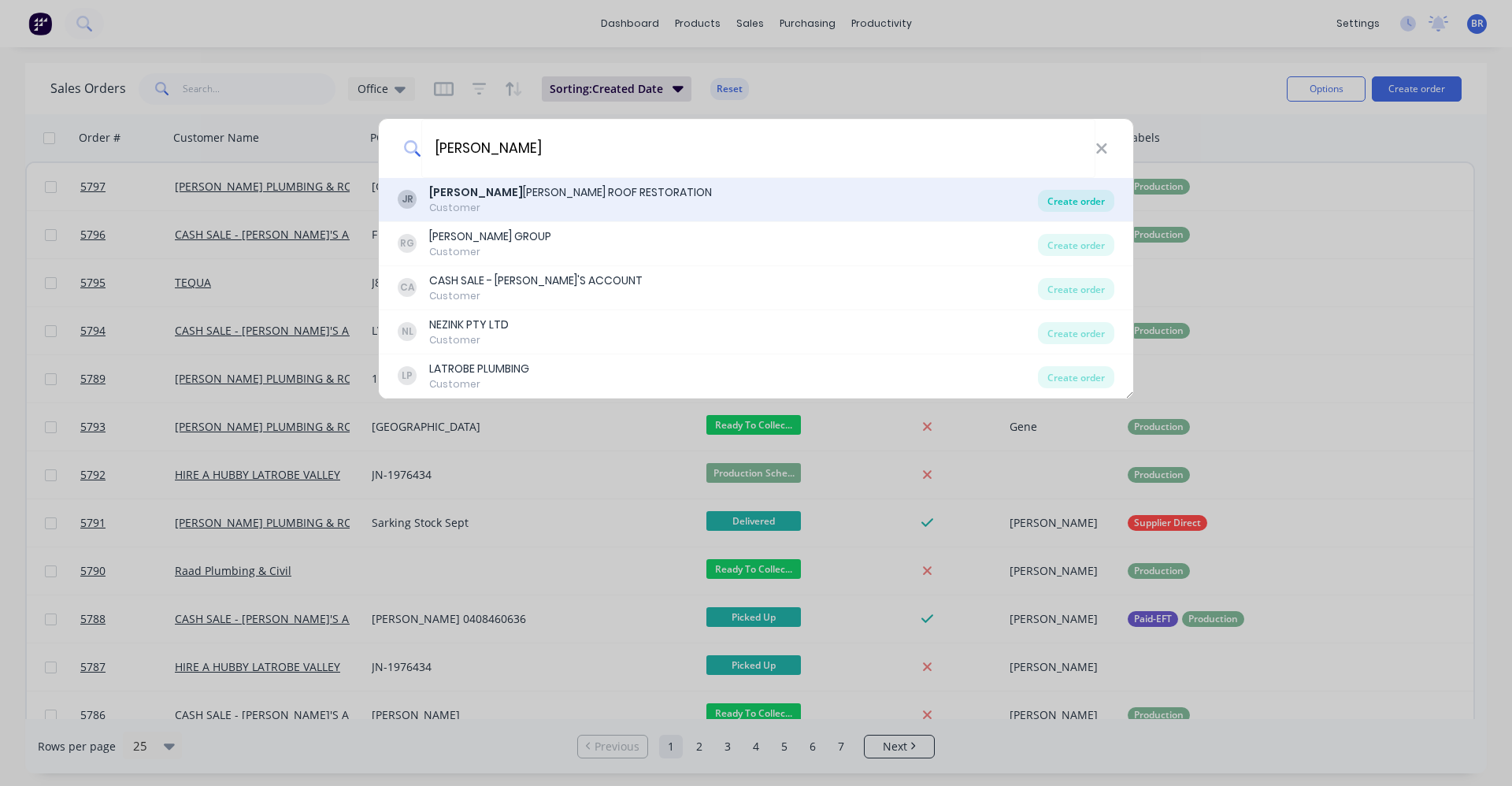
type input "james"
click at [1069, 202] on div "Create order" at bounding box center [1076, 201] width 76 height 22
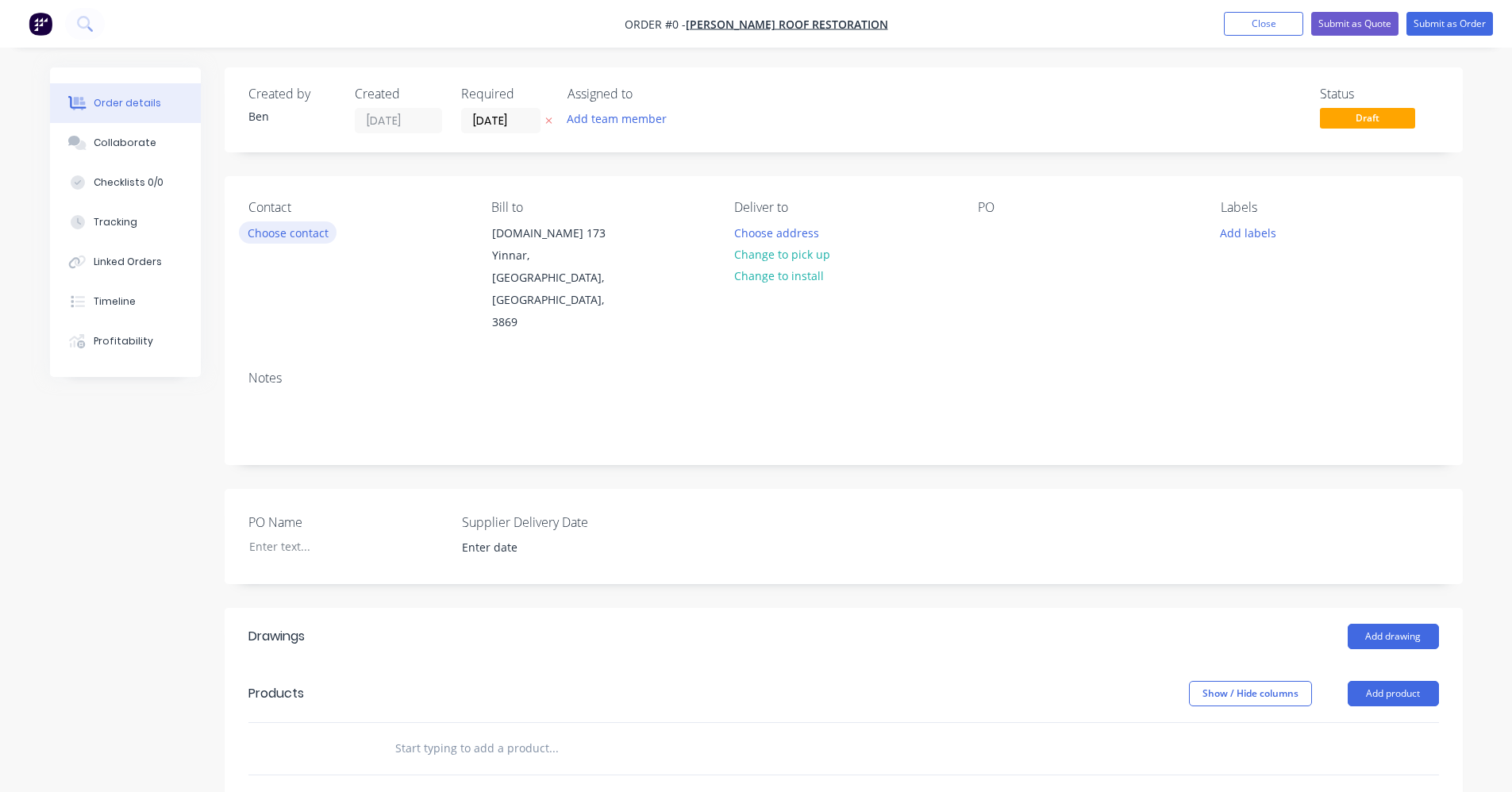
click at [282, 233] on button "Choose contact" at bounding box center [288, 232] width 98 height 21
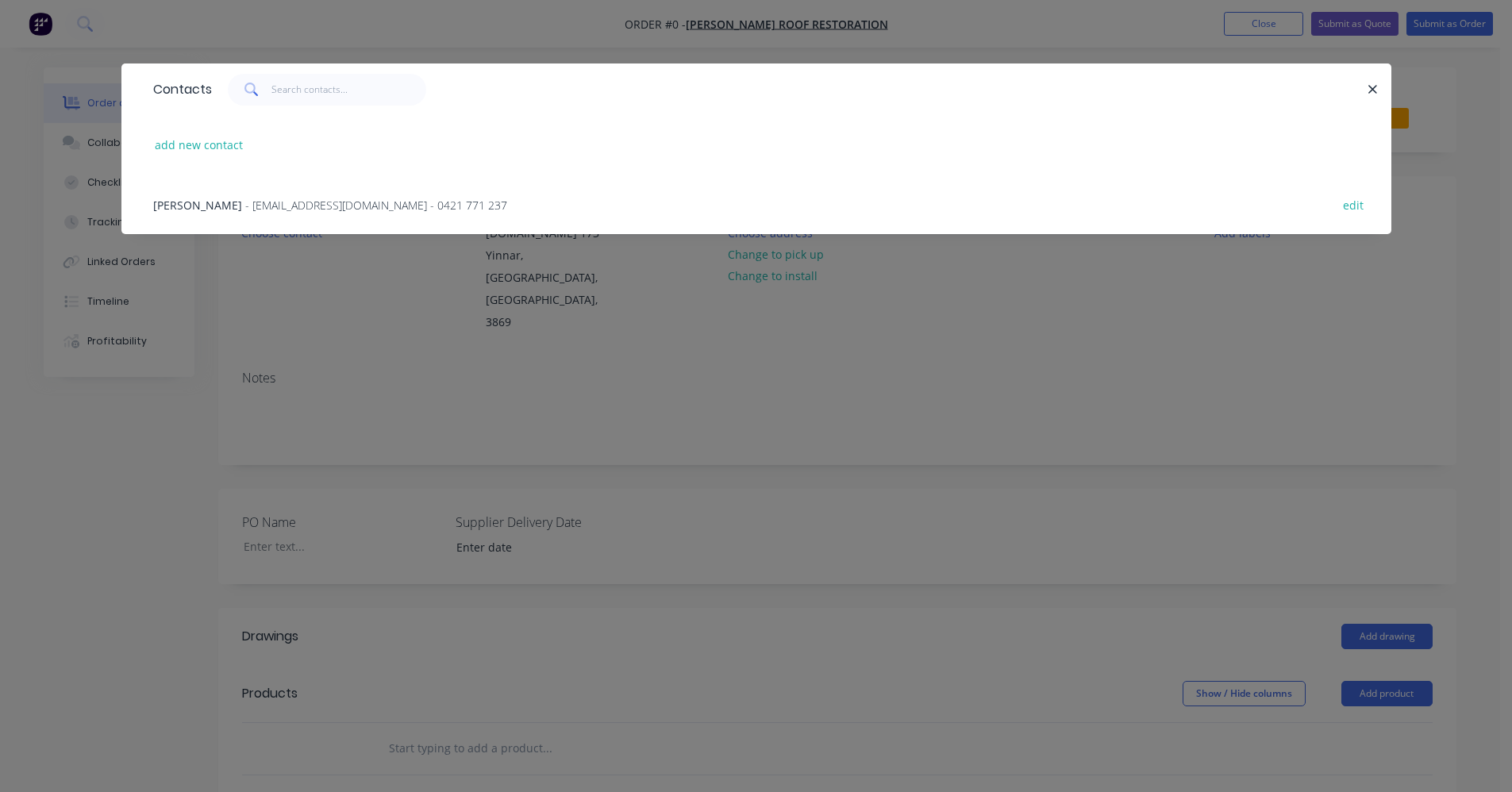
drag, startPoint x: 275, startPoint y: 212, endPoint x: 297, endPoint y: 215, distance: 22.2
click at [284, 214] on div "James Mills - realroofer@hotmail.com - 0421 771 237 edit" at bounding box center [756, 204] width 1222 height 59
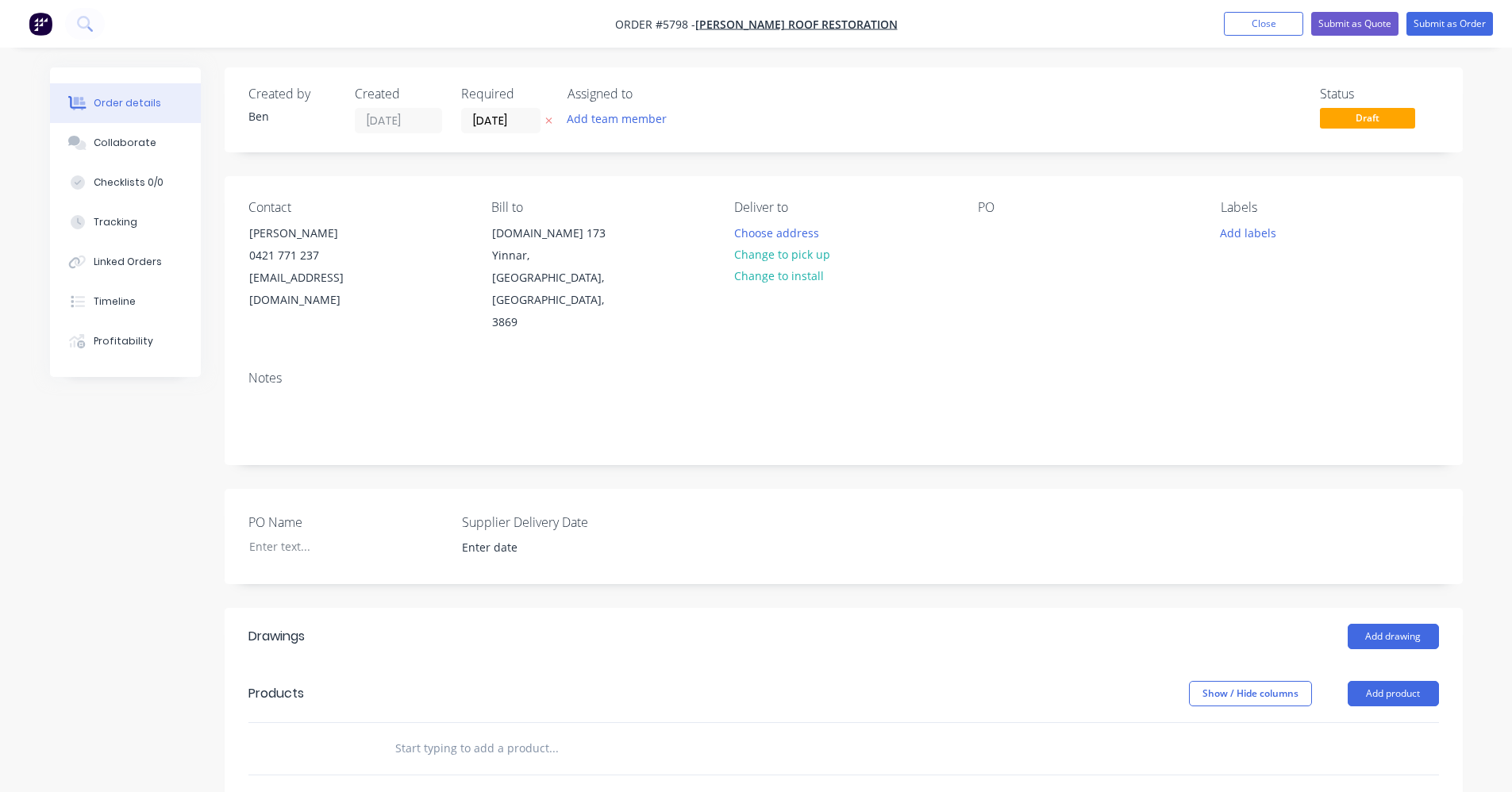
drag, startPoint x: 806, startPoint y: 259, endPoint x: 935, endPoint y: 266, distance: 129.2
click at [806, 258] on button "Change to pick up" at bounding box center [782, 254] width 113 height 21
click at [994, 231] on div at bounding box center [990, 233] width 26 height 23
click at [1244, 231] on button "Add labels" at bounding box center [1248, 232] width 73 height 21
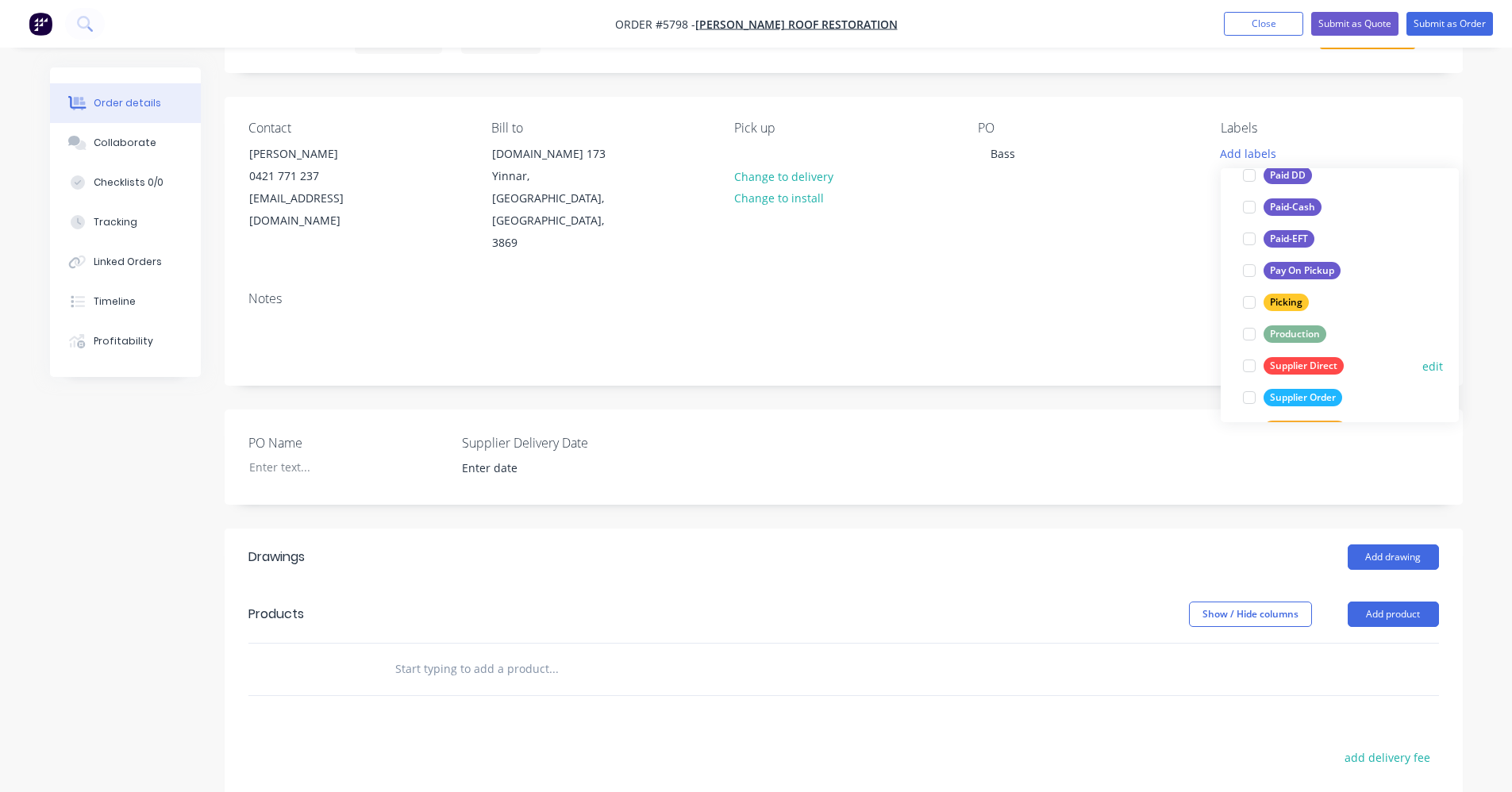
scroll to position [238, 0]
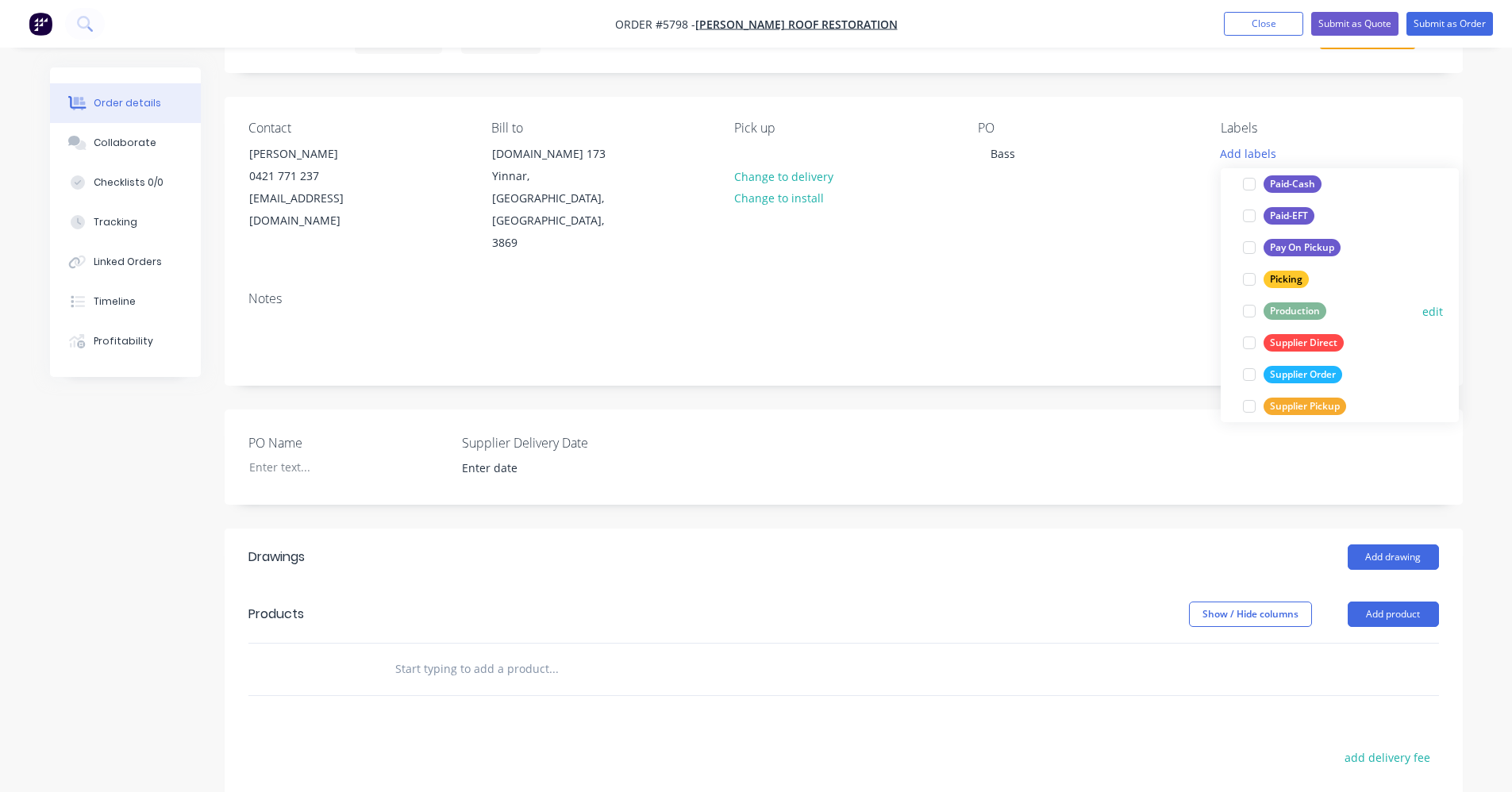
click at [1292, 317] on div "Production" at bounding box center [1295, 311] width 63 height 18
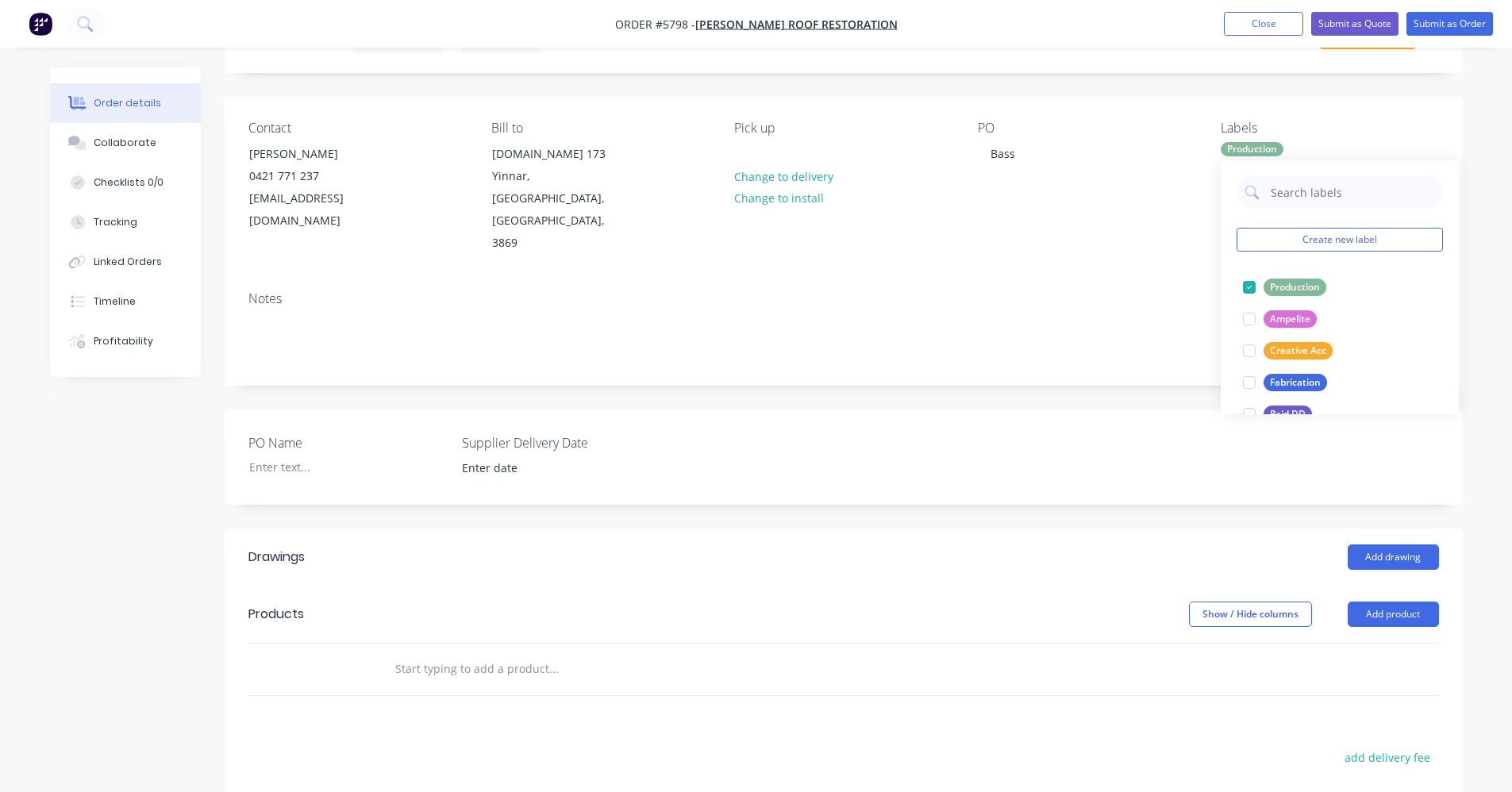
drag, startPoint x: 1035, startPoint y: 320, endPoint x: 1036, endPoint y: 329, distance: 9.1
click at [1035, 325] on div "Notes" at bounding box center [843, 331] width 1238 height 106
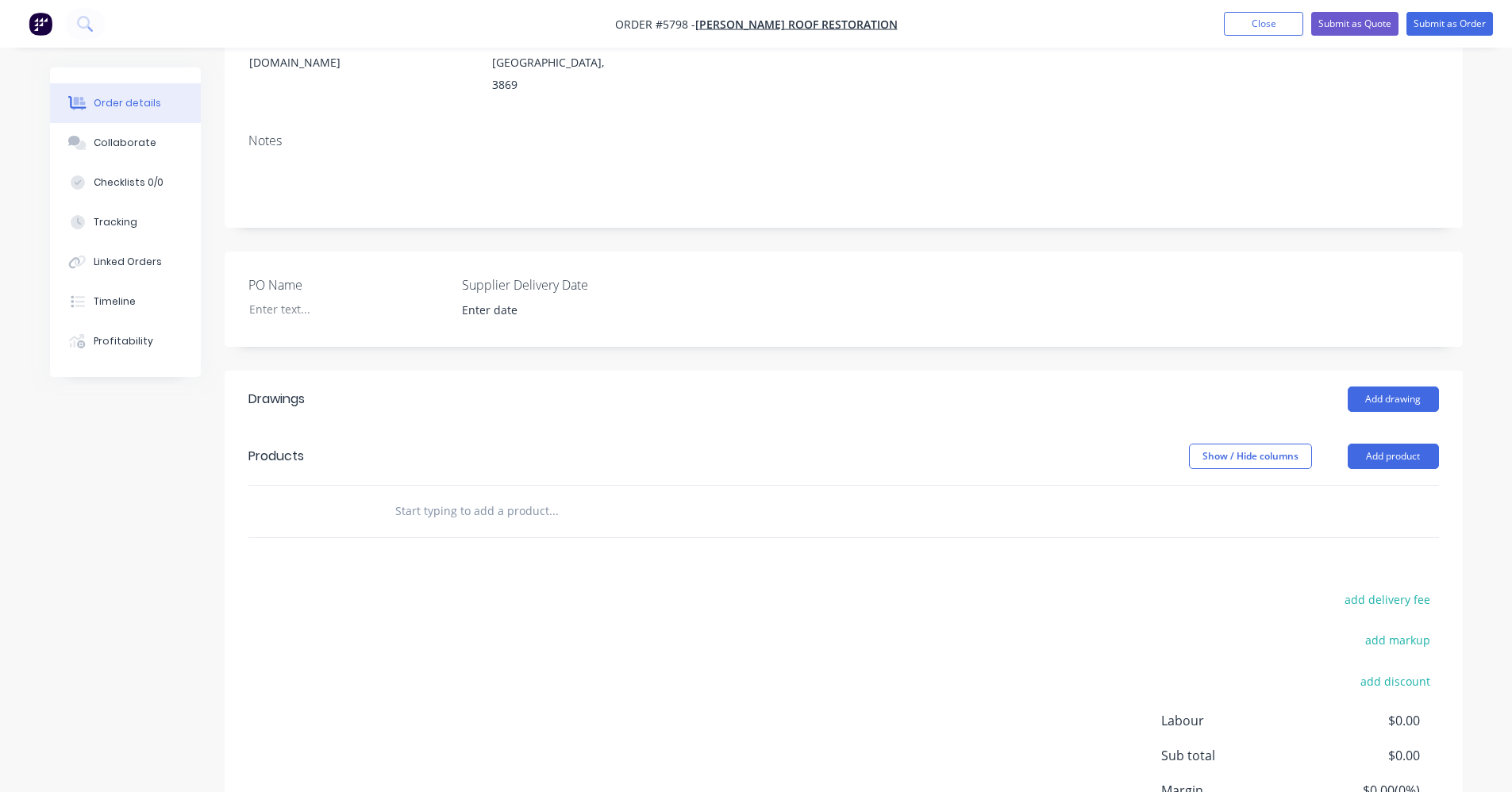
scroll to position [238, 0]
click at [1401, 386] on button "Add drawing" at bounding box center [1393, 398] width 91 height 26
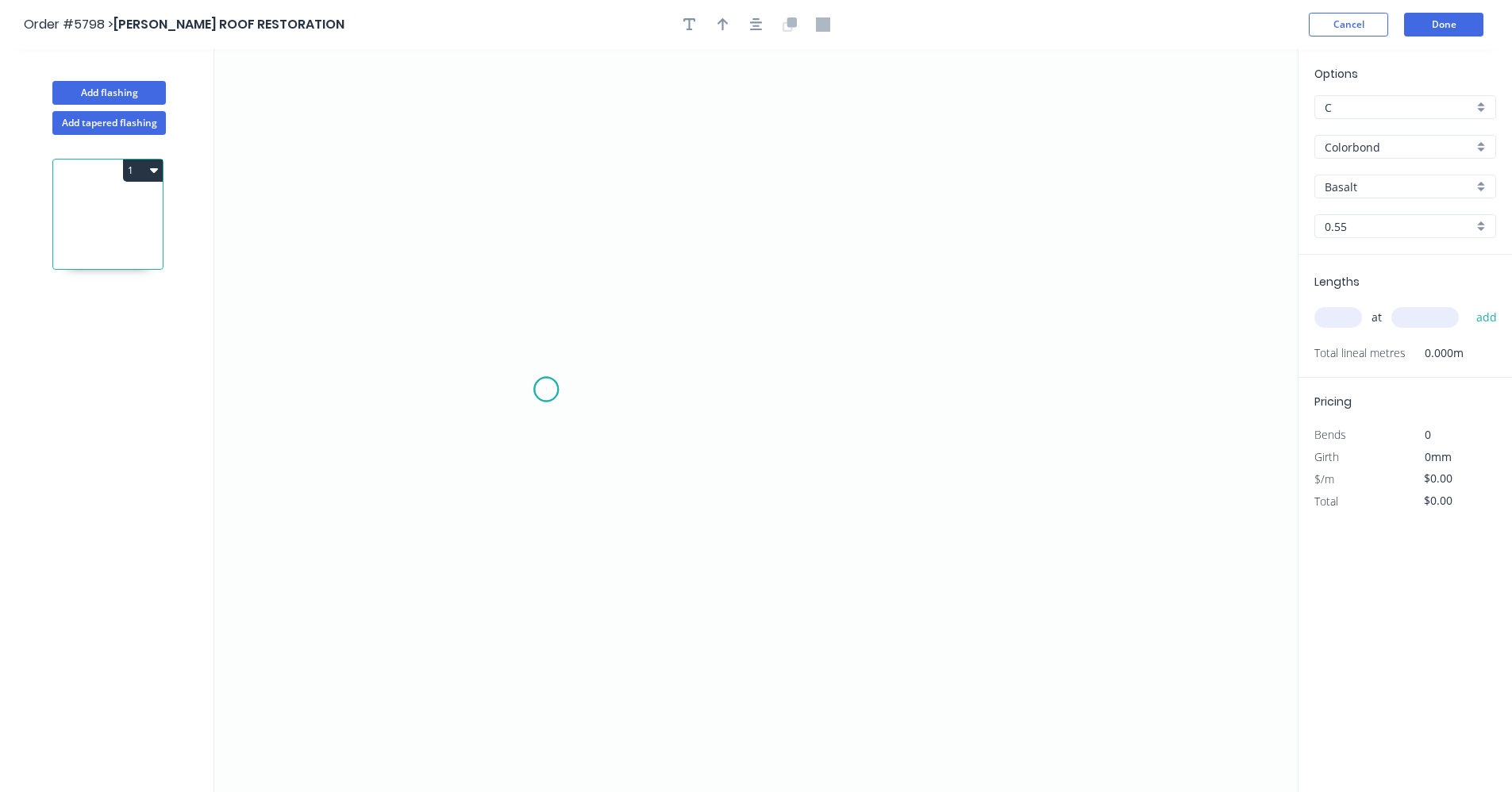
drag, startPoint x: 546, startPoint y: 389, endPoint x: 595, endPoint y: 388, distance: 49.0
click at [551, 390] on icon "0" at bounding box center [756, 420] width 1084 height 743
click at [843, 380] on icon "0" at bounding box center [756, 420] width 1084 height 743
click at [836, 216] on icon "0 ?" at bounding box center [756, 420] width 1084 height 743
click at [921, 215] on icon "0 ? ?" at bounding box center [756, 420] width 1084 height 743
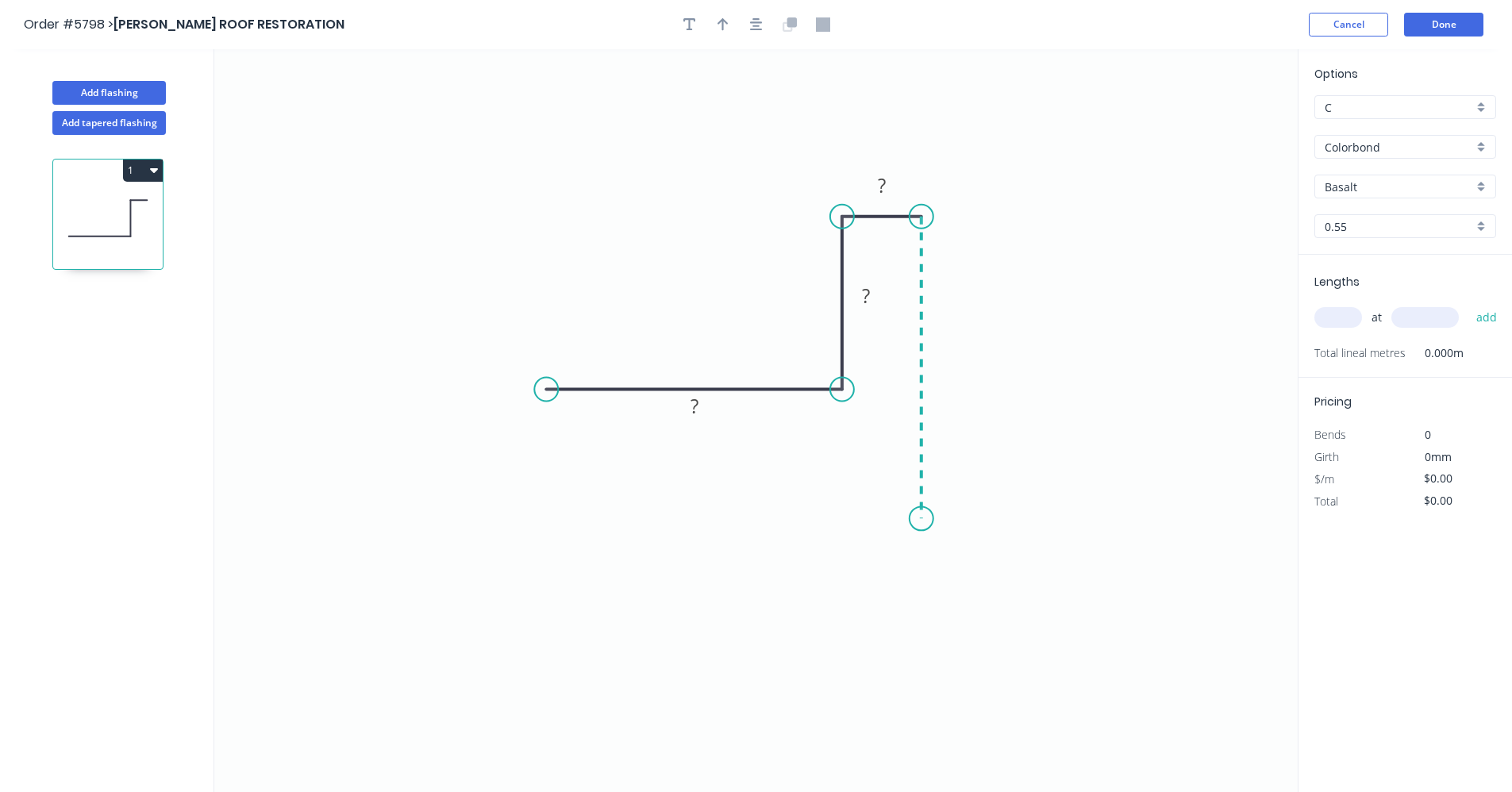
click at [934, 519] on icon "0 ? ? ?" at bounding box center [756, 420] width 1084 height 743
drag, startPoint x: 923, startPoint y: 524, endPoint x: 918, endPoint y: 551, distance: 27.5
click at [949, 647] on div "Feather" at bounding box center [994, 645] width 160 height 33
drag, startPoint x: 601, startPoint y: 539, endPoint x: 600, endPoint y: 529, distance: 10.0
click at [601, 536] on div "Drip edge" at bounding box center [626, 538] width 160 height 33
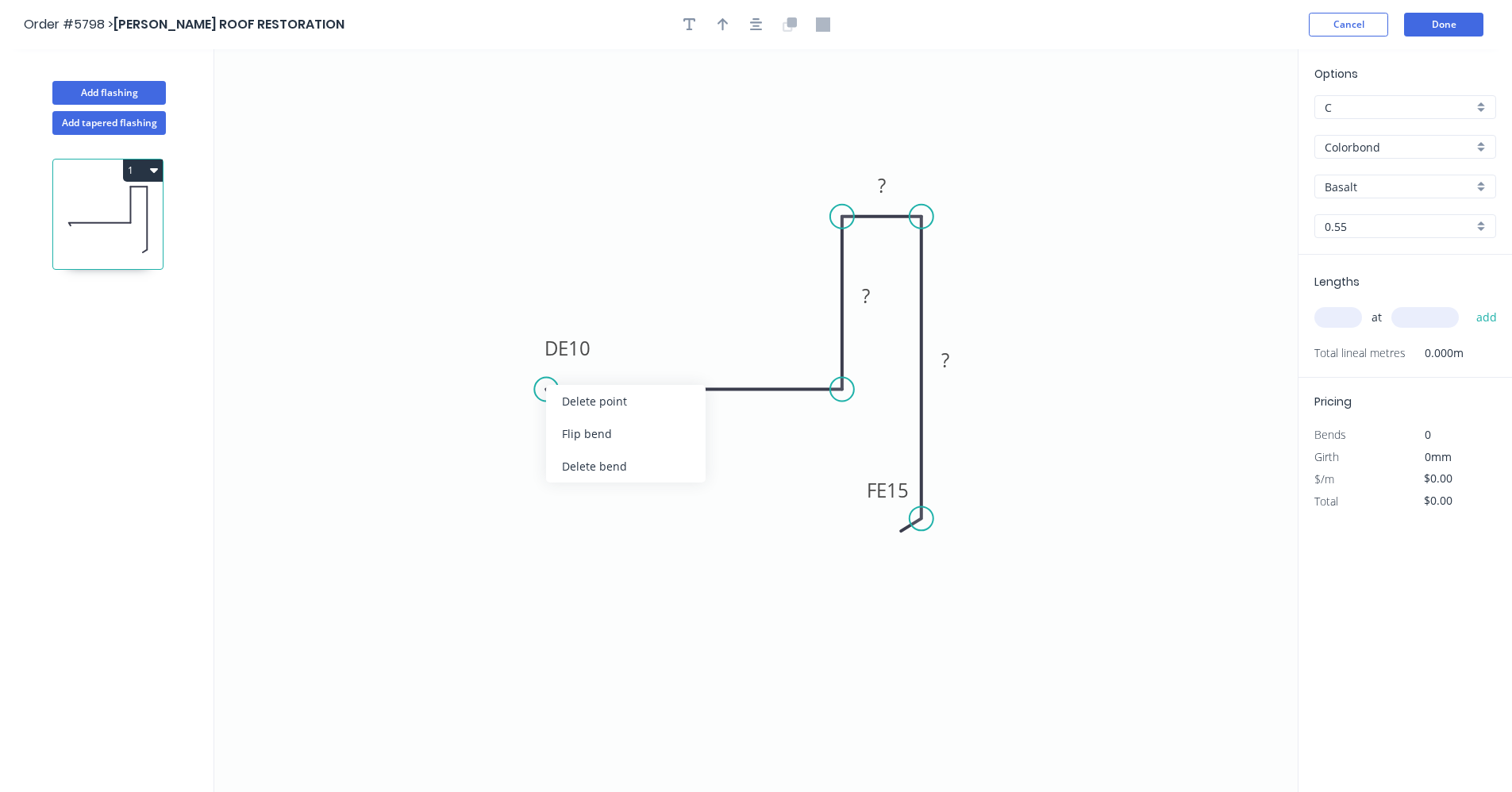
drag, startPoint x: 581, startPoint y: 438, endPoint x: 608, endPoint y: 428, distance: 28.8
click at [582, 437] on div "Flip bend" at bounding box center [625, 434] width 160 height 33
click at [703, 403] on rect at bounding box center [694, 406] width 32 height 22
type input "$17.82"
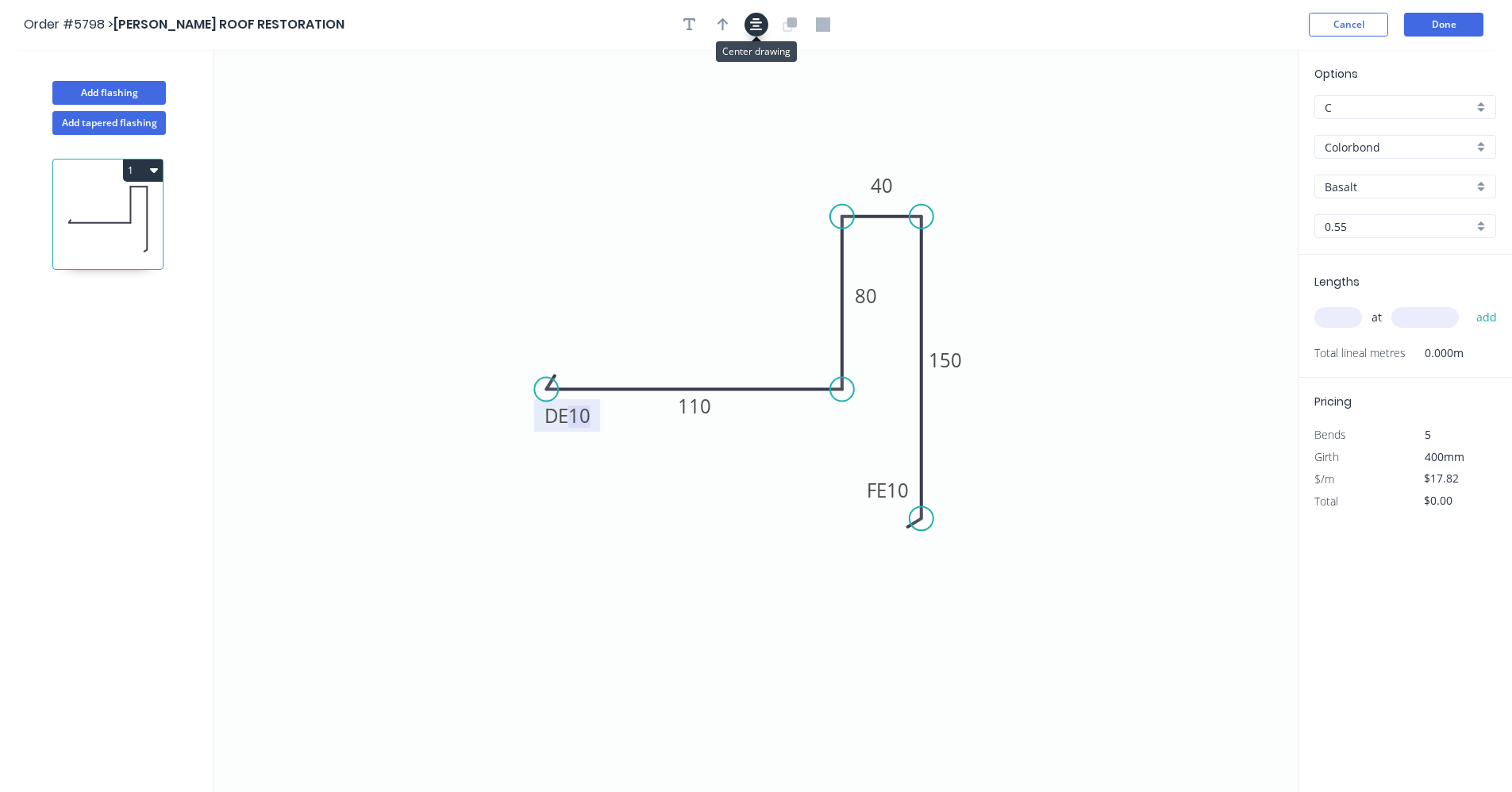
click at [752, 26] on icon "button" at bounding box center [756, 25] width 12 height 14
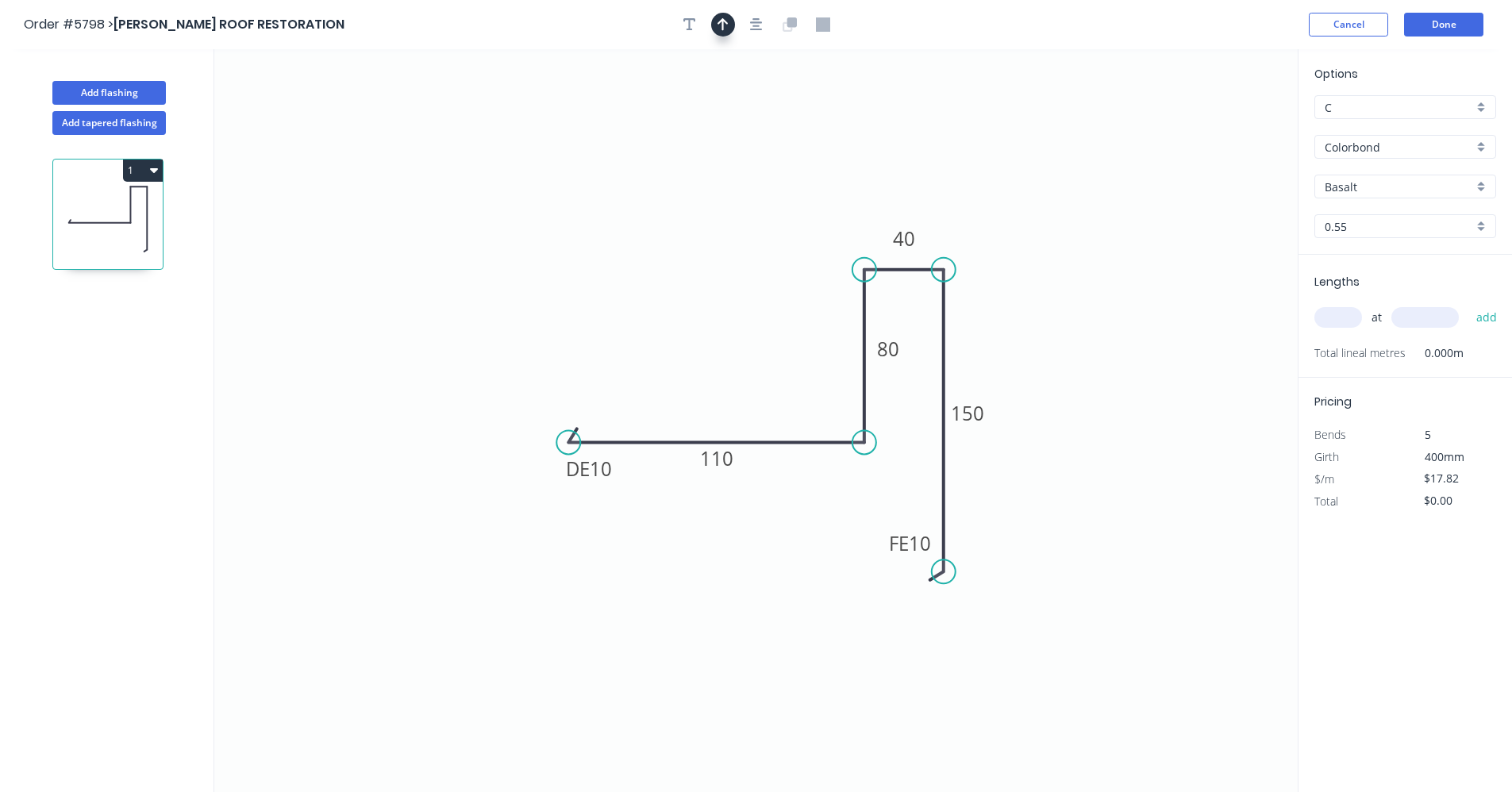
drag, startPoint x: 727, startPoint y: 27, endPoint x: 832, endPoint y: 66, distance: 112.0
click at [729, 28] on button "button" at bounding box center [722, 24] width 24 height 24
drag, startPoint x: 1220, startPoint y: 127, endPoint x: 753, endPoint y: 416, distance: 549.2
click at [747, 417] on icon at bounding box center [748, 398] width 14 height 51
click at [1484, 185] on div "Basalt" at bounding box center [1405, 186] width 182 height 24
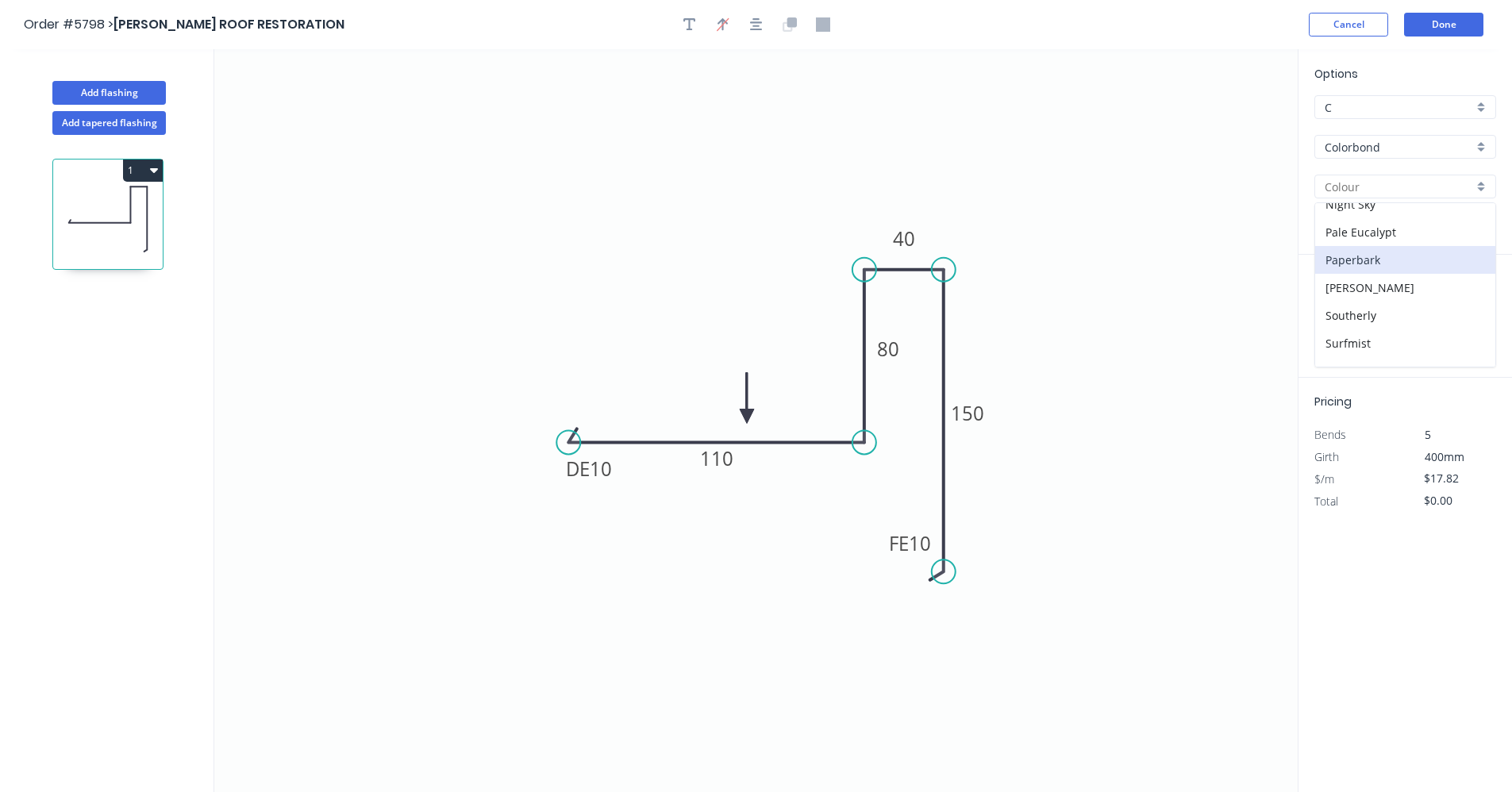
scroll to position [396, 0]
click at [1369, 316] on div "Surfmist" at bounding box center [1405, 320] width 180 height 27
type input "Surfmist"
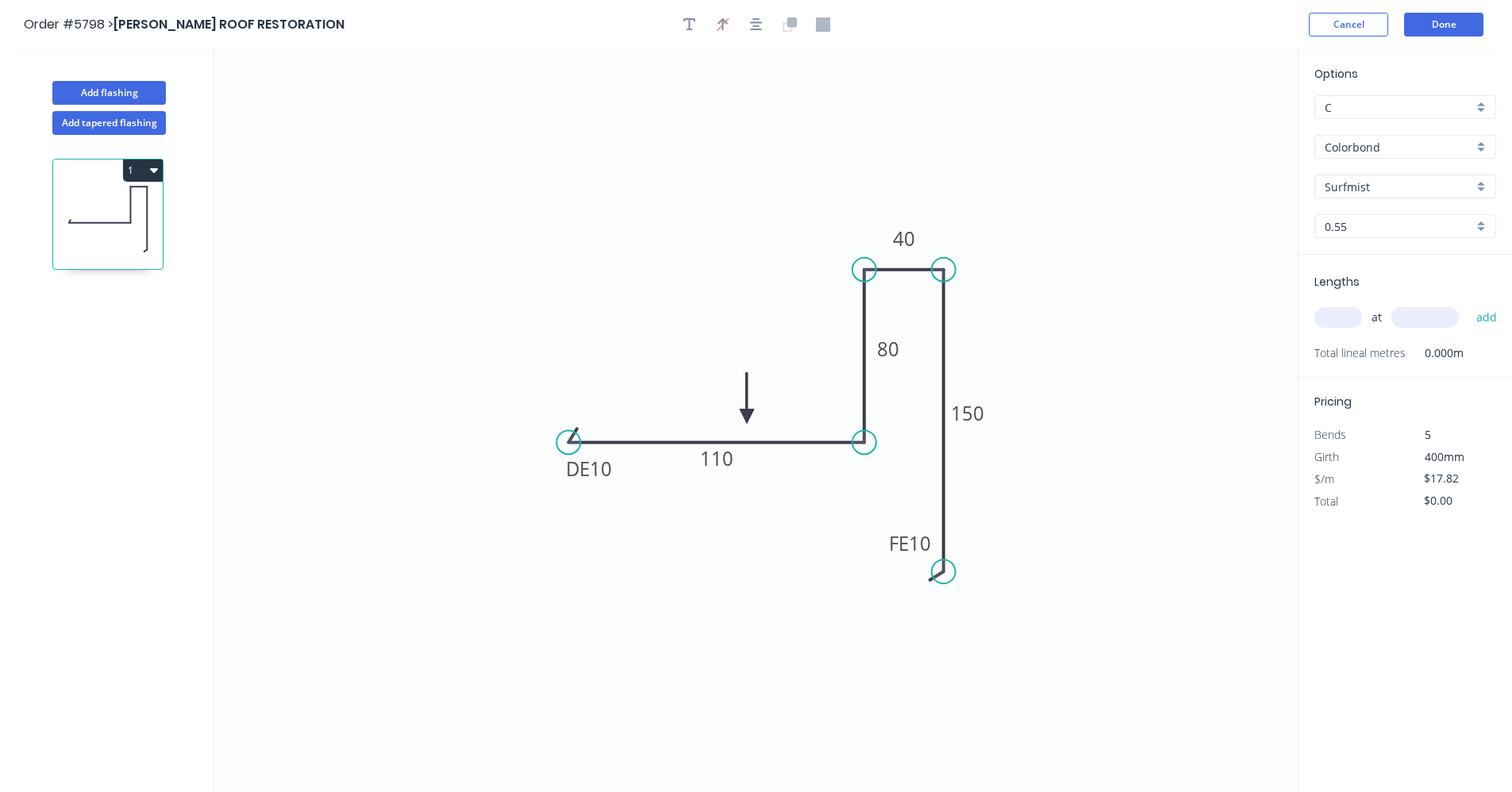
click at [1343, 312] on input "text" at bounding box center [1338, 317] width 48 height 20
type input "1"
type input "2700"
click at [1469, 304] on button "add" at bounding box center [1487, 317] width 37 height 27
type input "$48.11"
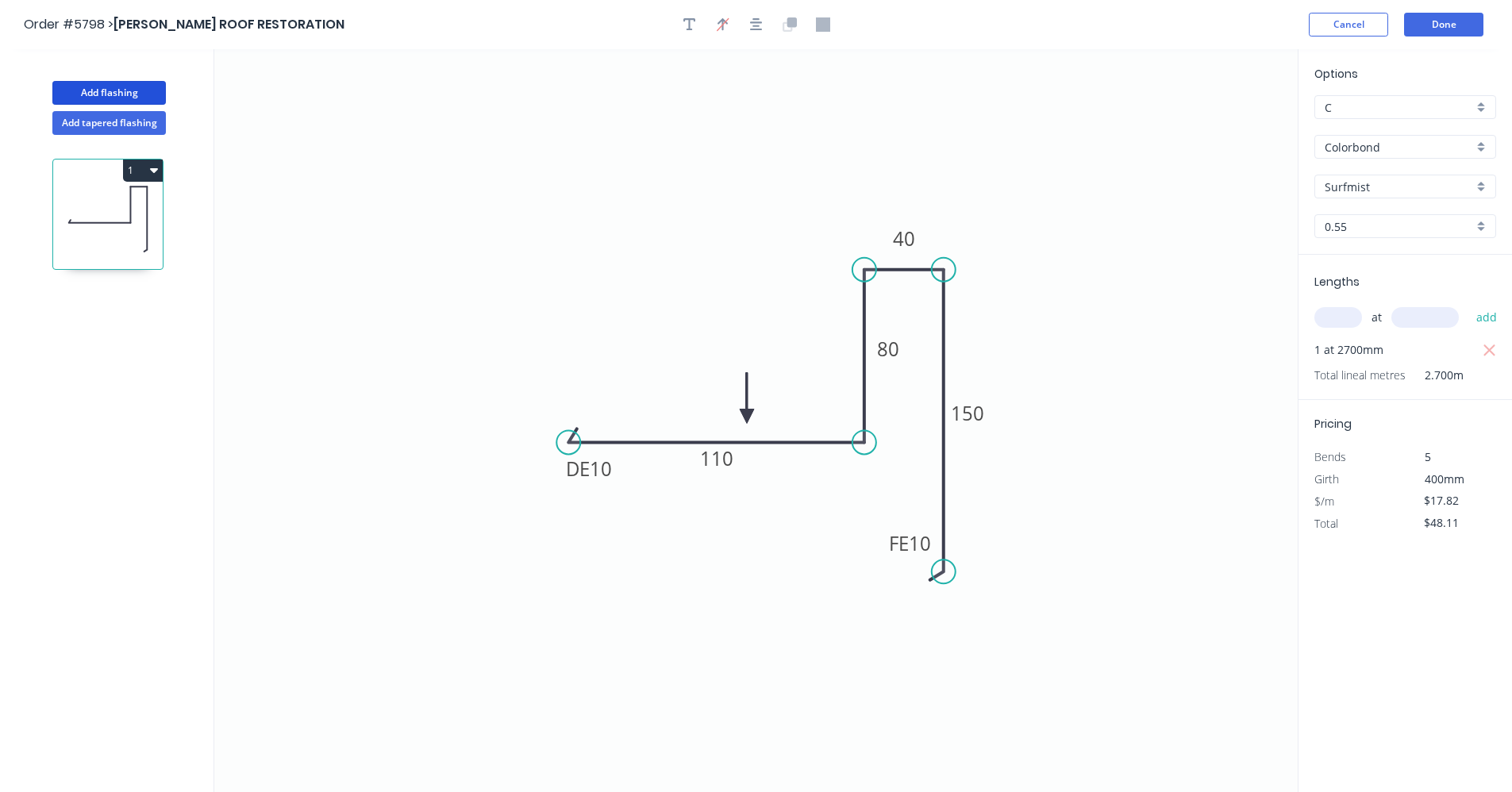
drag, startPoint x: 132, startPoint y: 89, endPoint x: 194, endPoint y: 120, distance: 69.3
click at [132, 90] on button "Add flashing" at bounding box center [109, 93] width 114 height 24
type input "$0.00"
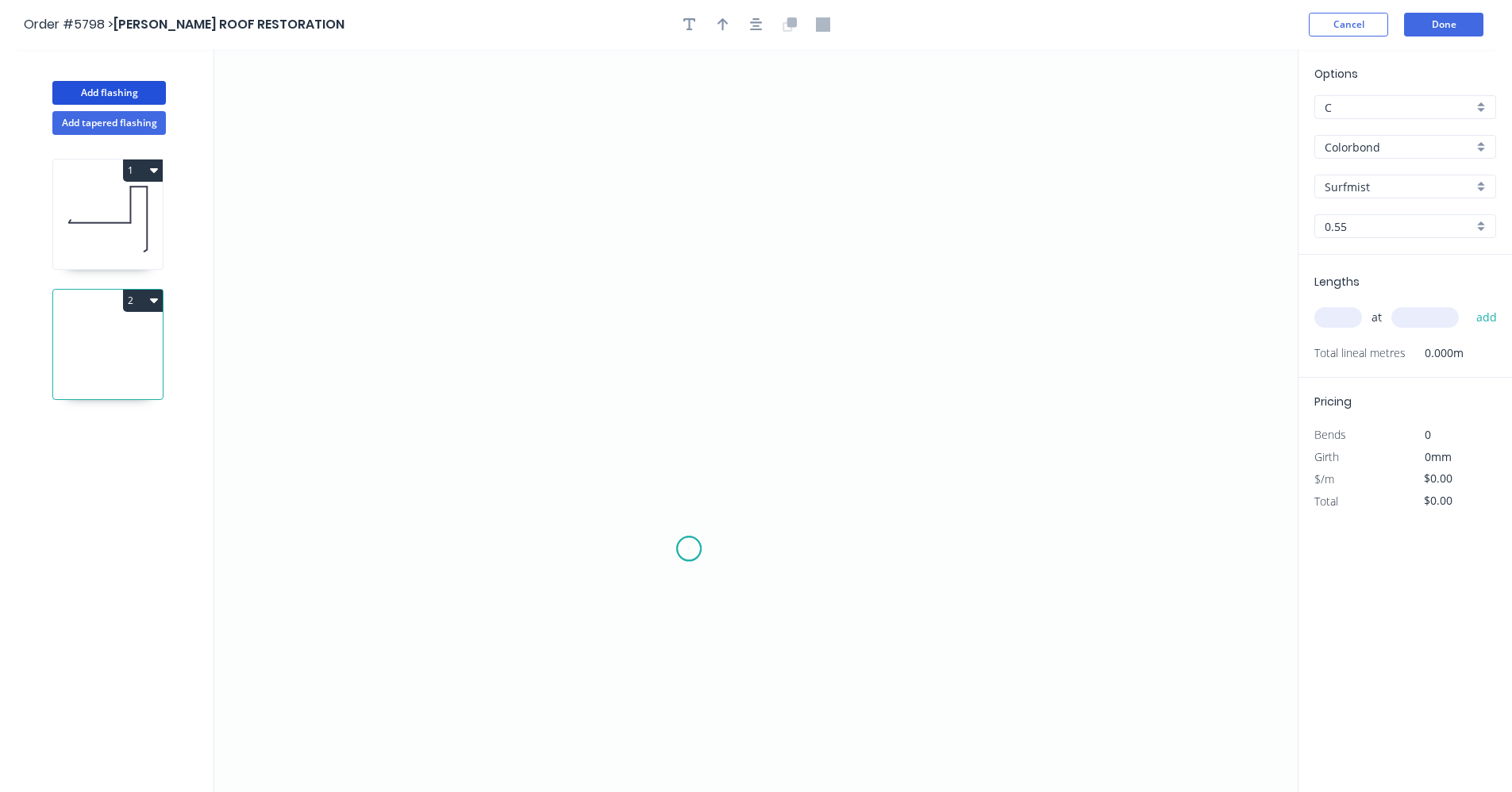
click at [689, 549] on icon "0" at bounding box center [756, 420] width 1084 height 743
click at [776, 548] on icon "0" at bounding box center [756, 420] width 1084 height 743
click at [767, 245] on icon "0 ?" at bounding box center [756, 420] width 1084 height 743
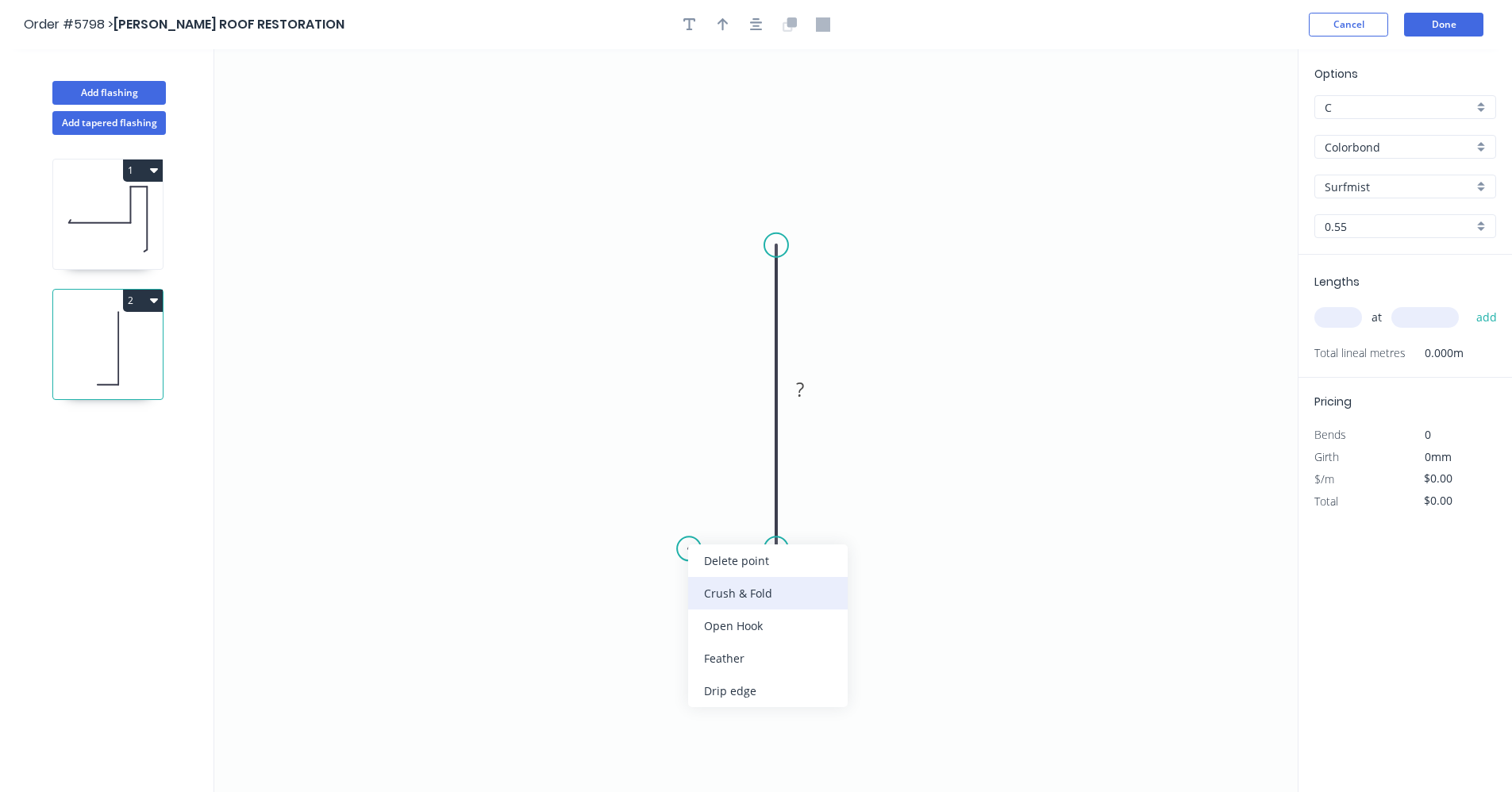
click at [733, 590] on div "Crush & Fold" at bounding box center [767, 592] width 160 height 33
drag, startPoint x: 722, startPoint y: 597, endPoint x: 733, endPoint y: 504, distance: 93.6
click at [722, 597] on div "Flip bend" at bounding box center [769, 602] width 160 height 33
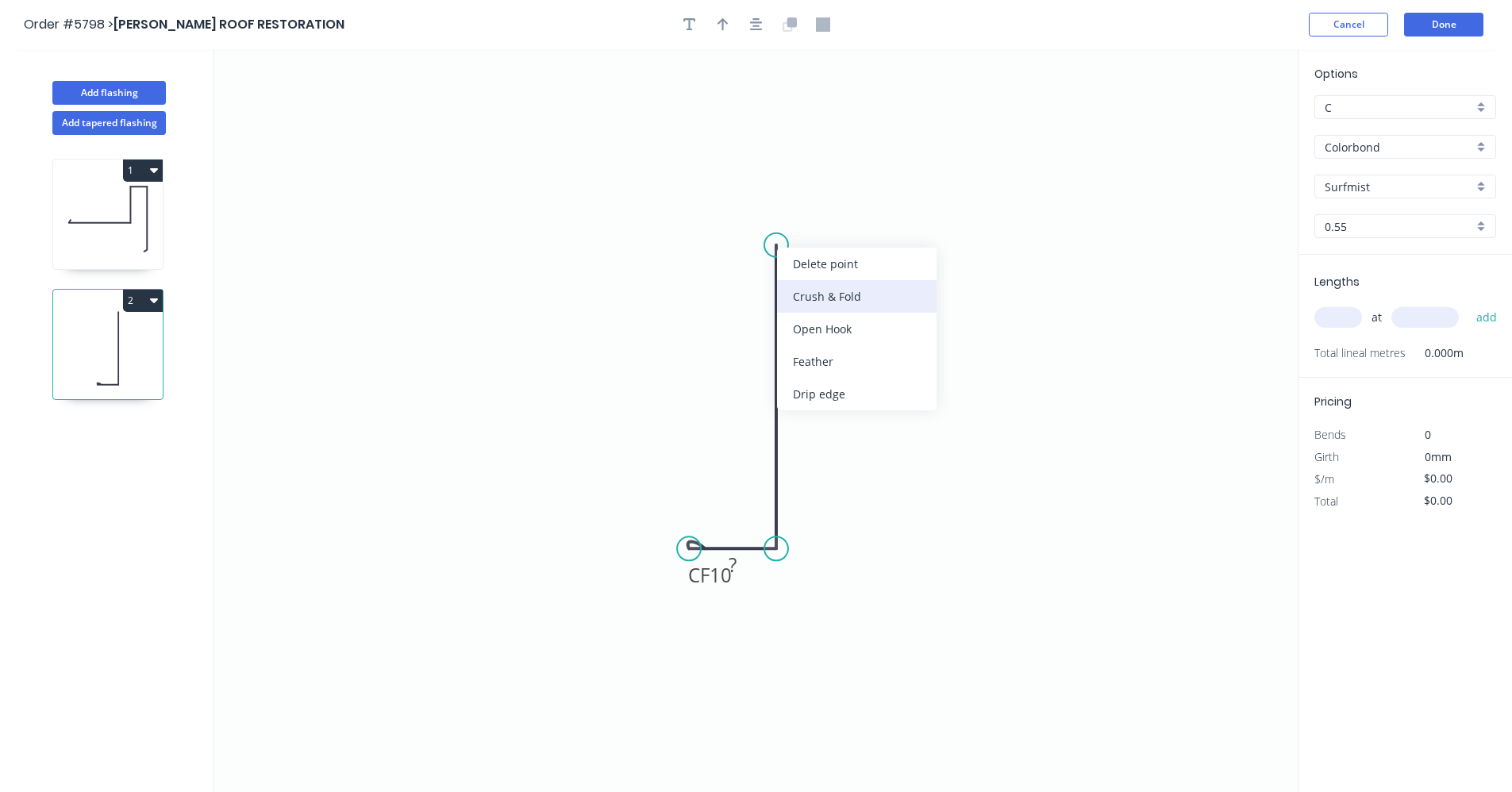
click at [833, 298] on div "Crush & Fold" at bounding box center [857, 296] width 160 height 33
click at [736, 565] on tspan "?" at bounding box center [732, 565] width 8 height 26
type input "$14.45"
drag, startPoint x: 684, startPoint y: 585, endPoint x: 657, endPoint y: 584, distance: 27.0
click at [657, 584] on rect at bounding box center [684, 574] width 64 height 33
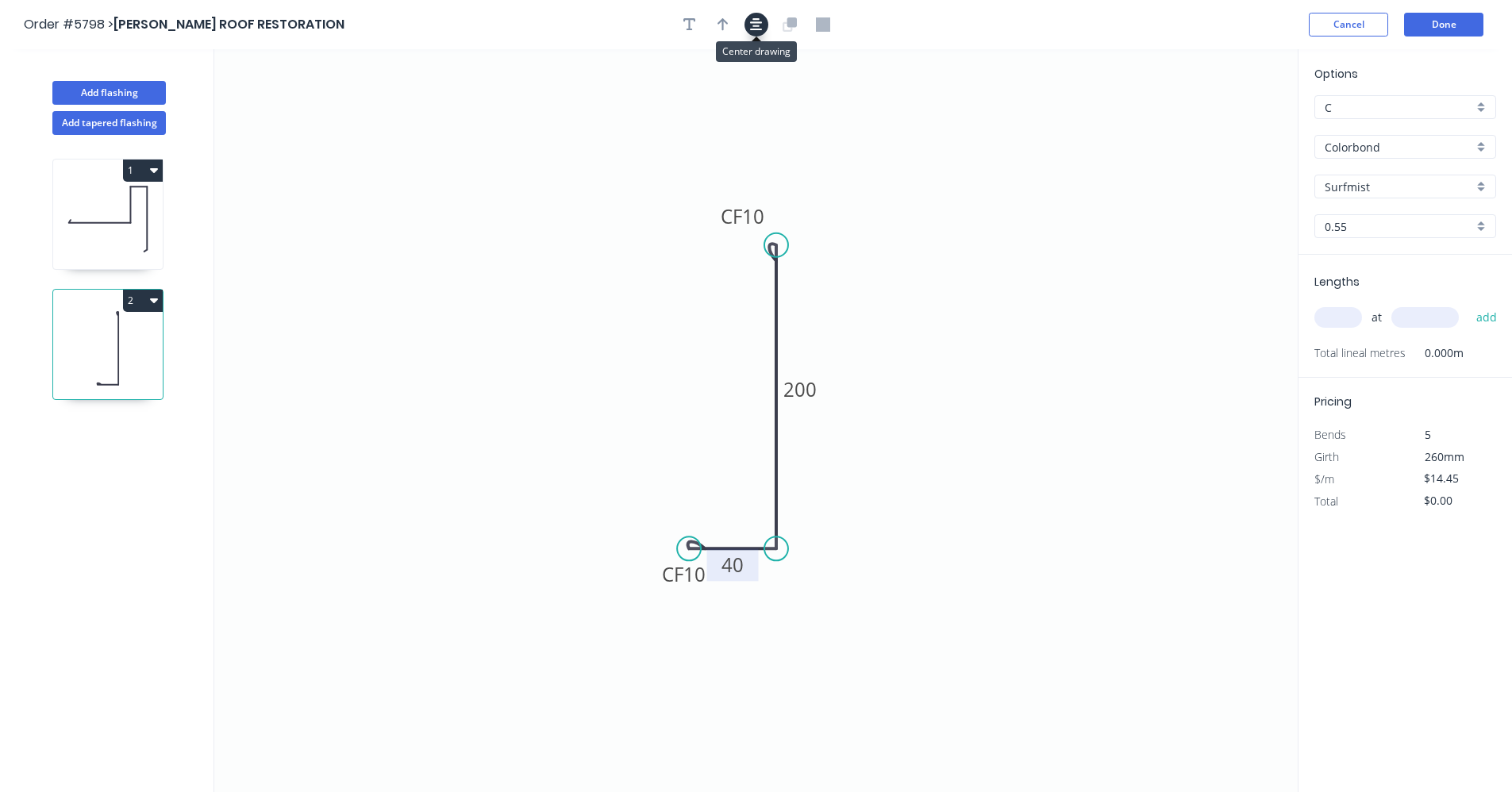
click at [756, 27] on icon "button" at bounding box center [756, 25] width 12 height 12
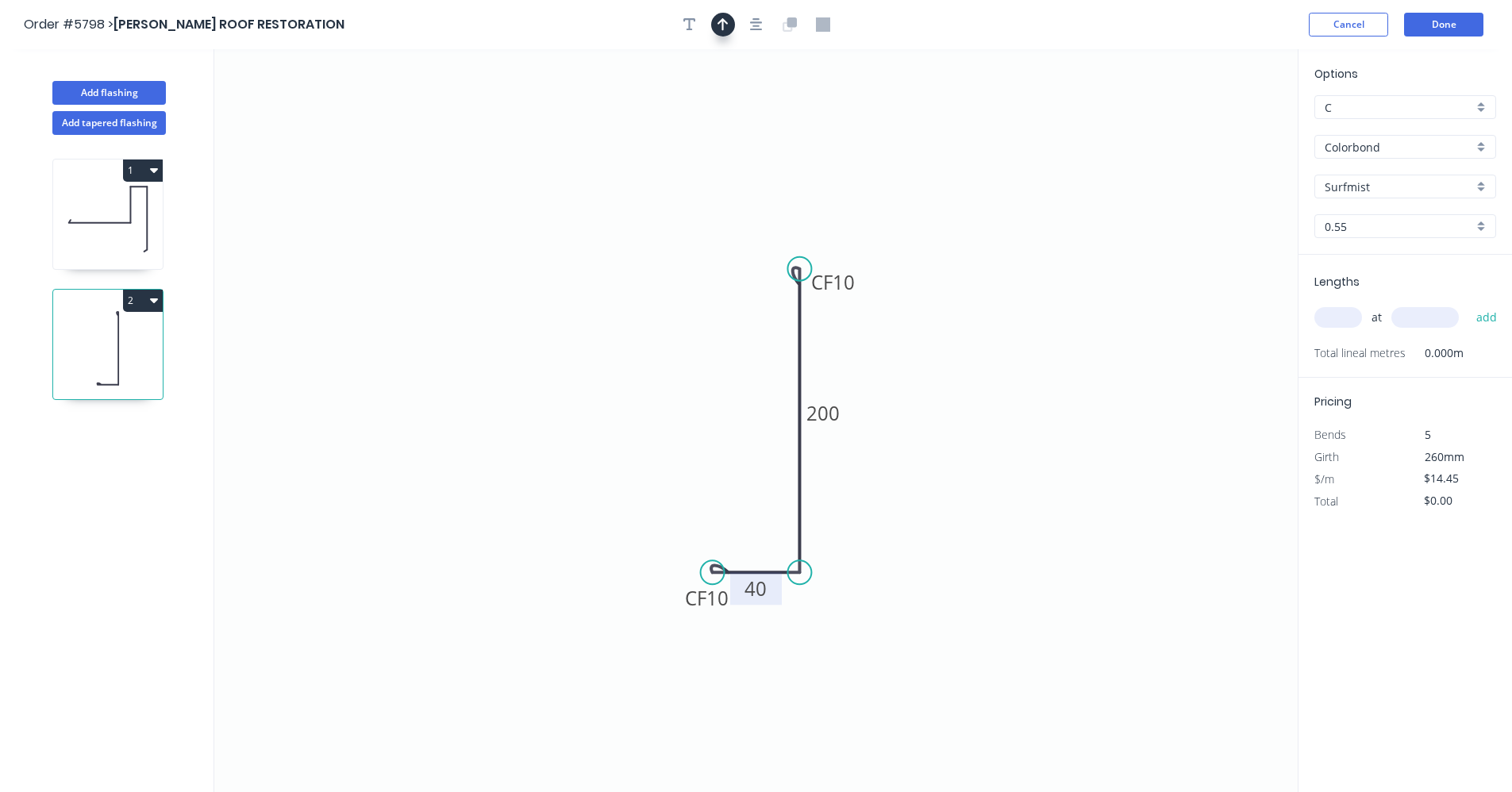
click at [725, 24] on icon "button" at bounding box center [723, 25] width 11 height 14
click at [1220, 126] on icon at bounding box center [1218, 110] width 14 height 51
drag, startPoint x: 1220, startPoint y: 126, endPoint x: 820, endPoint y: 364, distance: 465.5
click at [820, 364] on icon at bounding box center [832, 350] width 46 height 46
click at [1340, 318] on input "text" at bounding box center [1338, 317] width 48 height 20
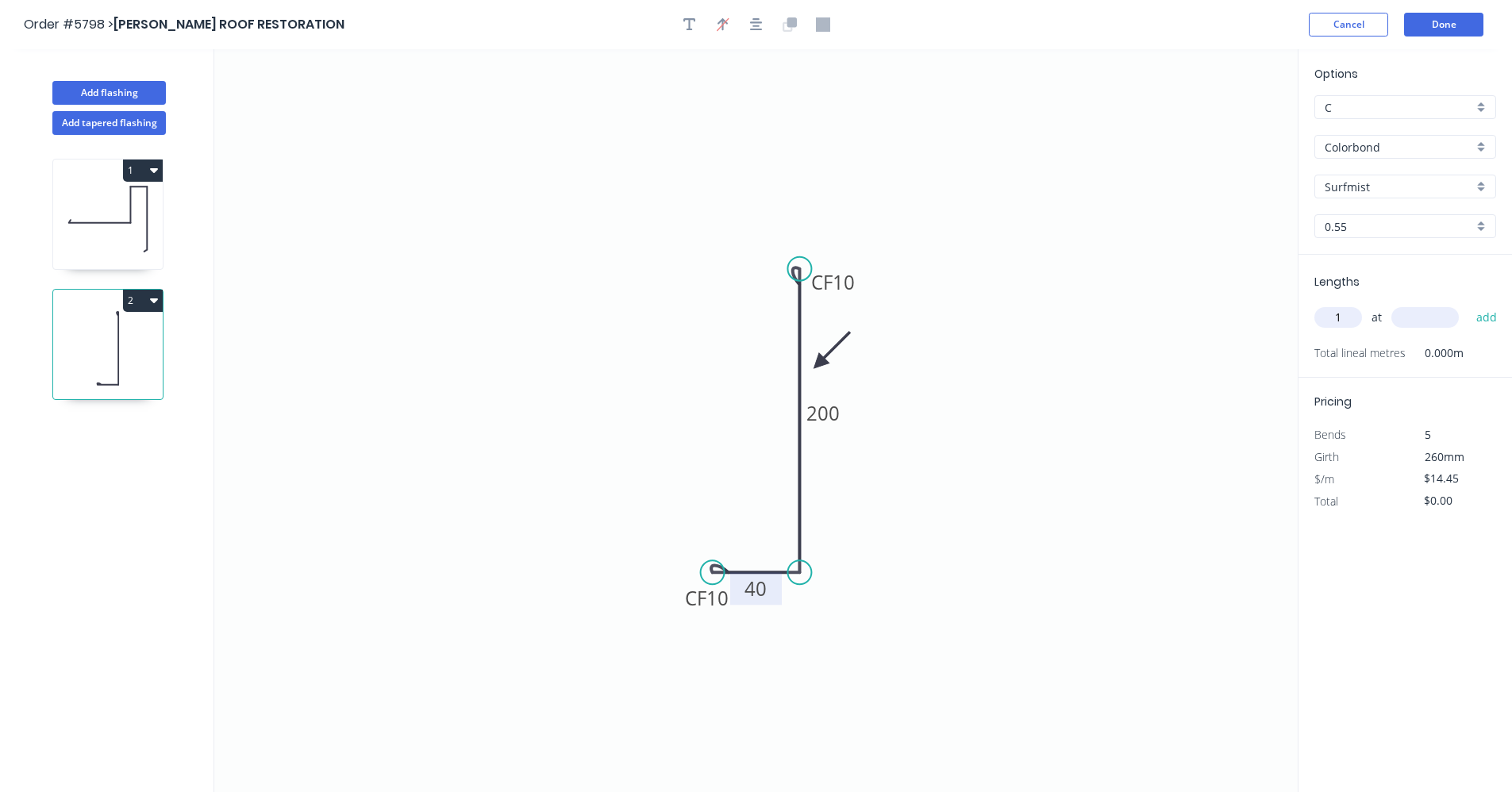
type input "1"
type input "2700"
click at [1469, 304] on button "add" at bounding box center [1487, 317] width 37 height 27
type input "$39.02"
click at [138, 238] on icon at bounding box center [108, 218] width 110 height 102
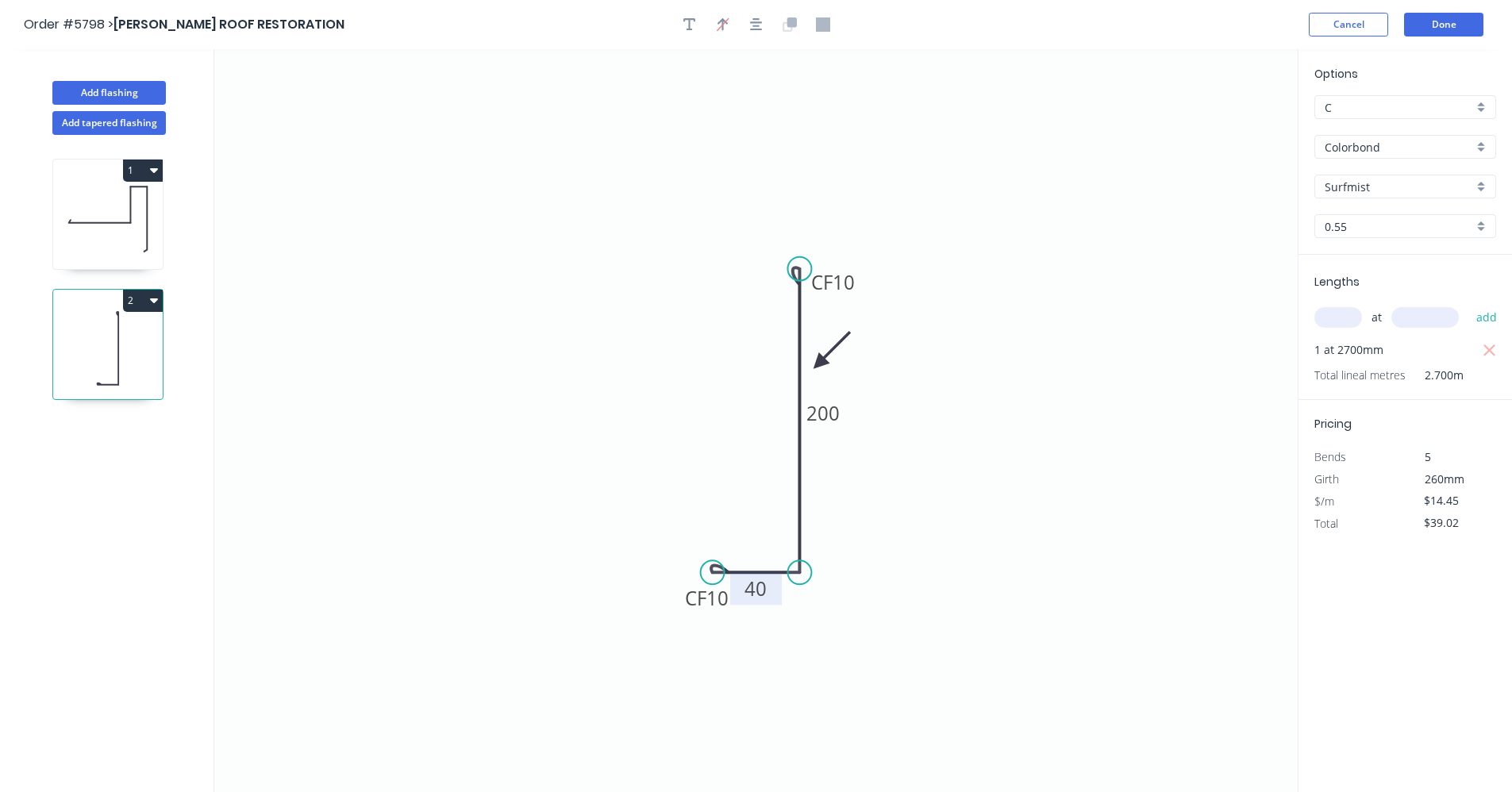
type input "$17.82"
type input "$48.11"
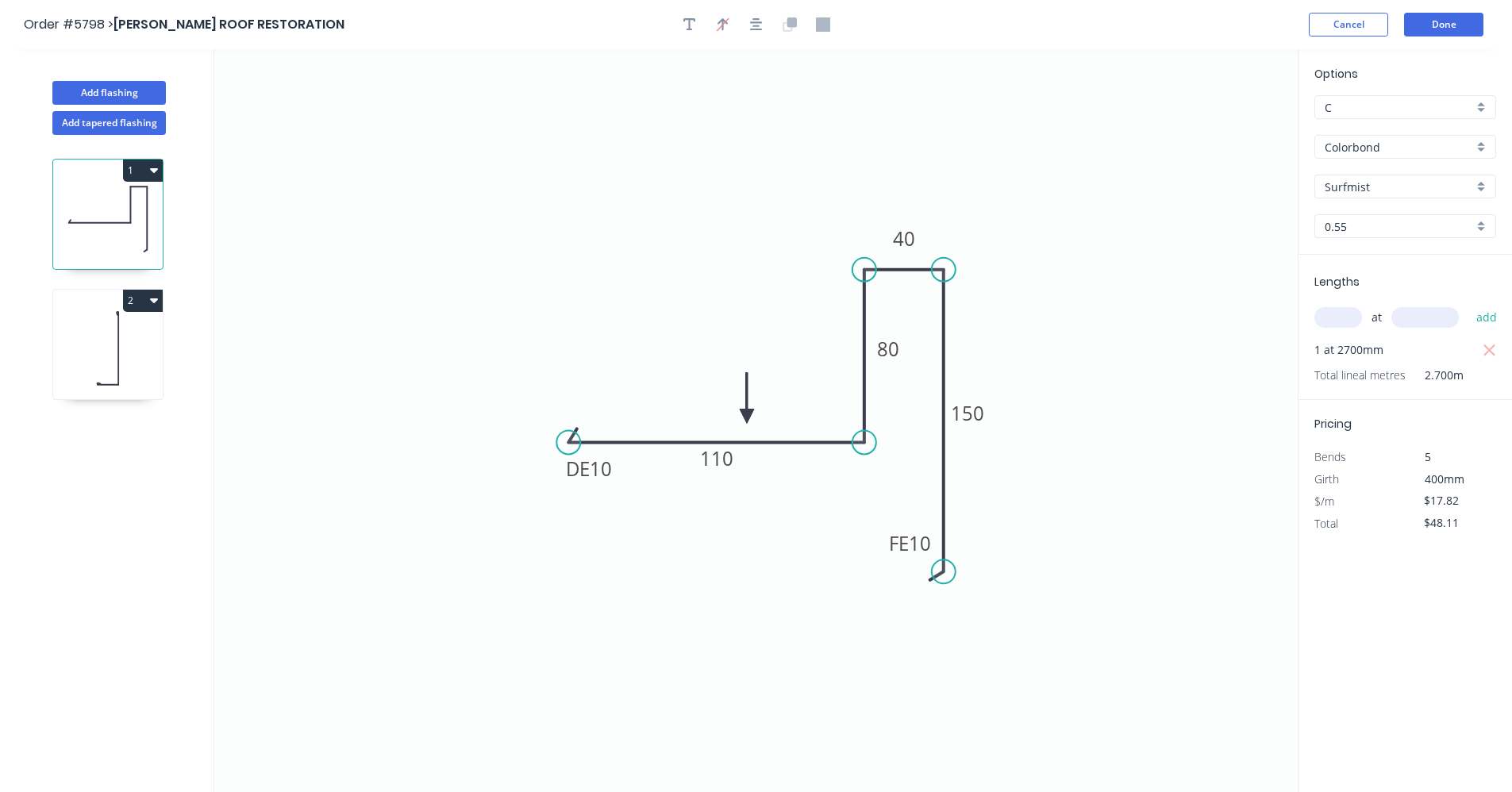
click at [132, 360] on icon at bounding box center [108, 348] width 110 height 102
type input "$14.45"
type input "$39.02"
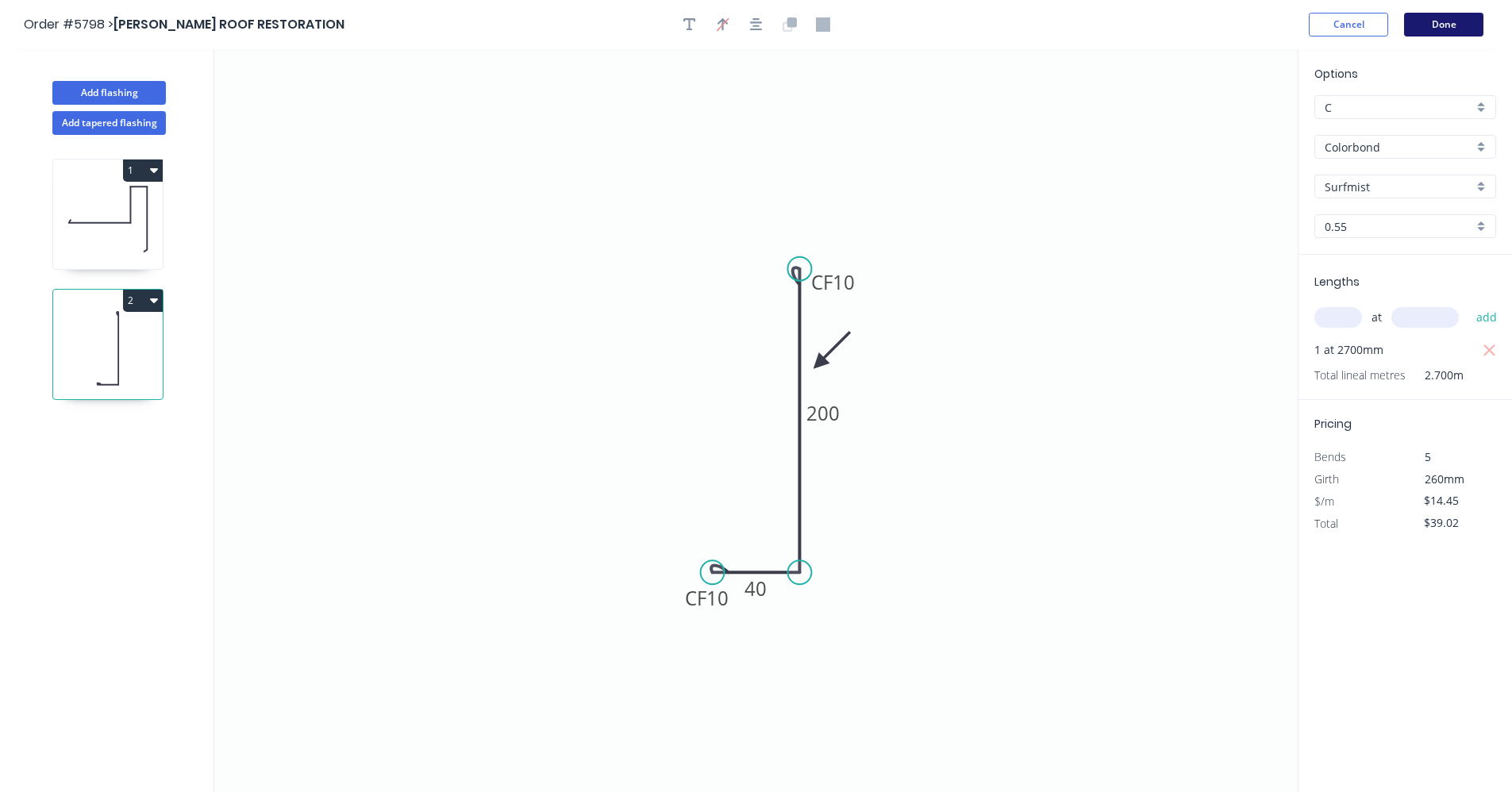
click at [1448, 27] on button "Done" at bounding box center [1444, 24] width 79 height 24
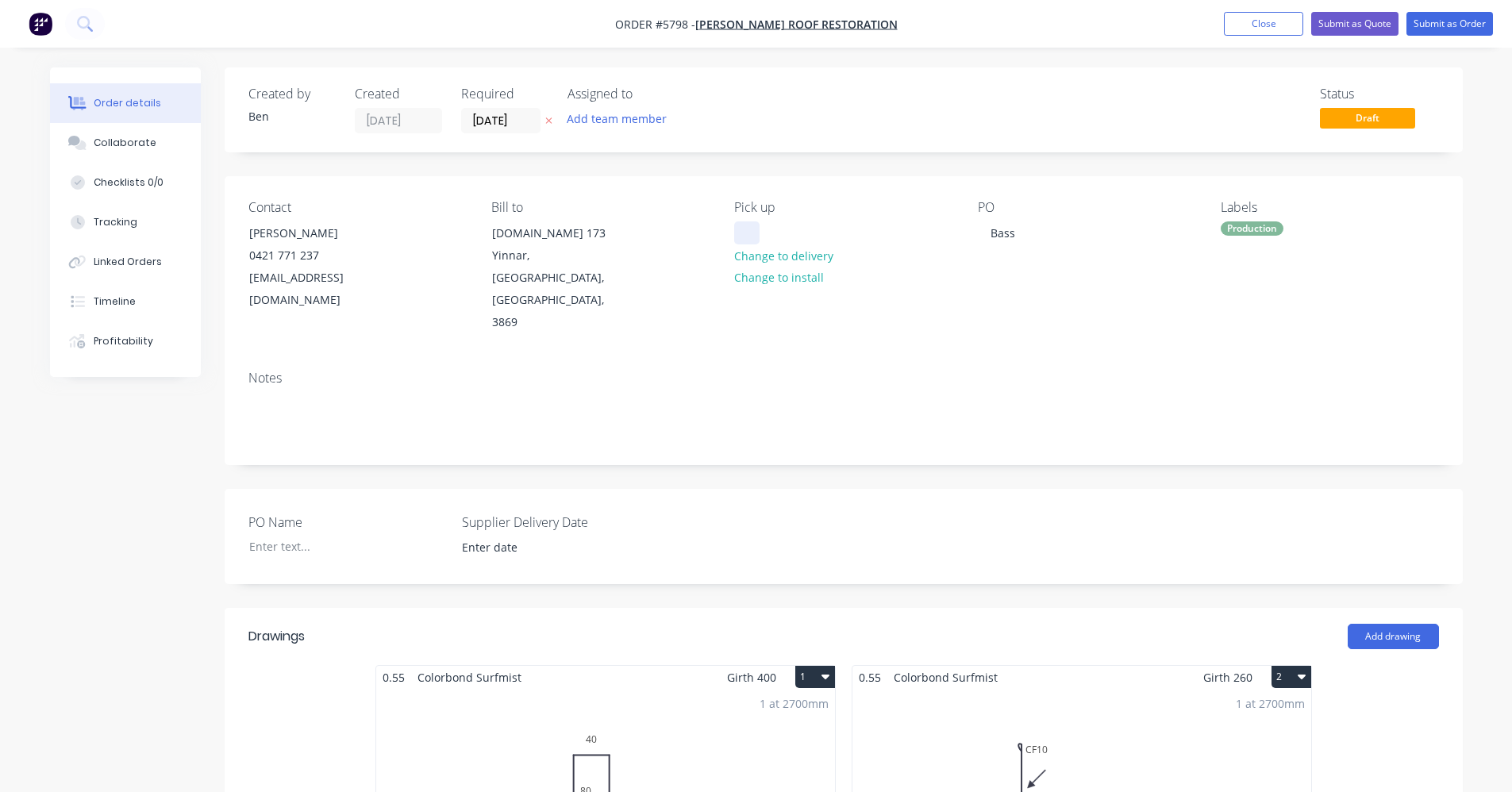
click at [740, 234] on div at bounding box center [746, 233] width 26 height 23
click at [1465, 26] on button "Submit as Order" at bounding box center [1450, 23] width 87 height 24
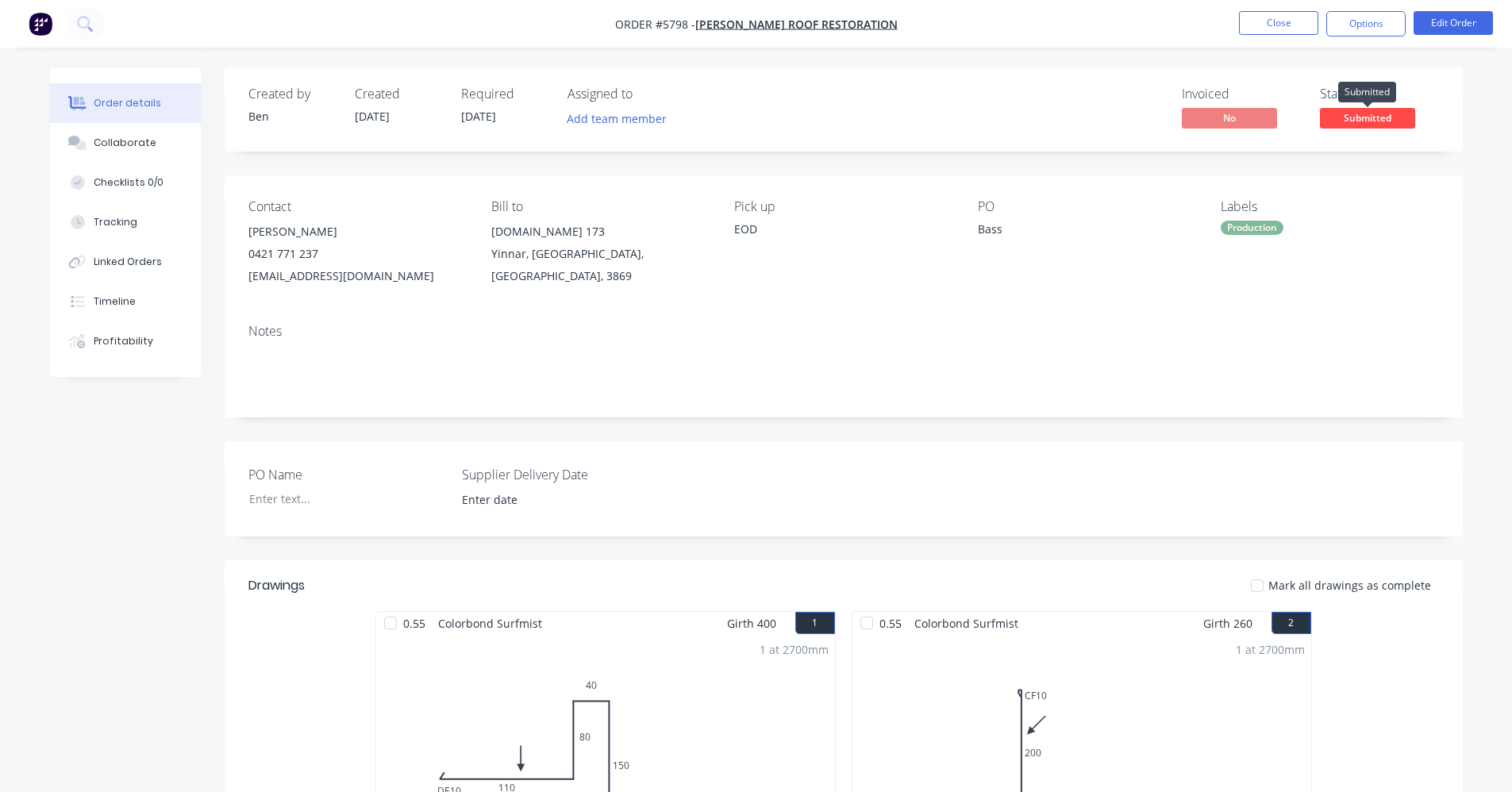
click at [1380, 117] on span "Submitted" at bounding box center [1368, 117] width 95 height 19
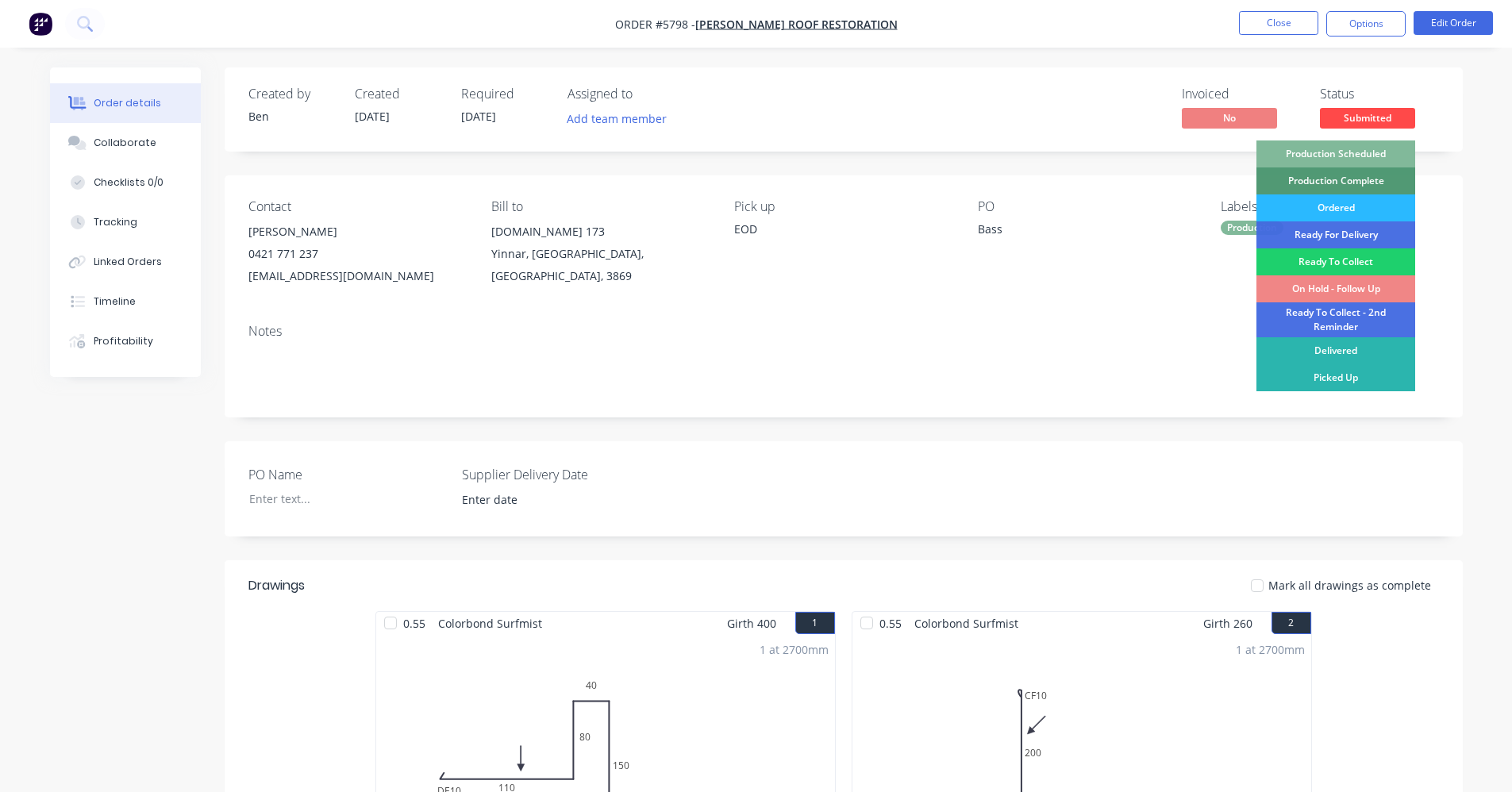
click at [1331, 152] on div "Production Scheduled" at bounding box center [1336, 154] width 159 height 27
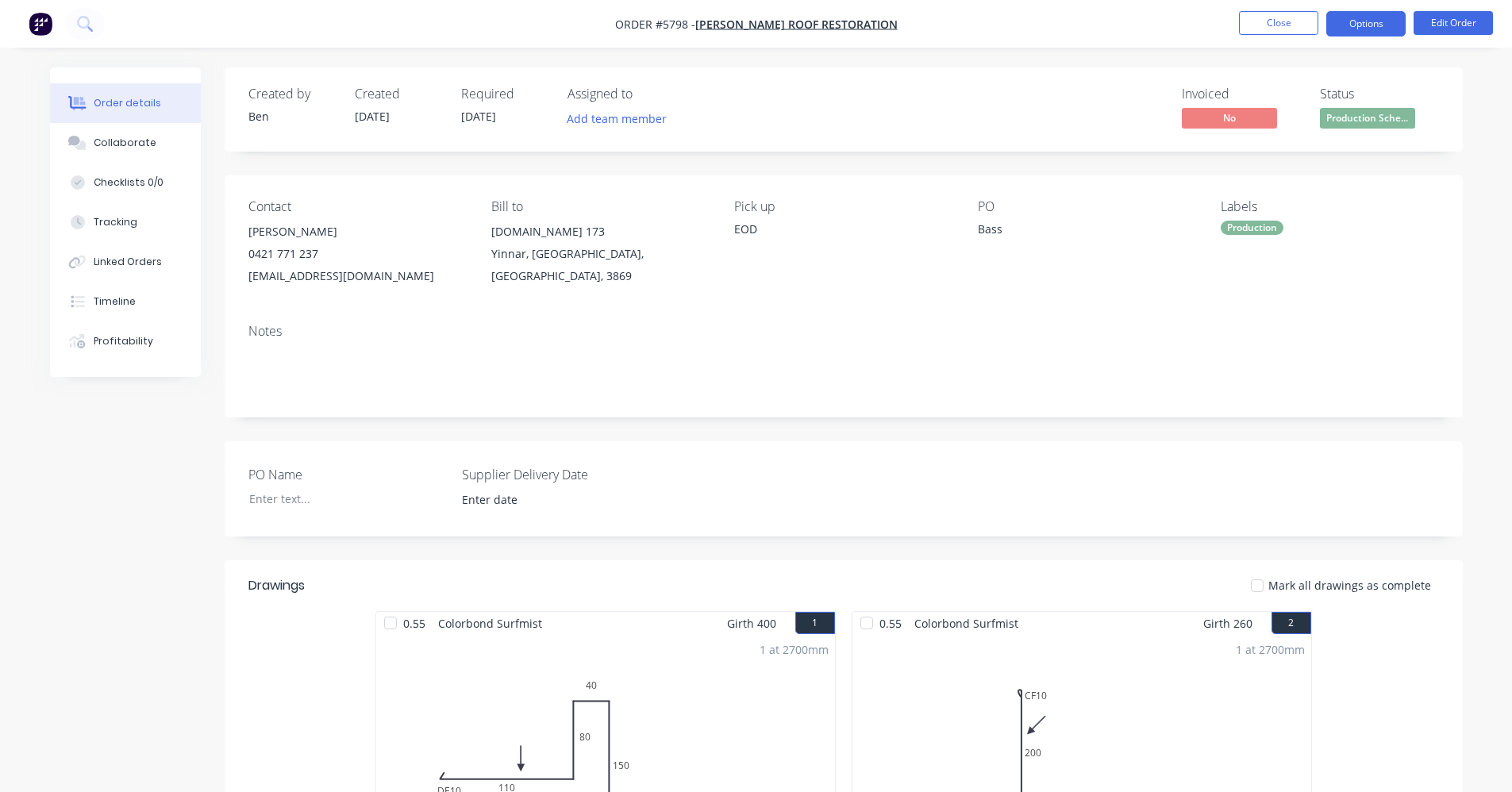
click at [1367, 27] on button "Options" at bounding box center [1366, 24] width 79 height 26
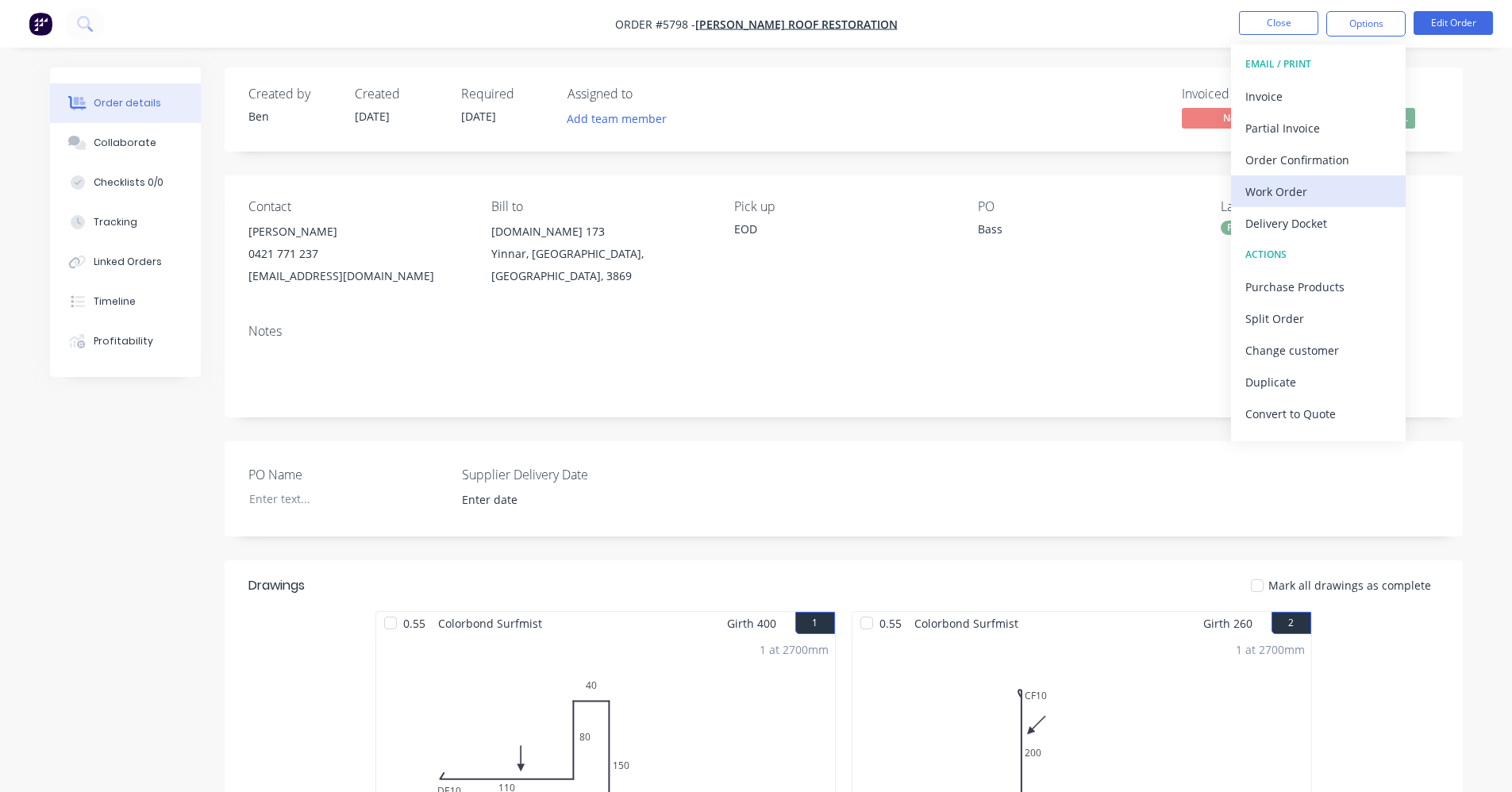
click at [1281, 191] on div "Work Order" at bounding box center [1318, 192] width 146 height 23
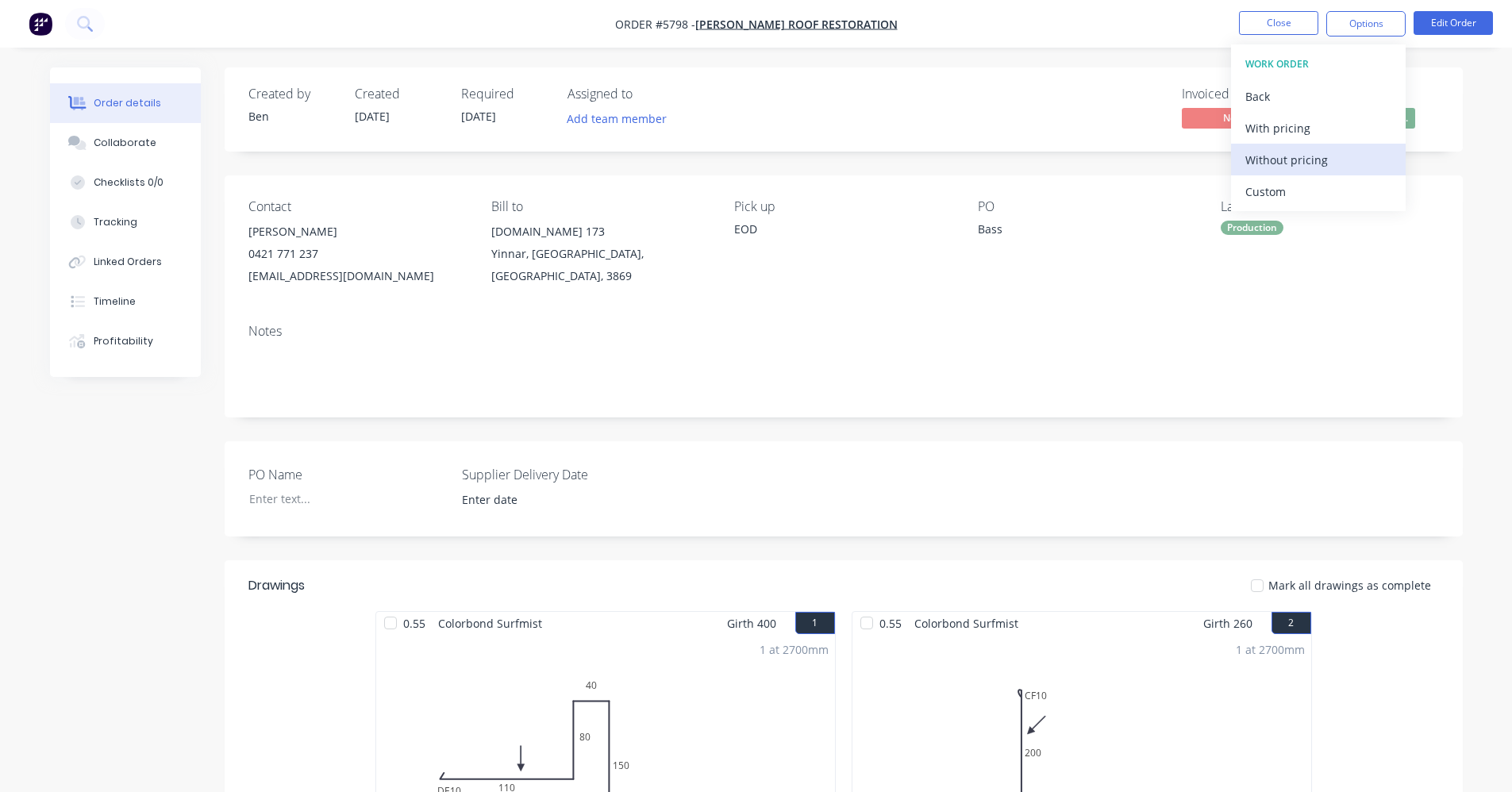
click at [1300, 158] on div "Without pricing" at bounding box center [1318, 160] width 146 height 23
drag, startPoint x: 976, startPoint y: 333, endPoint x: 1009, endPoint y: 318, distance: 36.2
click at [977, 332] on div "Notes" at bounding box center [843, 331] width 1191 height 15
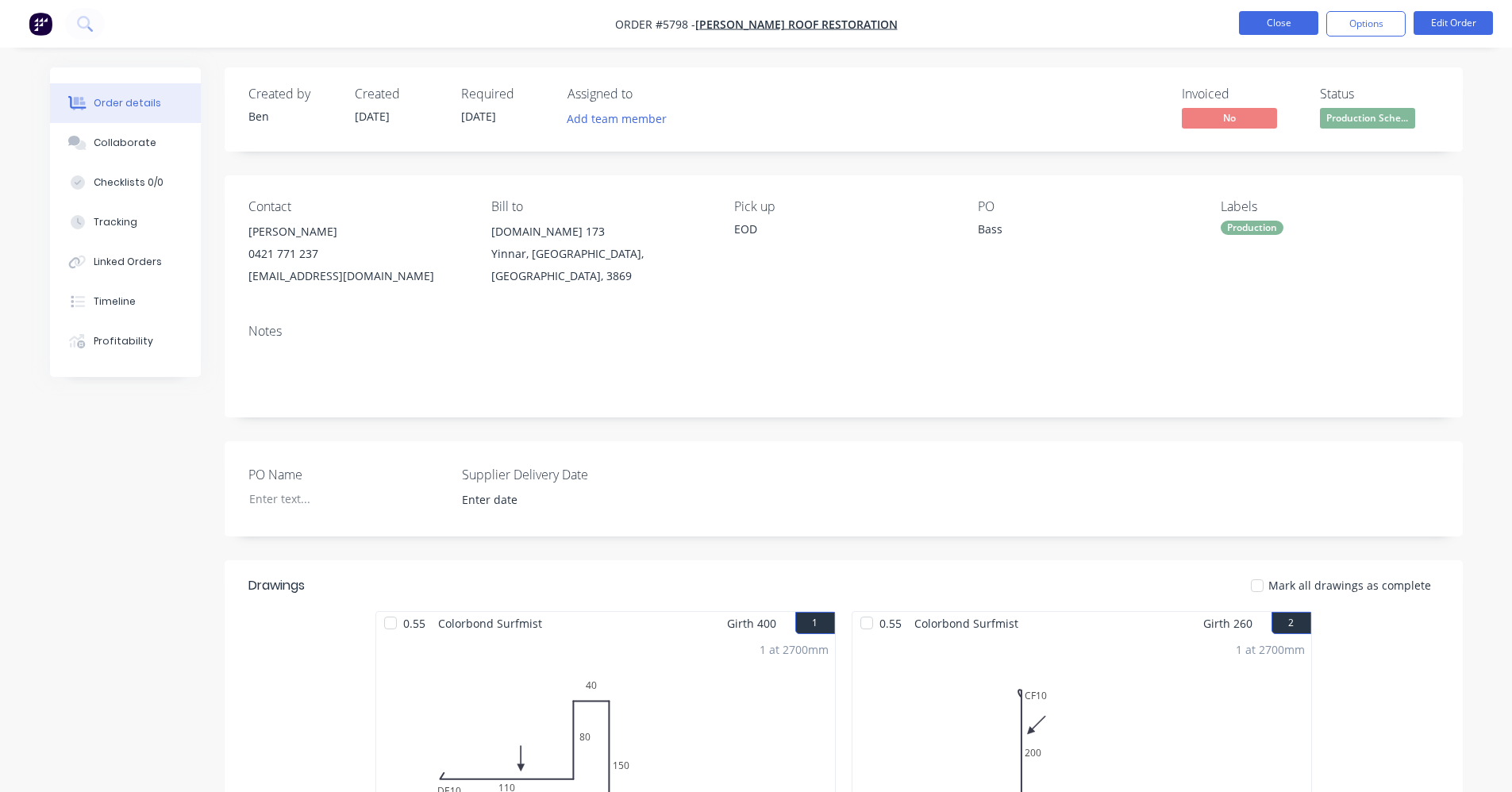
click at [1271, 21] on button "Close" at bounding box center [1279, 23] width 79 height 24
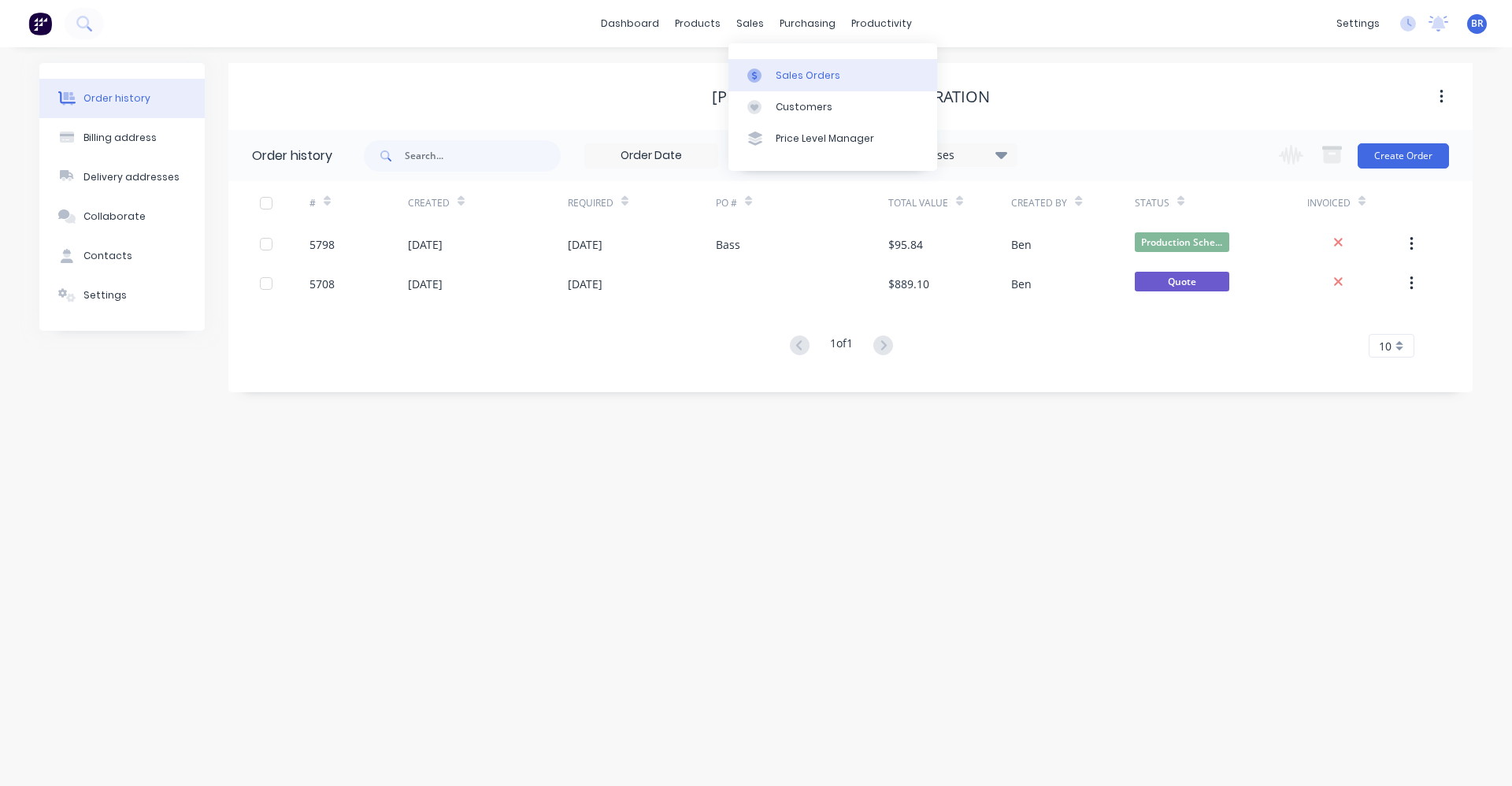
click at [784, 71] on div "Sales Orders" at bounding box center [808, 75] width 65 height 14
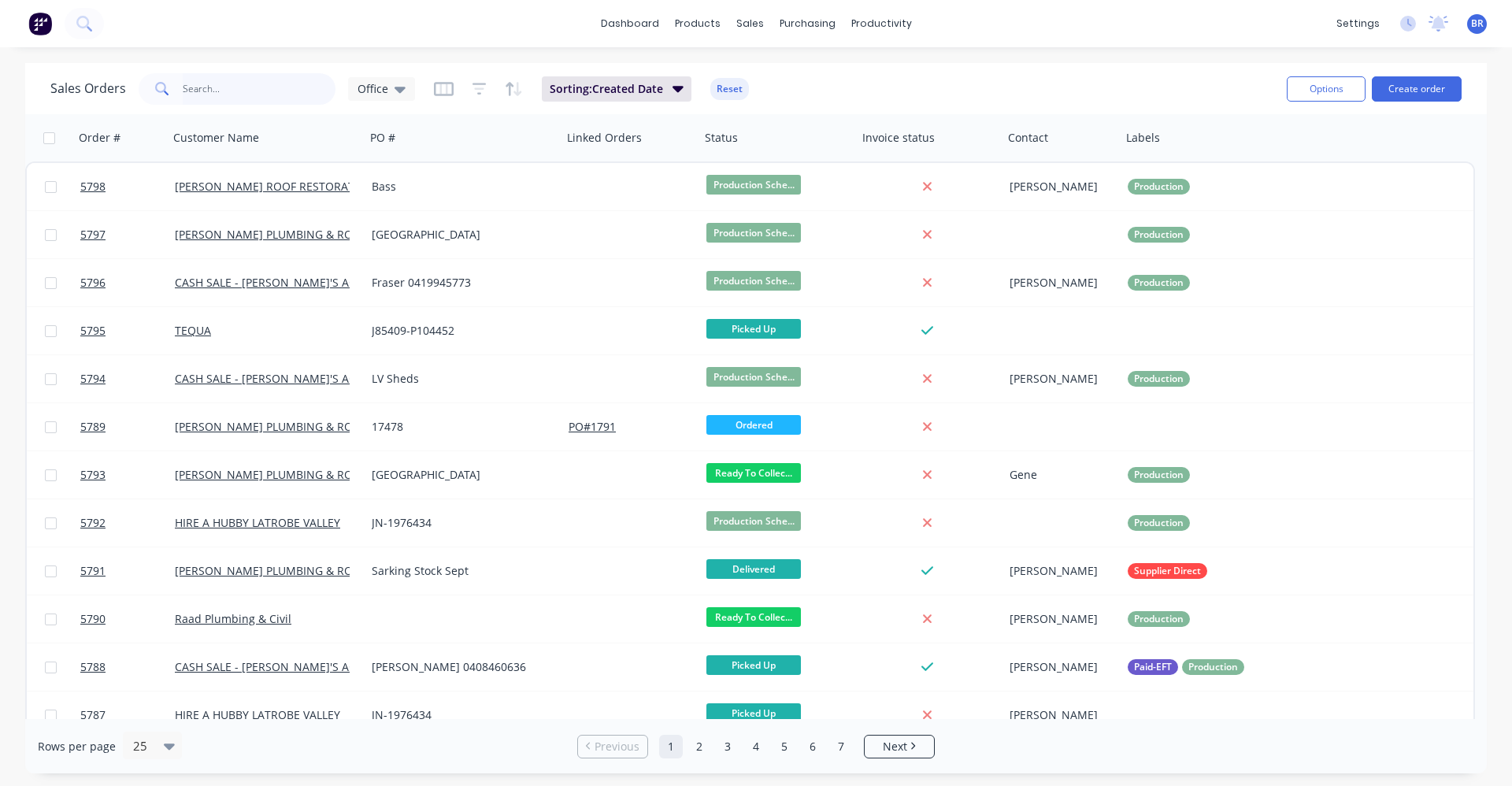
drag, startPoint x: 246, startPoint y: 86, endPoint x: 224, endPoint y: 81, distance: 22.6
click at [242, 86] on input "text" at bounding box center [259, 89] width 153 height 32
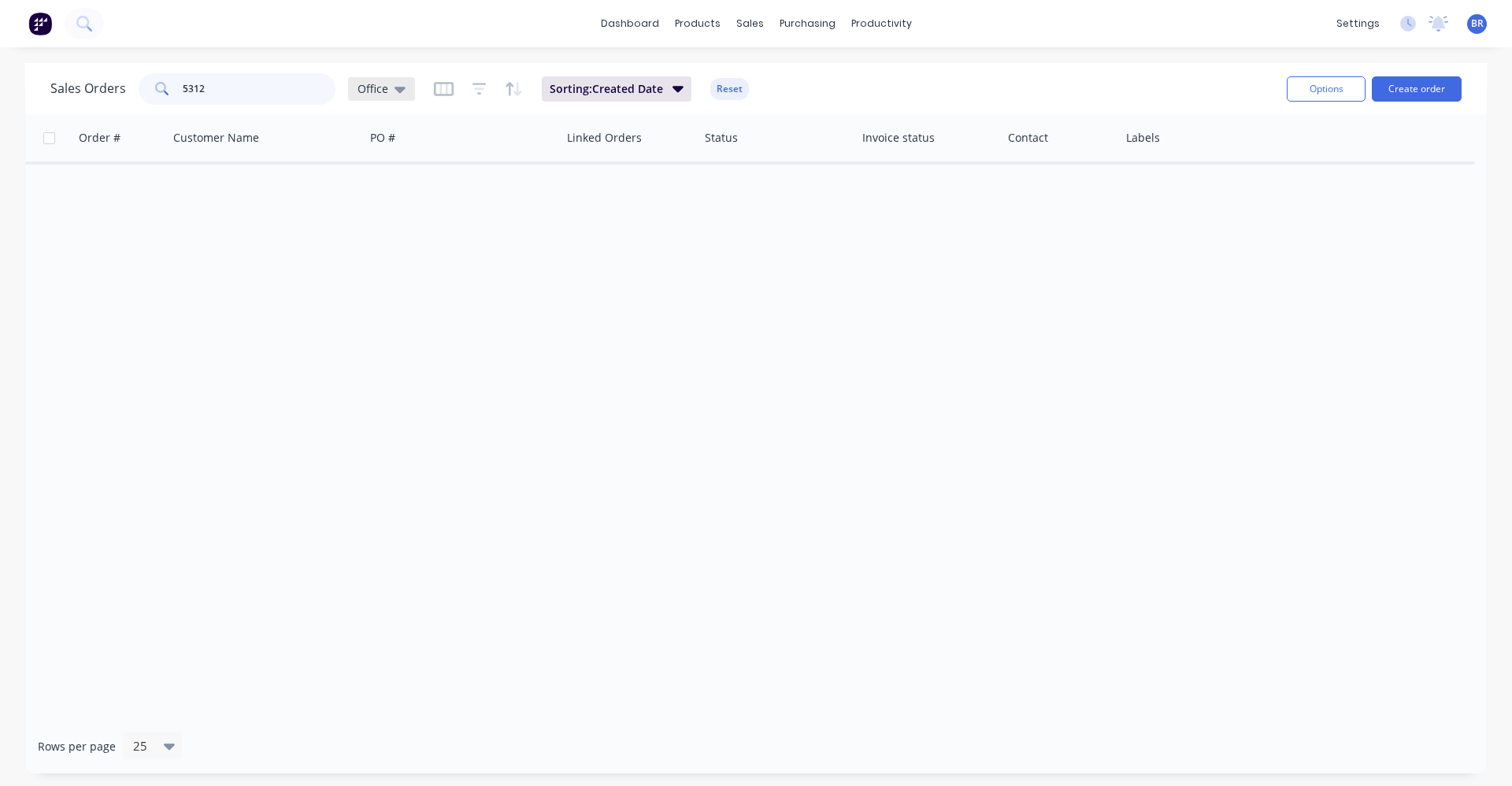
type input "5312"
drag, startPoint x: 400, startPoint y: 89, endPoint x: 378, endPoint y: 105, distance: 27.2
click at [399, 89] on icon at bounding box center [399, 89] width 11 height 6
click at [378, 284] on button "Archived" at bounding box center [442, 286] width 180 height 18
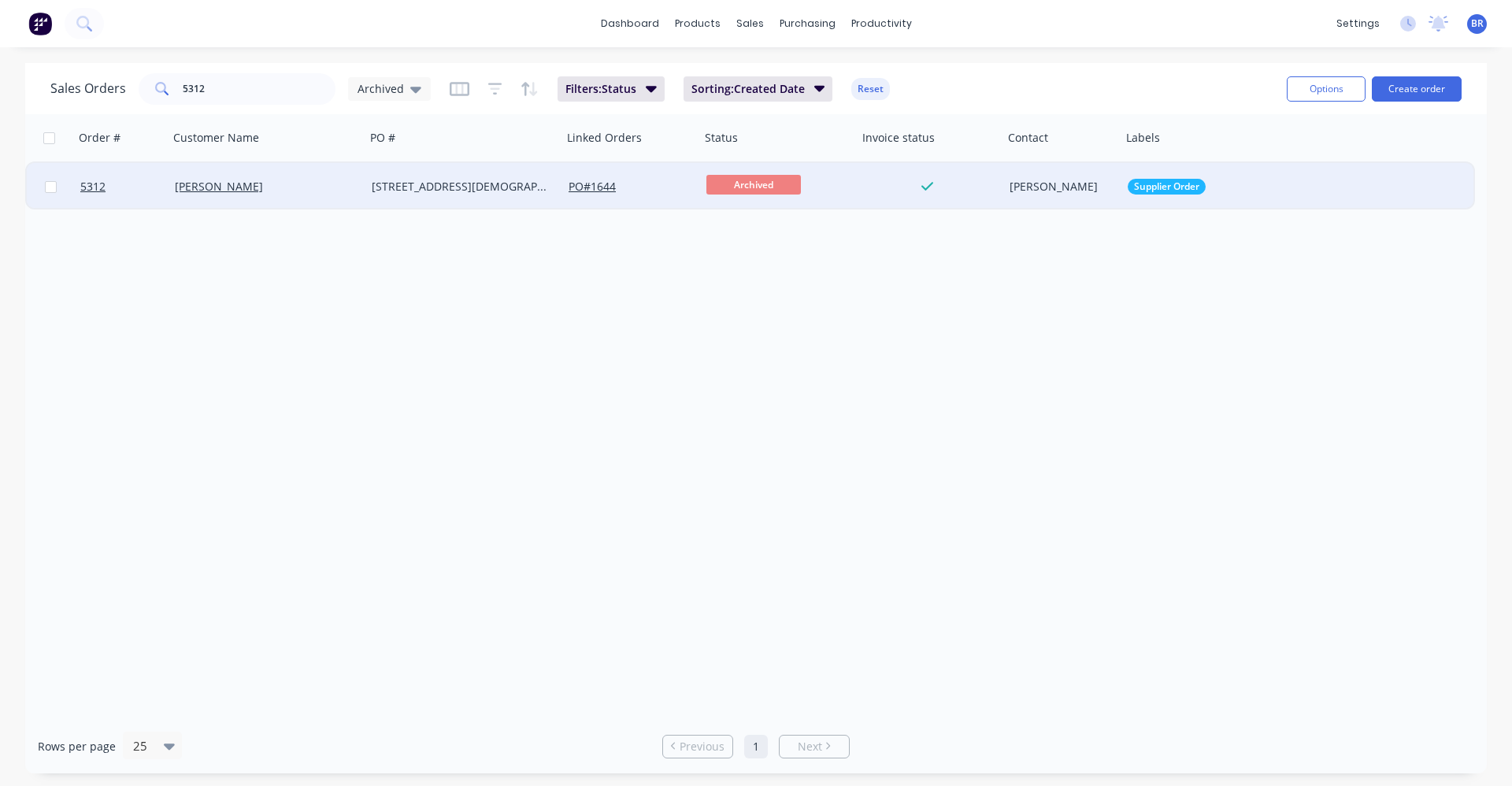
click at [870, 187] on div at bounding box center [927, 187] width 127 height 14
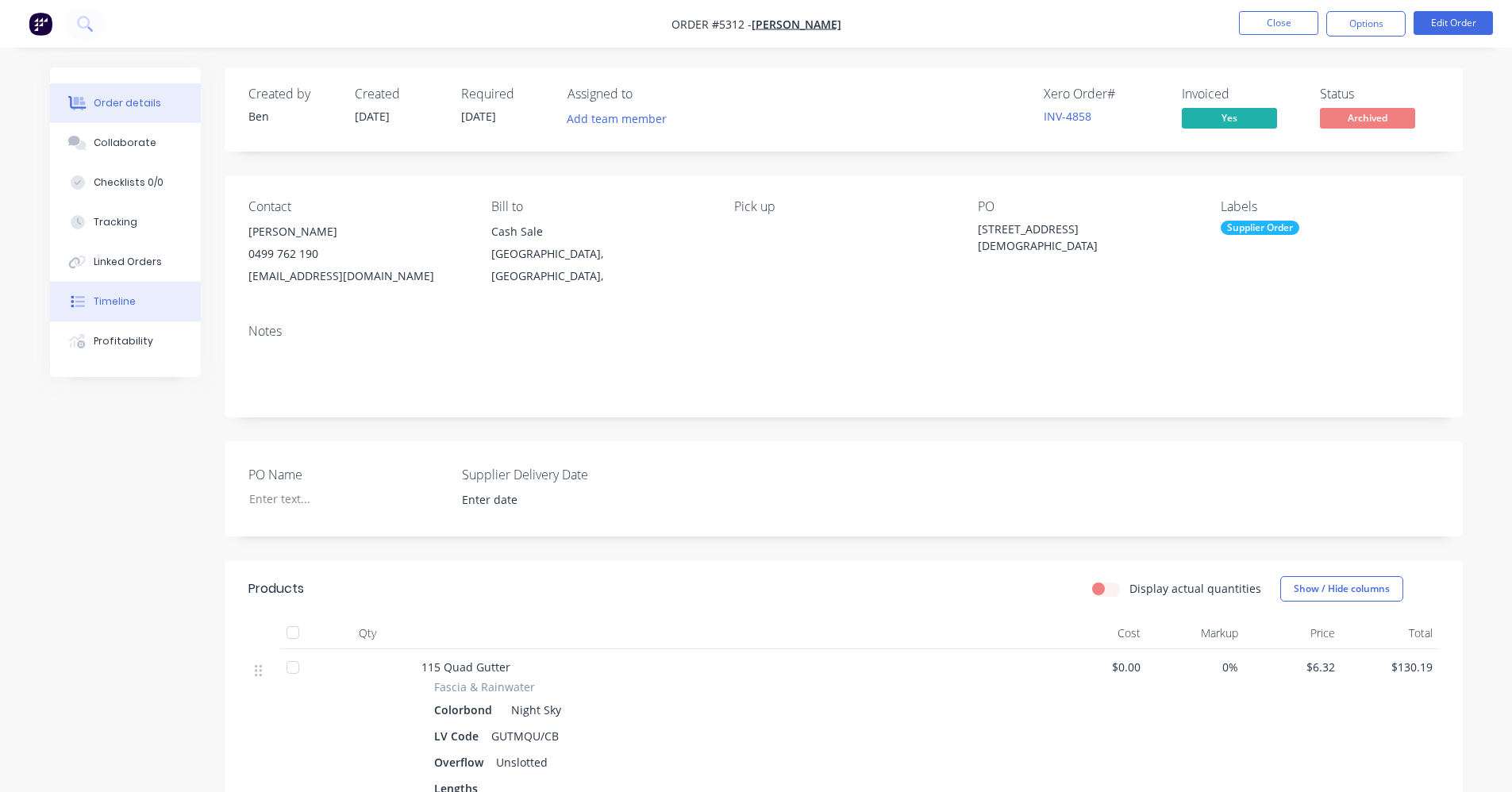
drag, startPoint x: 128, startPoint y: 307, endPoint x: 189, endPoint y: 320, distance: 62.4
click at [129, 307] on div "Timeline" at bounding box center [115, 301] width 42 height 14
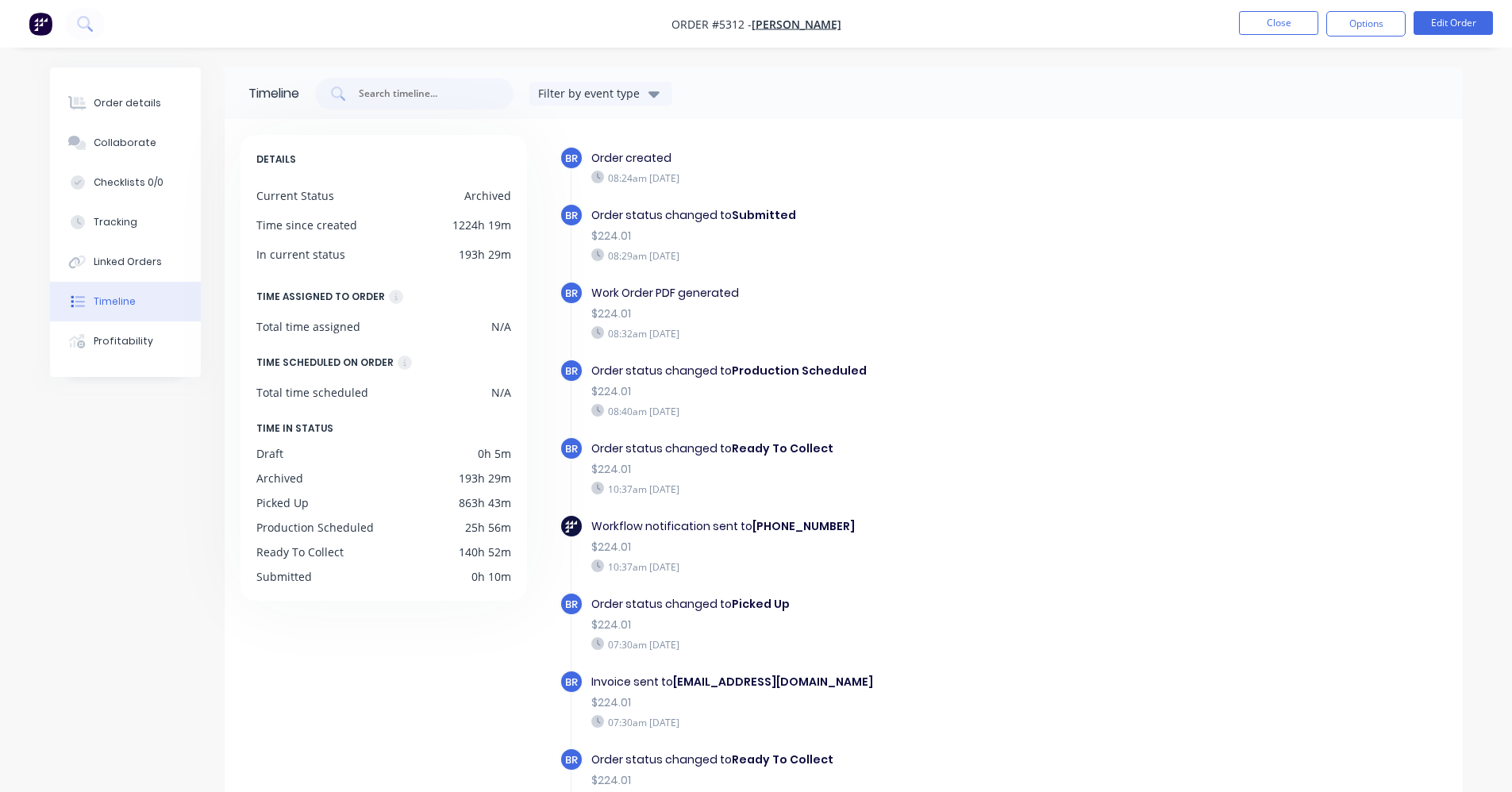
drag, startPoint x: 136, startPoint y: 98, endPoint x: 222, endPoint y: 137, distance: 94.4
click at [138, 100] on div "Order details" at bounding box center [127, 103] width 67 height 14
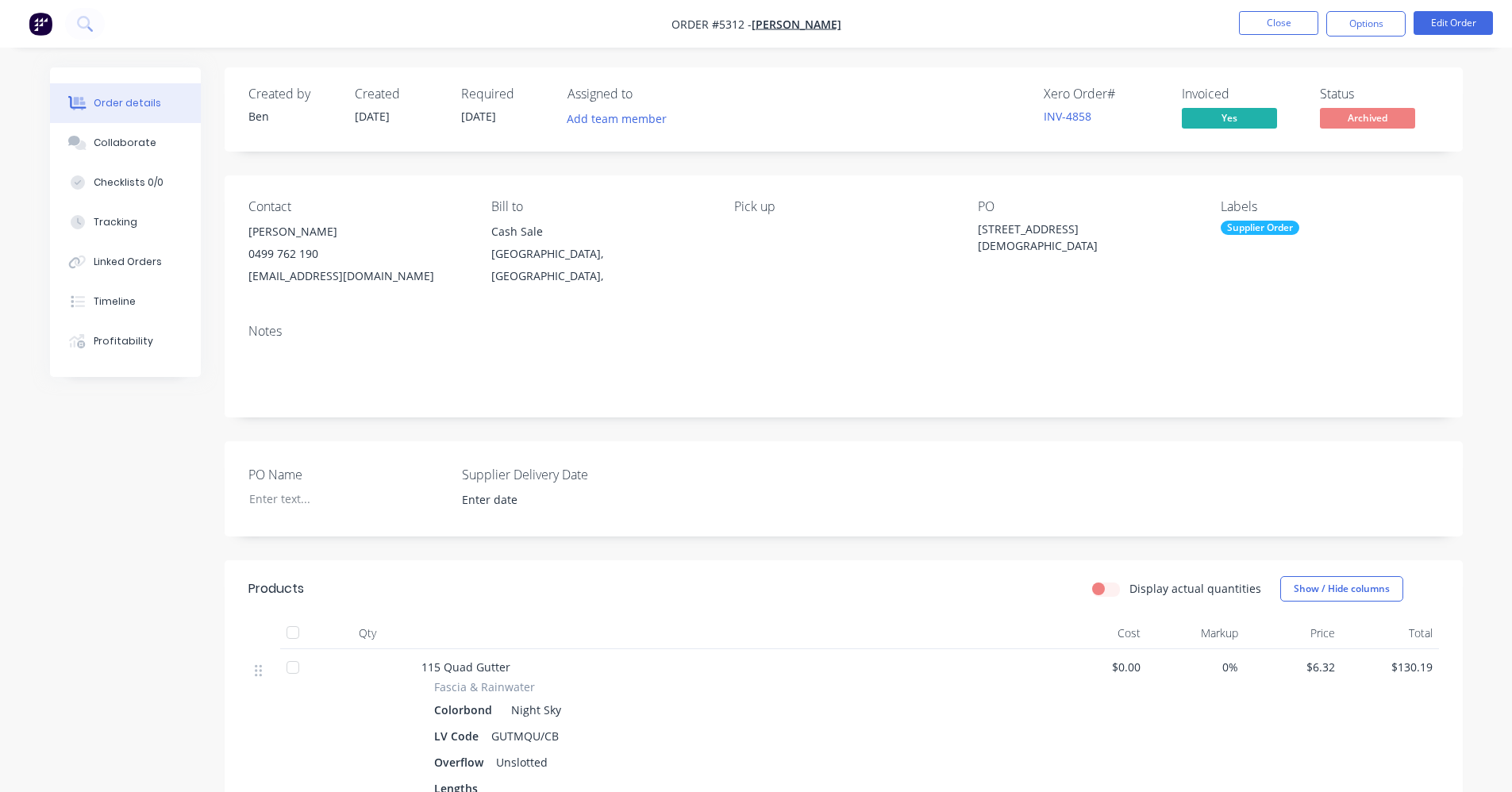
click at [730, 334] on div "Notes" at bounding box center [843, 331] width 1191 height 15
click at [1278, 28] on button "Close" at bounding box center [1279, 23] width 79 height 24
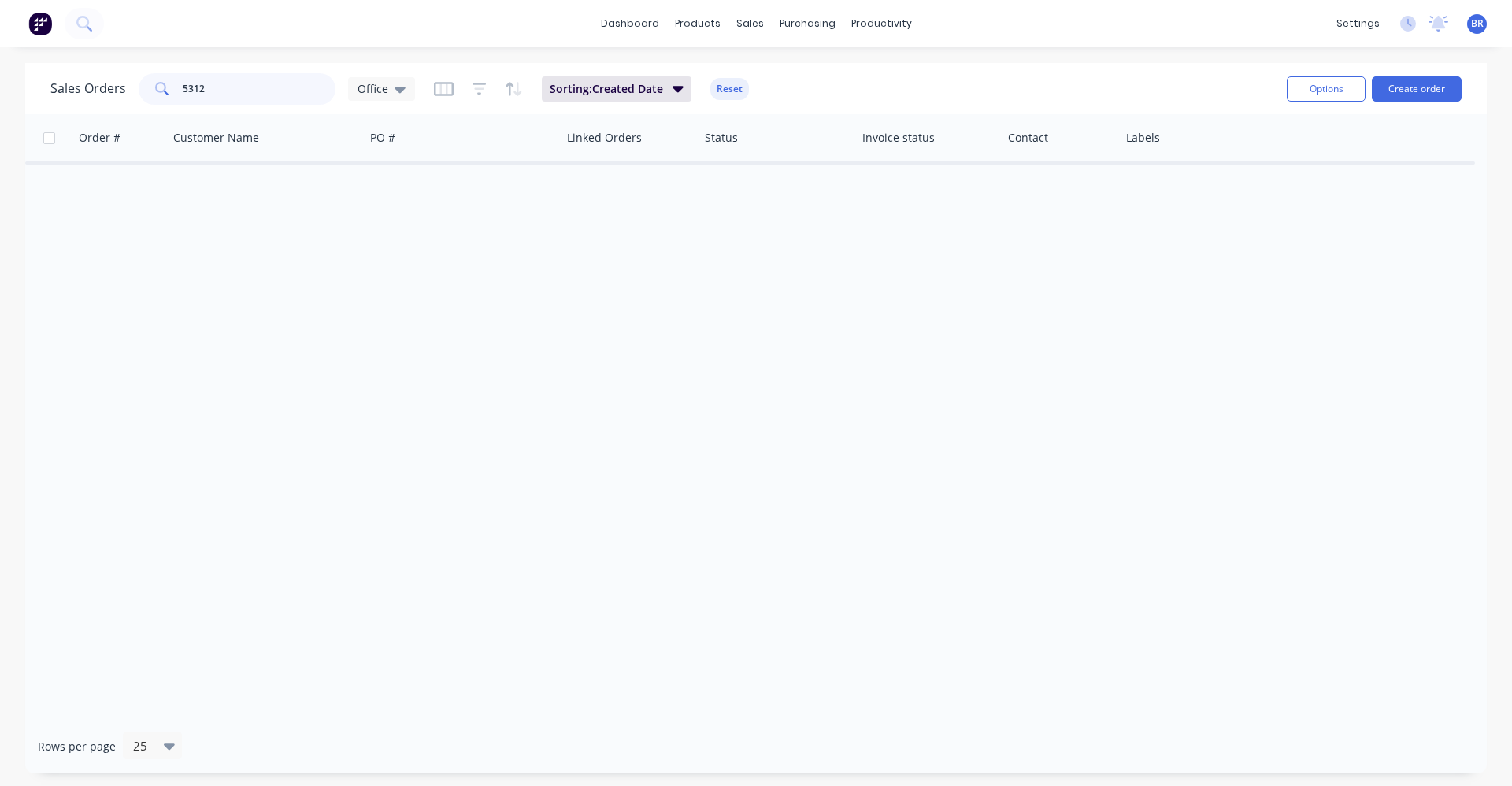
drag, startPoint x: 234, startPoint y: 84, endPoint x: 115, endPoint y: 89, distance: 119.1
click at [124, 88] on div "Sales Orders 5312 Office" at bounding box center [233, 89] width 364 height 32
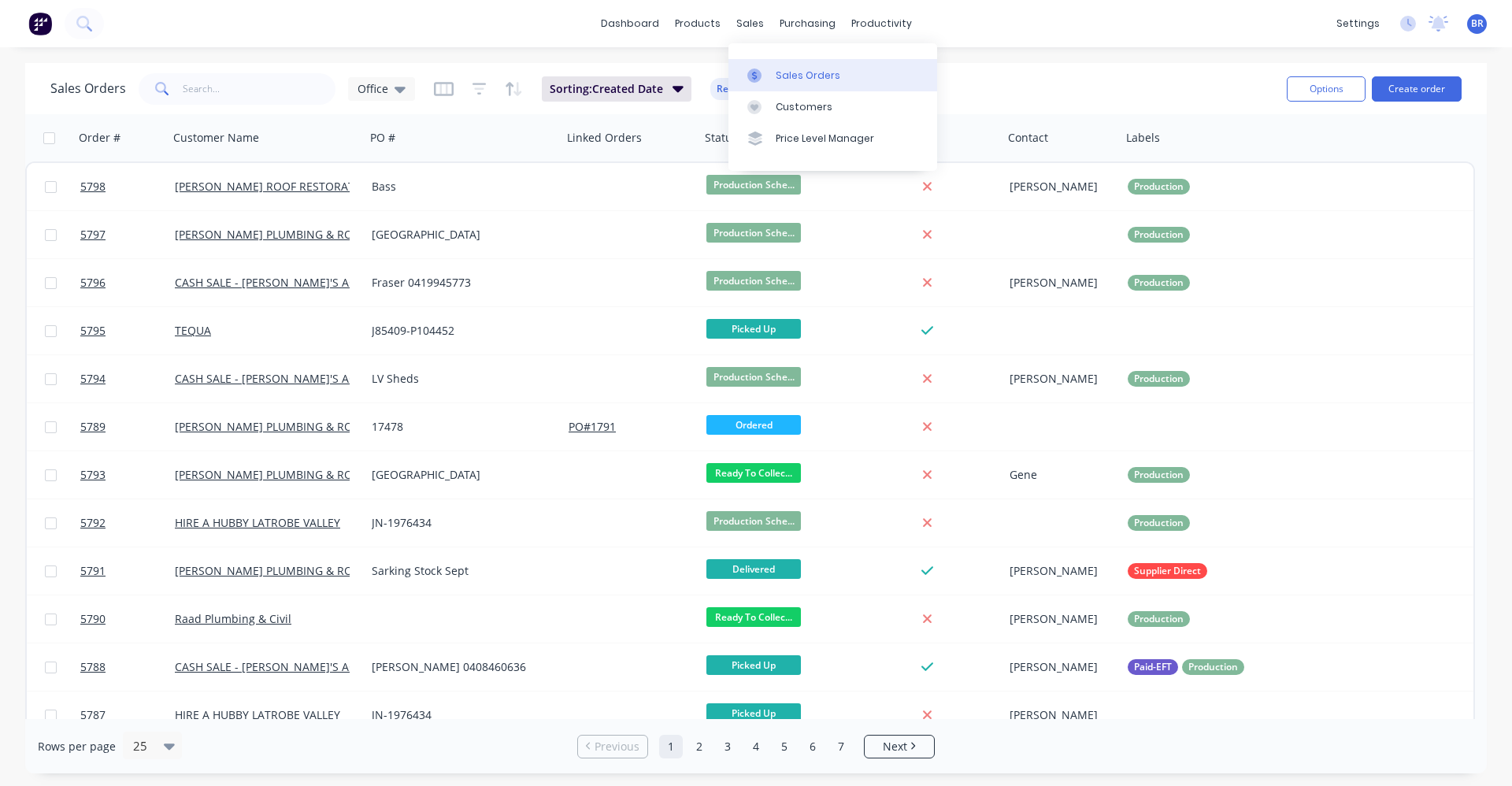
click at [788, 74] on div "Sales Orders" at bounding box center [808, 75] width 65 height 14
click at [394, 89] on icon at bounding box center [399, 89] width 11 height 6
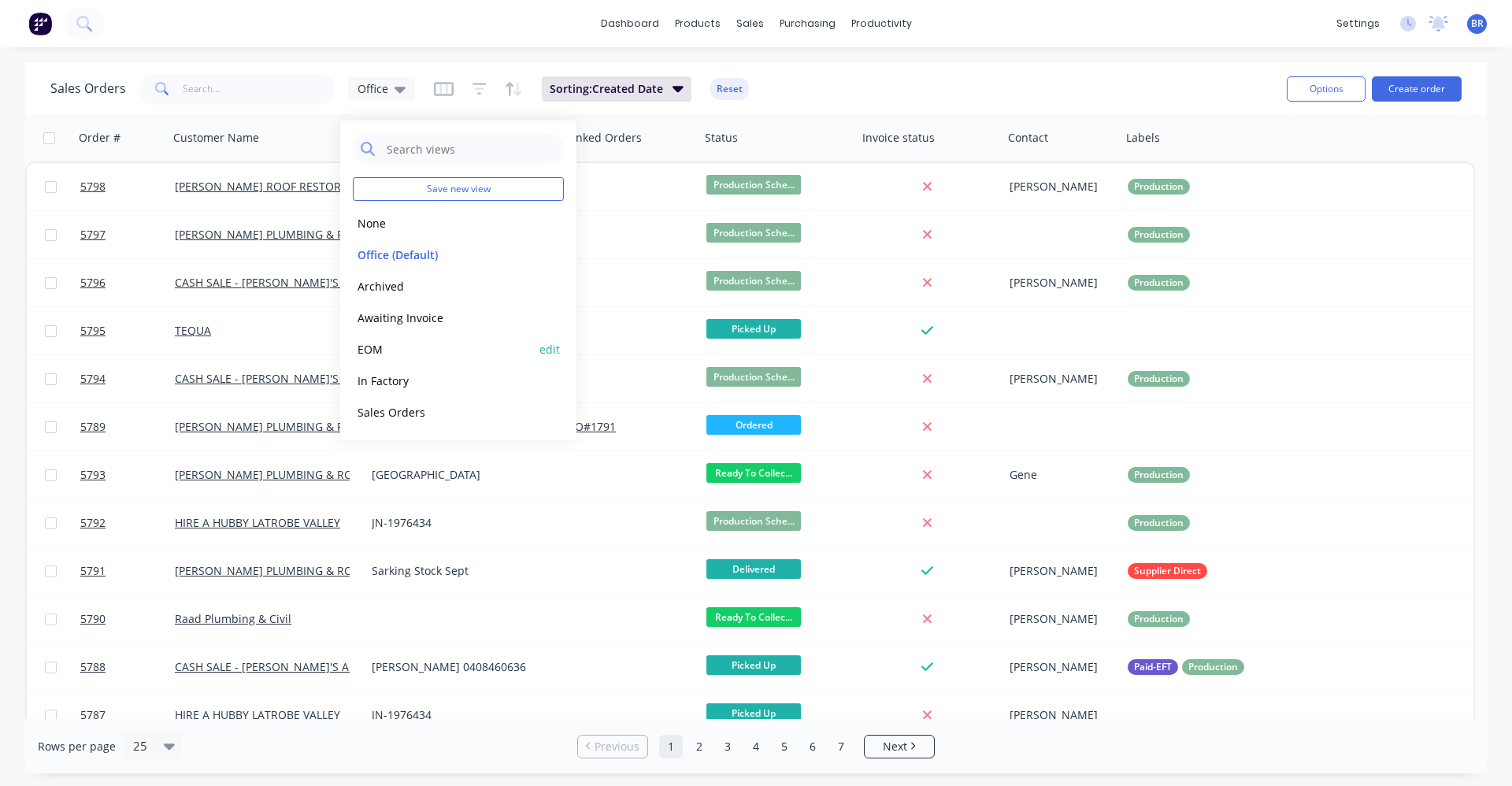
click at [380, 355] on button "EOM" at bounding box center [442, 349] width 180 height 18
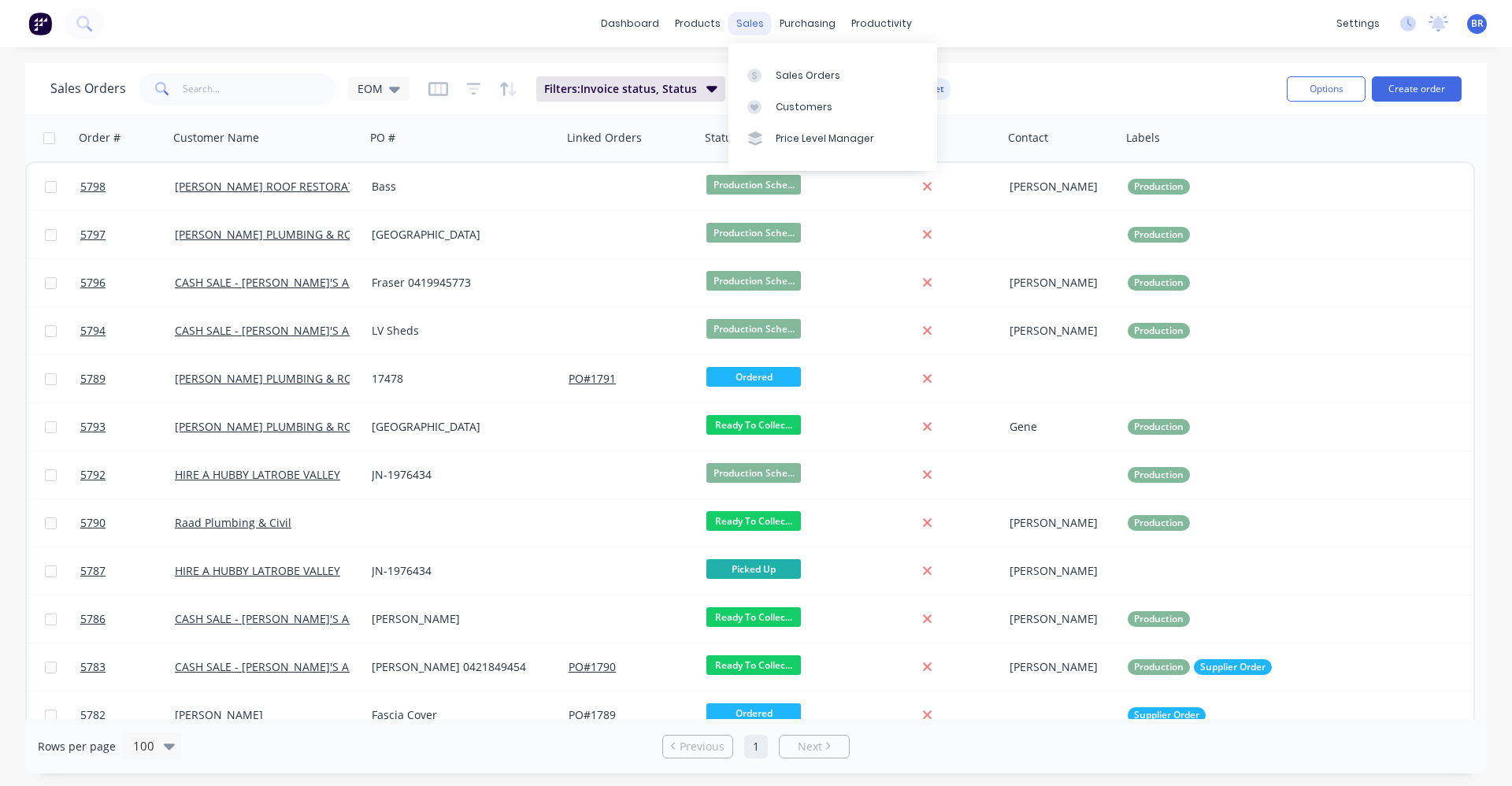
click at [745, 20] on div "sales" at bounding box center [749, 23] width 43 height 24
click at [781, 70] on div "Sales Orders" at bounding box center [808, 75] width 65 height 14
click at [199, 89] on input "text" at bounding box center [259, 89] width 153 height 32
click at [803, 77] on div "Sales Orders" at bounding box center [808, 75] width 65 height 14
click at [244, 87] on input "text" at bounding box center [259, 89] width 153 height 32
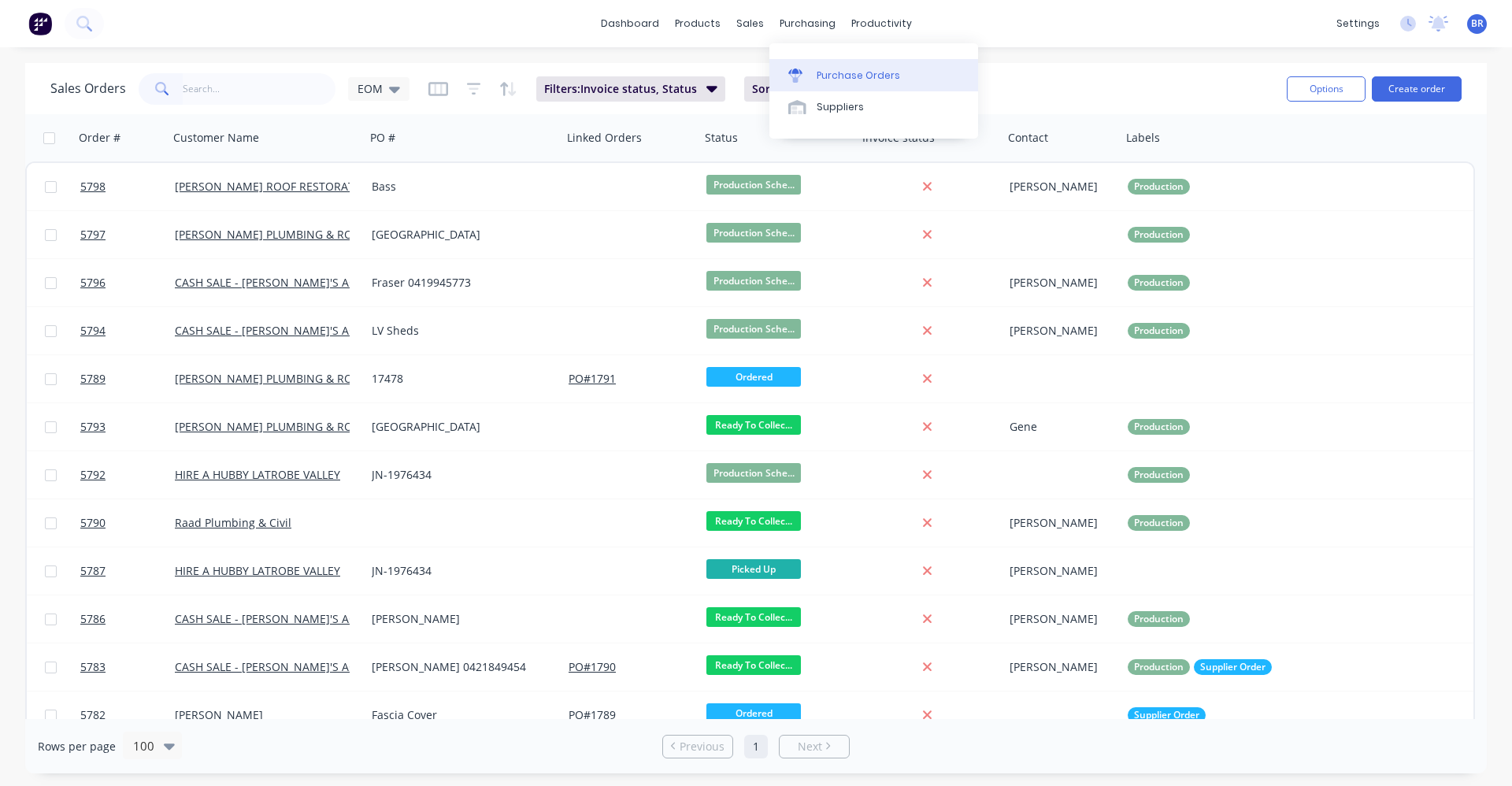
click at [844, 68] on div "Purchase Orders" at bounding box center [858, 75] width 83 height 14
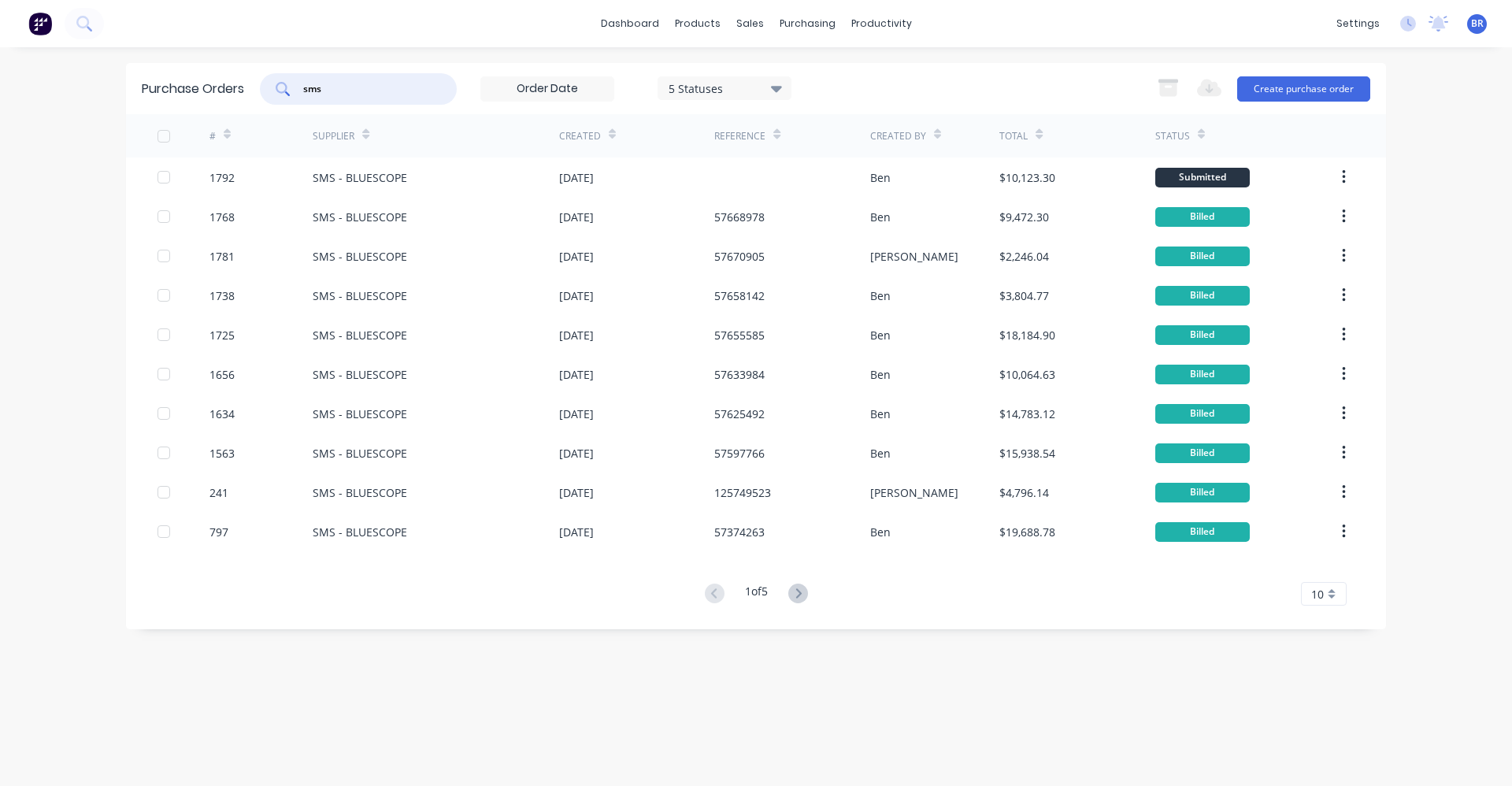
drag, startPoint x: 351, startPoint y: 86, endPoint x: 230, endPoint y: 77, distance: 121.3
click at [230, 77] on div "Purchase Orders sms 5 Statuses 5 Statuses Export to Excel (XLSX) Create purchas…" at bounding box center [756, 89] width 1260 height 51
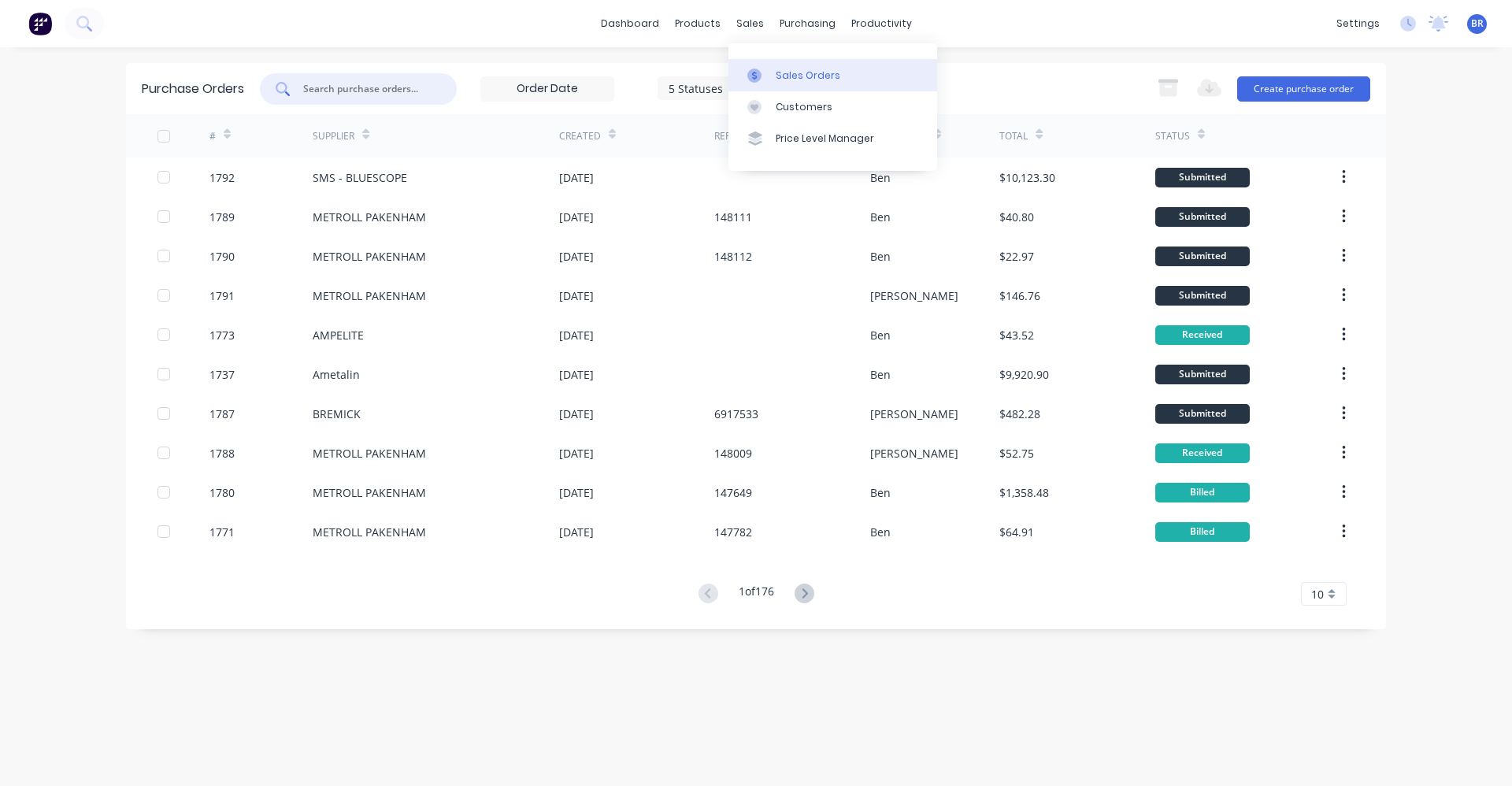
click at [795, 73] on div "Sales Orders" at bounding box center [808, 75] width 65 height 14
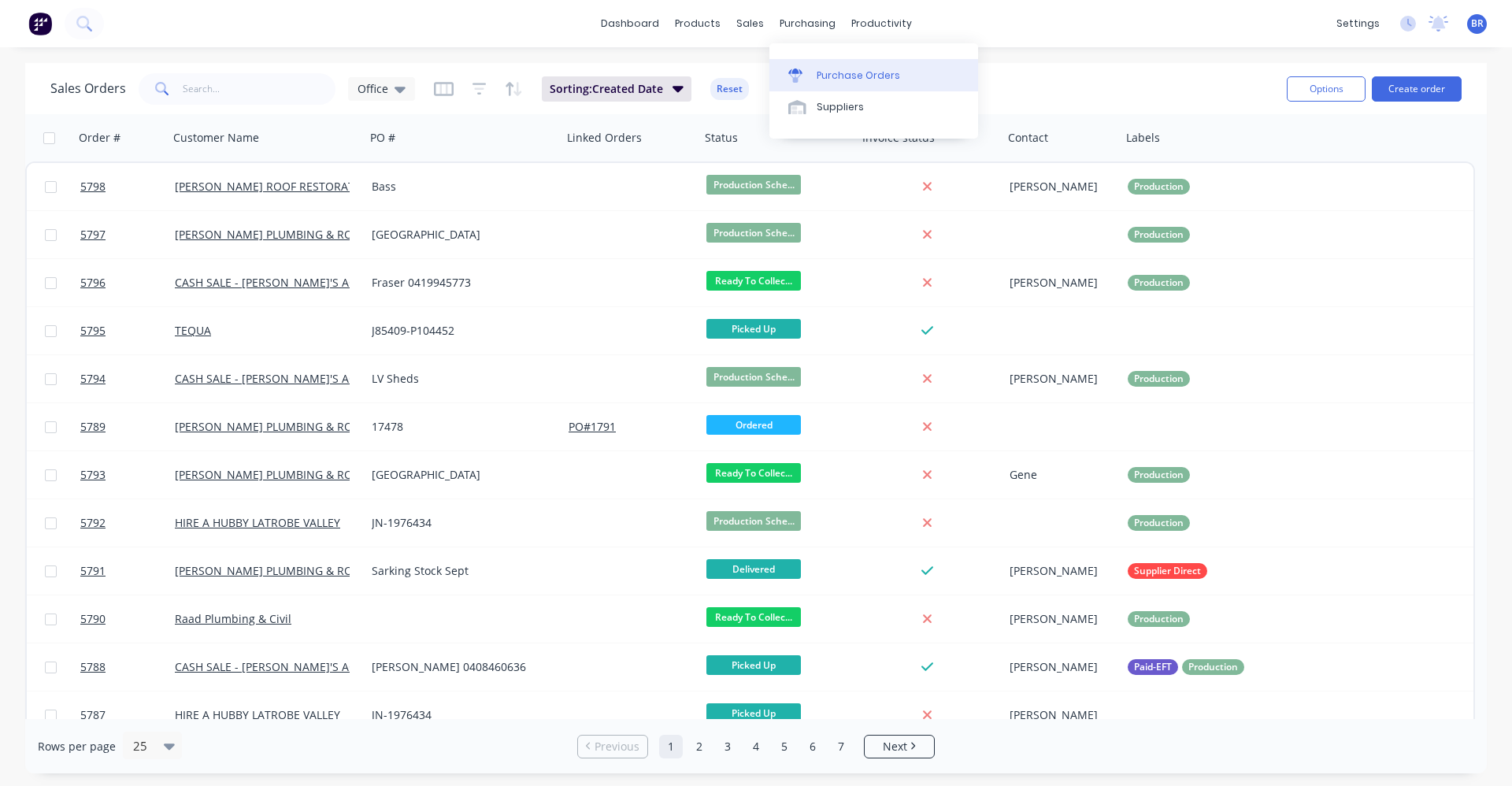
click at [842, 75] on div "Purchase Orders" at bounding box center [858, 75] width 83 height 14
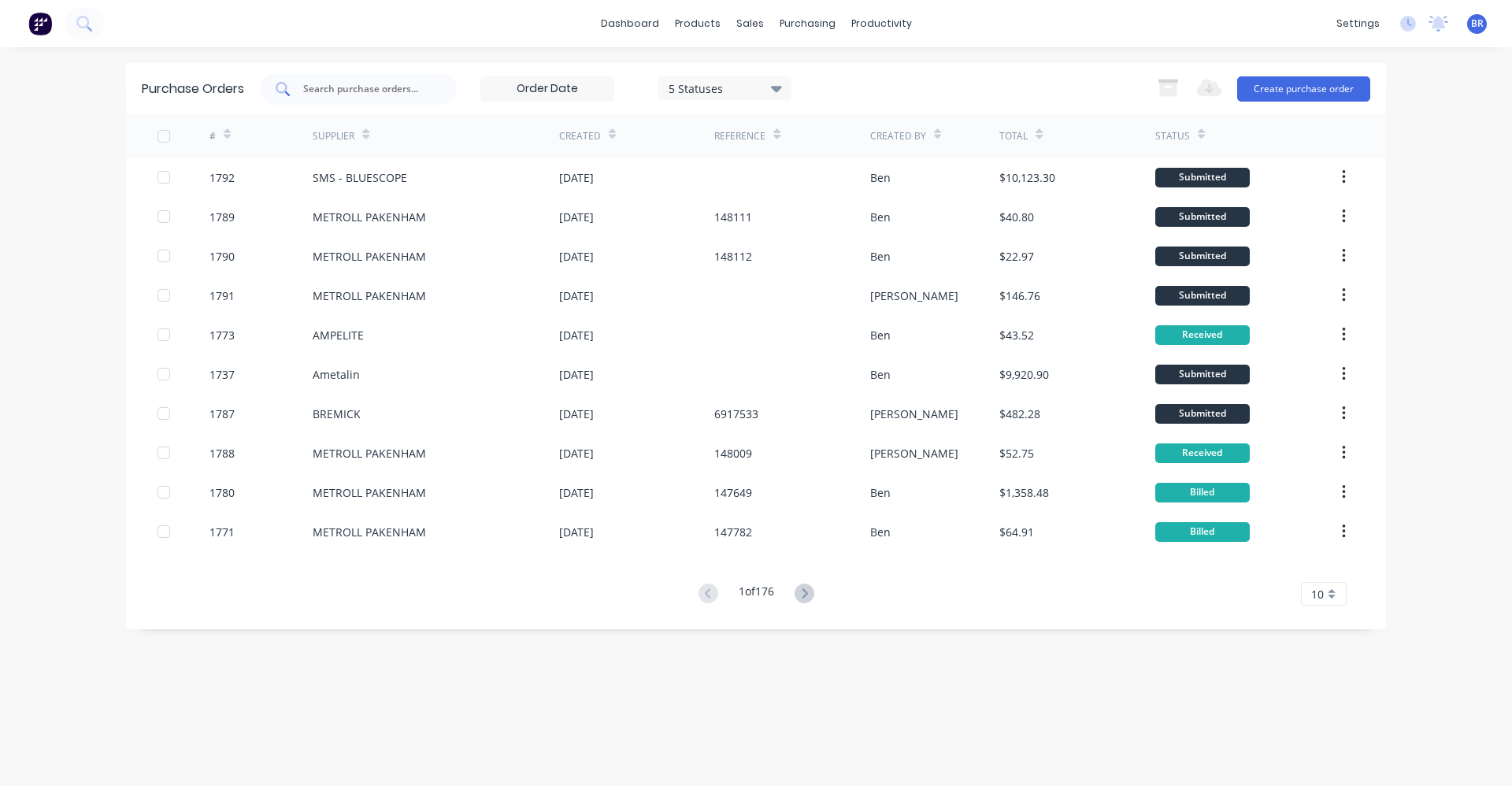
click at [371, 85] on input "text" at bounding box center [366, 89] width 131 height 16
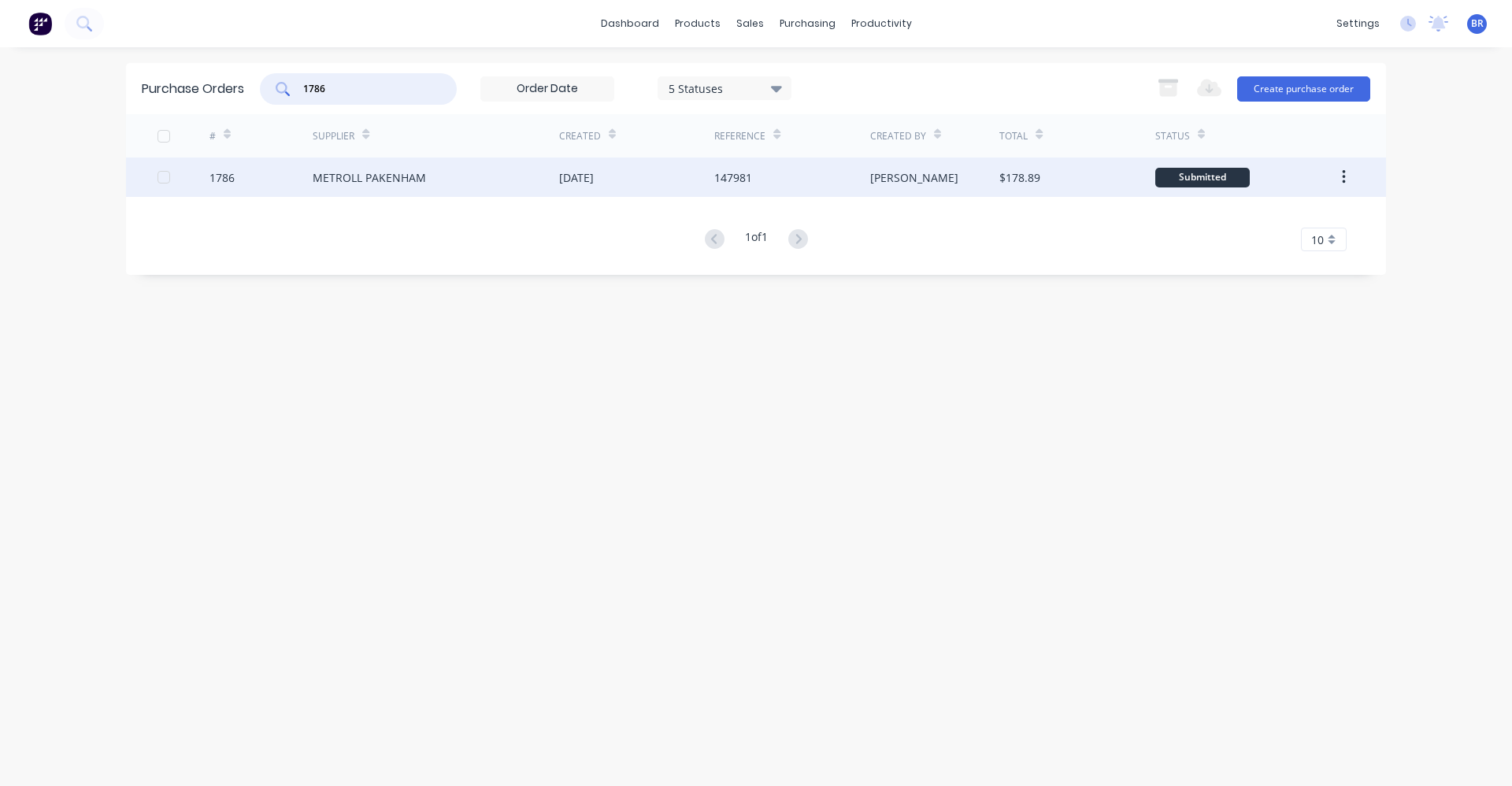
type input "1786"
click at [420, 175] on div "METROLL PAKENHAM" at bounding box center [369, 177] width 113 height 17
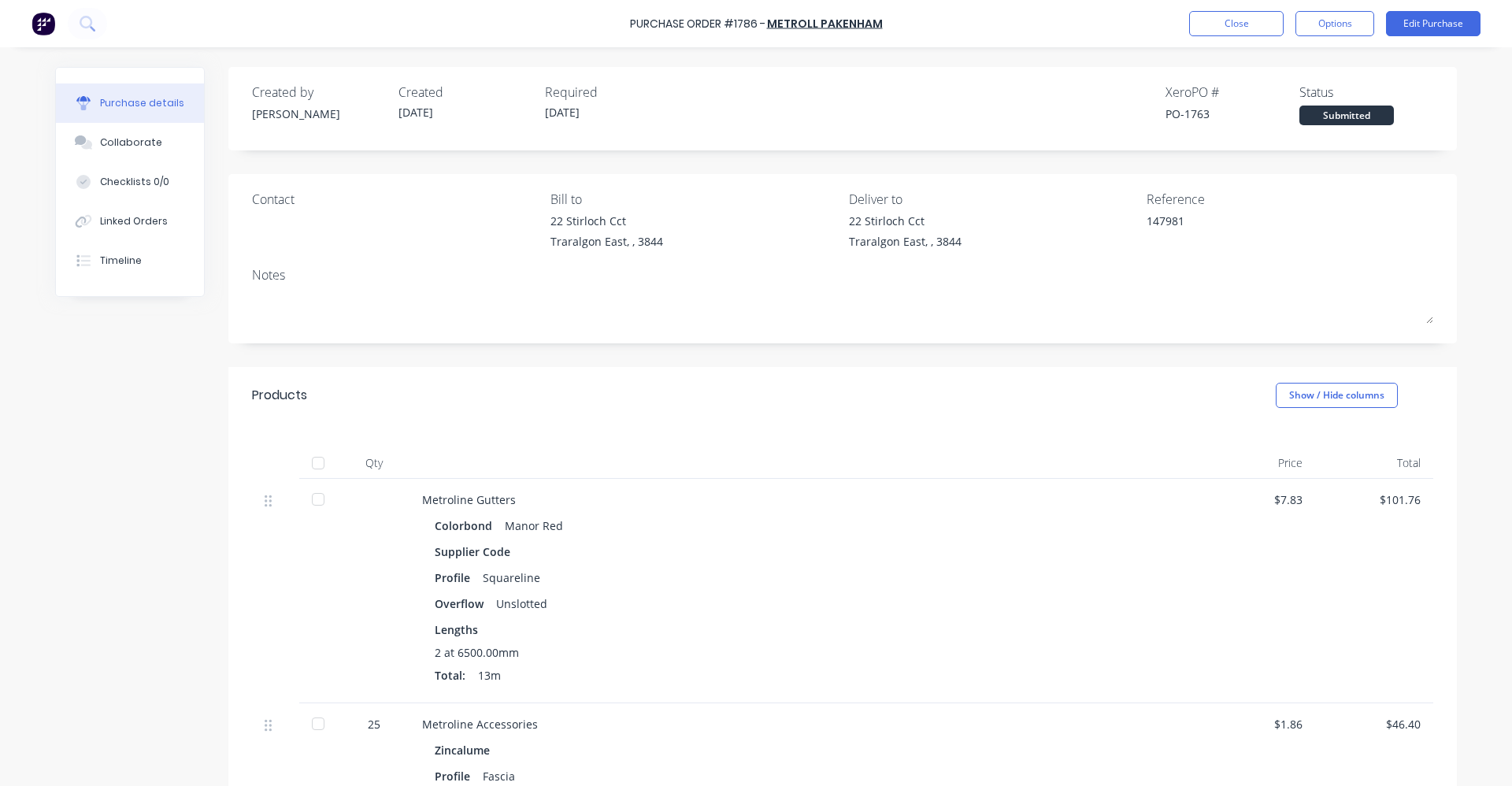
click at [314, 465] on div at bounding box center [318, 464] width 32 height 32
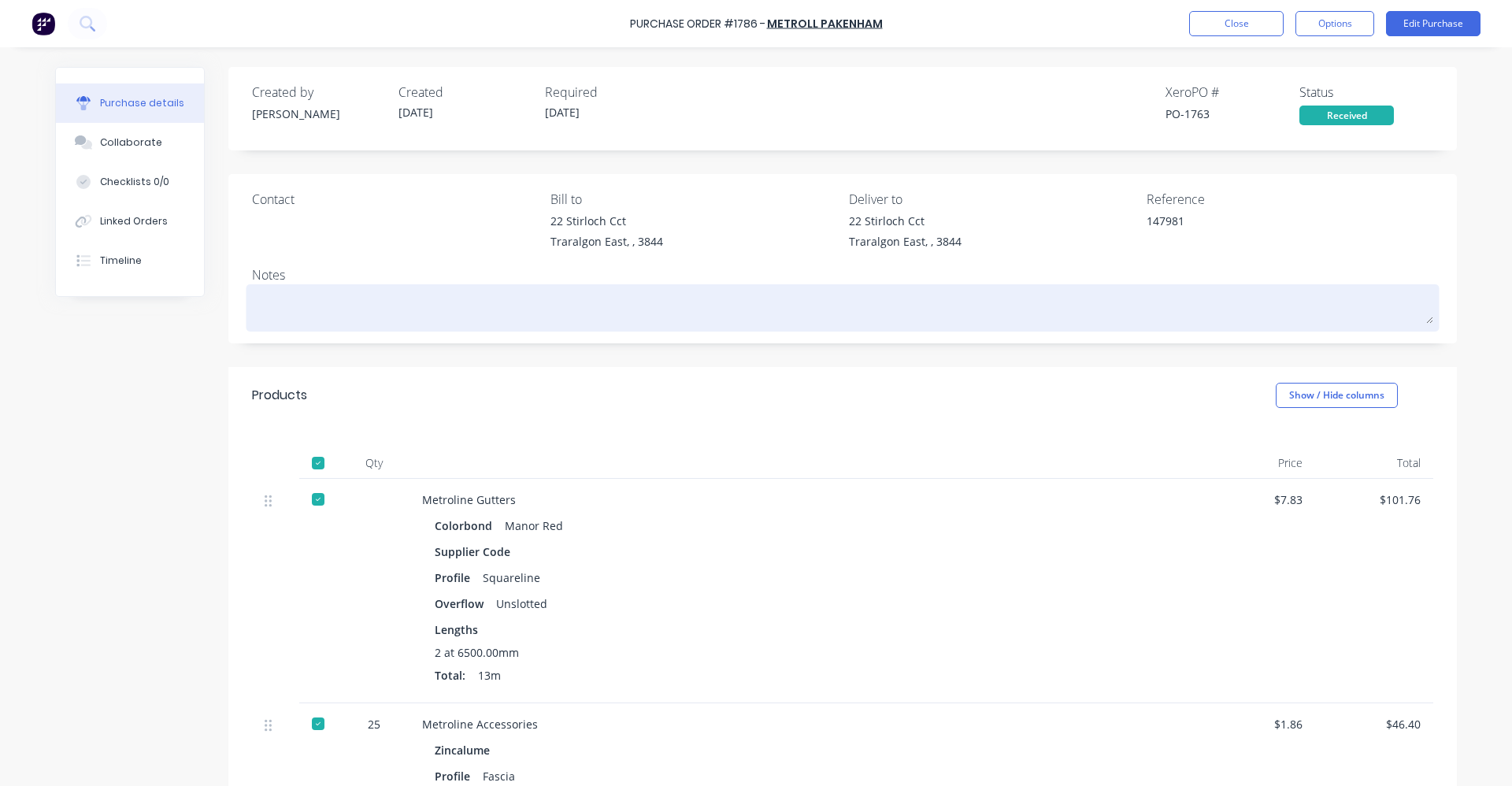
type textarea "x"
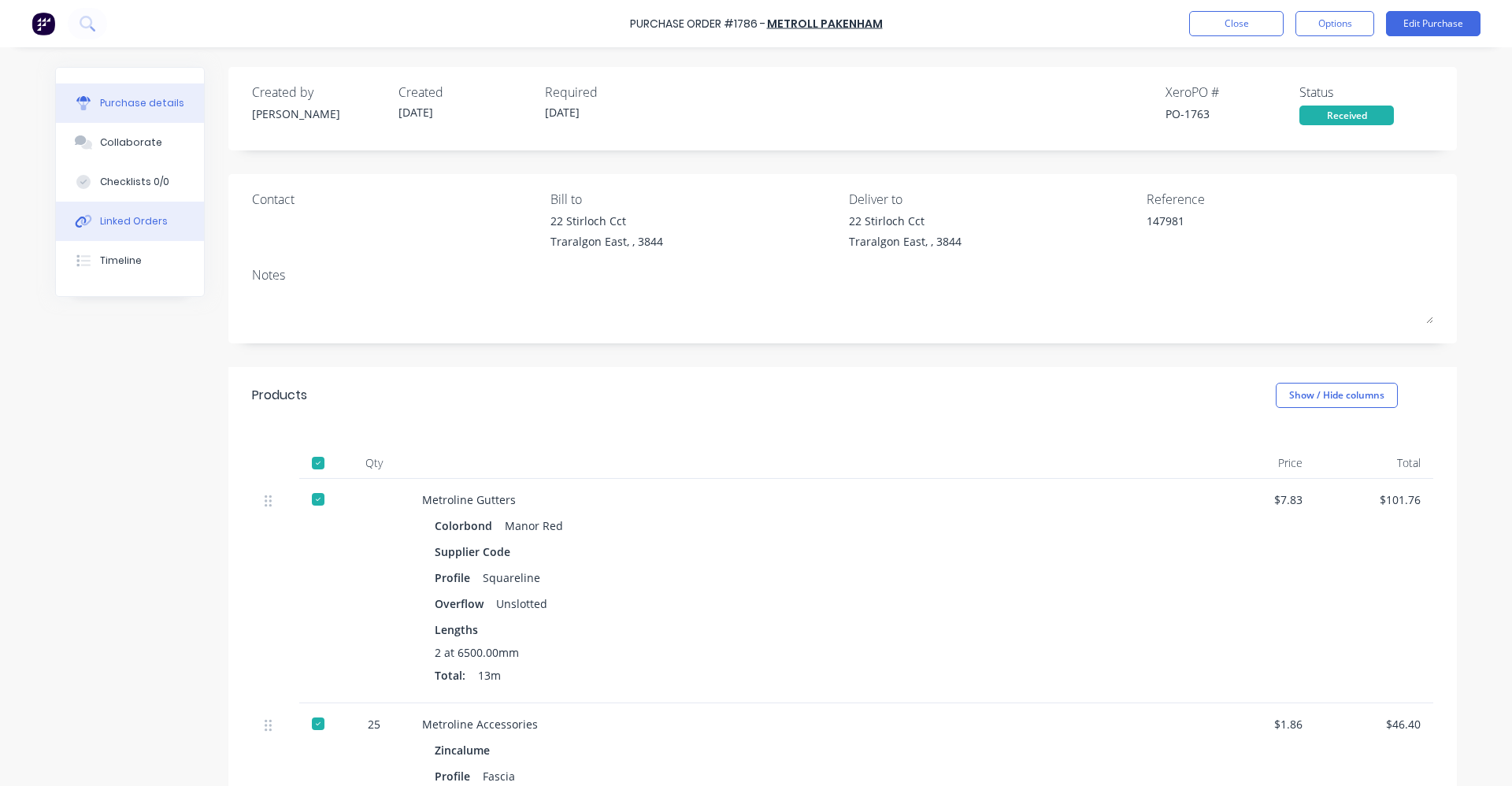
click at [135, 219] on div "Linked Orders" at bounding box center [133, 221] width 67 height 14
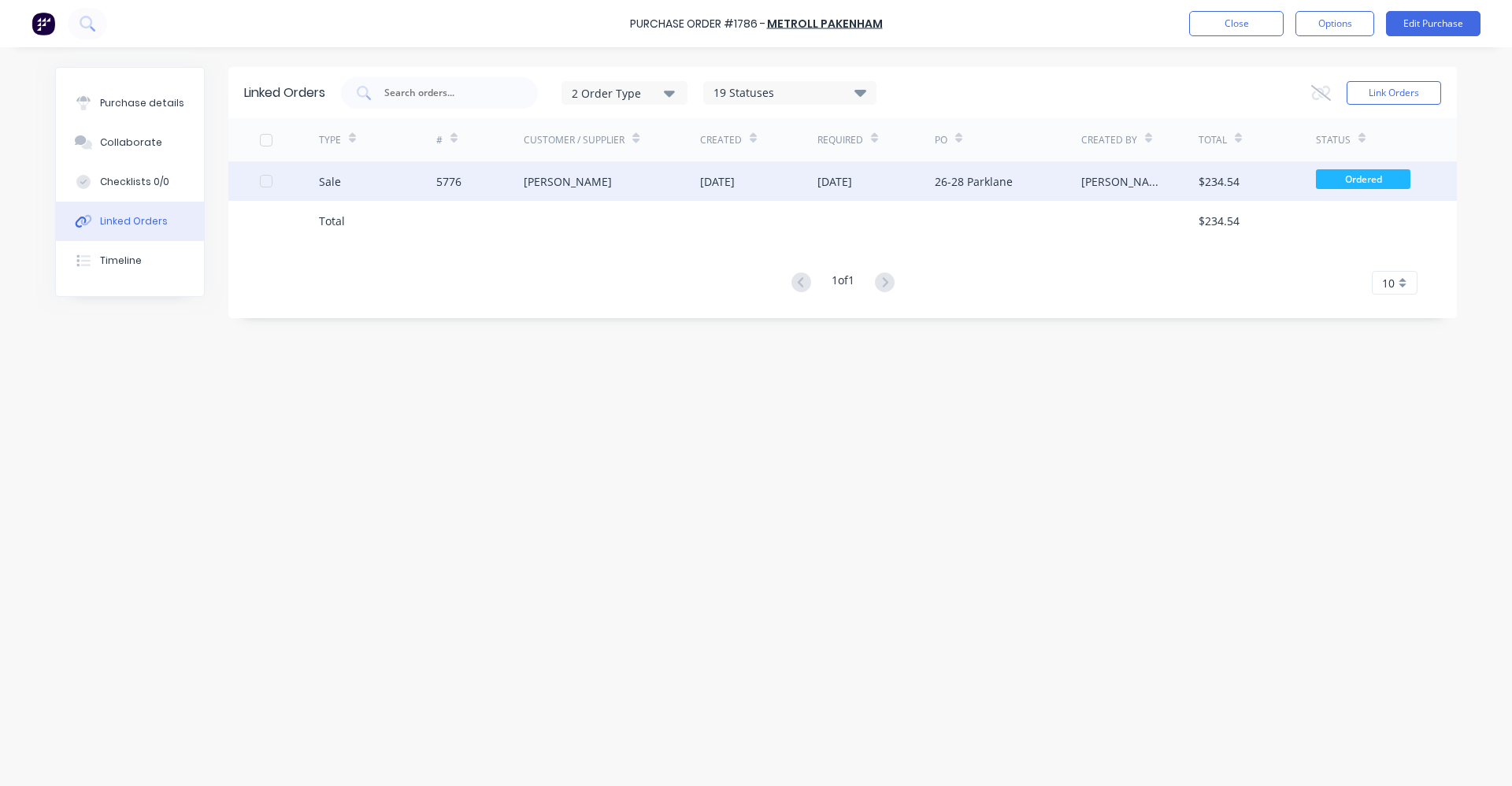
click at [599, 185] on div "Shaun Muller" at bounding box center [611, 181] width 176 height 39
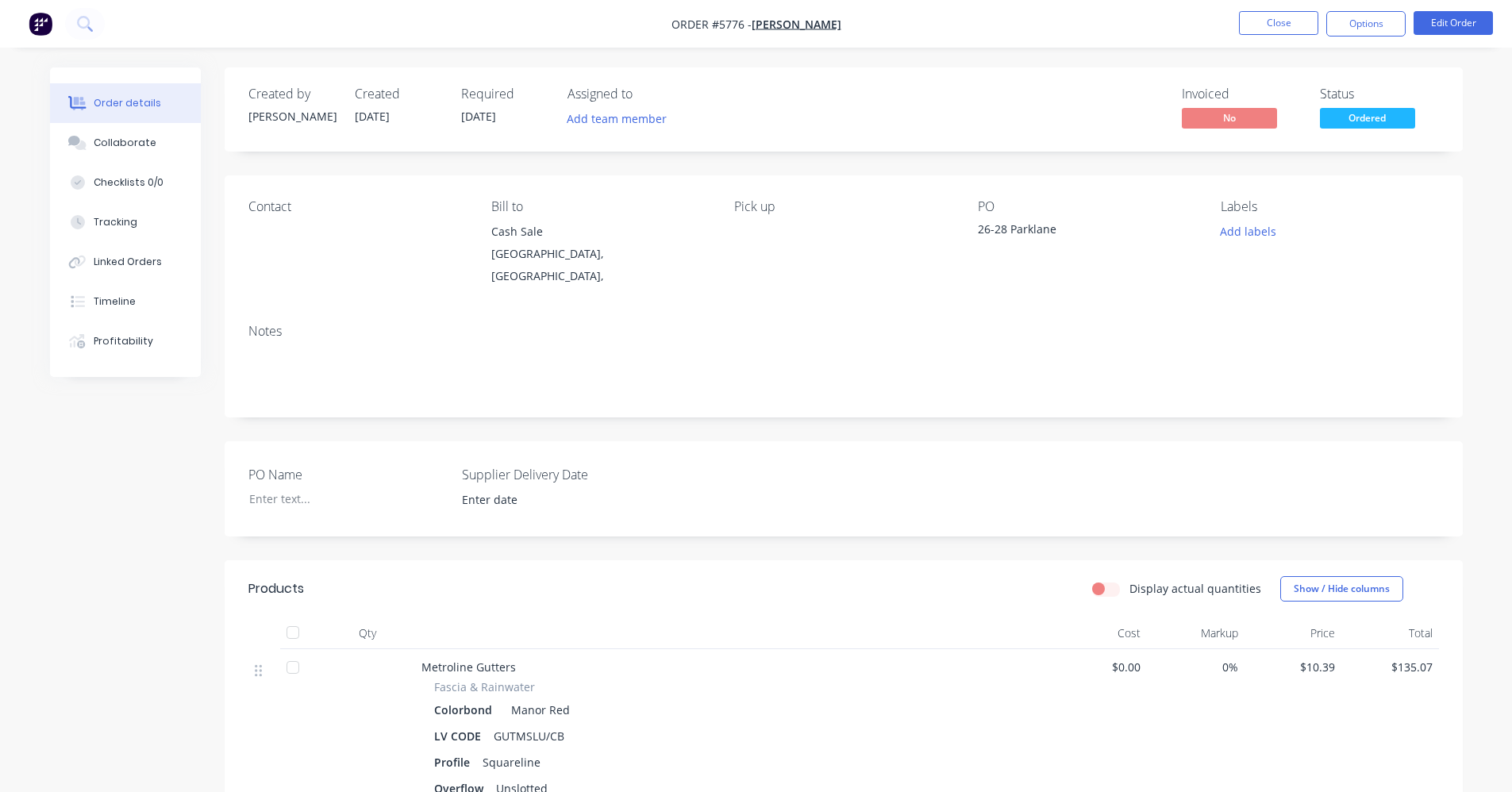
type input "11/09/2025"
click at [1363, 123] on span "Ordered" at bounding box center [1368, 117] width 95 height 19
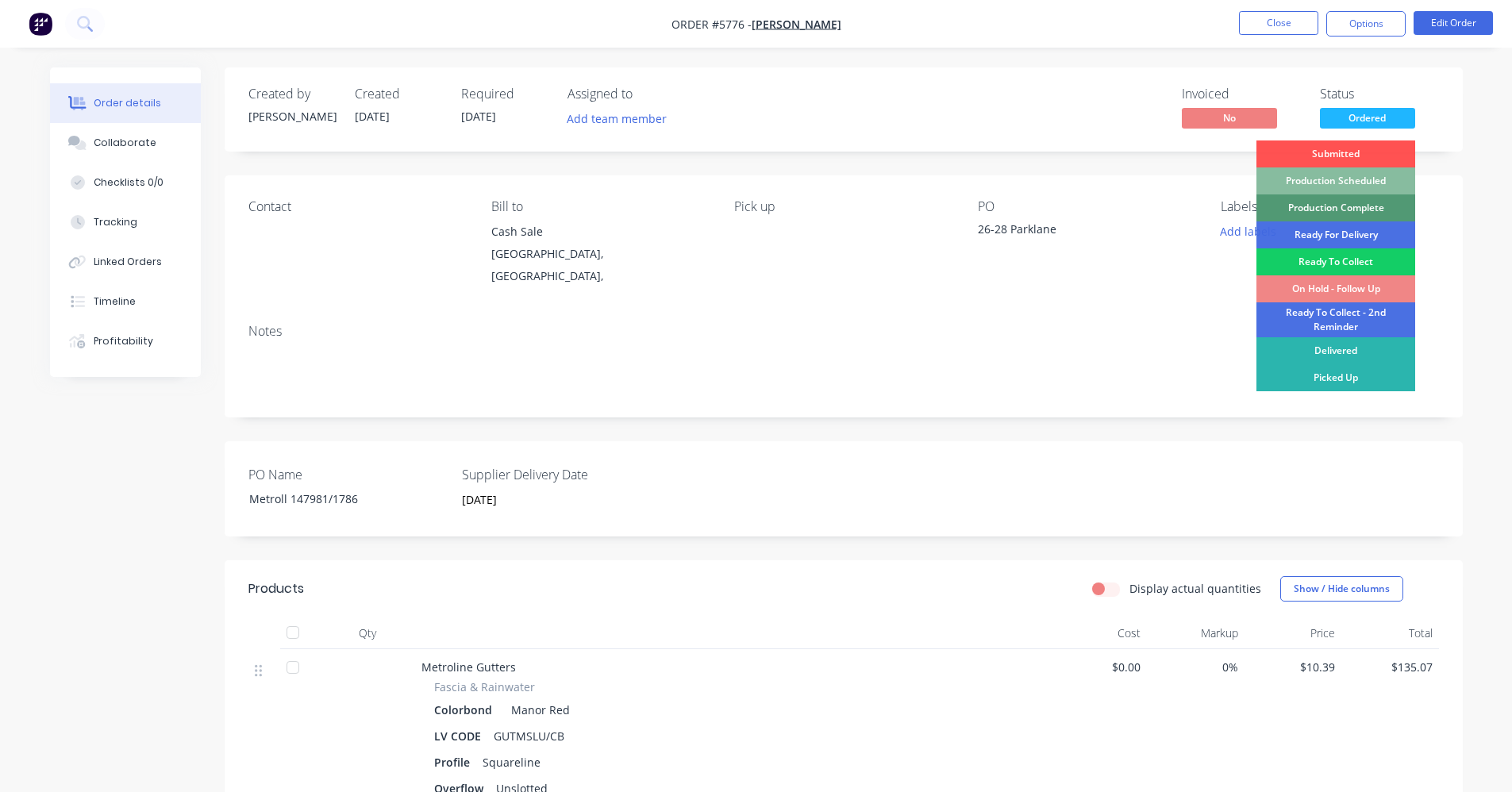
click at [1312, 260] on div "Ready To Collect" at bounding box center [1336, 261] width 159 height 27
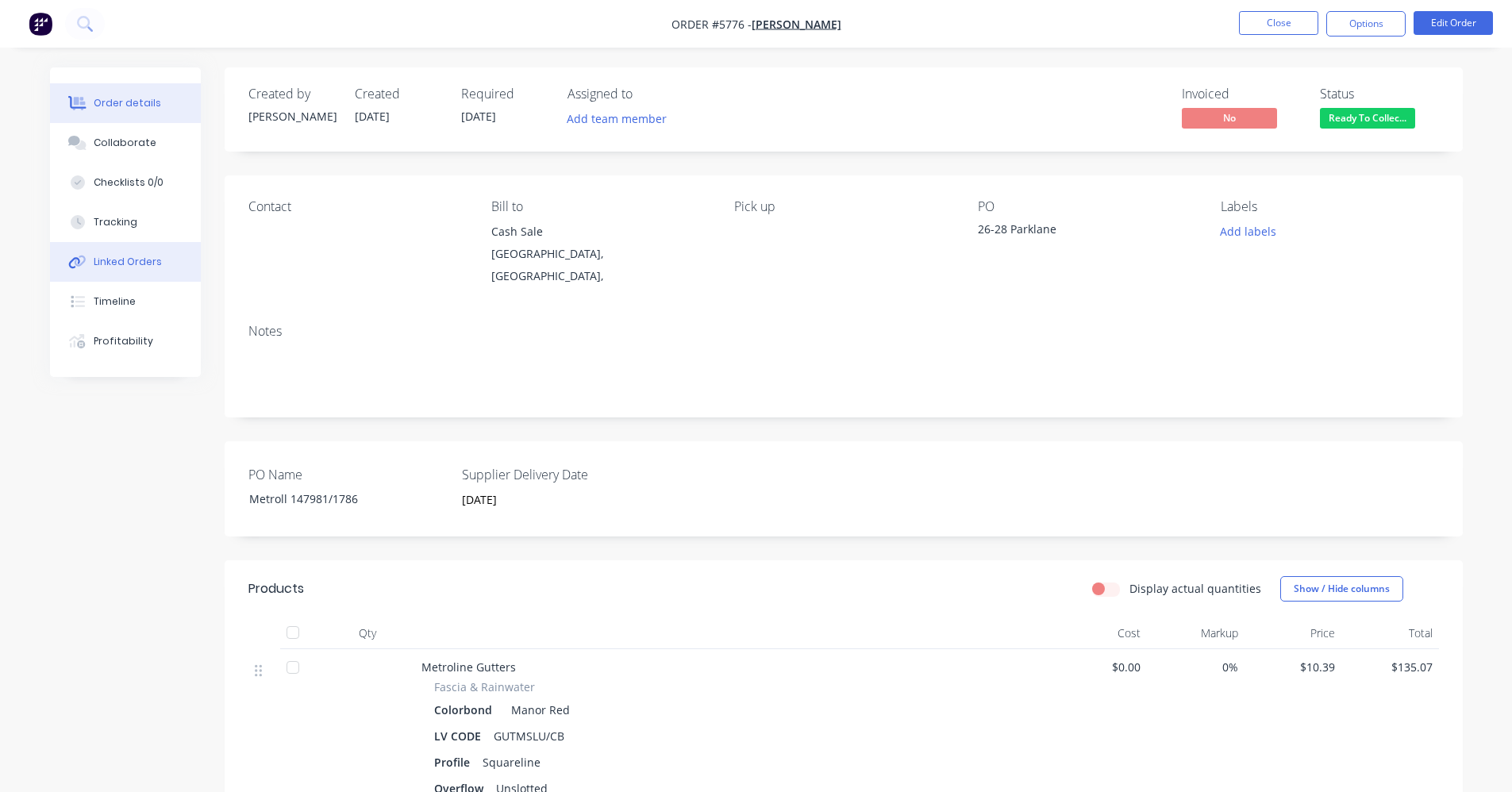
drag, startPoint x: 103, startPoint y: 262, endPoint x: 145, endPoint y: 264, distance: 42.0
click at [109, 263] on div "Linked Orders" at bounding box center [127, 262] width 68 height 14
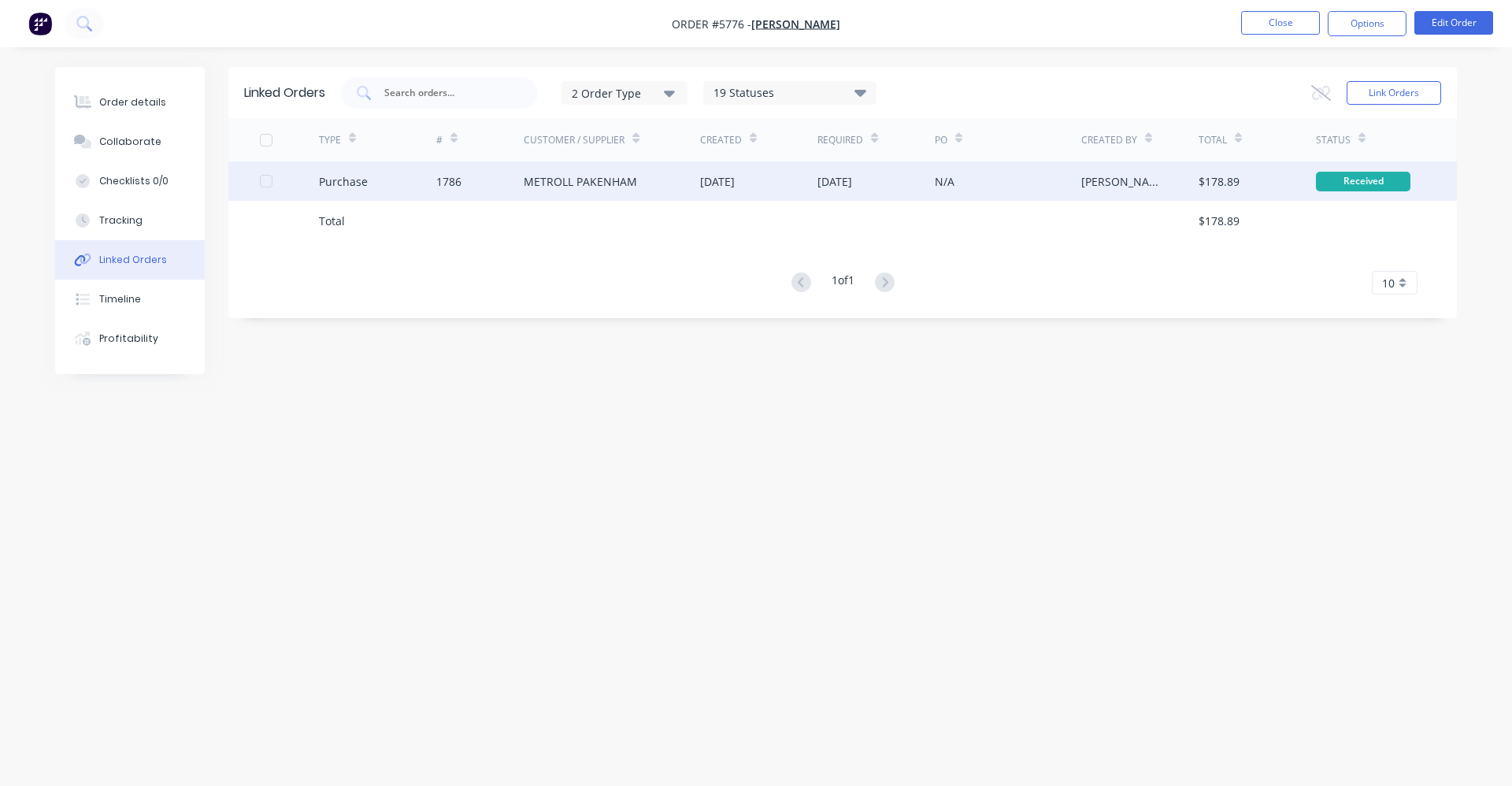
click at [732, 184] on div "09 Sep 2025" at bounding box center [717, 181] width 35 height 17
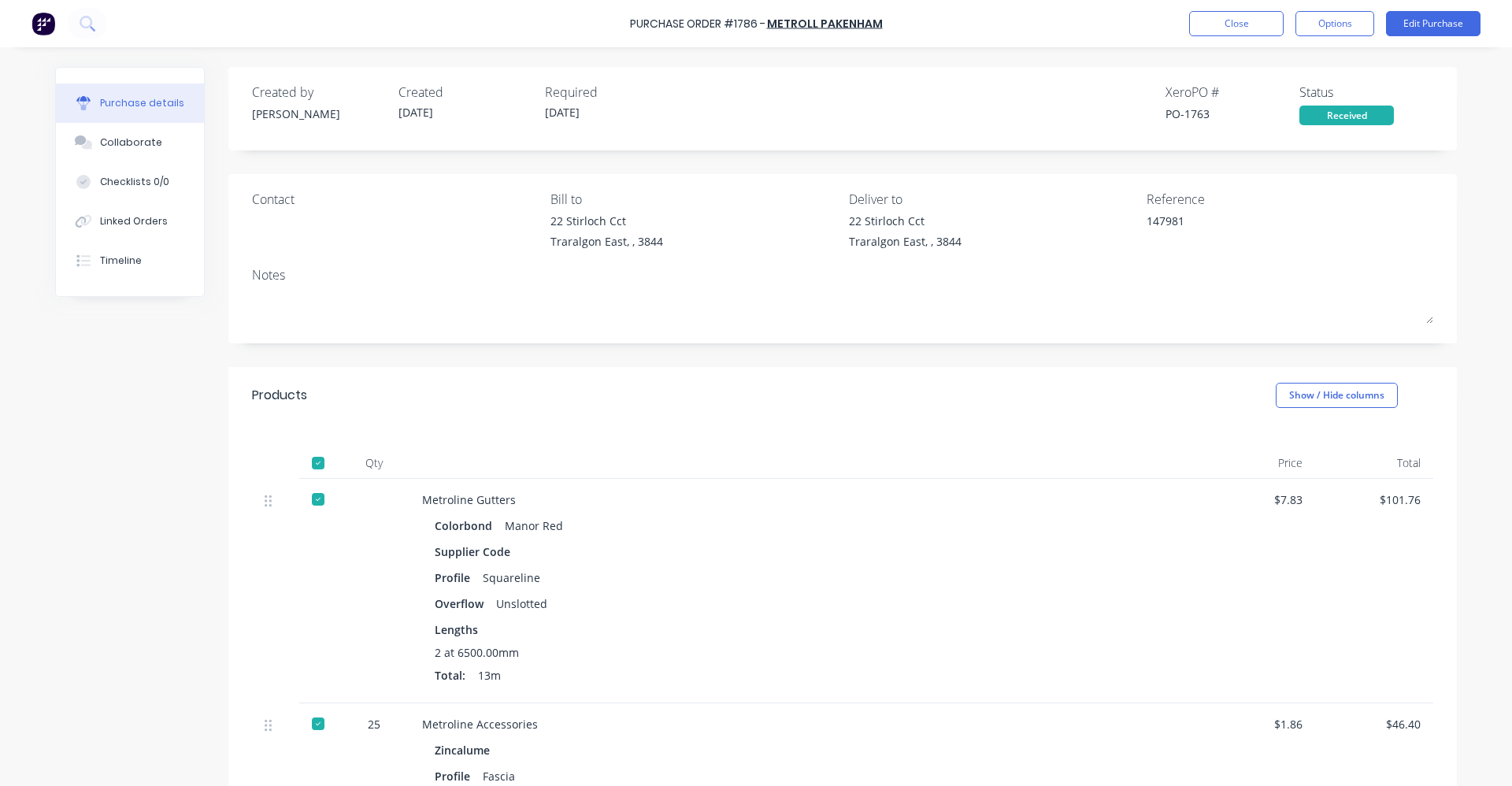
type textarea "x"
click at [135, 222] on div "Linked Orders" at bounding box center [133, 221] width 67 height 14
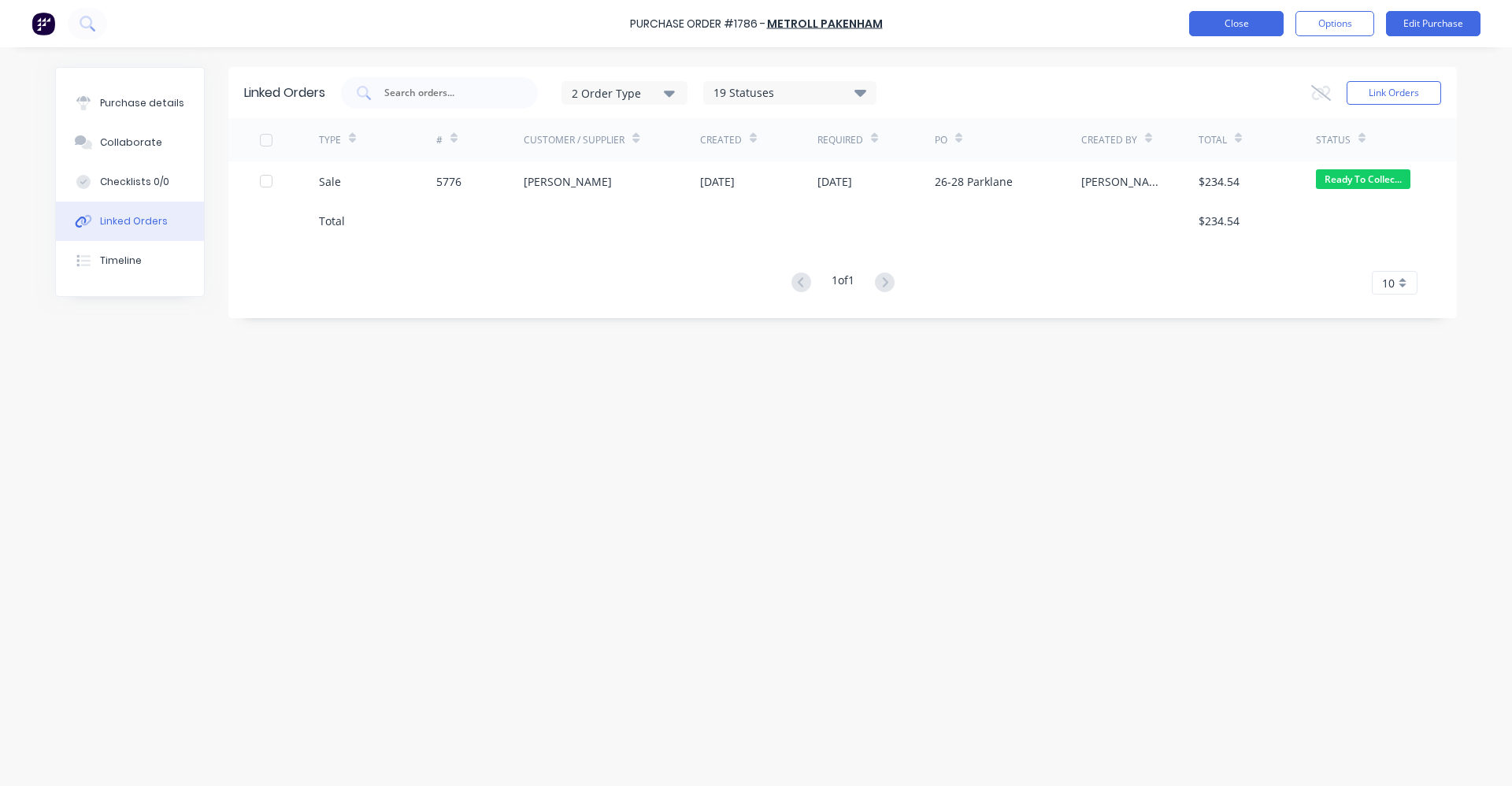
click at [1245, 31] on button "Close" at bounding box center [1236, 24] width 95 height 25
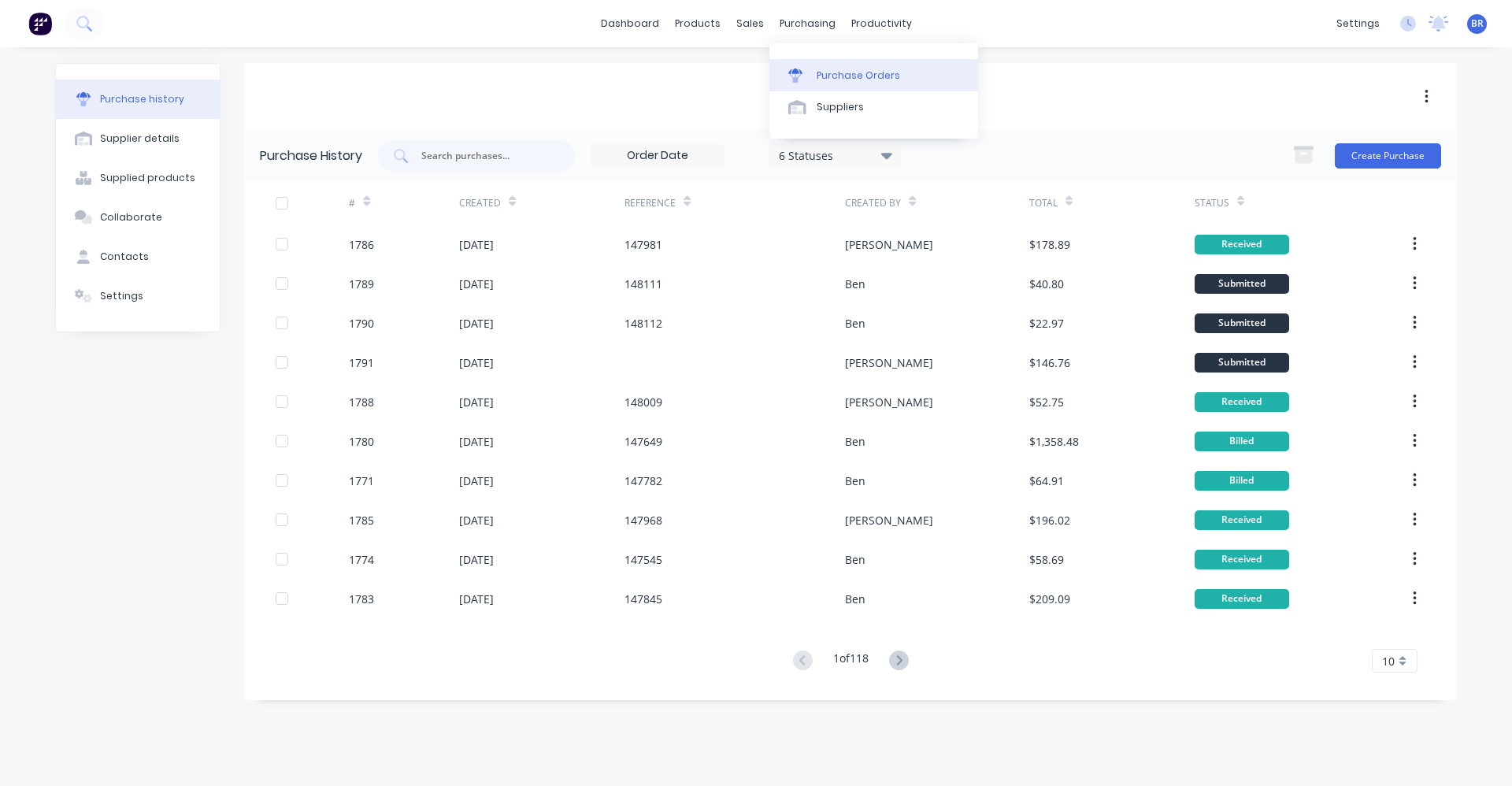
click at [830, 69] on div "Purchase Orders" at bounding box center [858, 75] width 83 height 14
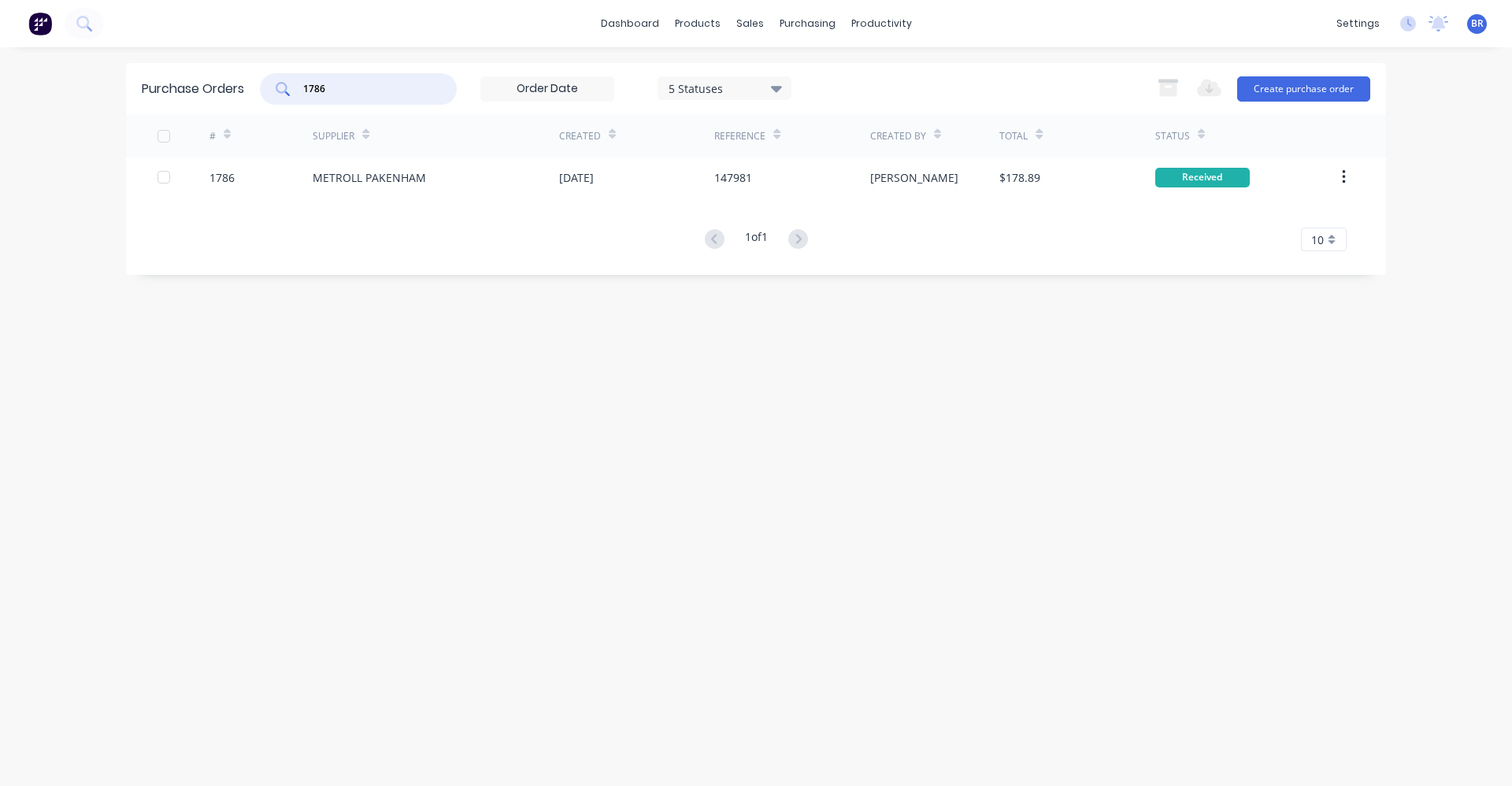
click at [238, 86] on div "Purchase Orders 1786 5 Statuses 5 Statuses Export to Excel (XLSX) Create purcha…" at bounding box center [756, 89] width 1260 height 51
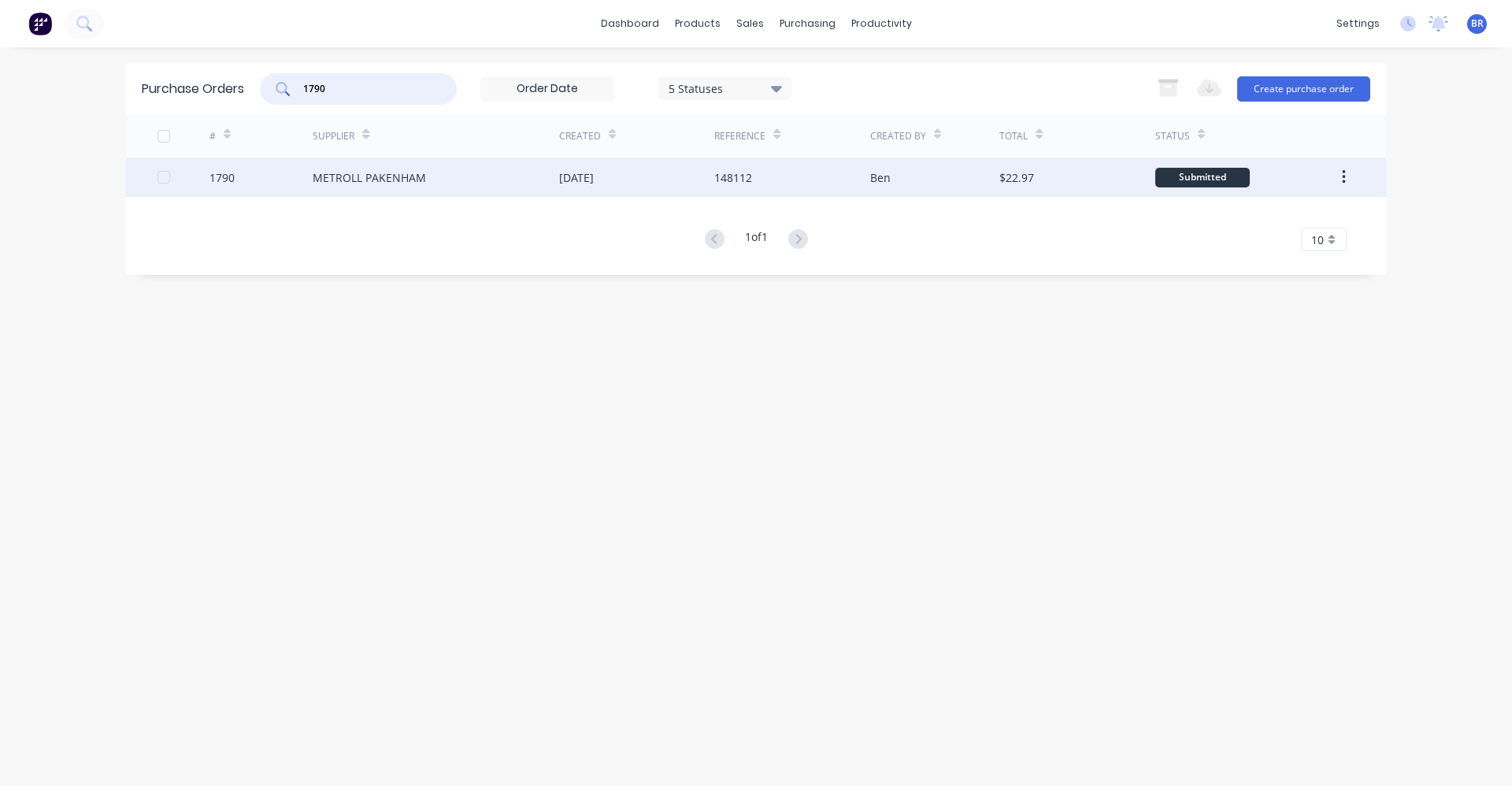
type input "1790"
click at [424, 174] on div "METROLL PAKENHAM" at bounding box center [435, 177] width 246 height 39
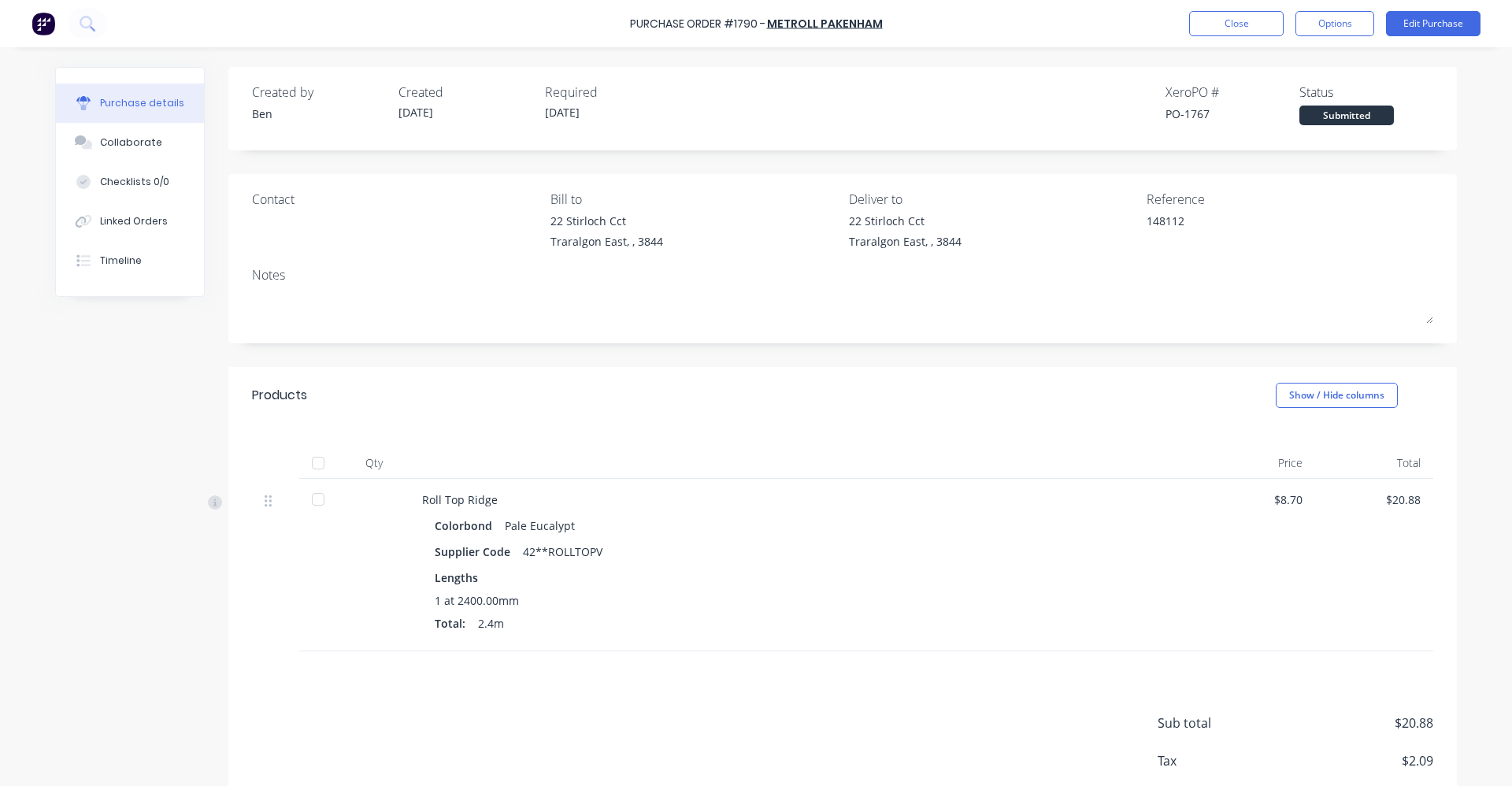
click at [314, 468] on div at bounding box center [318, 464] width 32 height 32
type textarea "x"
click at [150, 230] on button "Linked Orders" at bounding box center [130, 221] width 148 height 39
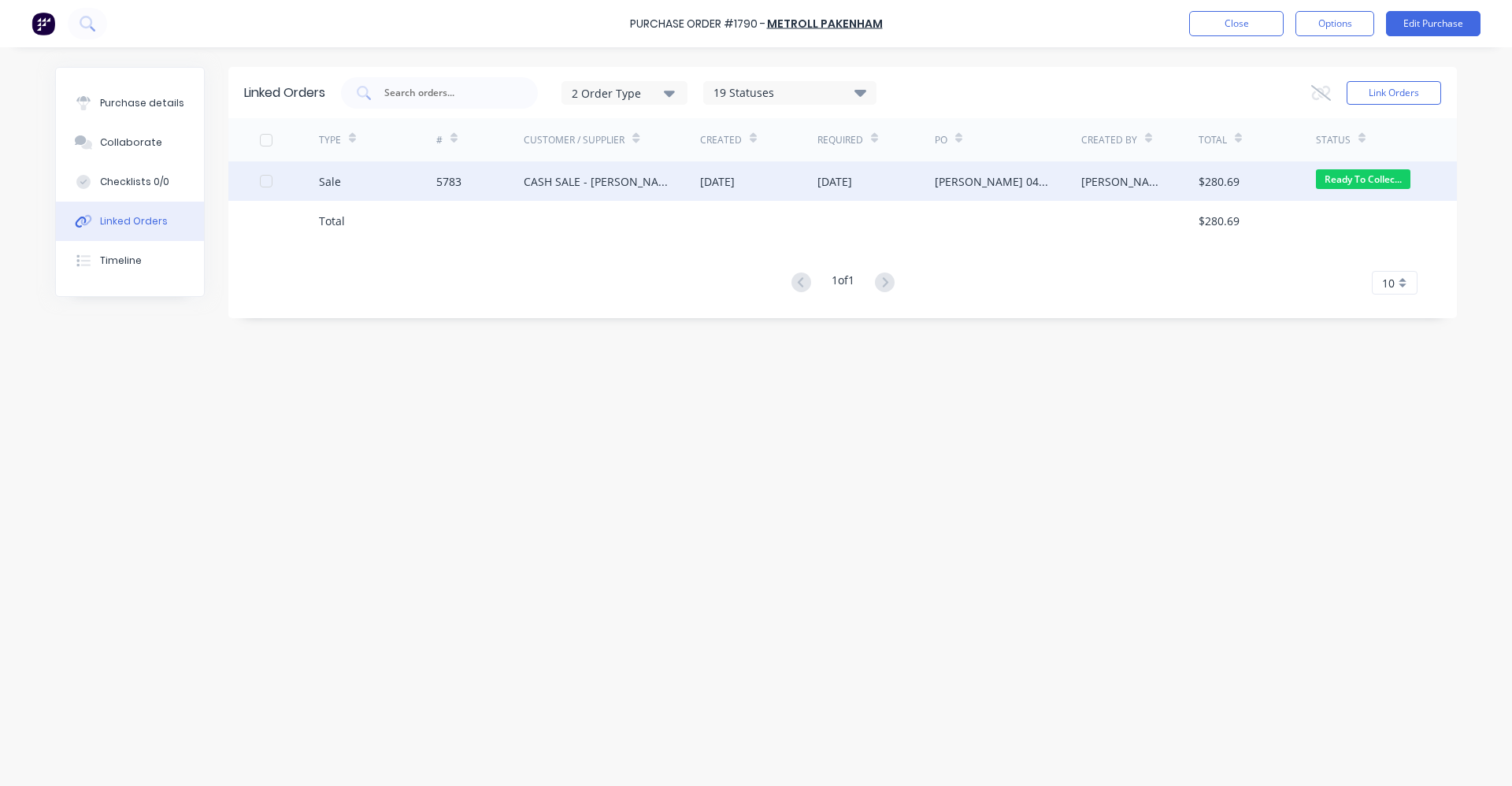
click at [614, 190] on div "CASH SALE - BEN'S ACCOUNT" at bounding box center [611, 181] width 176 height 39
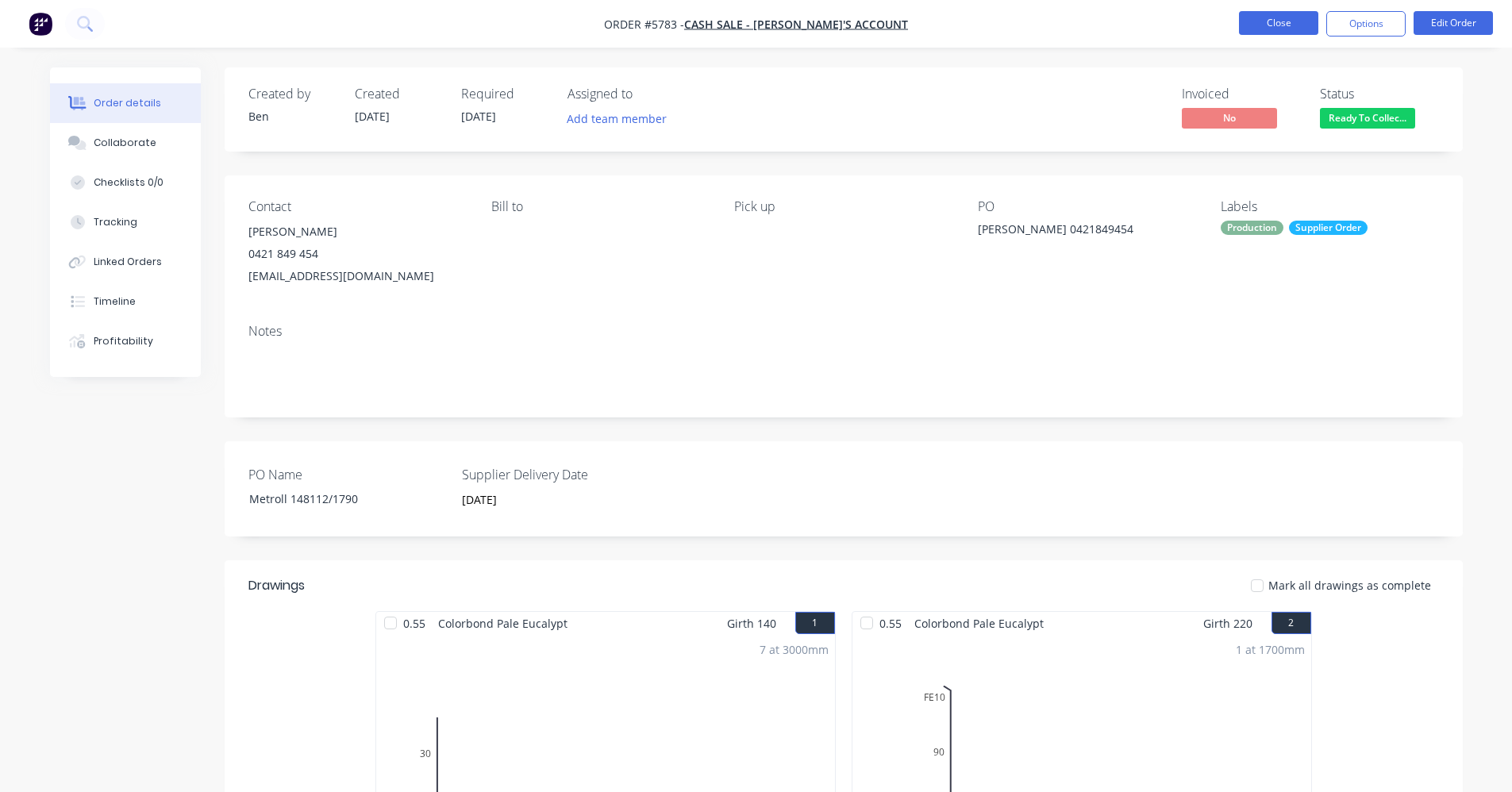
click at [1291, 27] on button "Close" at bounding box center [1279, 23] width 79 height 24
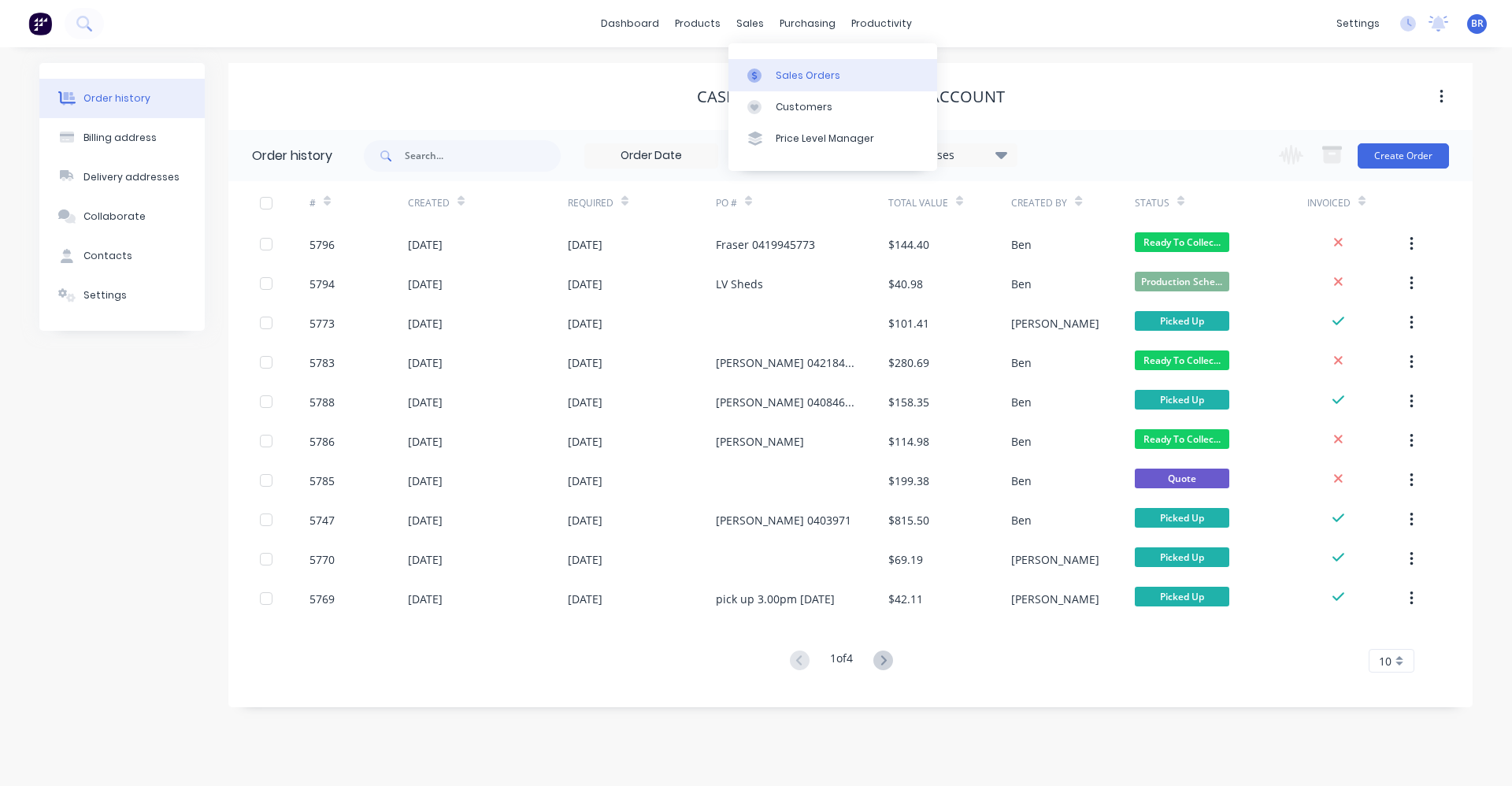
click at [784, 77] on div "Sales Orders" at bounding box center [808, 75] width 65 height 14
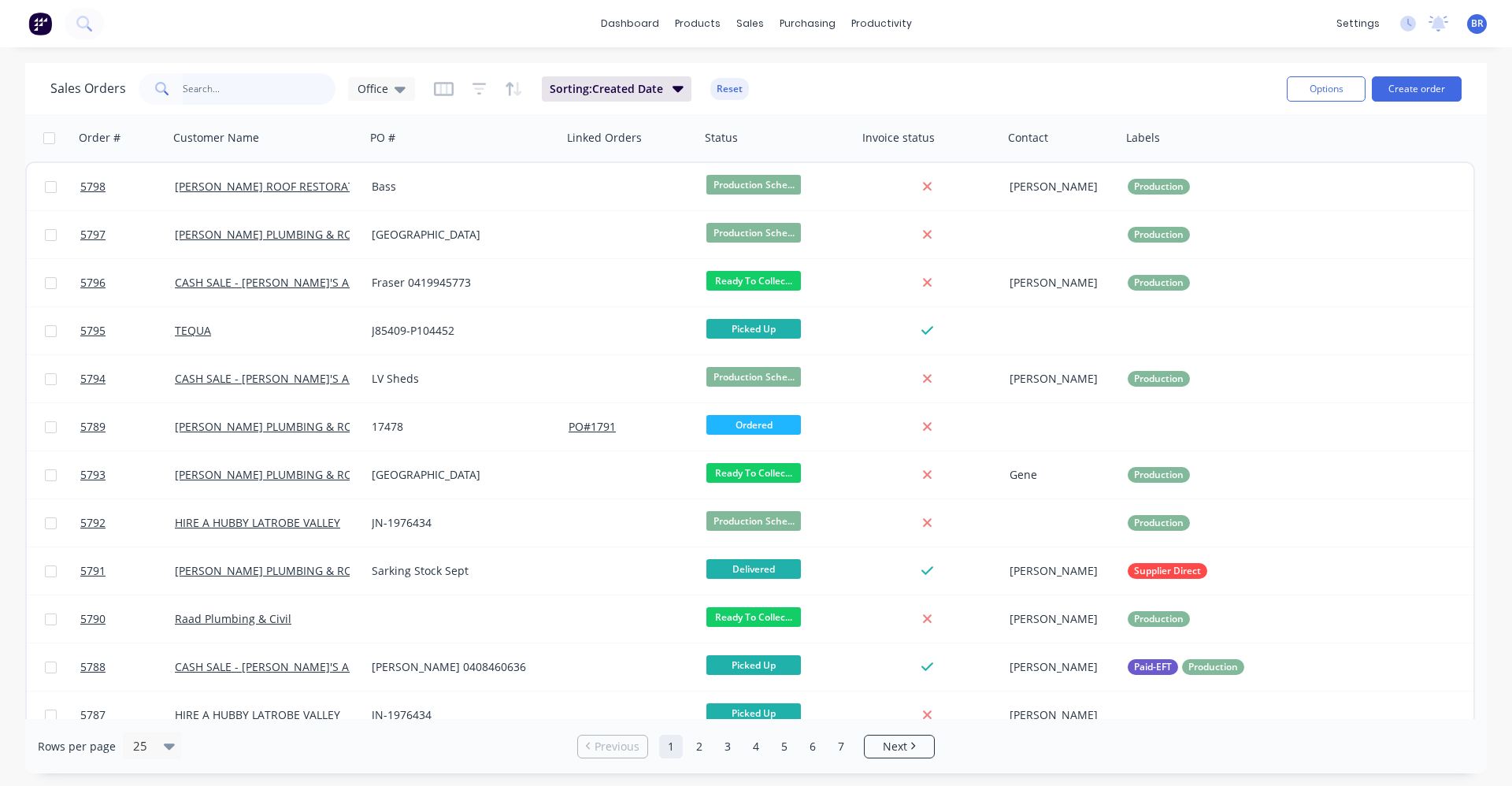
click at [242, 88] on input "text" at bounding box center [259, 89] width 153 height 32
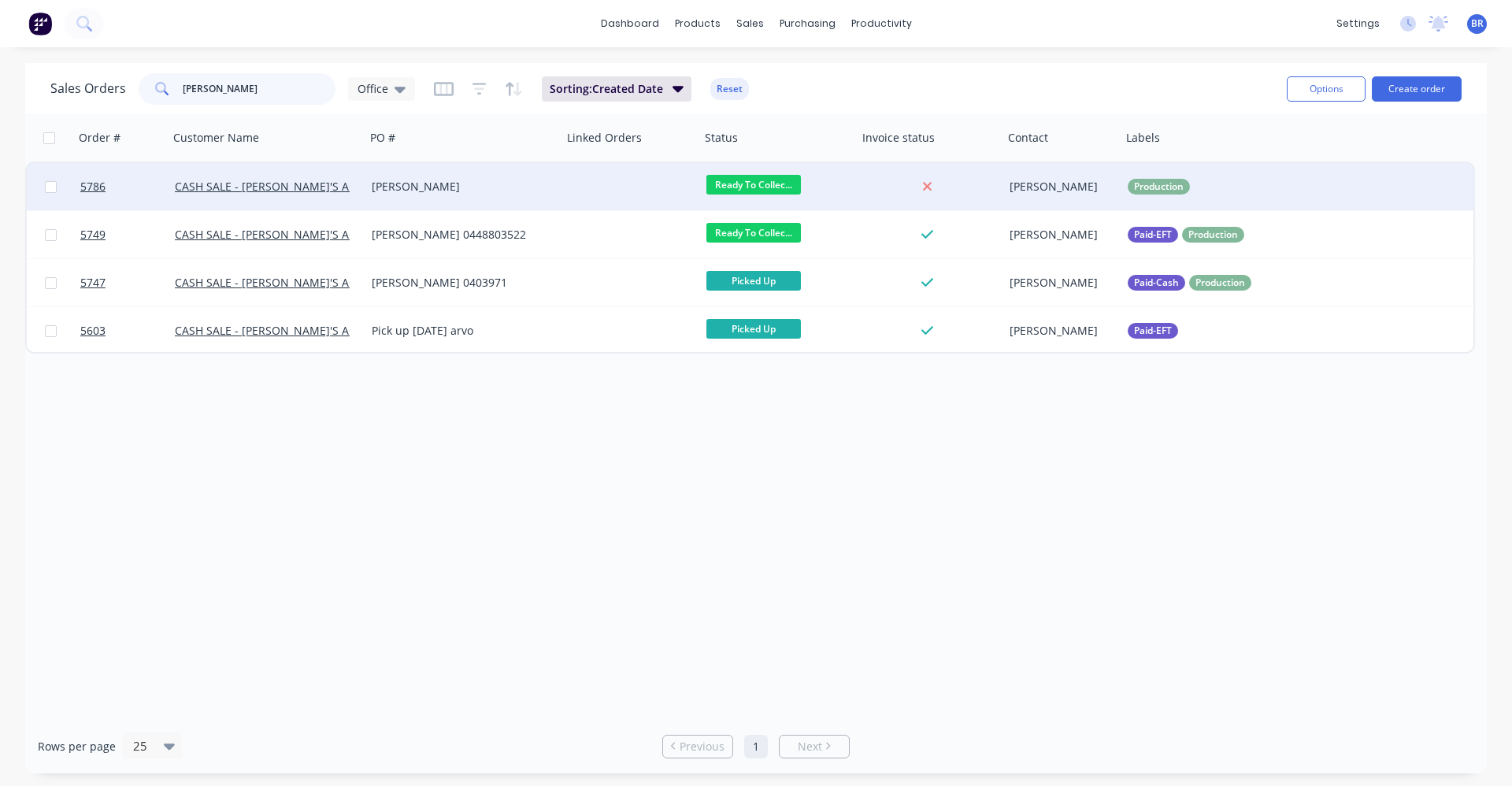
type input "paul"
click at [486, 182] on div "Paul D" at bounding box center [459, 187] width 175 height 16
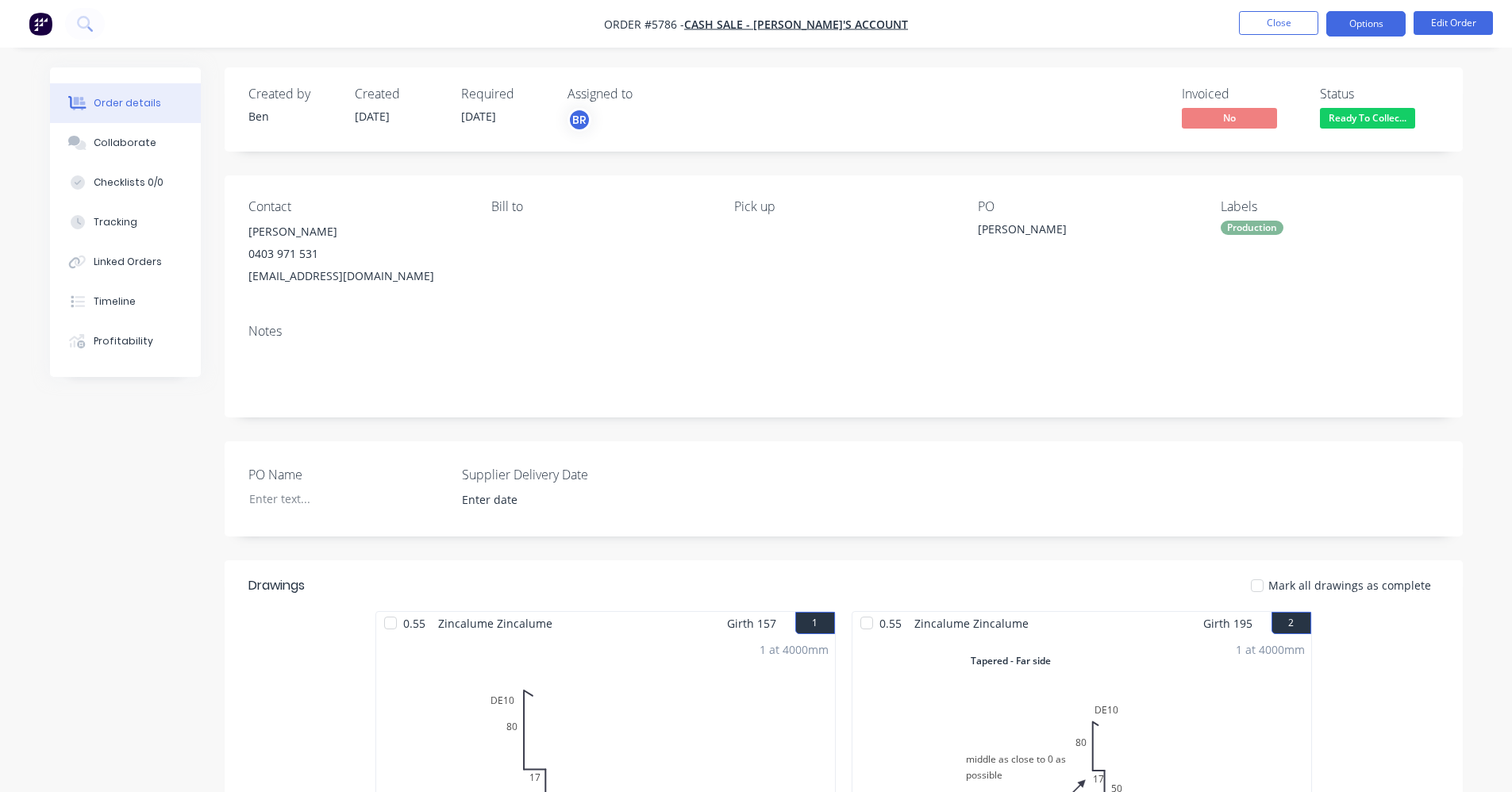
click at [1353, 27] on button "Options" at bounding box center [1366, 24] width 79 height 26
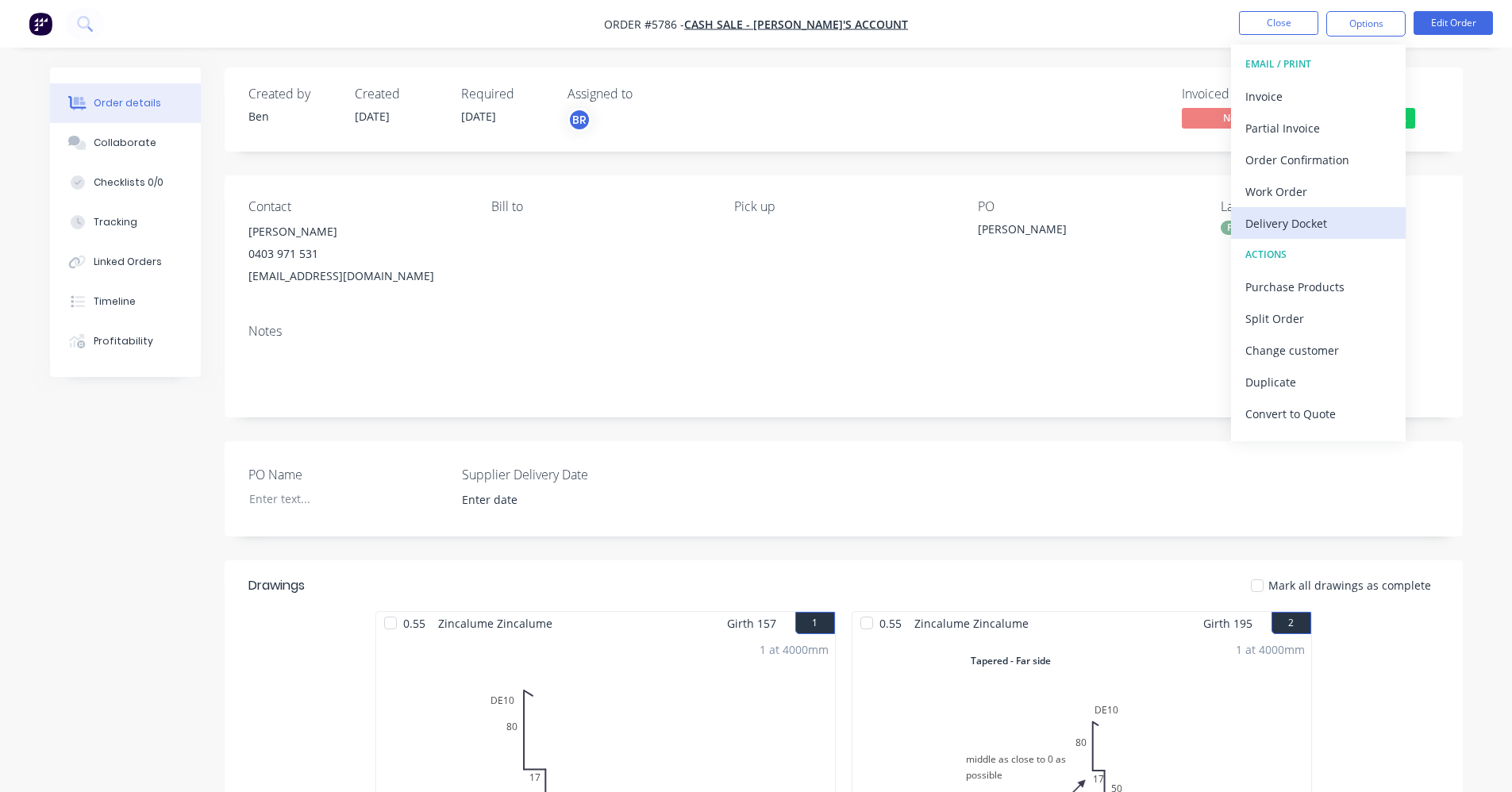
click at [1290, 220] on div "Delivery Docket" at bounding box center [1318, 223] width 146 height 23
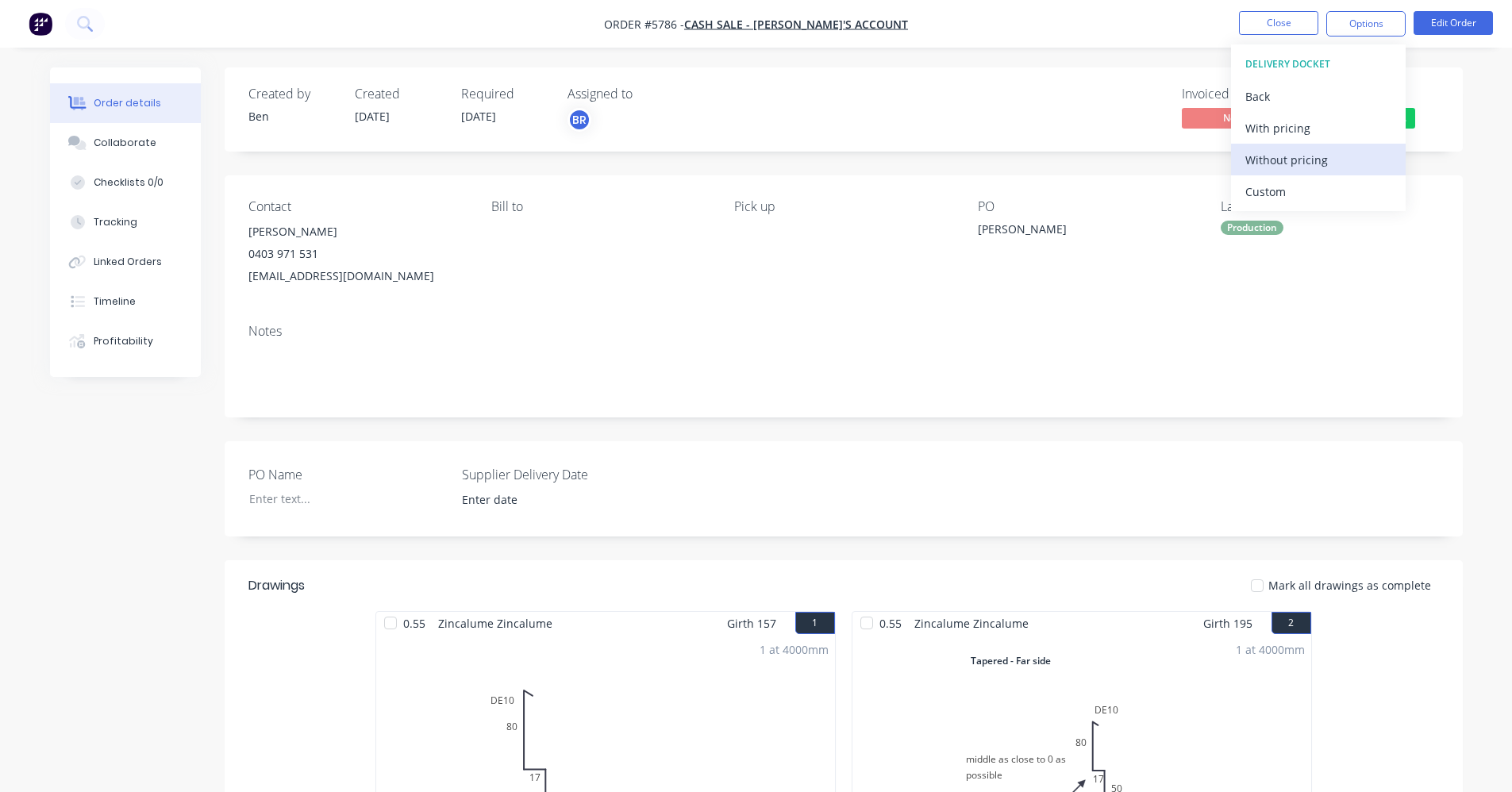
click at [1282, 159] on div "Without pricing" at bounding box center [1318, 160] width 146 height 23
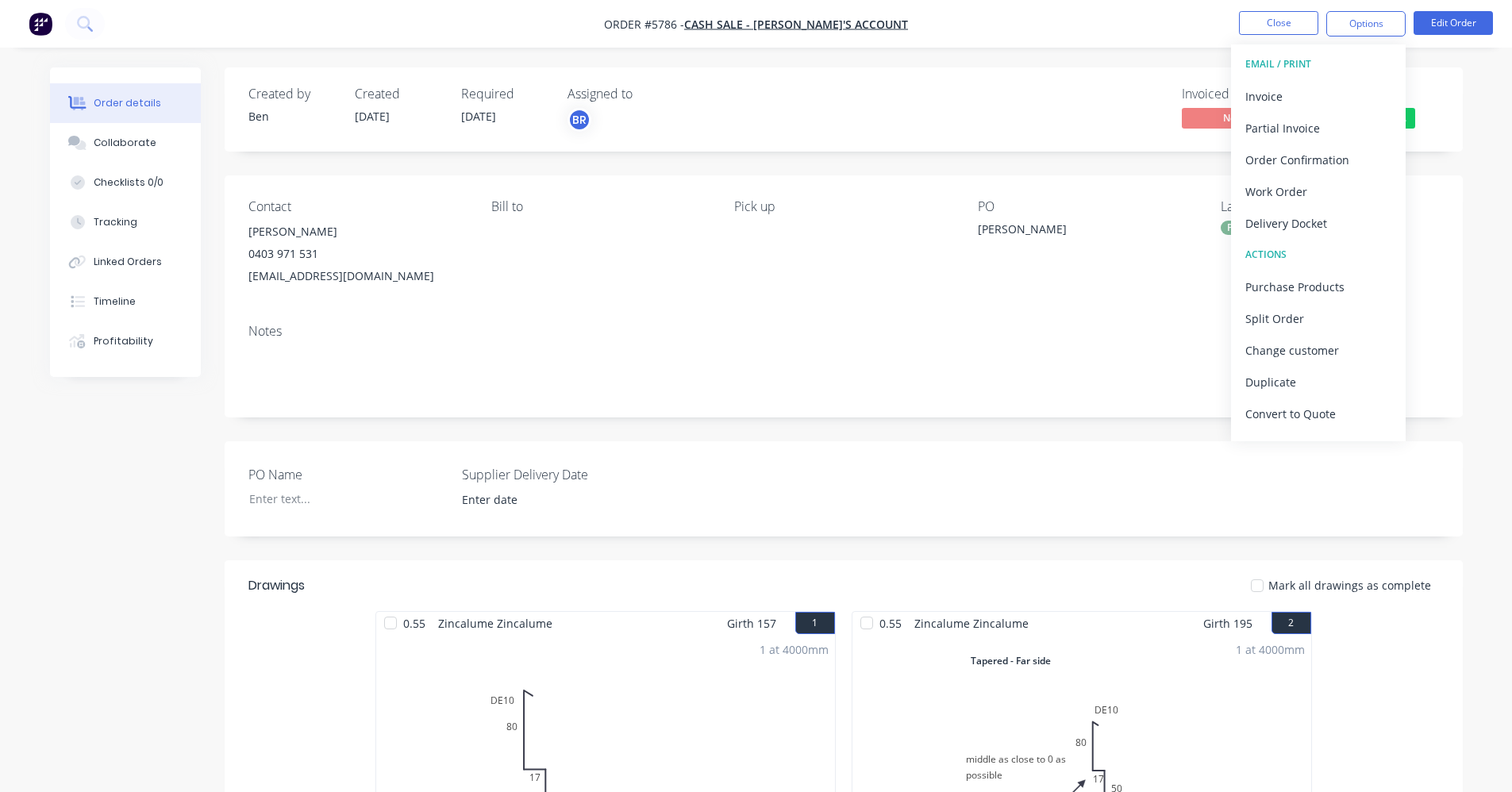
click at [874, 504] on div "PO Name Supplier Delivery Date" at bounding box center [843, 489] width 1238 height 95
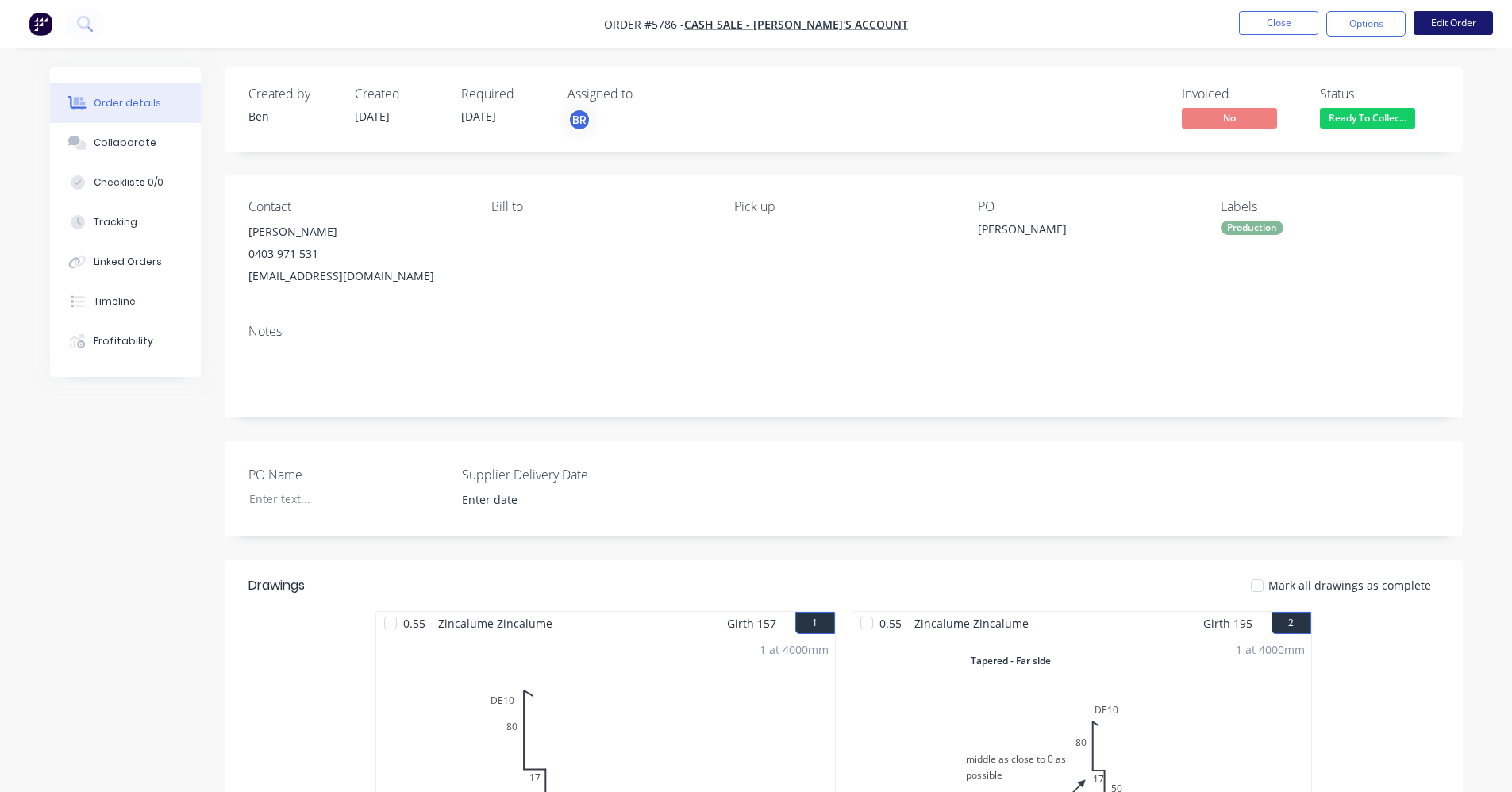
click at [1467, 24] on button "Edit Order" at bounding box center [1454, 23] width 79 height 24
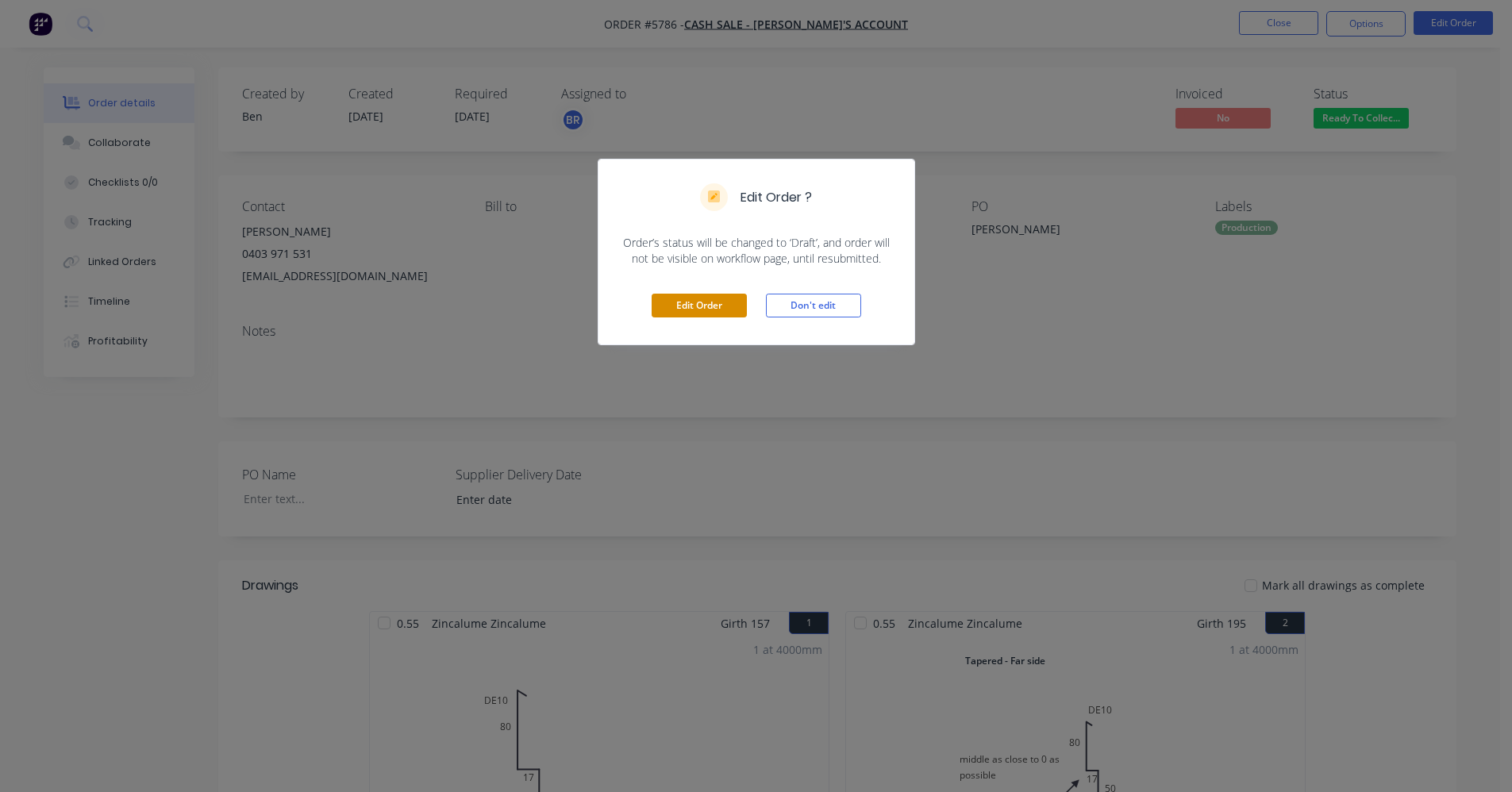
click at [698, 305] on button "Edit Order" at bounding box center [699, 305] width 95 height 24
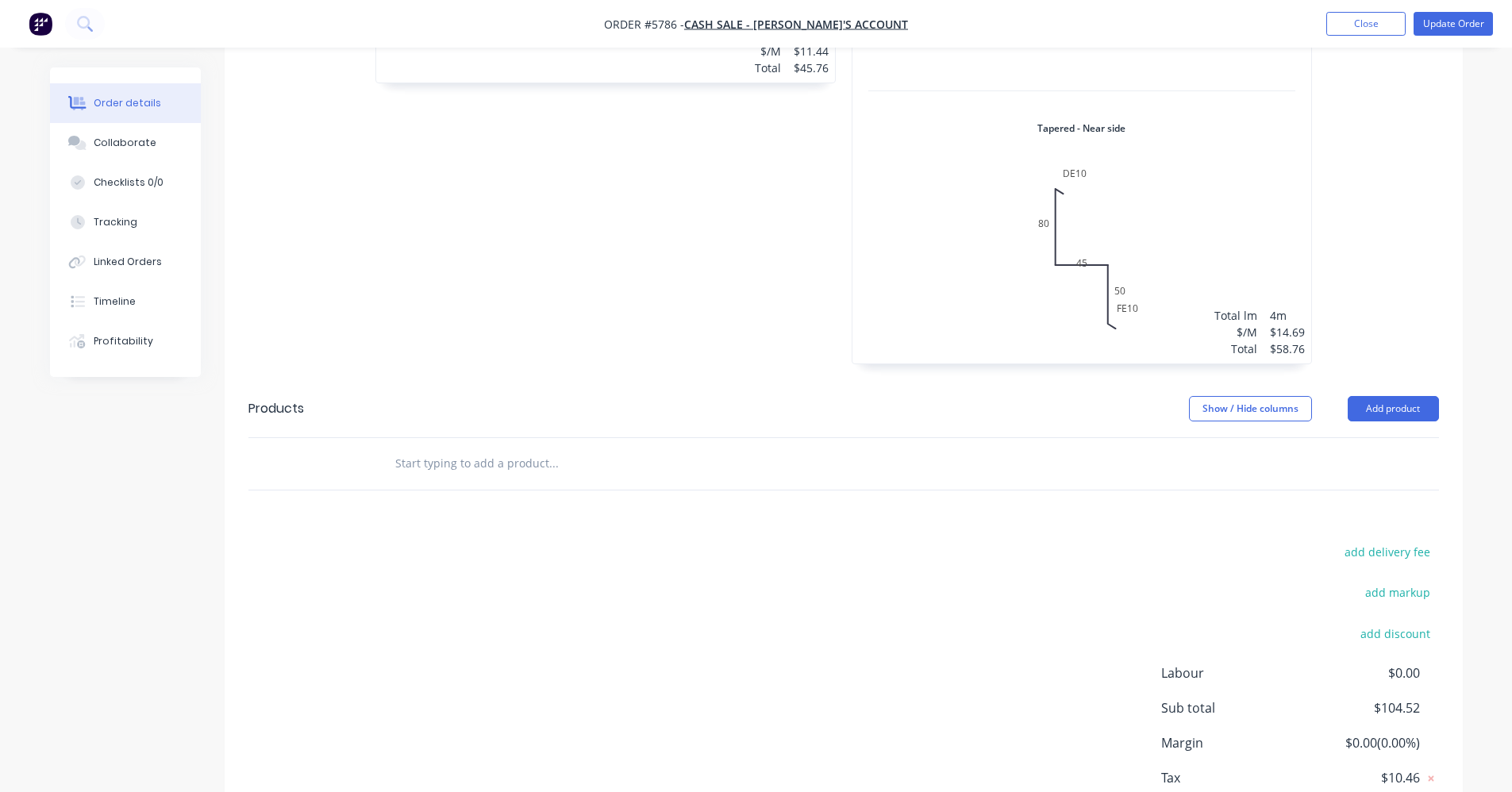
scroll to position [873, 0]
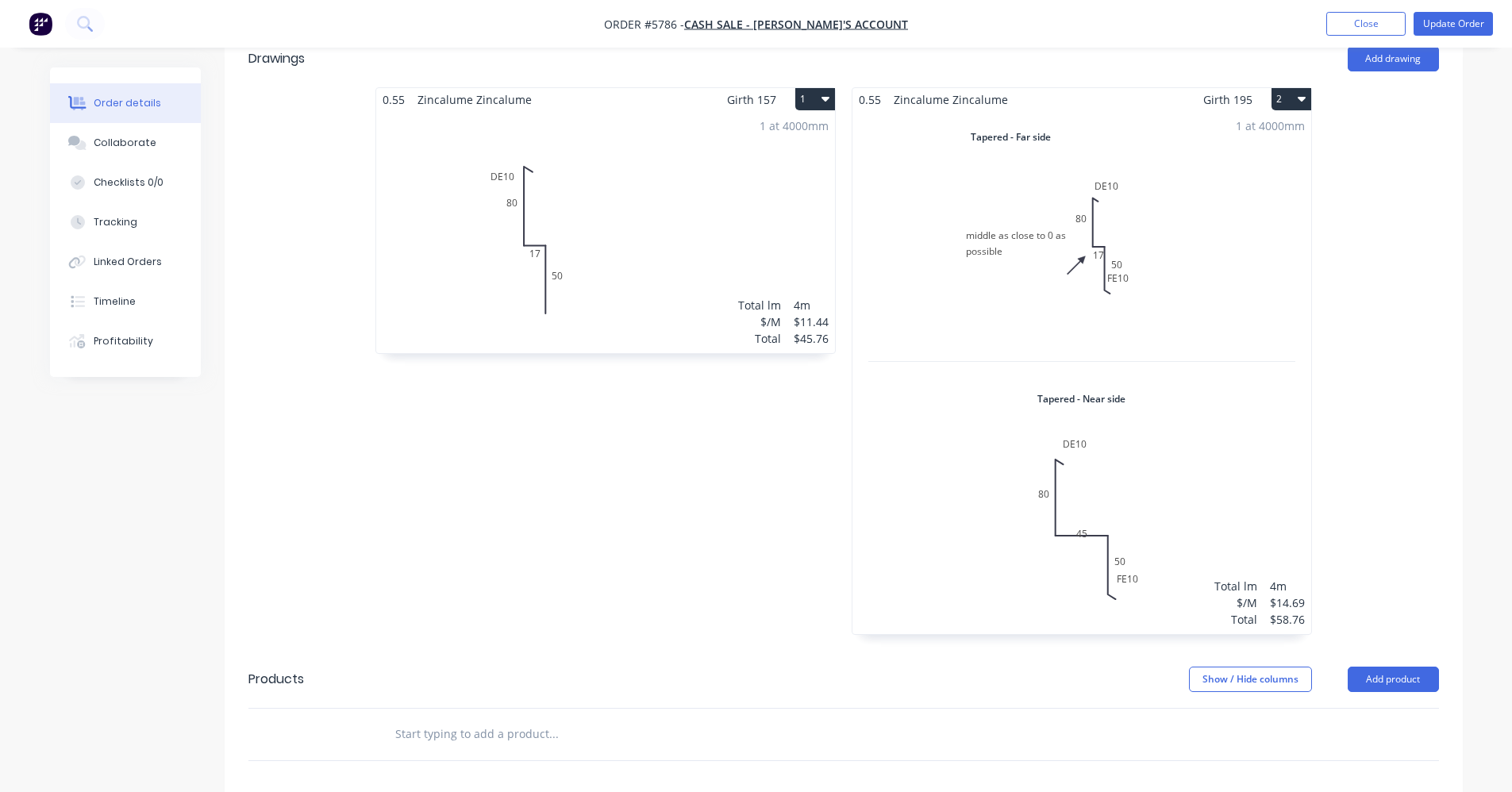
click at [684, 212] on div "1 at 4000mm Total lm $/M Total 4m $11.44 $45.76" at bounding box center [605, 232] width 458 height 242
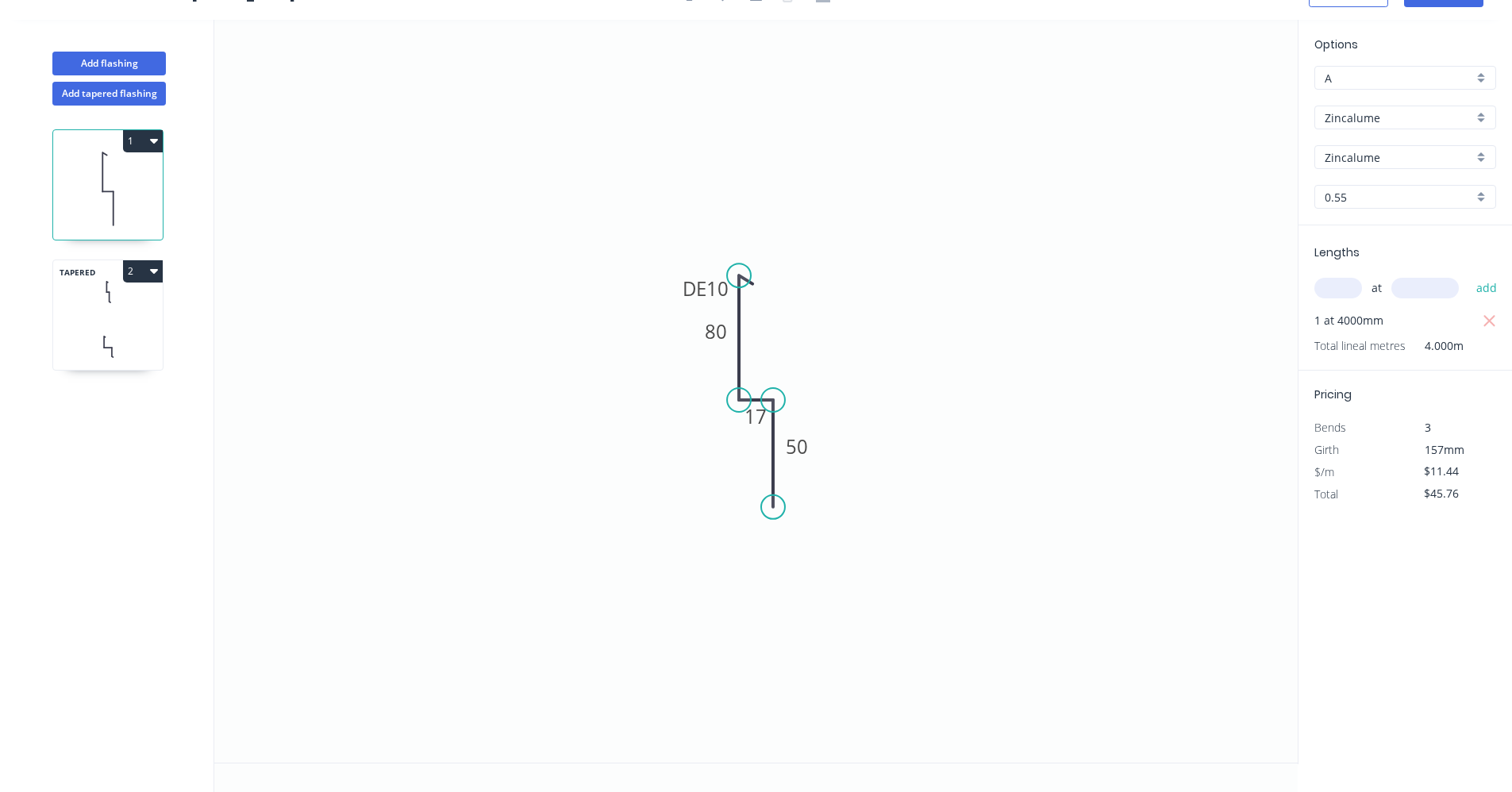
click at [1470, 78] on input "A" at bounding box center [1399, 78] width 148 height 17
click at [1369, 132] on div "B" at bounding box center [1405, 135] width 180 height 27
type input "B"
type input "$9.88"
type input "$39.52"
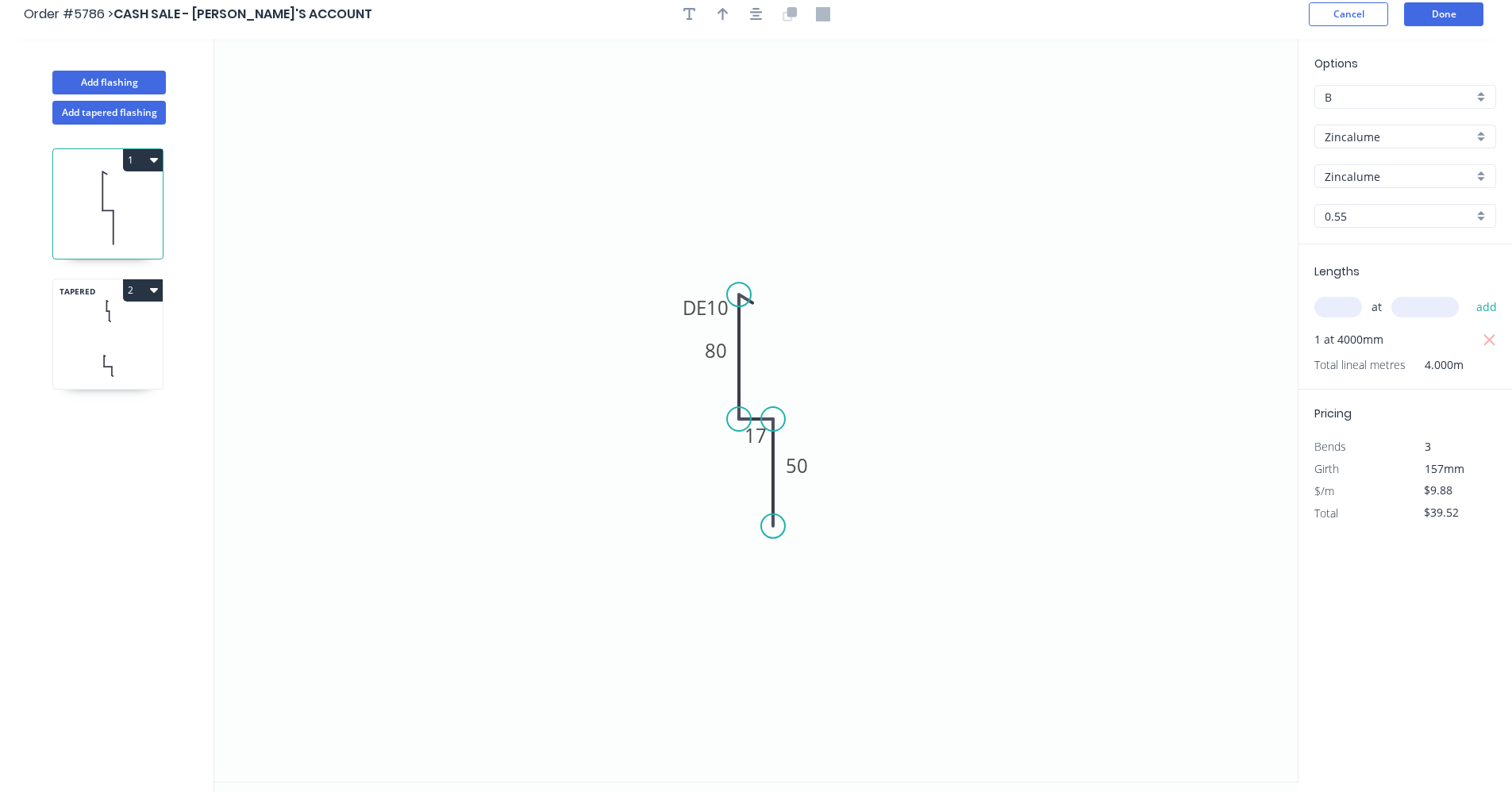
scroll to position [0, 0]
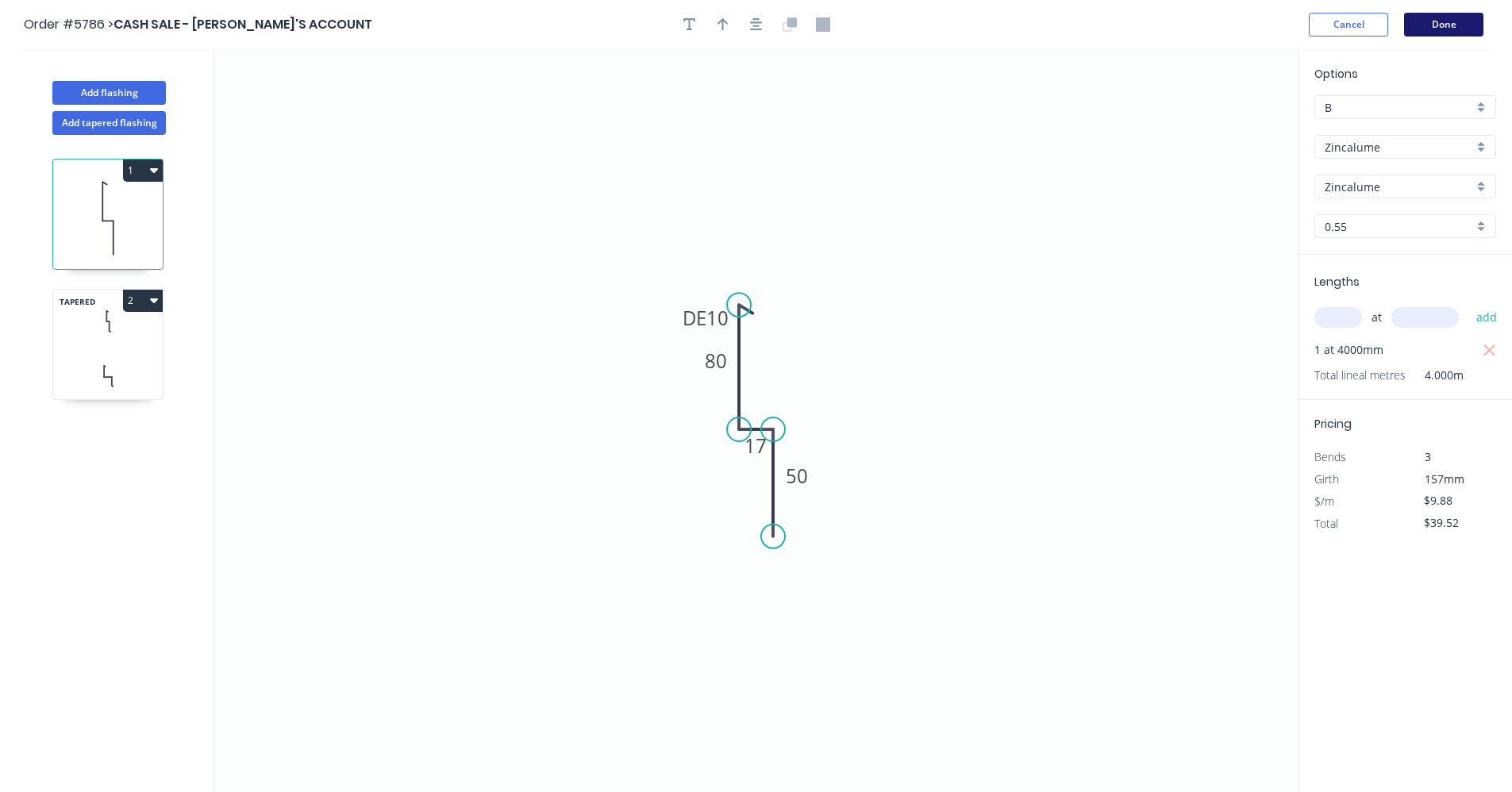
click at [1434, 28] on button "Done" at bounding box center [1444, 24] width 79 height 24
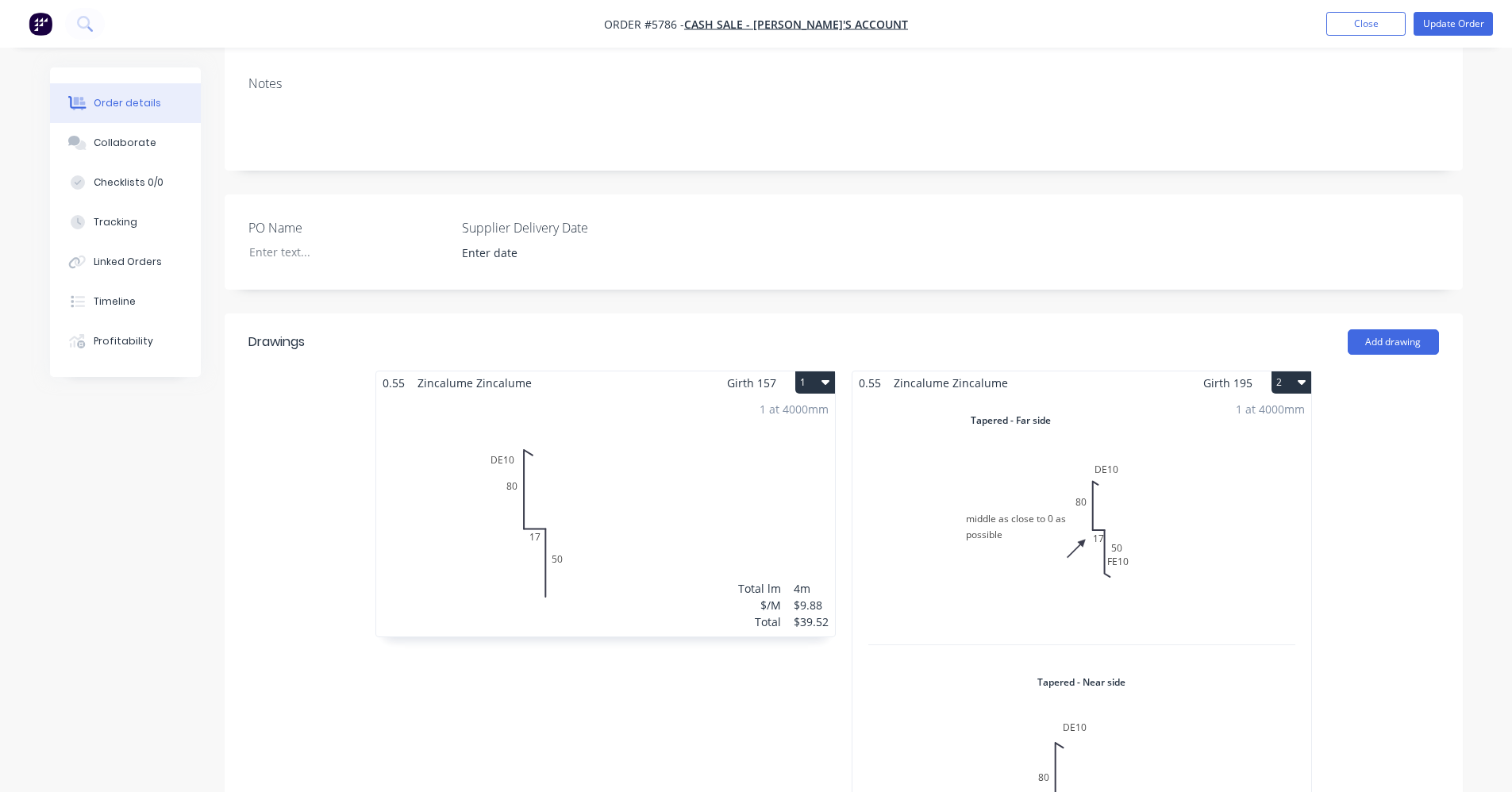
click at [1224, 449] on div "1 at 4000mm Total lm $/M Total 4m $14.69 $58.76" at bounding box center [1081, 656] width 458 height 523
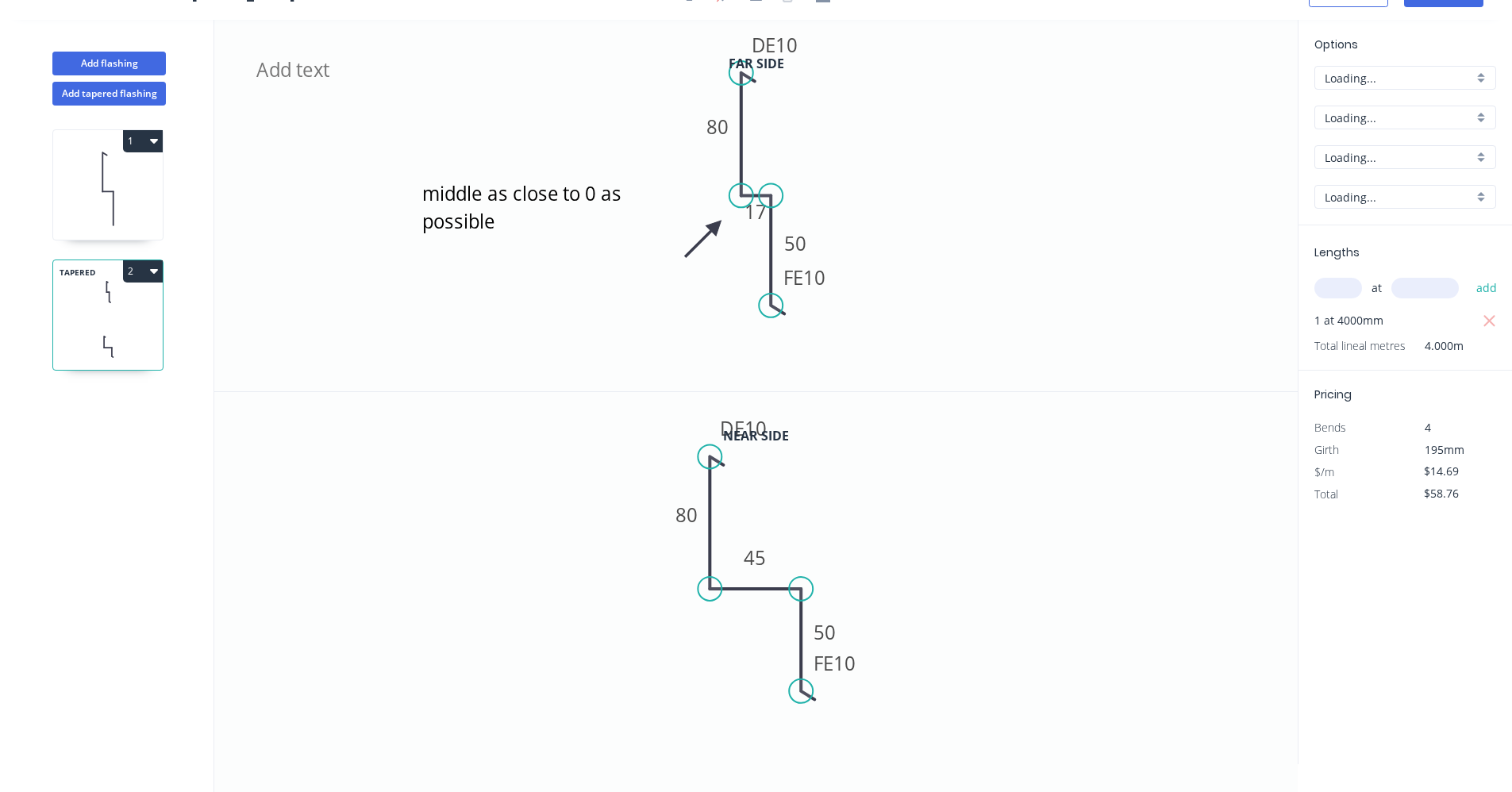
scroll to position [29, 0]
click at [1387, 74] on input "A" at bounding box center [1399, 78] width 148 height 17
drag, startPoint x: 1351, startPoint y: 156, endPoint x: 1200, endPoint y: 183, distance: 153.4
click at [1349, 156] on div "C" at bounding box center [1405, 163] width 180 height 27
type input "C"
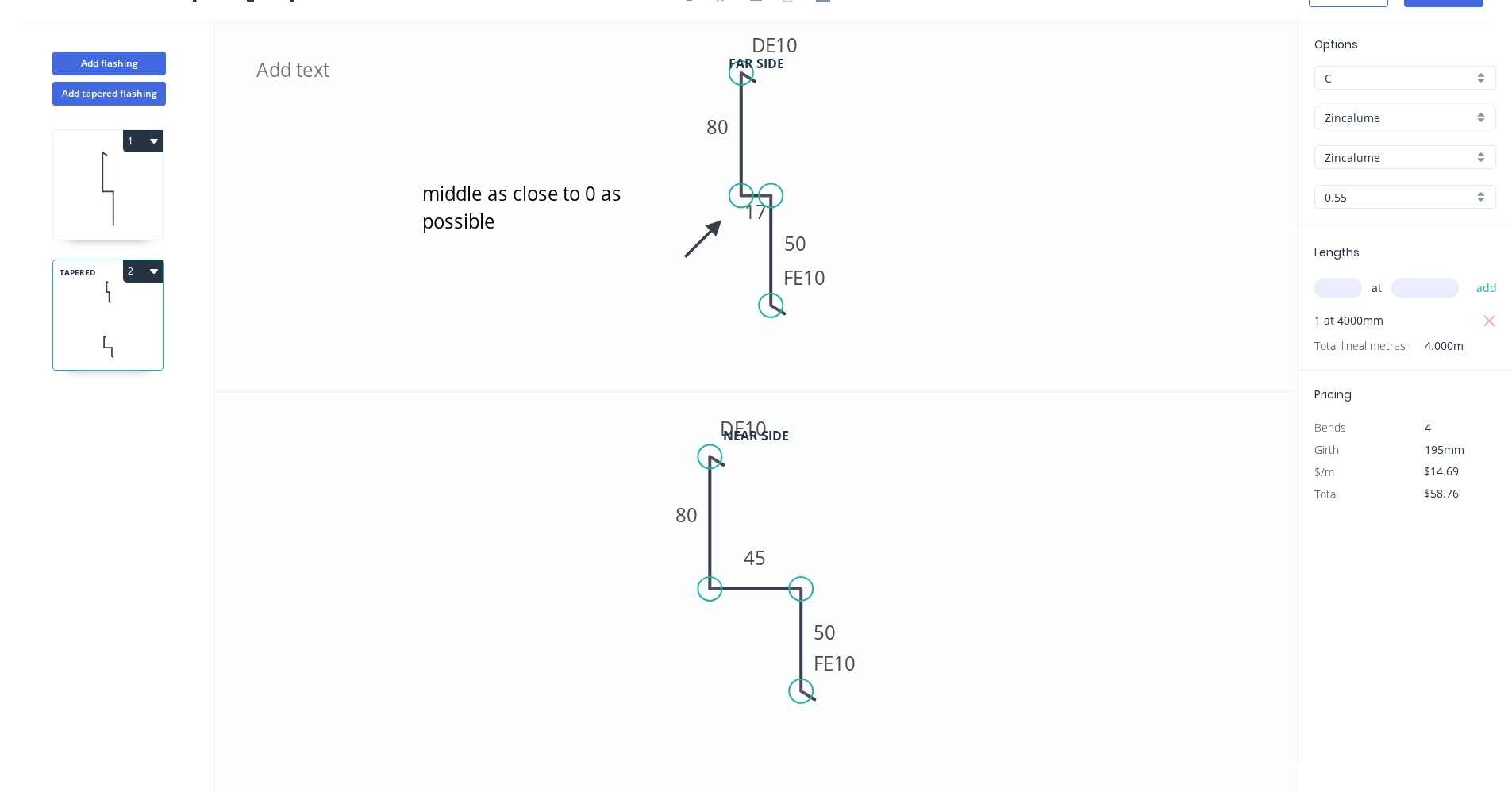
type input "$10.02"
type input "$40.08"
drag, startPoint x: 1097, startPoint y: 209, endPoint x: 1138, endPoint y: 192, distance: 44.4
click at [1115, 207] on icon "middle as close to 0 as possible DE 10 80 17 FE 10 50" at bounding box center [756, 205] width 1084 height 372
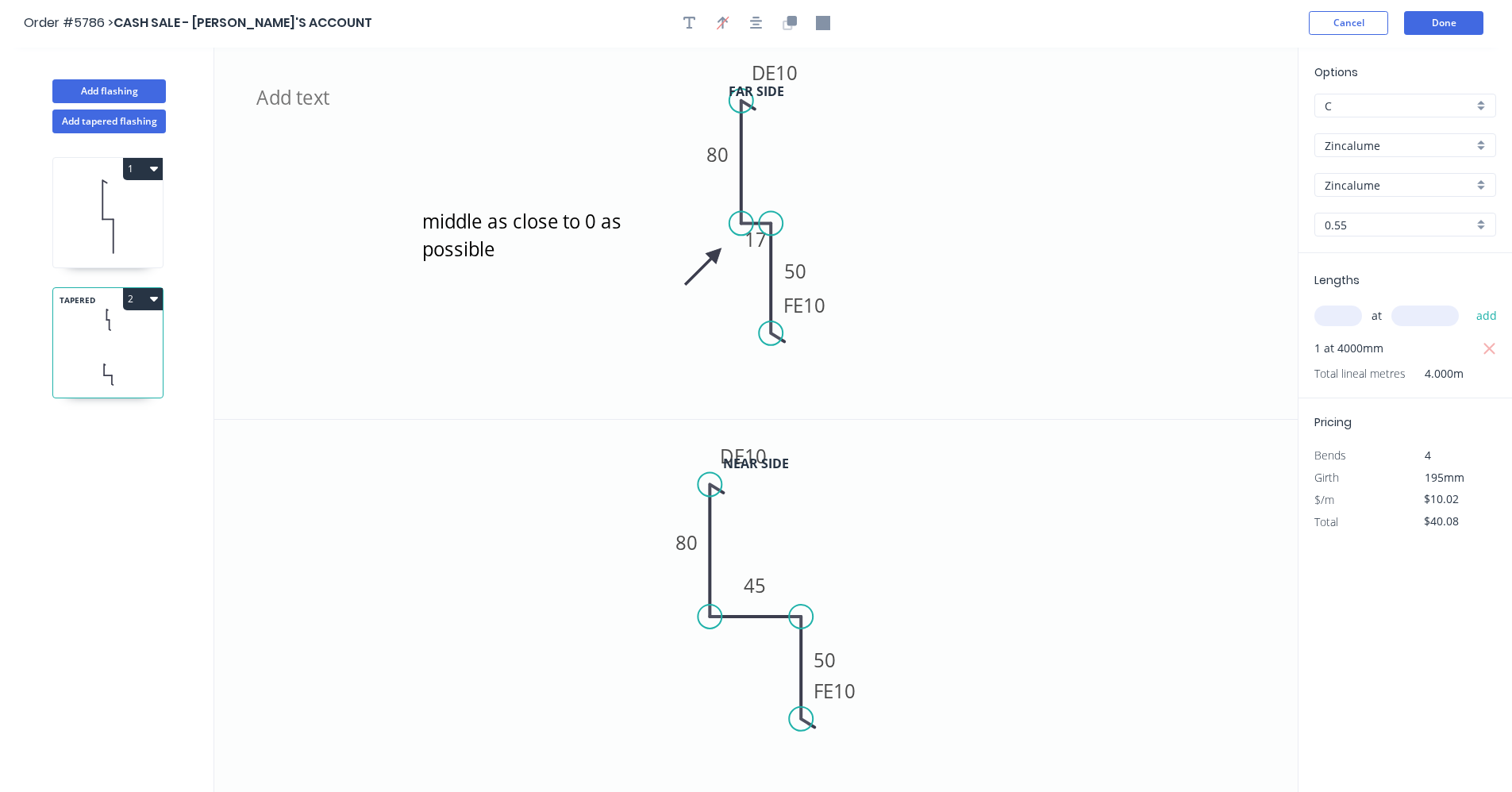
scroll to position [0, 0]
click at [1431, 19] on button "Done" at bounding box center [1444, 24] width 79 height 24
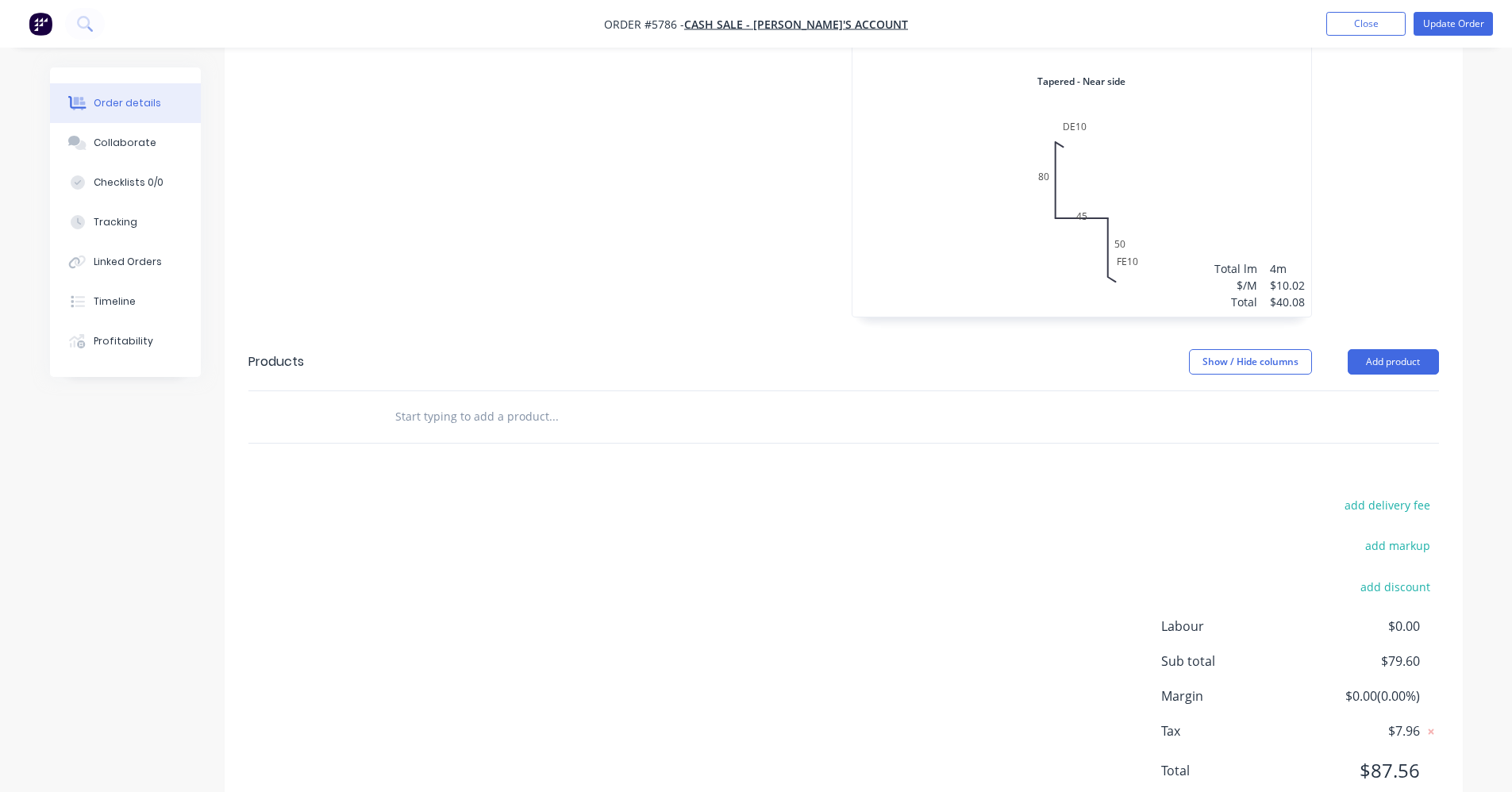
scroll to position [907, 0]
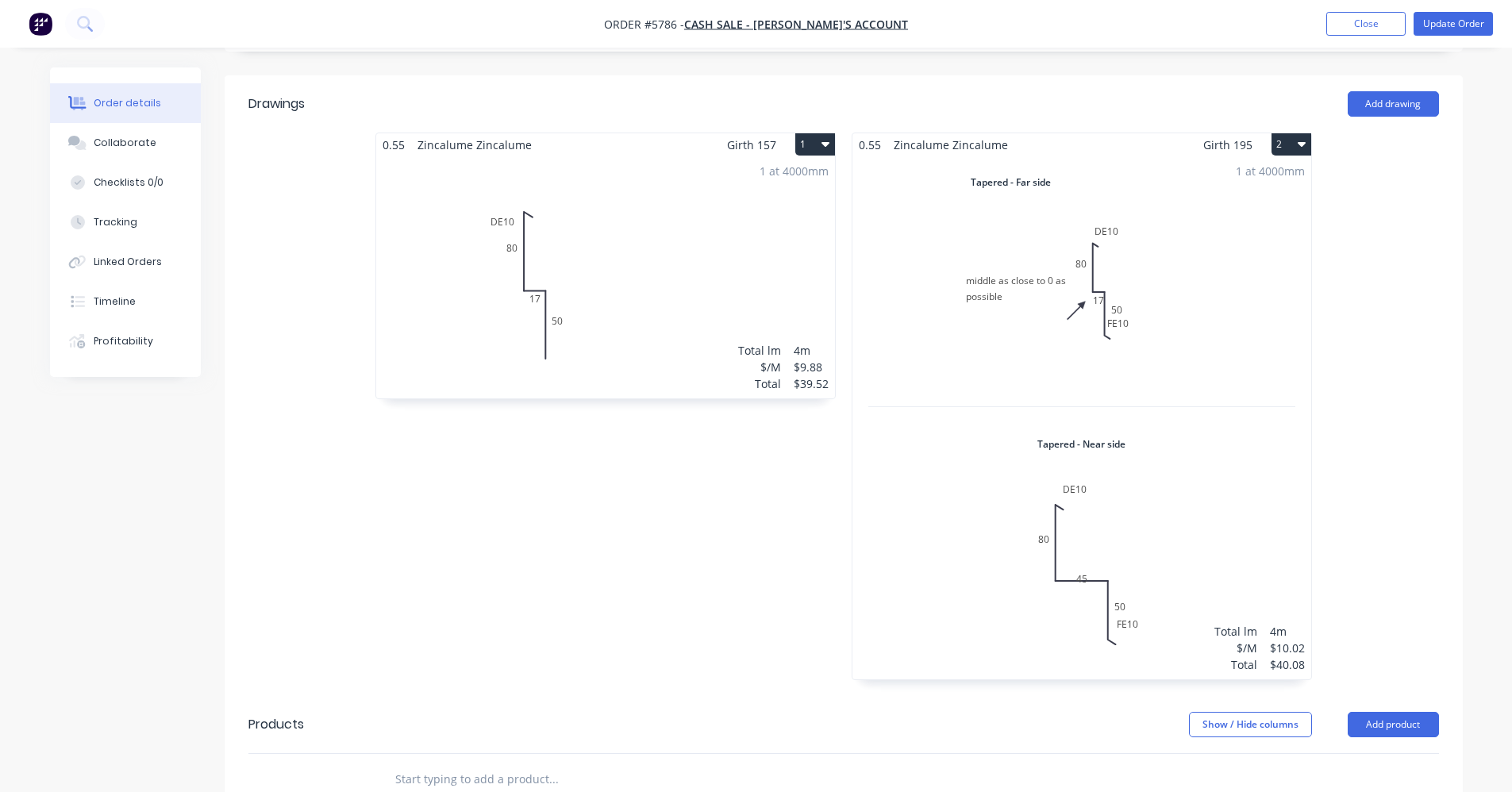
click at [1125, 358] on div "1 at 4000mm Total lm $/M Total 4m $10.02 $40.08" at bounding box center [1081, 418] width 458 height 523
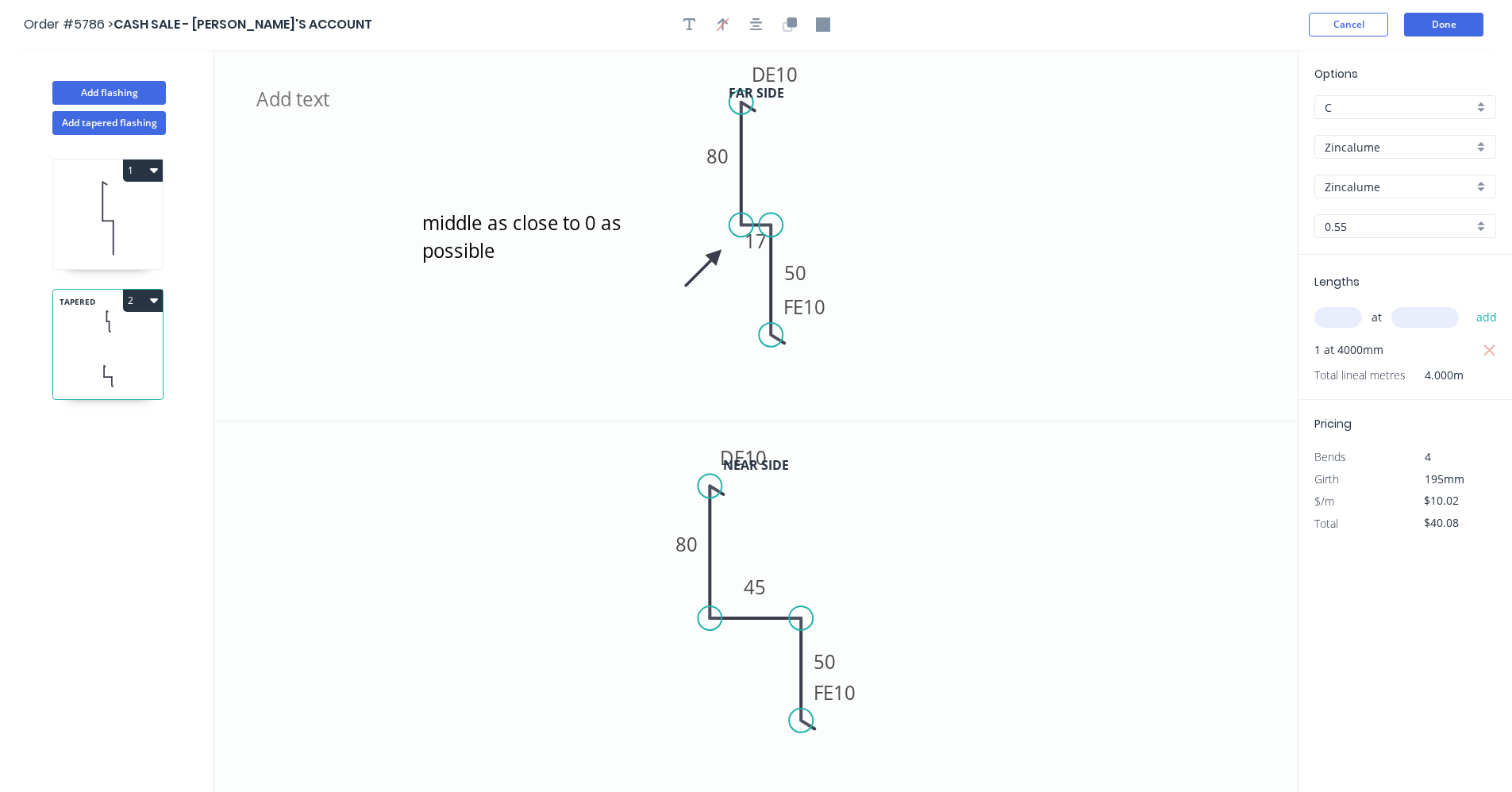
click at [1370, 108] on input "C" at bounding box center [1399, 107] width 148 height 17
click at [1349, 162] on div "B" at bounding box center [1405, 165] width 180 height 27
type input "B"
type input "$12.78"
type input "$51.12"
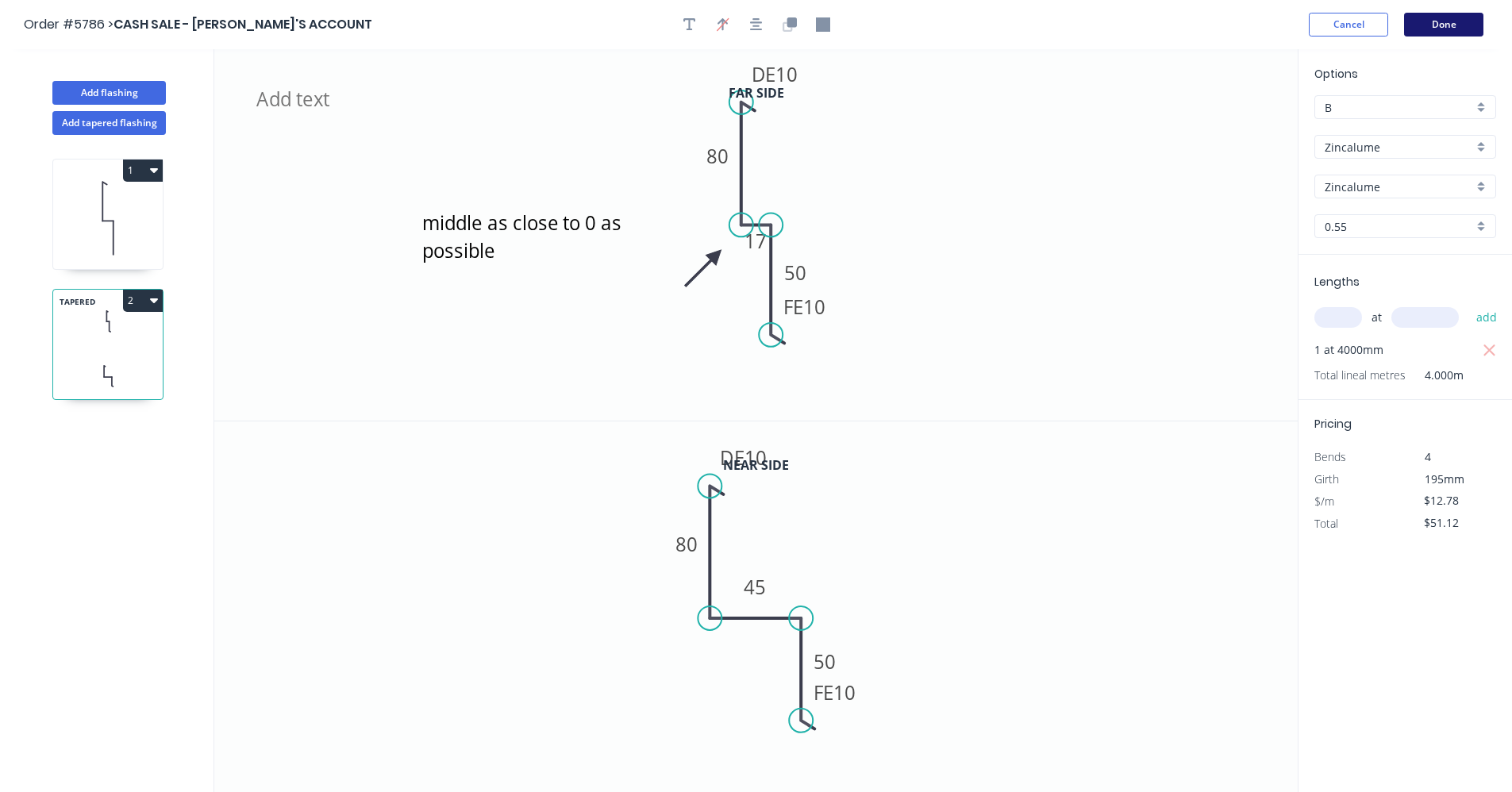
click at [1446, 23] on button "Done" at bounding box center [1444, 24] width 79 height 24
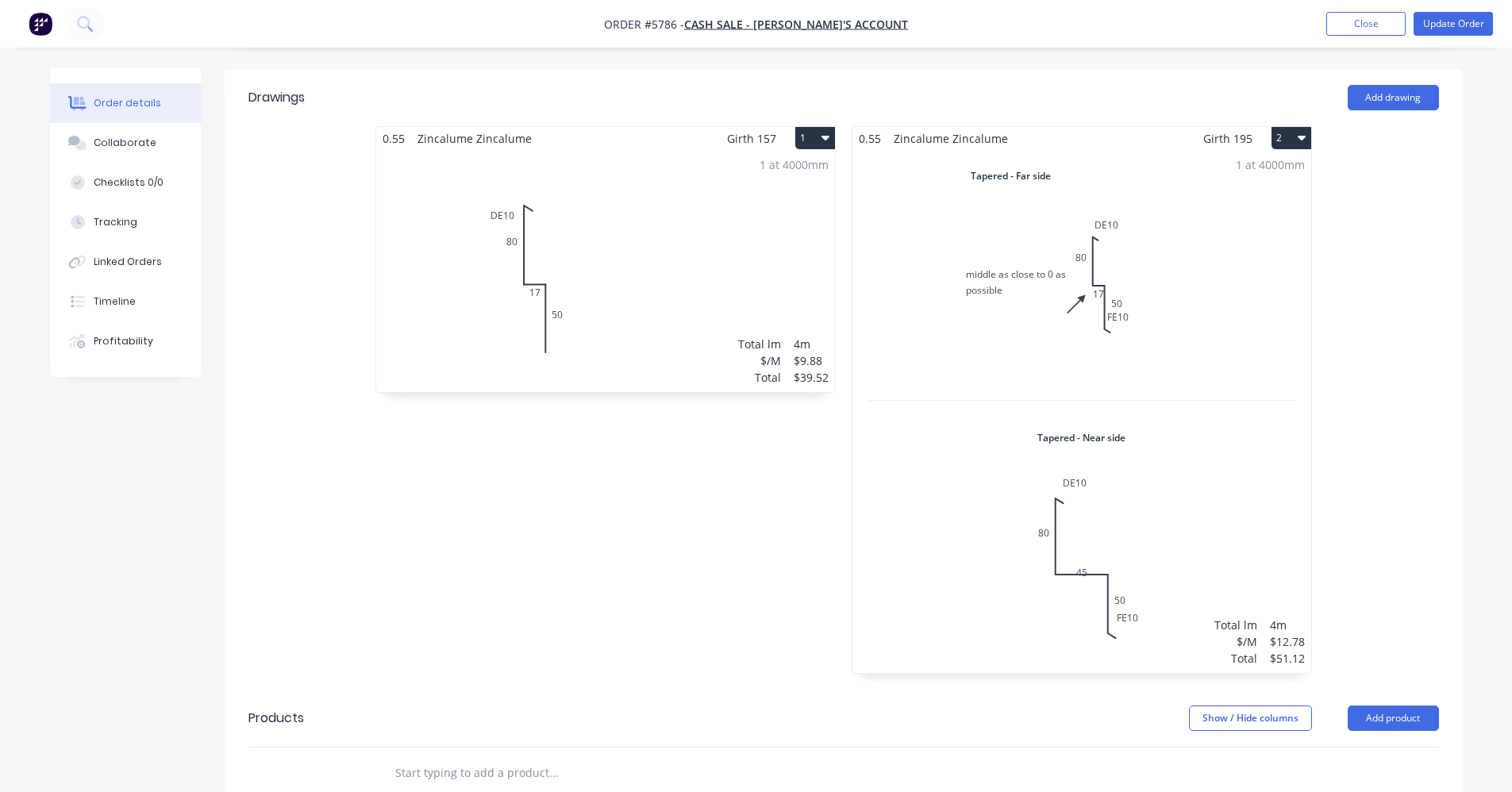
scroll to position [510, 0]
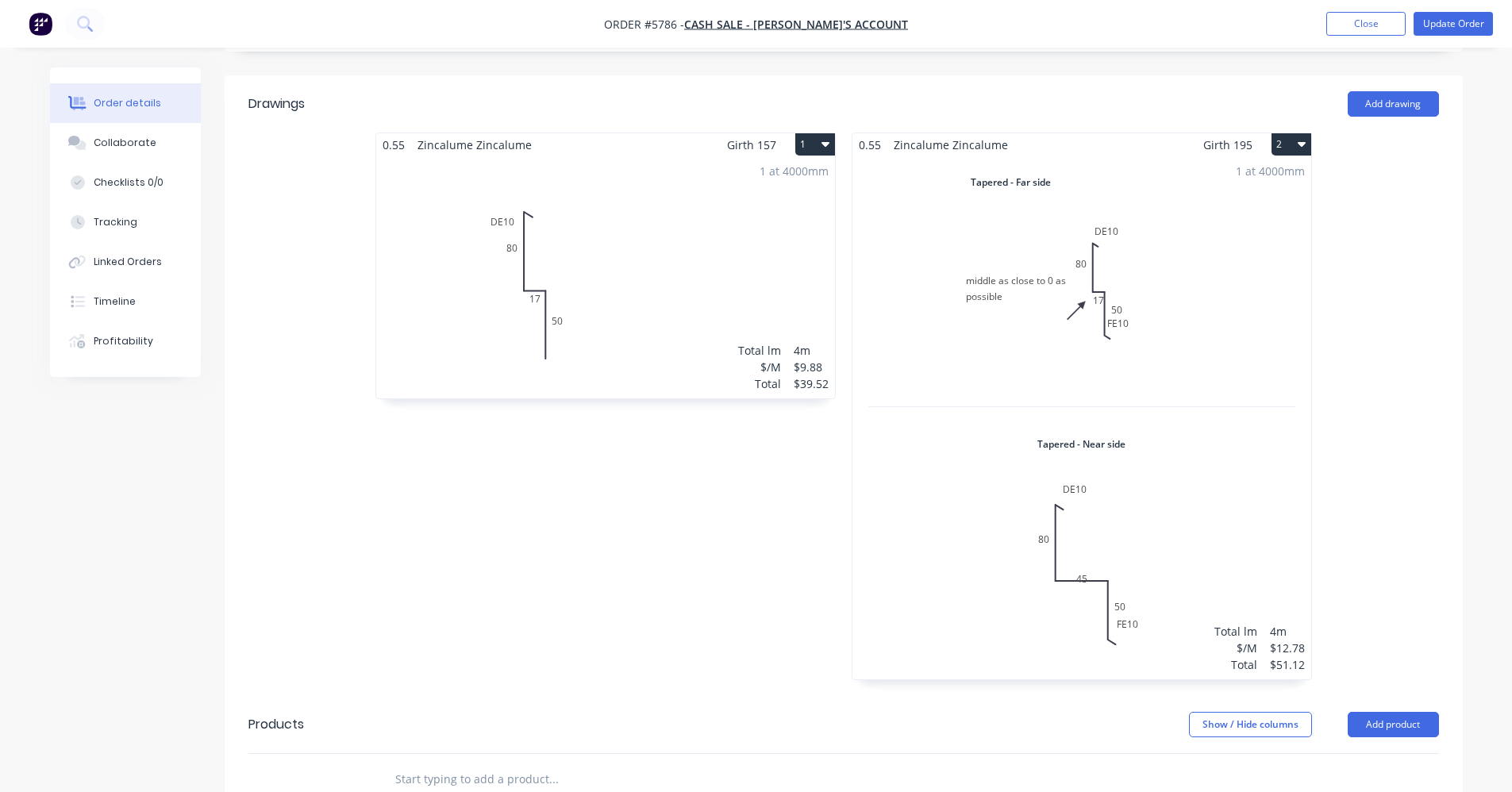
click at [783, 258] on div "1 at 4000mm Total lm $/M Total 4m $9.88 $39.52" at bounding box center [605, 277] width 458 height 242
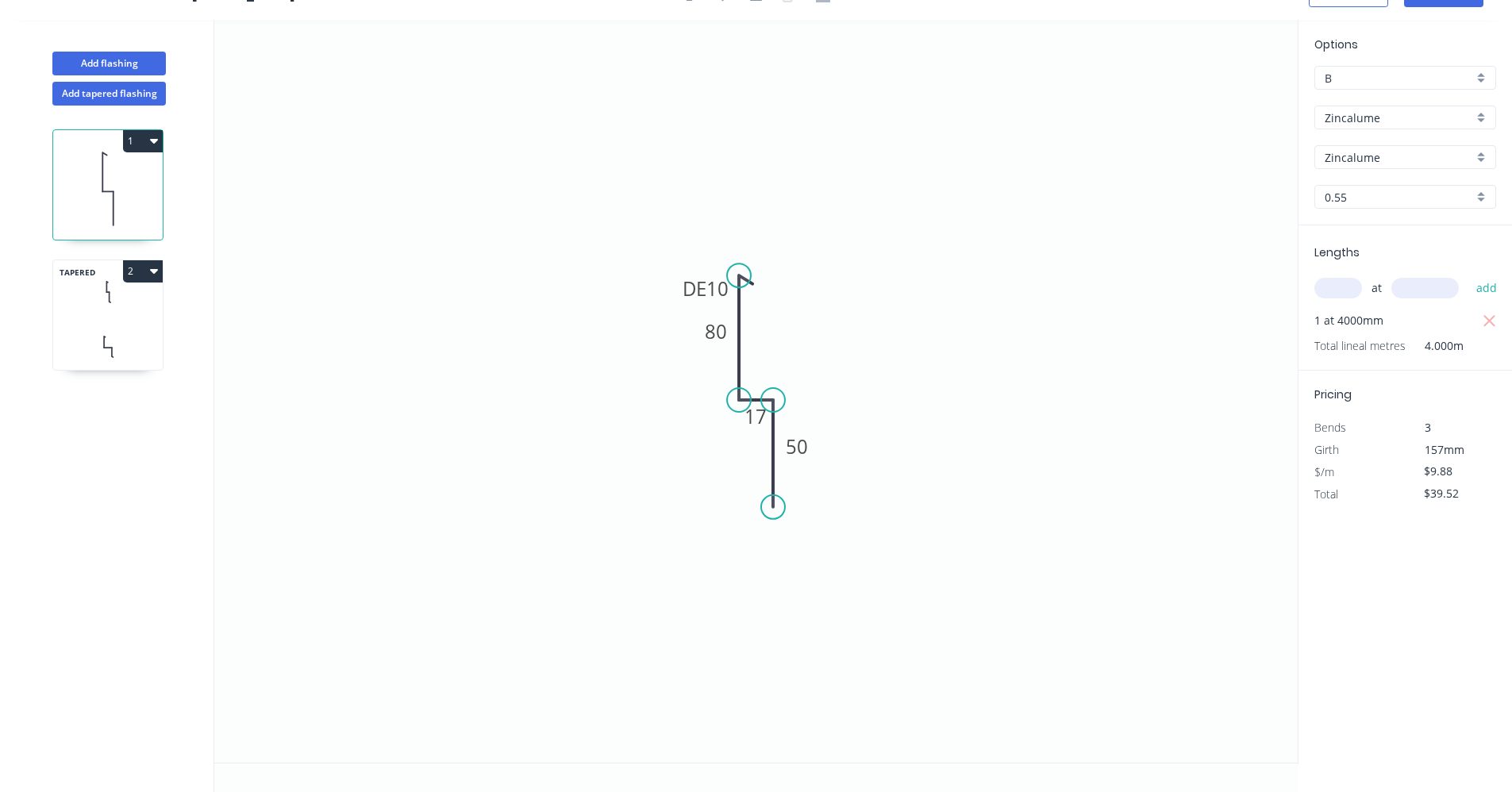
scroll to position [29, 0]
click at [1450, 494] on input "$39.52" at bounding box center [1450, 493] width 54 height 22
type input "$39.82"
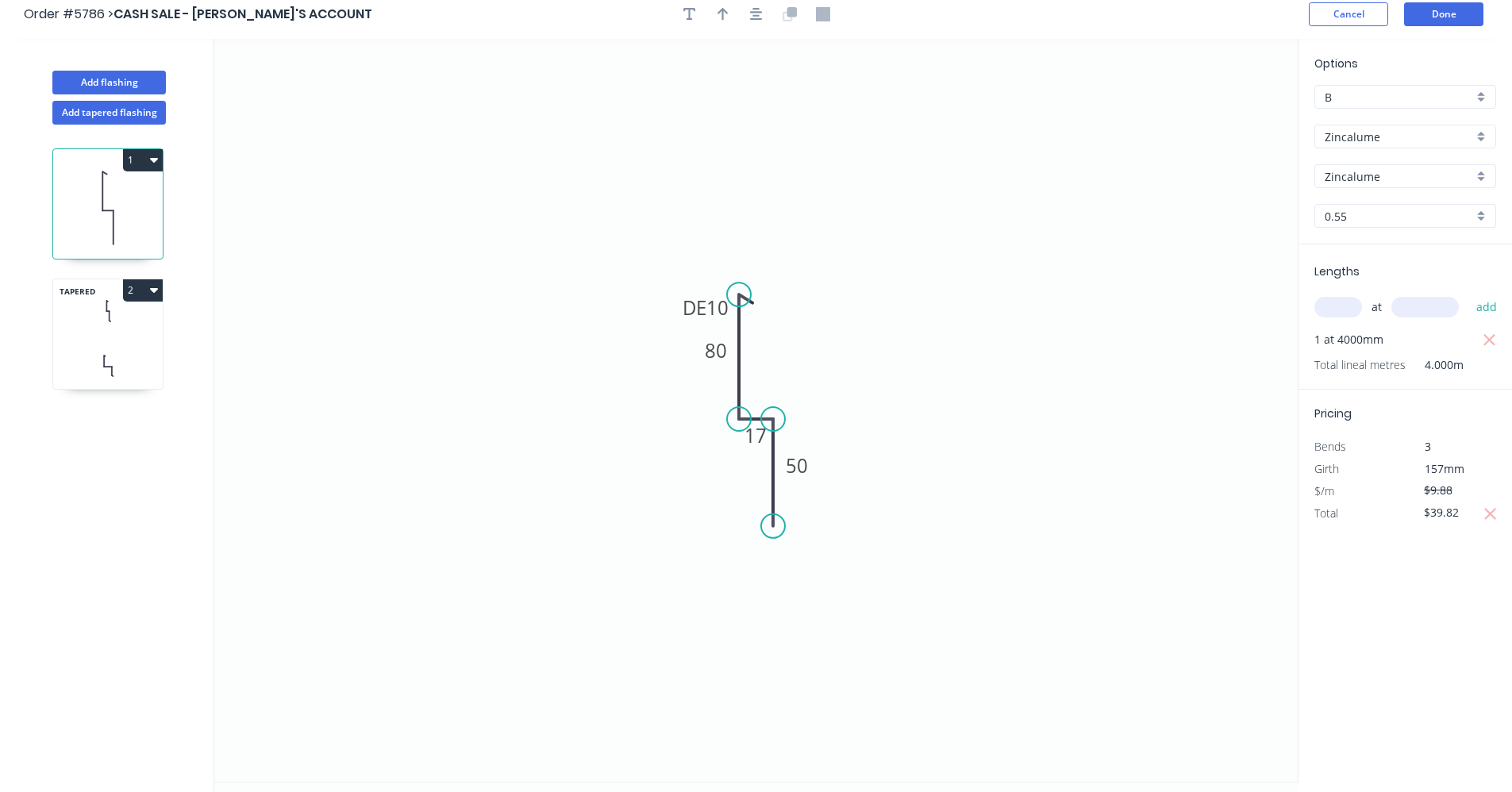
scroll to position [0, 0]
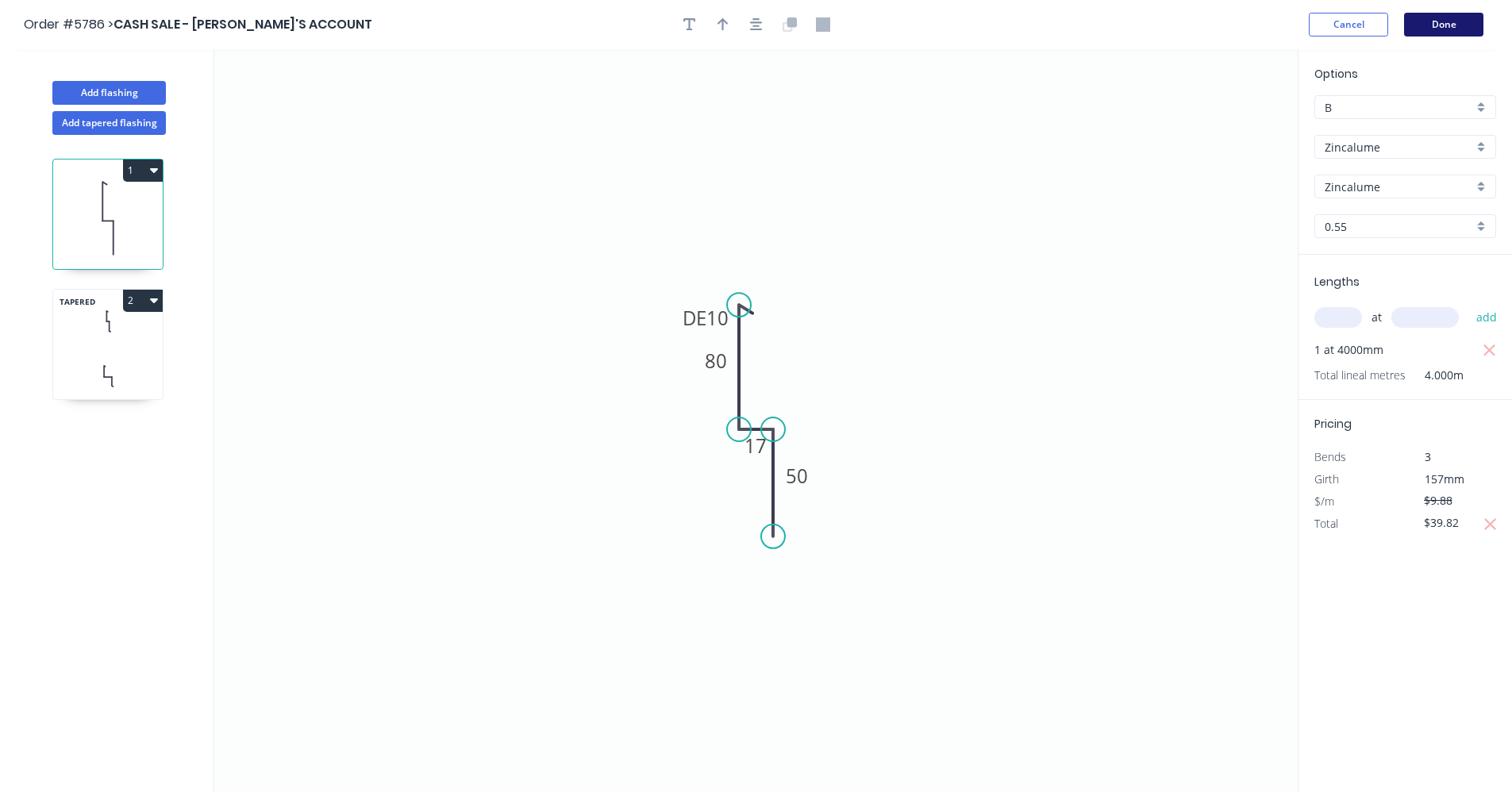
click at [1428, 27] on button "Done" at bounding box center [1444, 24] width 79 height 24
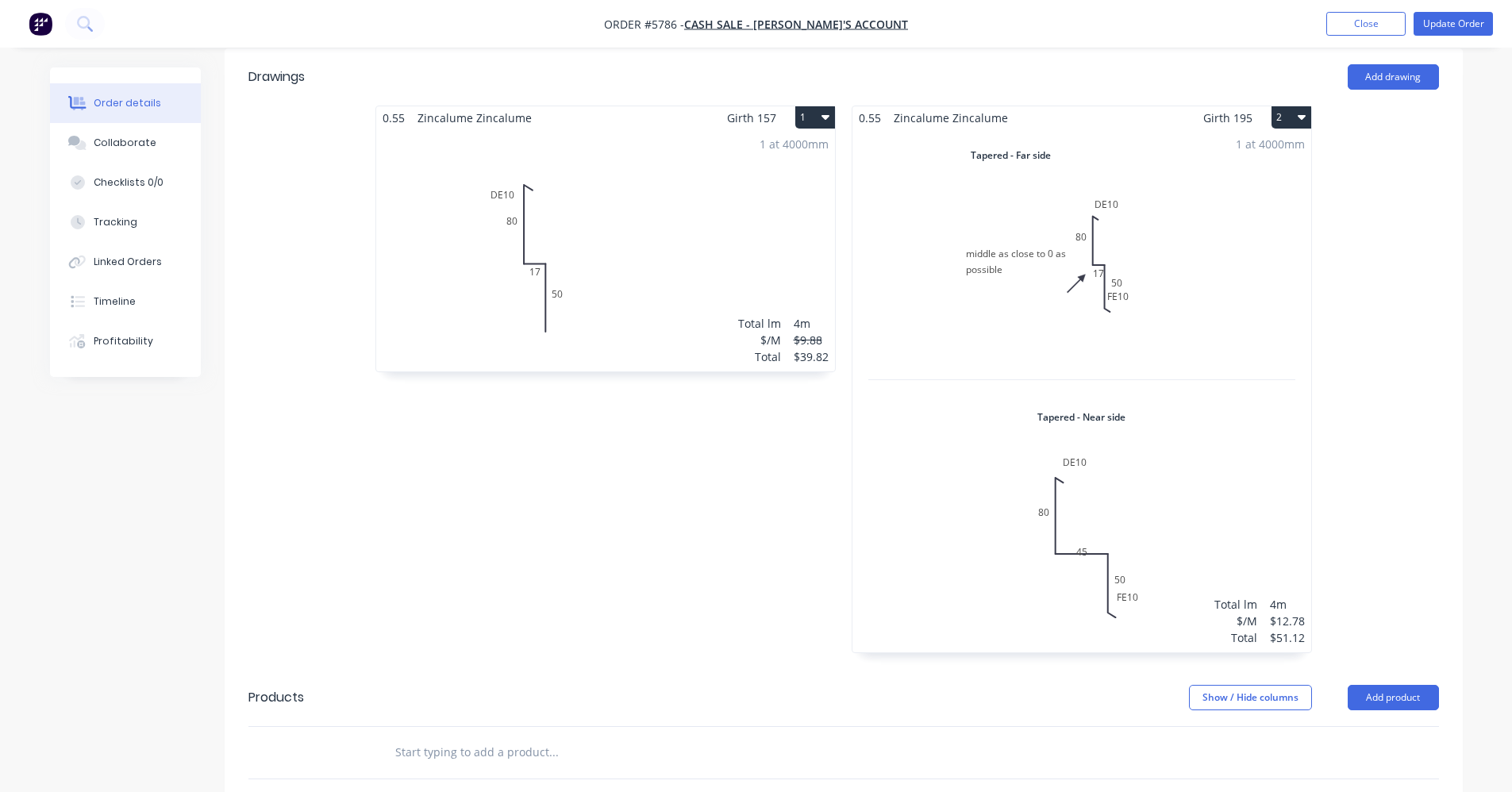
scroll to position [510, 0]
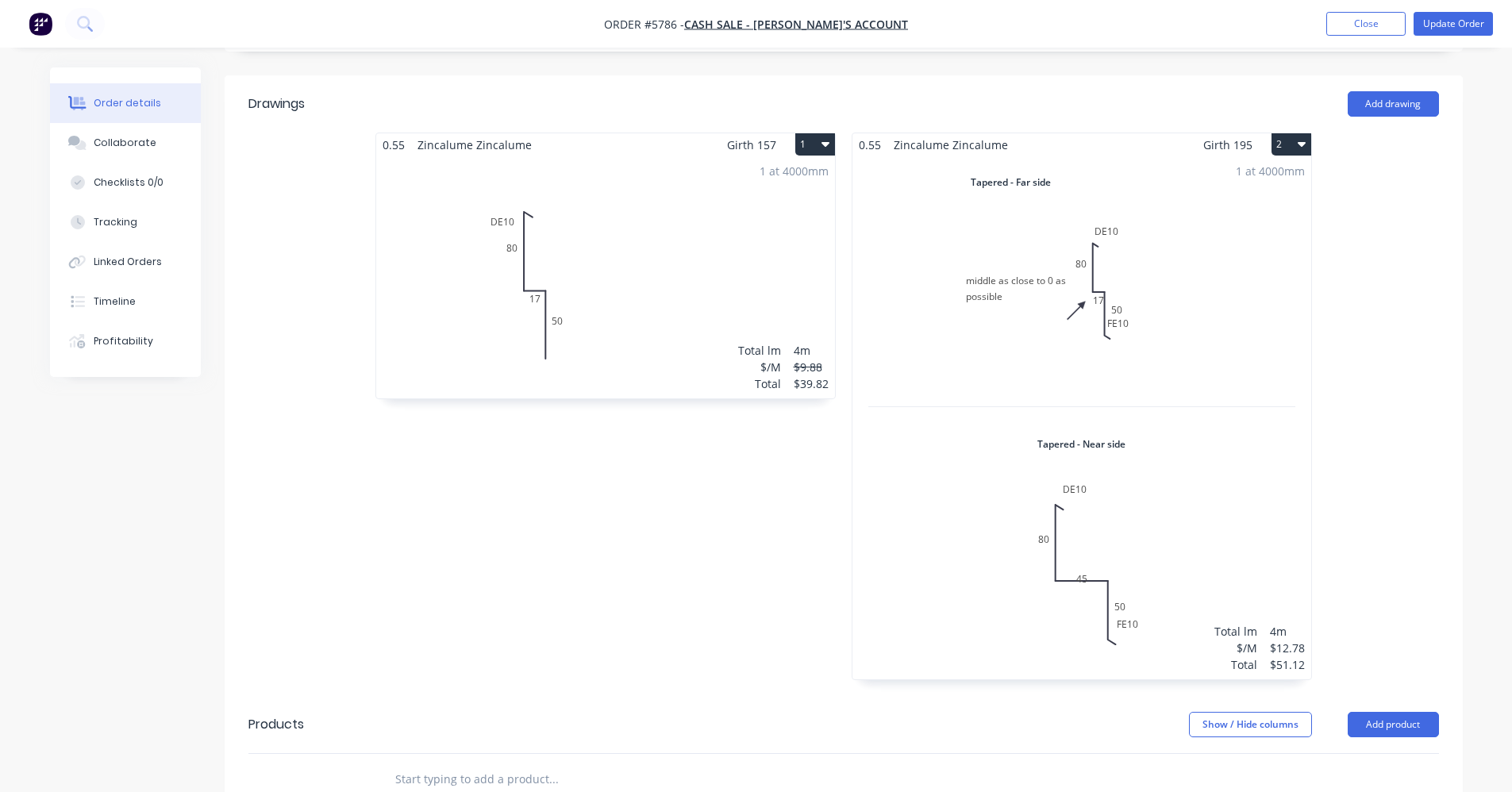
click at [792, 253] on div "1 at 4000mm Total lm $/M Total 4m $9.88 $39.82" at bounding box center [605, 277] width 458 height 242
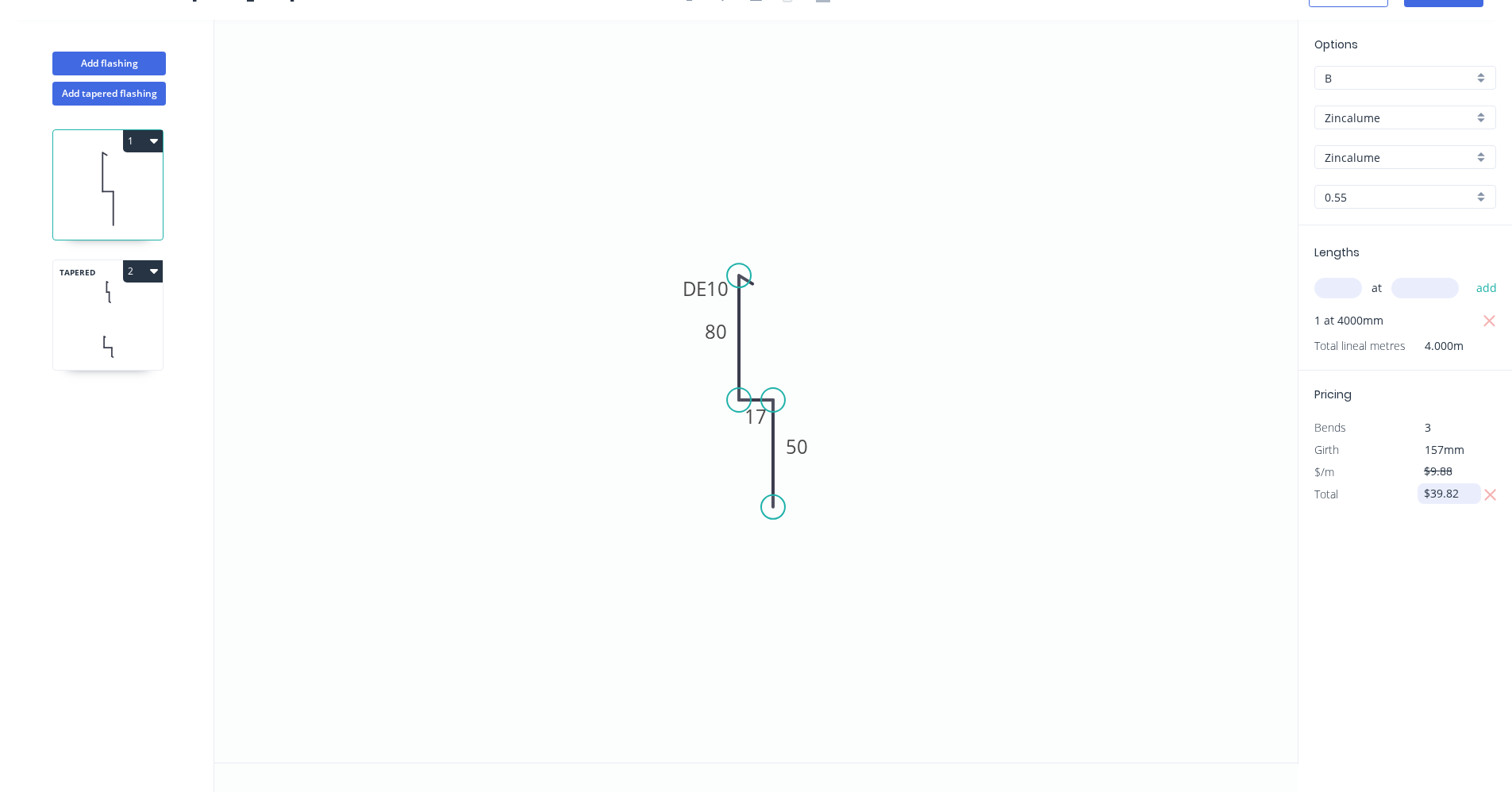
click at [1451, 493] on input "$39.82" at bounding box center [1450, 493] width 54 height 22
type input "$39.79"
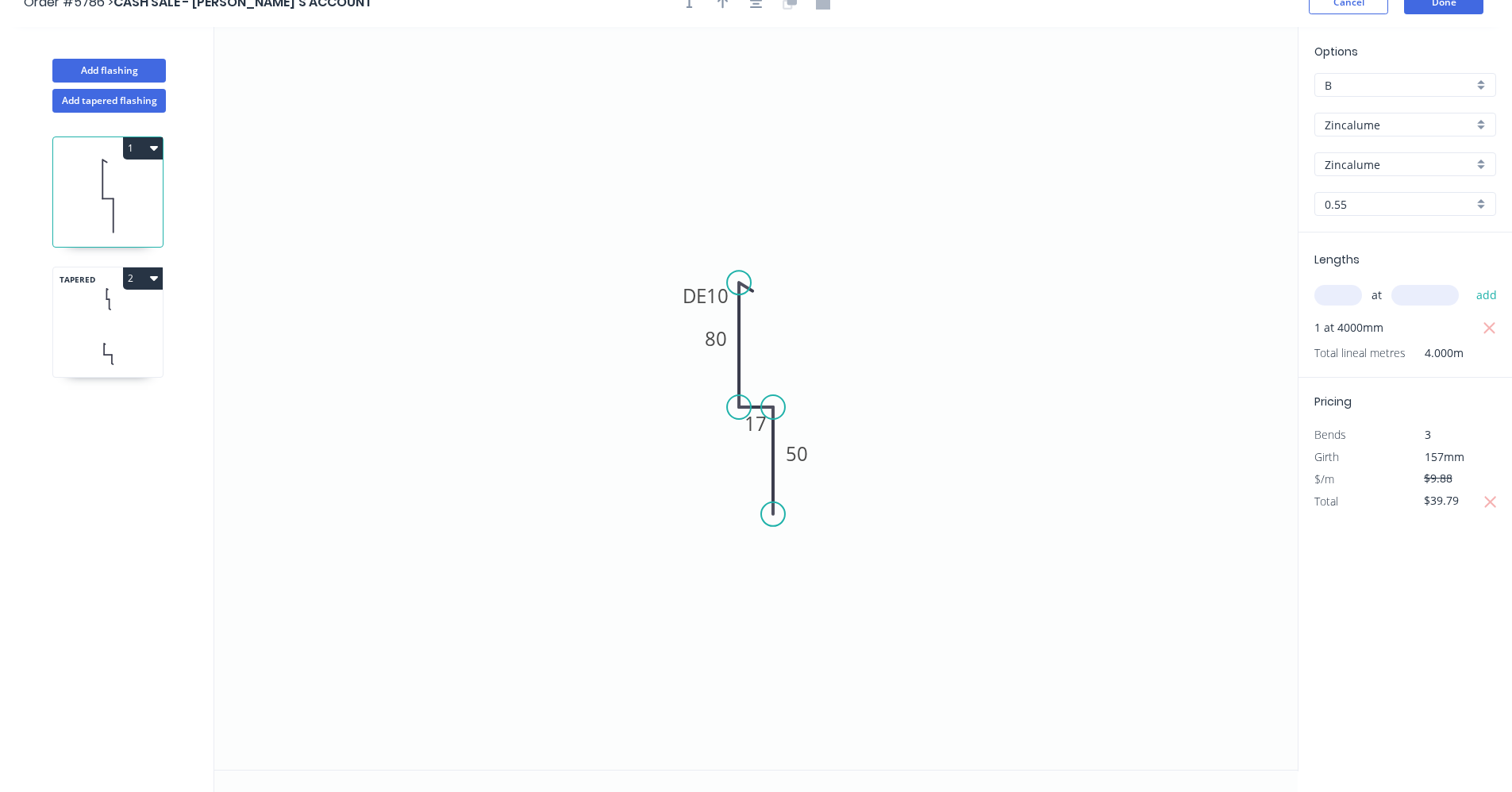
scroll to position [0, 0]
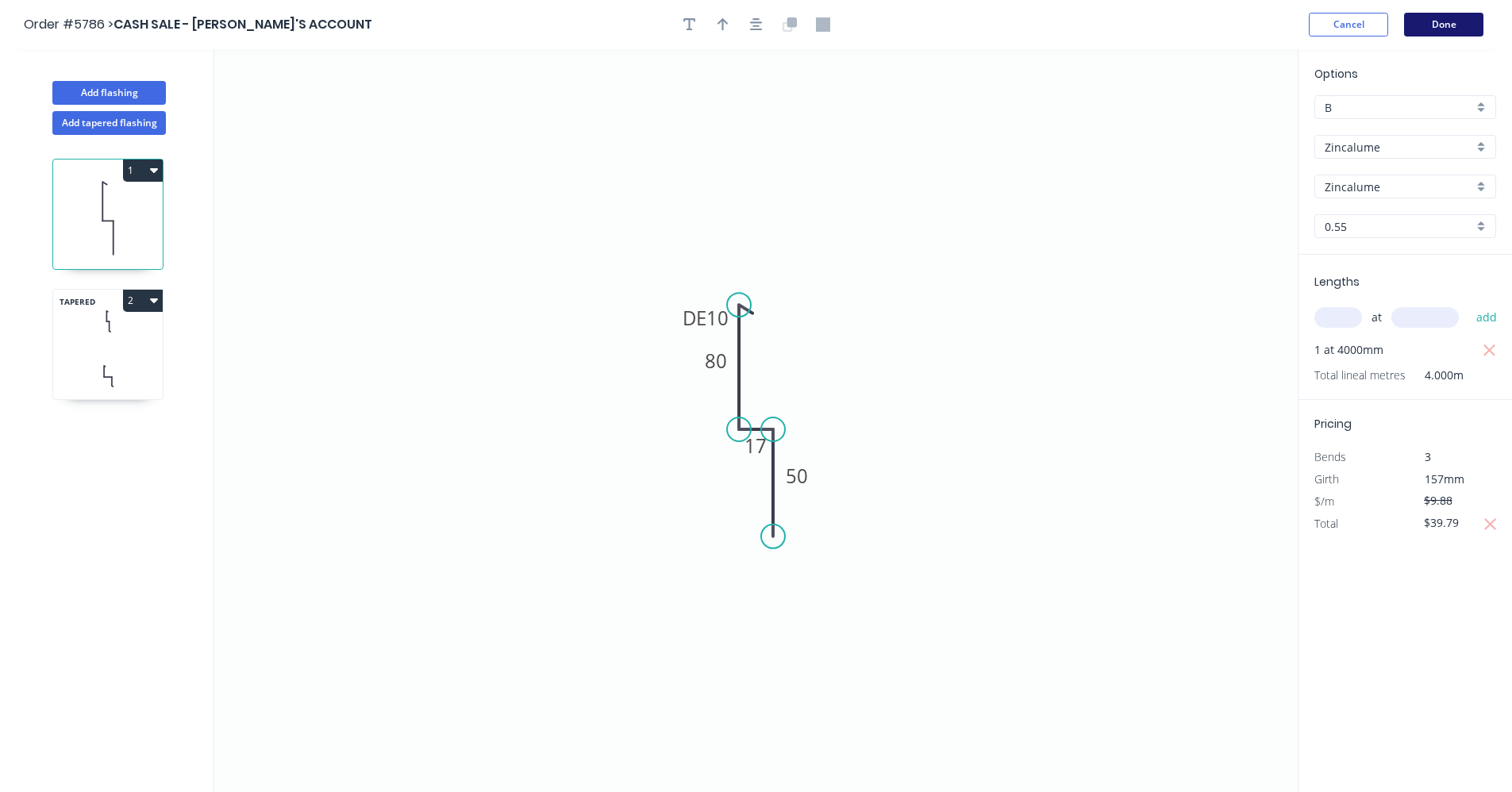
click at [1440, 33] on button "Done" at bounding box center [1444, 24] width 79 height 24
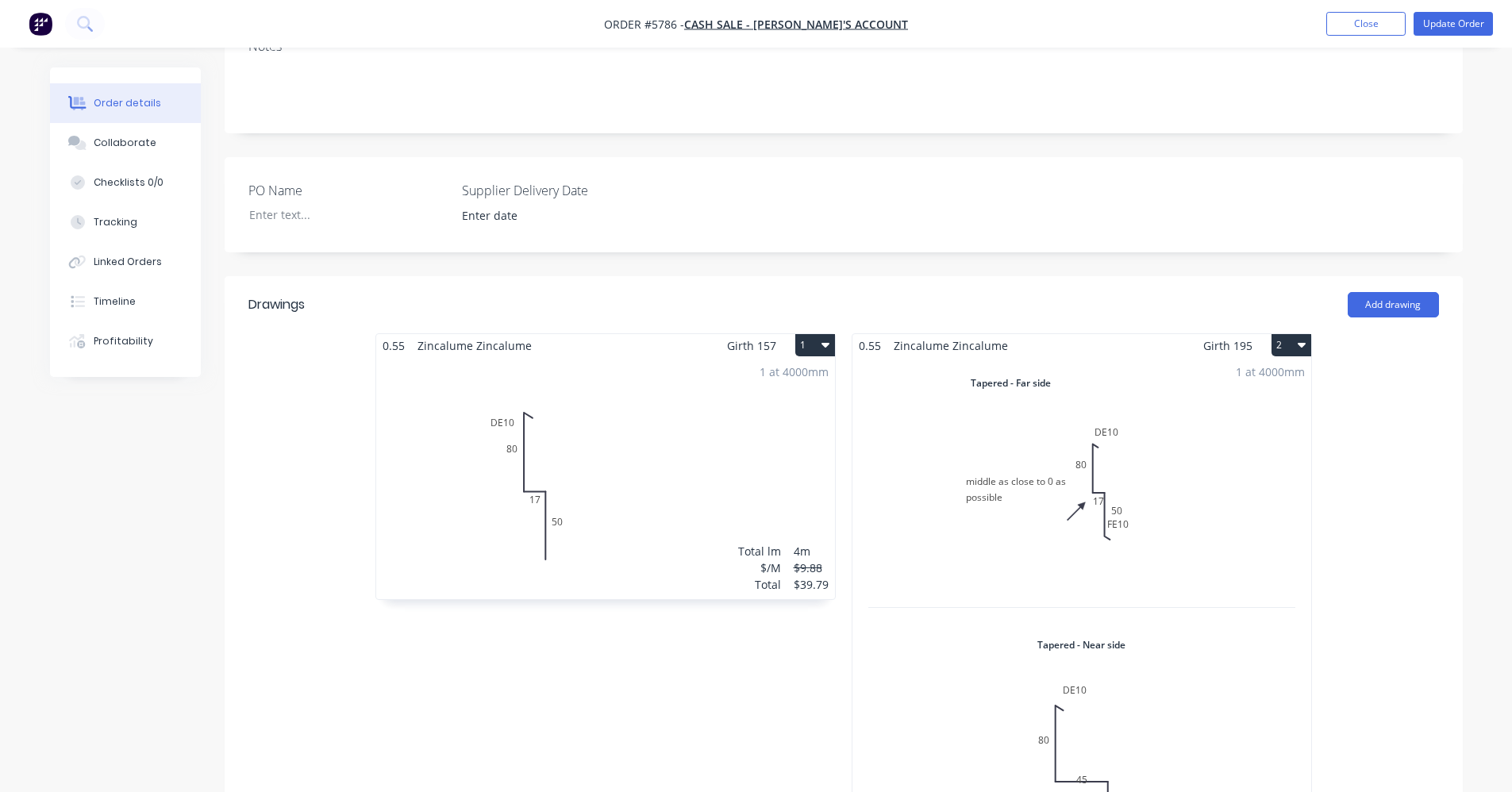
scroll to position [34, 0]
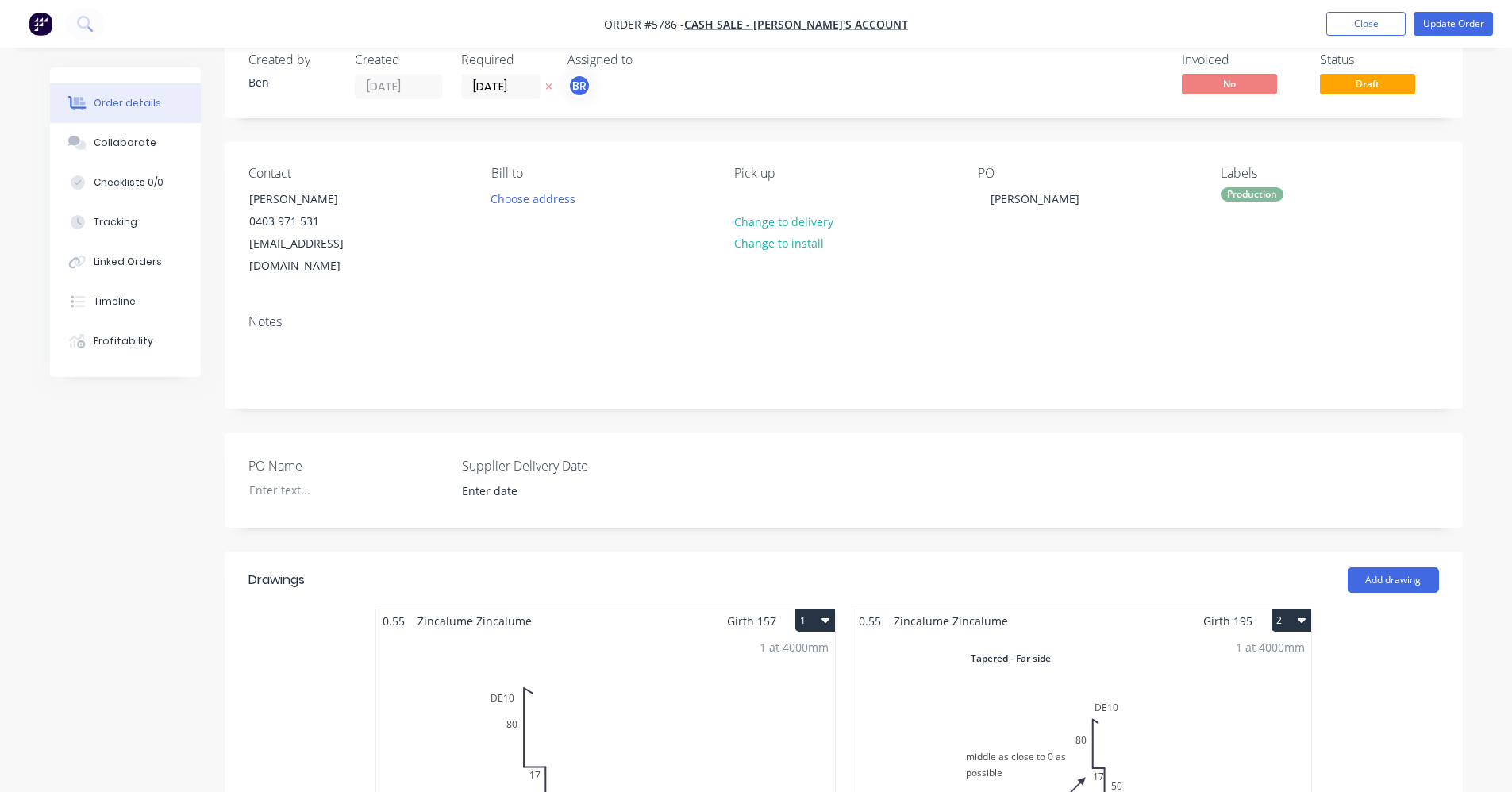
click at [1261, 195] on div "Production" at bounding box center [1251, 194] width 63 height 14
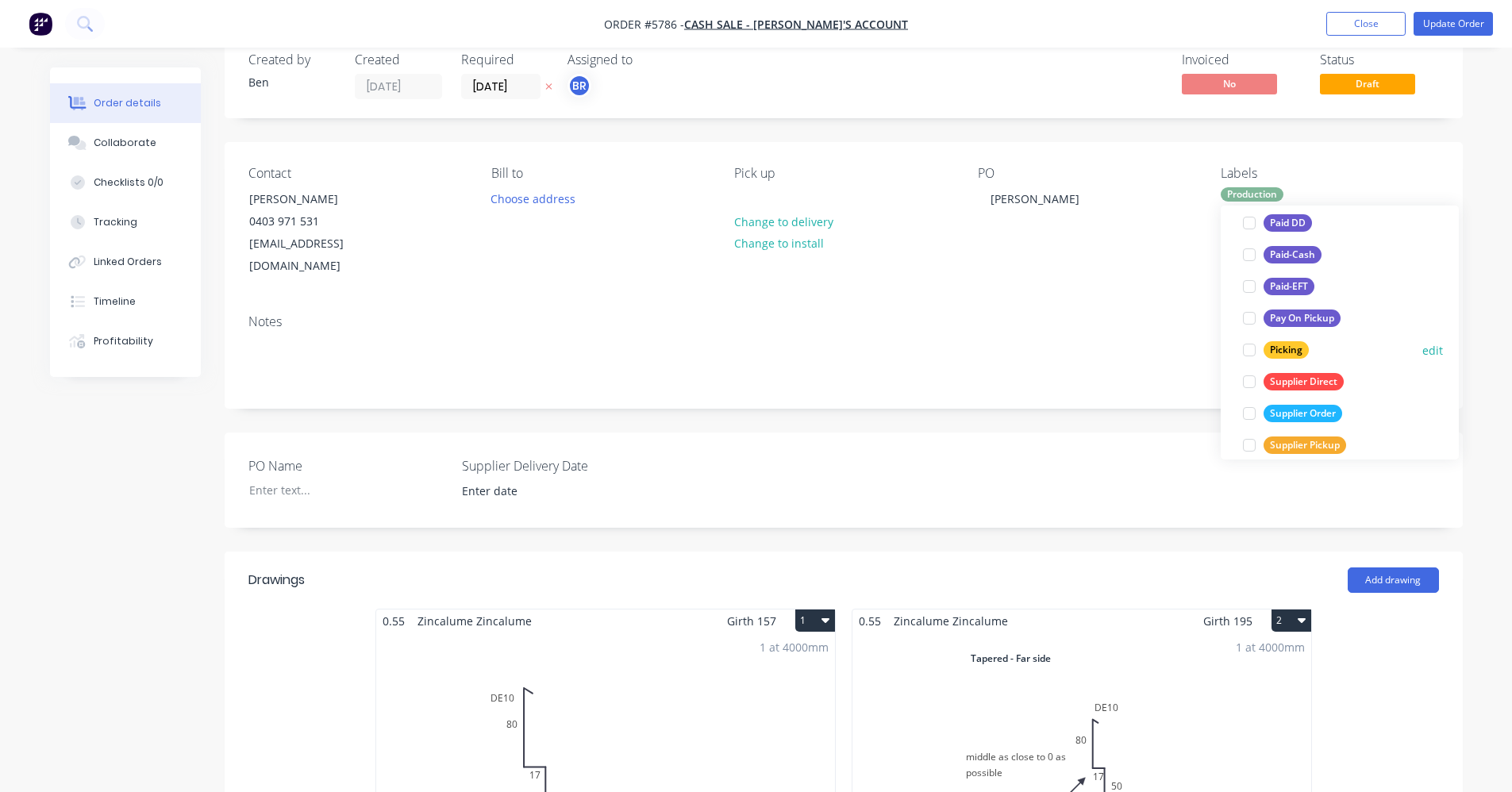
scroll to position [238, 0]
click at [1293, 251] on div "Paid-Cash" at bounding box center [1293, 253] width 58 height 18
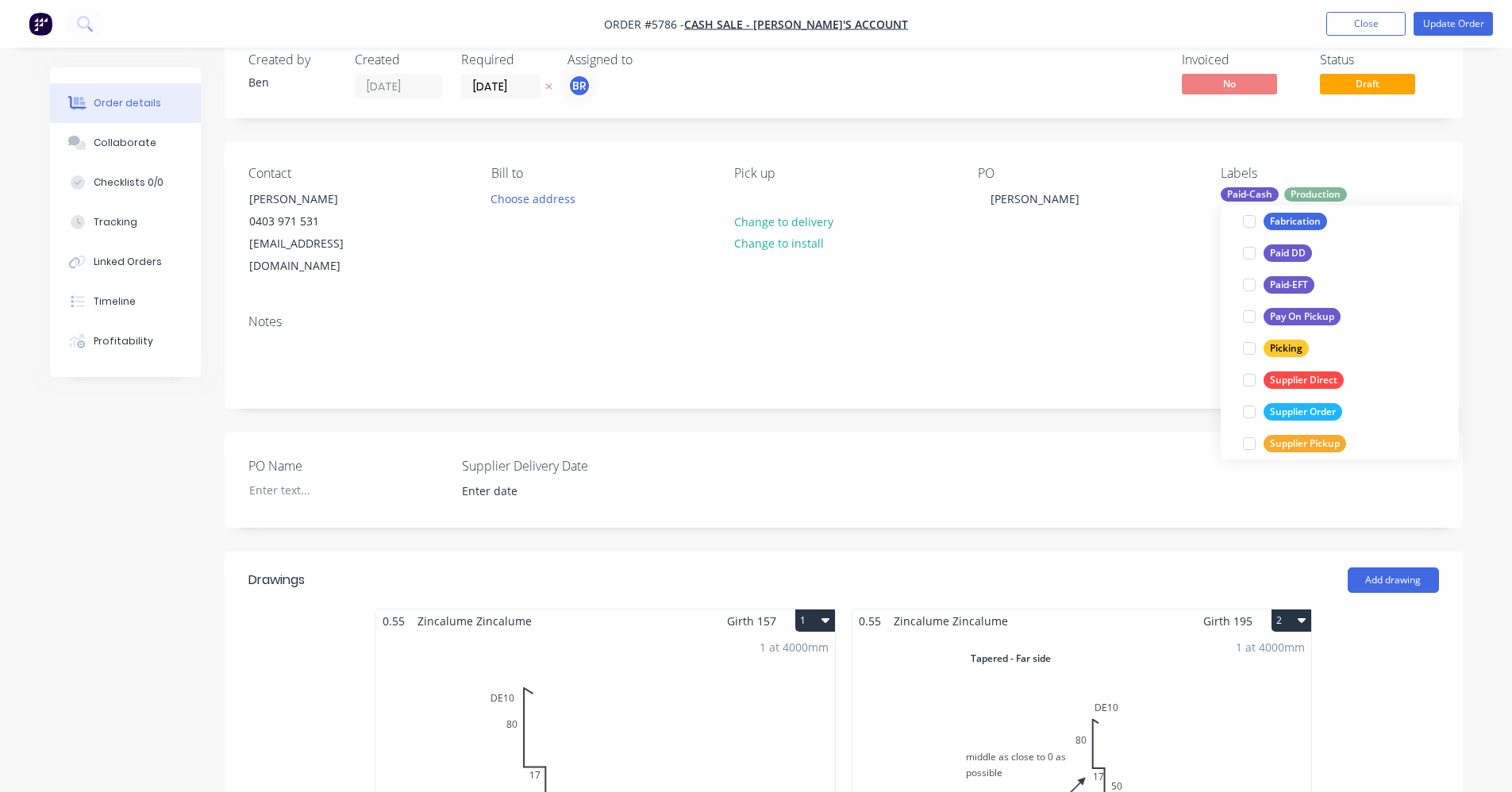
scroll to position [79, 0]
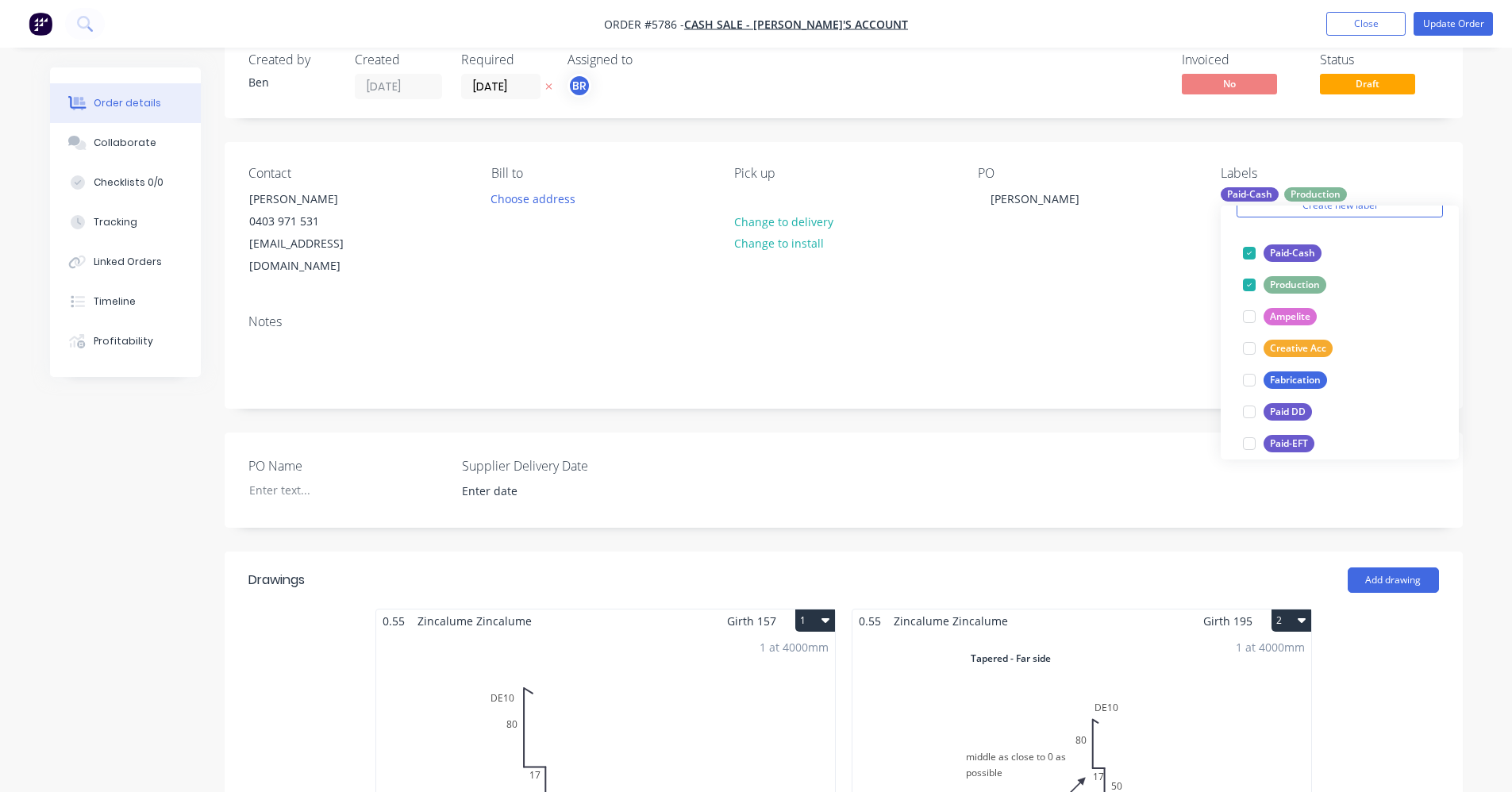
click at [1026, 314] on div "Notes" at bounding box center [843, 321] width 1191 height 15
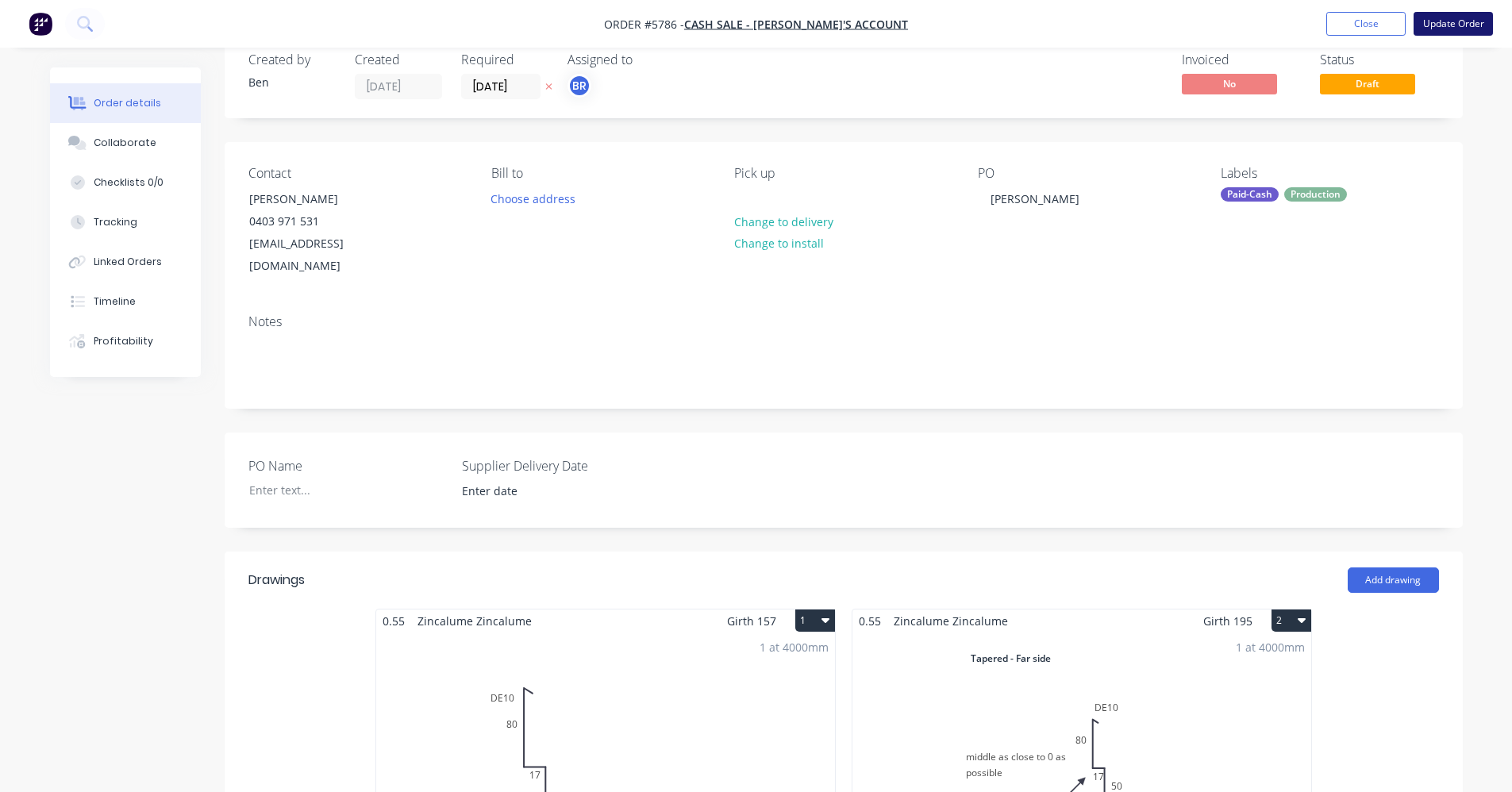
click at [1440, 27] on button "Update Order" at bounding box center [1454, 23] width 79 height 24
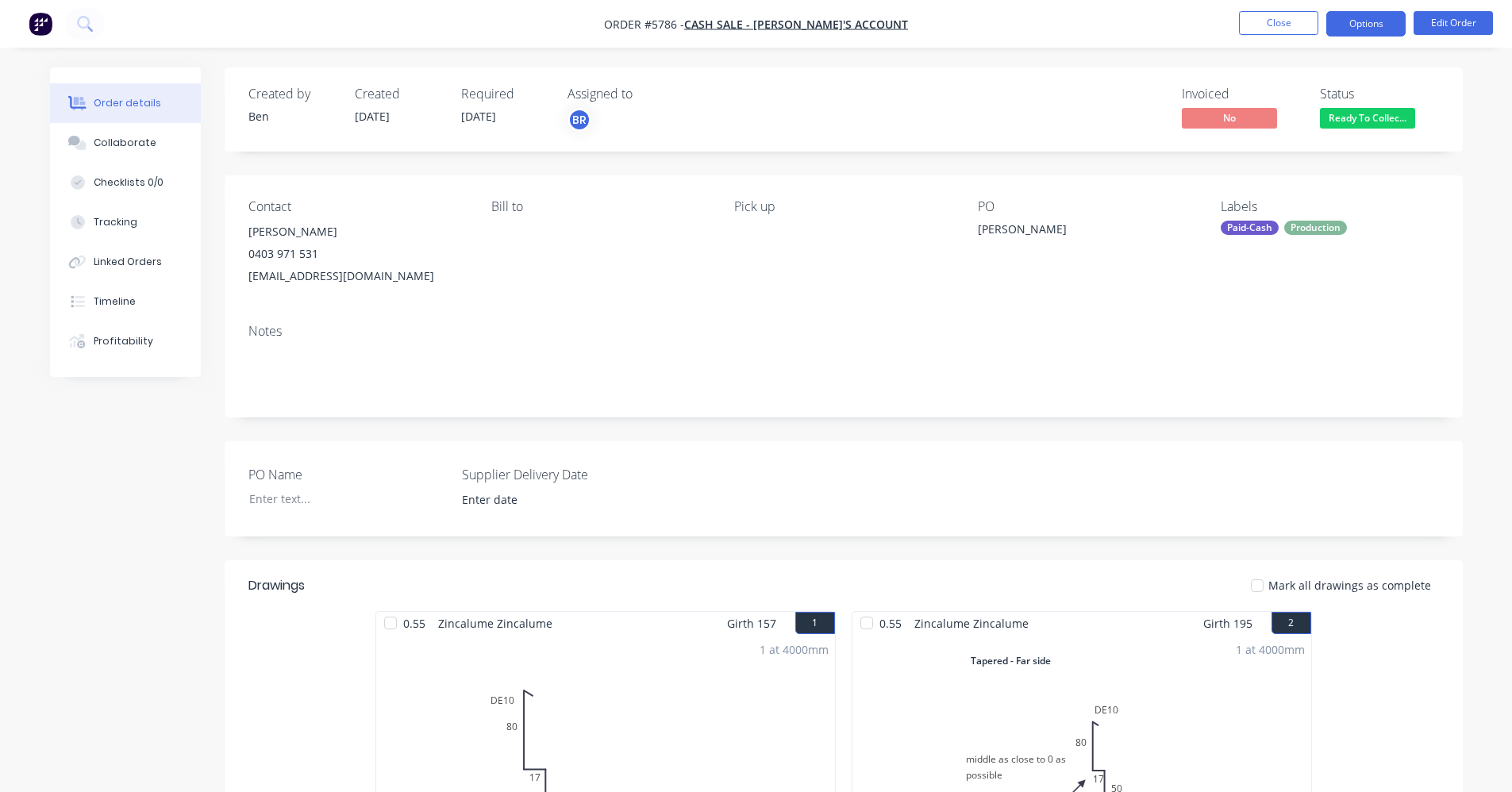
click at [1371, 27] on button "Options" at bounding box center [1366, 24] width 79 height 26
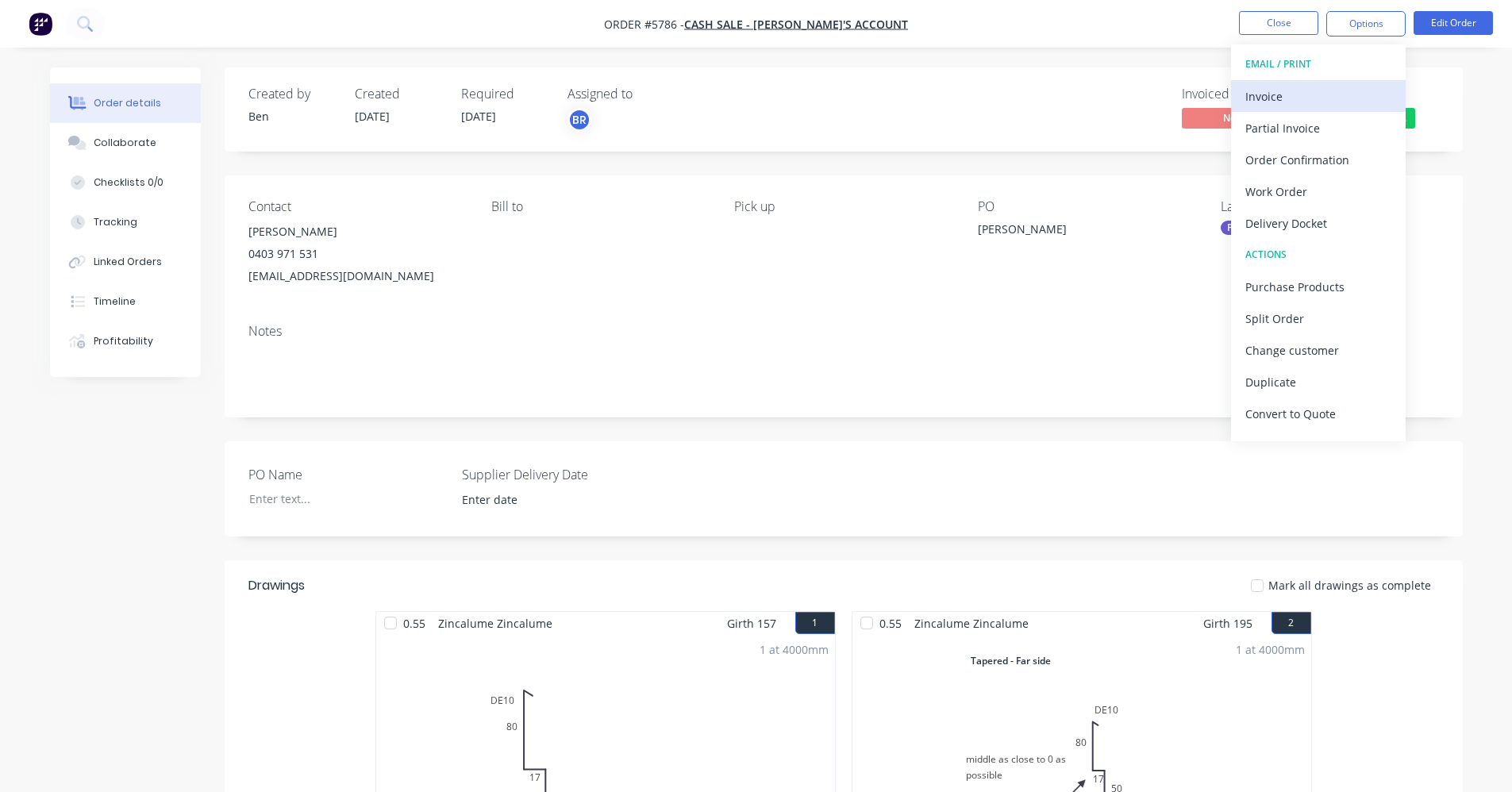
click at [1299, 94] on div "Invoice" at bounding box center [1318, 96] width 146 height 23
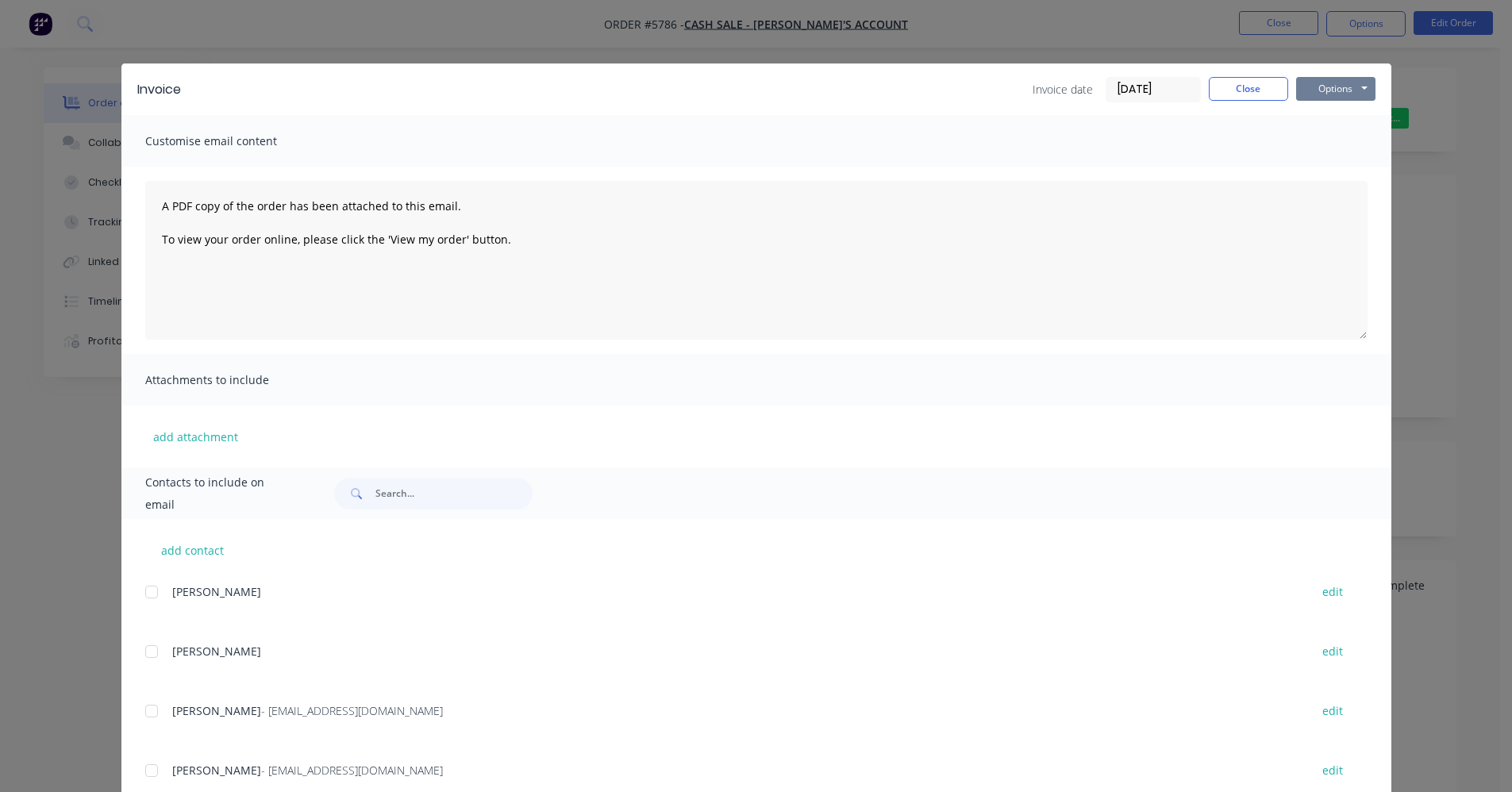
click at [1338, 84] on button "Options" at bounding box center [1336, 88] width 79 height 24
click at [1335, 143] on button "Print" at bounding box center [1347, 143] width 102 height 26
click at [1244, 87] on button "Close" at bounding box center [1249, 88] width 79 height 24
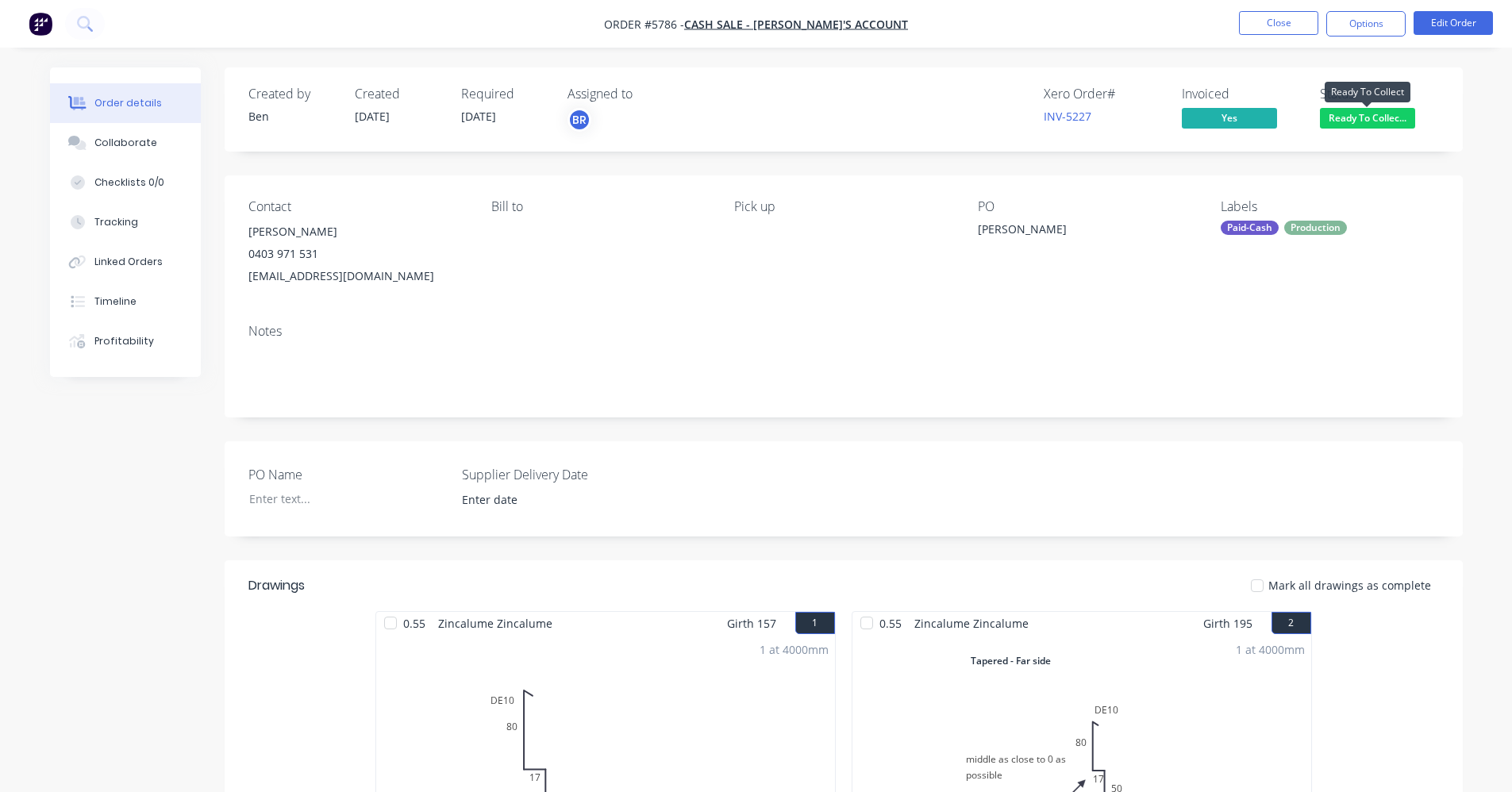
click at [1379, 125] on span "Ready To Collec..." at bounding box center [1368, 117] width 95 height 19
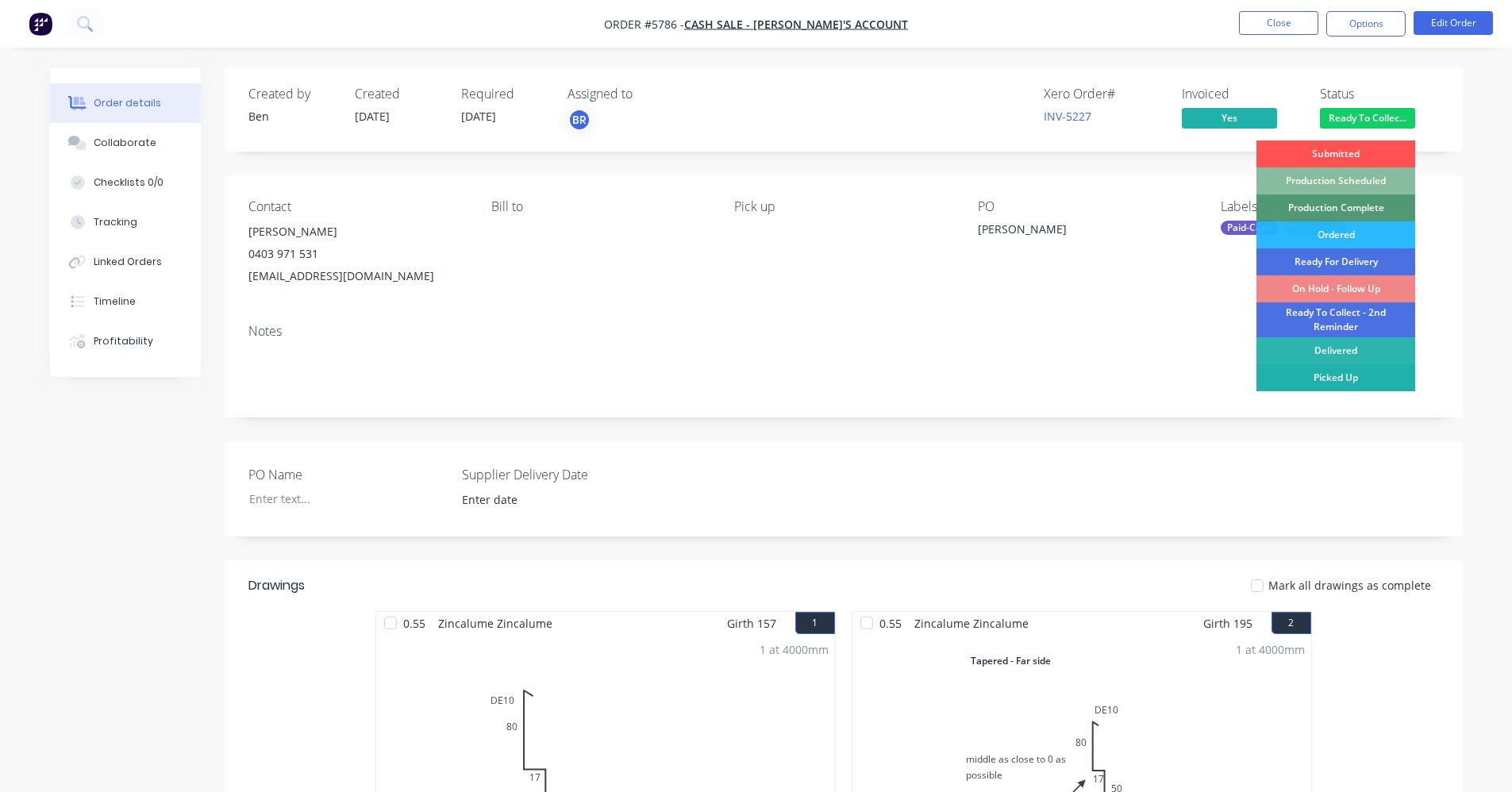
click at [1366, 383] on div "Picked Up" at bounding box center [1336, 378] width 159 height 27
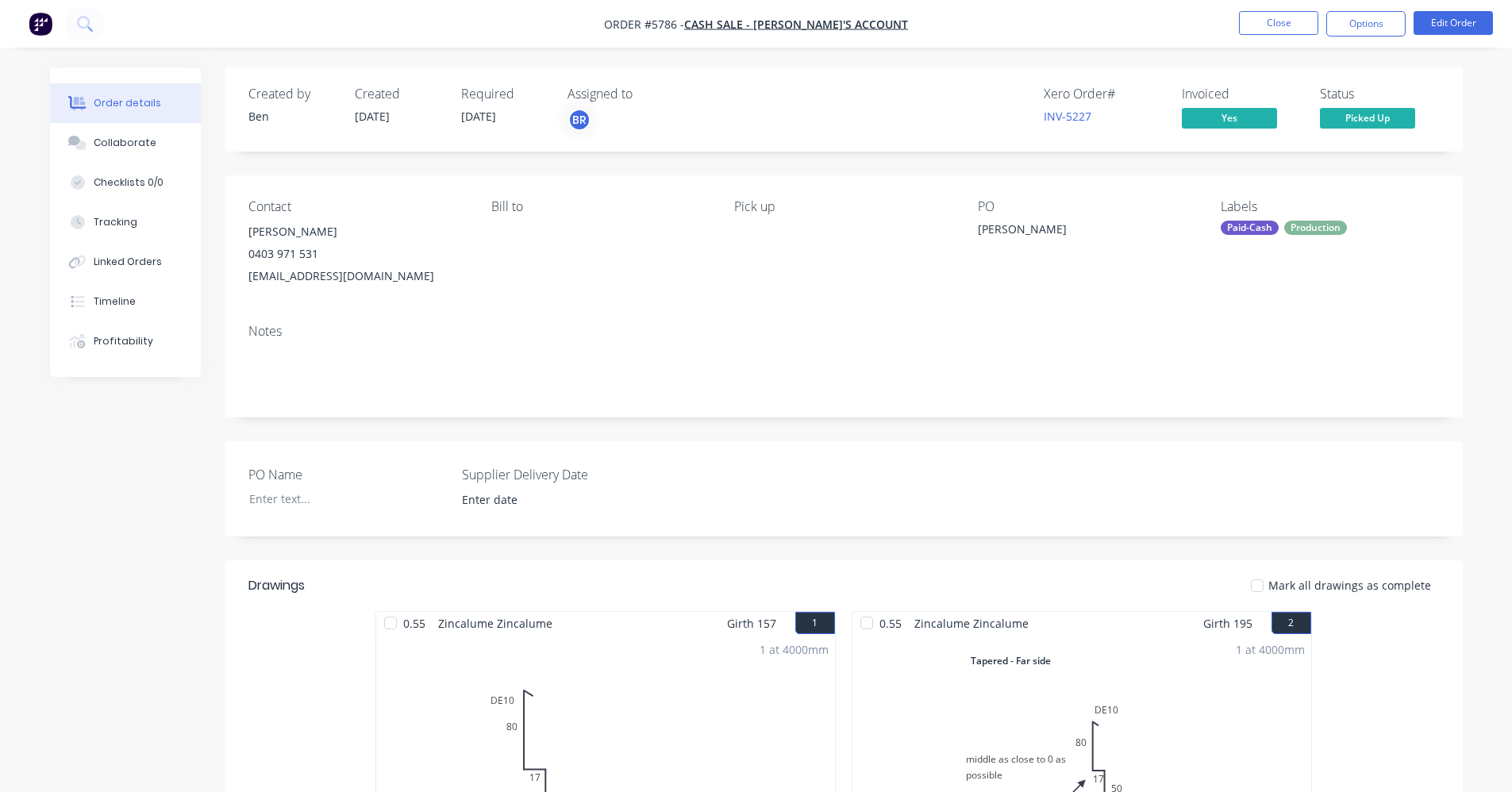
drag, startPoint x: 910, startPoint y: 275, endPoint x: 956, endPoint y: 260, distance: 48.4
click at [914, 275] on div "Pick up" at bounding box center [843, 244] width 217 height 88
click at [1266, 27] on button "Close" at bounding box center [1279, 23] width 79 height 24
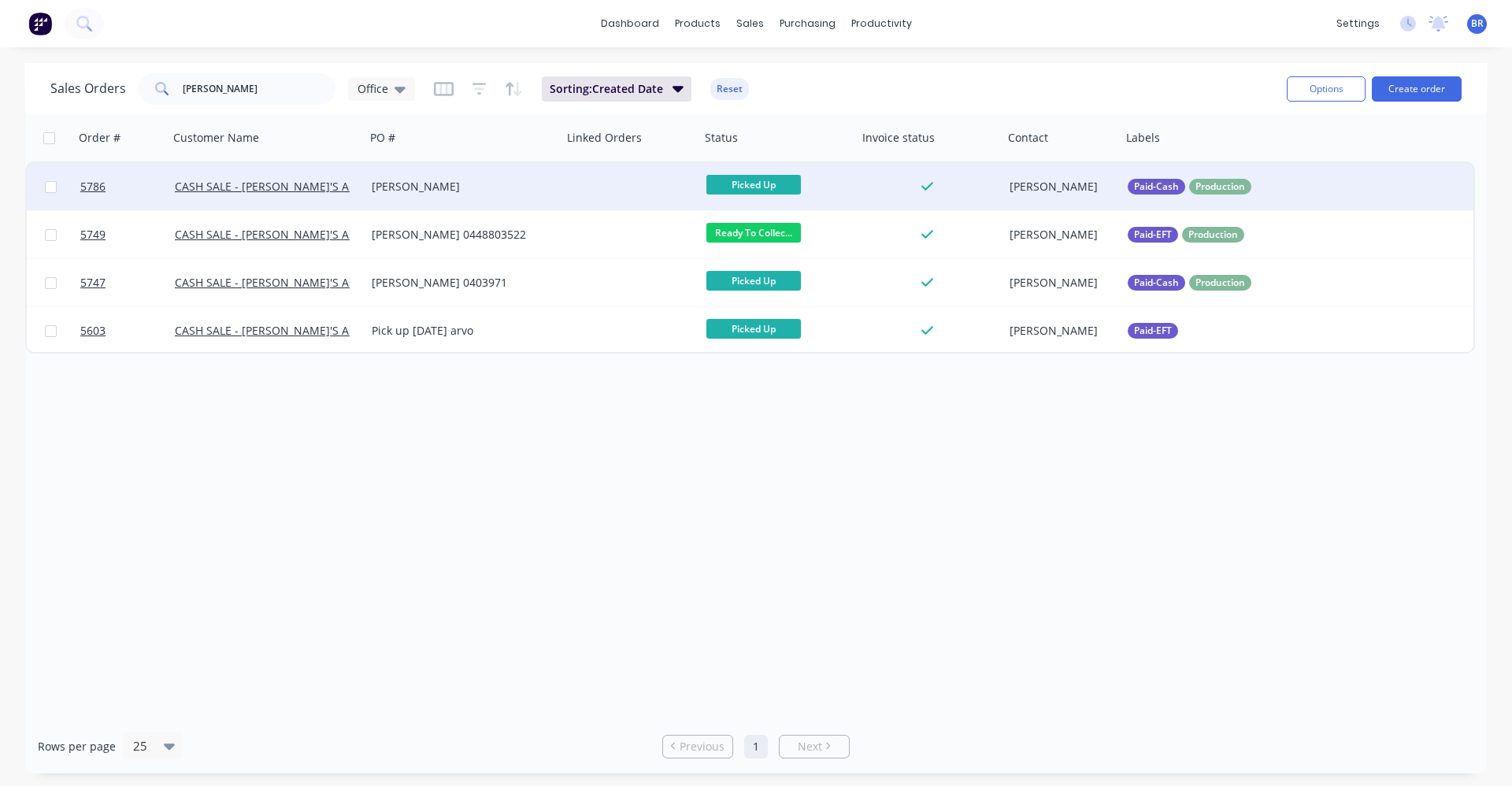
click at [489, 187] on div "Paul D" at bounding box center [459, 187] width 175 height 16
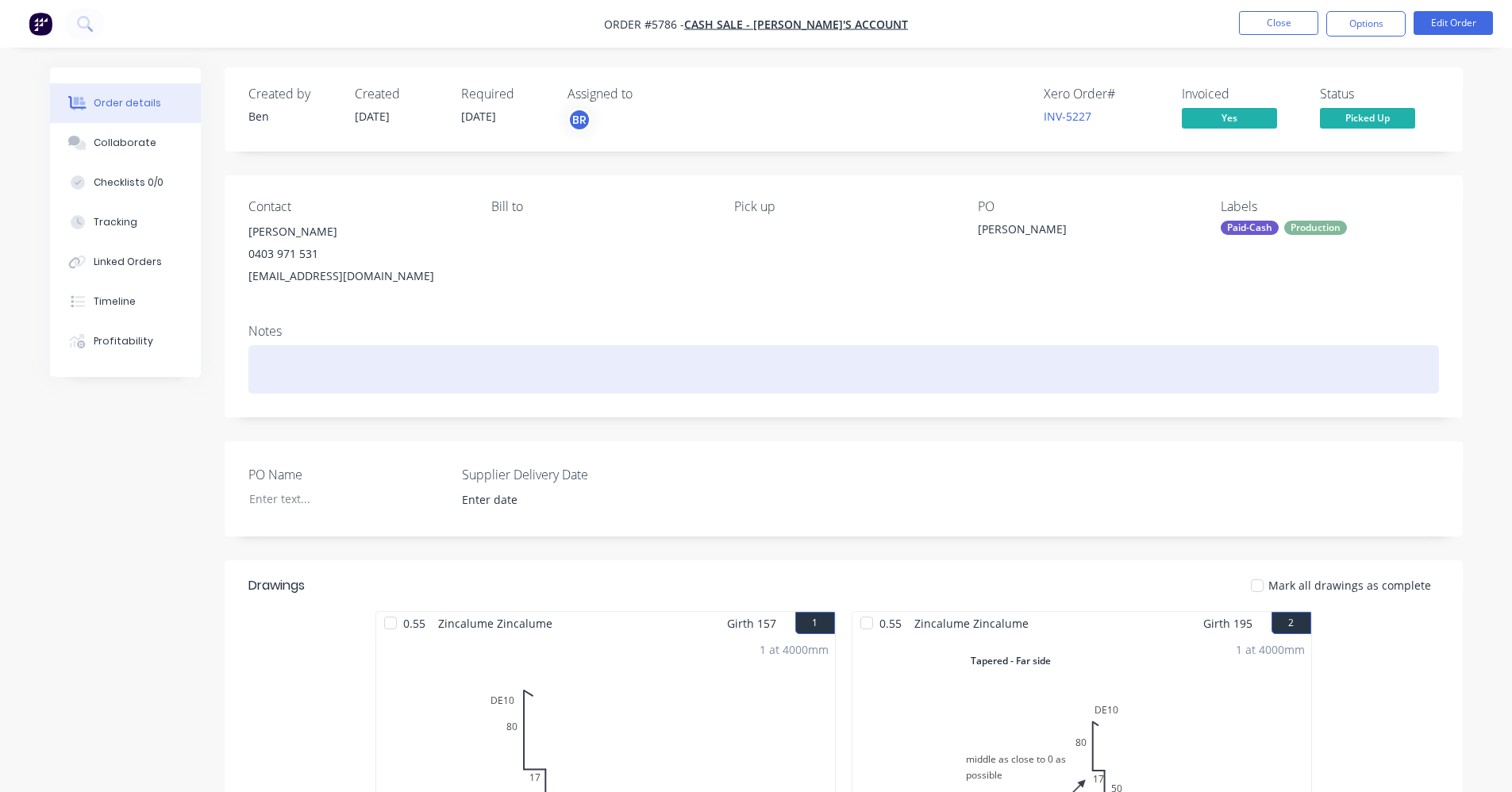
click at [1055, 354] on div at bounding box center [843, 369] width 1191 height 49
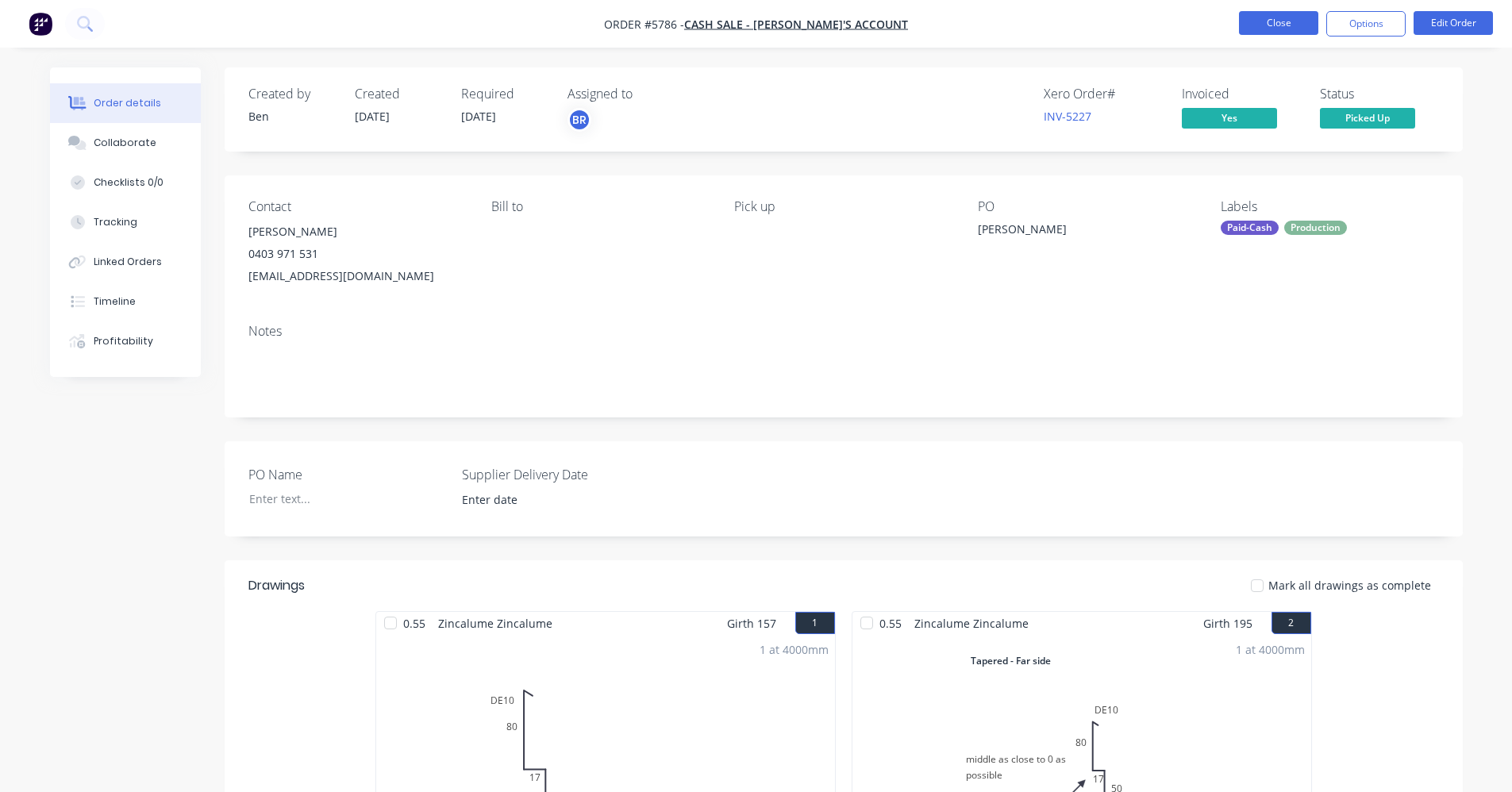
click at [1289, 25] on button "Close" at bounding box center [1279, 23] width 79 height 24
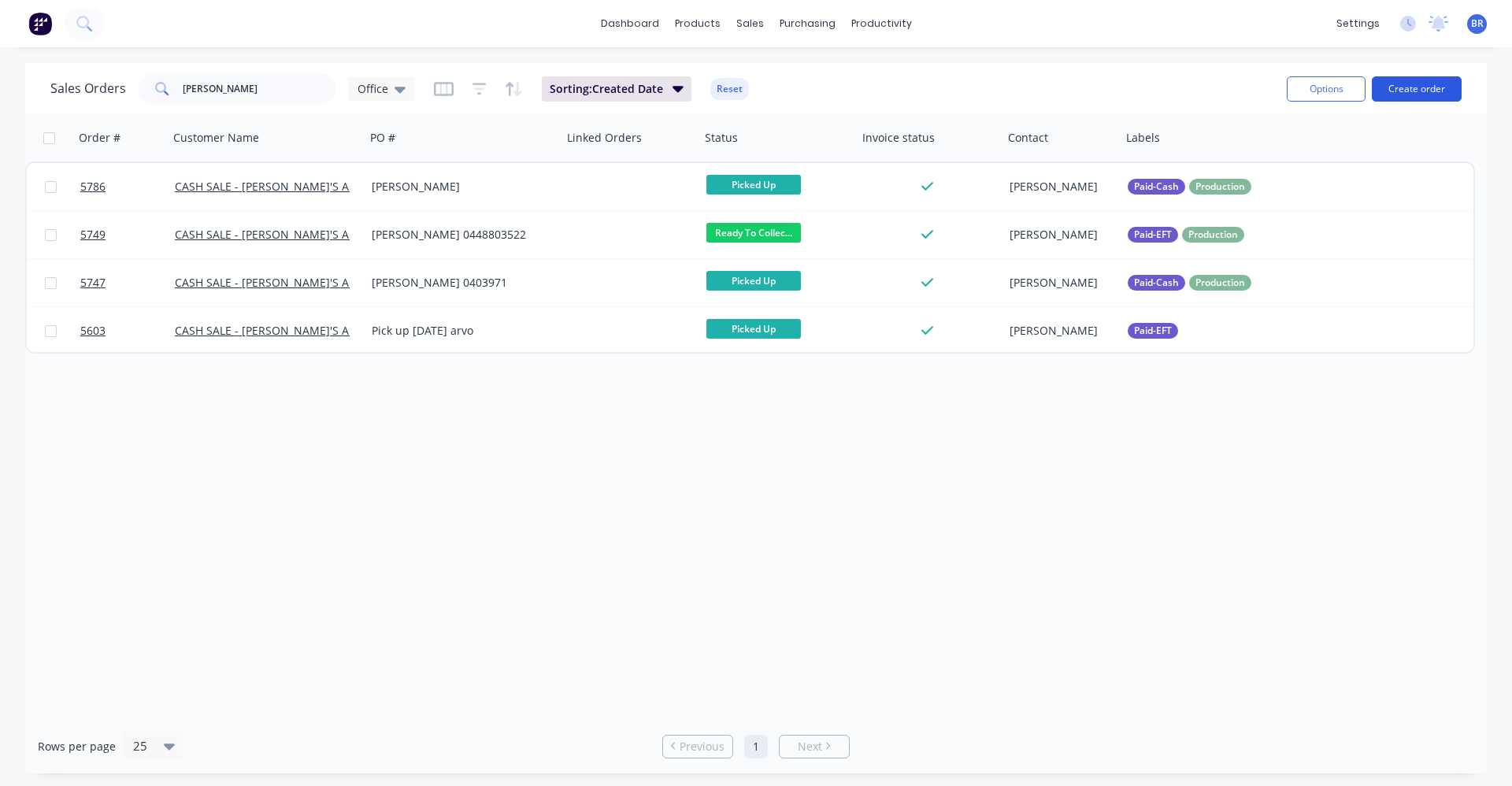
click at [1439, 82] on button "Create order" at bounding box center [1417, 89] width 89 height 25
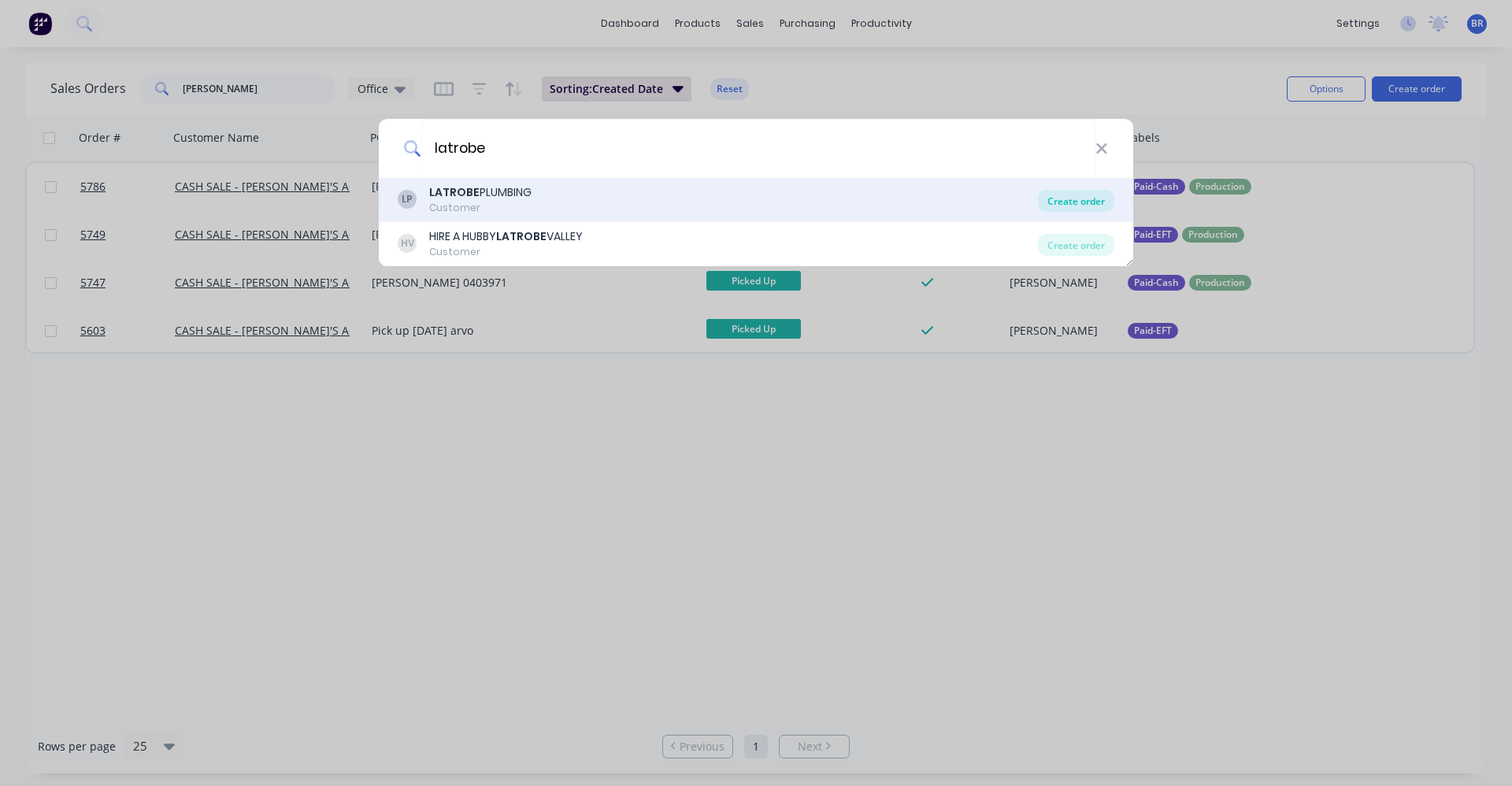
type input "latrobe"
click at [1077, 198] on div "Create order" at bounding box center [1076, 201] width 76 height 22
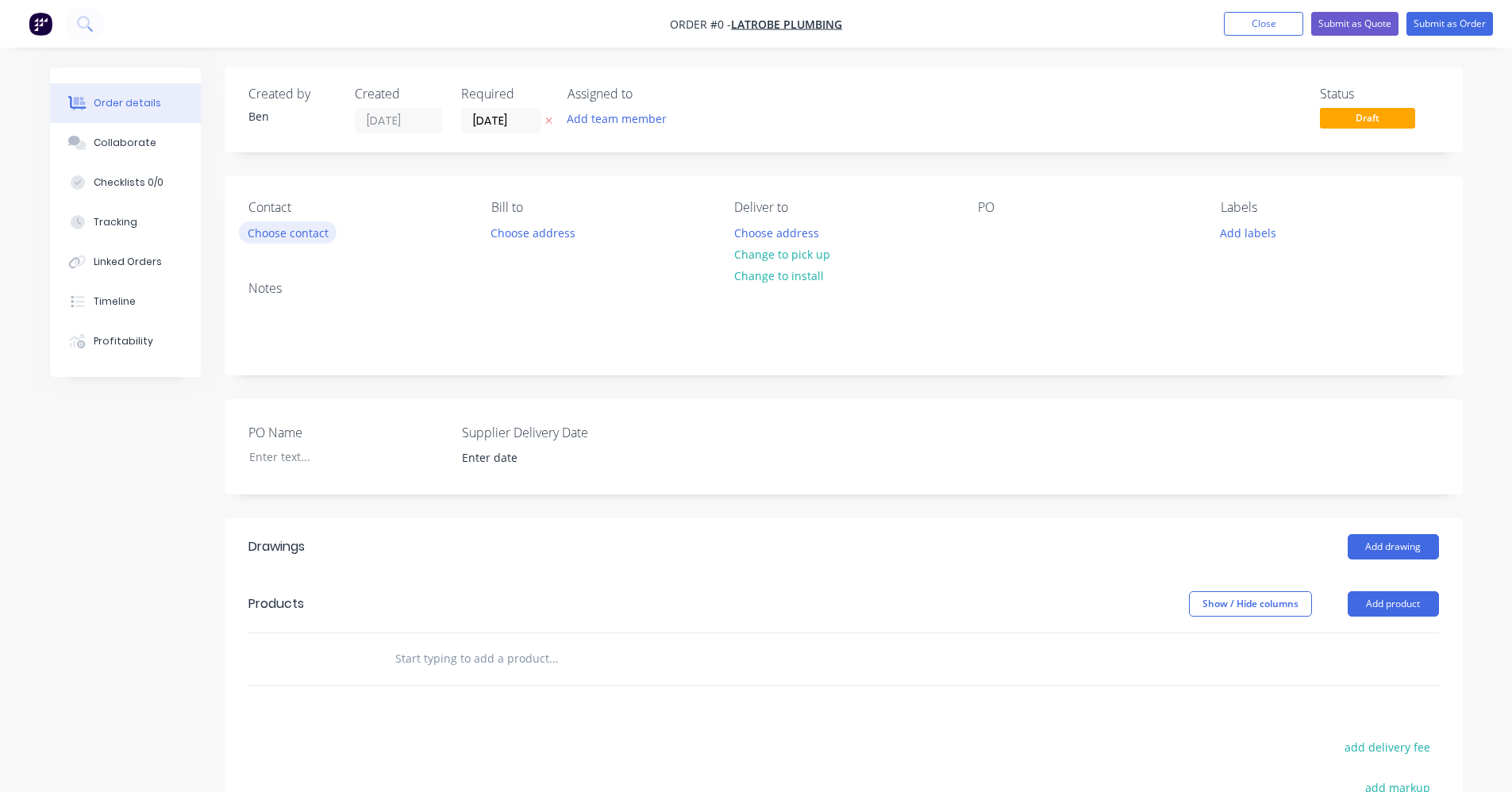
click at [304, 239] on button "Choose contact" at bounding box center [288, 232] width 98 height 21
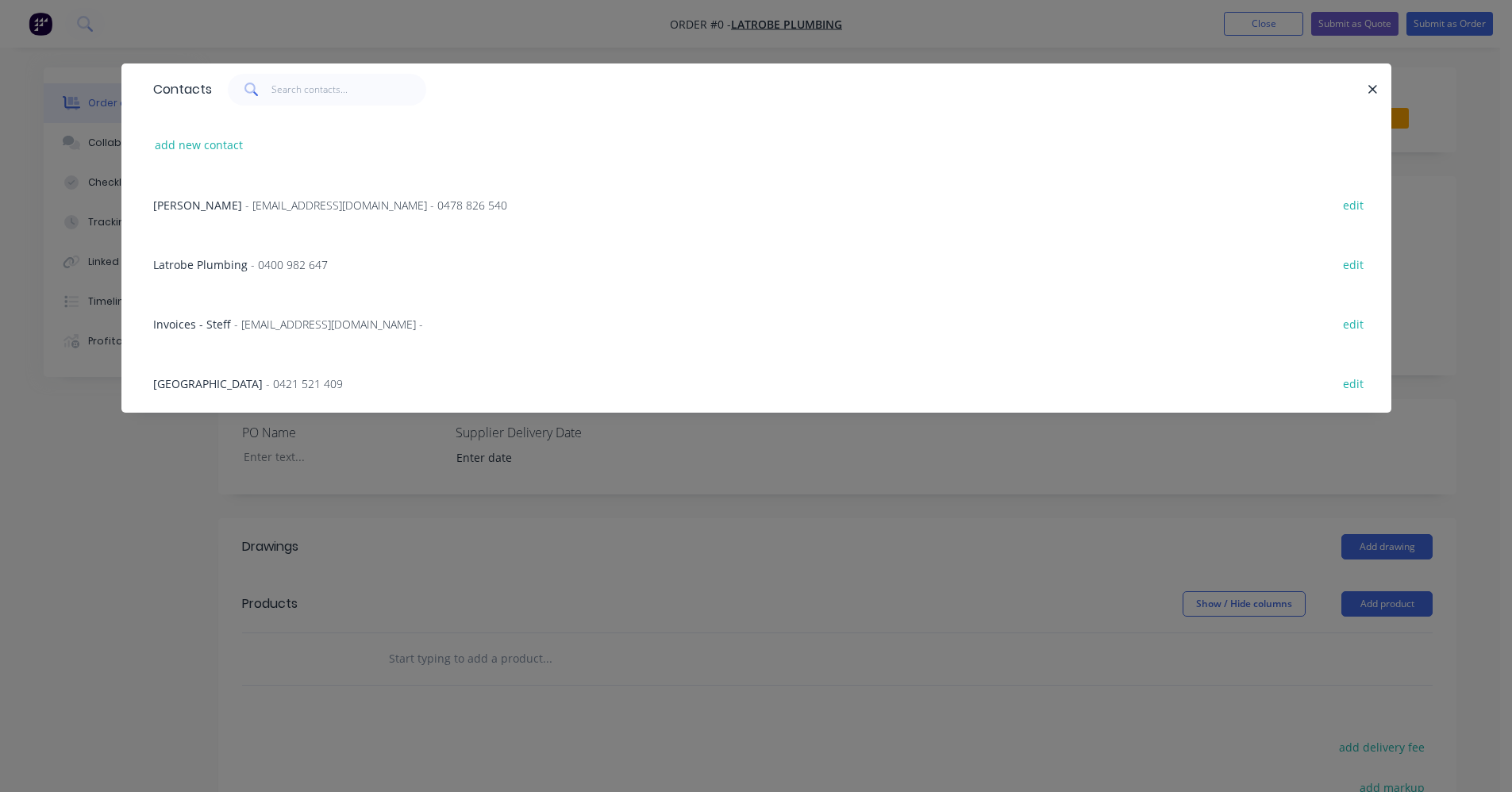
click at [341, 212] on span "- latrobeplumbingsales@gmail.com - 0478 826 540" at bounding box center [376, 205] width 262 height 15
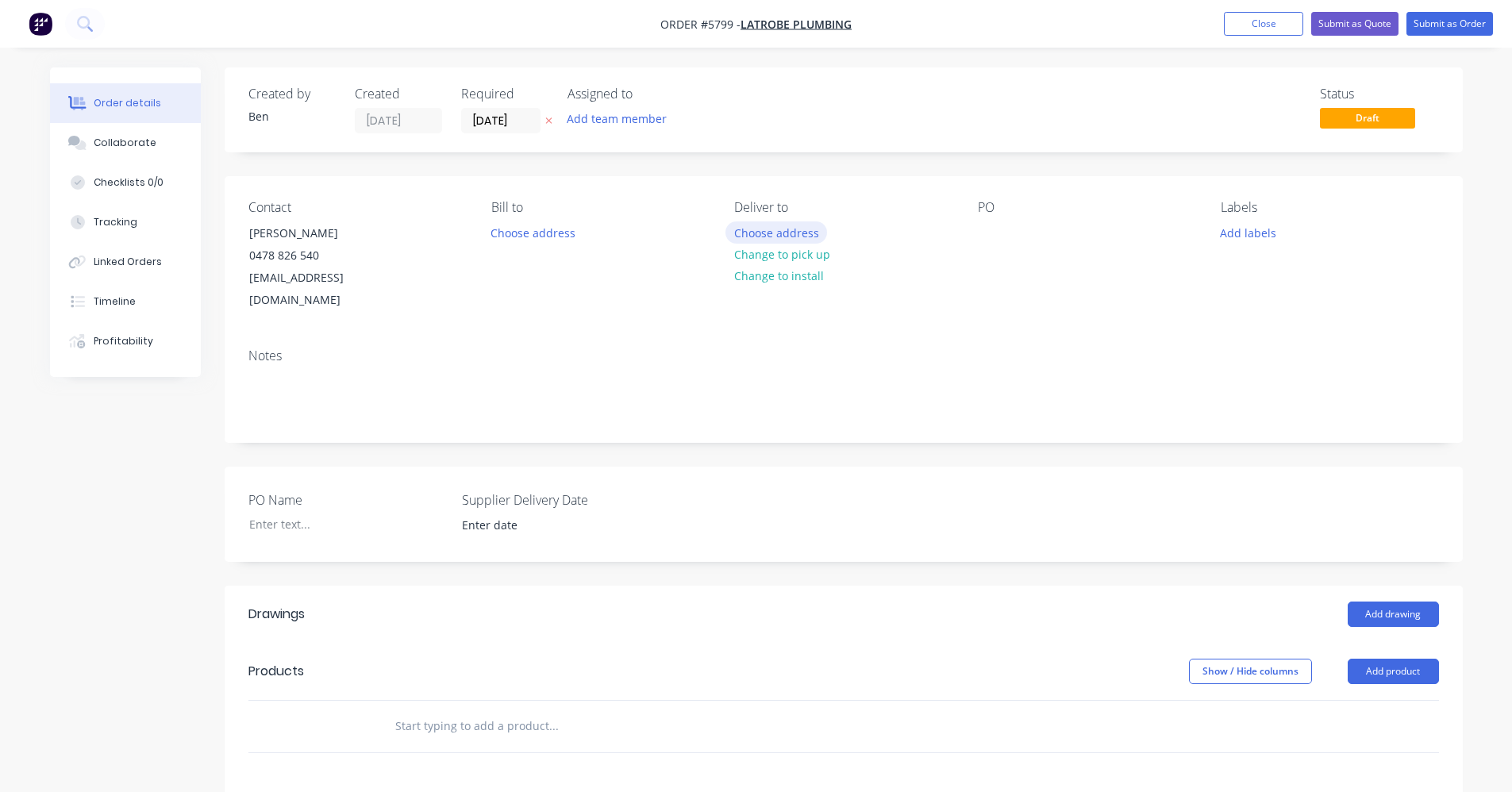
click at [783, 238] on button "Choose address" at bounding box center [775, 232] width 102 height 21
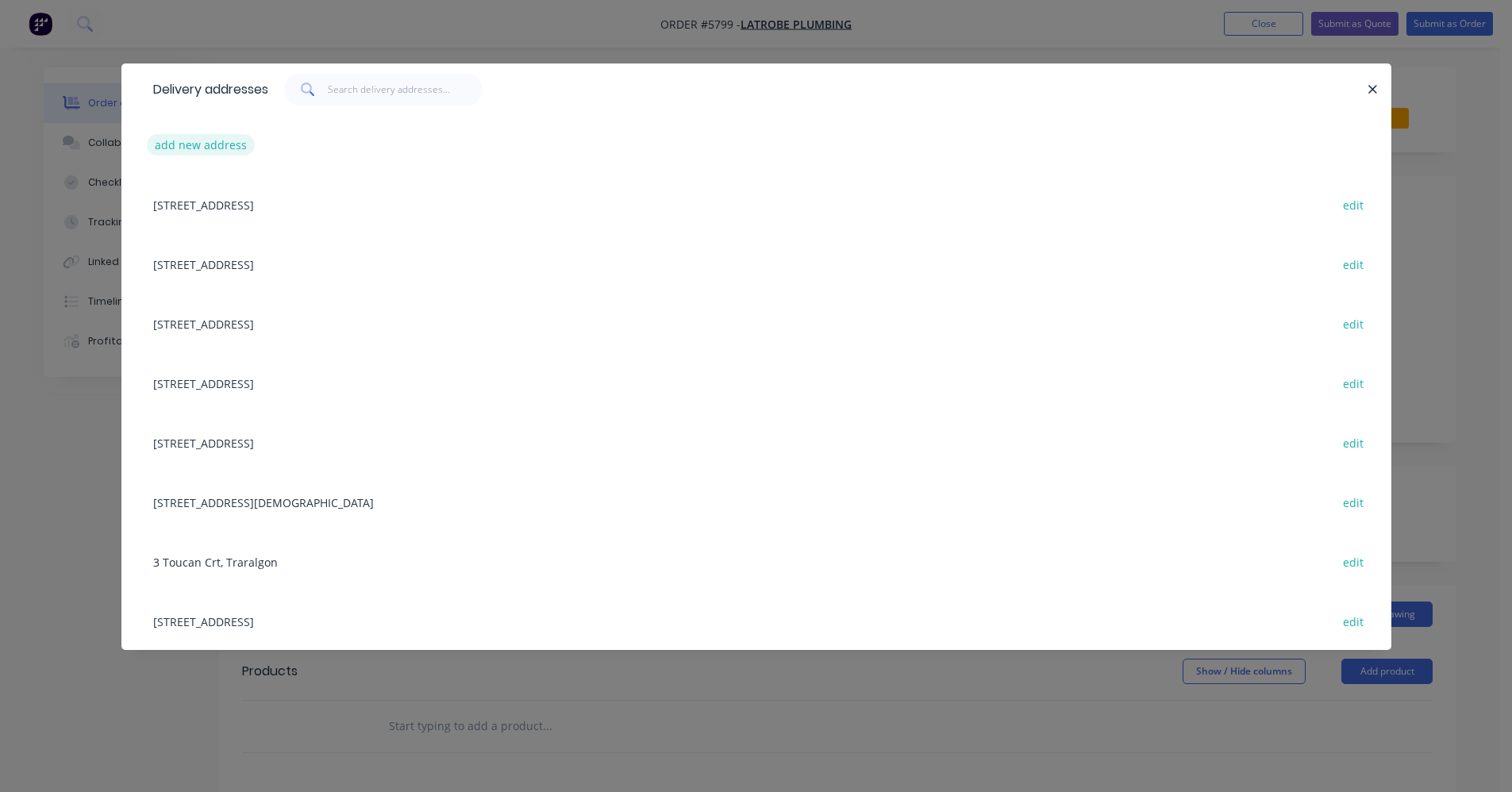
click at [200, 146] on button "add new address" at bounding box center [200, 145] width 109 height 21
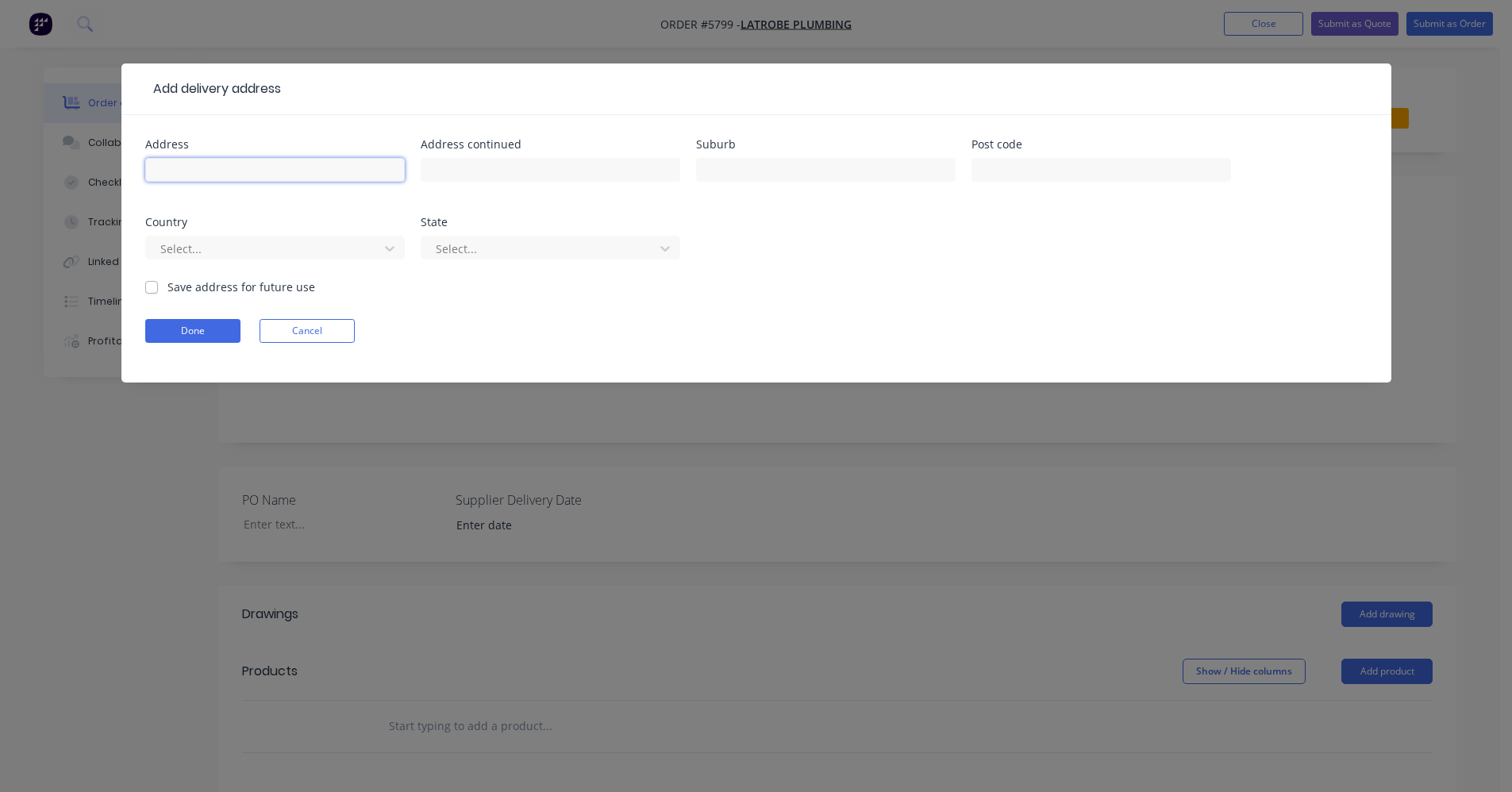
click at [228, 170] on input "text" at bounding box center [275, 170] width 260 height 24
type input "19 Centre road"
type input "Morwell"
click at [208, 328] on button "Done" at bounding box center [193, 330] width 95 height 24
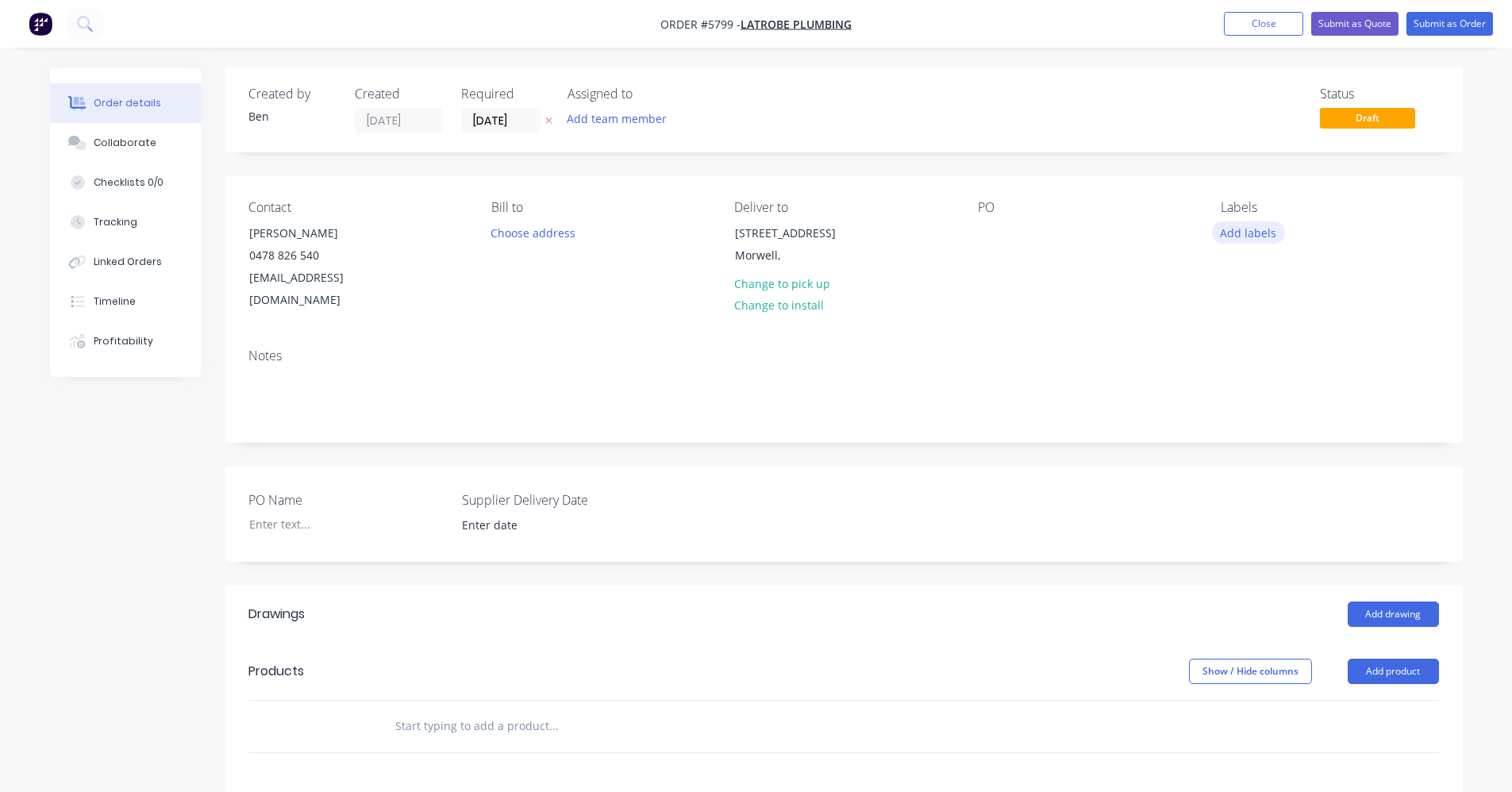
click at [1245, 235] on button "Add labels" at bounding box center [1248, 232] width 73 height 21
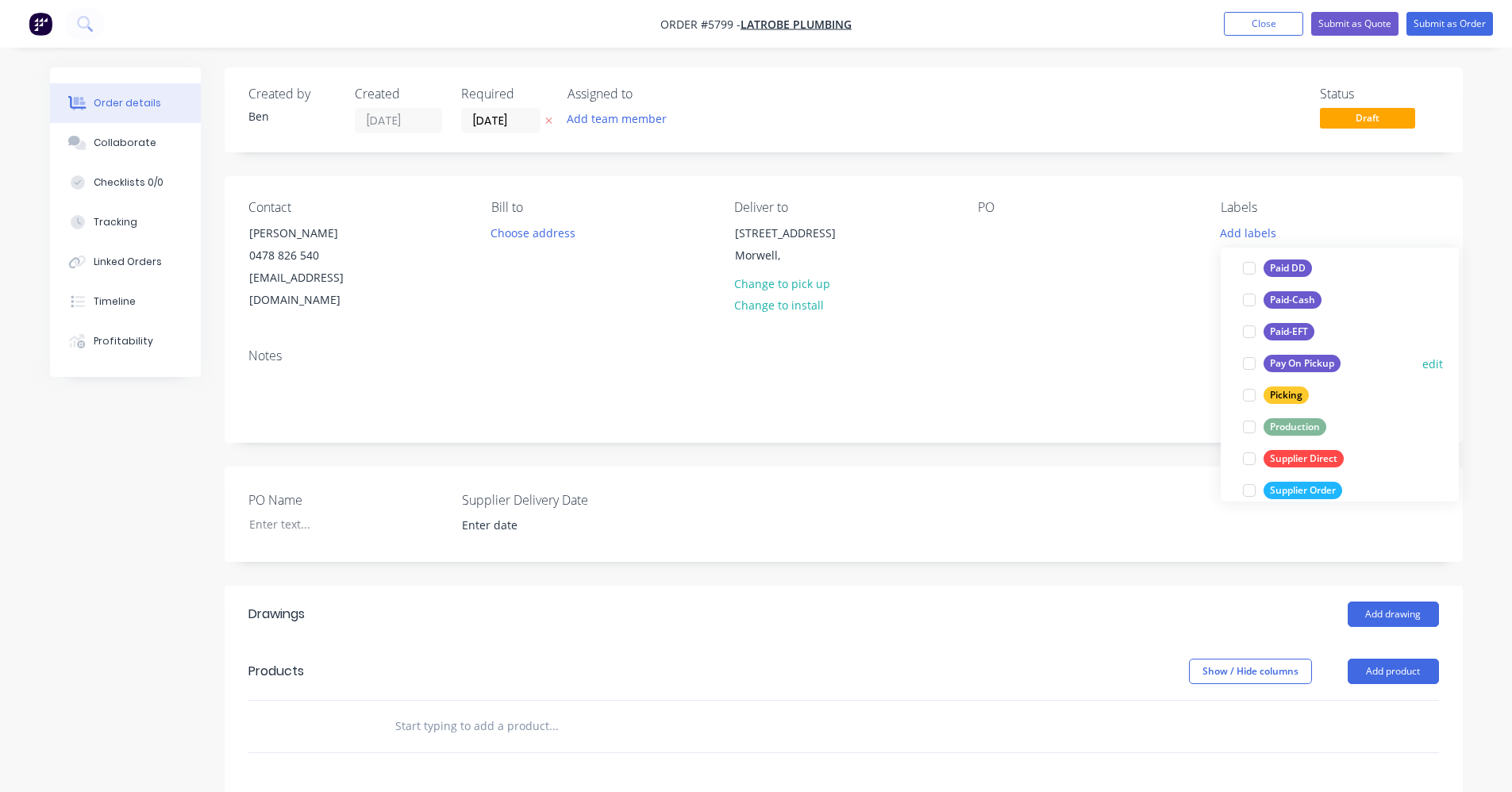
scroll to position [238, 0]
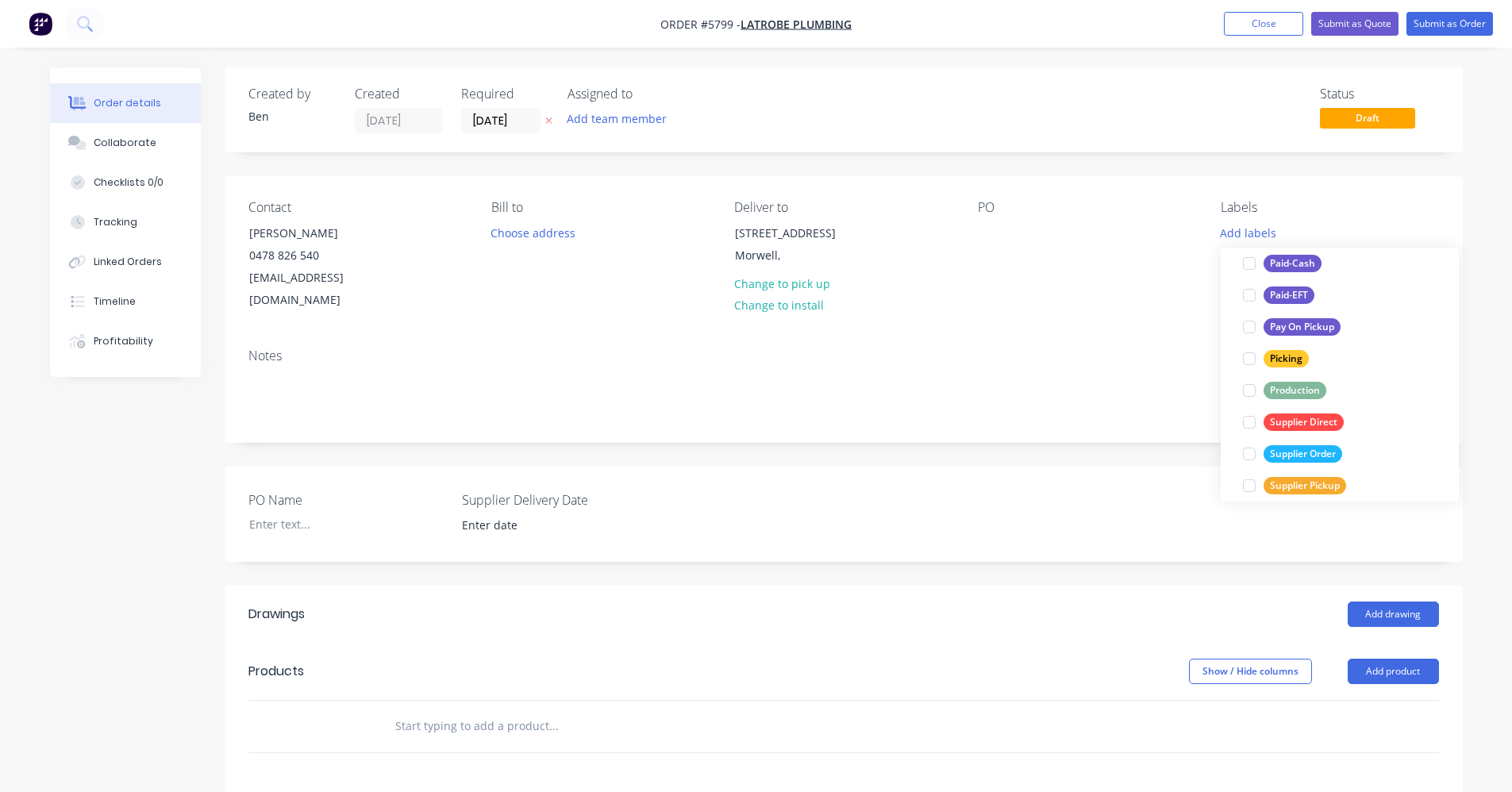
click at [1297, 394] on div "Production" at bounding box center [1295, 390] width 63 height 18
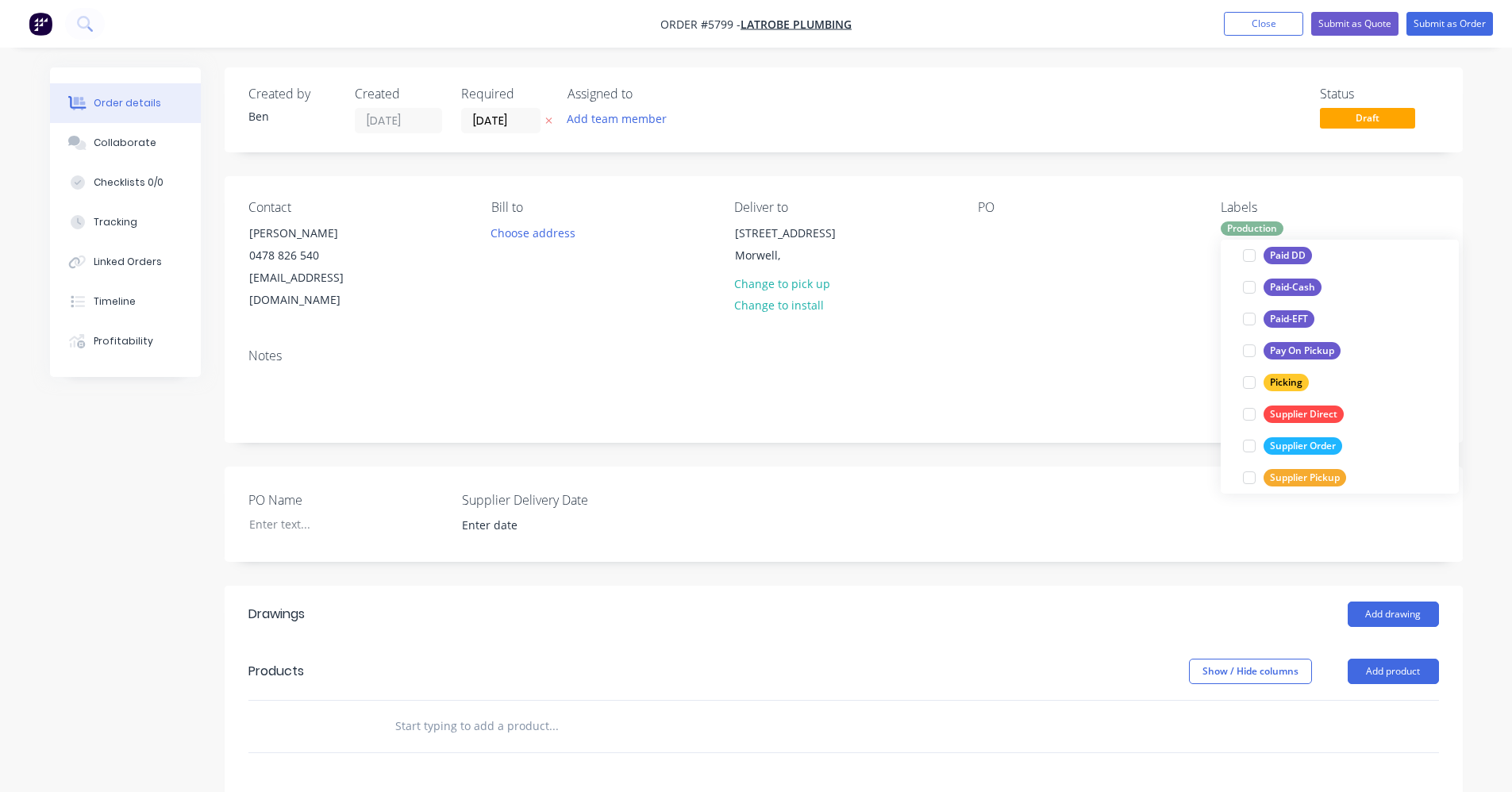
scroll to position [0, 0]
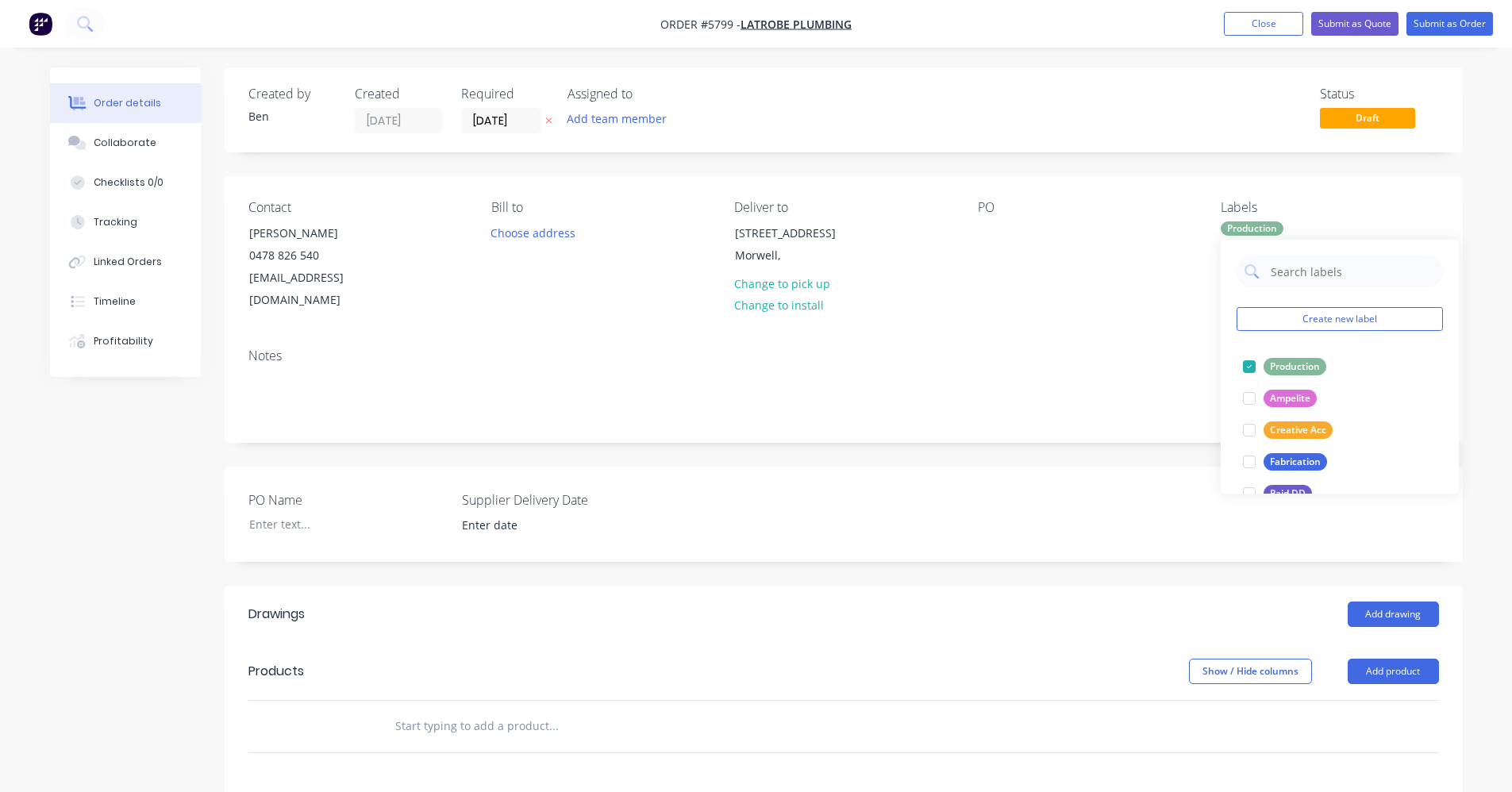
click at [801, 607] on header "Drawings Add drawing" at bounding box center [843, 614] width 1238 height 57
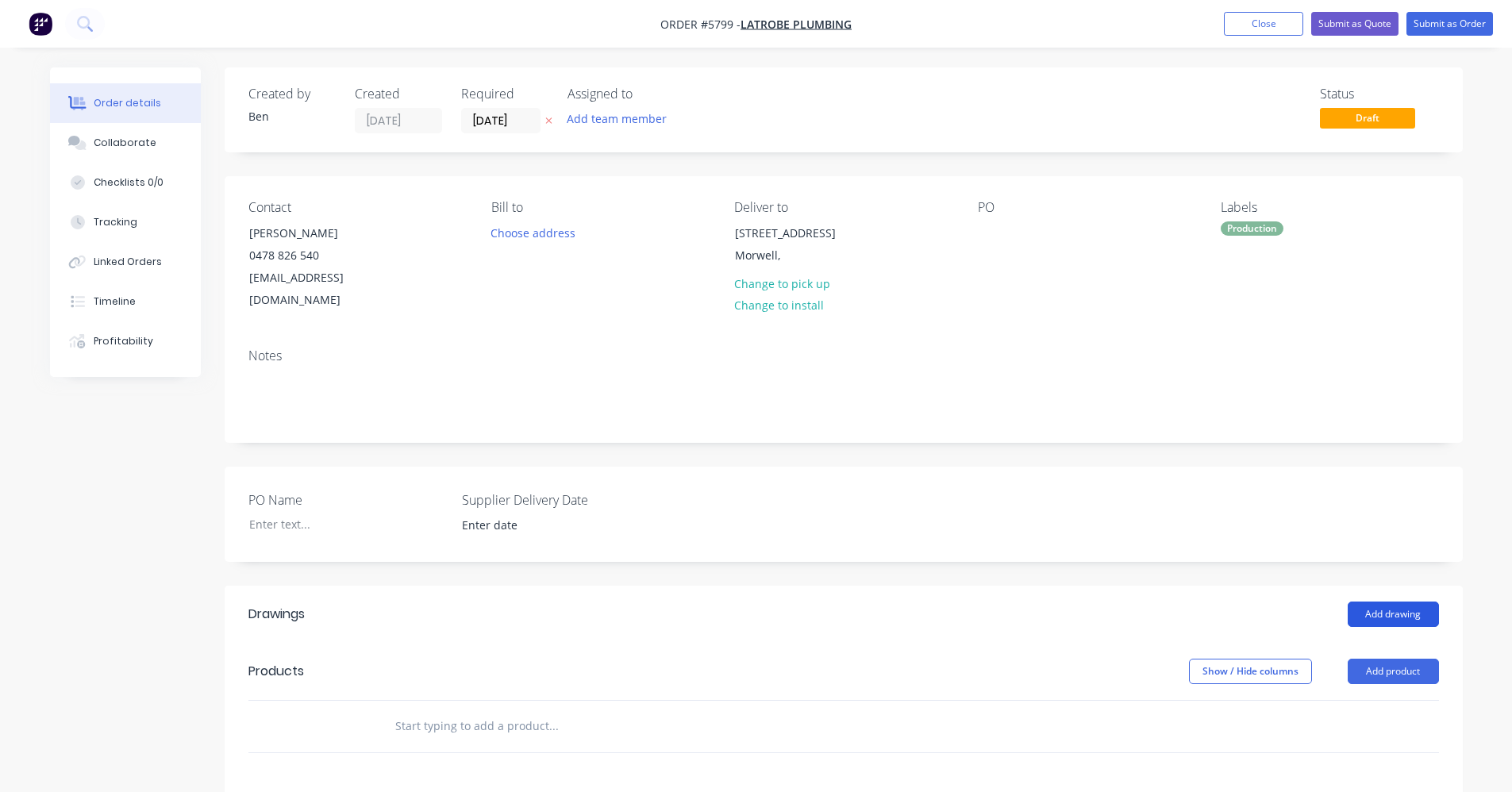
click at [1406, 601] on button "Add drawing" at bounding box center [1393, 614] width 91 height 26
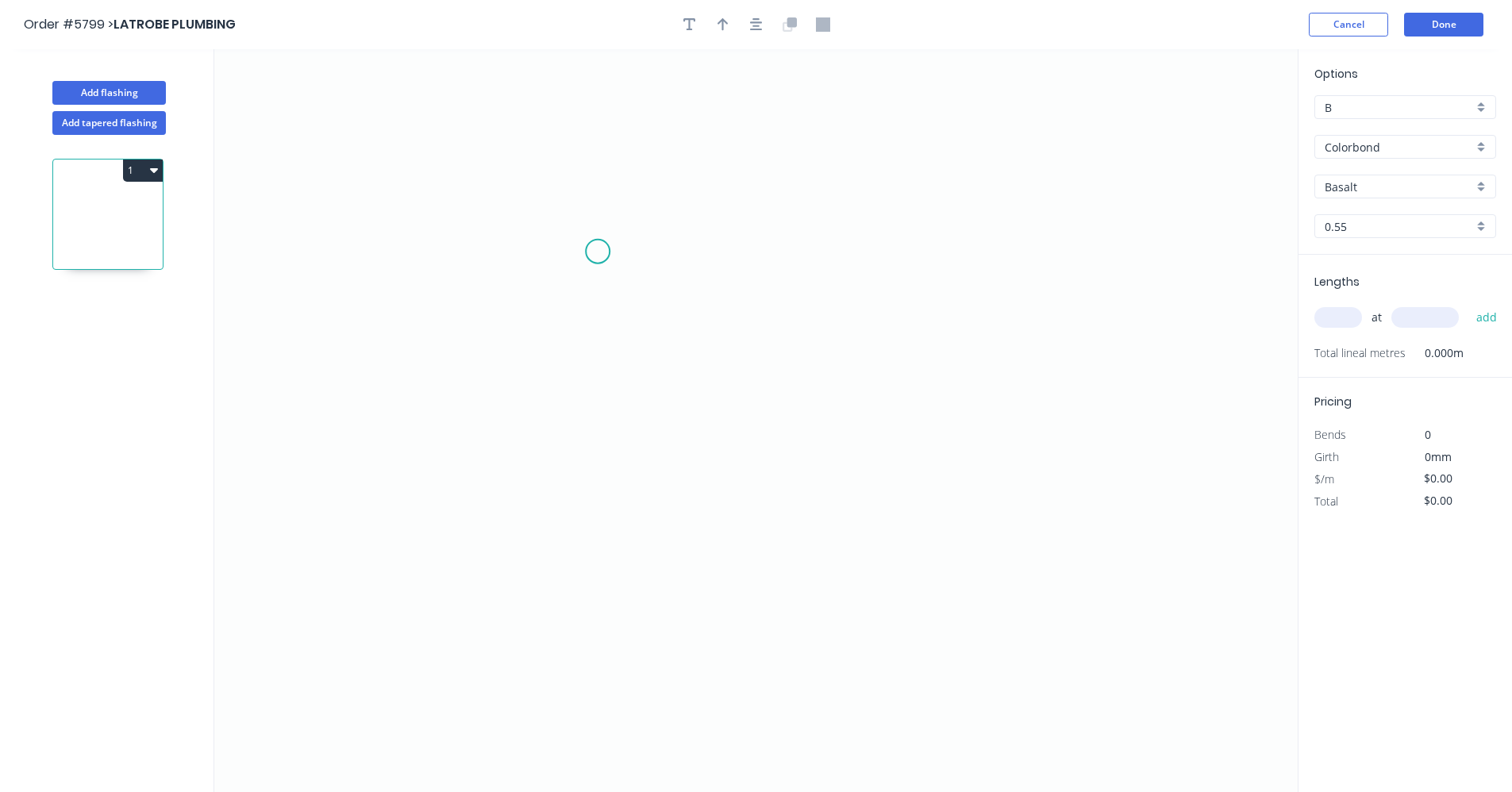
click at [594, 249] on icon "0" at bounding box center [756, 420] width 1084 height 743
drag, startPoint x: 596, startPoint y: 520, endPoint x: 672, endPoint y: 522, distance: 76.0
click at [597, 519] on icon "0" at bounding box center [756, 420] width 1084 height 743
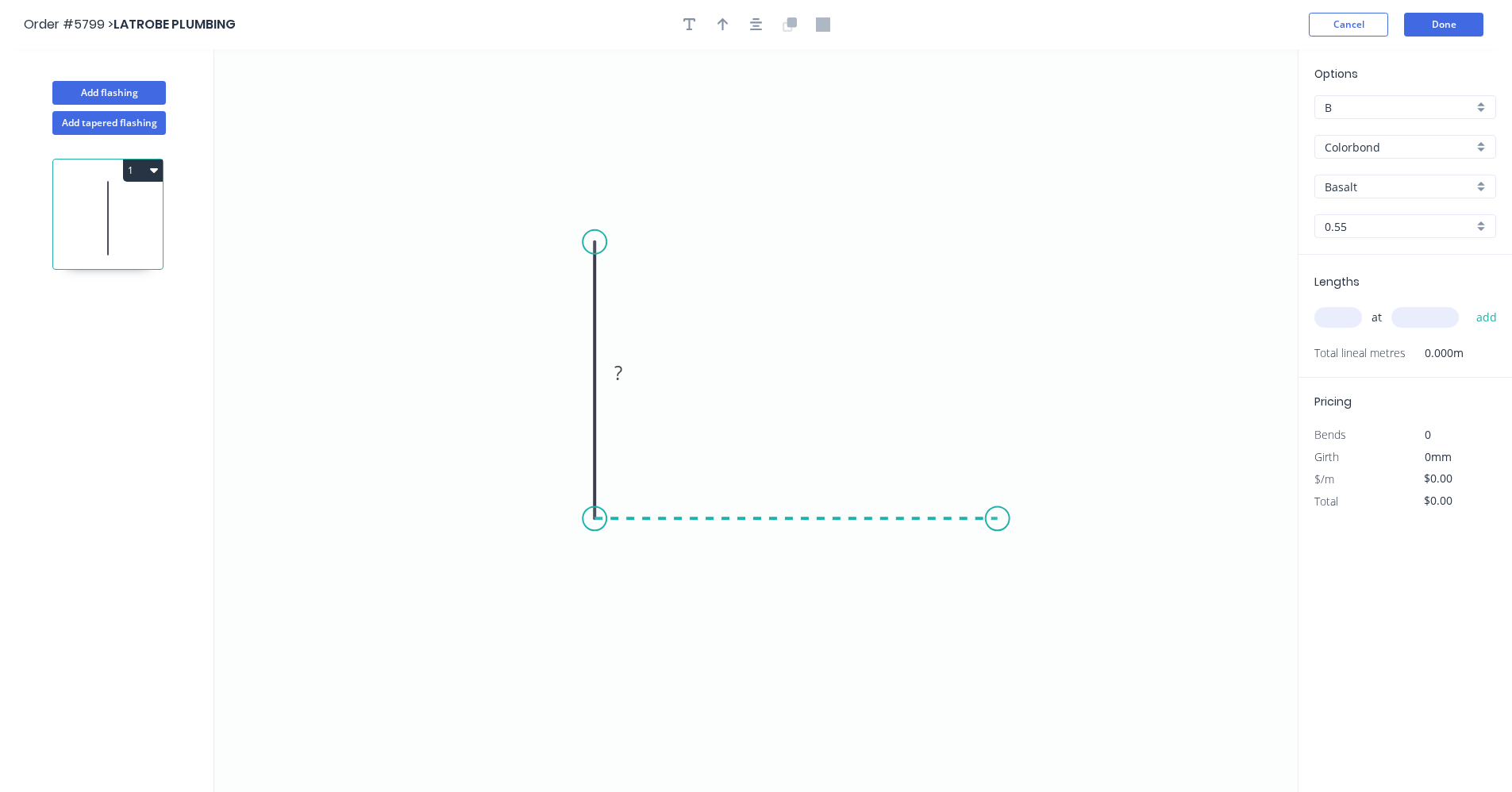
click at [998, 511] on icon "0 ?" at bounding box center [756, 420] width 1084 height 743
click at [994, 368] on icon "0 ? ?" at bounding box center [756, 420] width 1084 height 743
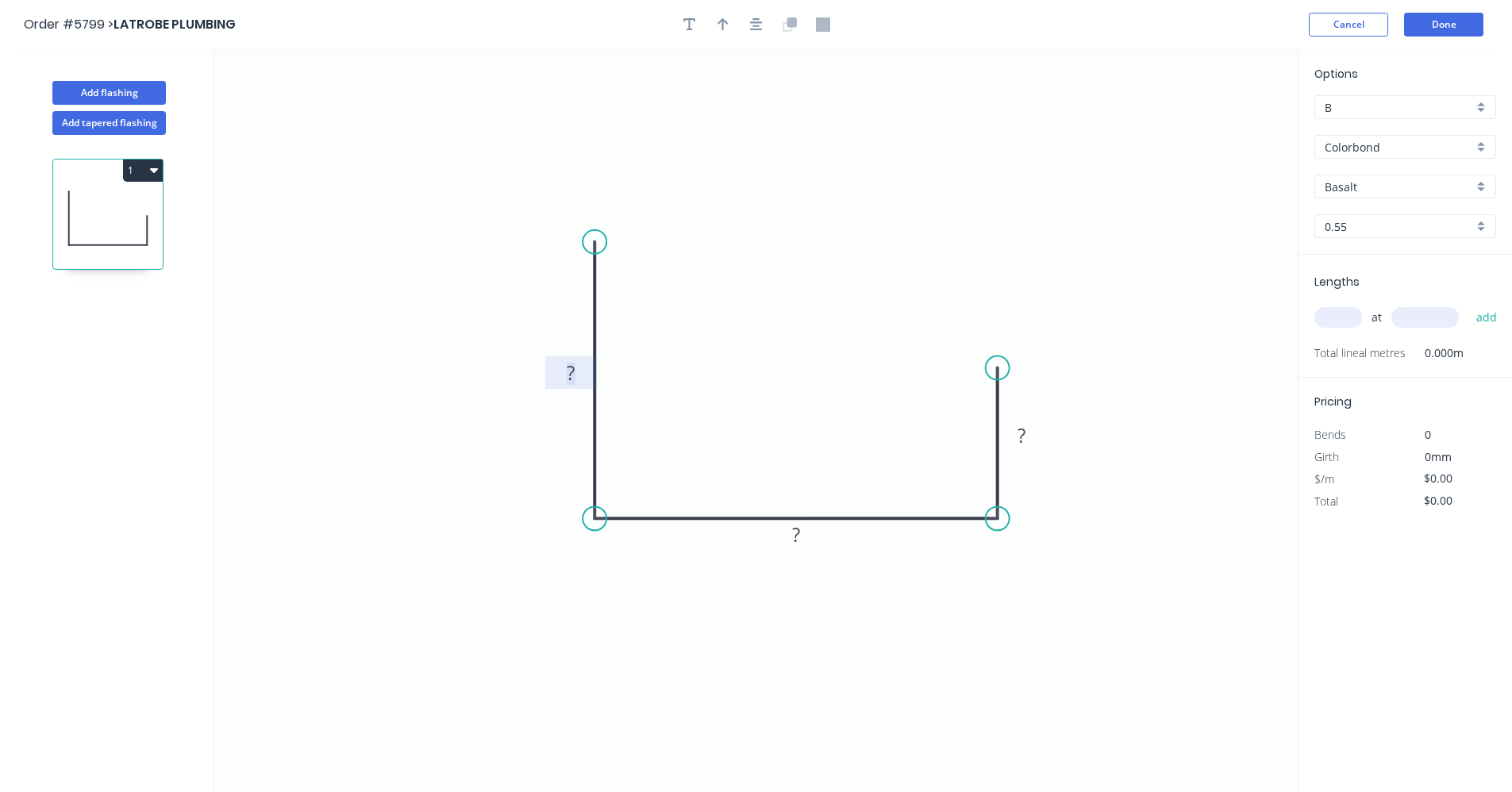
click at [577, 372] on rect at bounding box center [571, 373] width 32 height 22
type input "$35.78"
click at [751, 23] on icon "button" at bounding box center [756, 25] width 12 height 12
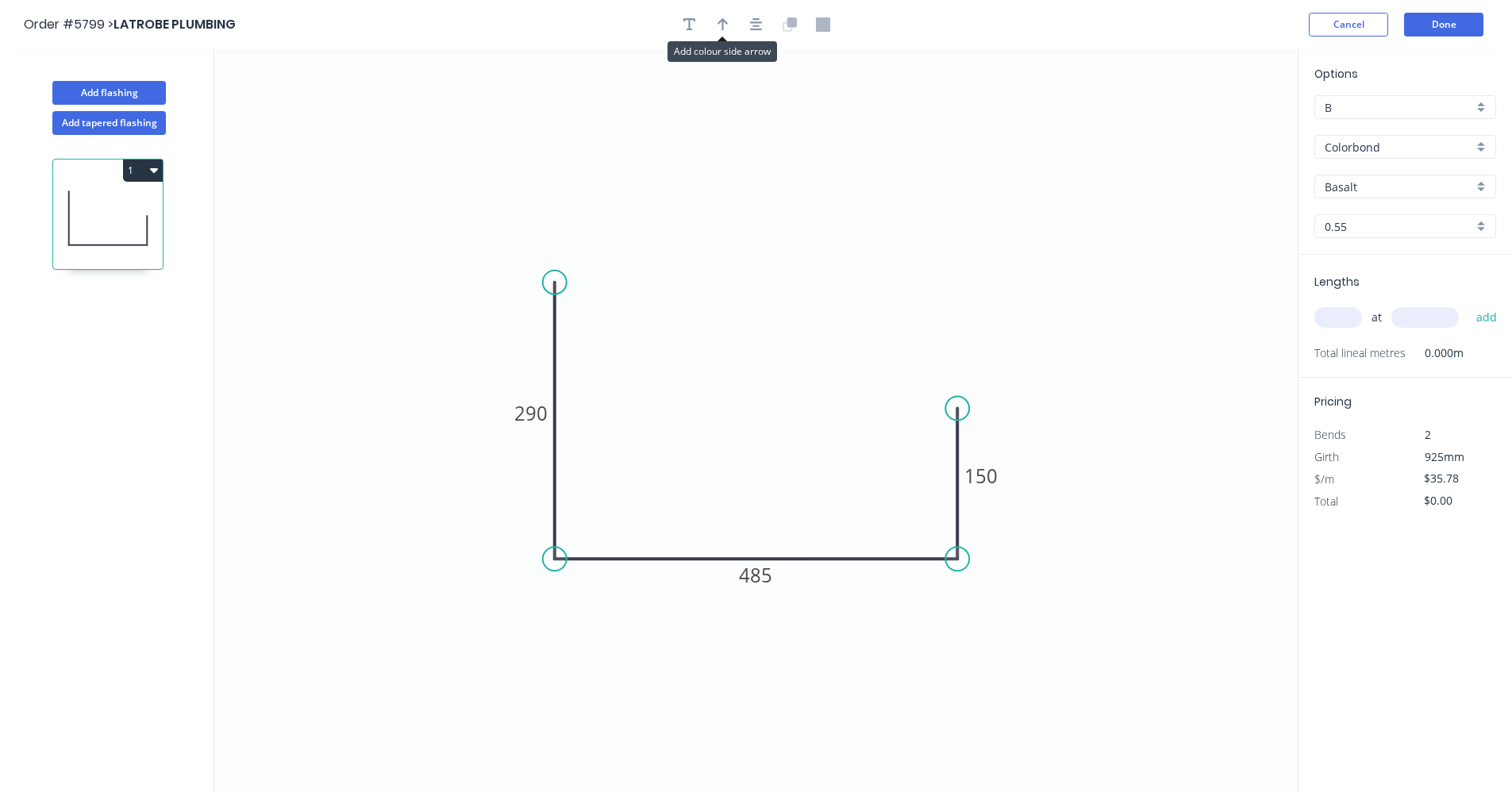
drag, startPoint x: 723, startPoint y: 28, endPoint x: 823, endPoint y: 100, distance: 123.2
click at [723, 32] on button "button" at bounding box center [722, 24] width 24 height 24
drag, startPoint x: 1221, startPoint y: 128, endPoint x: 760, endPoint y: 537, distance: 616.3
click at [760, 537] on icon at bounding box center [760, 517] width 14 height 51
click at [1484, 185] on div "Basalt" at bounding box center [1405, 186] width 182 height 24
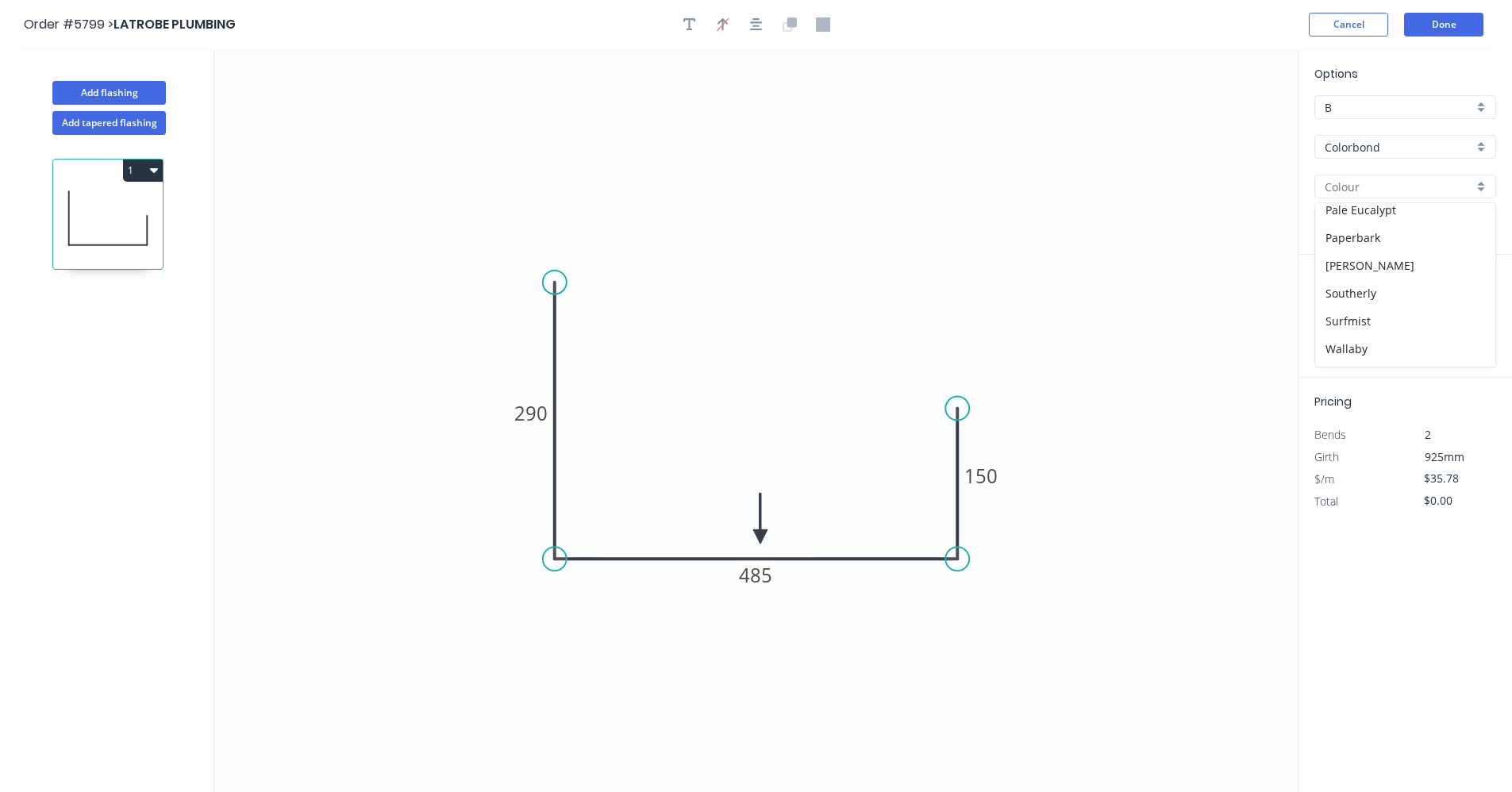
scroll to position [396, 0]
click at [1345, 269] on div "Shale Grey" at bounding box center [1405, 264] width 180 height 27
type input "Shale Grey"
click at [1339, 314] on input "text" at bounding box center [1338, 317] width 48 height 20
type input "1"
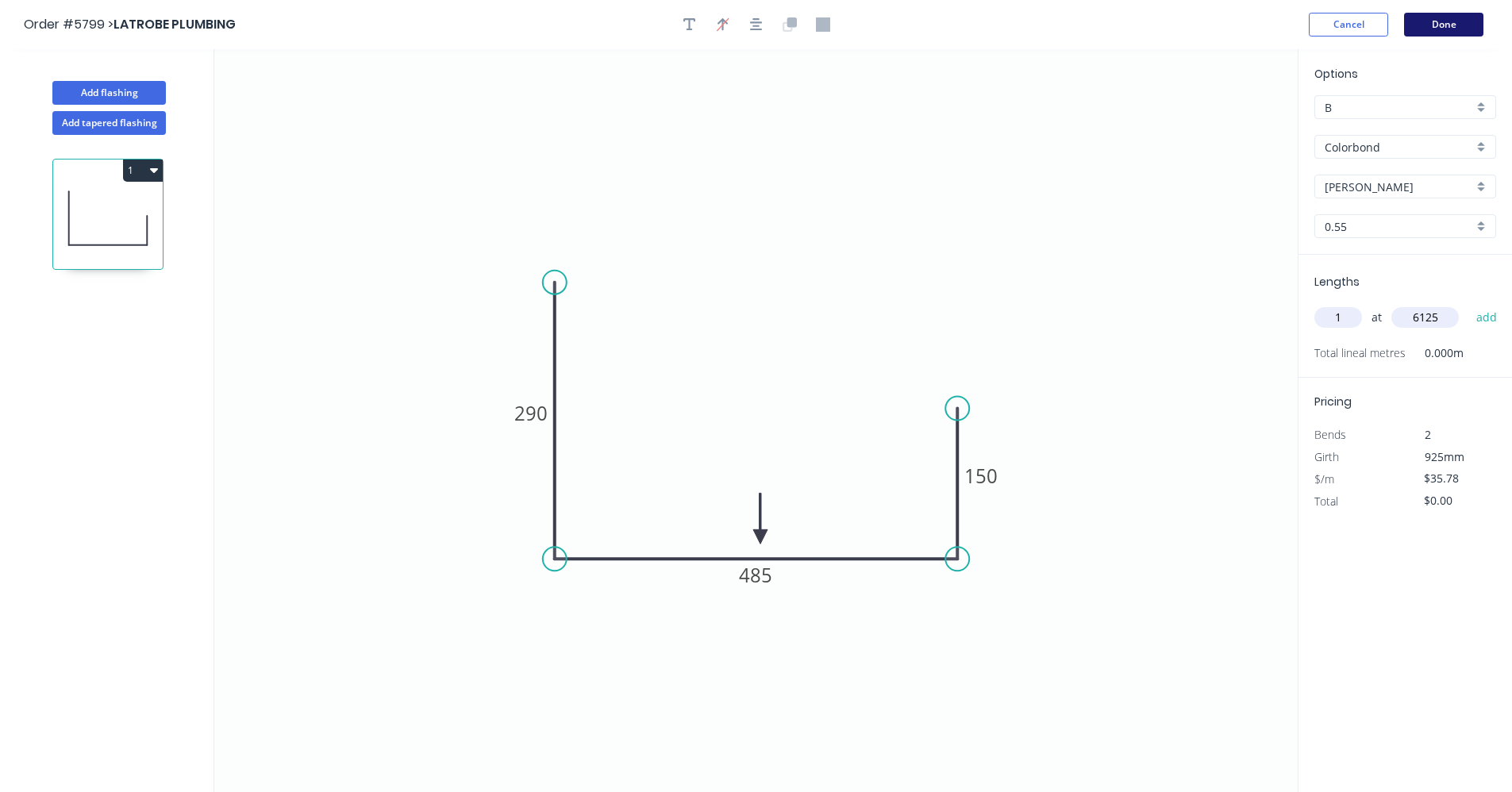
type input "6125"
click at [1447, 20] on button "Done" at bounding box center [1444, 24] width 79 height 24
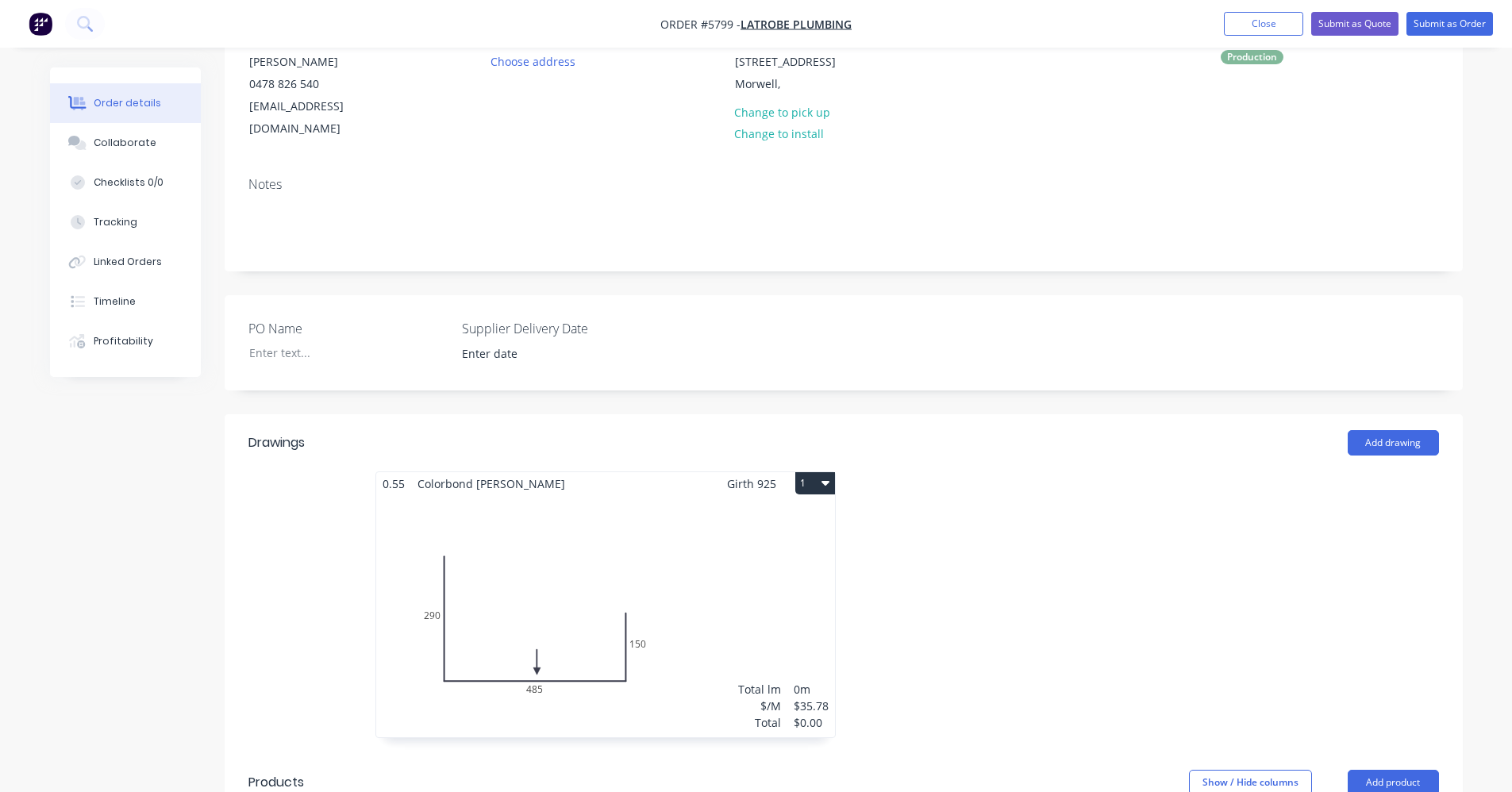
scroll to position [476, 0]
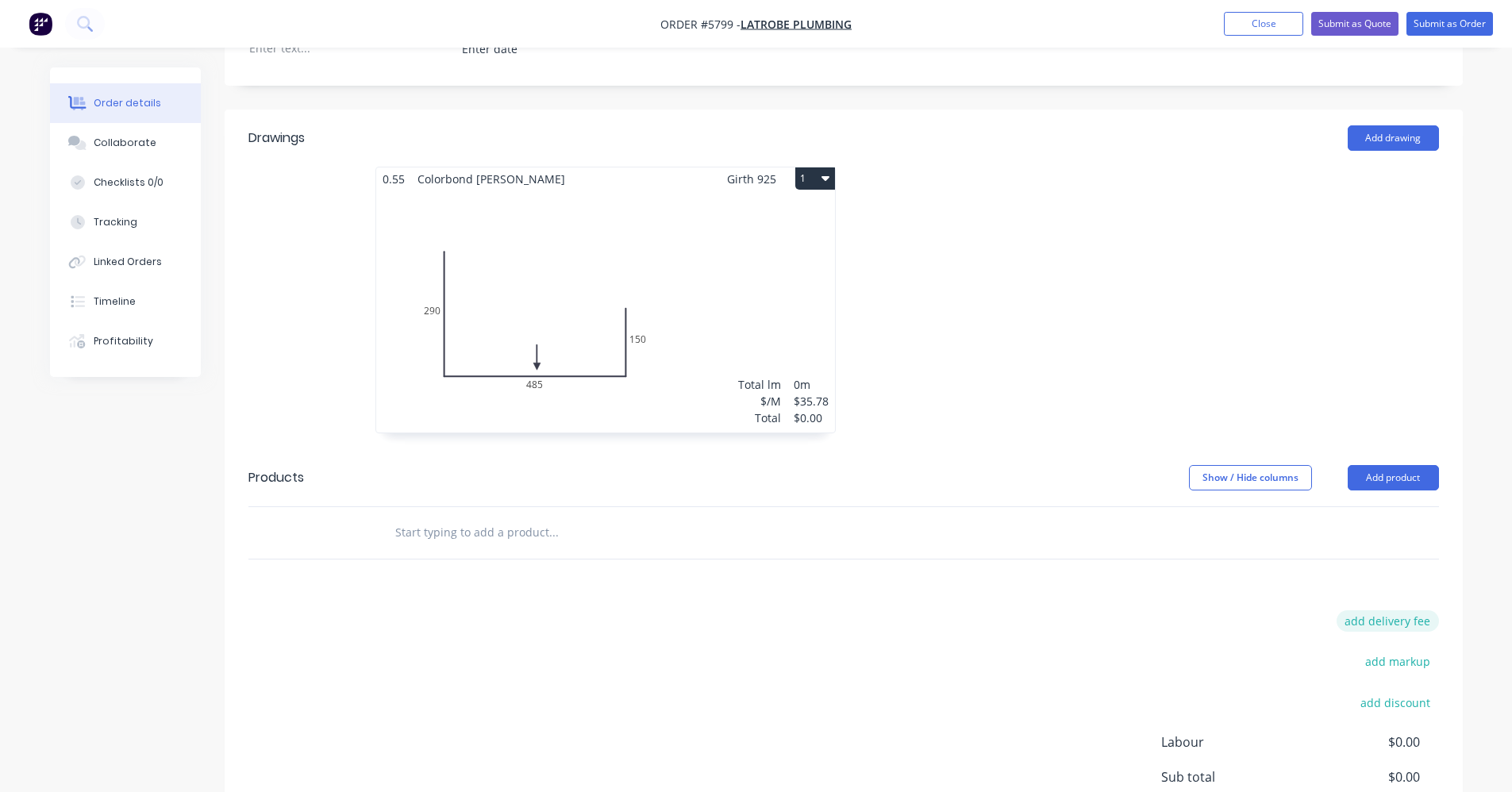
click at [1388, 610] on button "add delivery fee" at bounding box center [1388, 621] width 102 height 21
type input "55"
click input "submit" at bounding box center [0, 0] width 0 height 0
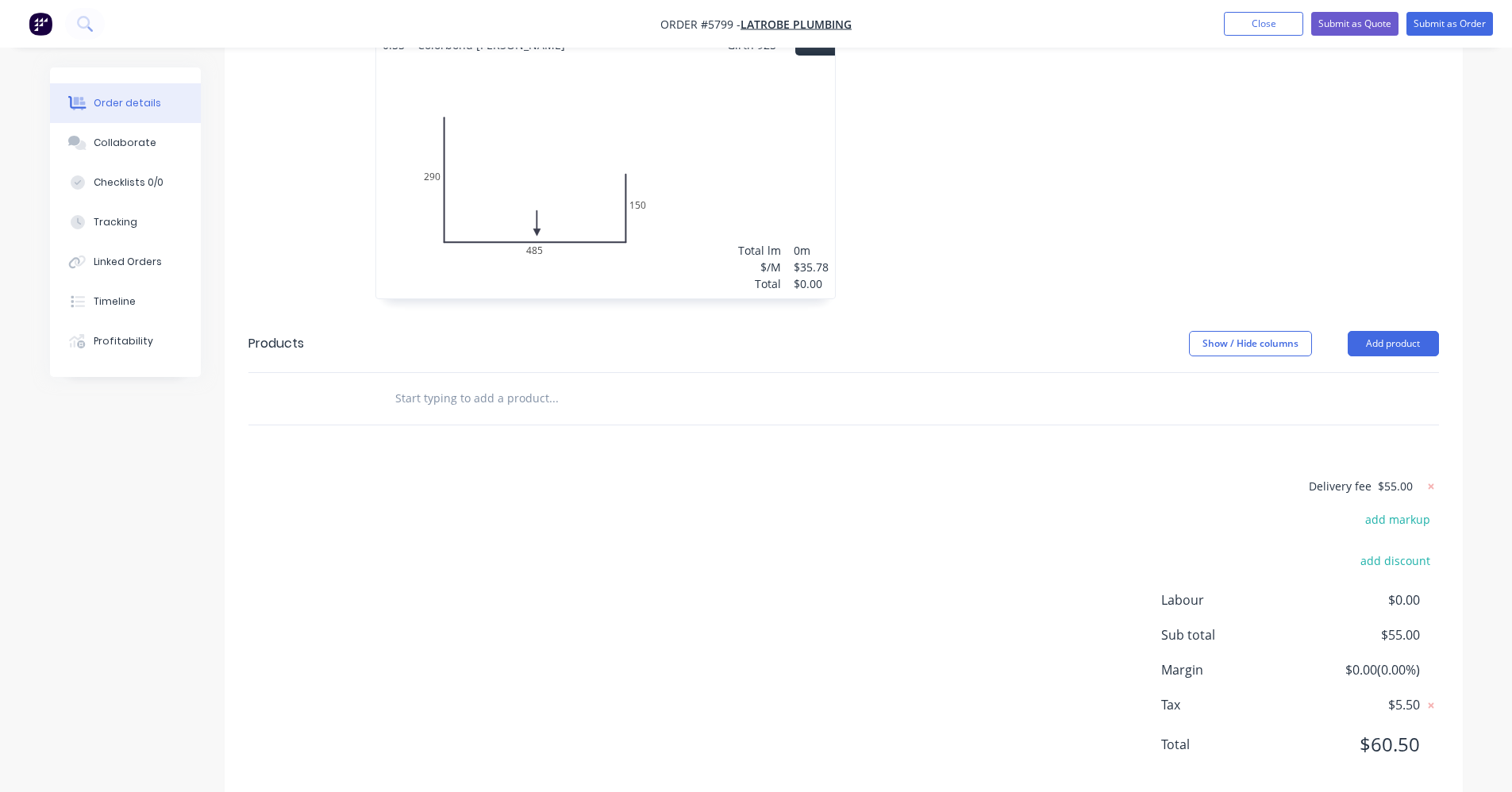
scroll to position [618, 0]
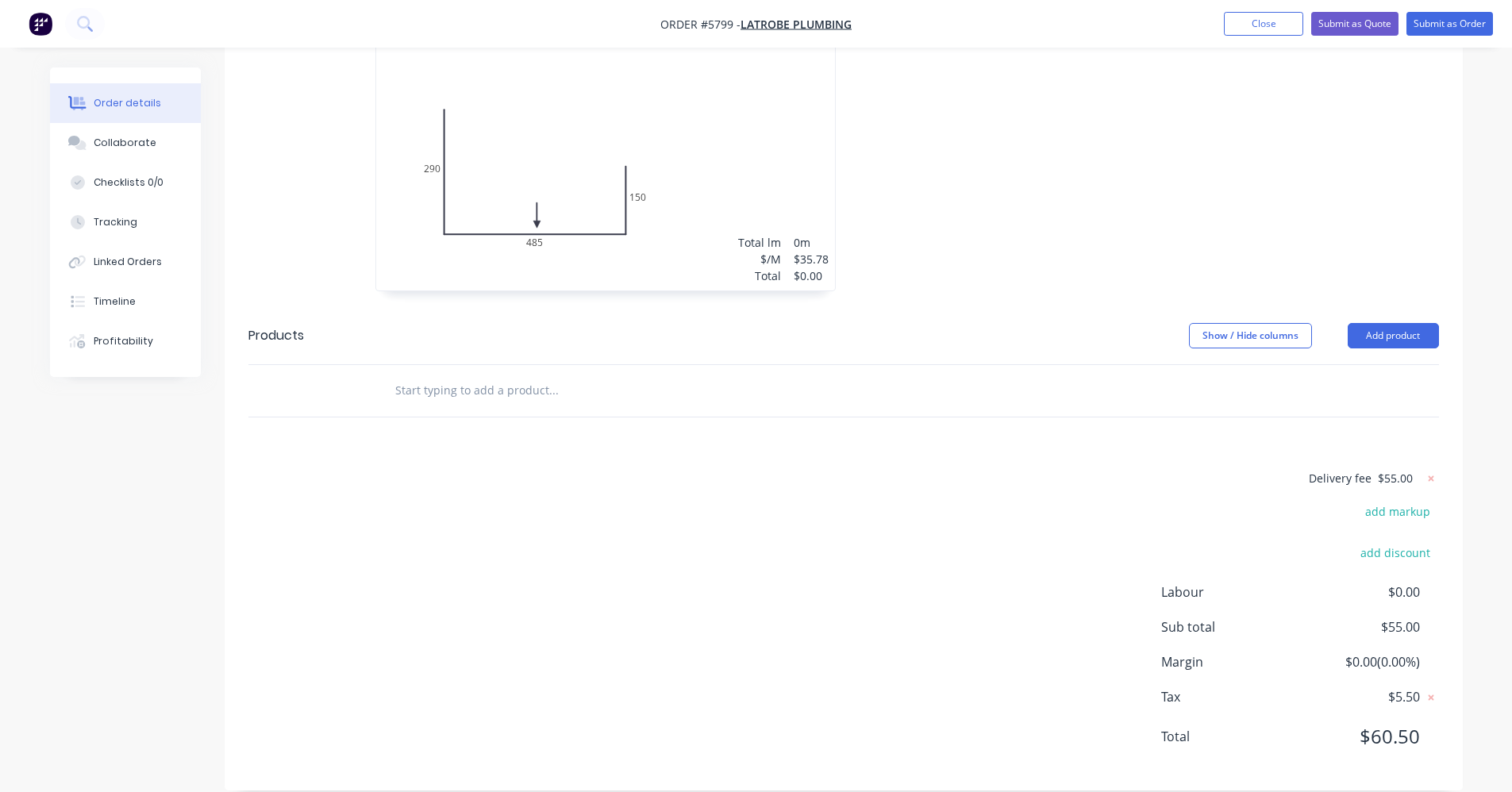
click at [1406, 470] on span "$55.00" at bounding box center [1395, 478] width 35 height 17
click at [1428, 471] on icon at bounding box center [1432, 479] width 16 height 16
click at [1405, 468] on button "add delivery fee" at bounding box center [1388, 479] width 102 height 21
click at [678, 144] on div "Total lm $/M Total 0m $35.78 $0.00" at bounding box center [605, 170] width 458 height 242
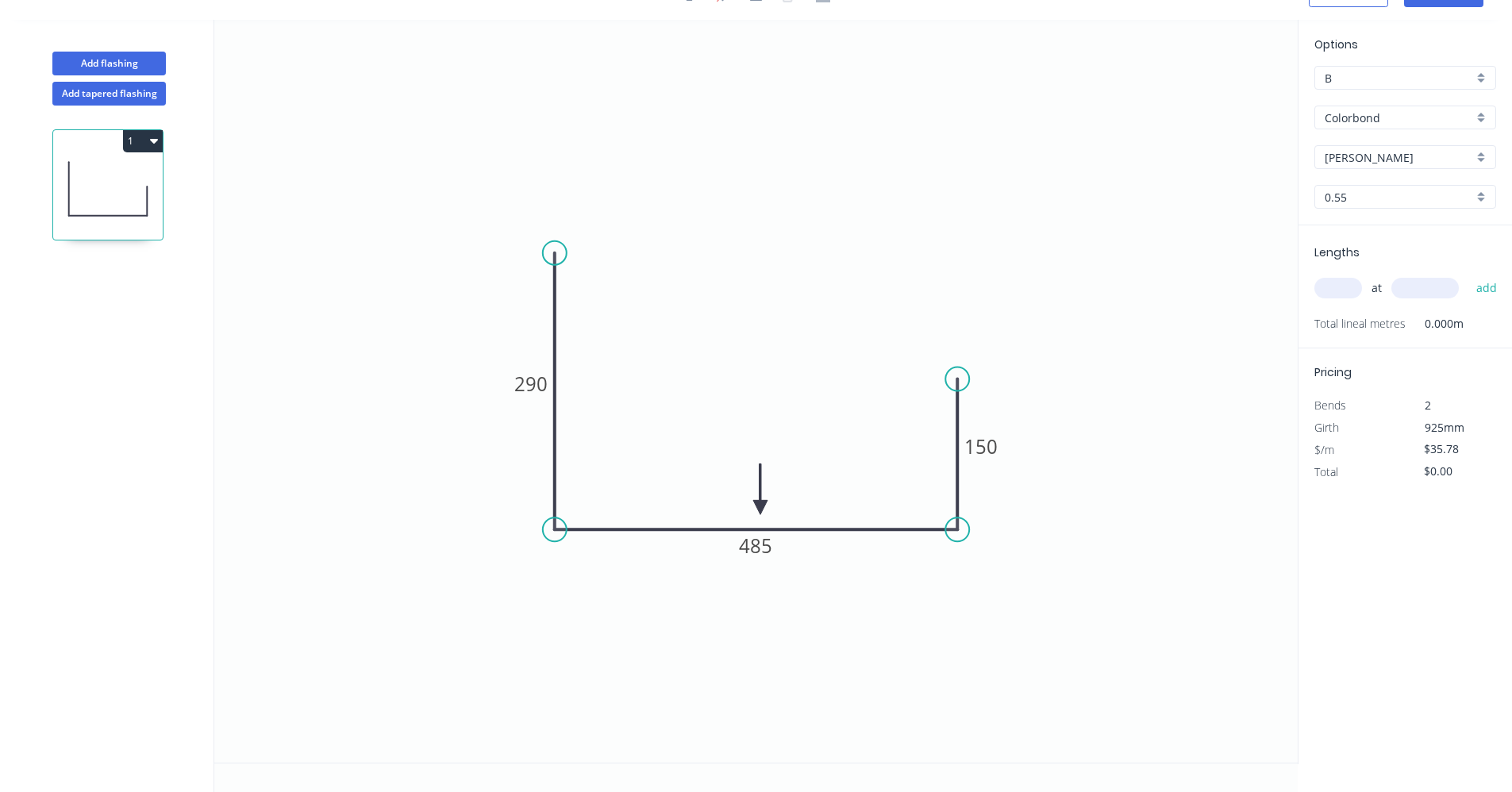
scroll to position [29, 0]
click at [1349, 289] on input "text" at bounding box center [1338, 288] width 48 height 20
type input "1"
type input "6125"
click at [1469, 275] on button "add" at bounding box center [1487, 288] width 37 height 27
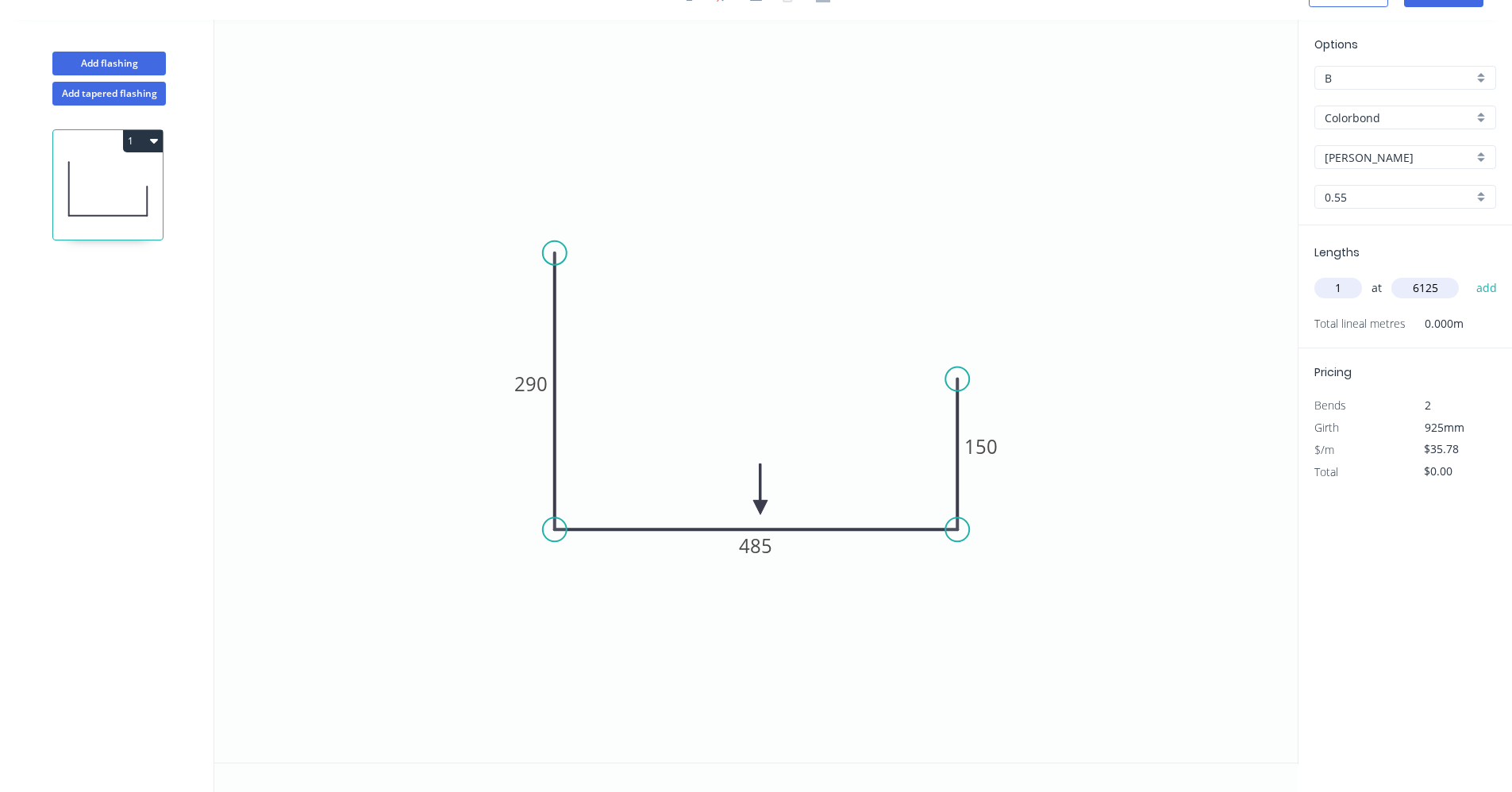
type input "$219.15"
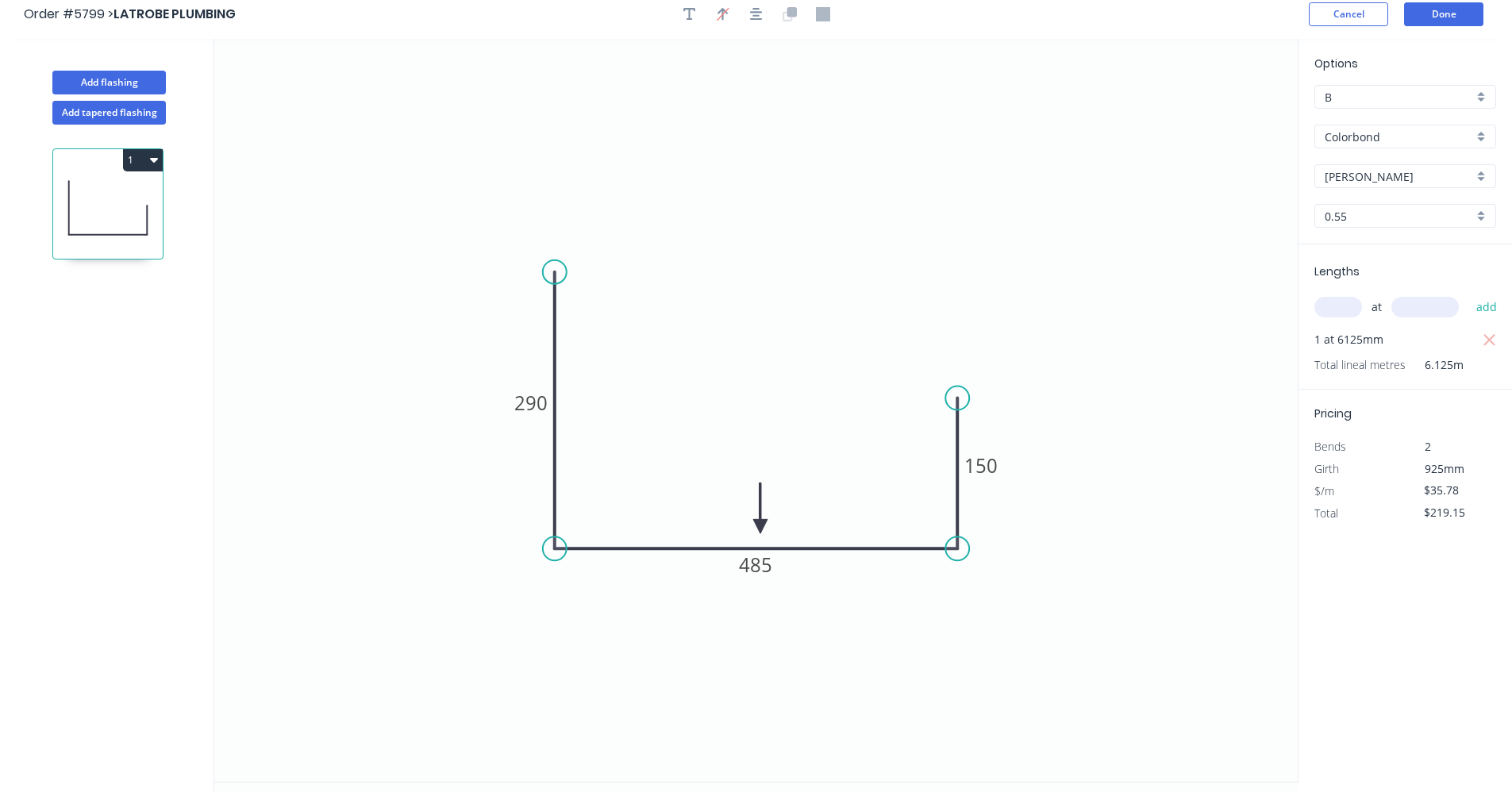
scroll to position [0, 0]
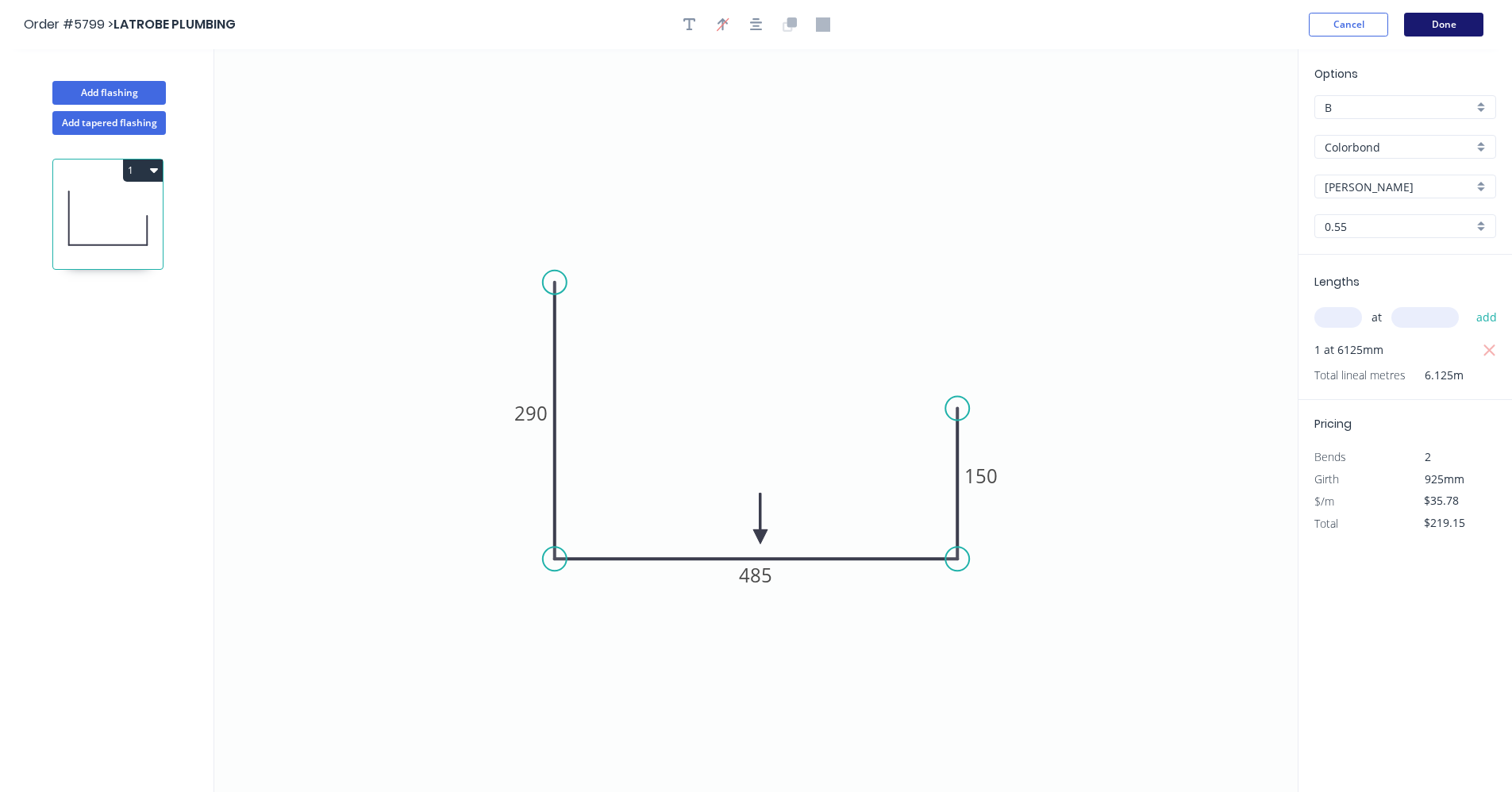
click at [1449, 26] on button "Done" at bounding box center [1444, 24] width 79 height 24
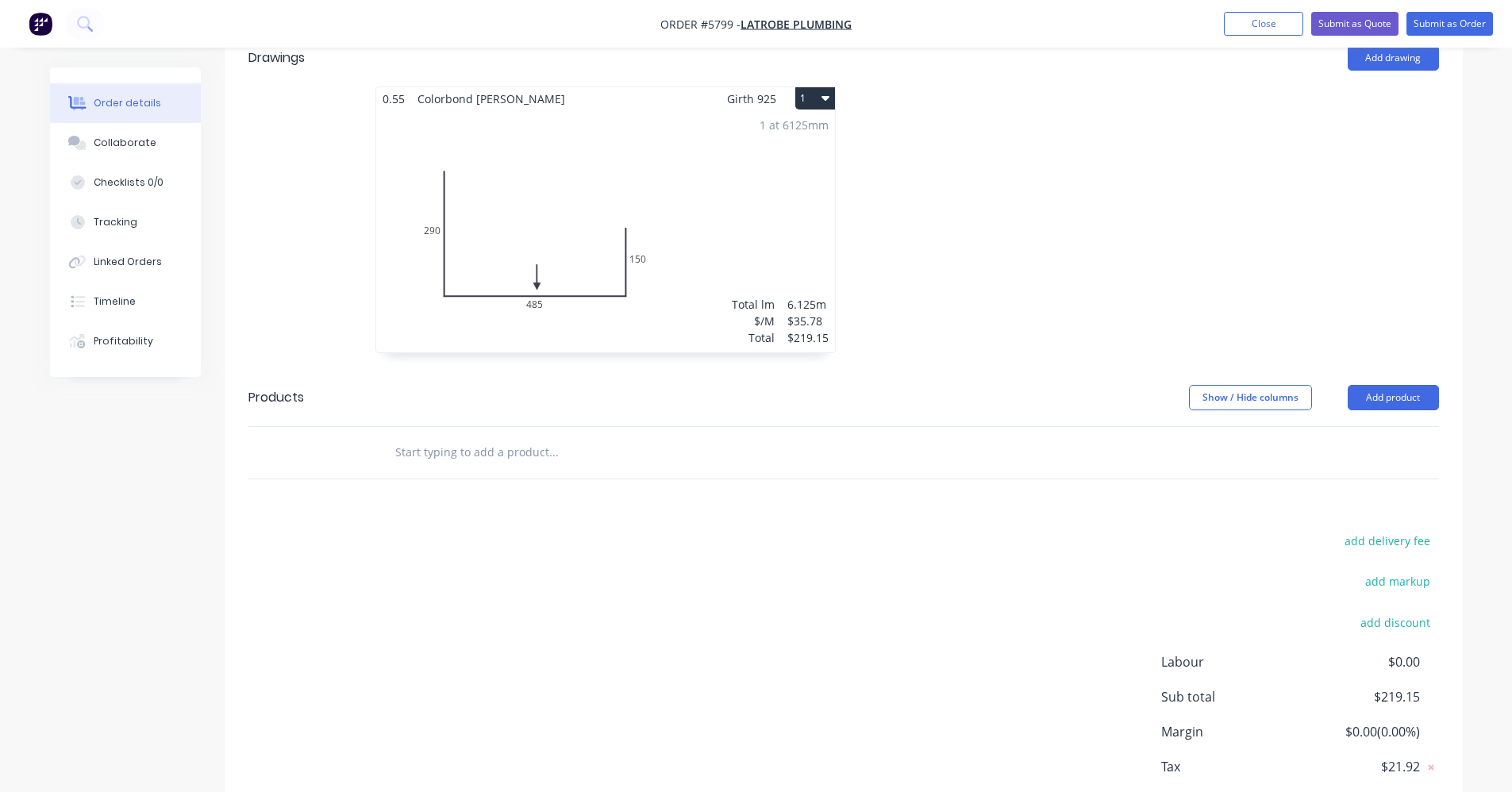
scroll to position [626, 0]
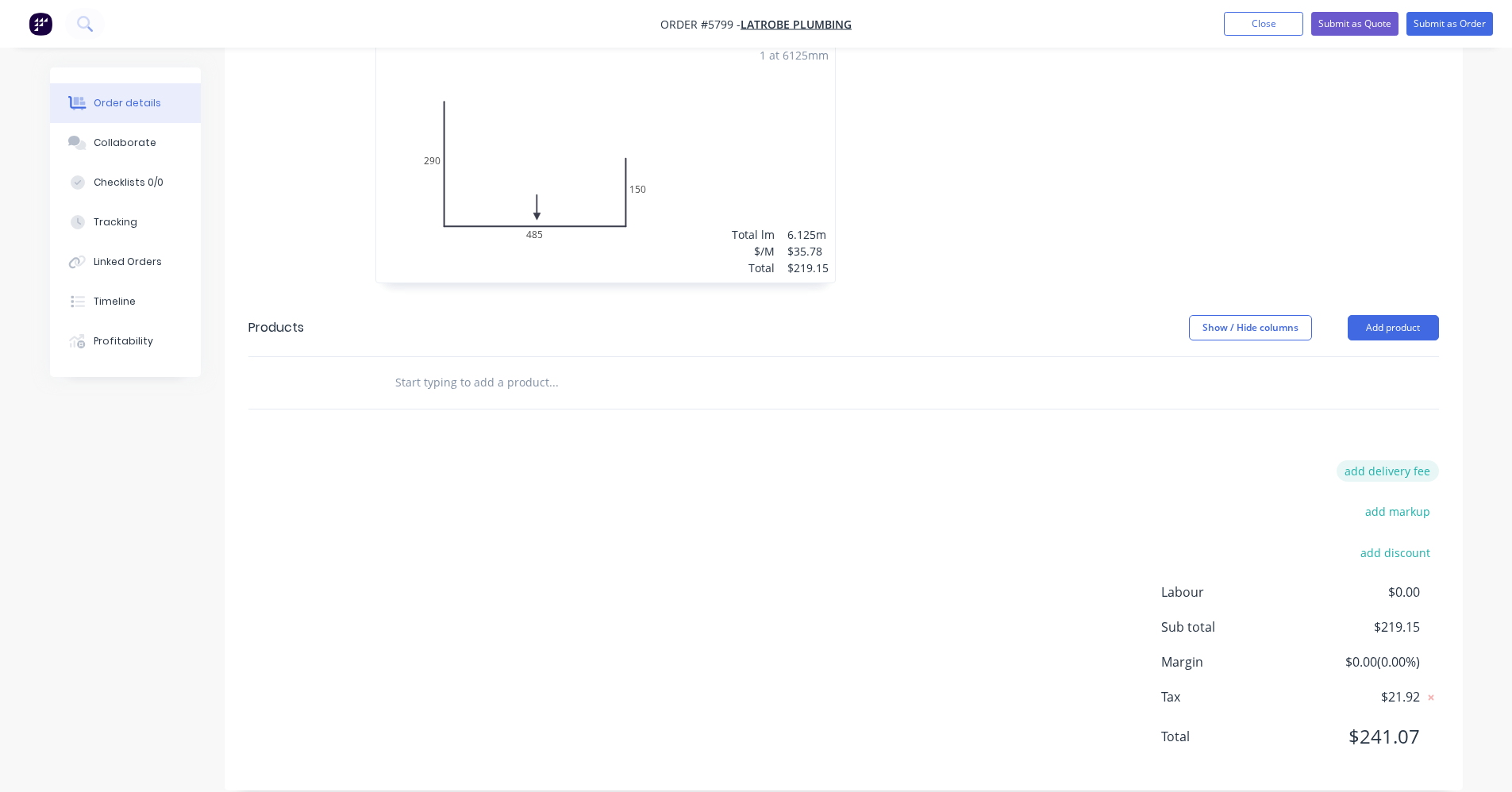
click at [1416, 460] on button "add delivery fee" at bounding box center [1388, 471] width 102 height 21
type input "75"
click input "submit" at bounding box center [0, 0] width 0 height 0
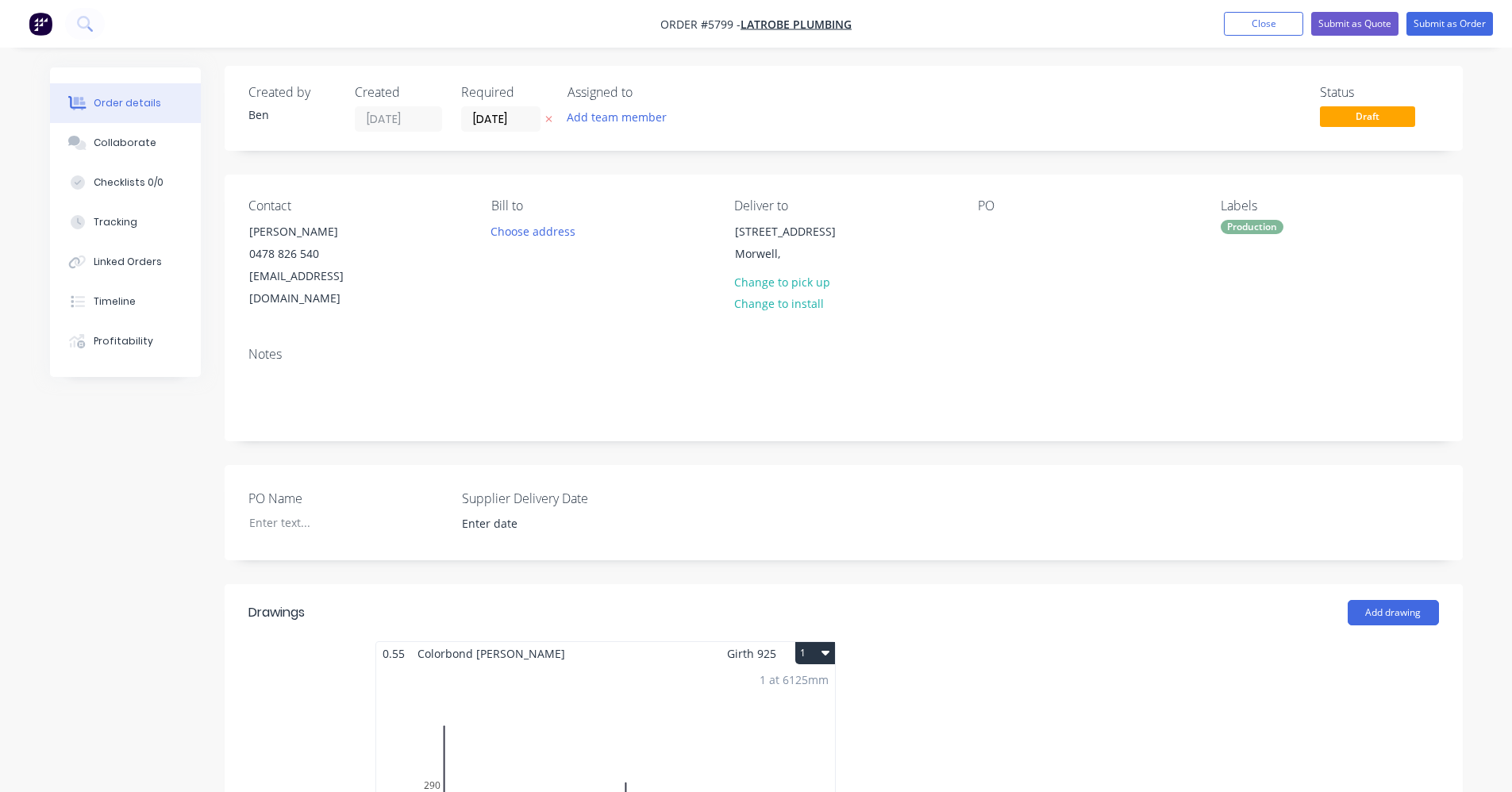
scroll to position [0, 0]
click at [1454, 27] on button "Submit as Order" at bounding box center [1450, 23] width 87 height 24
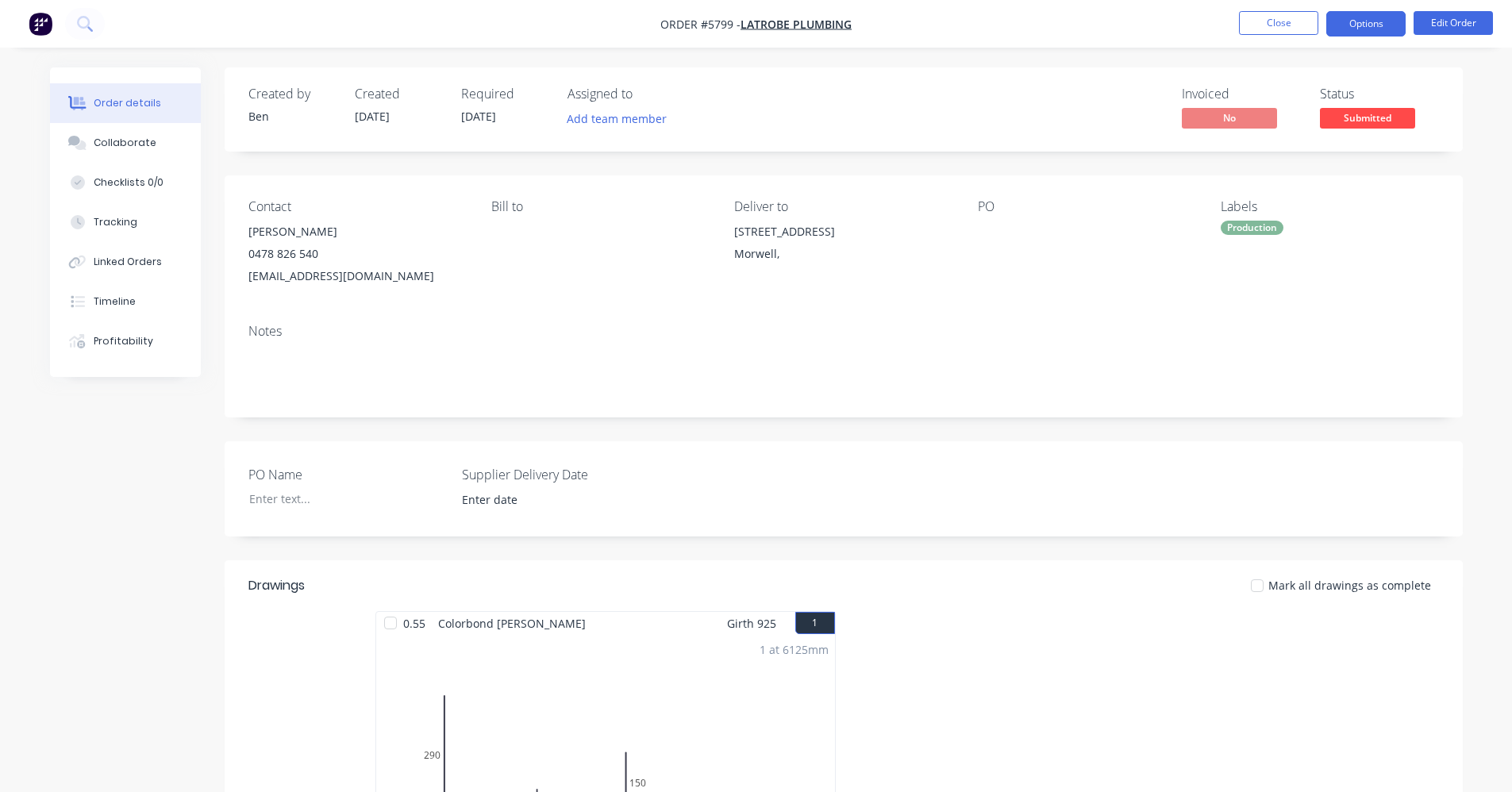
click at [1383, 25] on button "Options" at bounding box center [1366, 24] width 79 height 26
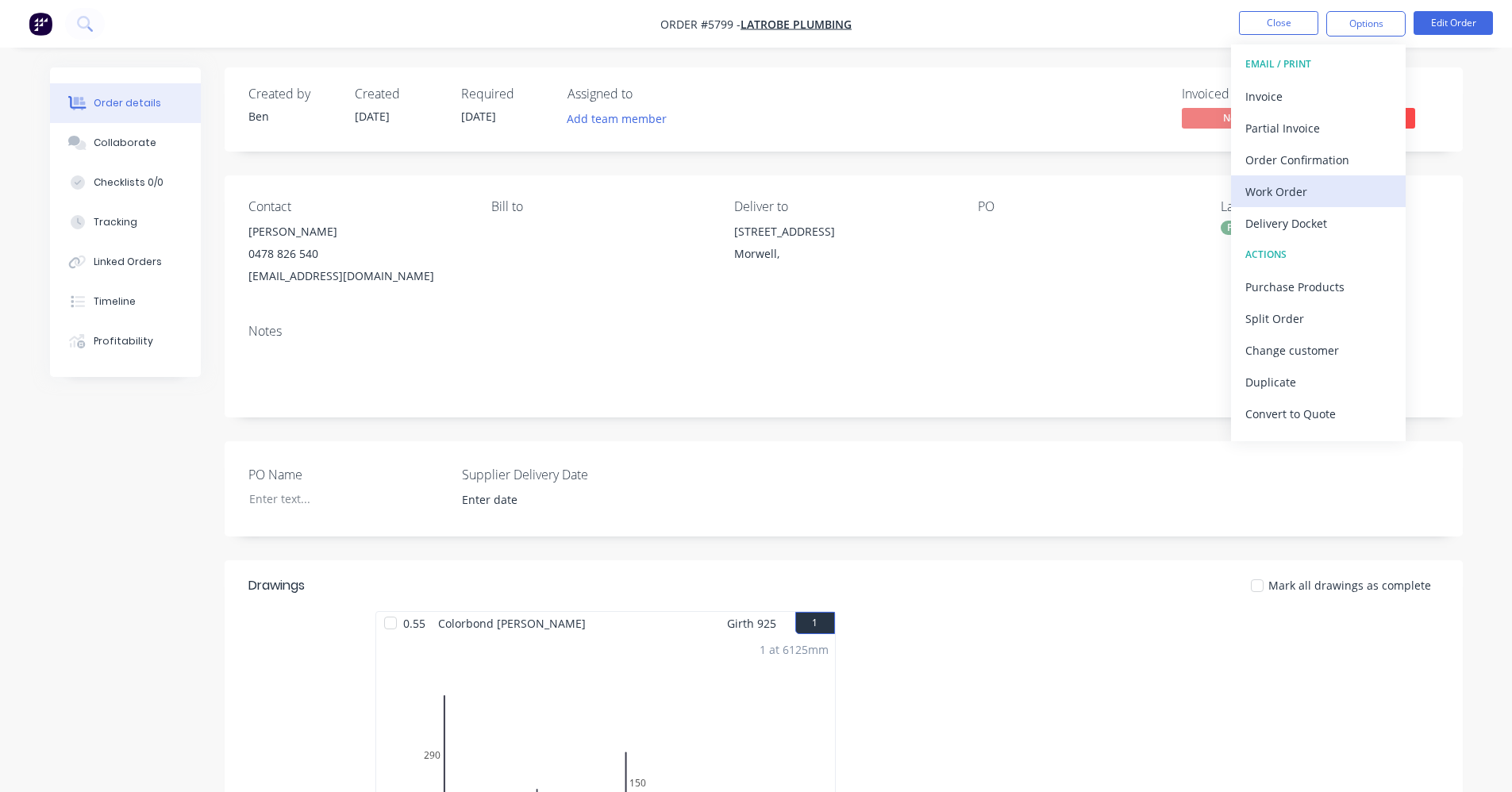
click at [1315, 193] on div "Work Order" at bounding box center [1318, 192] width 146 height 23
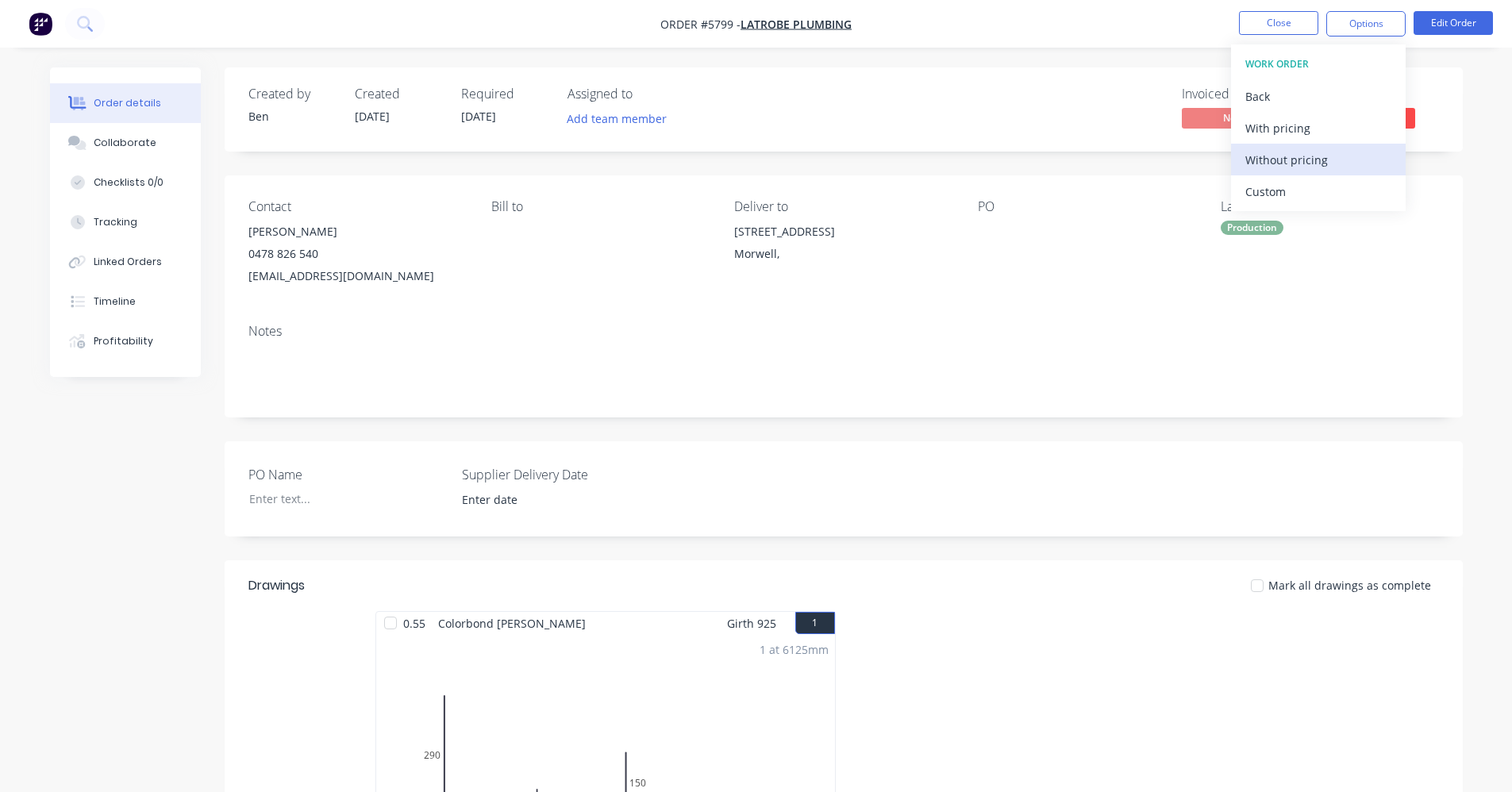
click at [1313, 162] on div "Without pricing" at bounding box center [1318, 160] width 146 height 23
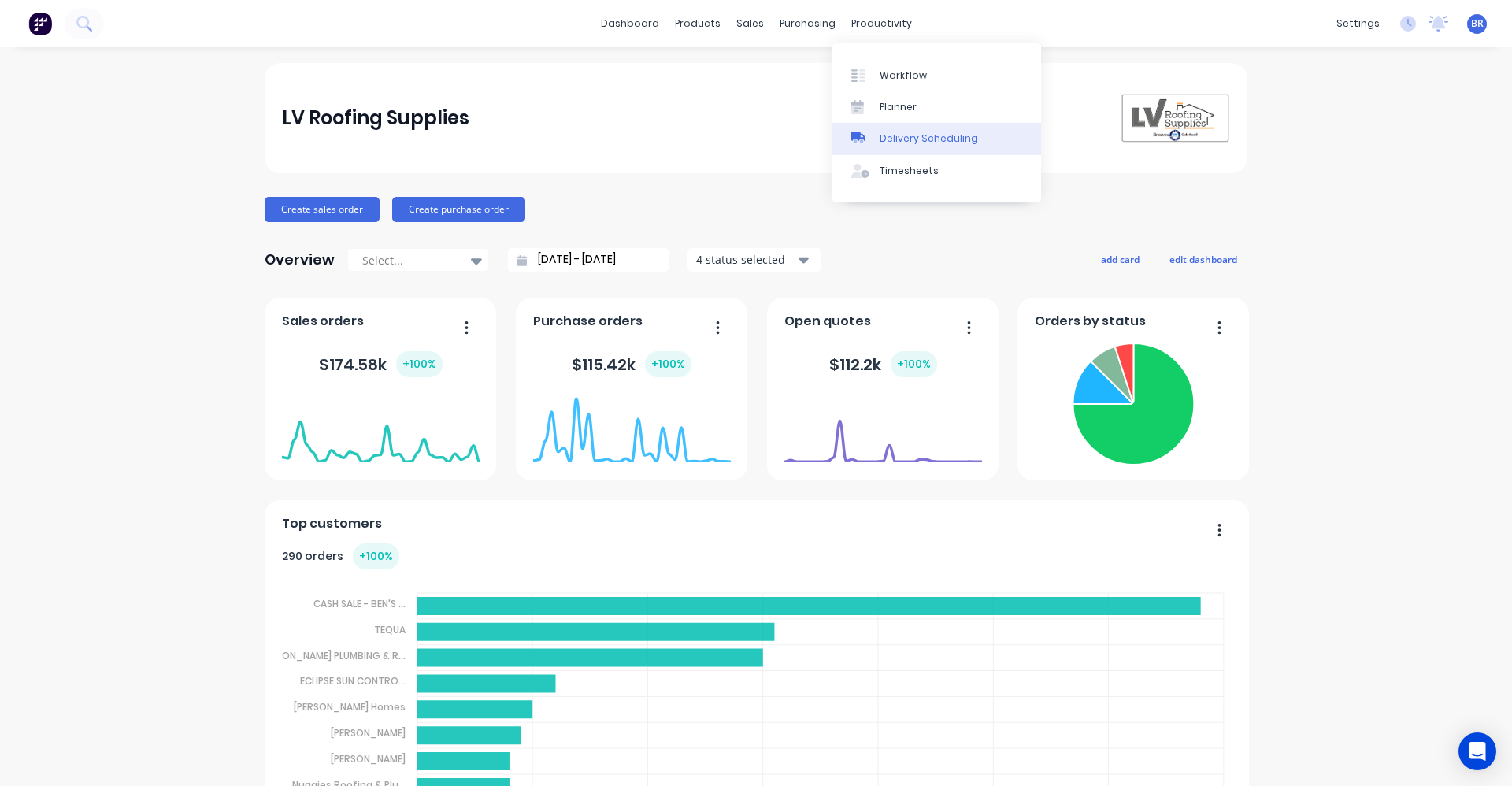
click at [916, 145] on div "Delivery Scheduling" at bounding box center [929, 138] width 98 height 14
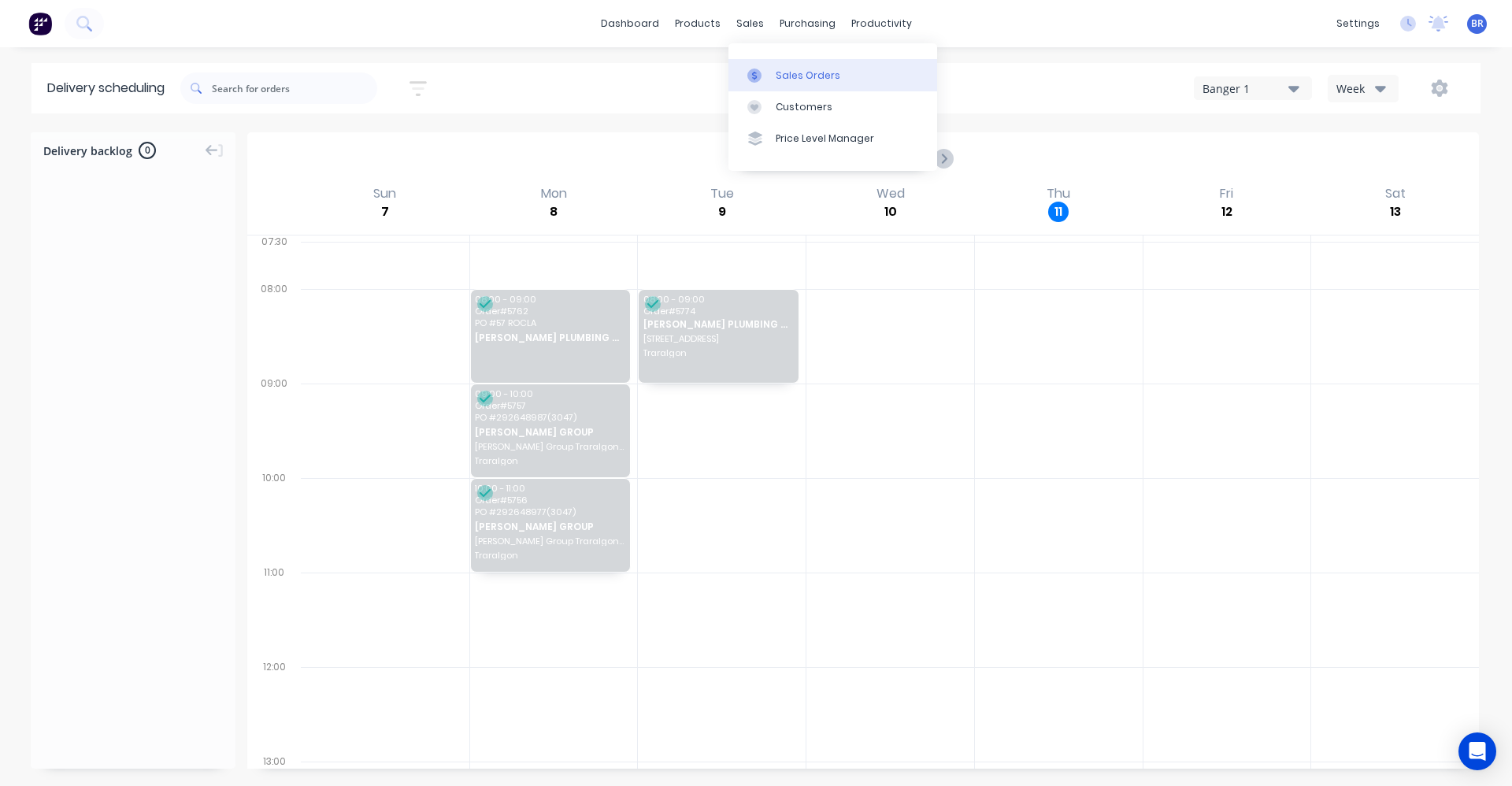
drag, startPoint x: 792, startPoint y: 75, endPoint x: 772, endPoint y: 78, distance: 20.2
click at [790, 75] on div "Sales Orders" at bounding box center [808, 75] width 65 height 14
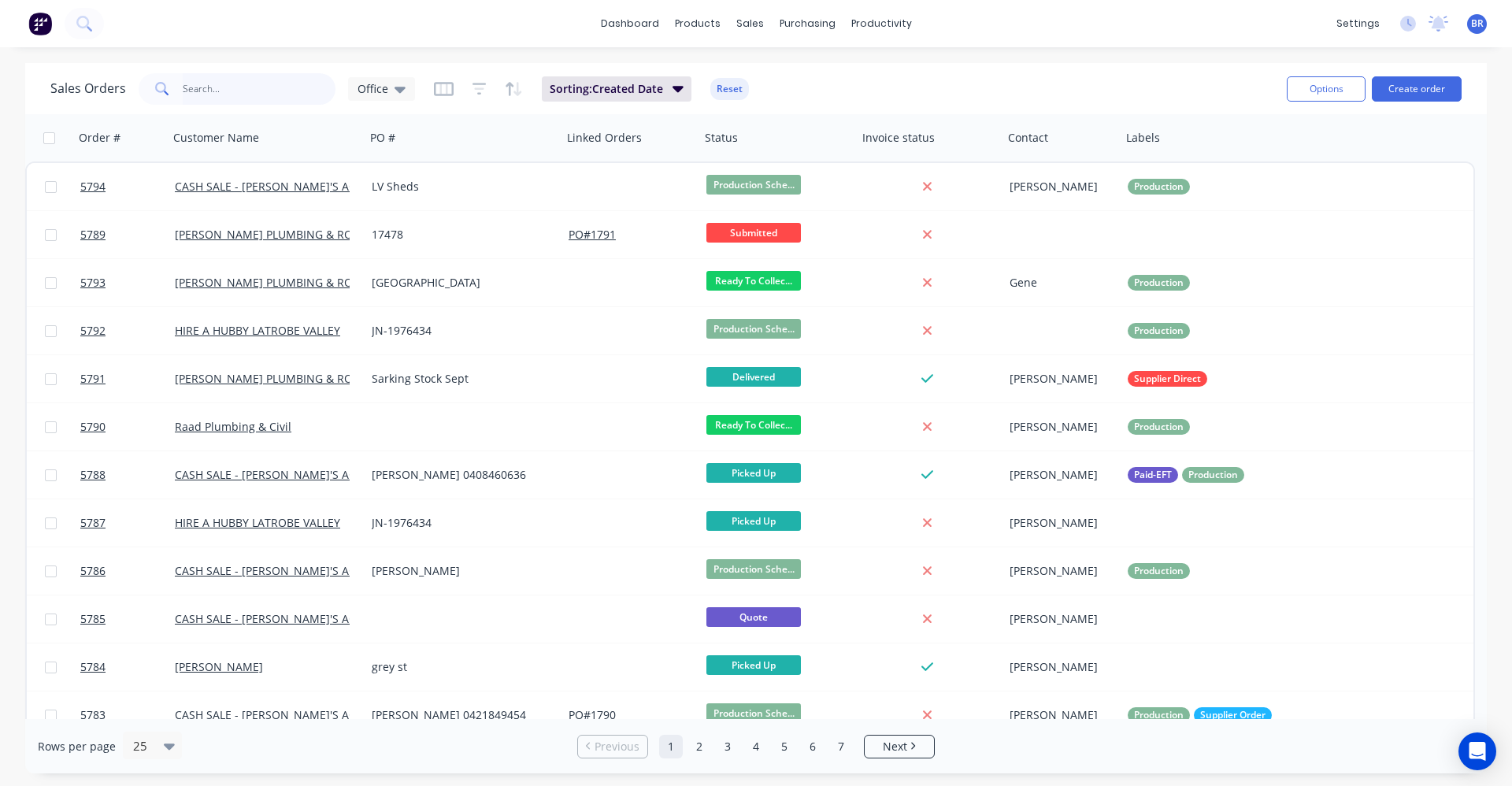
click at [231, 89] on input "text" at bounding box center [259, 89] width 153 height 32
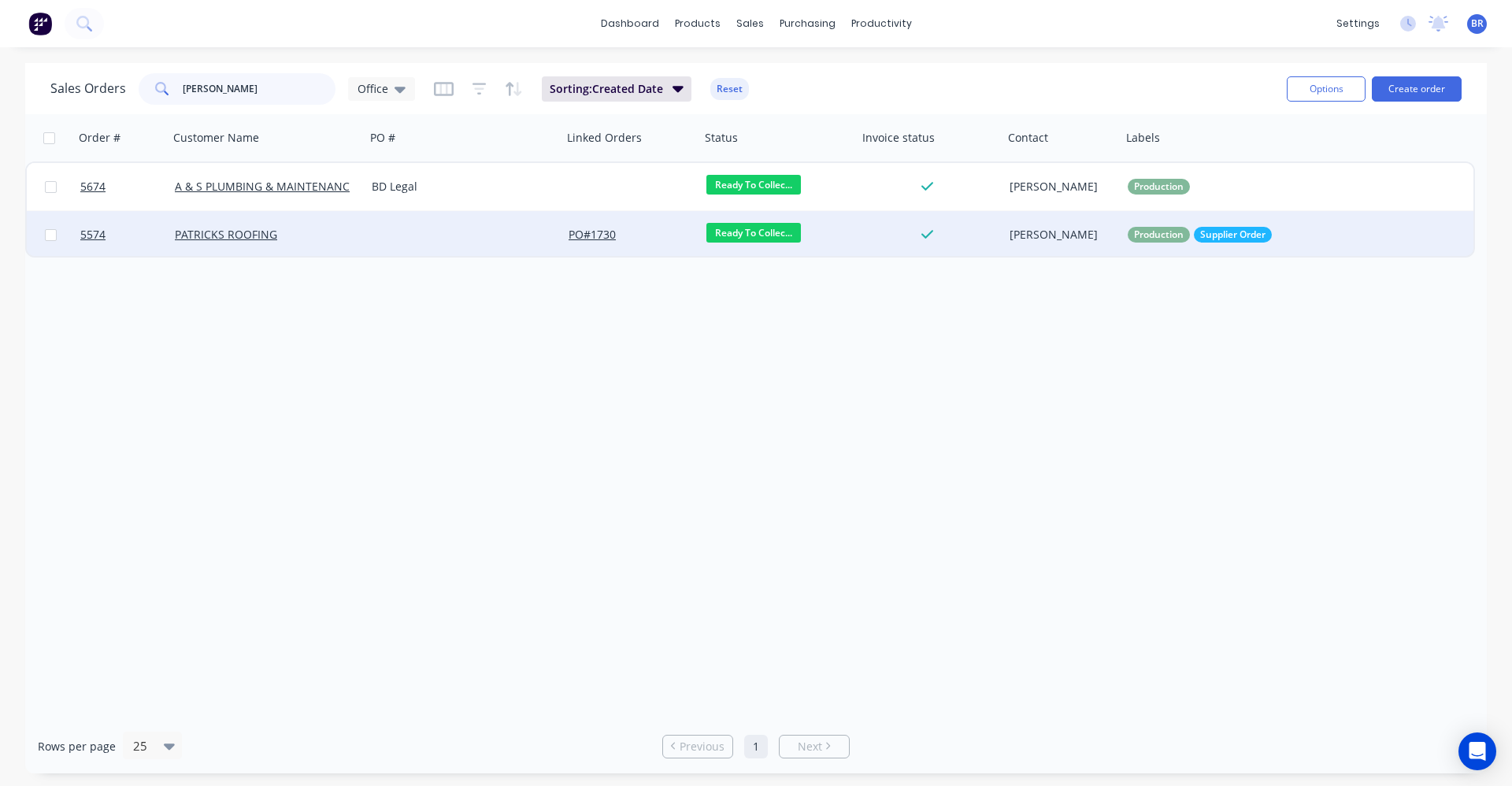
type input "patrick"
click at [392, 236] on div at bounding box center [463, 235] width 197 height 47
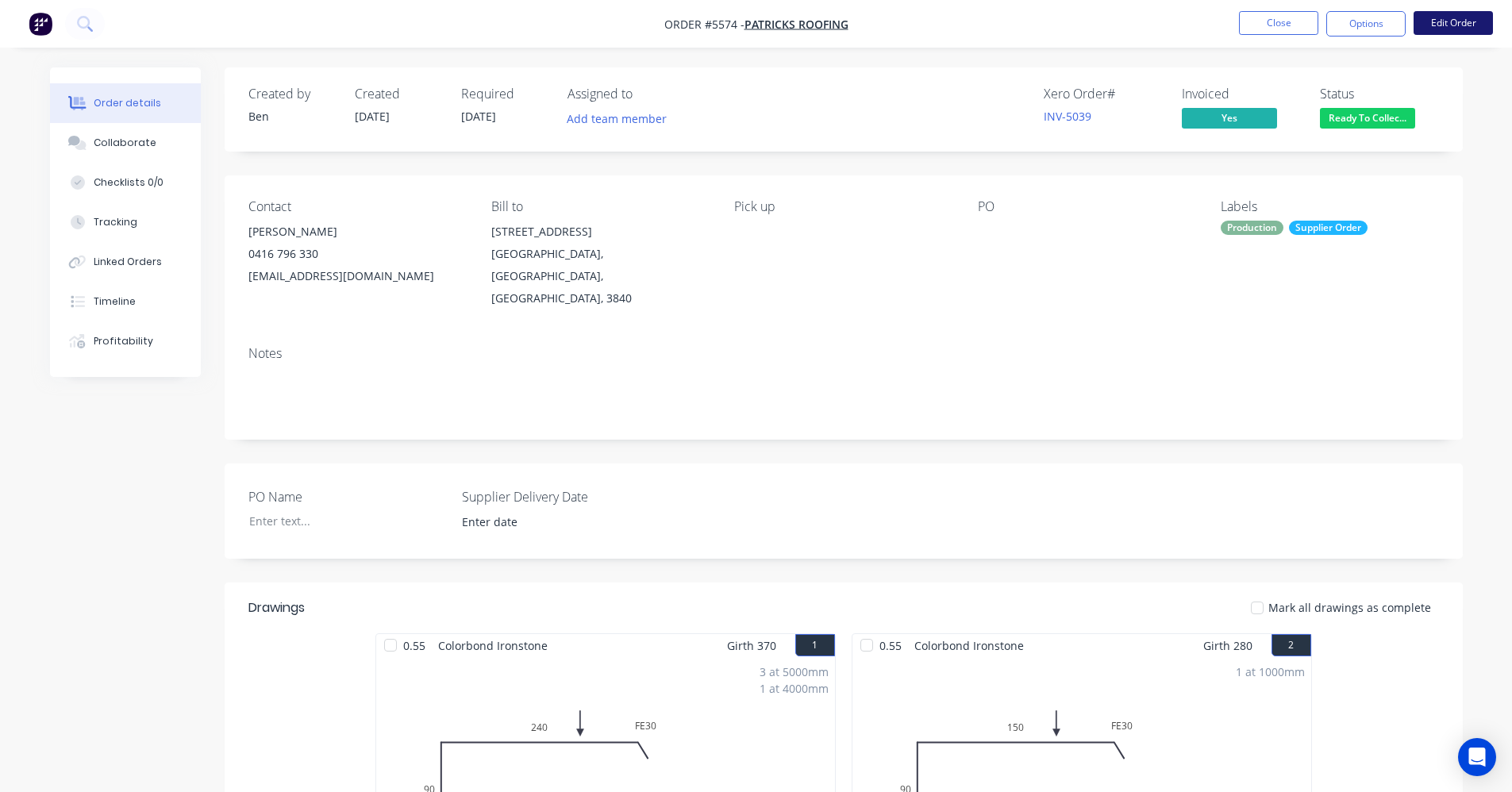
click at [1456, 26] on button "Edit Order" at bounding box center [1454, 23] width 79 height 24
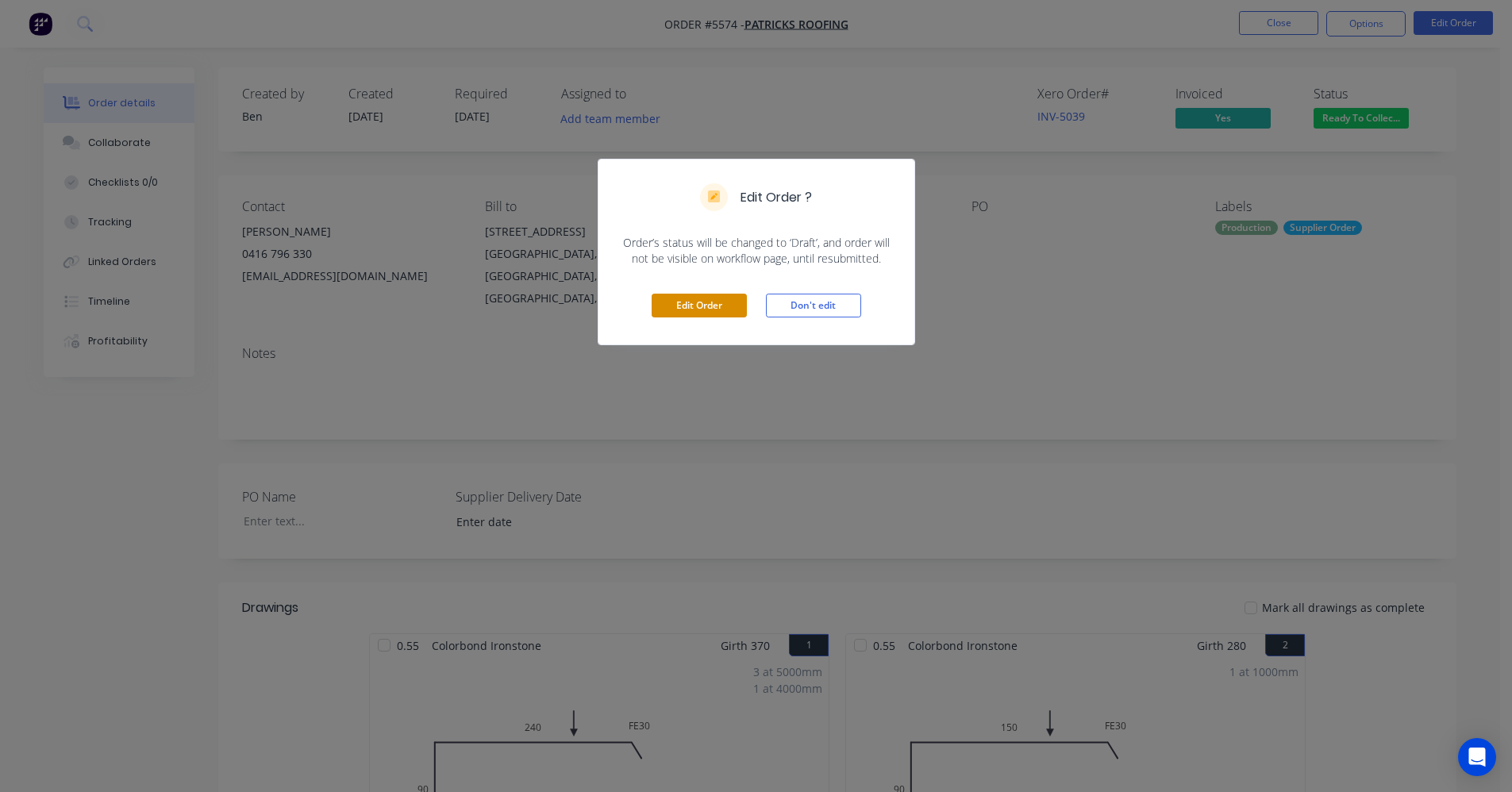
click at [695, 309] on button "Edit Order" at bounding box center [699, 305] width 95 height 24
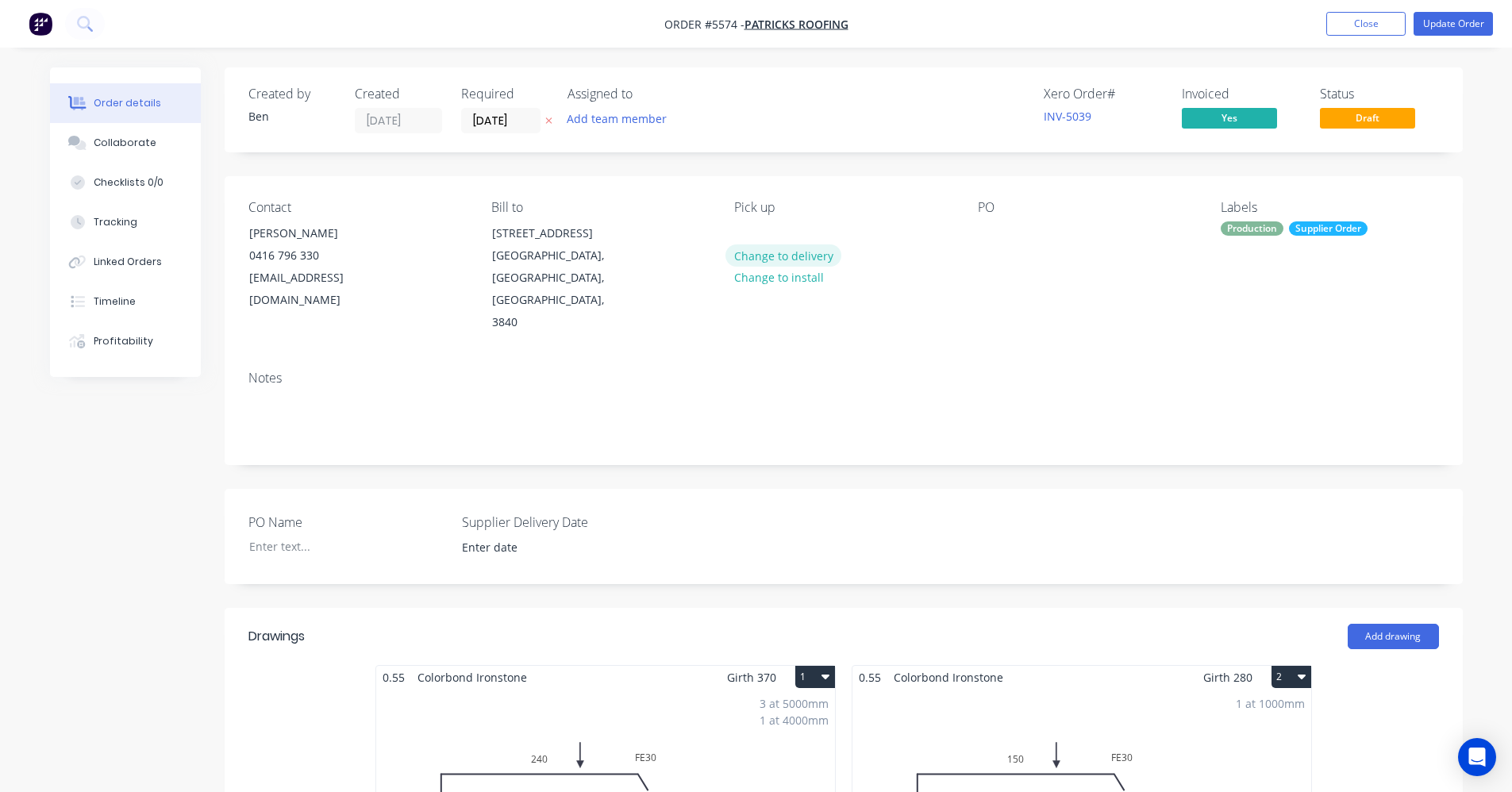
click at [777, 254] on button "Change to delivery" at bounding box center [782, 255] width 116 height 21
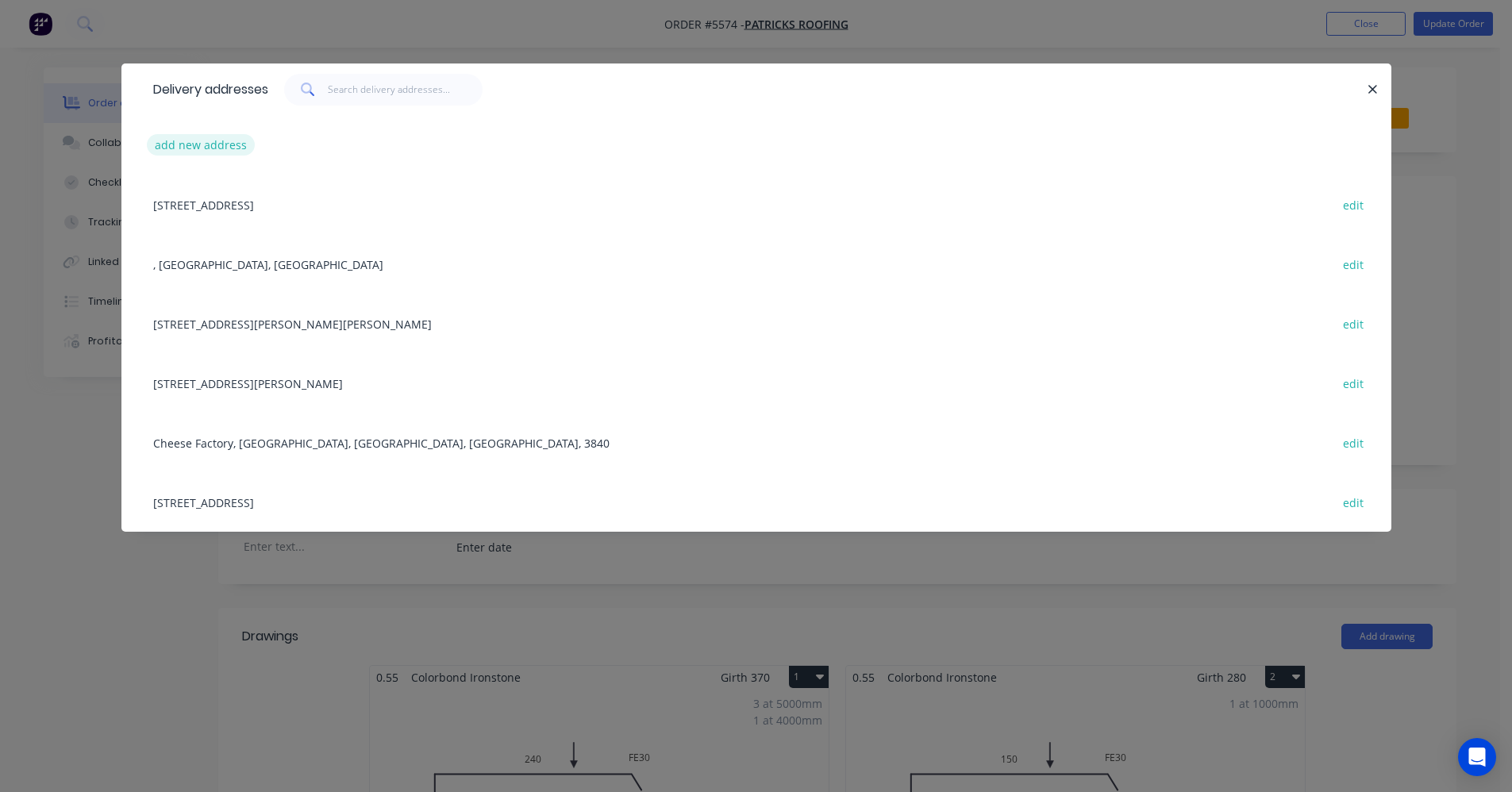
click at [215, 149] on button "add new address" at bounding box center [200, 145] width 109 height 21
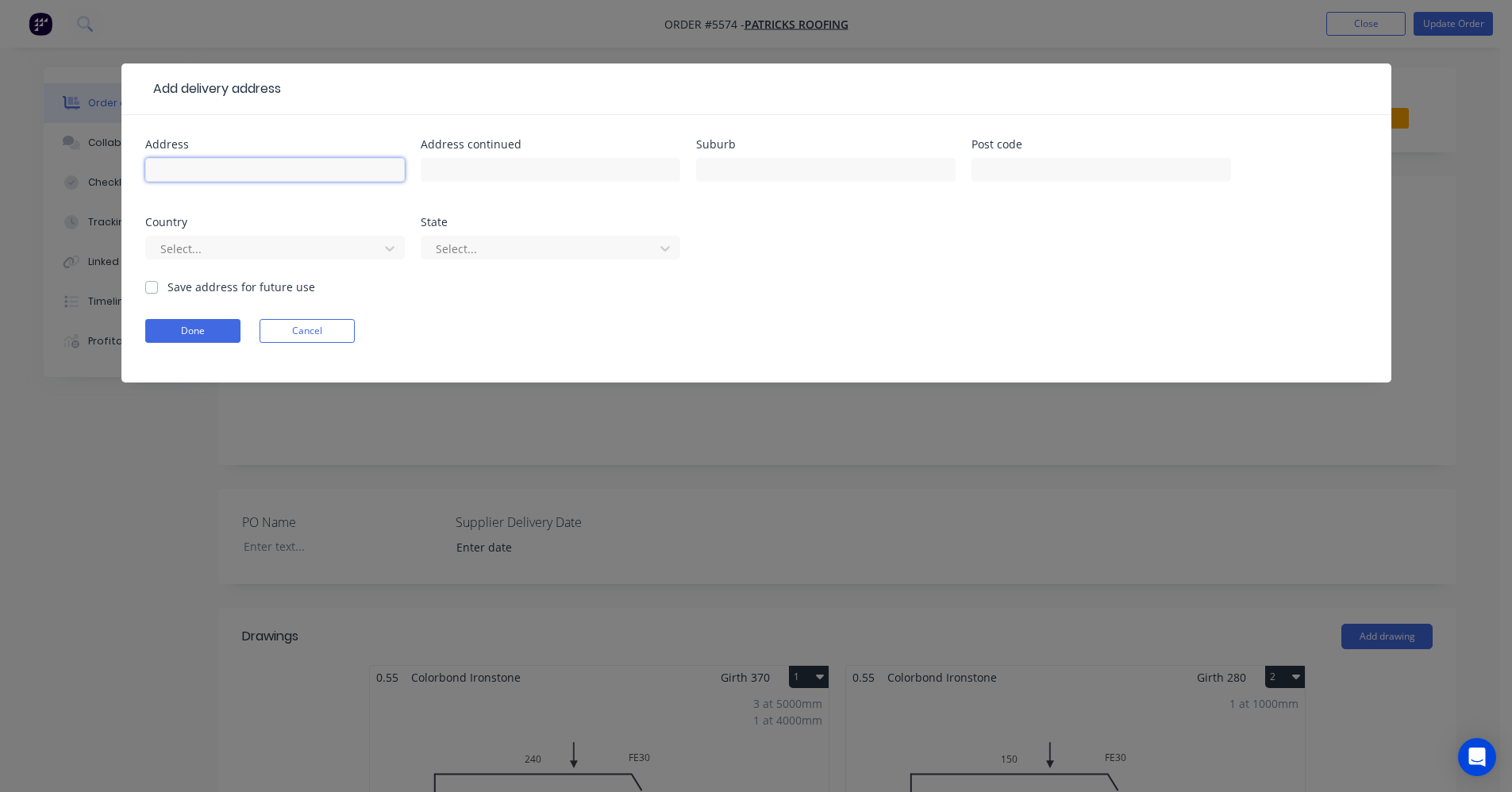
click at [192, 164] on input "text" at bounding box center [275, 170] width 260 height 24
type input "22 Hurrigan road"
click at [748, 169] on input "text" at bounding box center [826, 170] width 260 height 24
type input "Morwell"
click at [192, 329] on button "Done" at bounding box center [193, 330] width 95 height 24
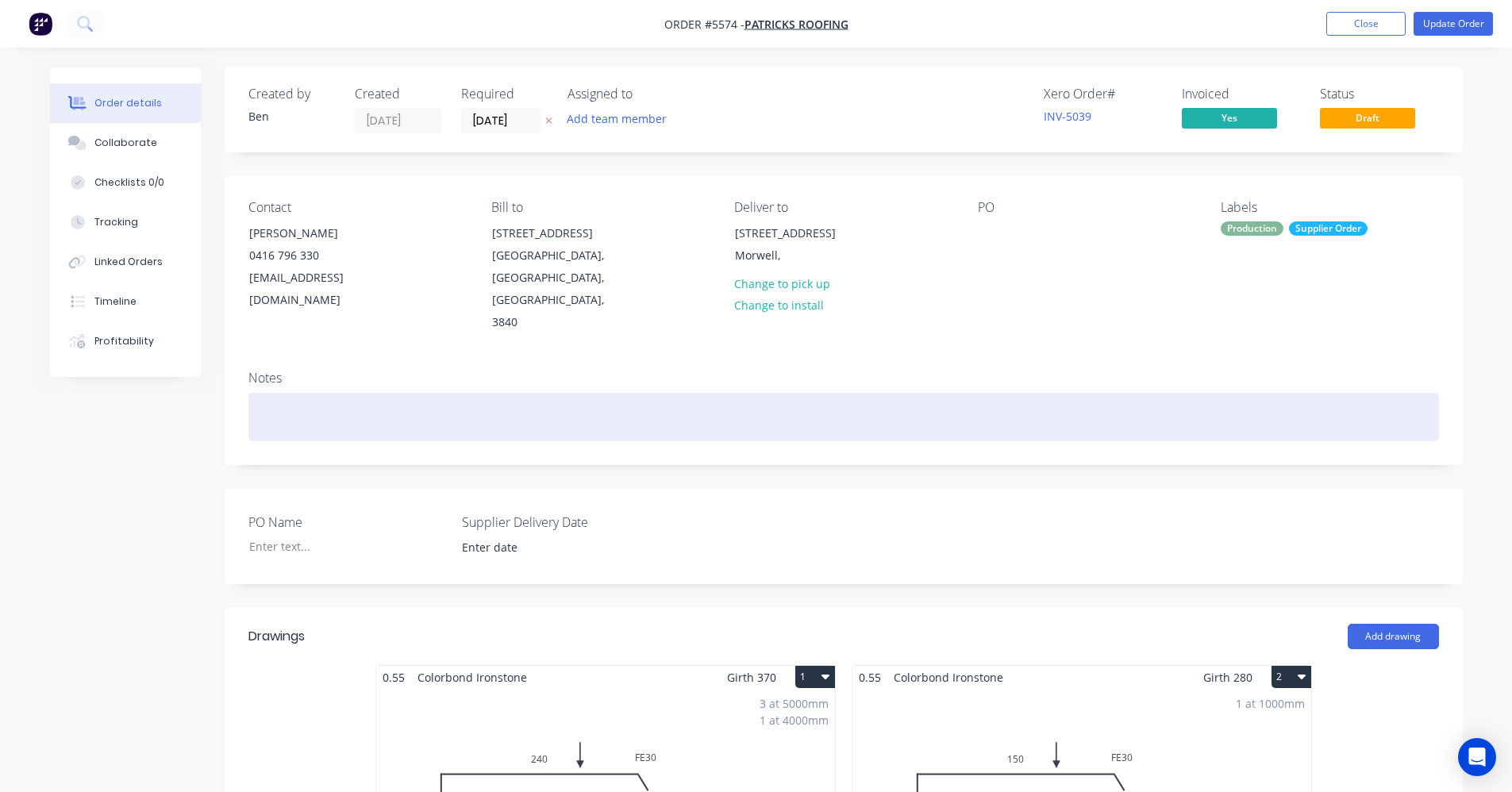
click at [317, 393] on div at bounding box center [843, 417] width 1191 height 49
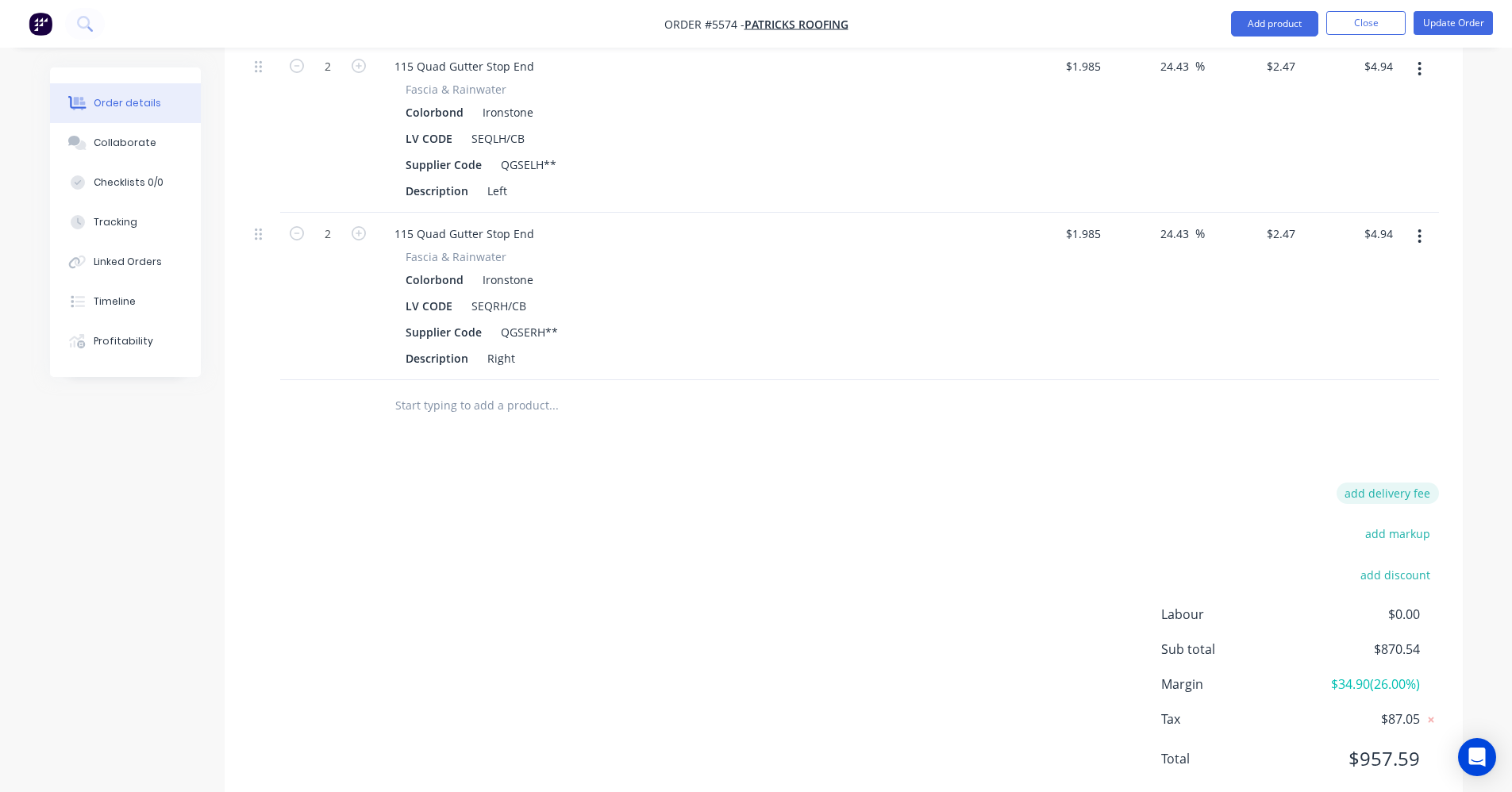
click at [1387, 482] on button "add delivery fee" at bounding box center [1388, 493] width 102 height 21
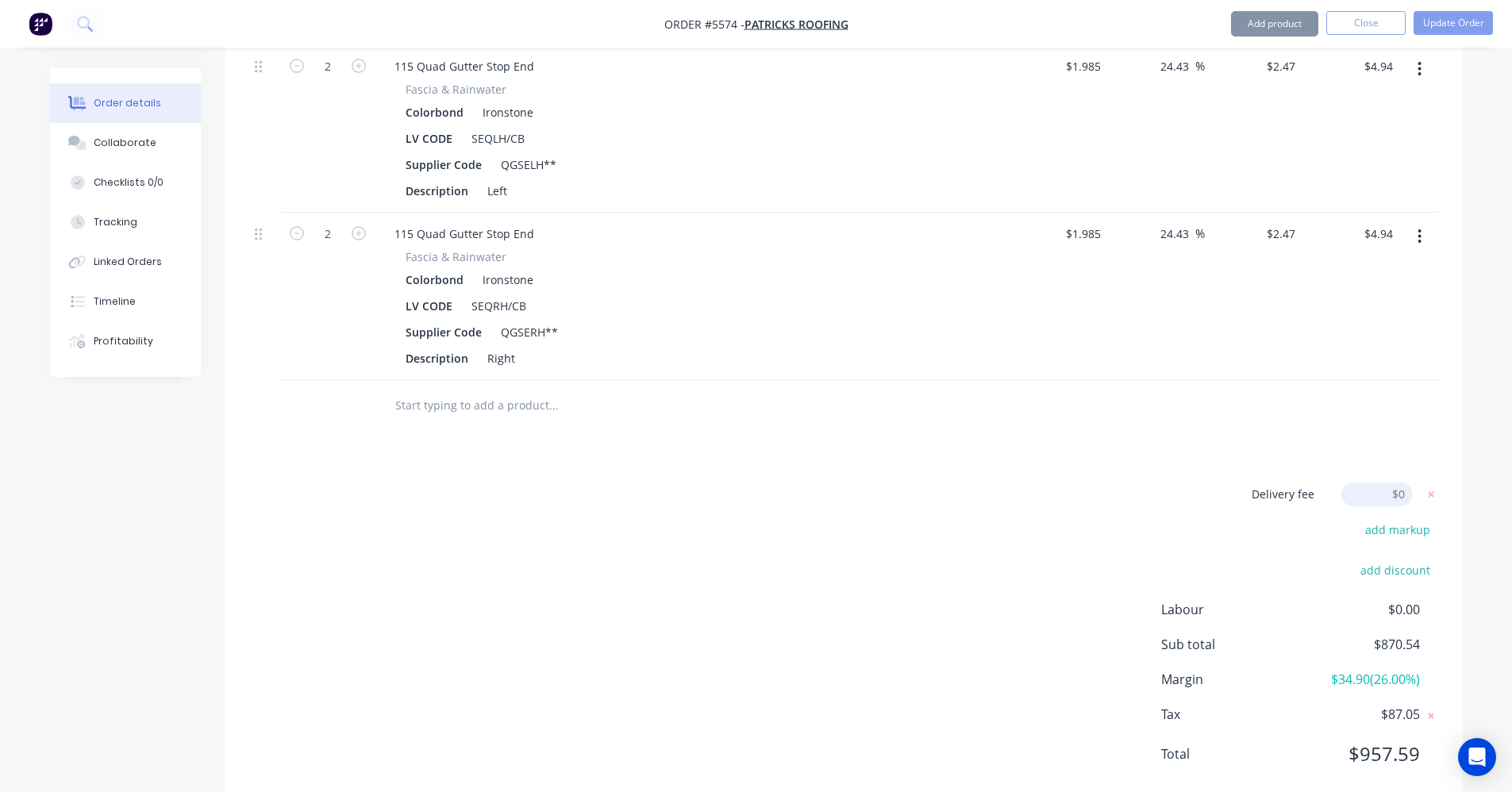
scroll to position [1682, 0]
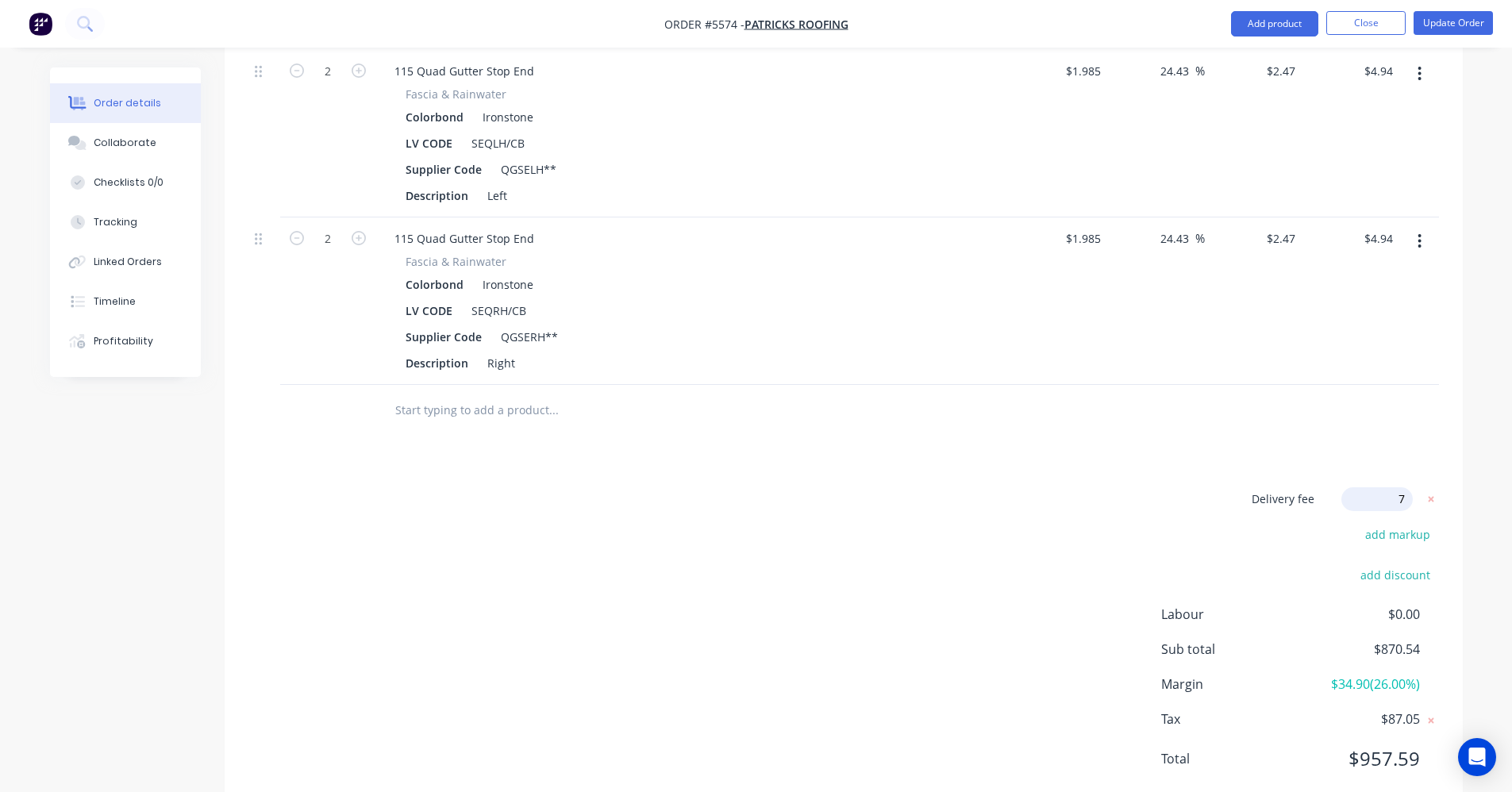
type input "75"
click input "submit" at bounding box center [0, 0] width 0 height 0
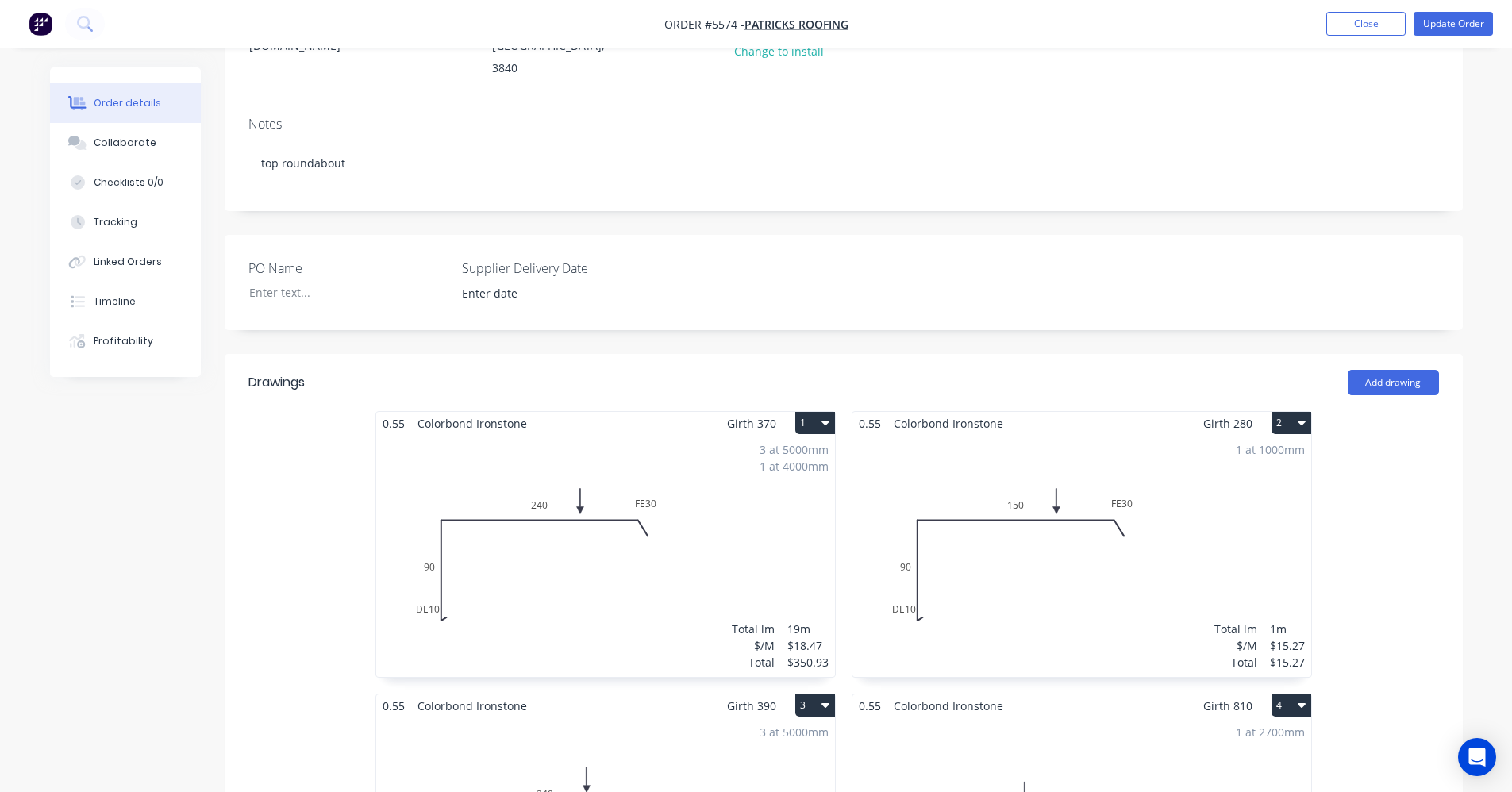
scroll to position [0, 0]
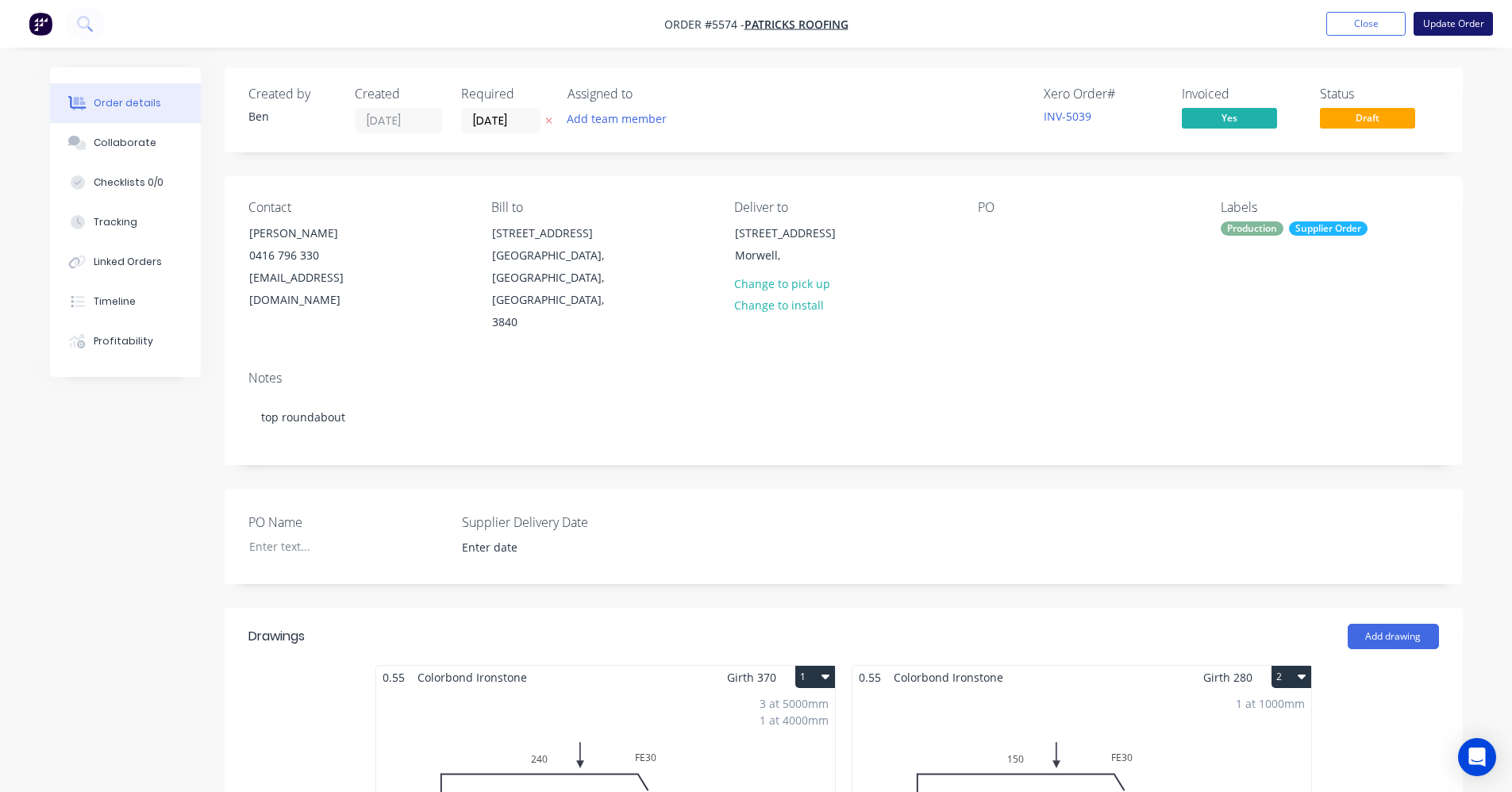
click at [1455, 27] on button "Update Order" at bounding box center [1454, 23] width 79 height 24
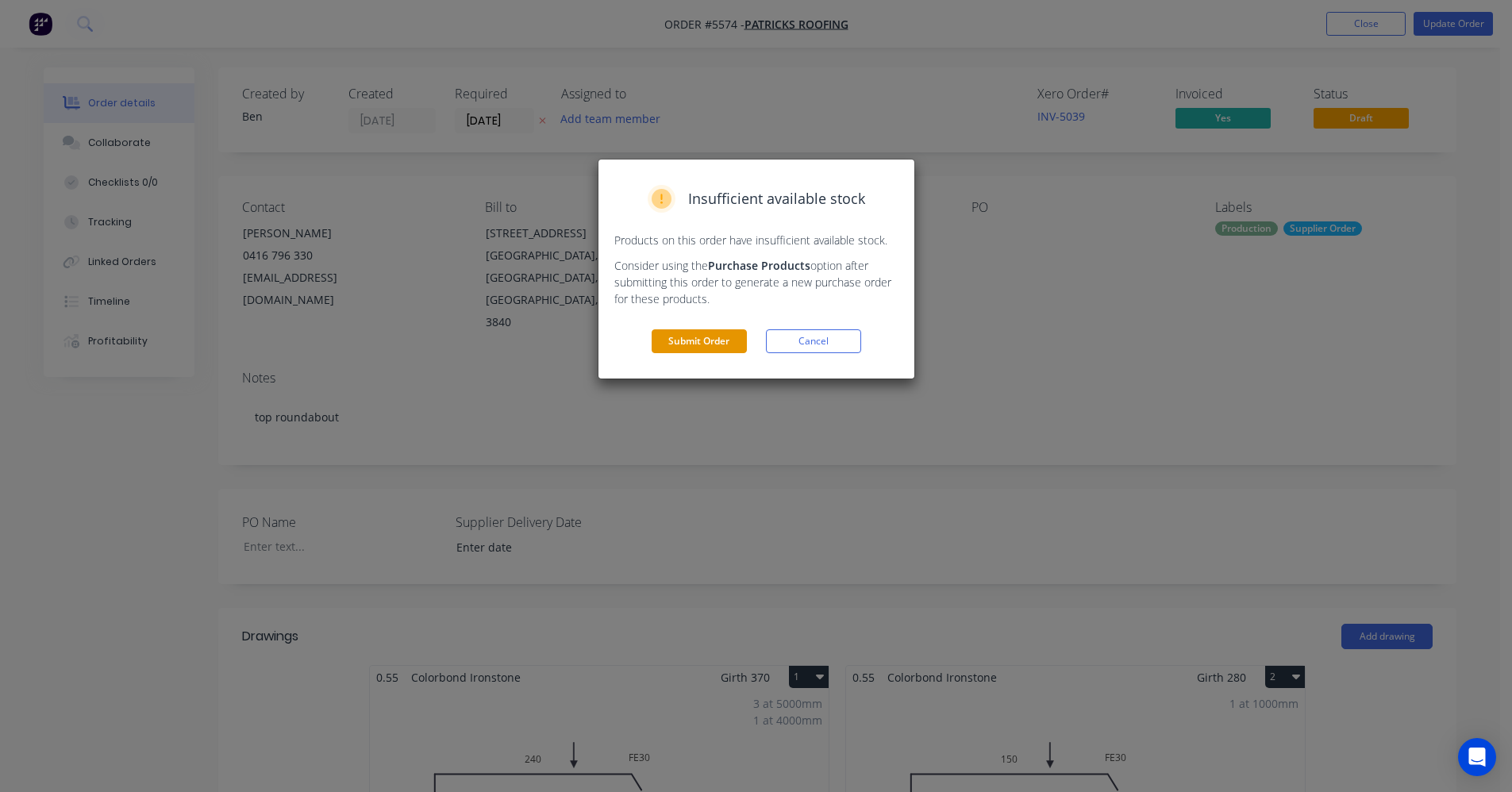
click at [684, 340] on button "Submit Order" at bounding box center [699, 341] width 95 height 24
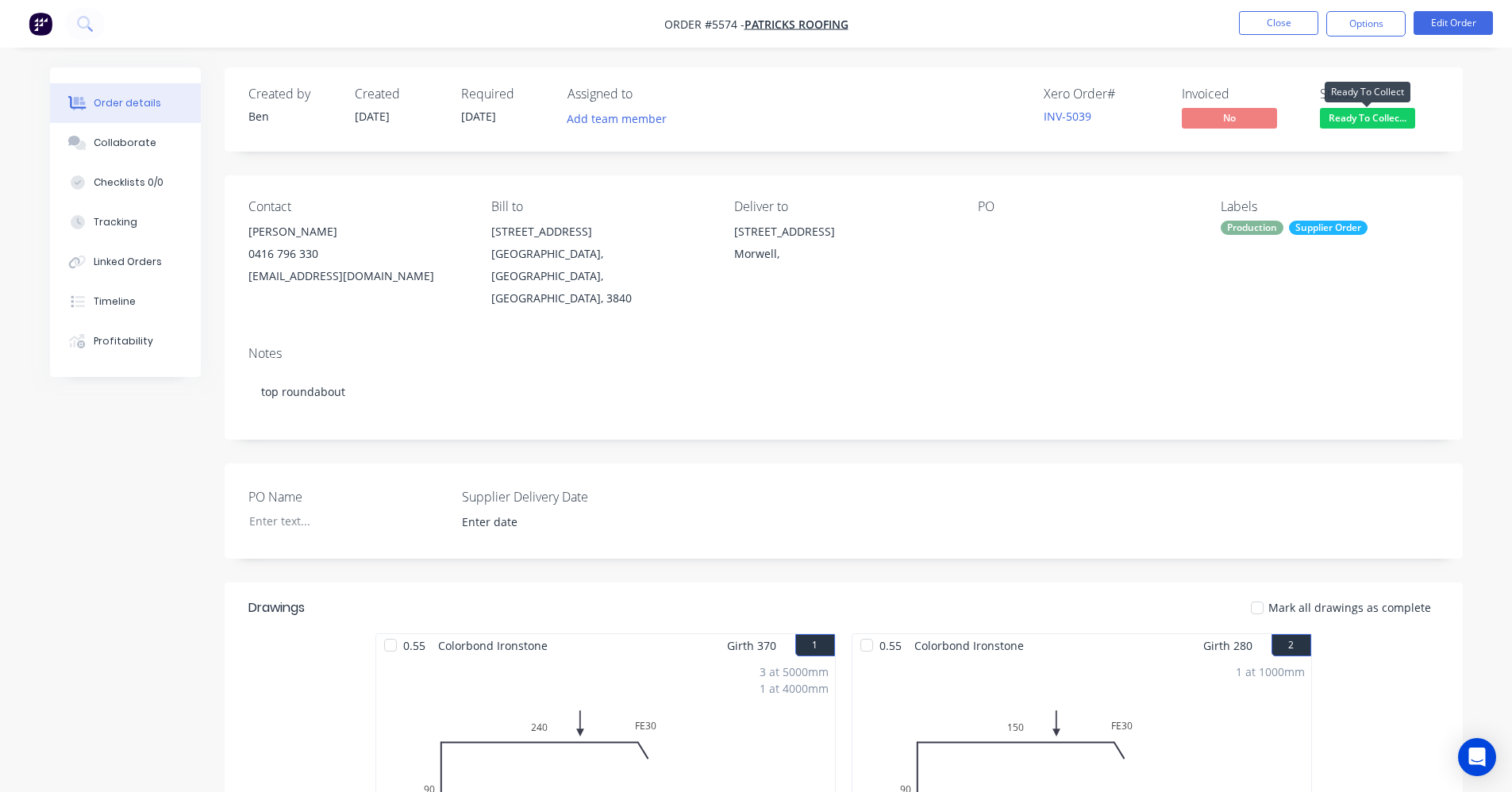
click at [1360, 122] on span "Ready To Collec..." at bounding box center [1368, 117] width 95 height 19
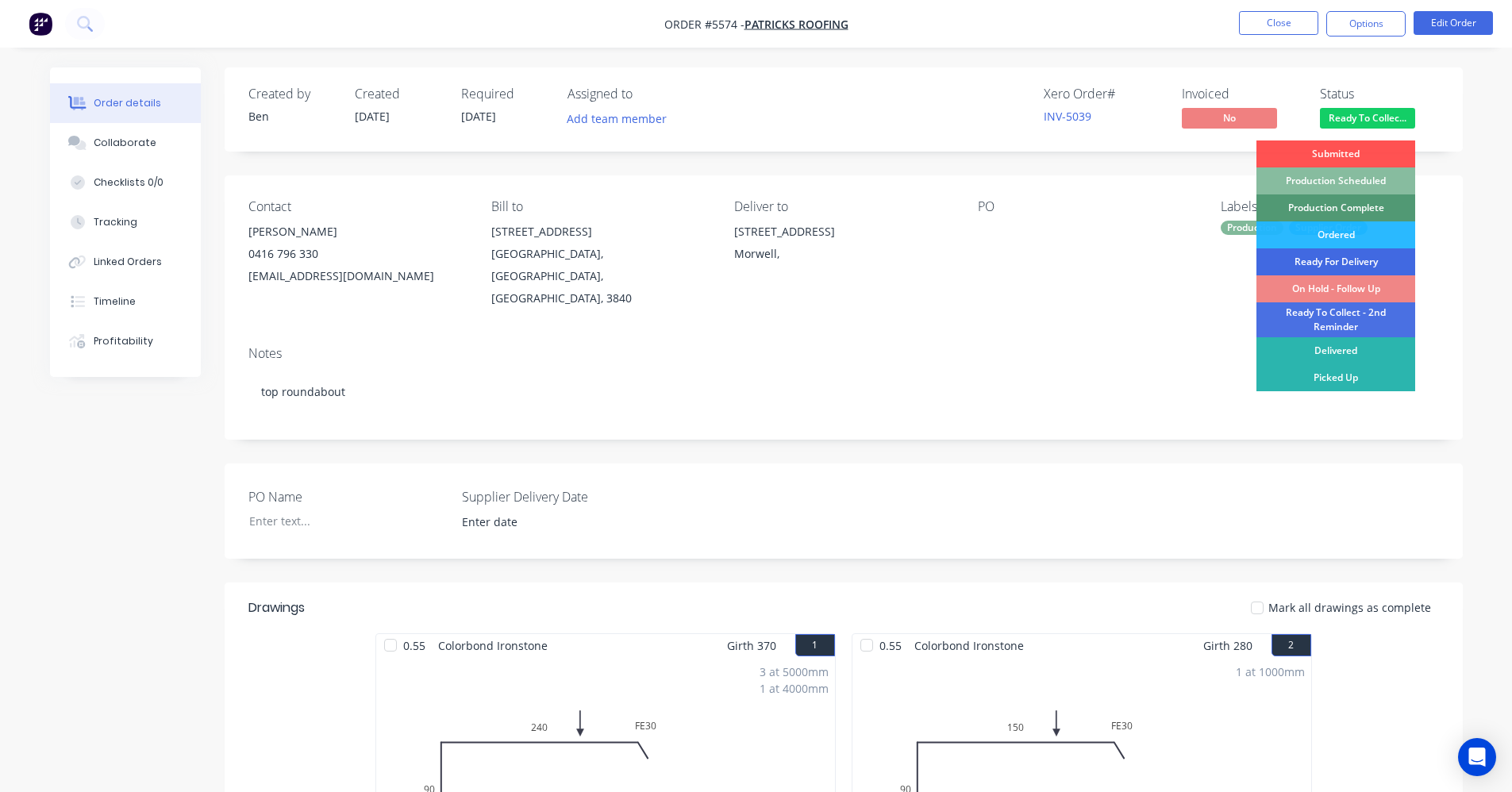
click at [1340, 261] on div "Ready For Delivery" at bounding box center [1336, 261] width 159 height 27
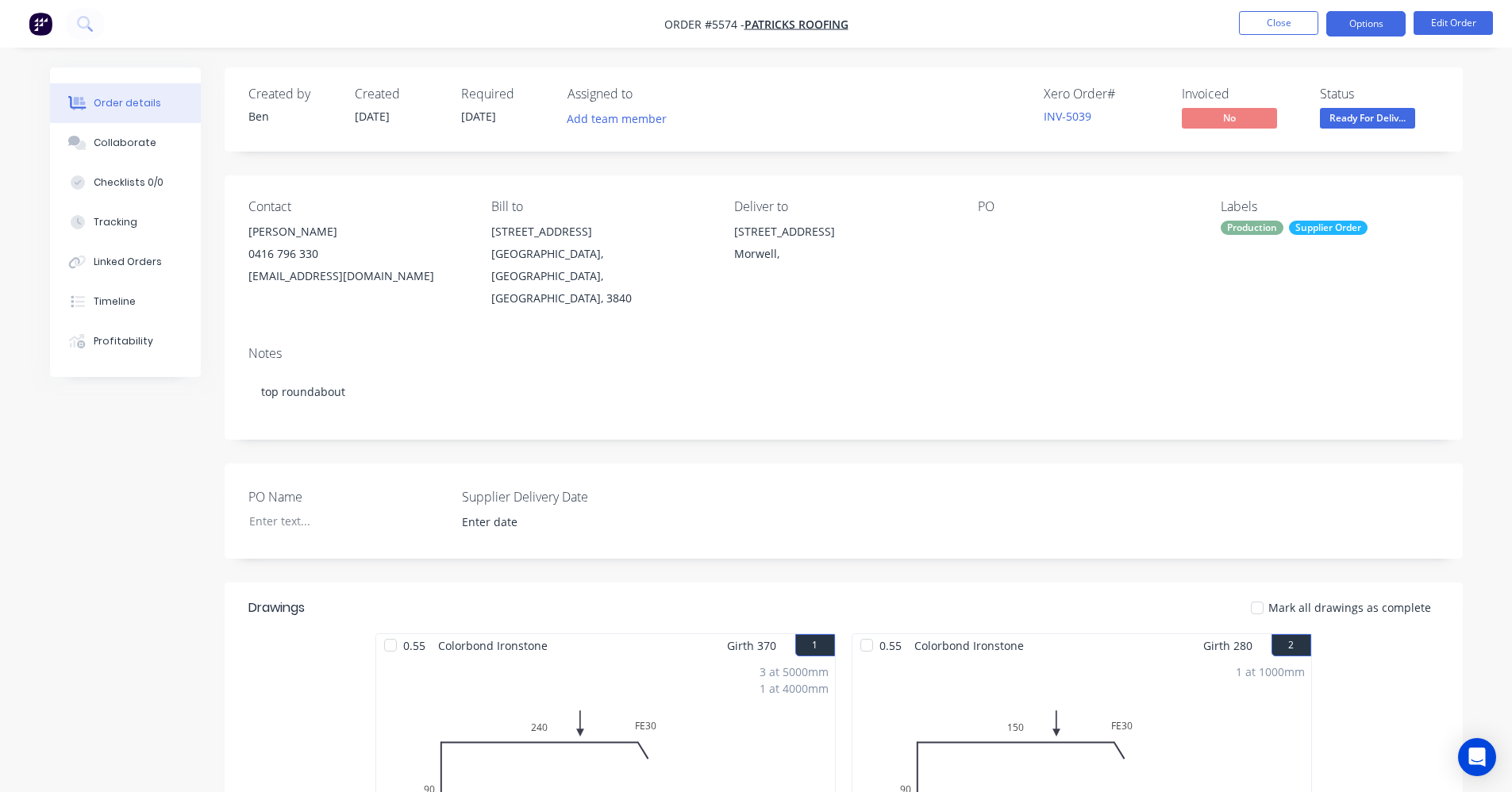
click at [1372, 19] on button "Options" at bounding box center [1366, 24] width 79 height 26
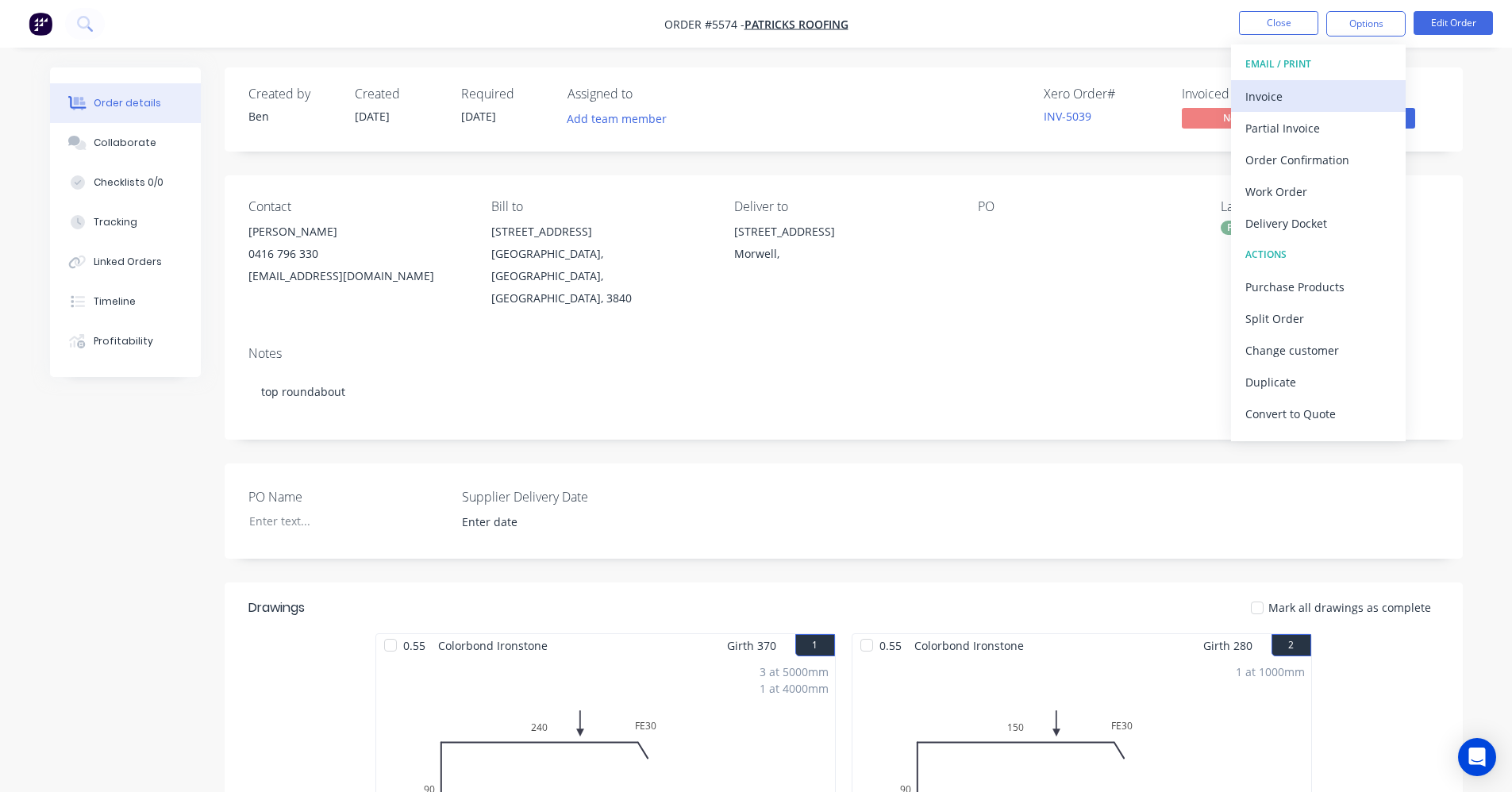
click at [1298, 95] on div "Invoice" at bounding box center [1318, 96] width 146 height 23
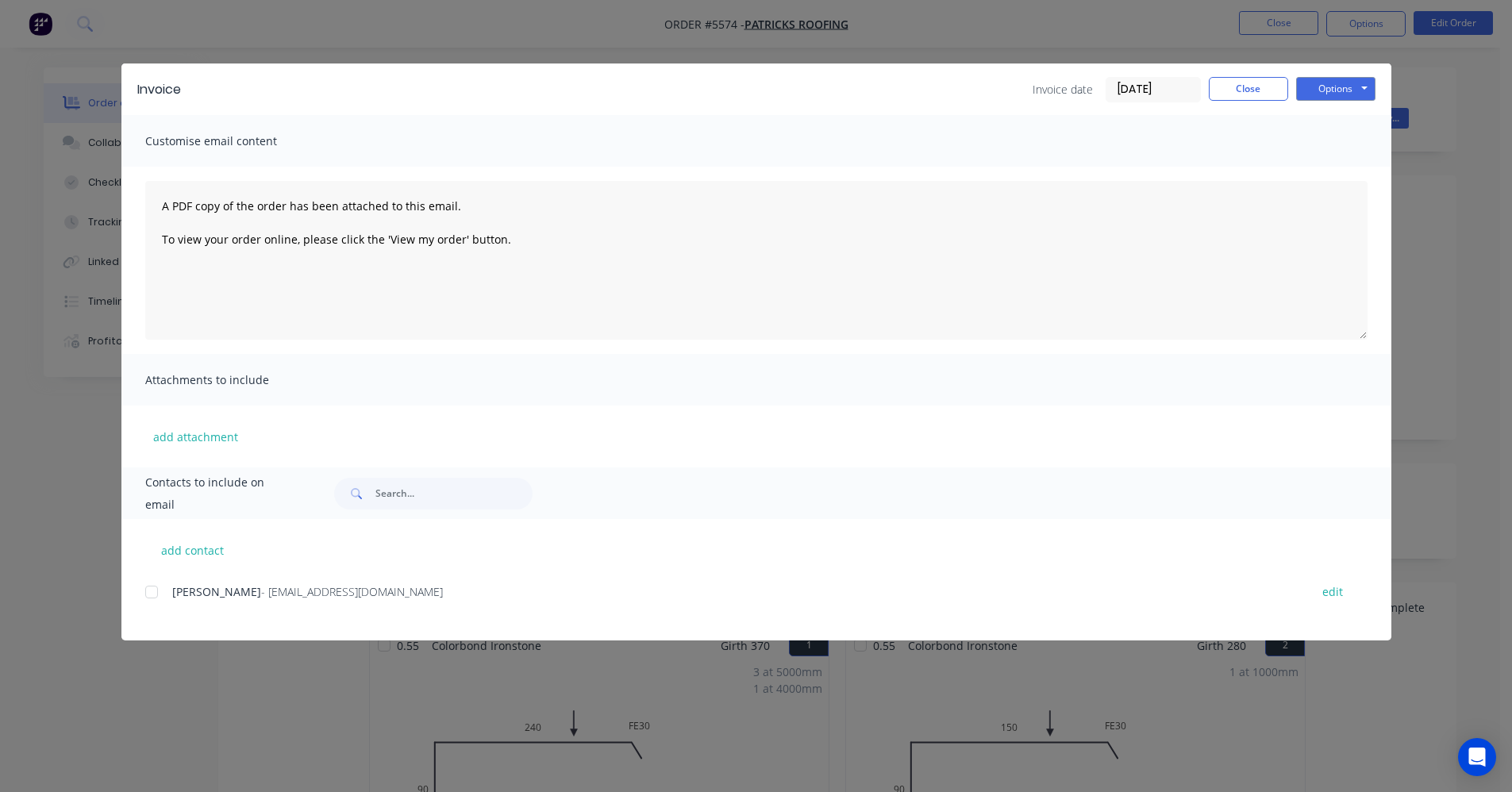
drag, startPoint x: 153, startPoint y: 592, endPoint x: 651, endPoint y: 522, distance: 502.9
click at [156, 592] on div at bounding box center [152, 592] width 32 height 32
click at [1345, 93] on button "Options" at bounding box center [1336, 88] width 79 height 24
click at [1353, 169] on button "Email" at bounding box center [1347, 170] width 102 height 26
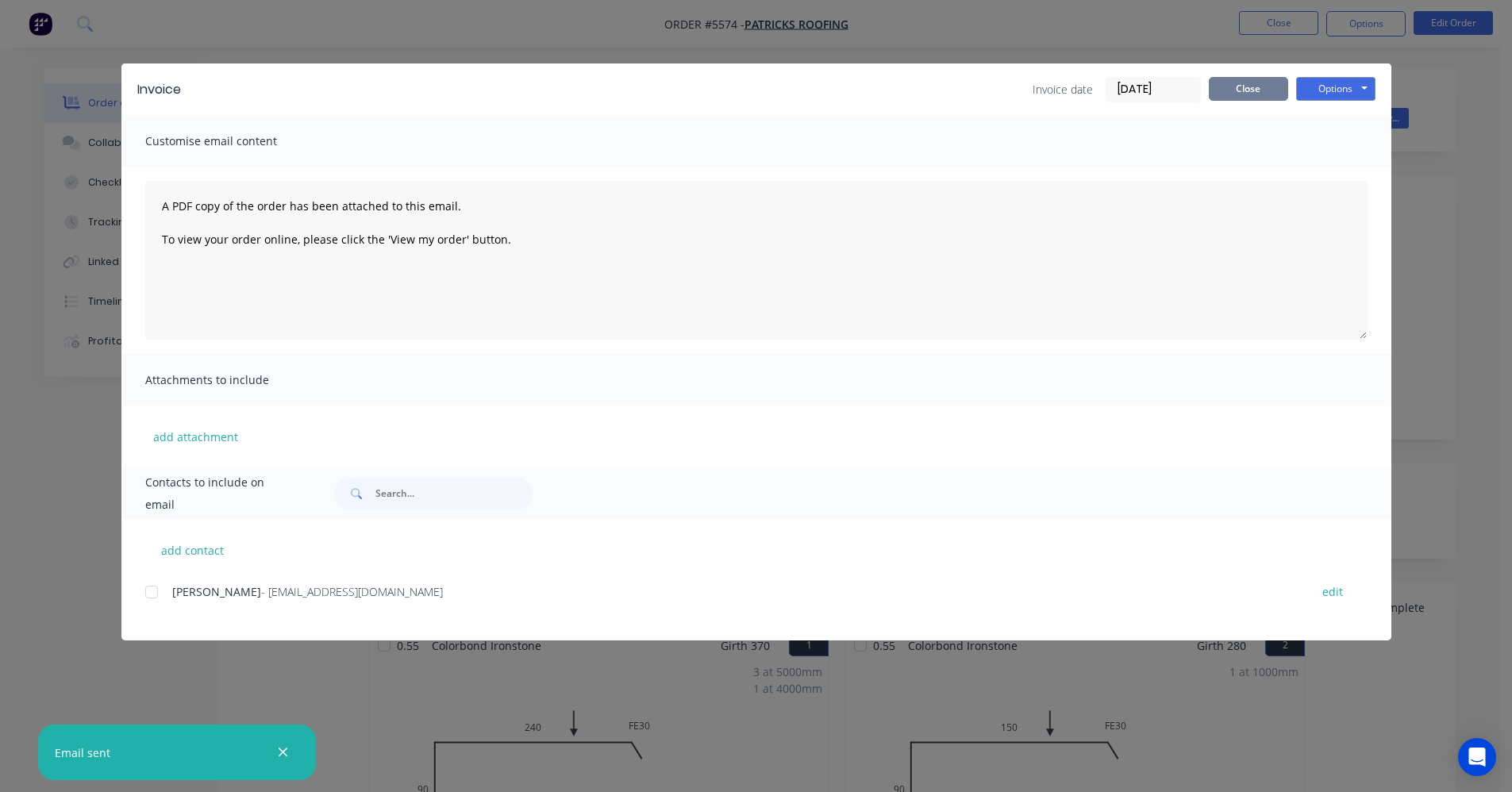
click at [1253, 91] on button "Close" at bounding box center [1249, 88] width 79 height 24
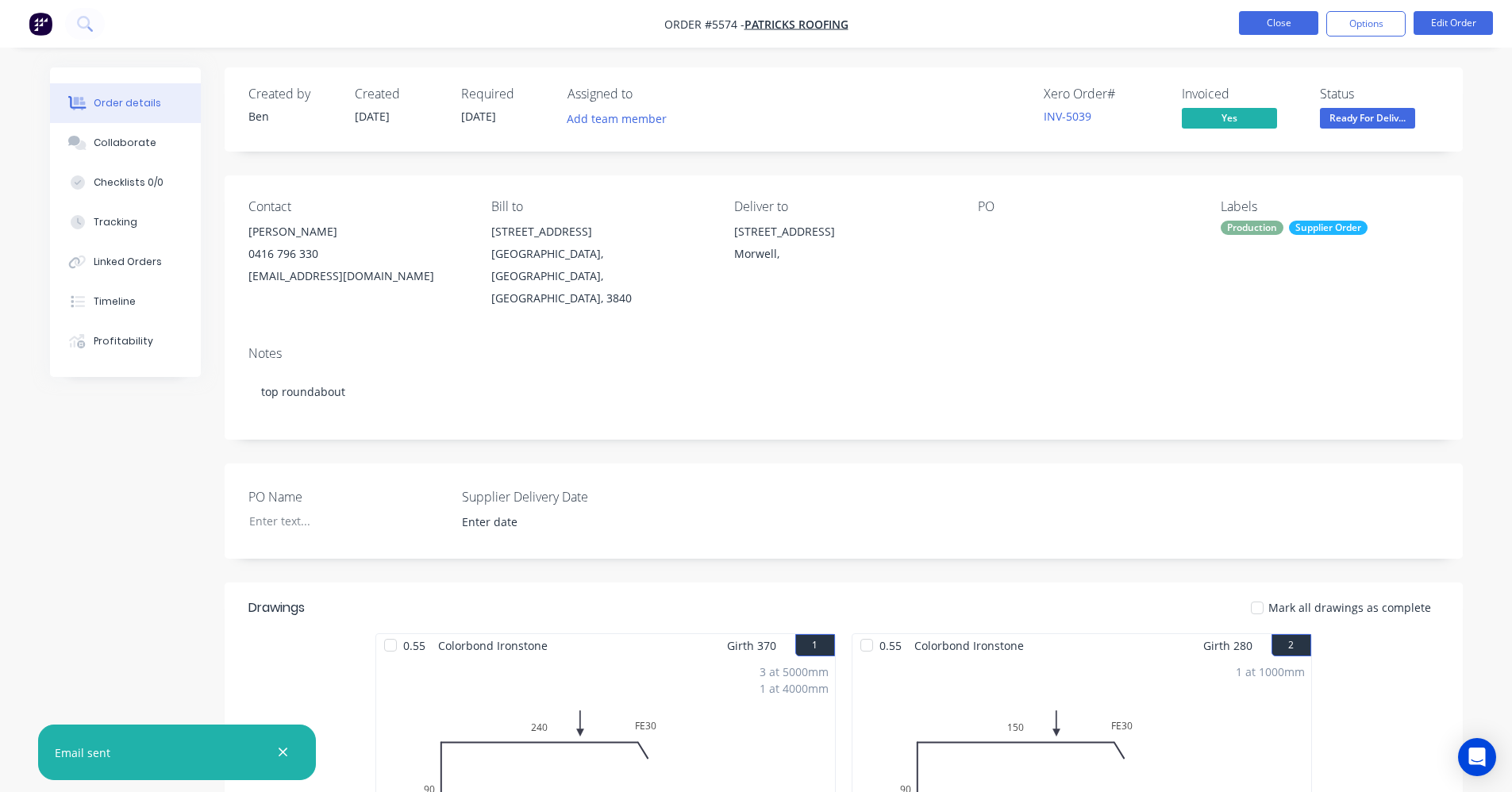
click at [1298, 19] on button "Close" at bounding box center [1279, 23] width 79 height 24
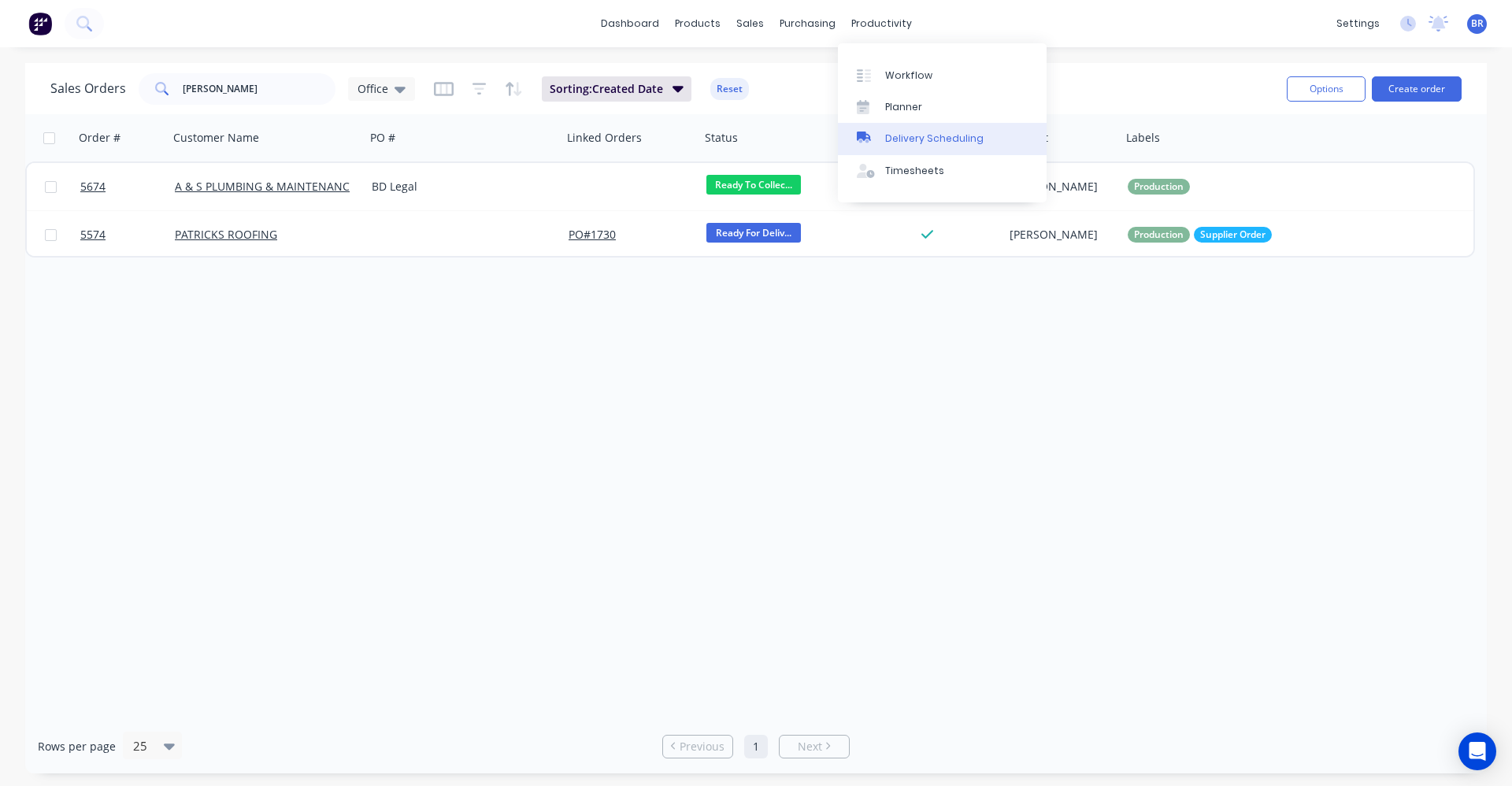
click at [902, 140] on div "Delivery Scheduling" at bounding box center [934, 138] width 98 height 14
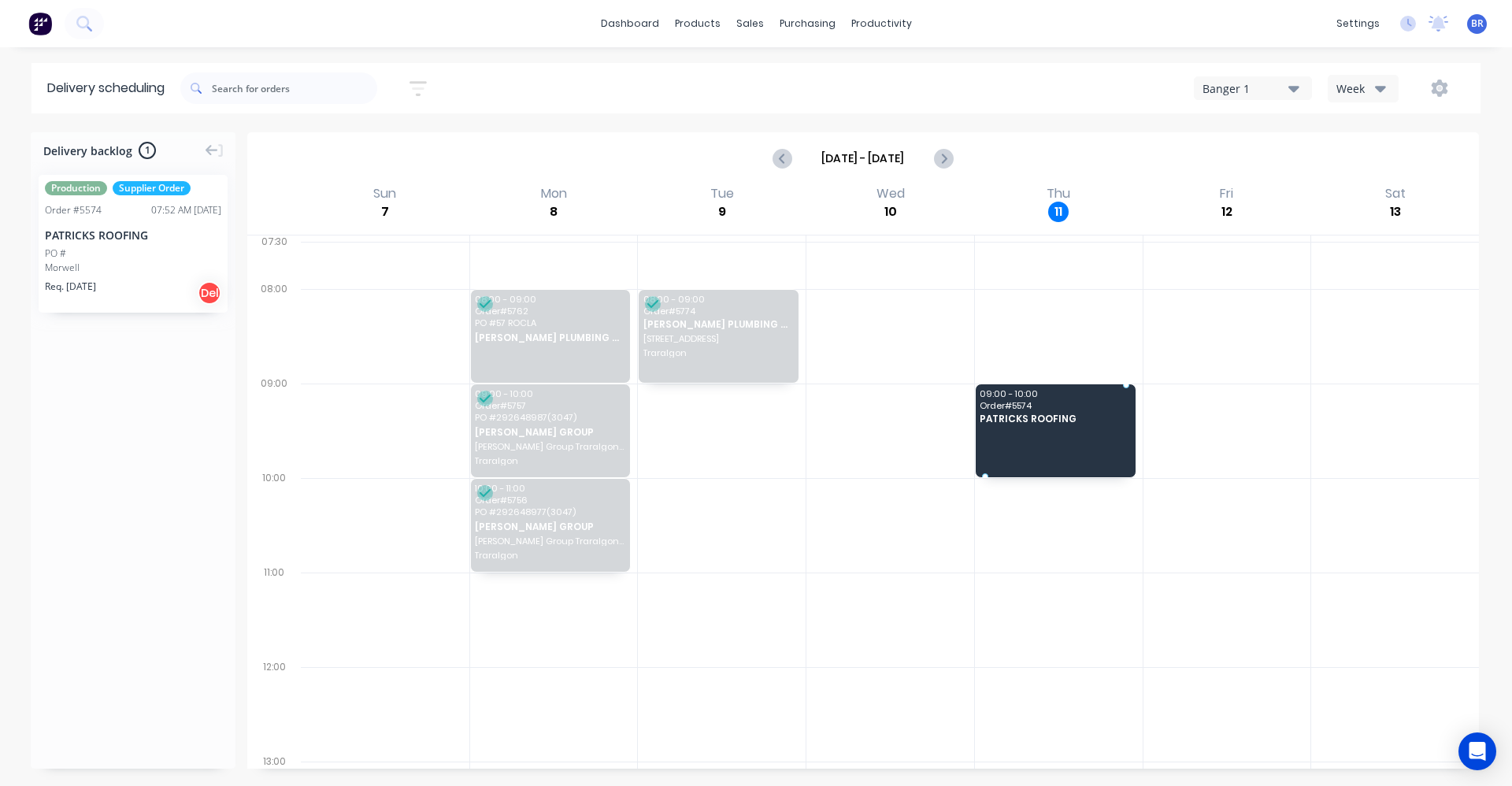
drag, startPoint x: 95, startPoint y: 244, endPoint x: 1010, endPoint y: 400, distance: 928.2
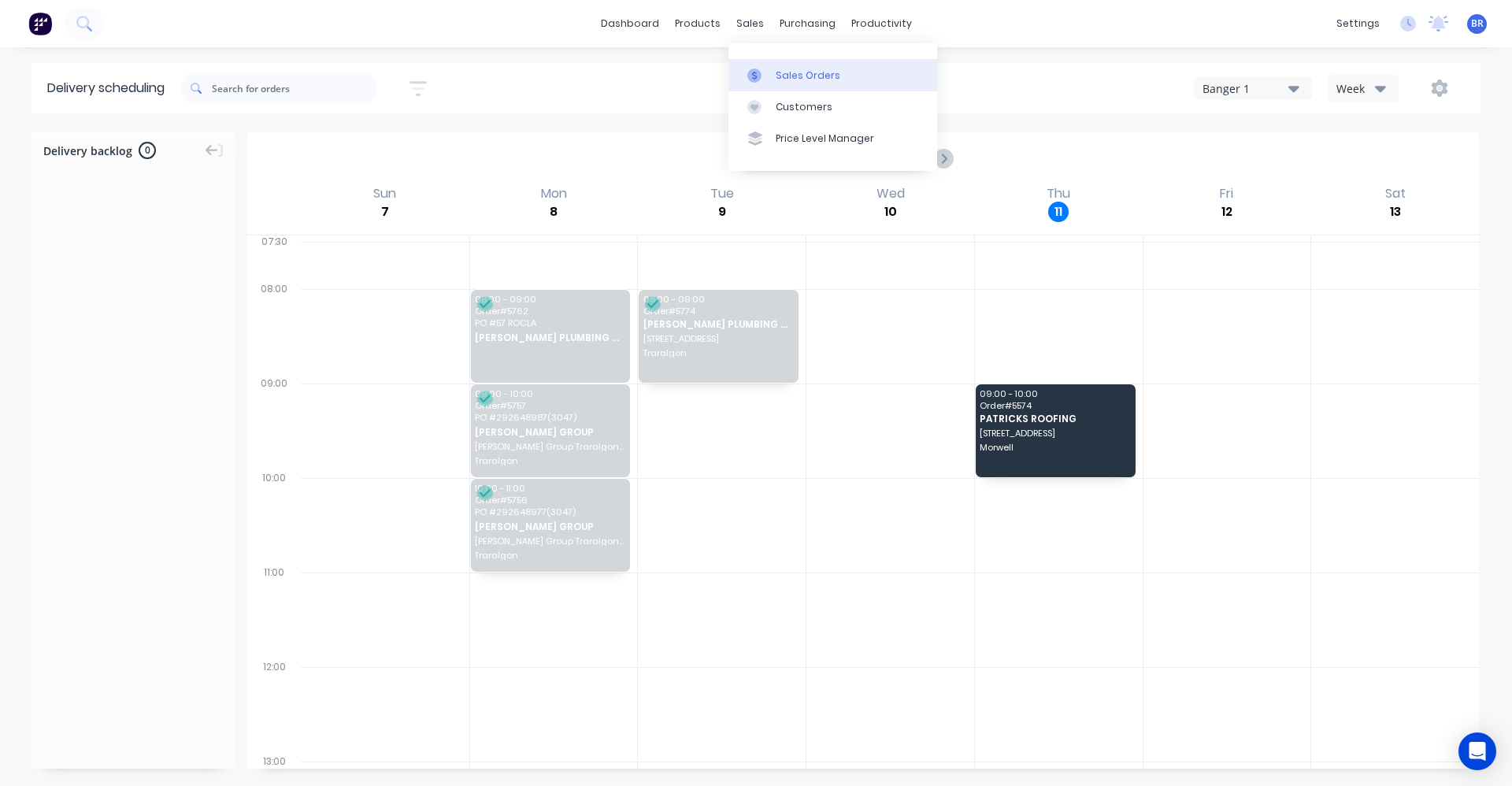
click at [801, 74] on div "Sales Orders" at bounding box center [808, 75] width 65 height 14
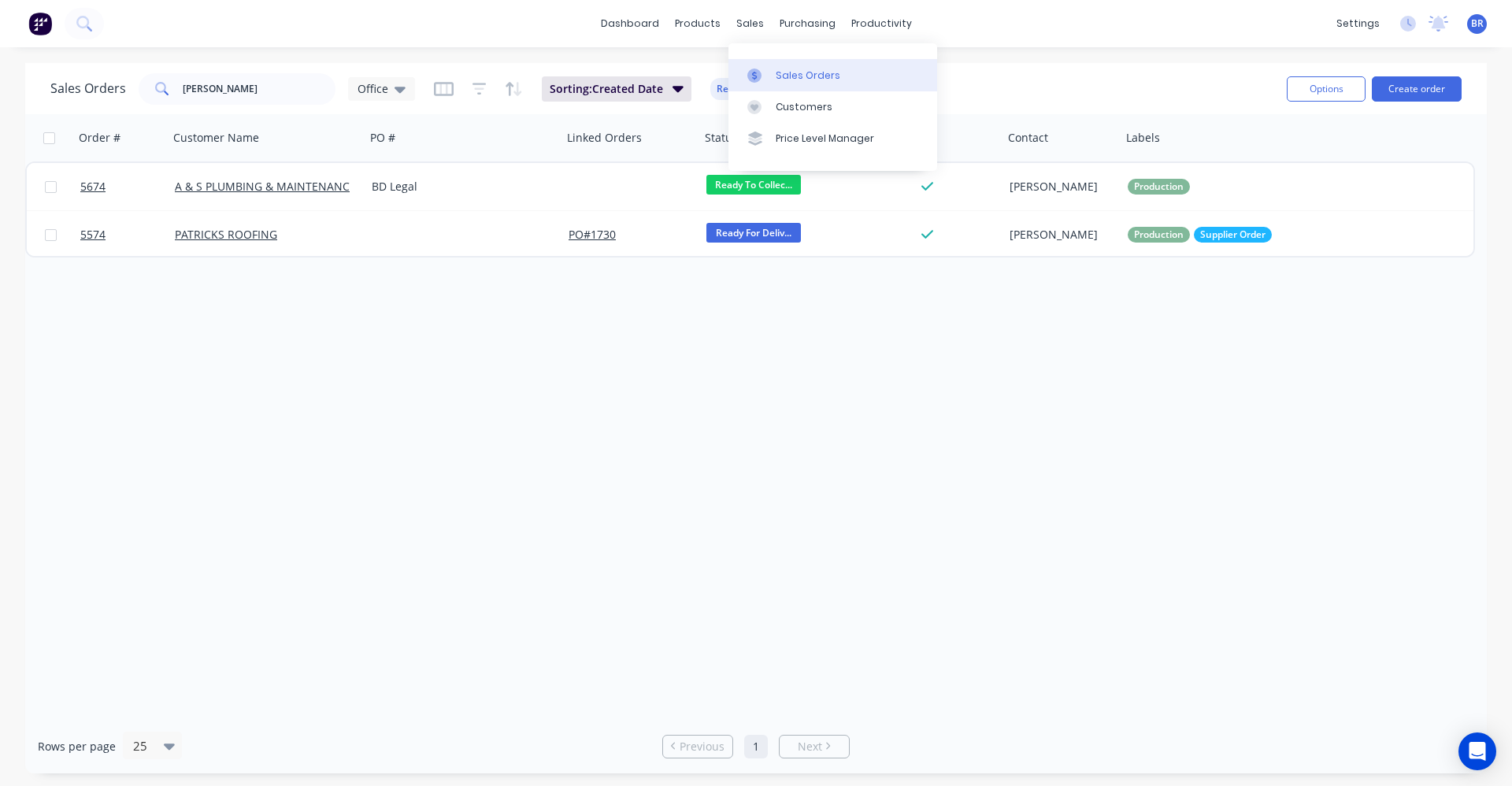
click at [803, 74] on div "Sales Orders" at bounding box center [808, 75] width 65 height 14
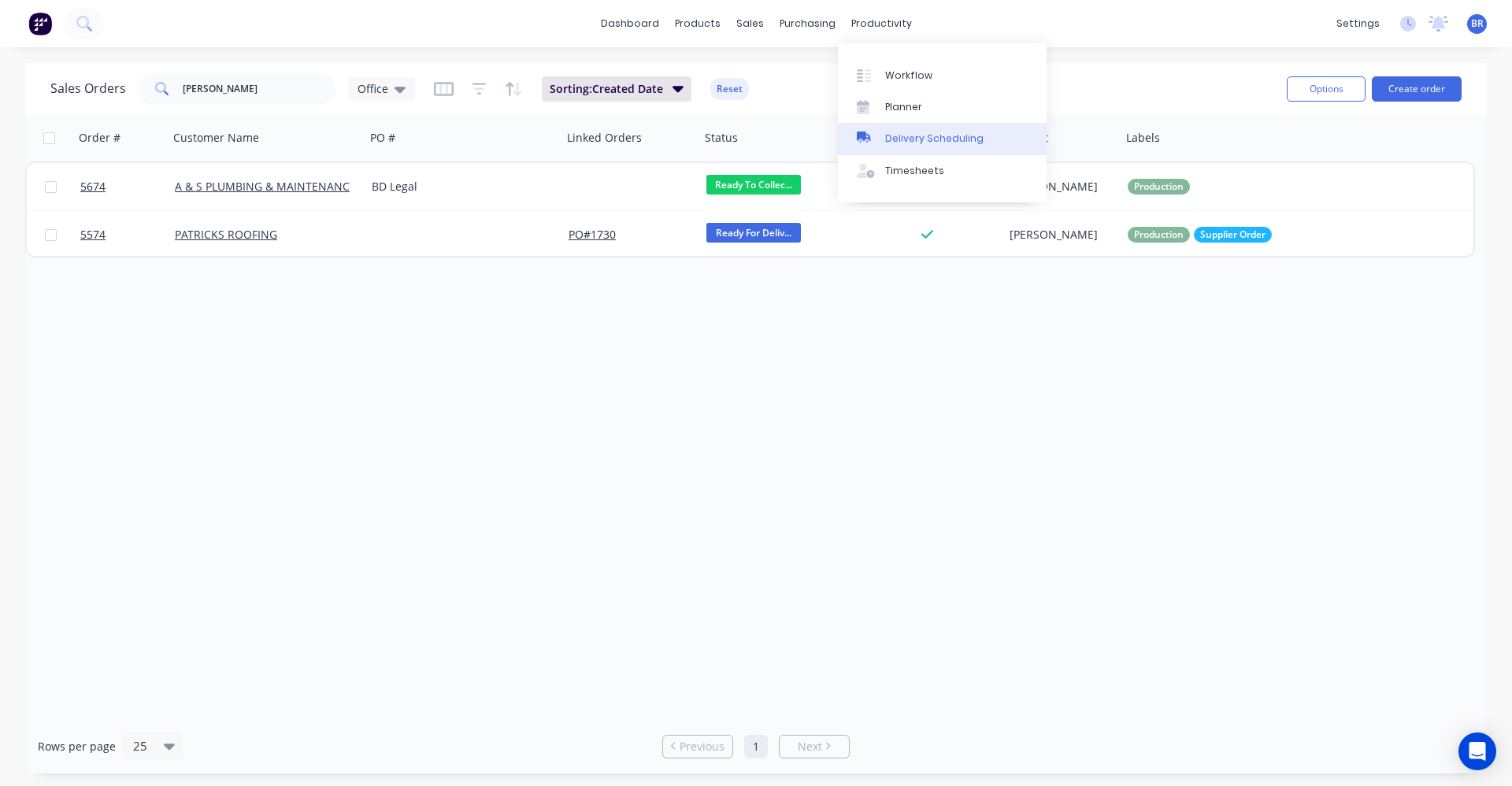
click at [929, 141] on div "Delivery Scheduling" at bounding box center [934, 138] width 98 height 14
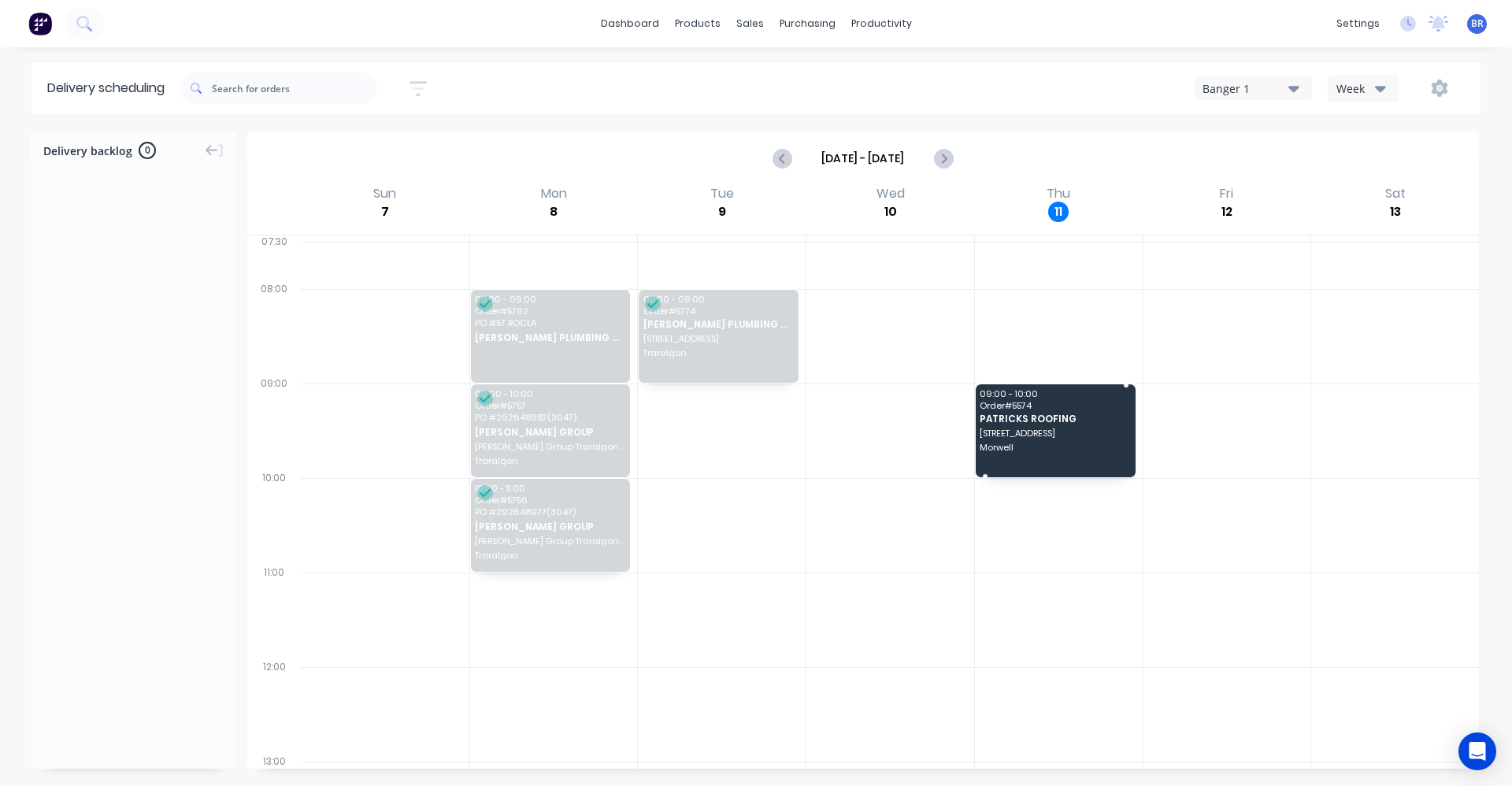
click at [1058, 433] on span "22 Hurrigan road" at bounding box center [1054, 433] width 150 height 10
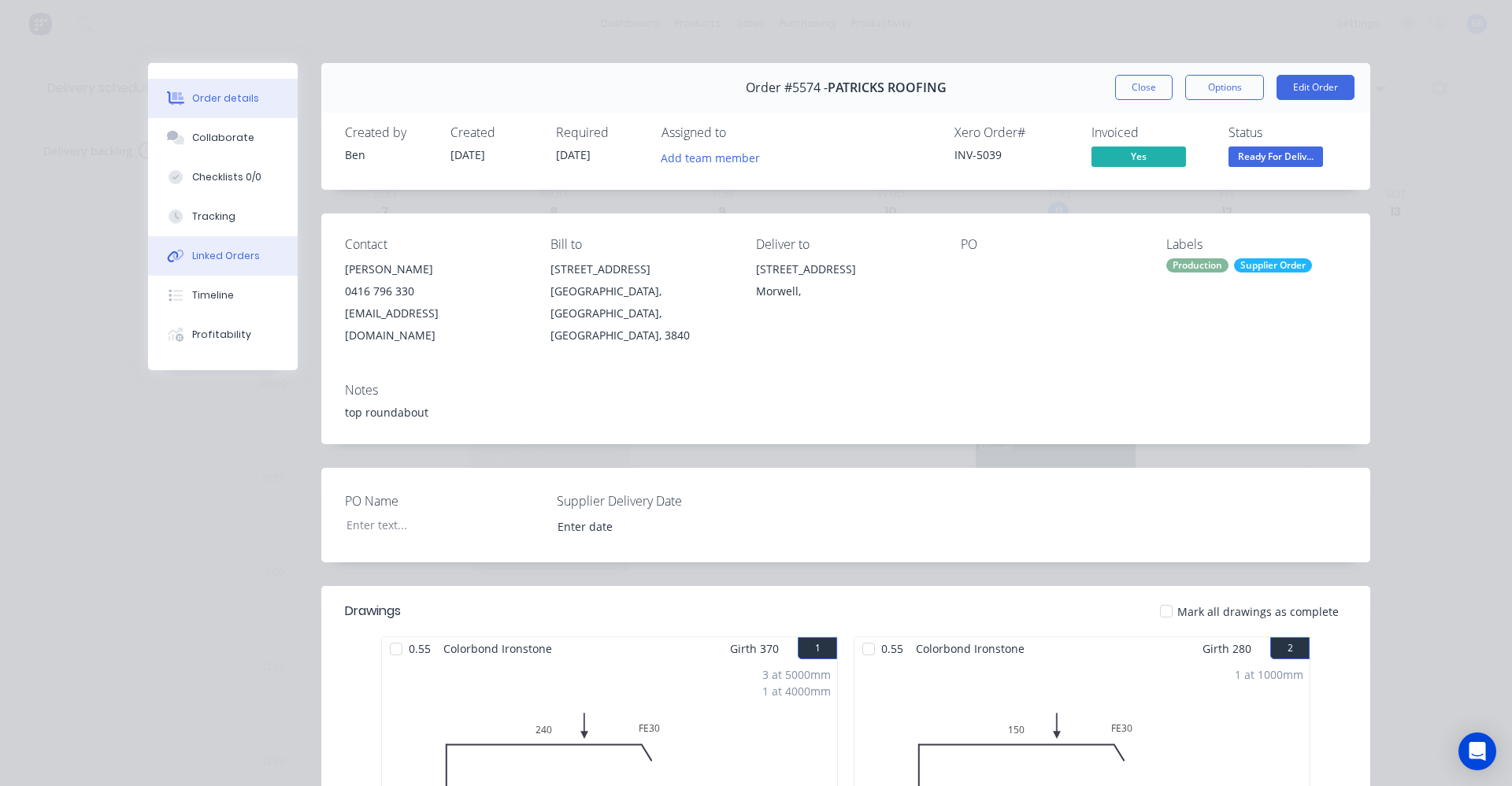
click at [224, 256] on div "Linked Orders" at bounding box center [225, 256] width 67 height 14
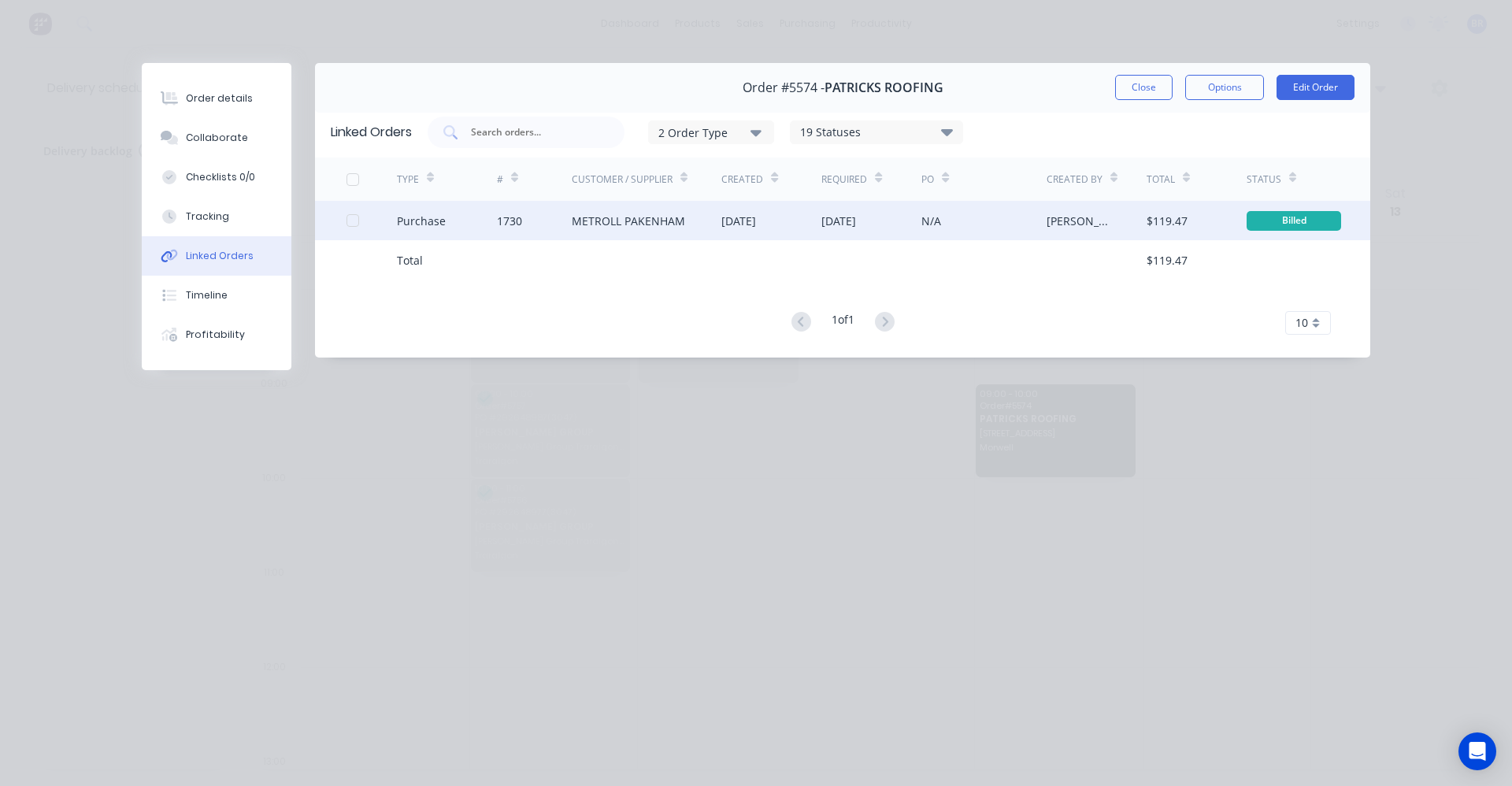
click at [683, 220] on div "METROLL PAKENHAM" at bounding box center [647, 220] width 151 height 39
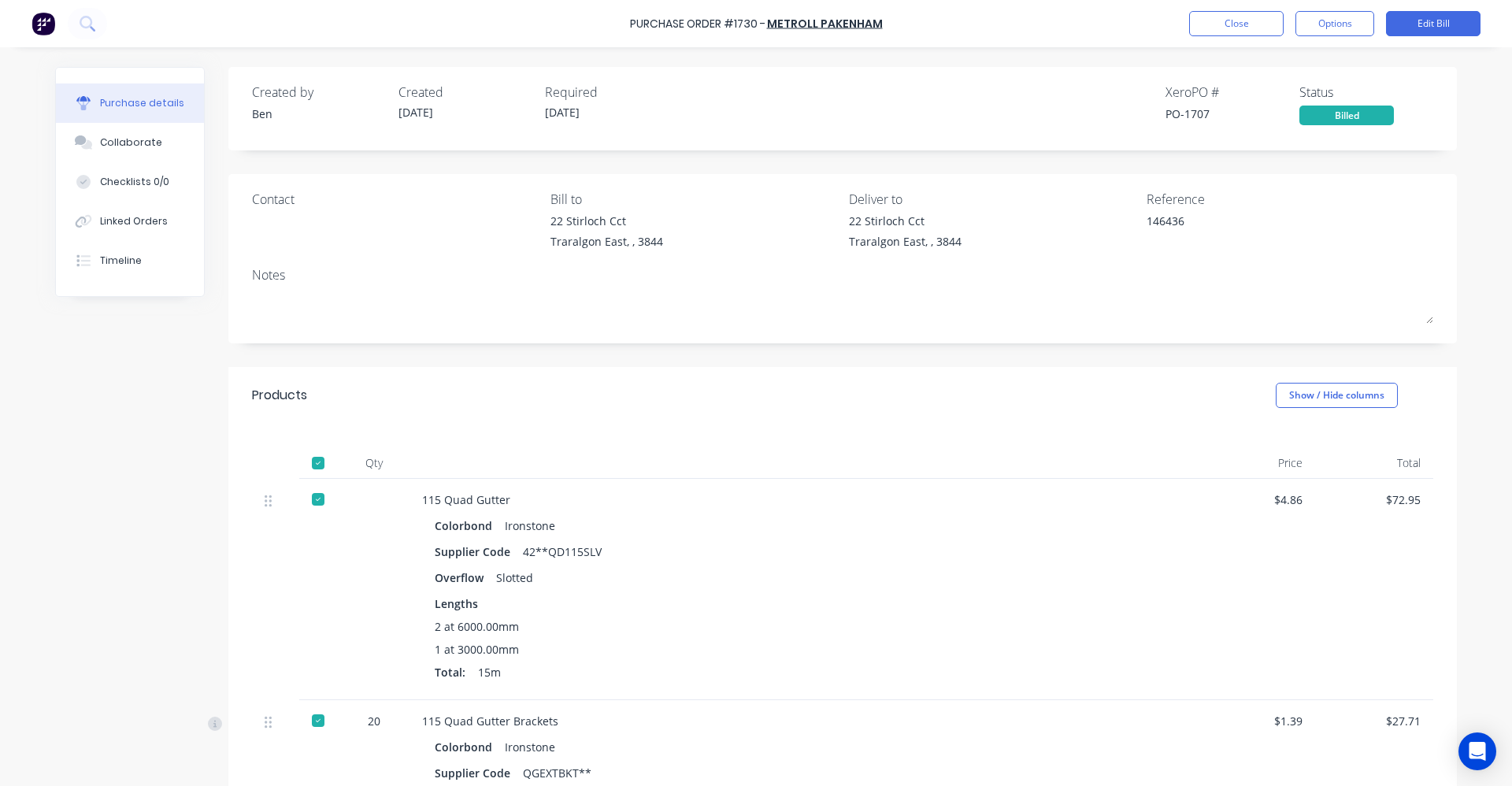
type textarea "x"
click at [1215, 28] on button "Close" at bounding box center [1236, 24] width 95 height 25
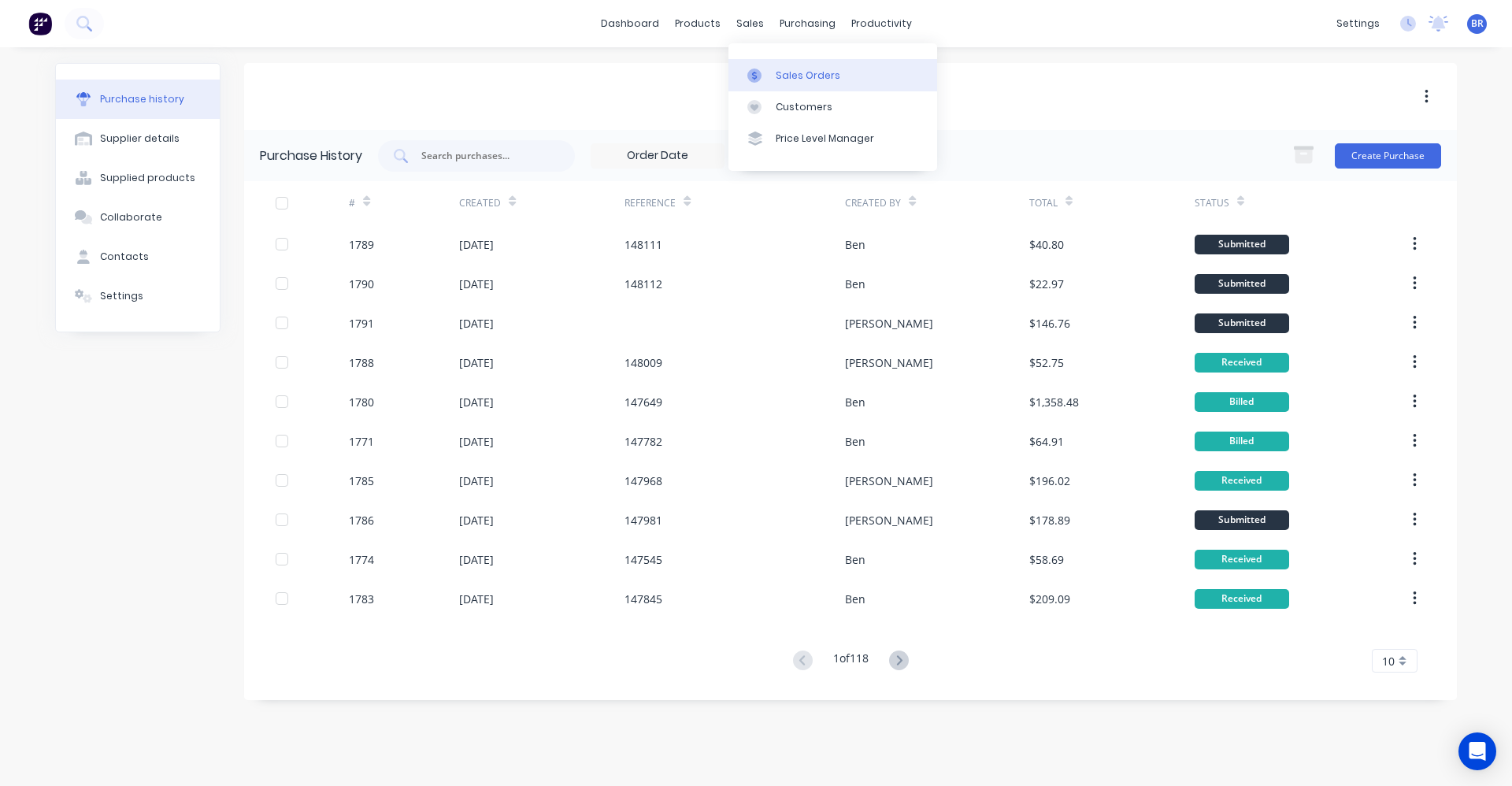
click at [776, 62] on link "Sales Orders" at bounding box center [832, 74] width 208 height 32
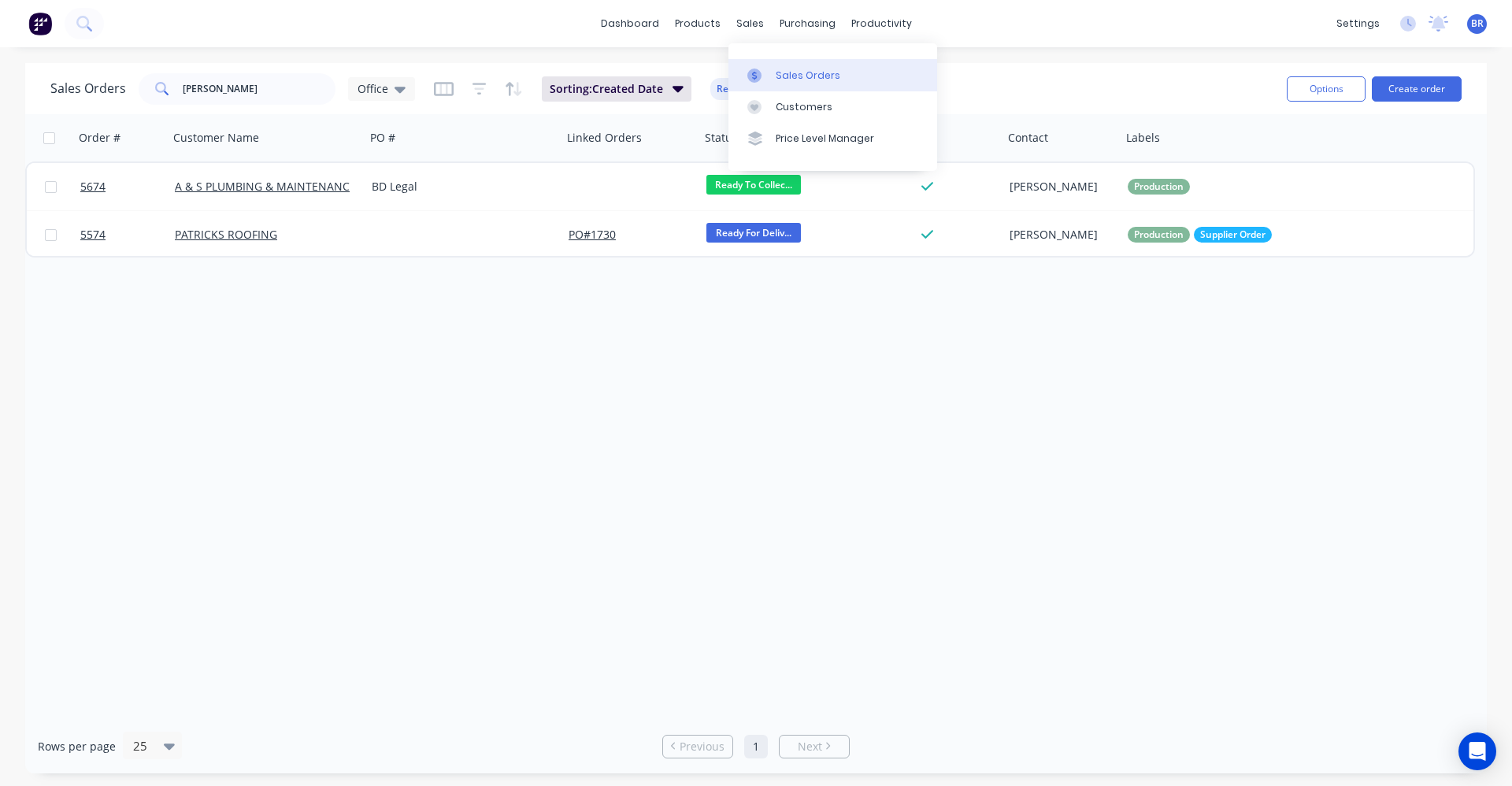
drag, startPoint x: 790, startPoint y: 79, endPoint x: 779, endPoint y: 79, distance: 11.0
click at [789, 79] on div "Sales Orders" at bounding box center [808, 75] width 65 height 14
drag, startPoint x: 270, startPoint y: 95, endPoint x: -89, endPoint y: 93, distance: 359.0
click at [0, 93] on html "dashboard products sales purchasing productivity dashboard products Product Cat…" at bounding box center [756, 393] width 1512 height 786
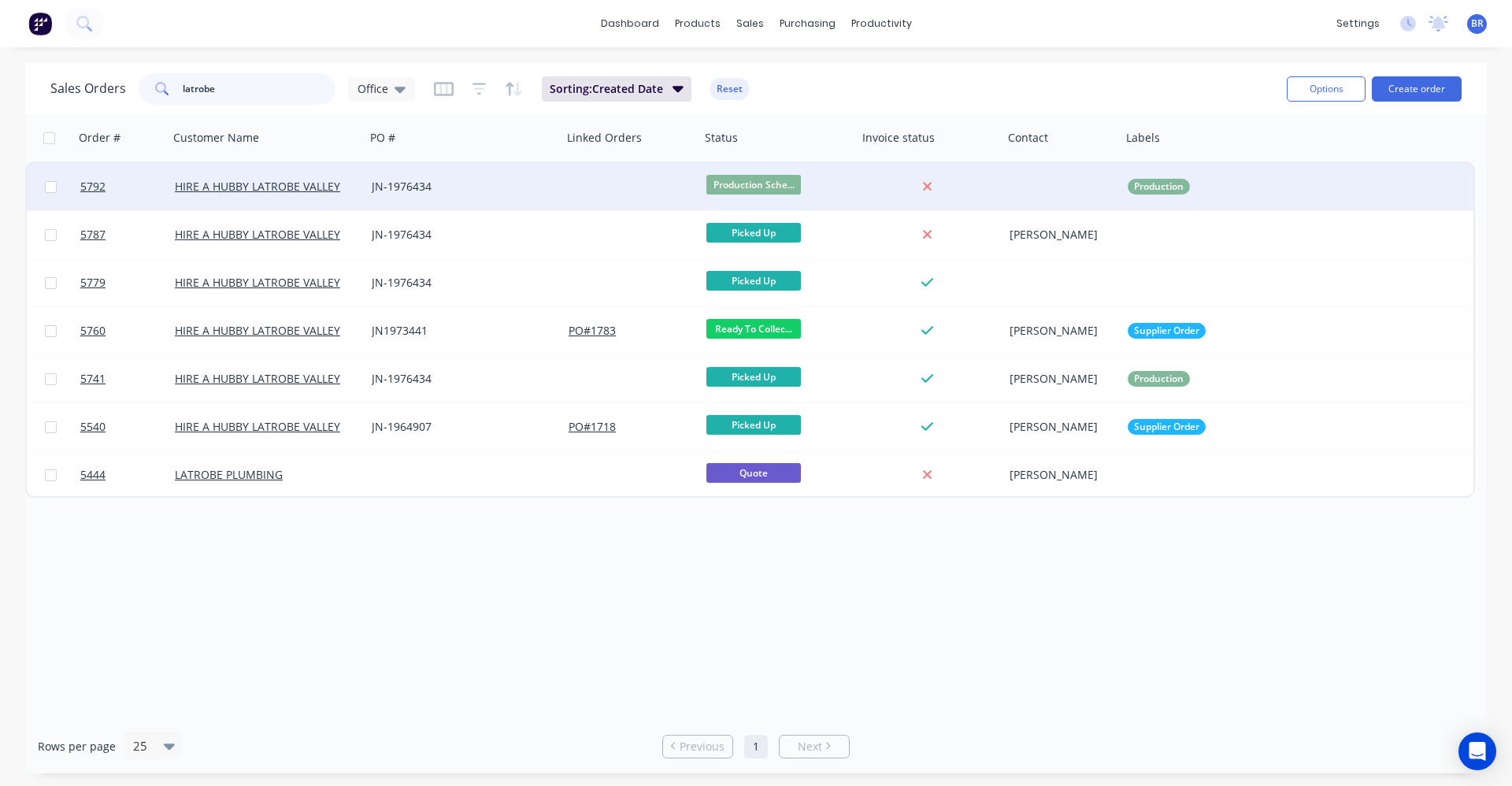
type input "latrobe"
click at [534, 182] on div "JN-1976434" at bounding box center [459, 187] width 175 height 16
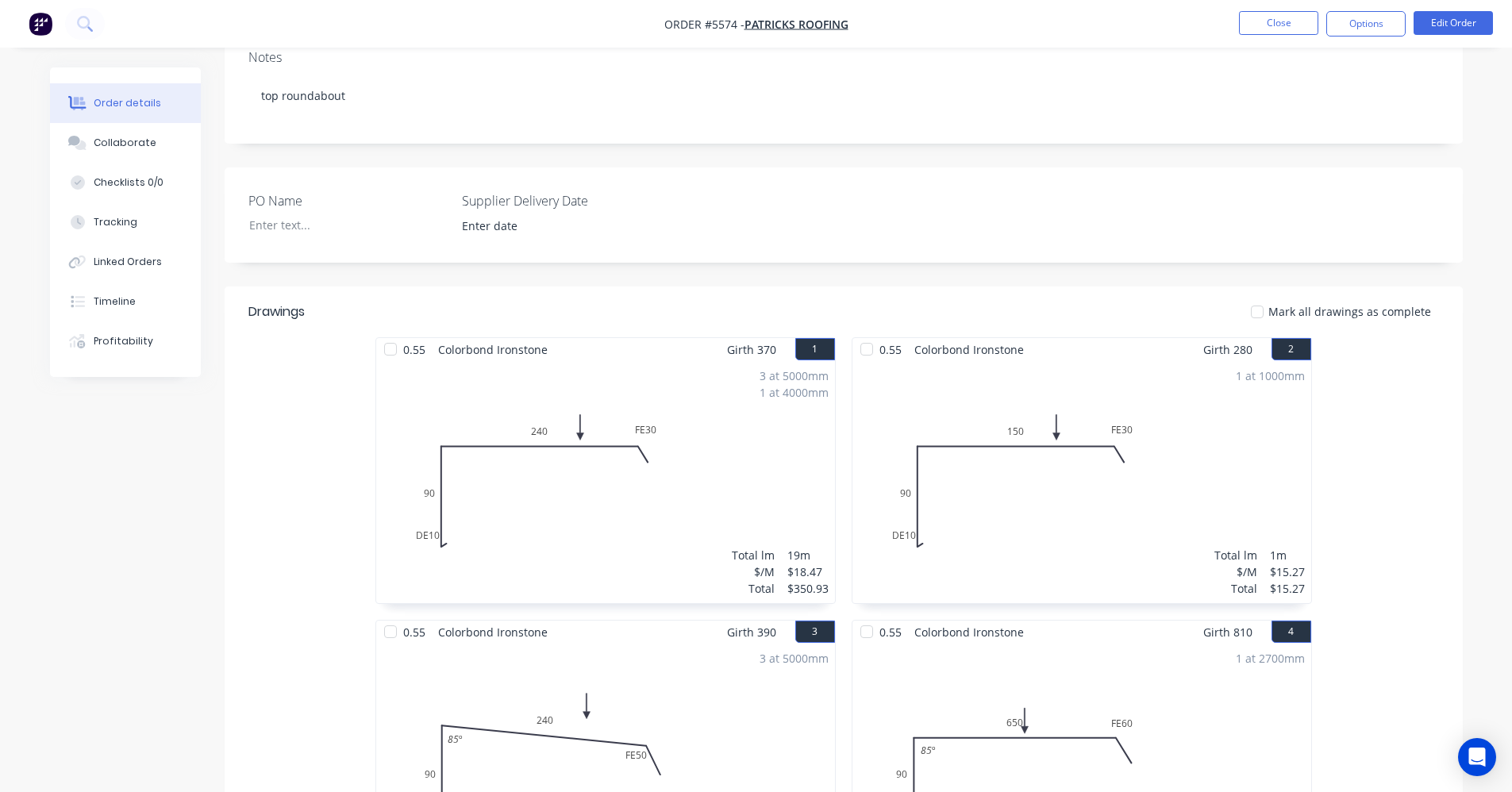
scroll to position [79, 0]
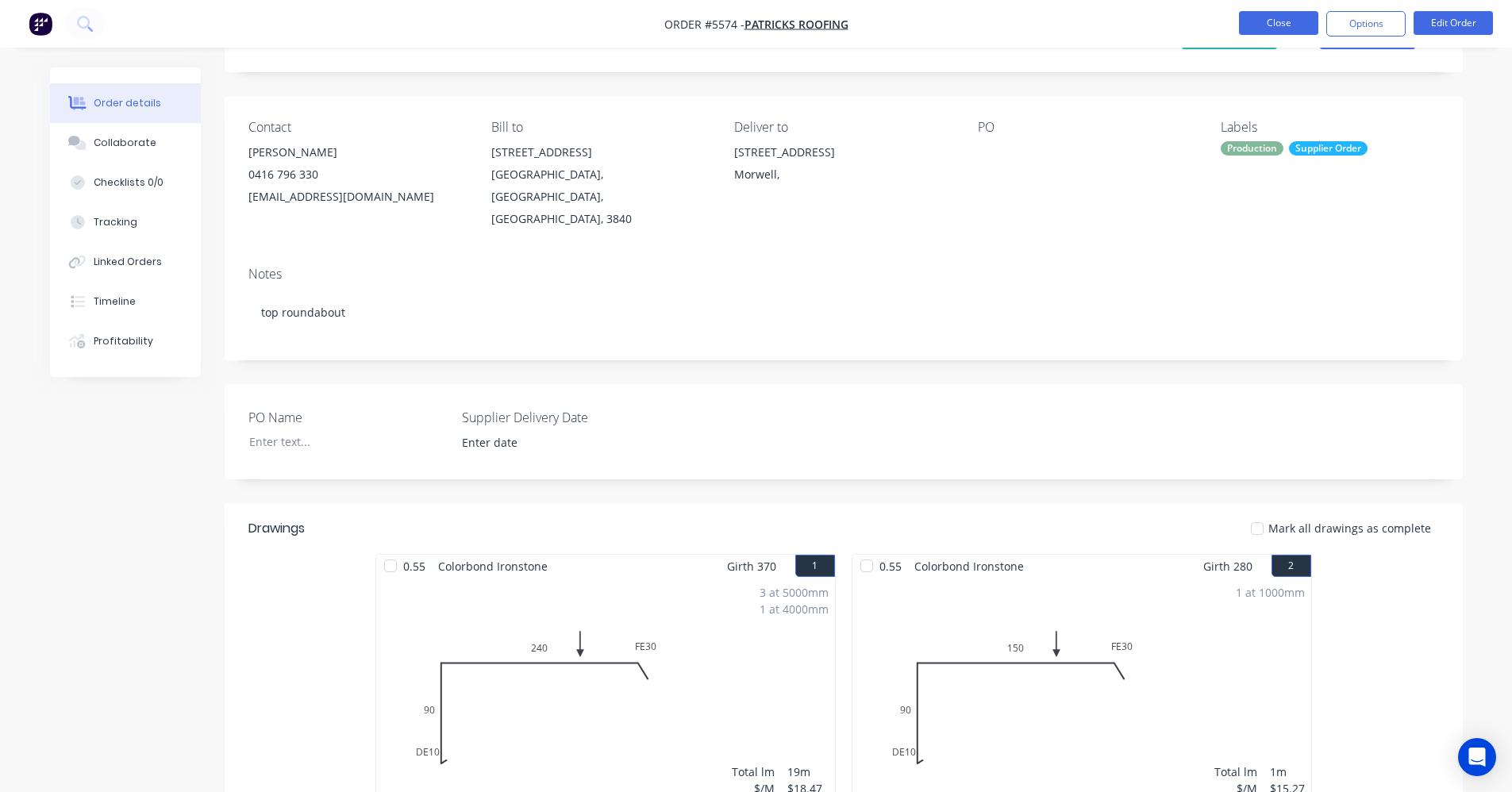
click at [1259, 20] on button "Close" at bounding box center [1279, 23] width 79 height 24
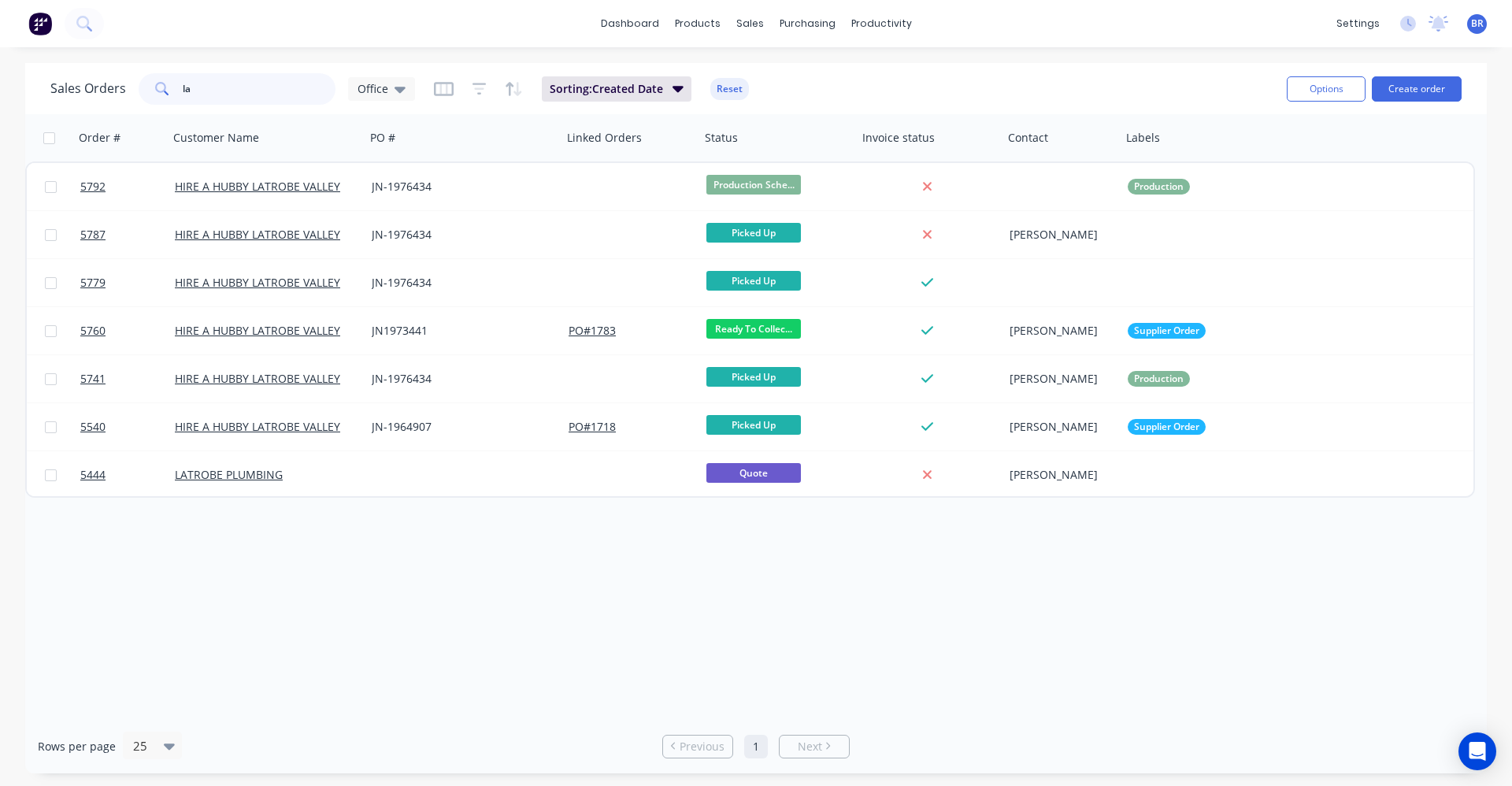
type input "l"
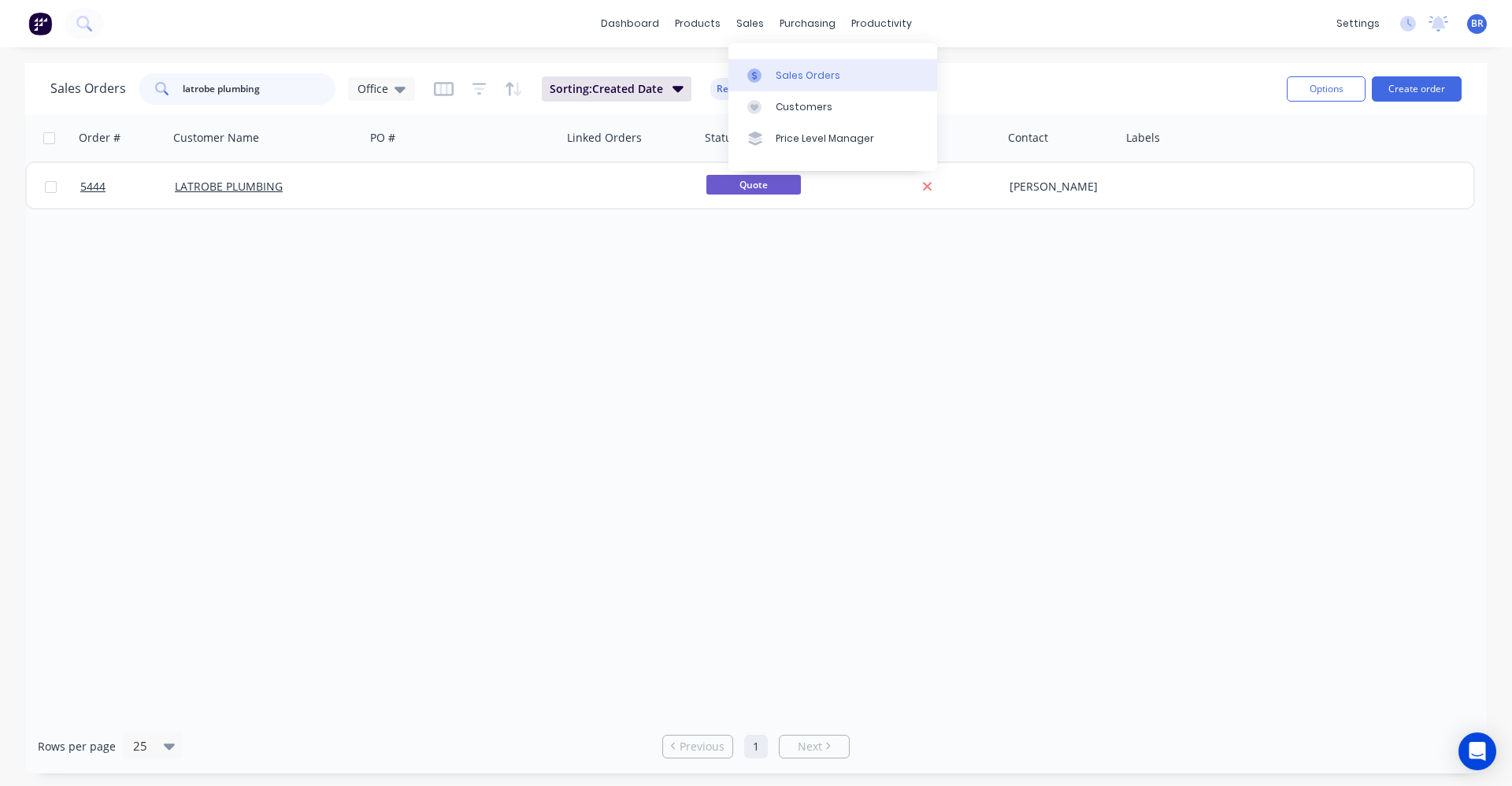
type input "latrobe plumbing"
click at [788, 79] on div "Sales Orders" at bounding box center [808, 75] width 65 height 14
click at [745, 25] on div "sales" at bounding box center [749, 23] width 43 height 24
click at [779, 74] on div "Sales Orders" at bounding box center [808, 75] width 65 height 14
drag, startPoint x: 270, startPoint y: 89, endPoint x: 59, endPoint y: 86, distance: 211.0
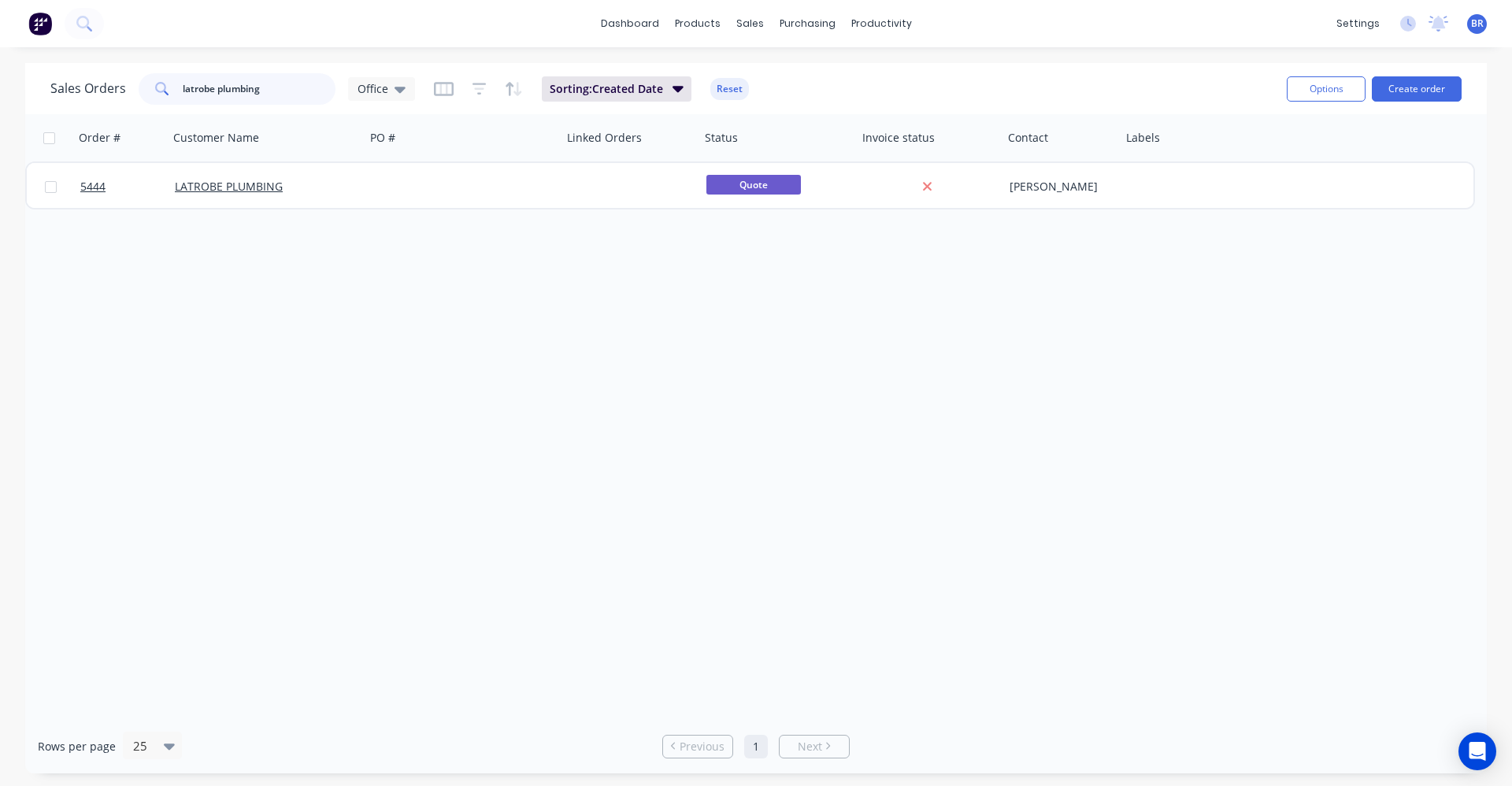
click at [73, 97] on div "Sales Orders latrobe plumbing Office" at bounding box center [233, 89] width 364 height 32
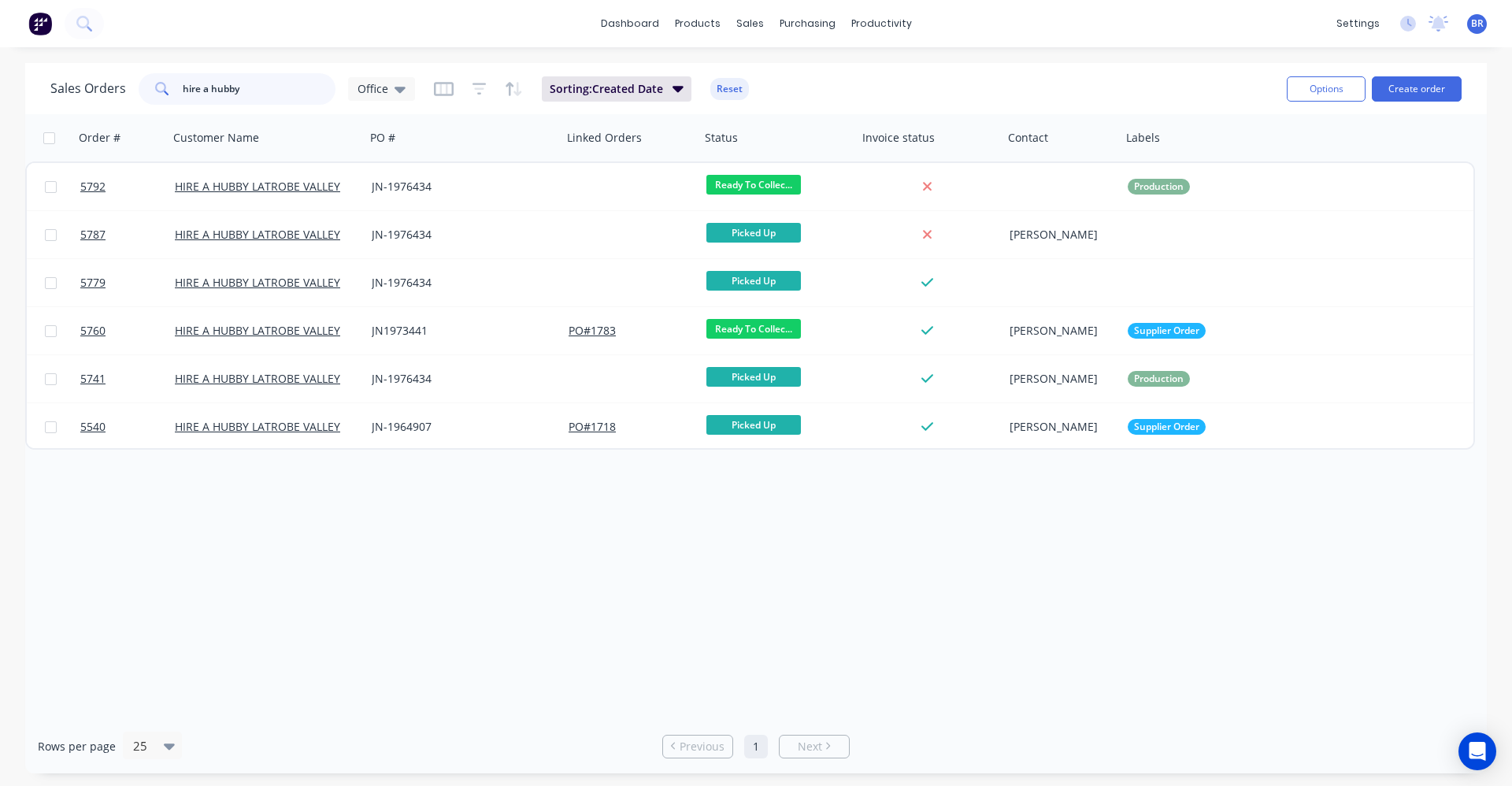
type input "hire a hubby"
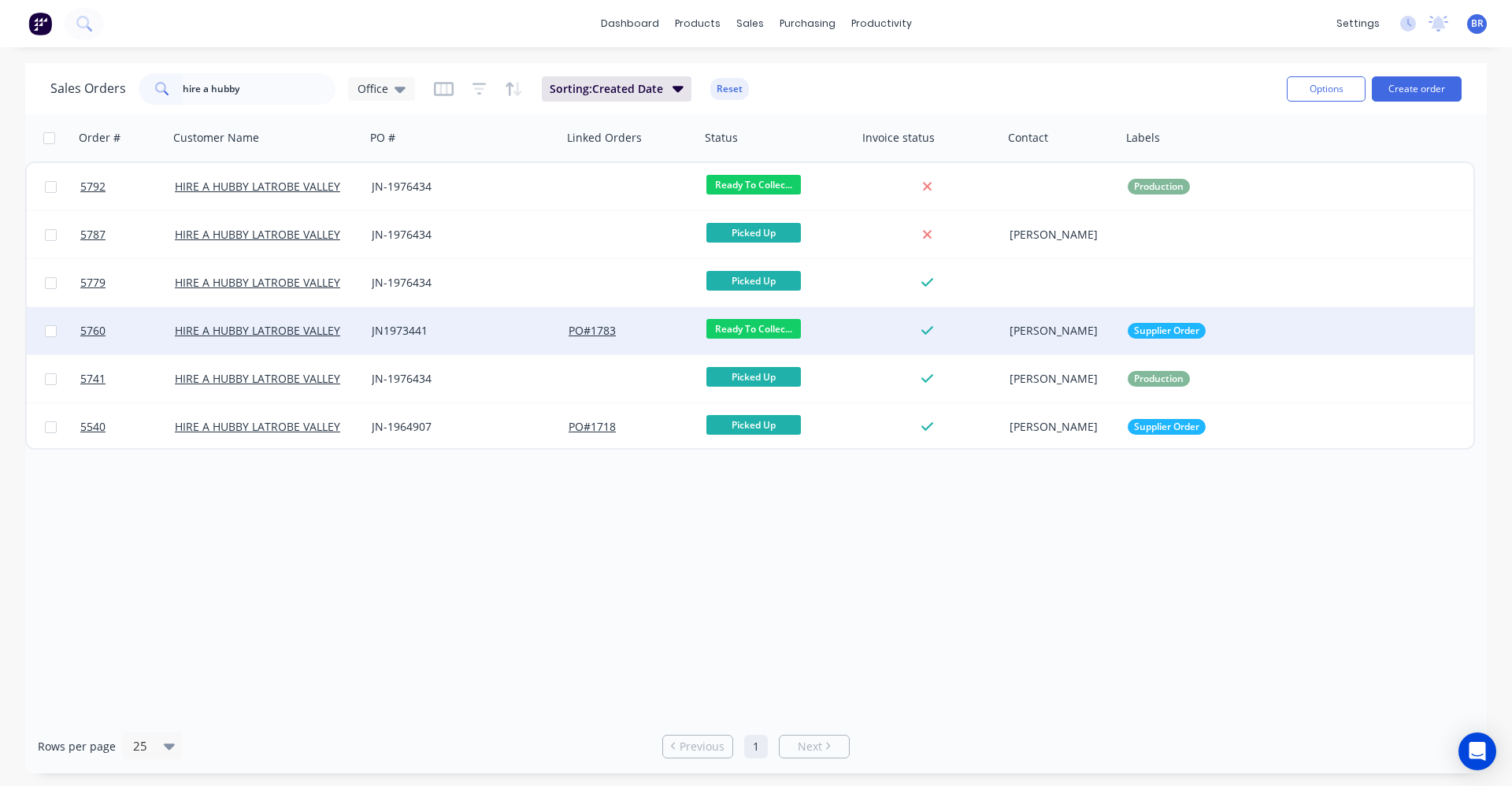
click at [464, 329] on div "JN1973441" at bounding box center [459, 331] width 175 height 16
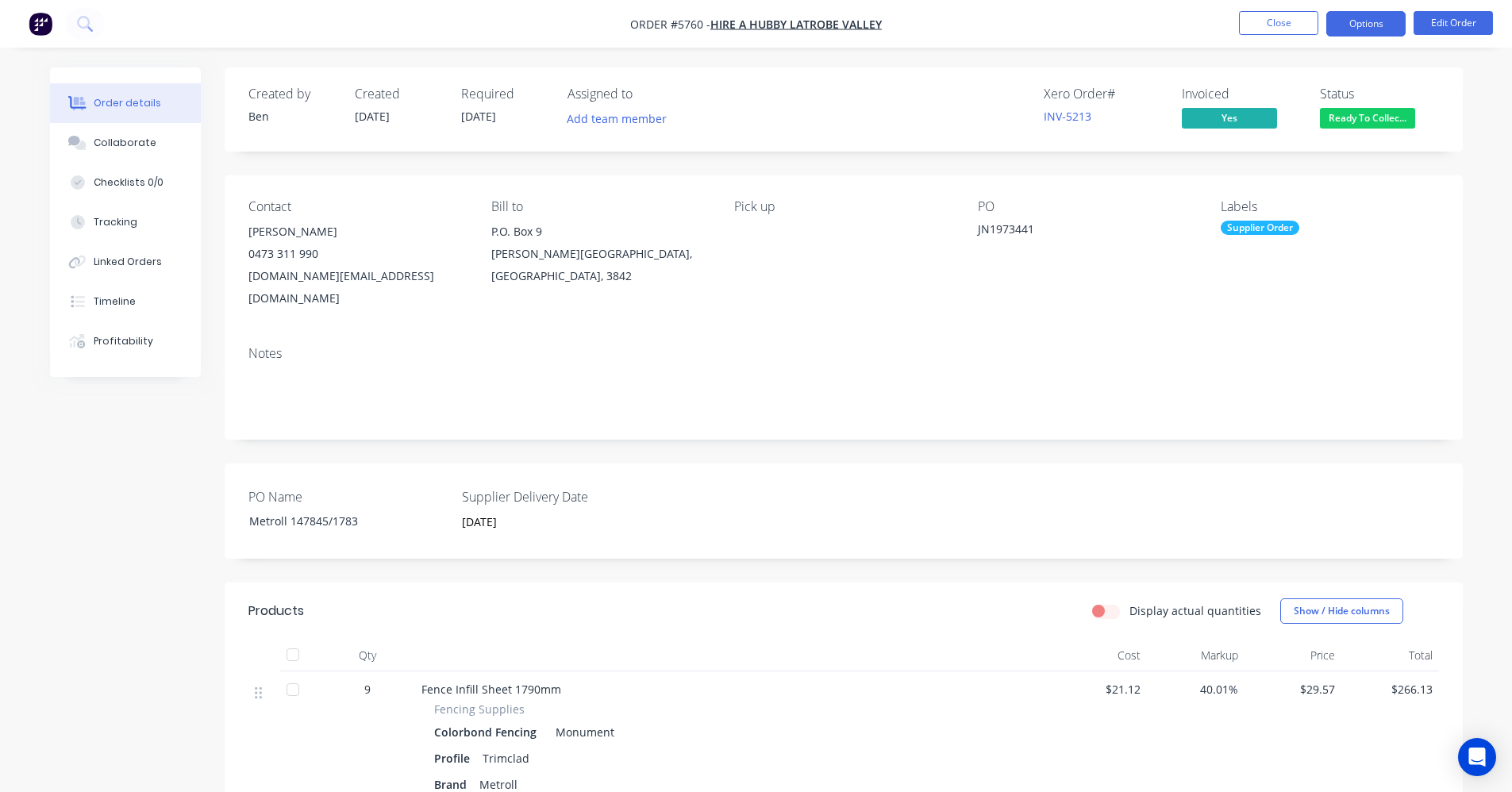
click at [1358, 30] on button "Options" at bounding box center [1366, 24] width 79 height 26
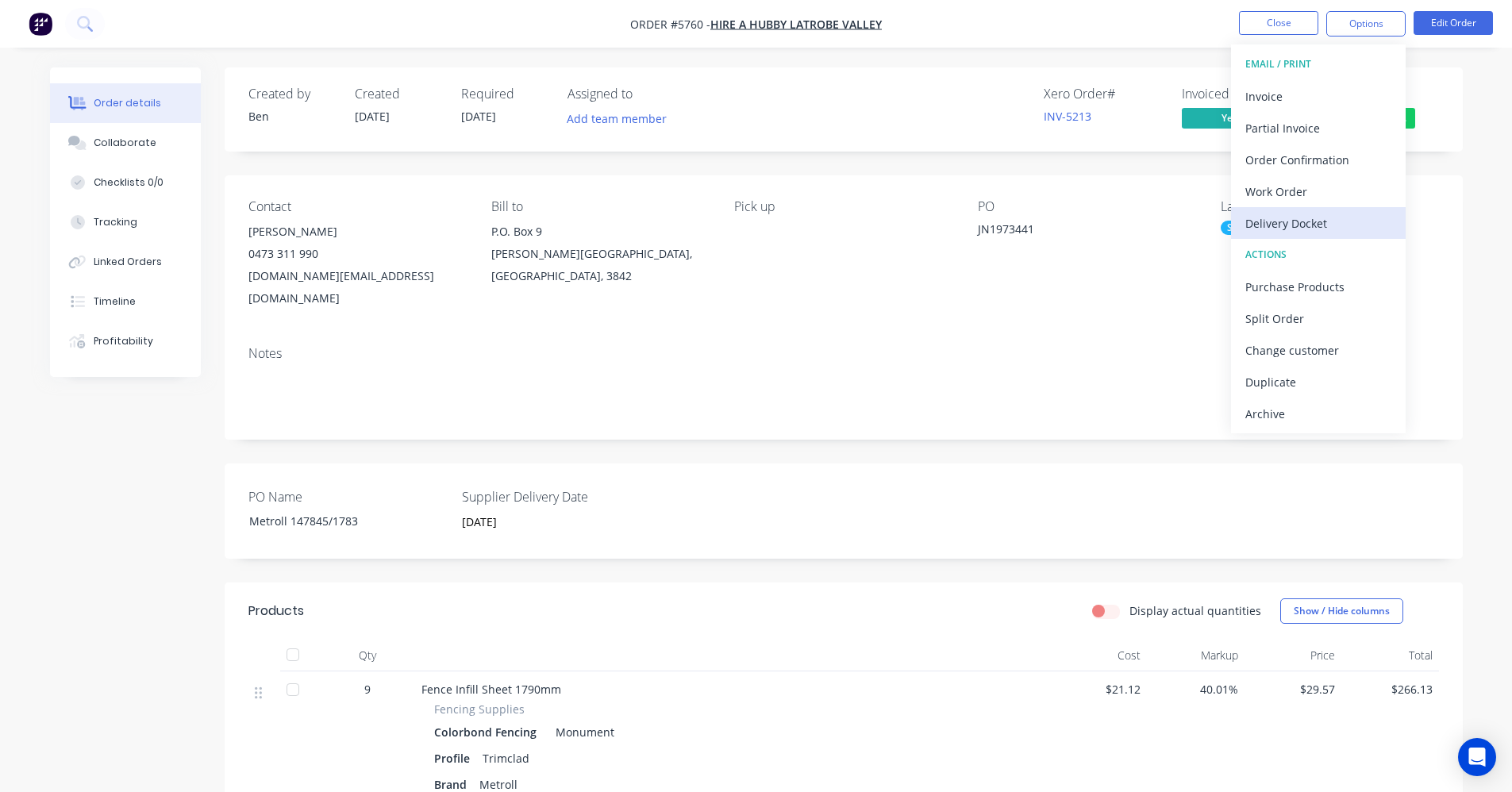
click at [1311, 232] on div "Delivery Docket" at bounding box center [1318, 223] width 146 height 23
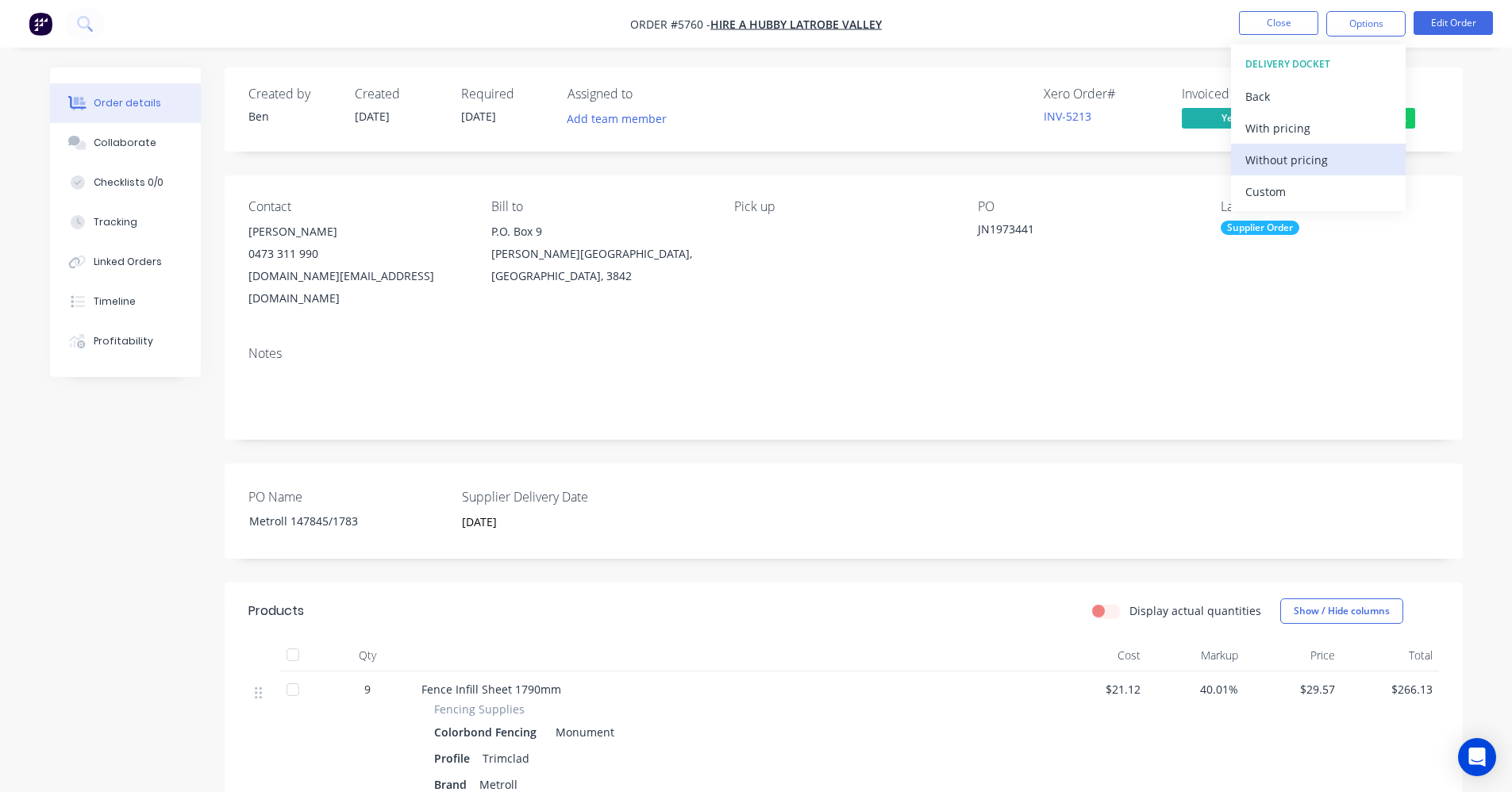
click at [1287, 159] on div "Without pricing" at bounding box center [1318, 160] width 146 height 23
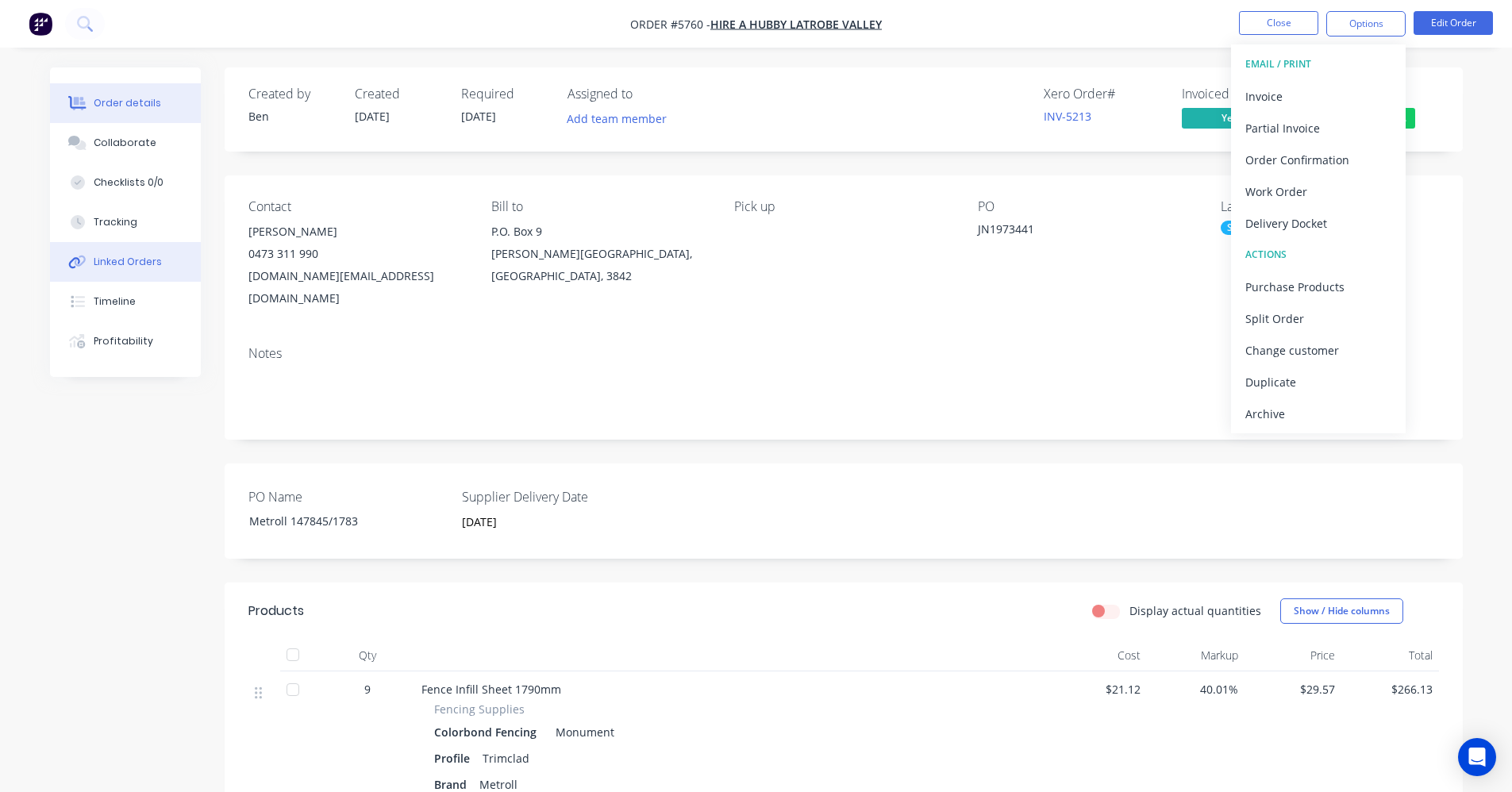
click at [128, 263] on div "Linked Orders" at bounding box center [127, 262] width 68 height 14
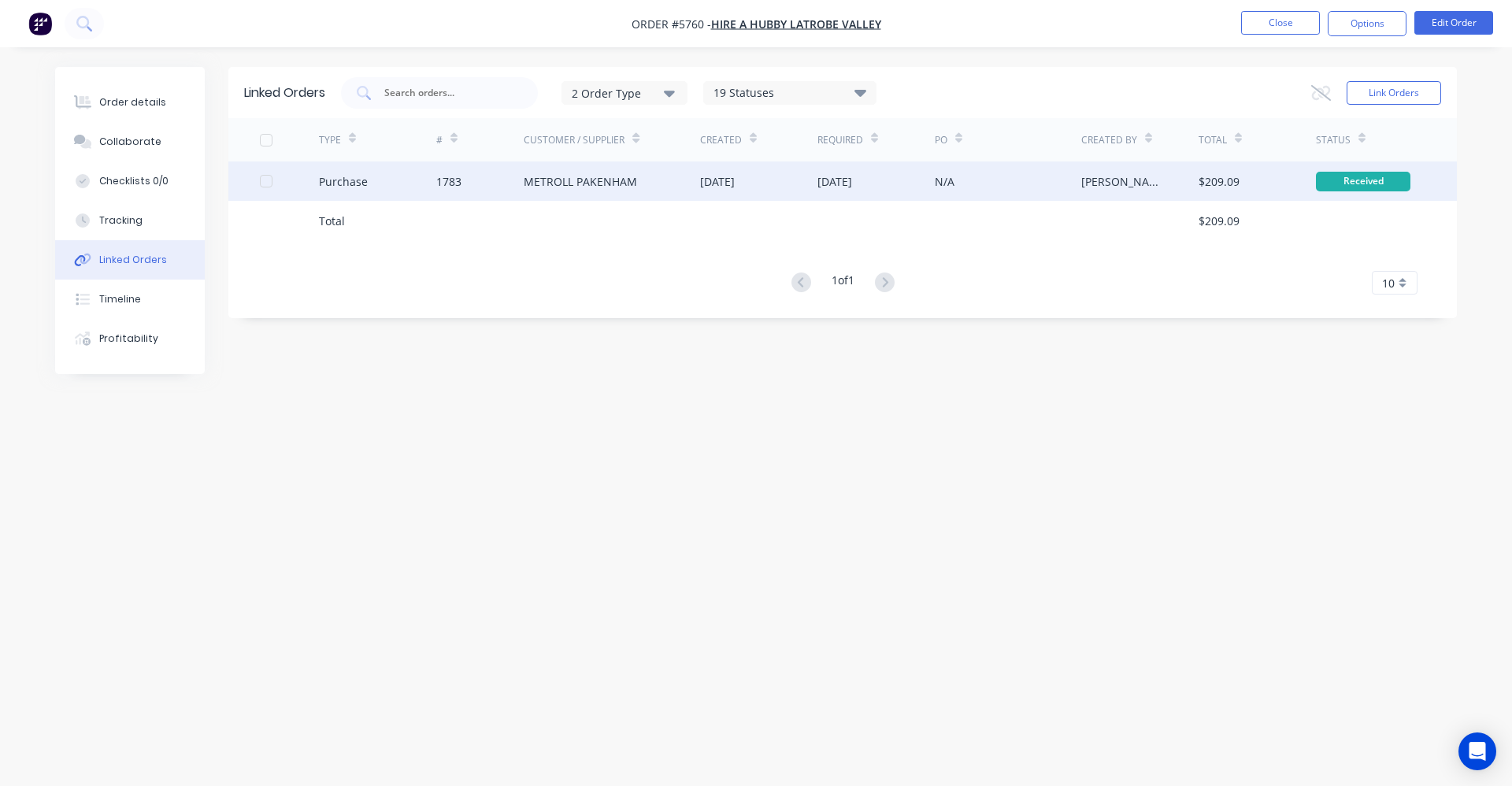
click at [735, 181] on div "[DATE]" at bounding box center [717, 181] width 35 height 17
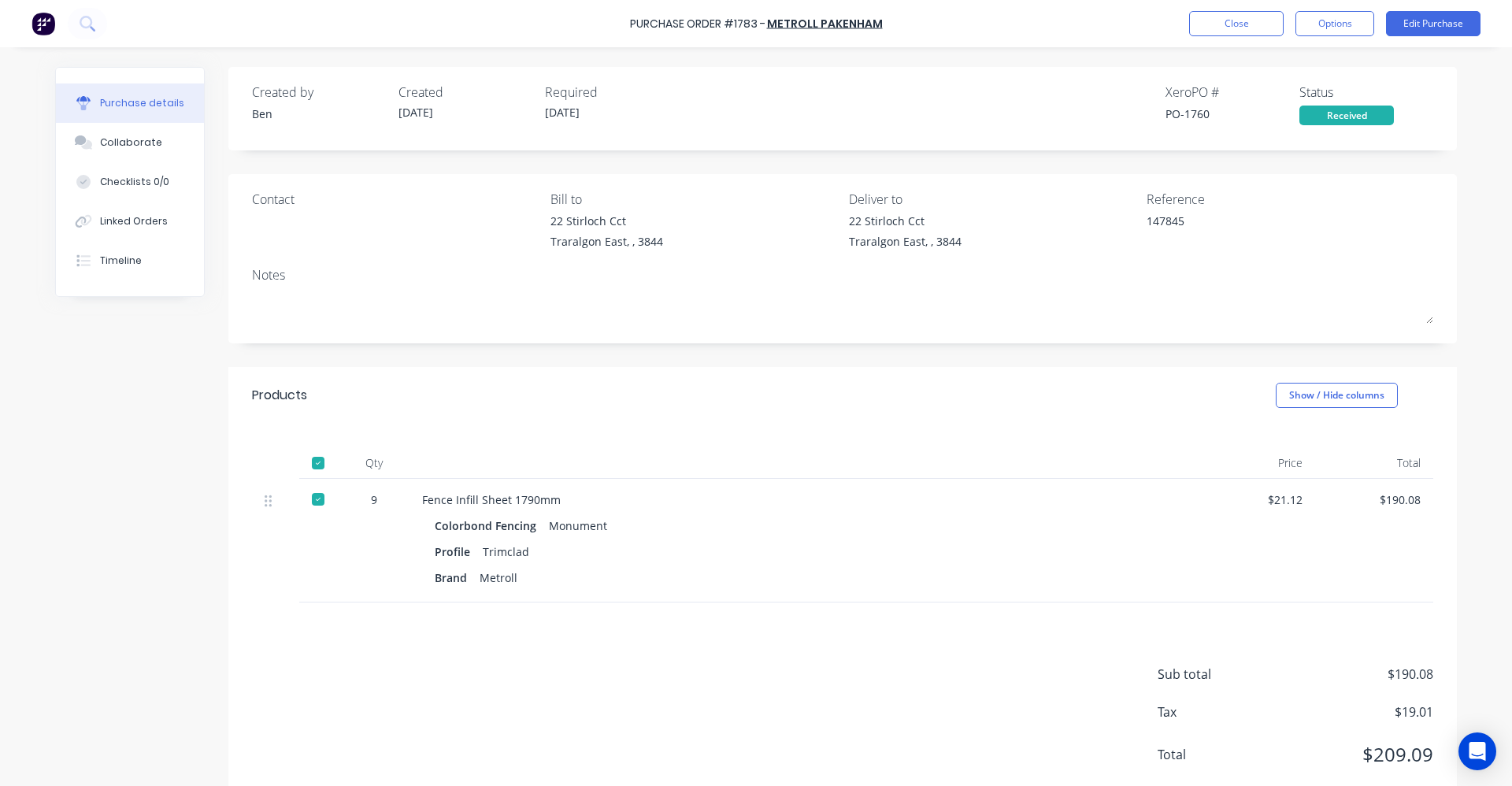
type textarea "x"
drag, startPoint x: 140, startPoint y: 222, endPoint x: 194, endPoint y: 232, distance: 54.9
click at [142, 222] on div "Linked Orders" at bounding box center [133, 221] width 67 height 14
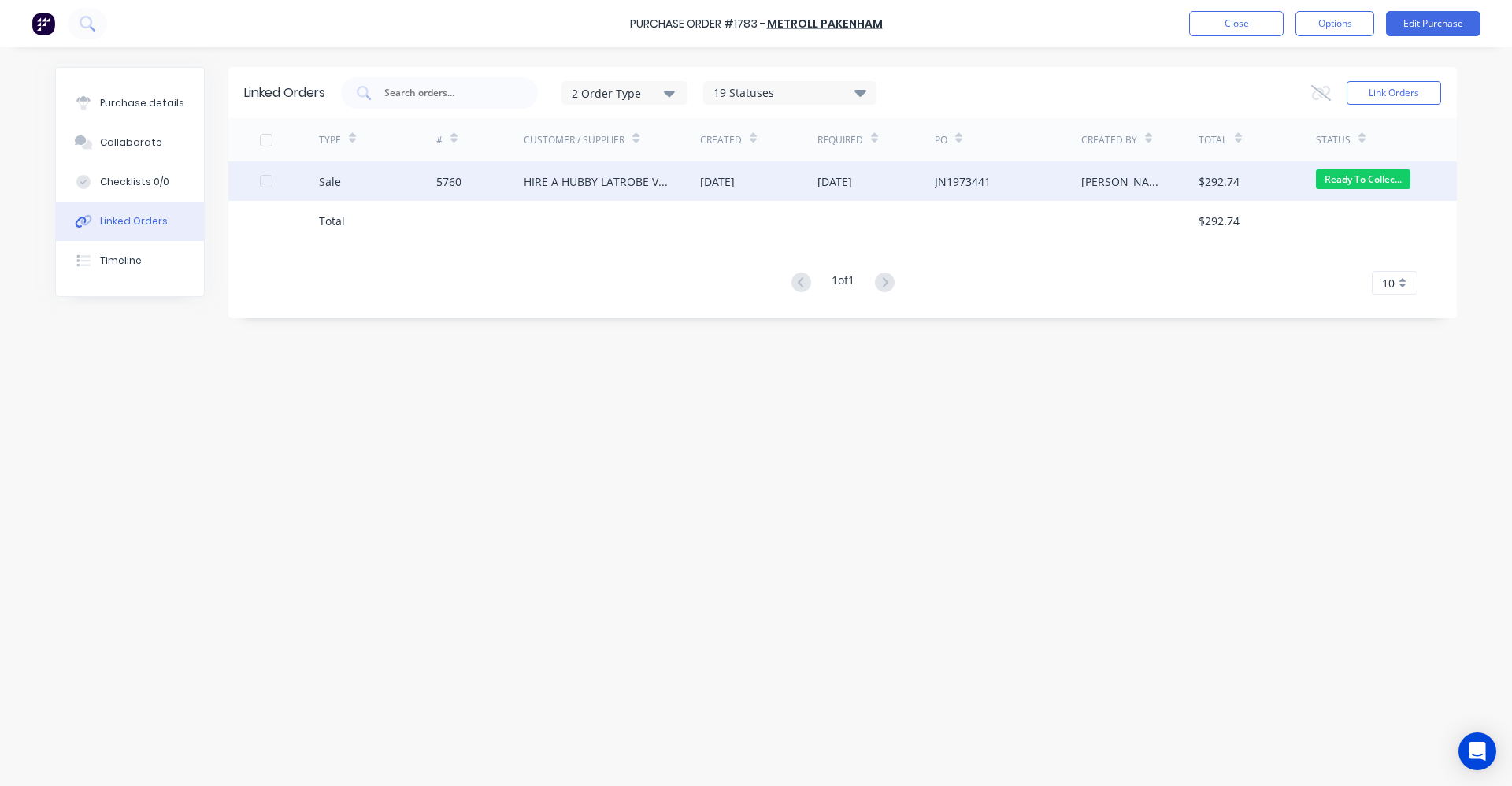
click at [645, 191] on div "HIRE A HUBBY LATROBE VALLEY" at bounding box center [611, 181] width 176 height 39
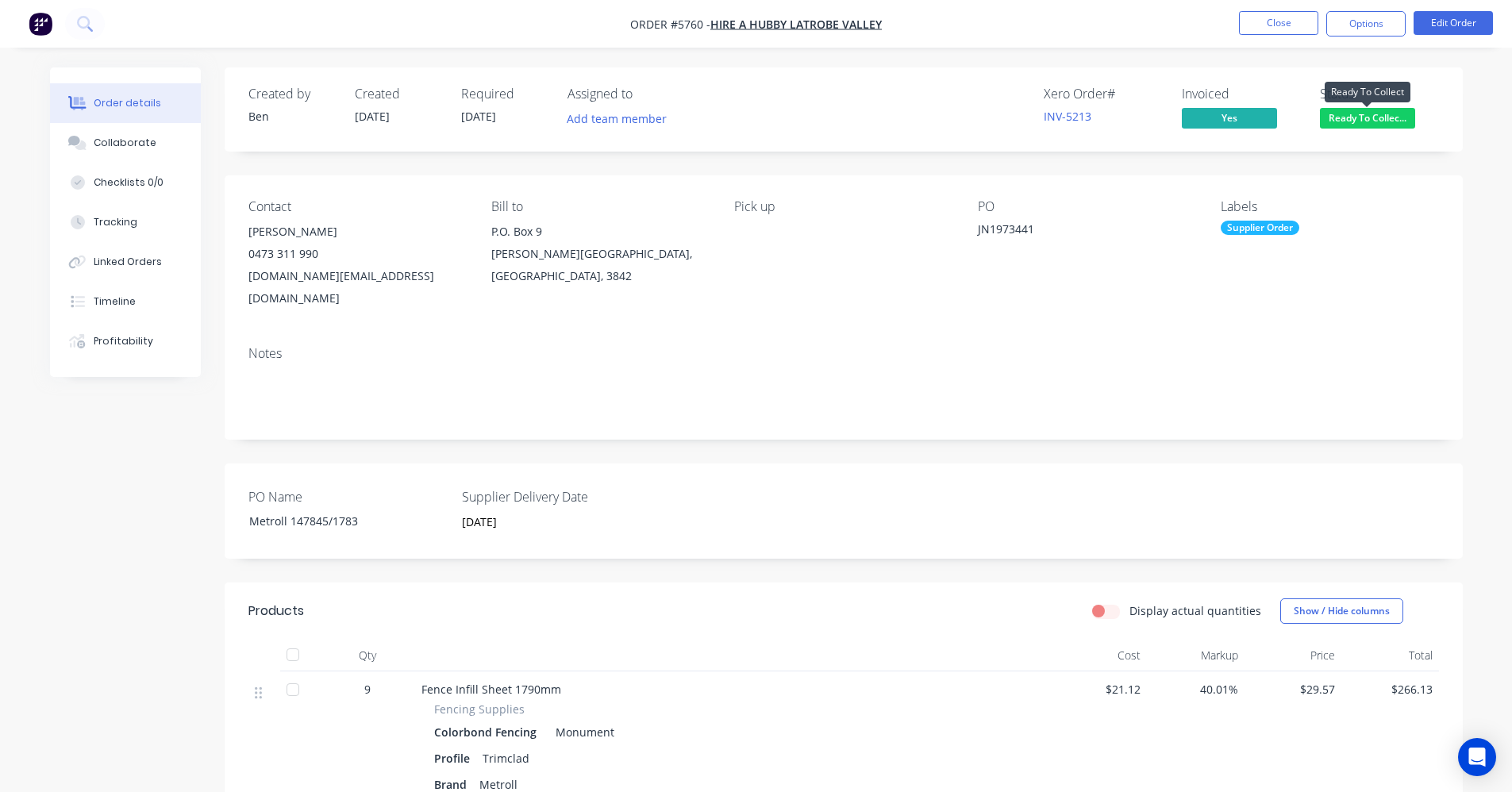
click at [1373, 117] on span "Ready To Collec..." at bounding box center [1368, 117] width 95 height 19
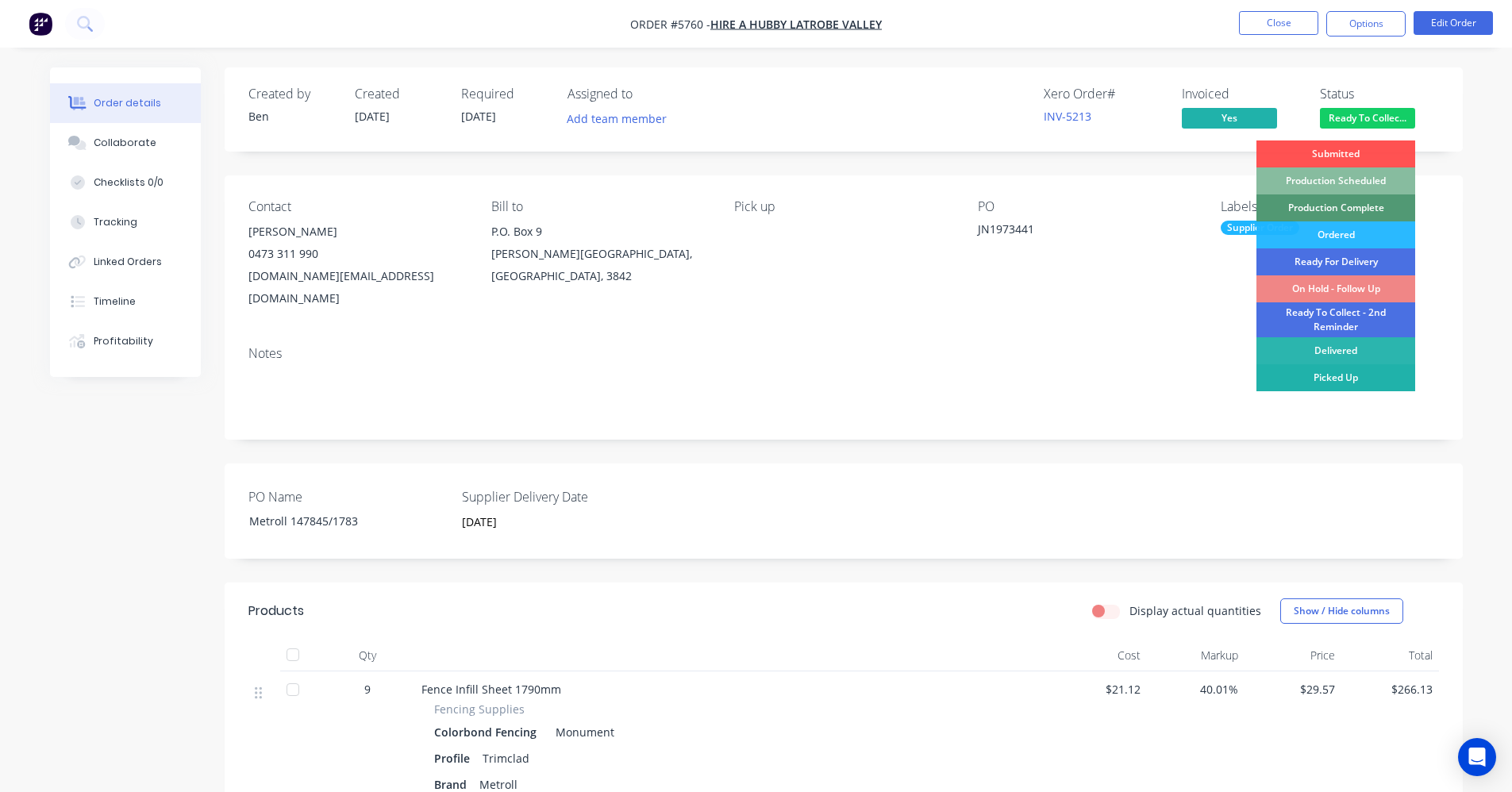
click at [1318, 381] on div "Picked Up" at bounding box center [1336, 378] width 159 height 27
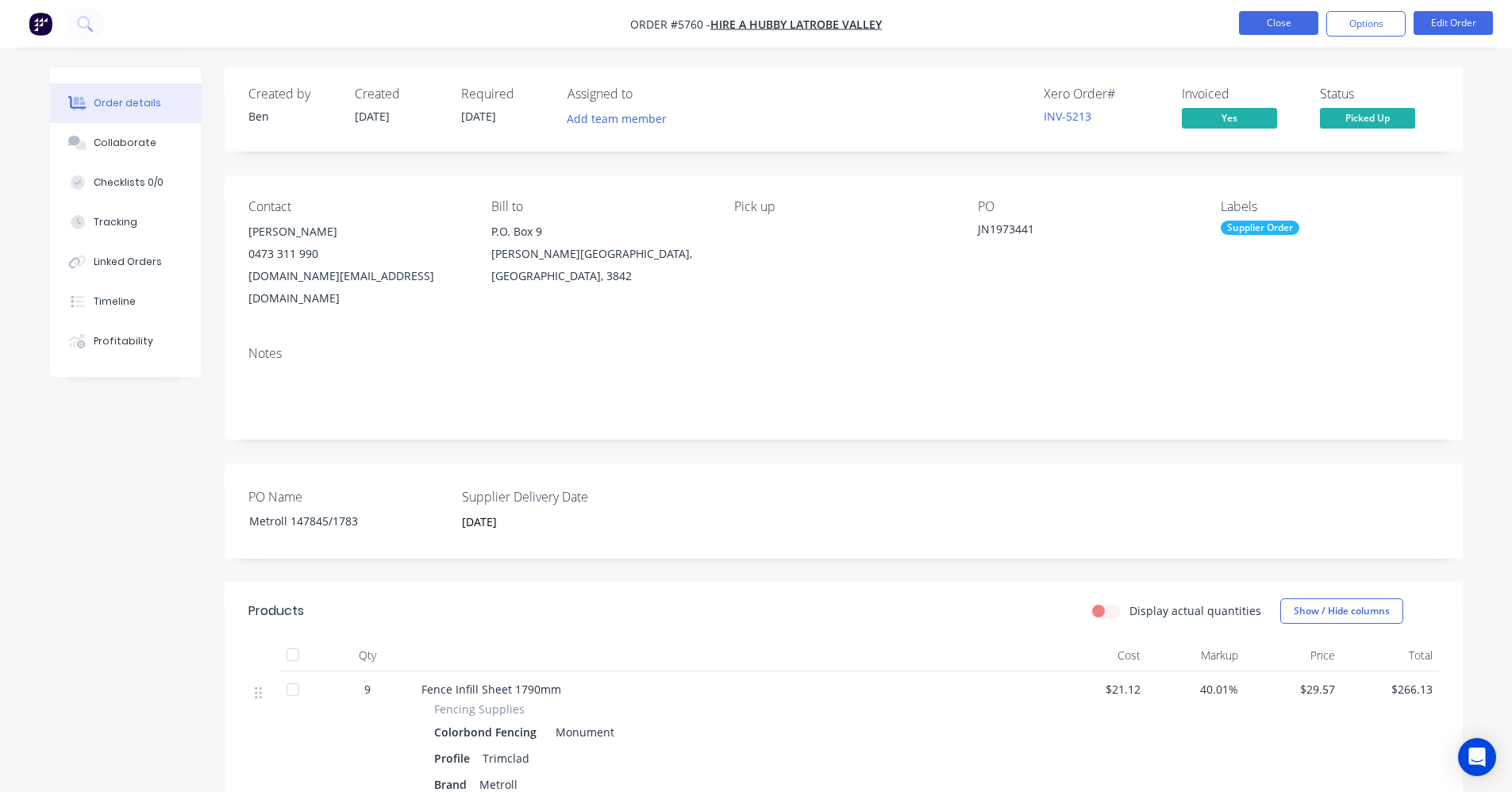
click at [1290, 25] on button "Close" at bounding box center [1279, 23] width 79 height 24
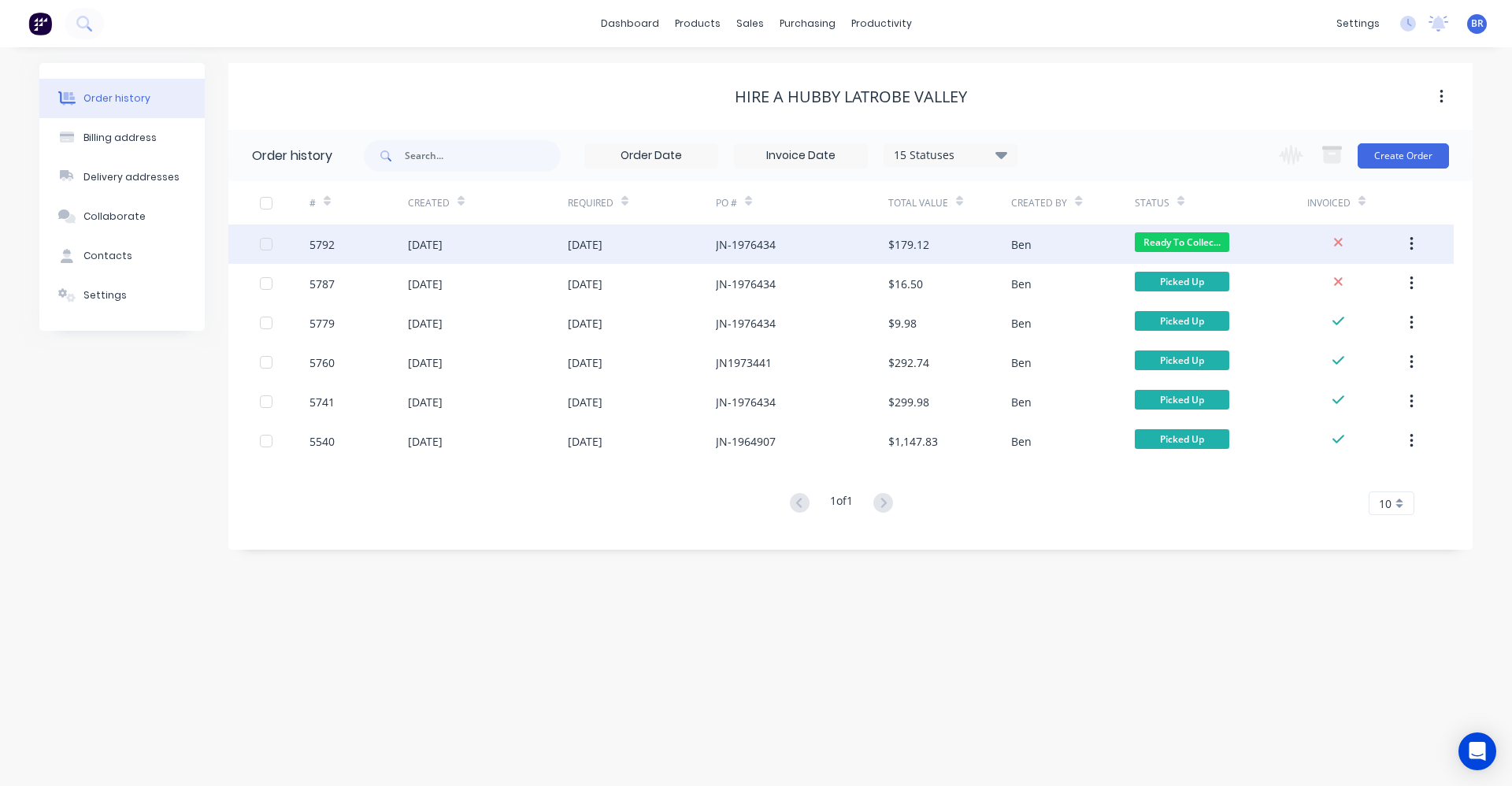
click at [822, 243] on div "JN-1976434" at bounding box center [802, 244] width 173 height 39
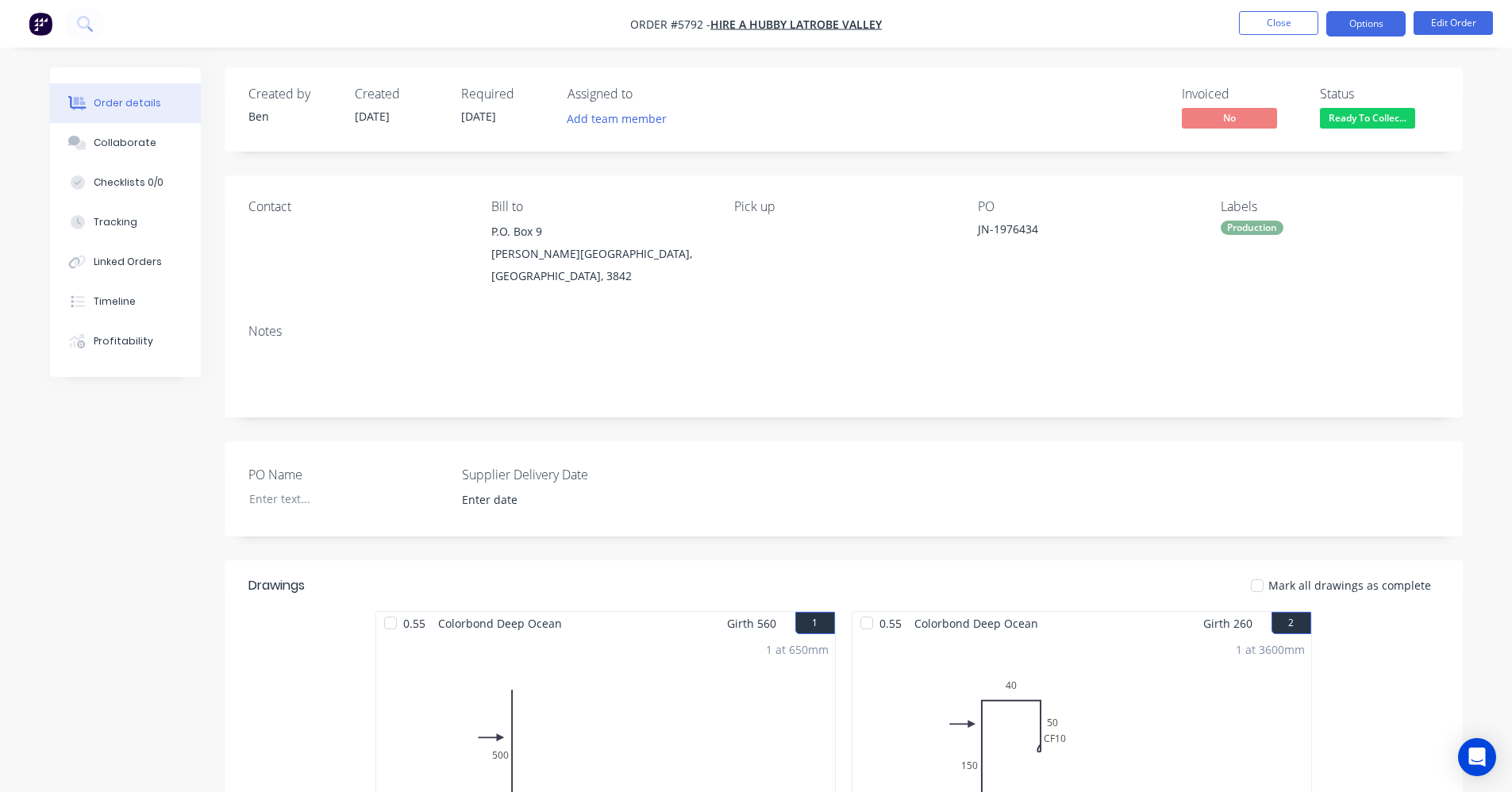
click at [1365, 29] on button "Options" at bounding box center [1366, 24] width 79 height 26
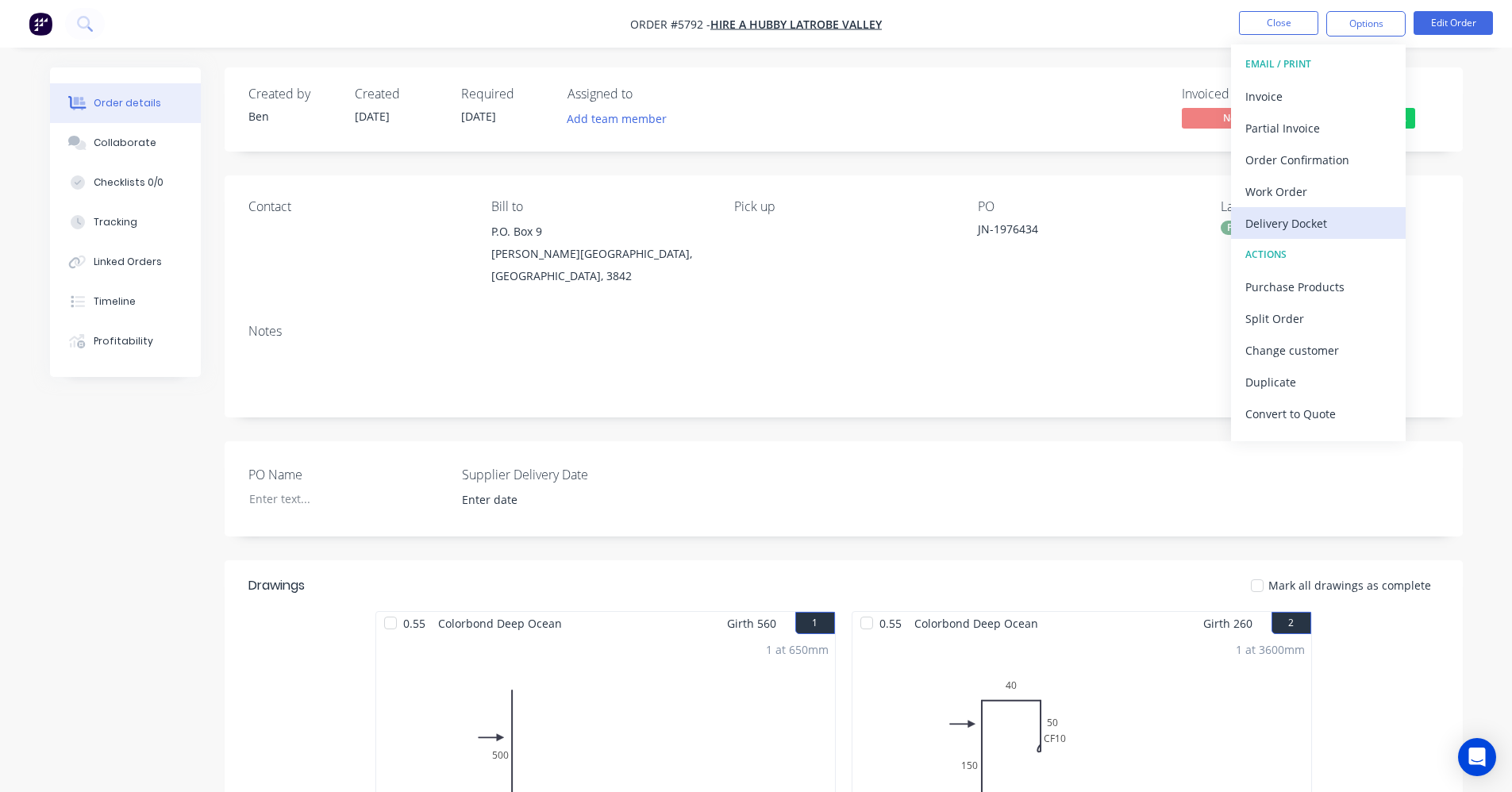
click at [1276, 215] on div "Delivery Docket" at bounding box center [1318, 223] width 146 height 23
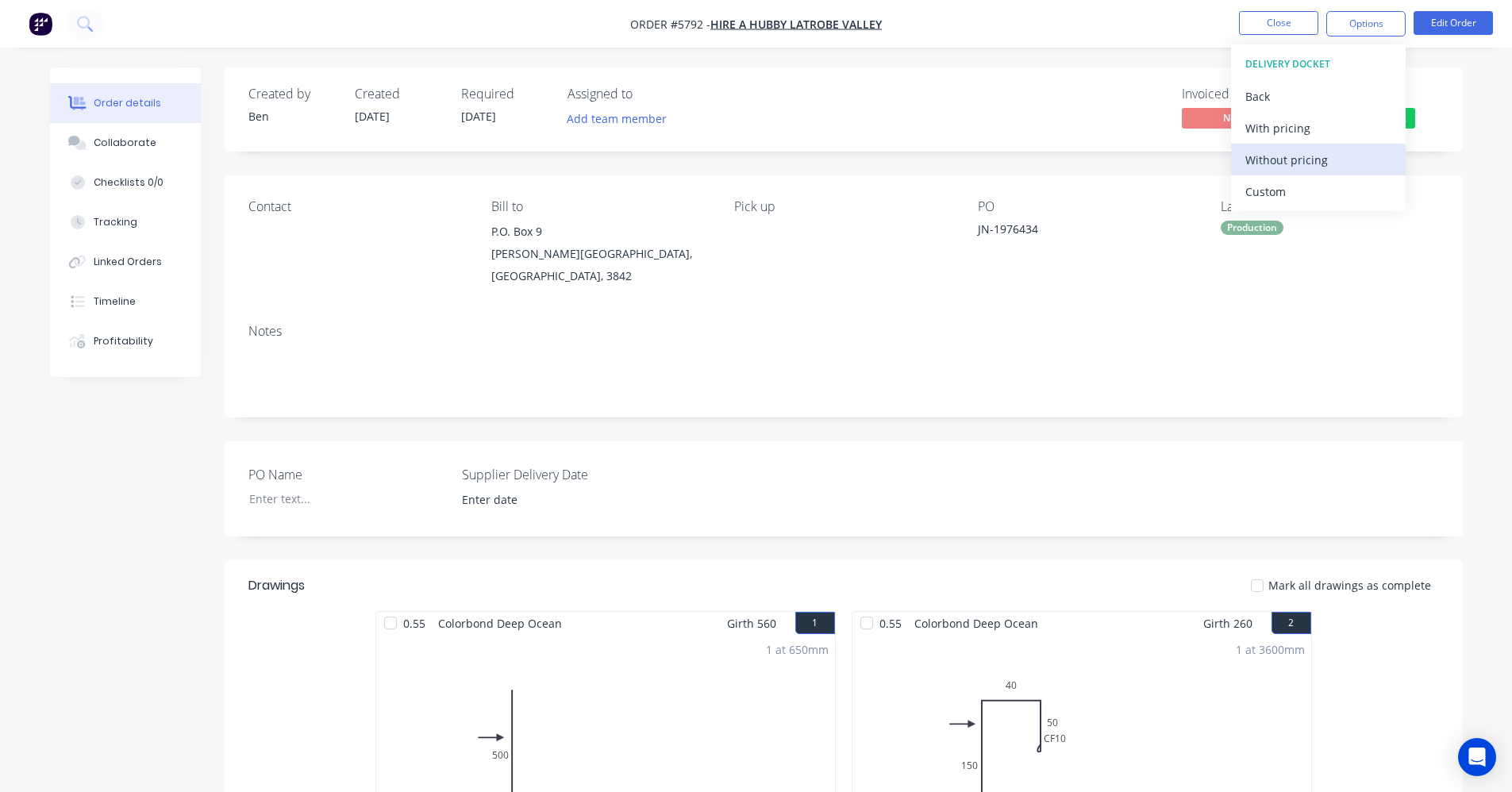
click at [1302, 157] on div "Without pricing" at bounding box center [1318, 160] width 146 height 23
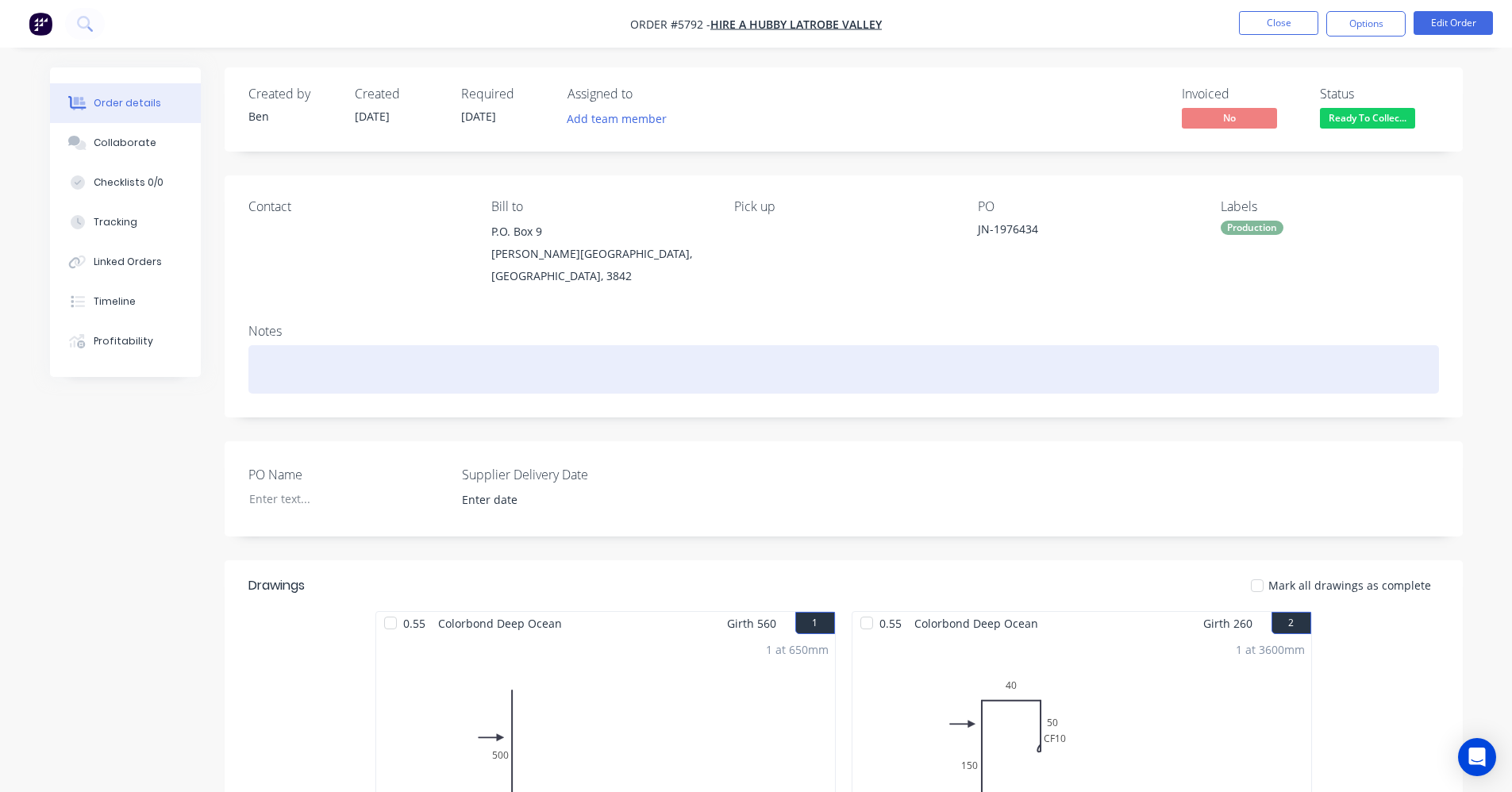
drag, startPoint x: 934, startPoint y: 365, endPoint x: 986, endPoint y: 343, distance: 56.5
click at [937, 361] on div at bounding box center [843, 369] width 1191 height 49
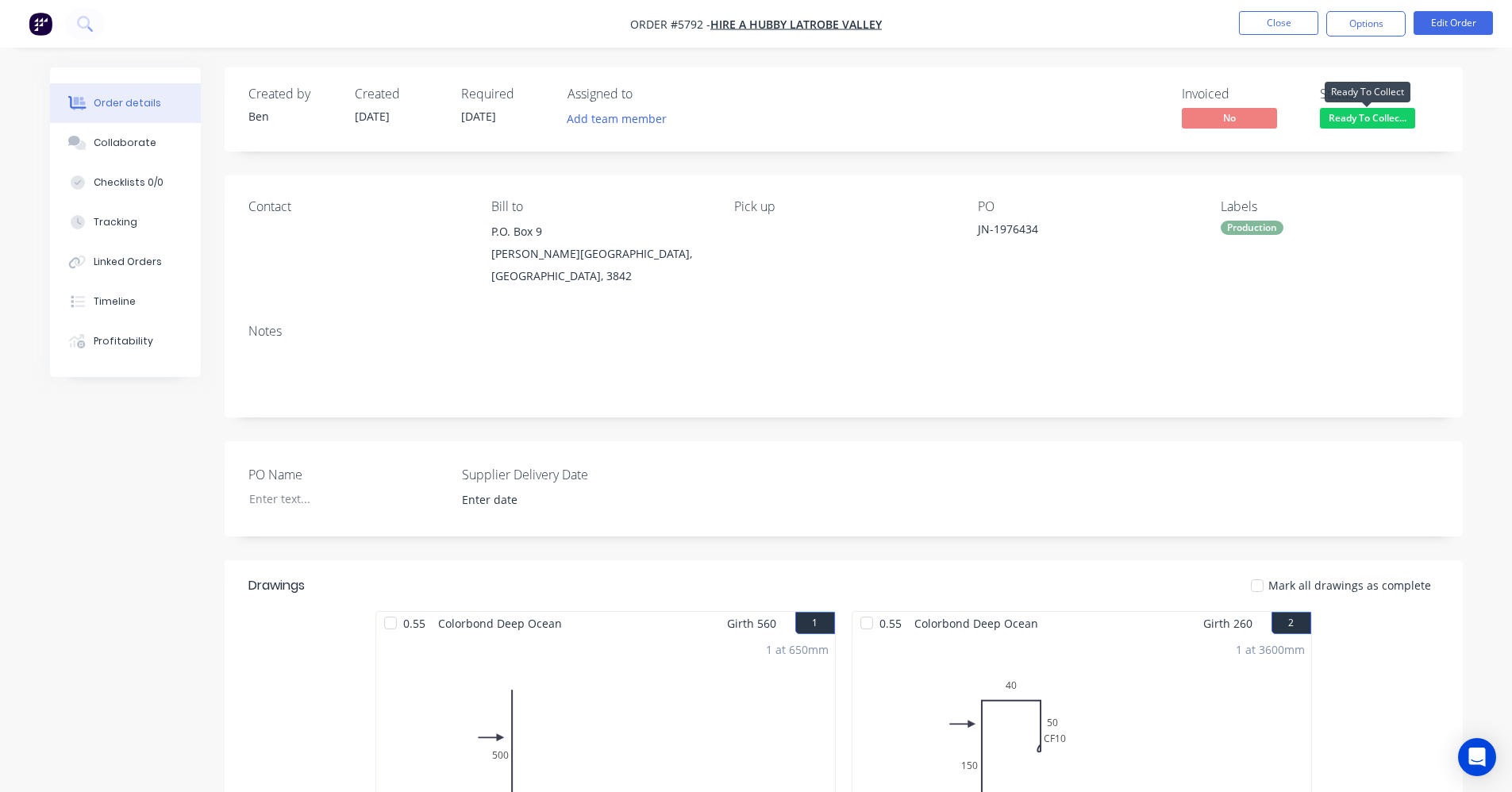
click at [1366, 114] on span "Ready To Collec..." at bounding box center [1368, 117] width 95 height 19
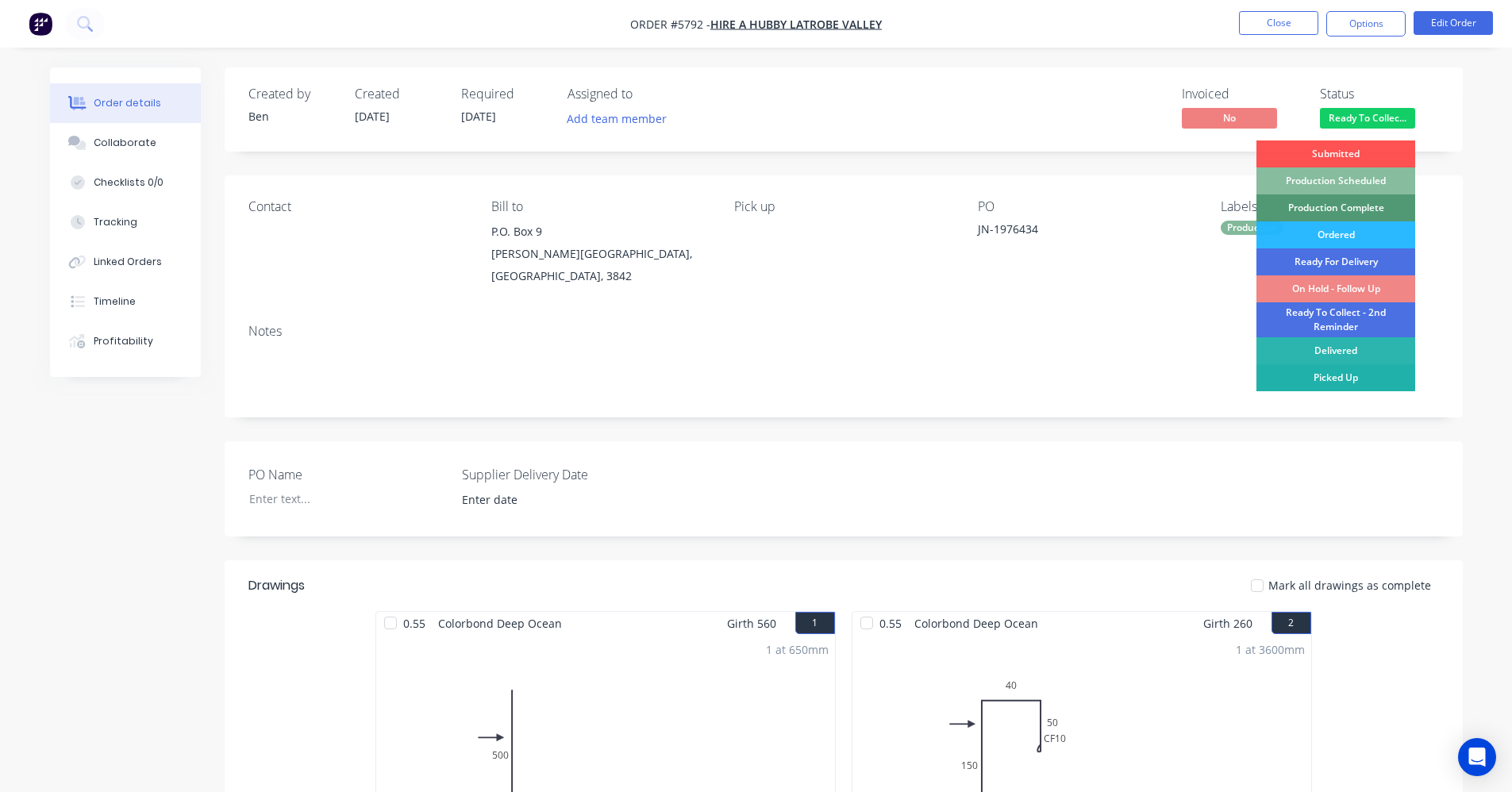
click at [1347, 387] on div "Picked Up" at bounding box center [1336, 378] width 159 height 27
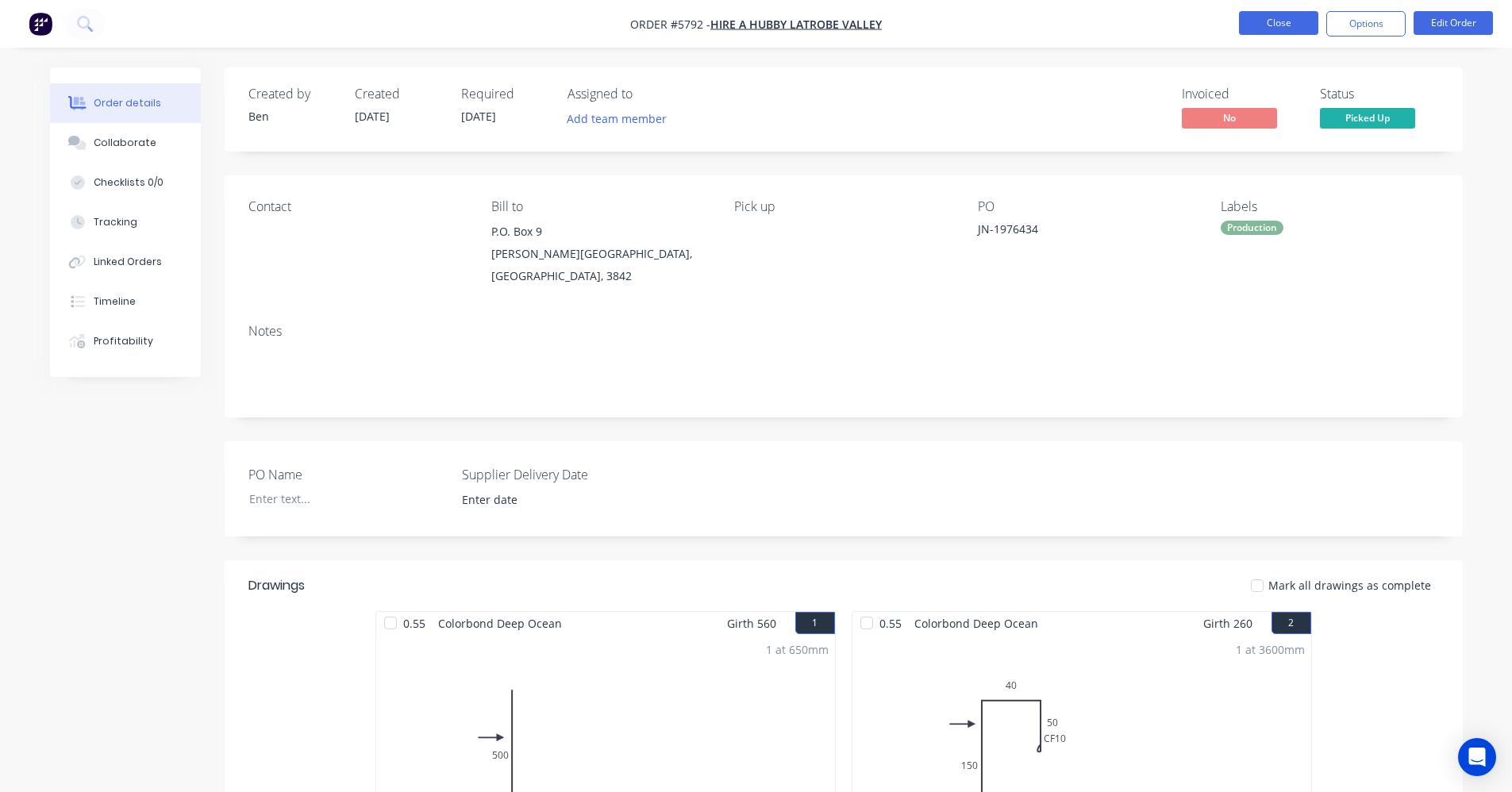
click at [1266, 23] on button "Close" at bounding box center [1279, 23] width 79 height 24
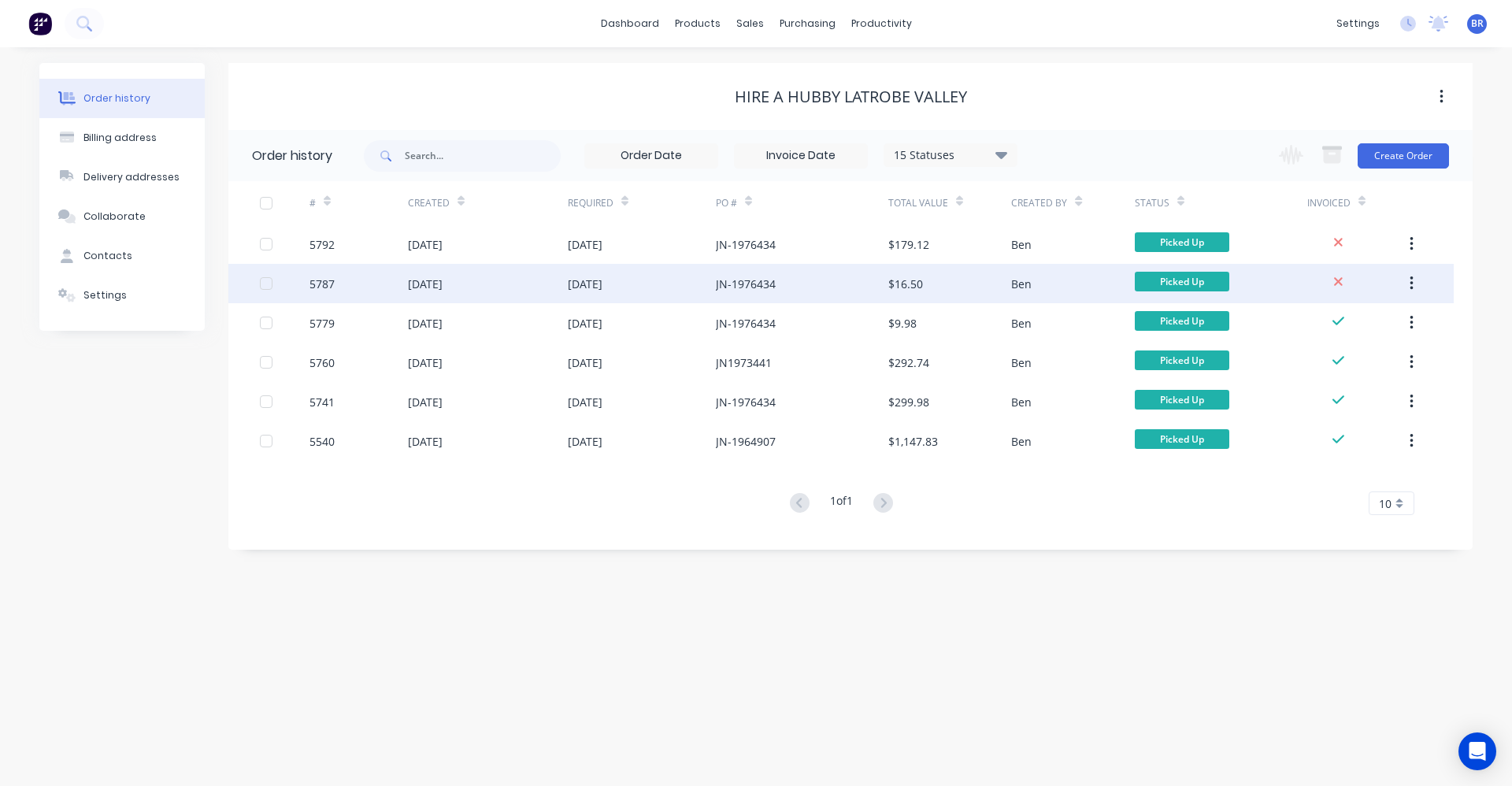
click at [802, 288] on div "JN-1976434" at bounding box center [802, 283] width 173 height 39
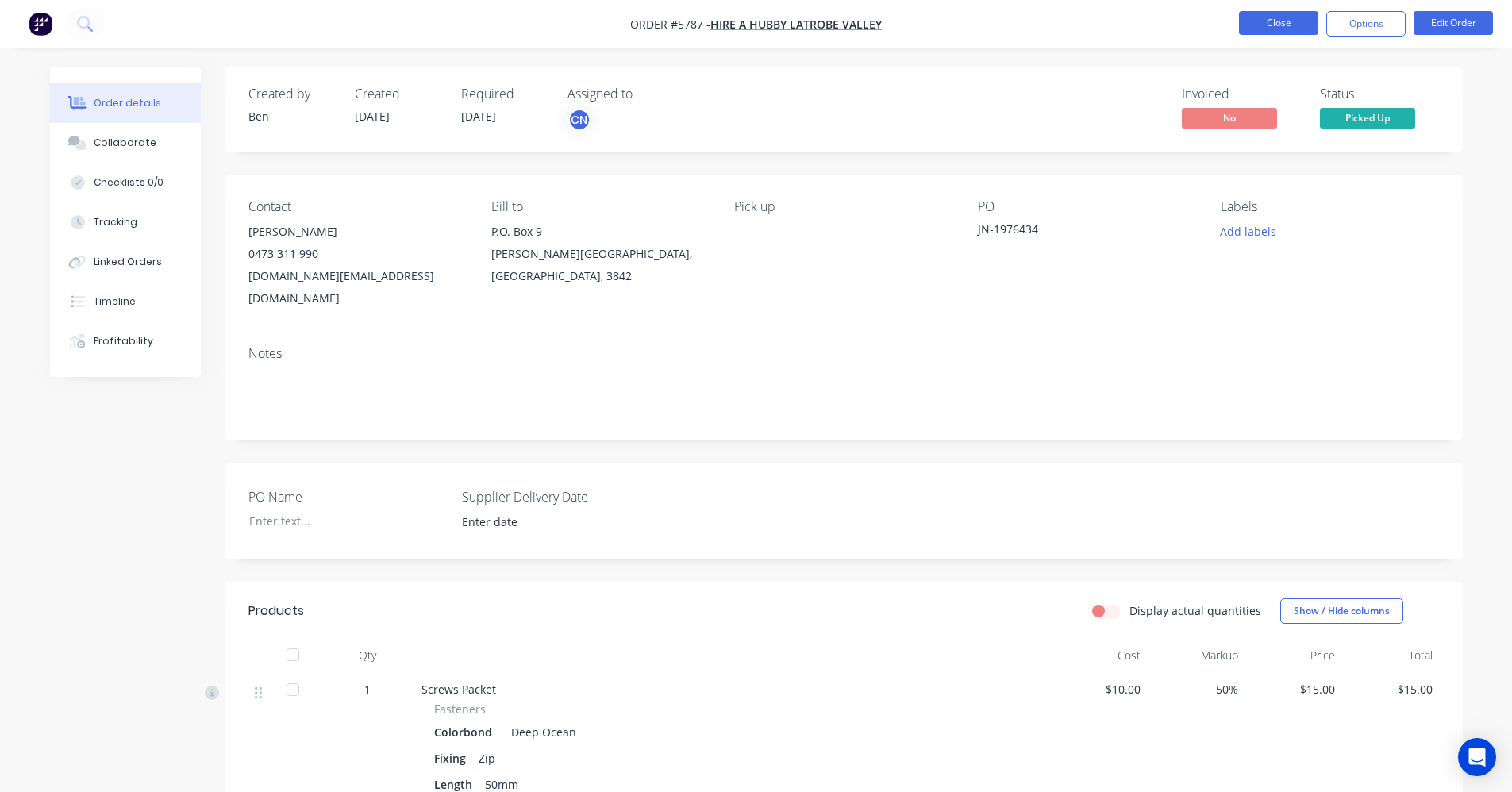
click at [1282, 26] on button "Close" at bounding box center [1279, 23] width 79 height 24
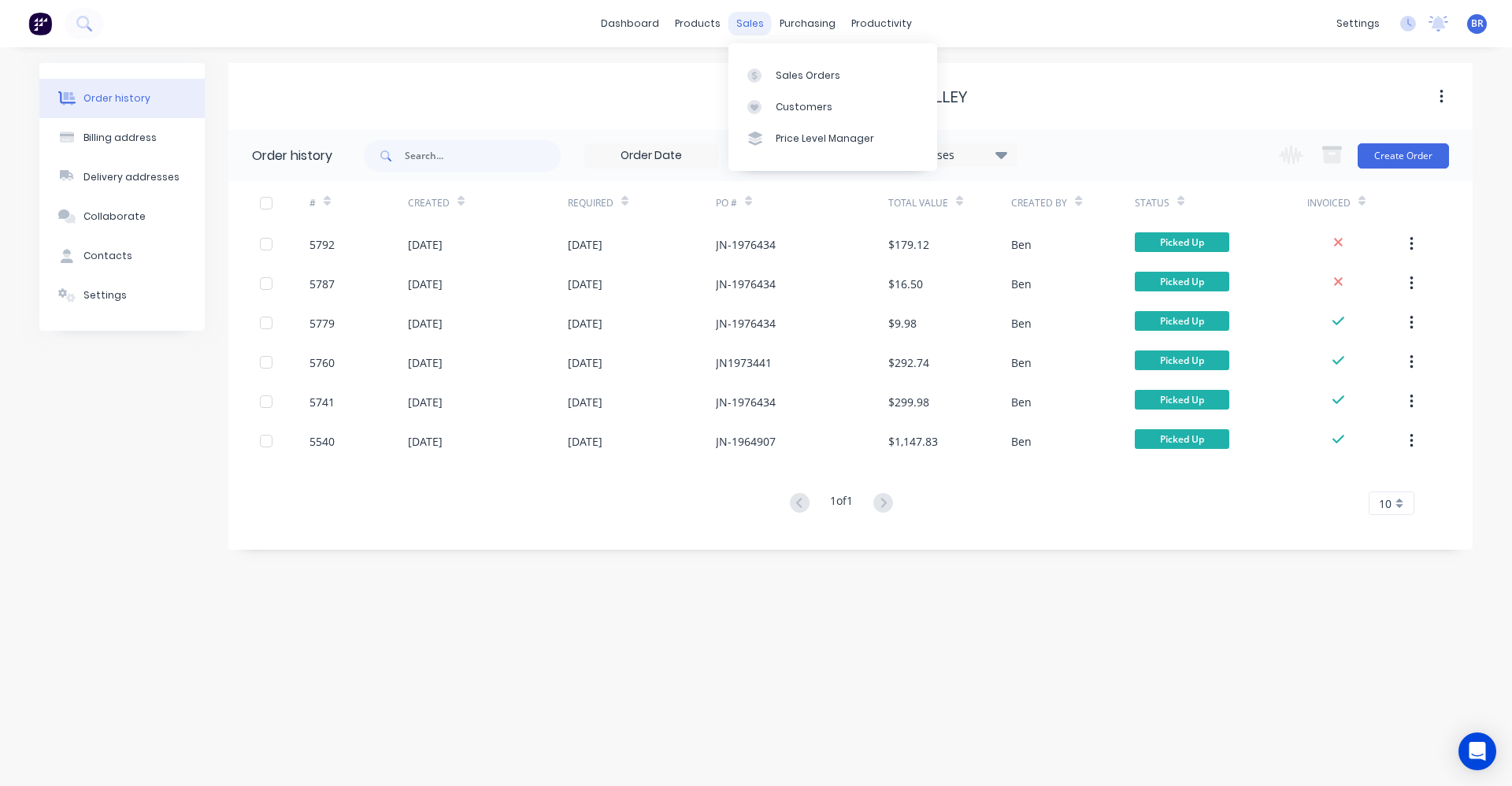
click at [757, 16] on div "sales" at bounding box center [749, 23] width 43 height 24
click at [823, 73] on div "Sales Orders" at bounding box center [808, 75] width 65 height 14
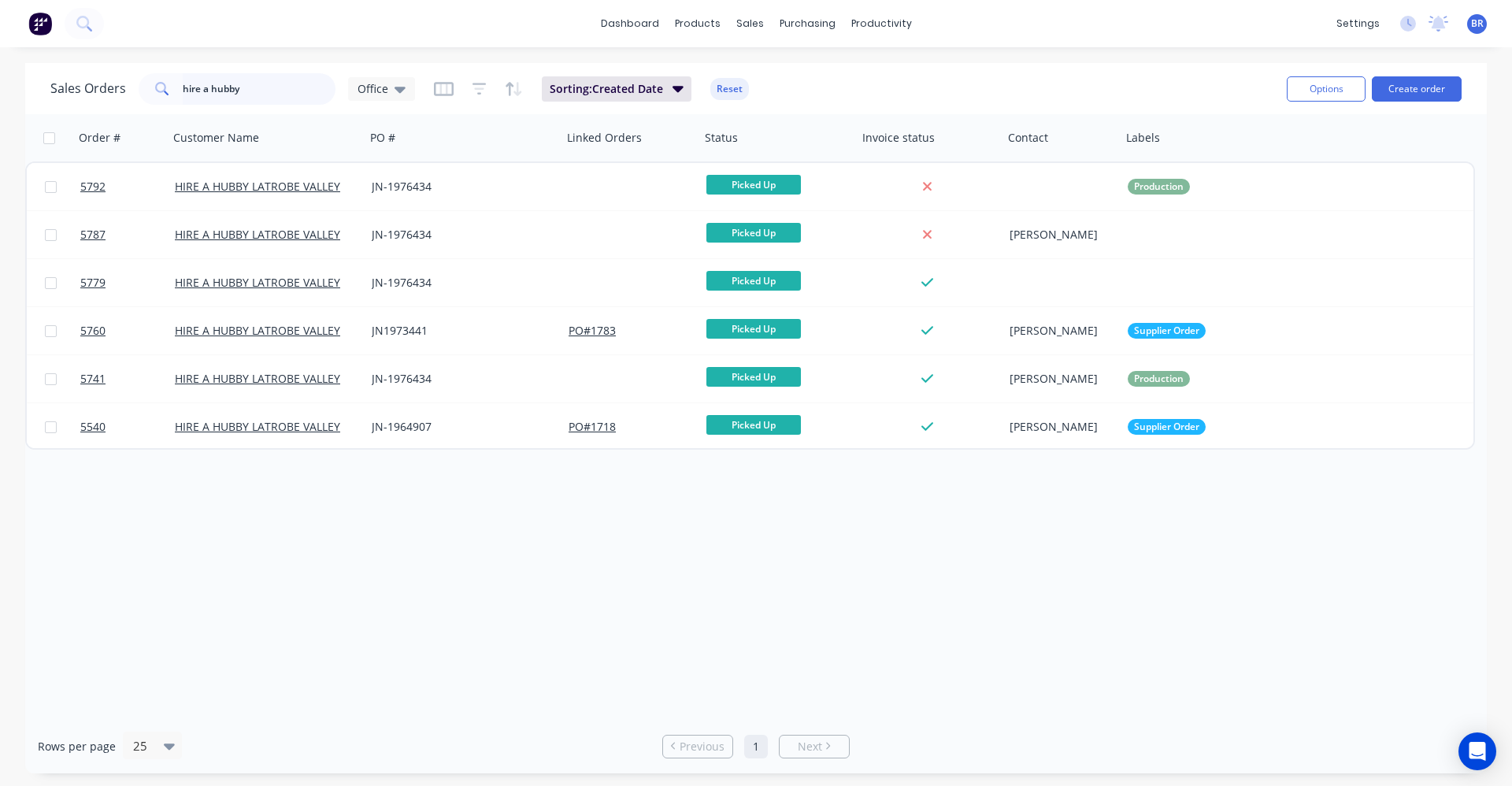
click at [265, 90] on input "hire a hubby" at bounding box center [259, 89] width 153 height 32
drag, startPoint x: 152, startPoint y: 85, endPoint x: 126, endPoint y: 81, distance: 26.3
click at [126, 81] on div "Sales Orders hire a hubby Office" at bounding box center [233, 89] width 364 height 32
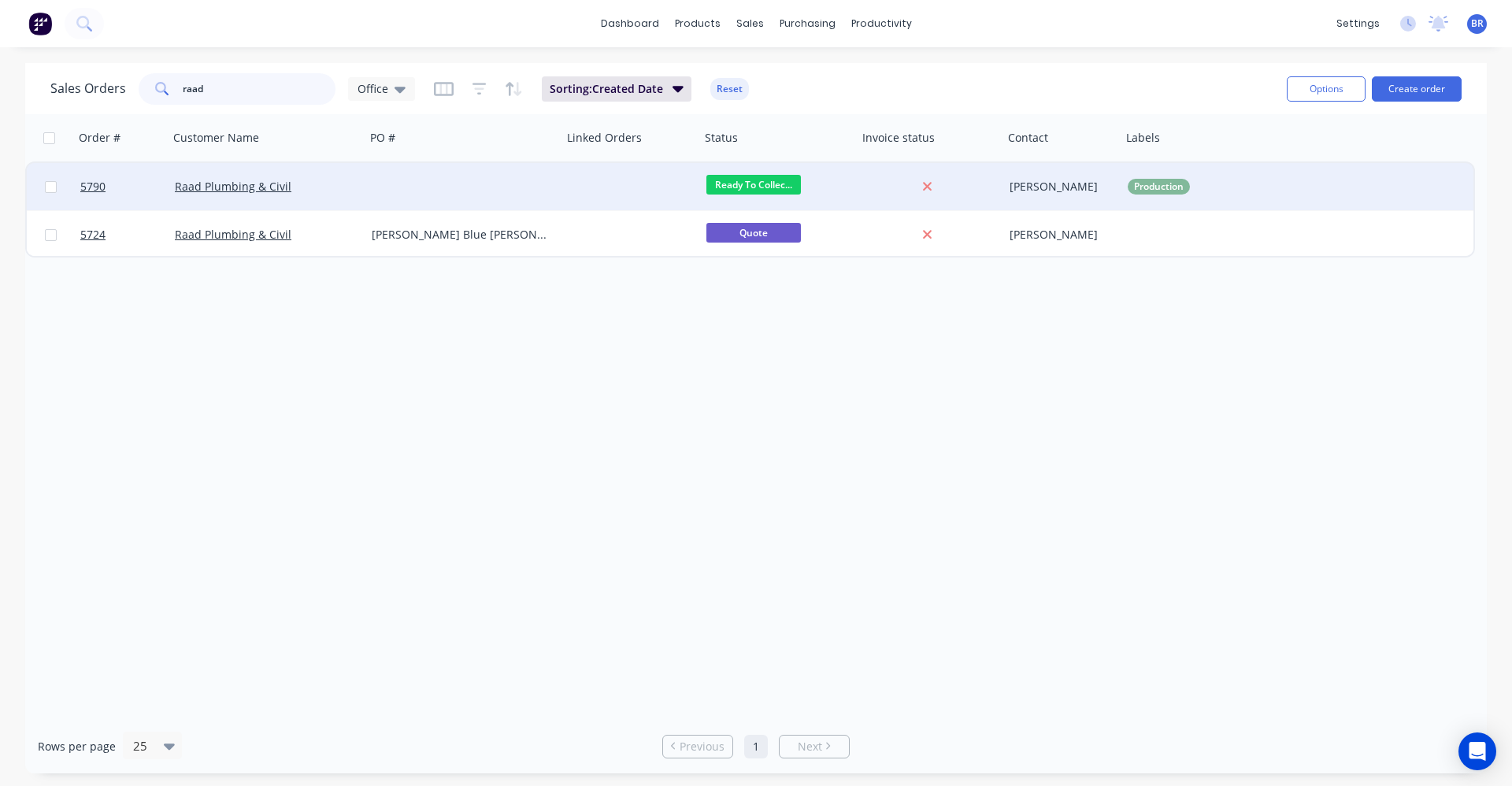
type input "raad"
click at [411, 186] on div at bounding box center [463, 187] width 197 height 47
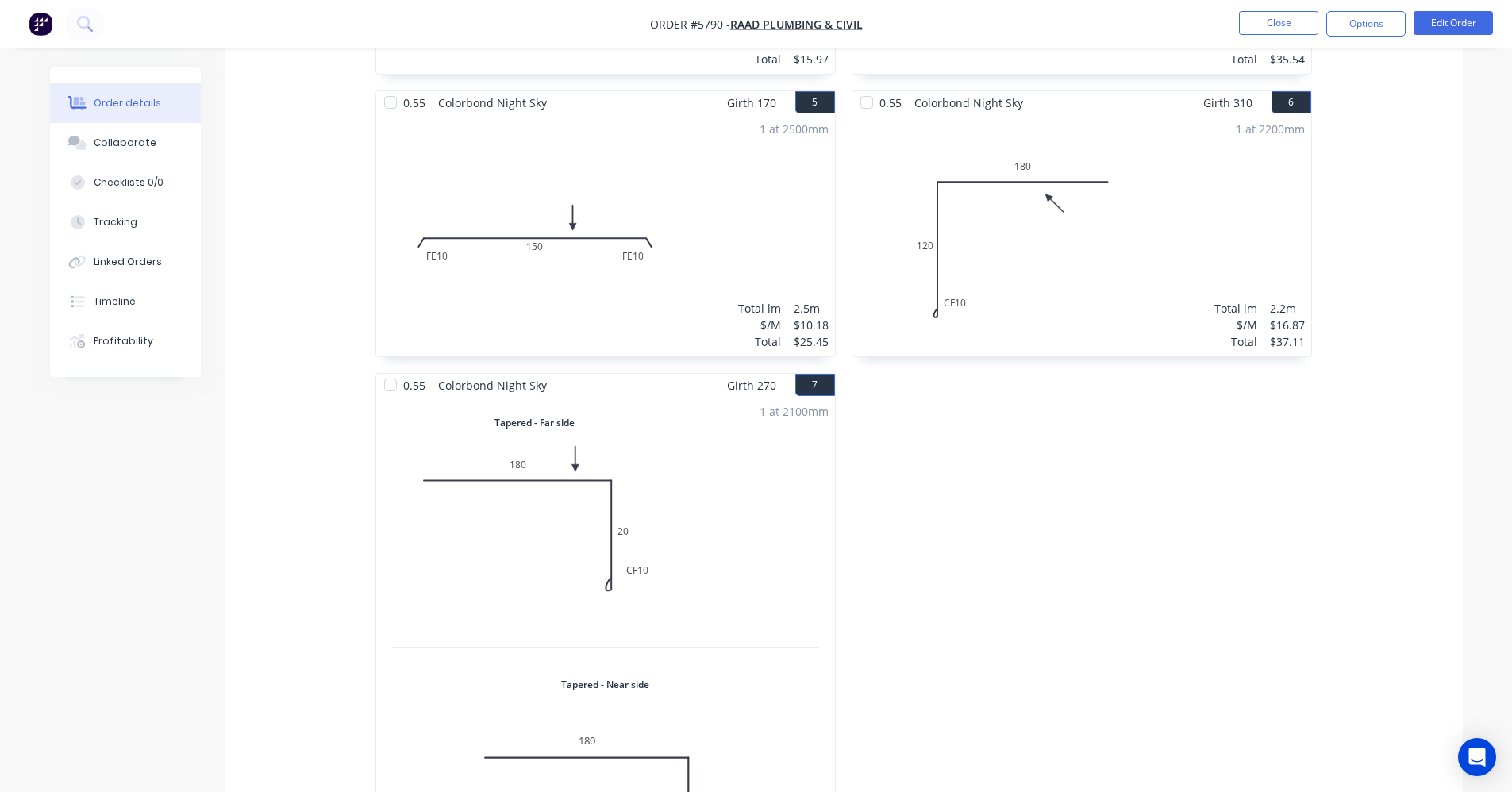
scroll to position [1270, 0]
